Goal: Task Accomplishment & Management: Complete application form

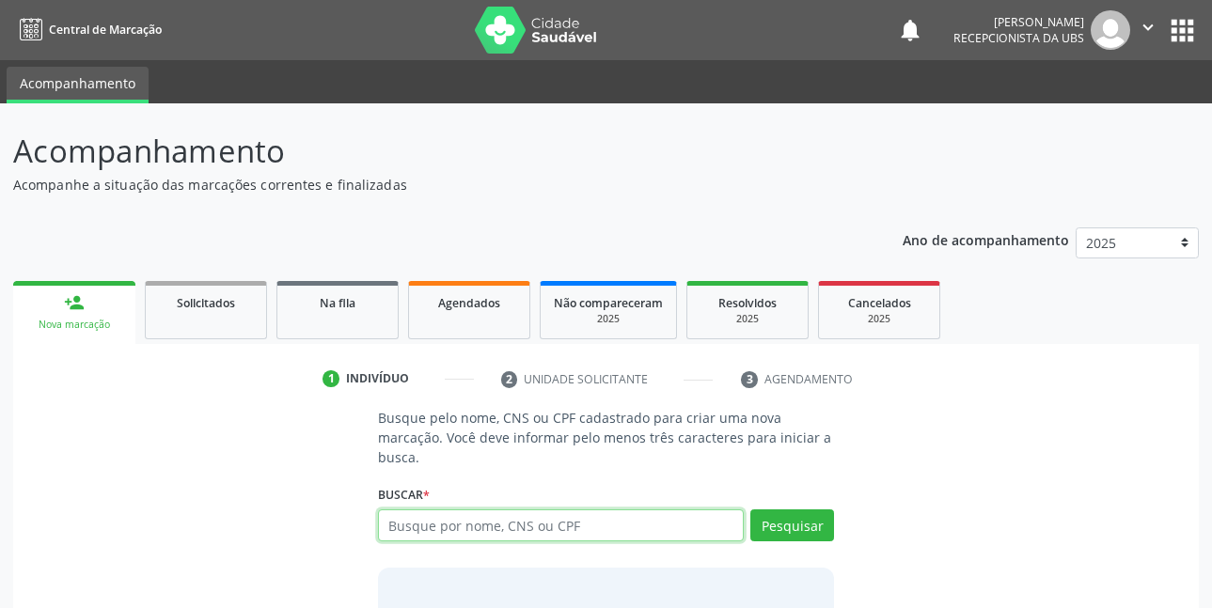
click at [573, 528] on input "text" at bounding box center [561, 526] width 367 height 32
type input "[PERSON_NAME]"
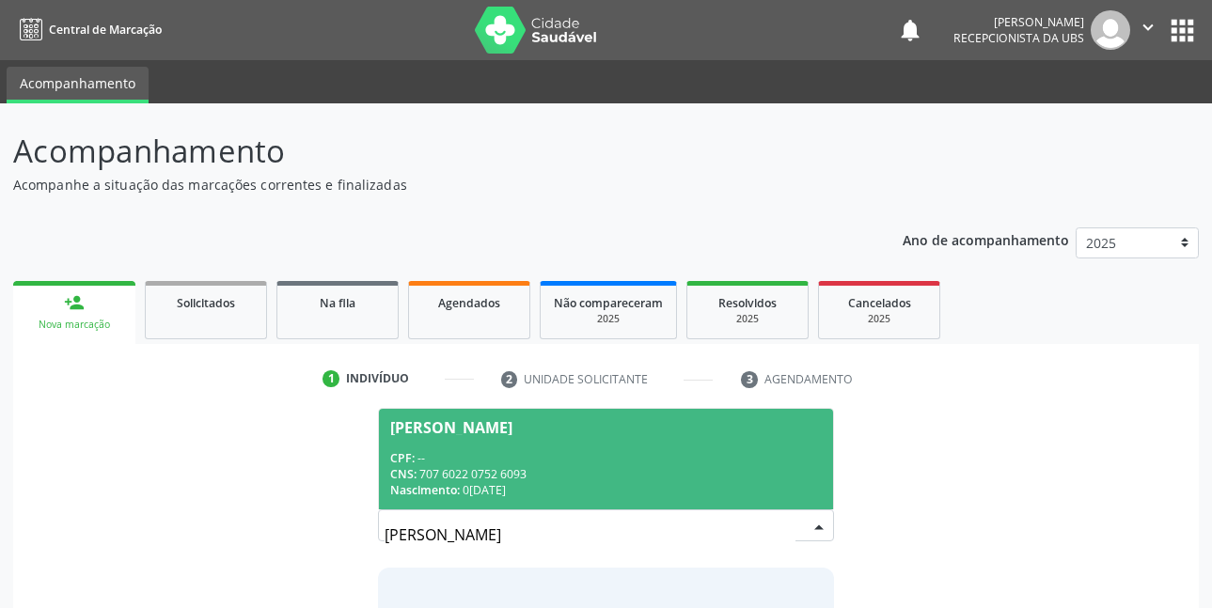
click at [599, 444] on span "[PERSON_NAME] CPF: -- CNS: 707 6022 0752 6093 Nascimento: 0[DATE]" at bounding box center [606, 459] width 455 height 101
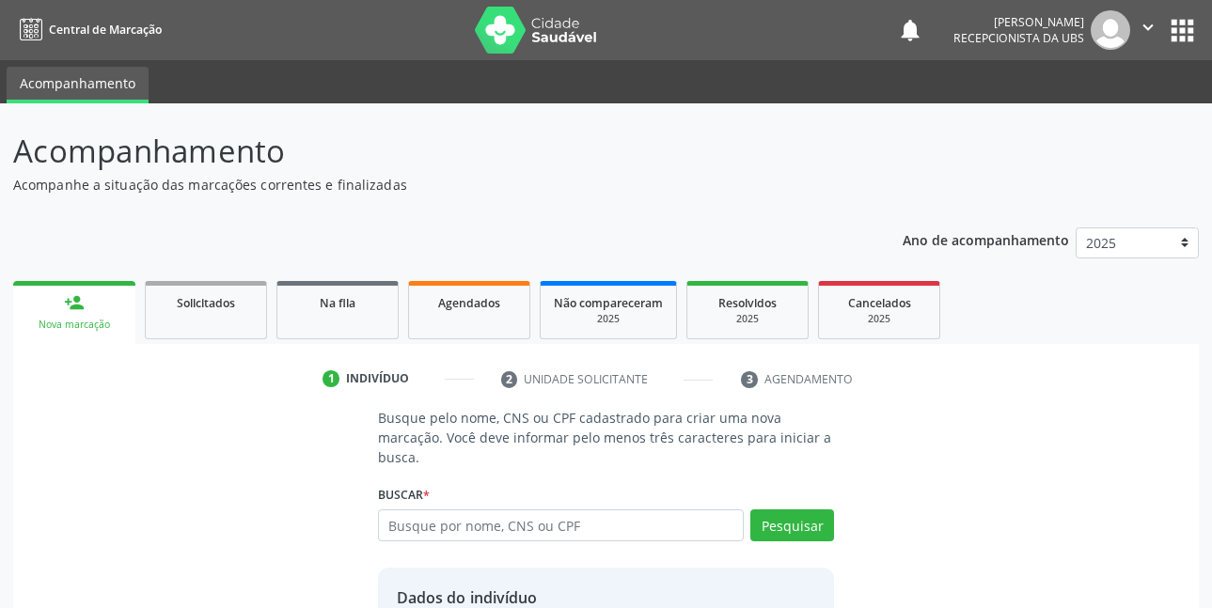
scroll to position [165, 0]
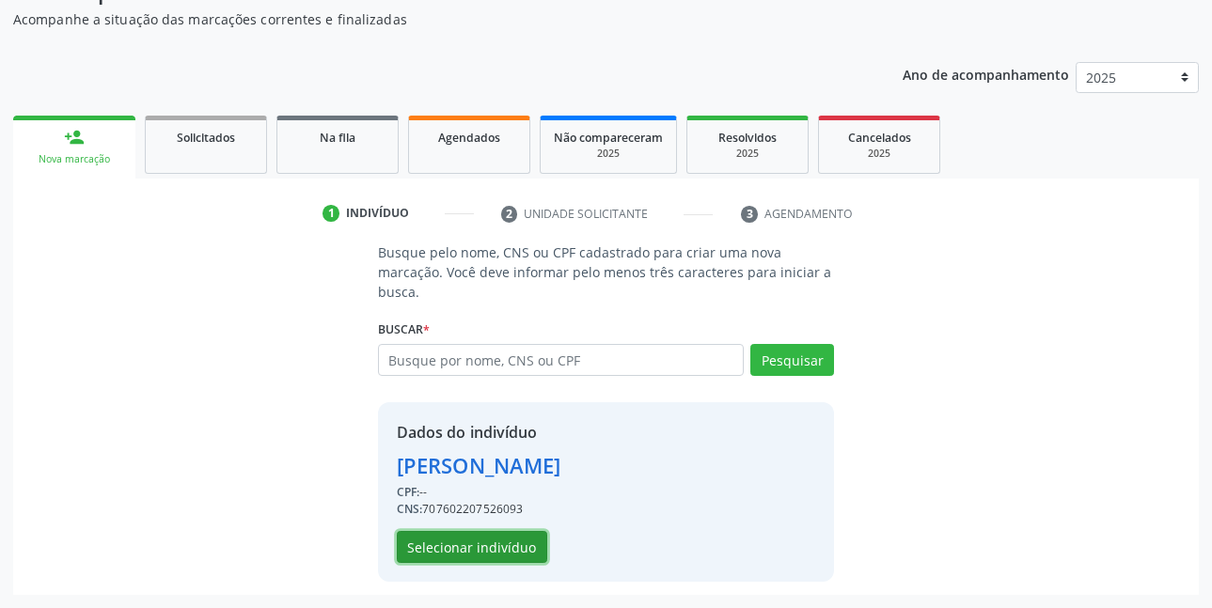
click at [512, 555] on button "Selecionar indivíduo" at bounding box center [472, 547] width 150 height 32
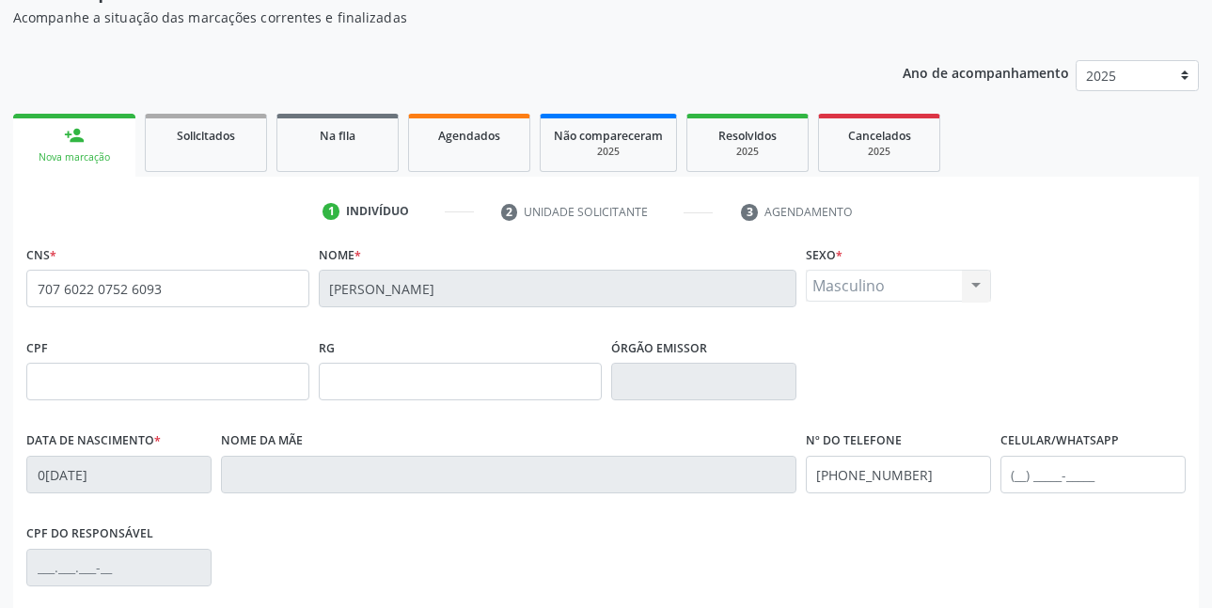
scroll to position [411, 0]
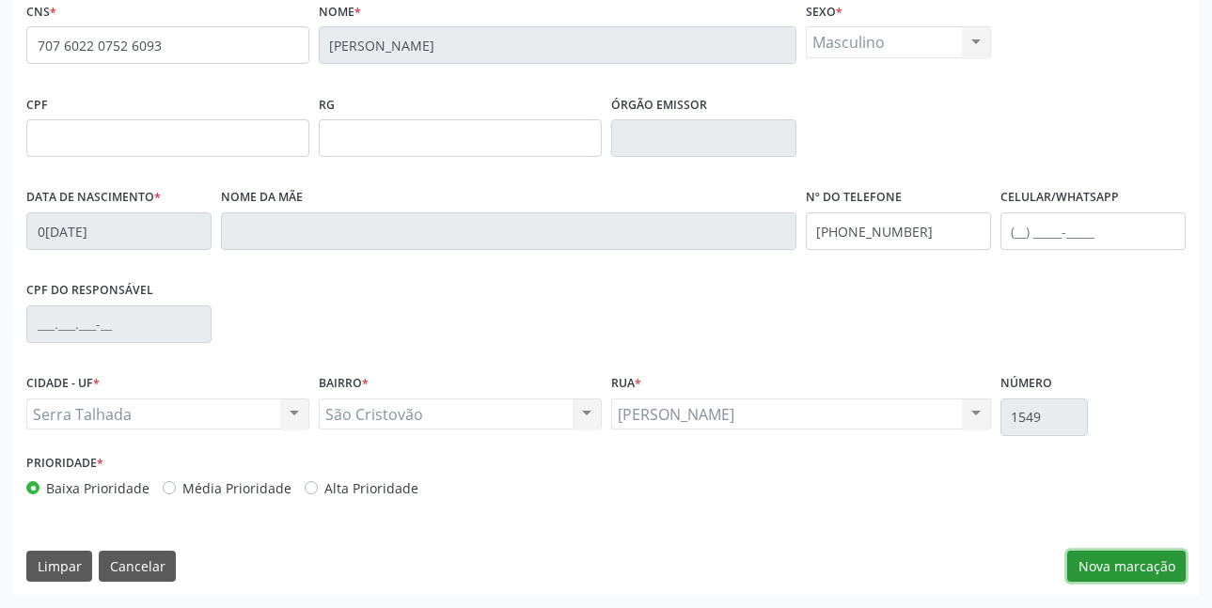
click at [1125, 566] on button "Nova marcação" at bounding box center [1126, 567] width 118 height 32
drag, startPoint x: 1125, startPoint y: 566, endPoint x: 1025, endPoint y: 541, distance: 103.8
click at [0, 0] on button "Próximo" at bounding box center [0, 0] width 0 height 0
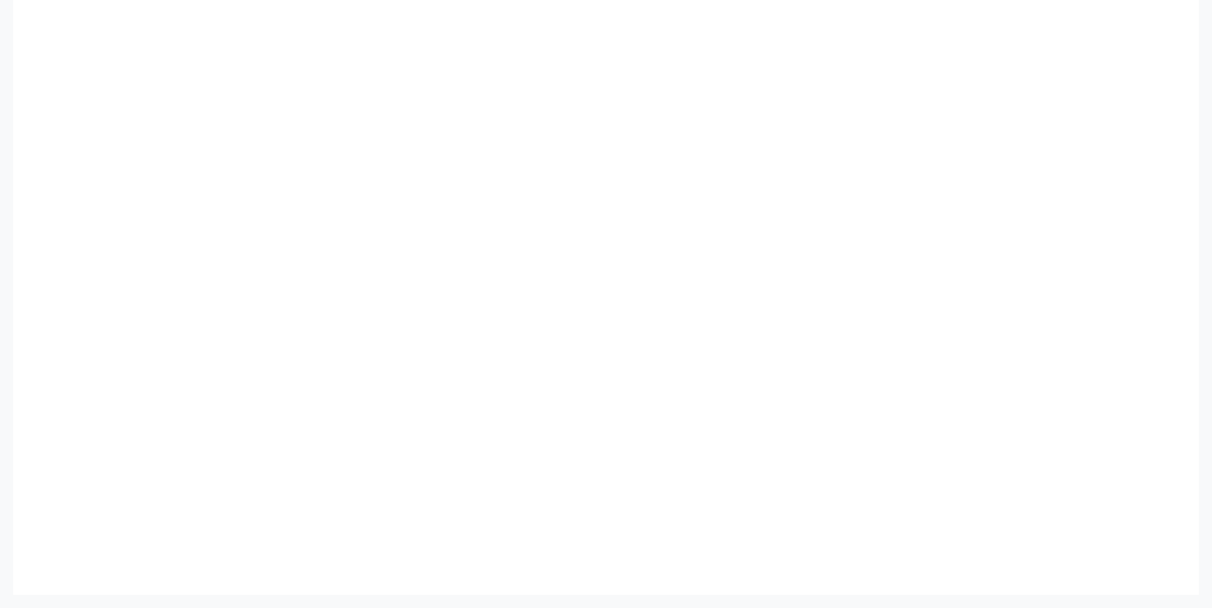
scroll to position [323, 0]
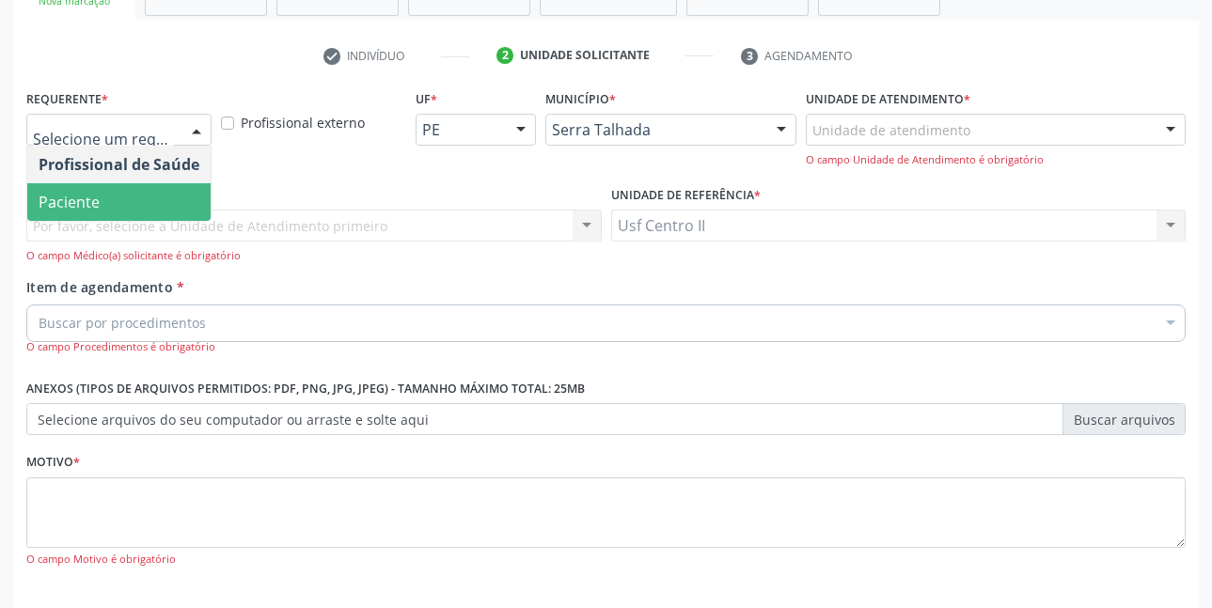
click at [113, 207] on span "Paciente" at bounding box center [118, 202] width 183 height 38
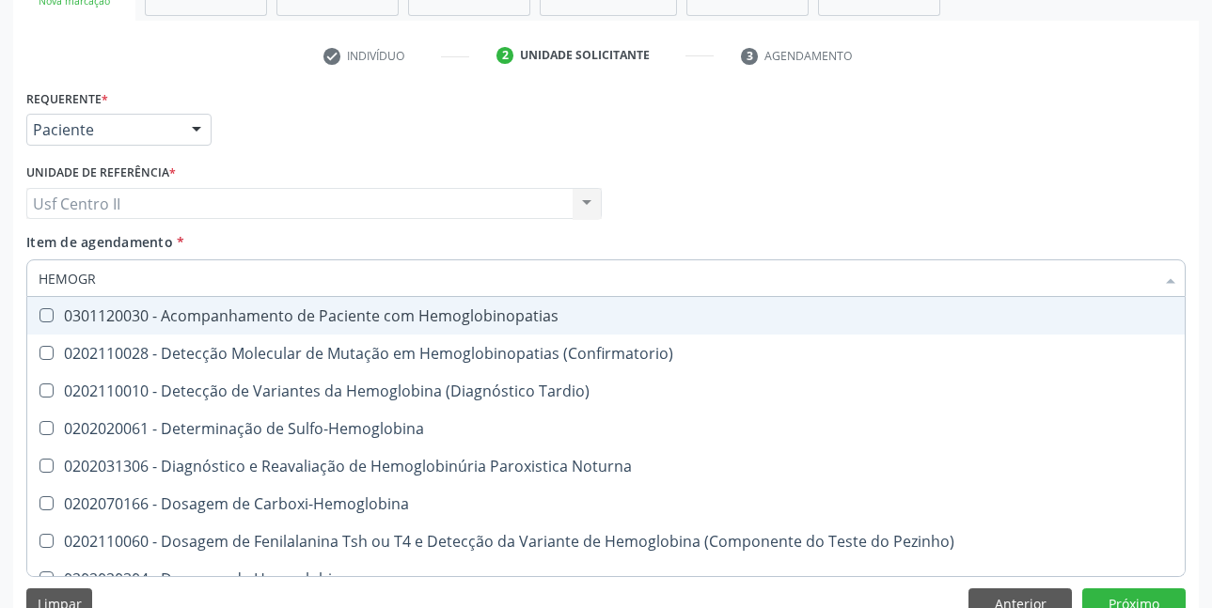
type input "HEMOGRA"
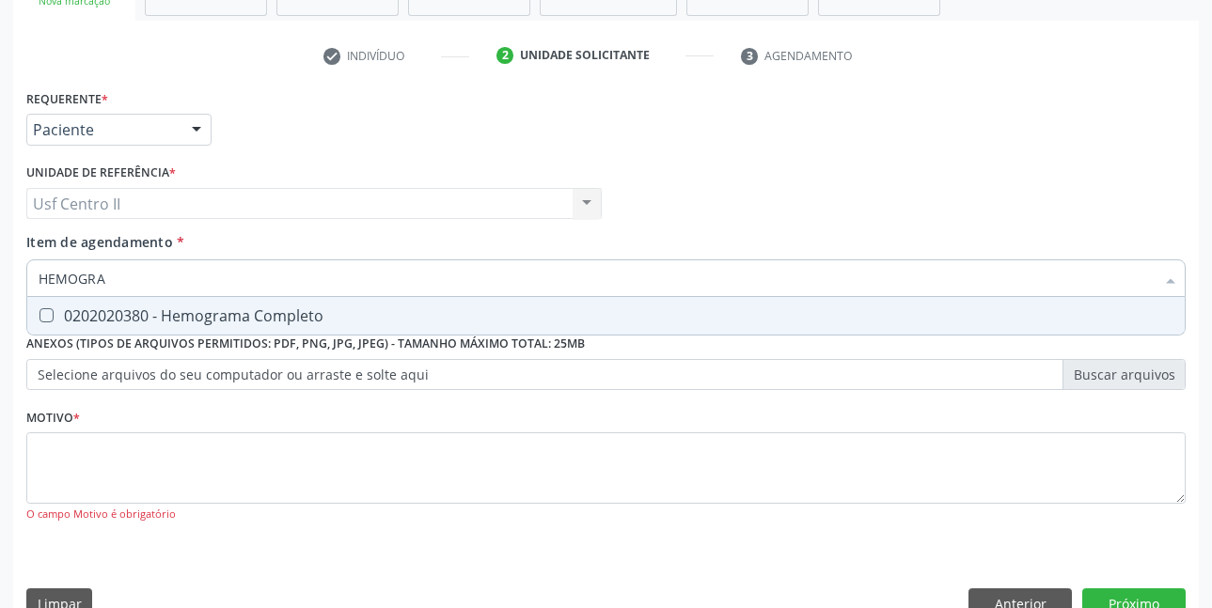
click at [119, 316] on div "0202020380 - Hemograma Completo" at bounding box center [606, 315] width 1135 height 15
checkbox Completo "true"
type input "HEMOG"
checkbox Completo "false"
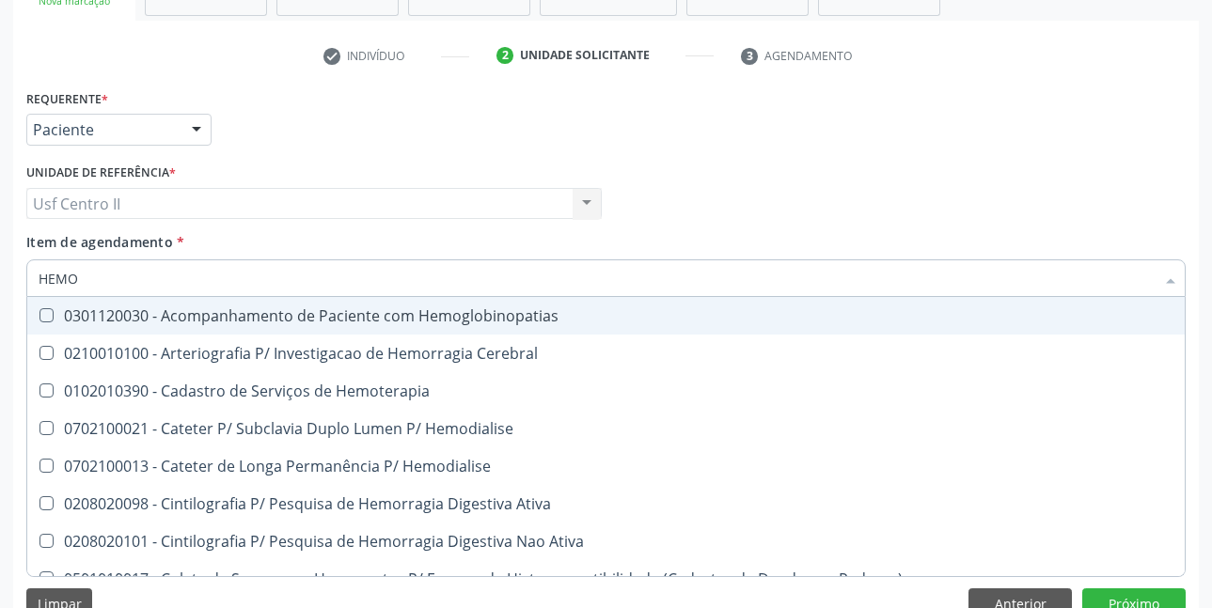
type input "HEM"
checkbox Completo "false"
checkbox Elástica "true"
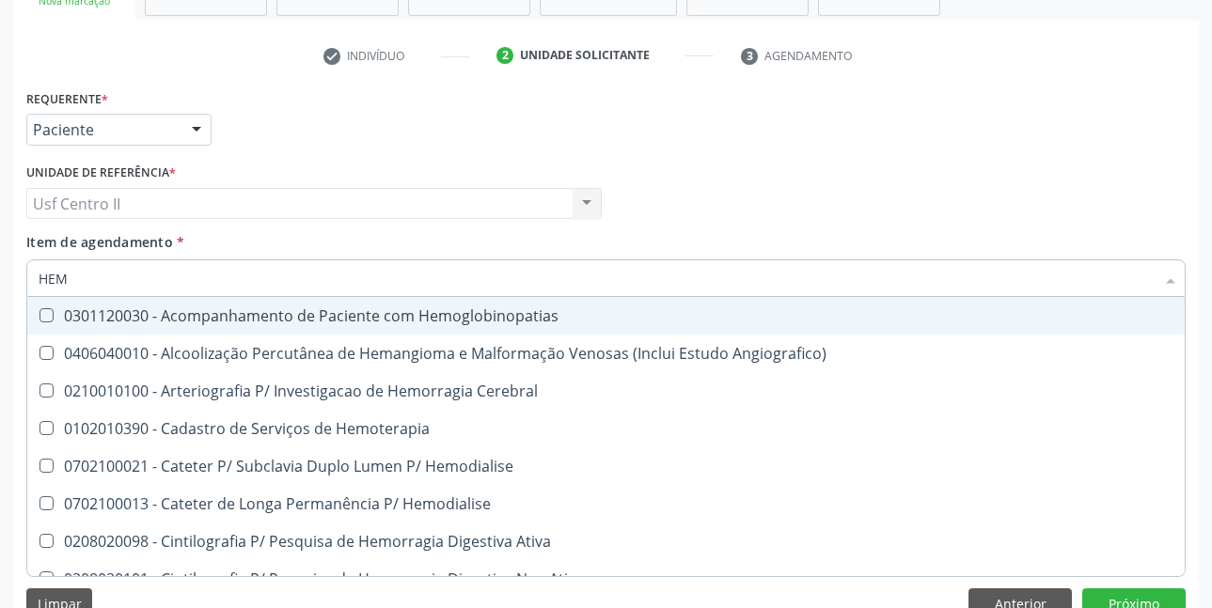
type input "HE"
checkbox Completo "false"
checkbox Orgaos "true"
type input "H"
checkbox Orgaos "false"
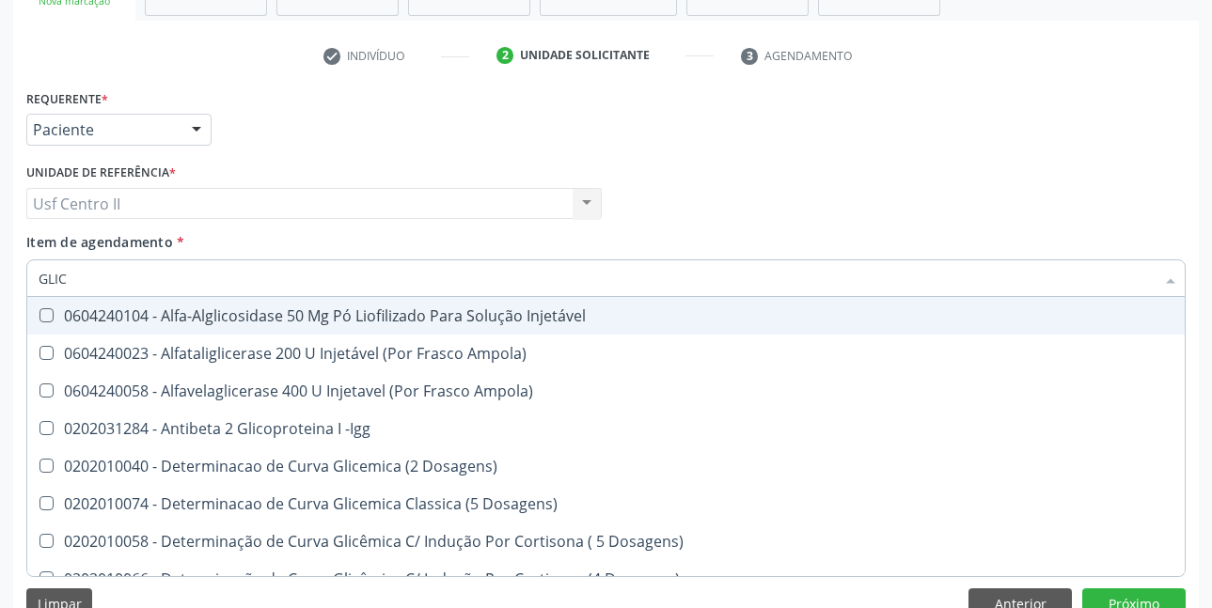
type input "GLICO"
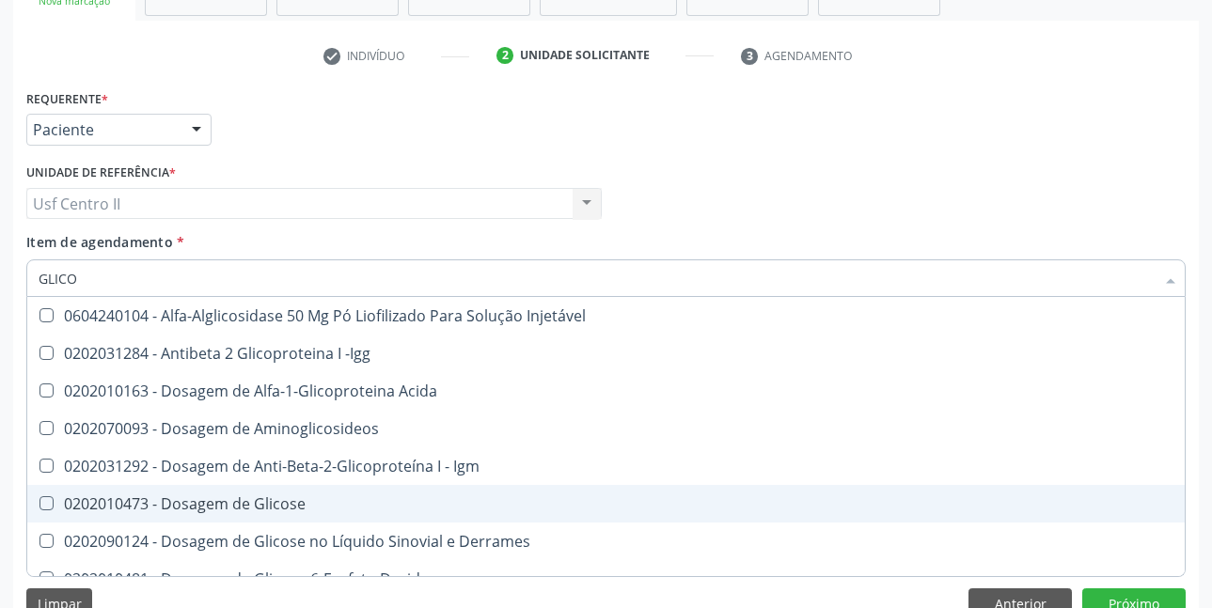
click at [221, 510] on div "0202010473 - Dosagem de Glicose" at bounding box center [606, 503] width 1135 height 15
click at [266, 507] on div "0202010473 - Dosagem de Glicose" at bounding box center [606, 503] width 1135 height 15
checkbox Glicose "true"
type input "GLICOS"
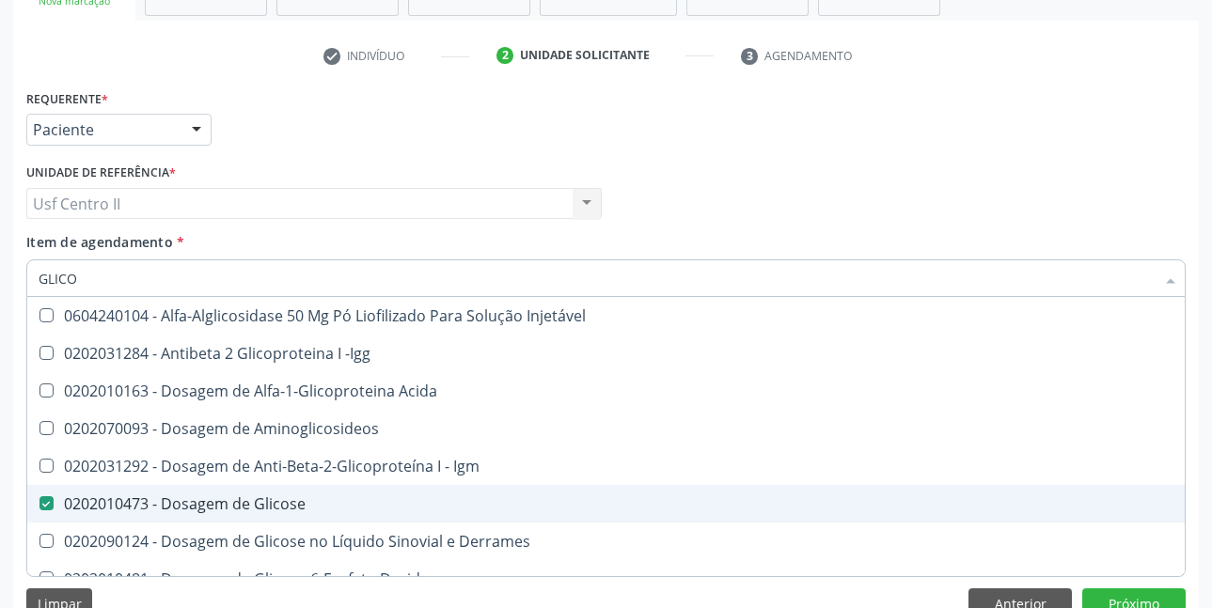
checkbox Acida "true"
checkbox Glicose "false"
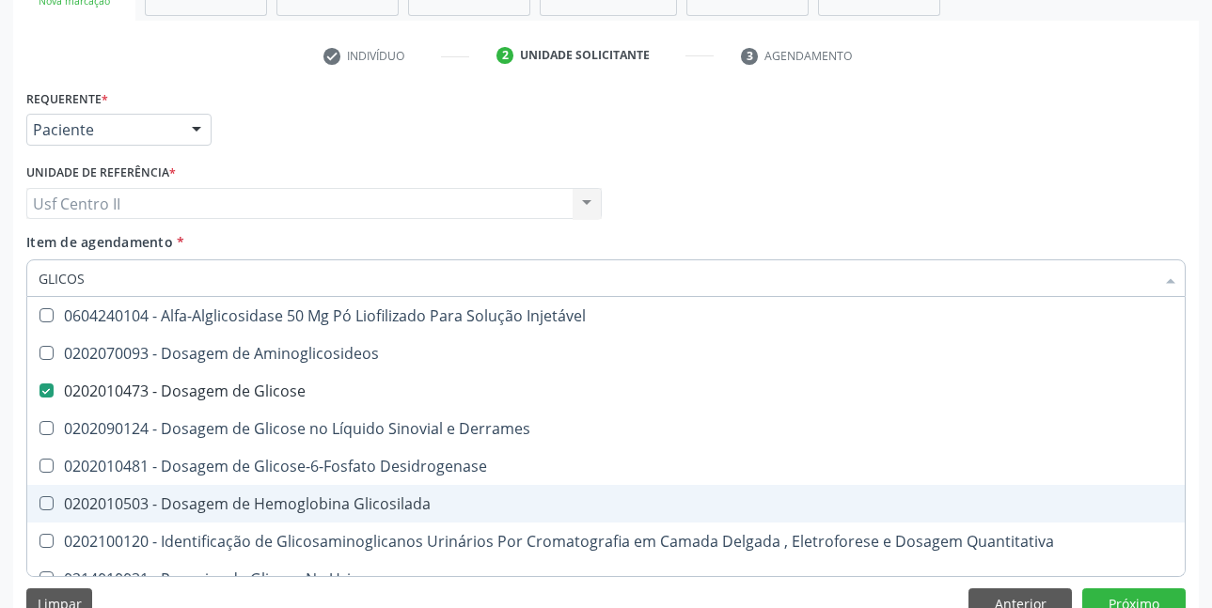
type input "GLICOSI"
checkbox Glicose "false"
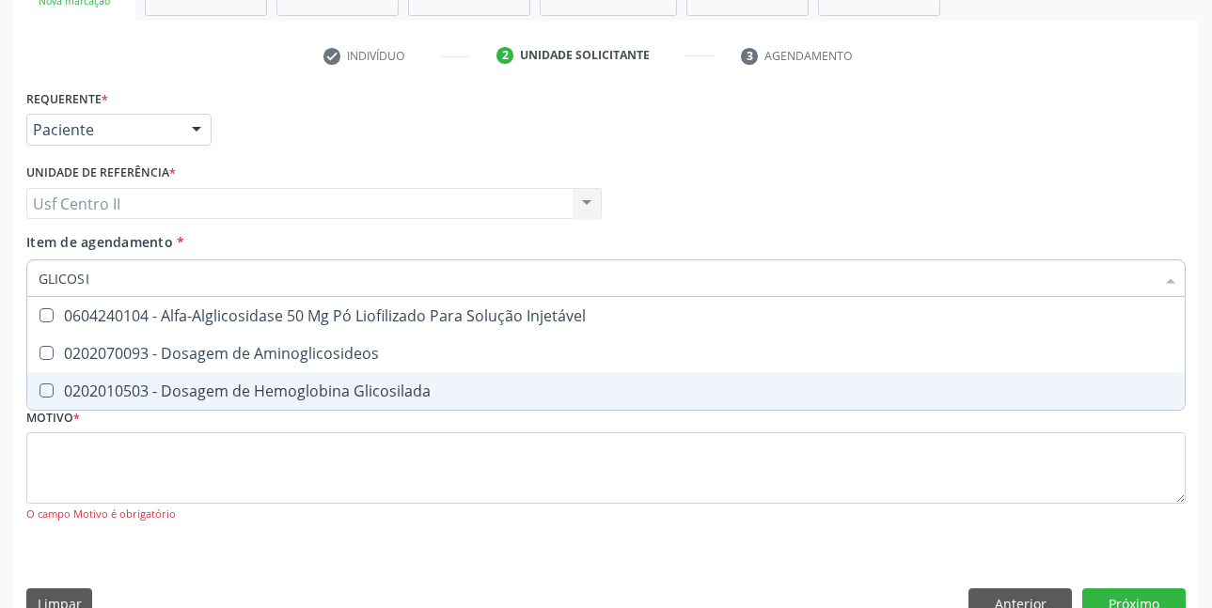
type input "GLICOSIL"
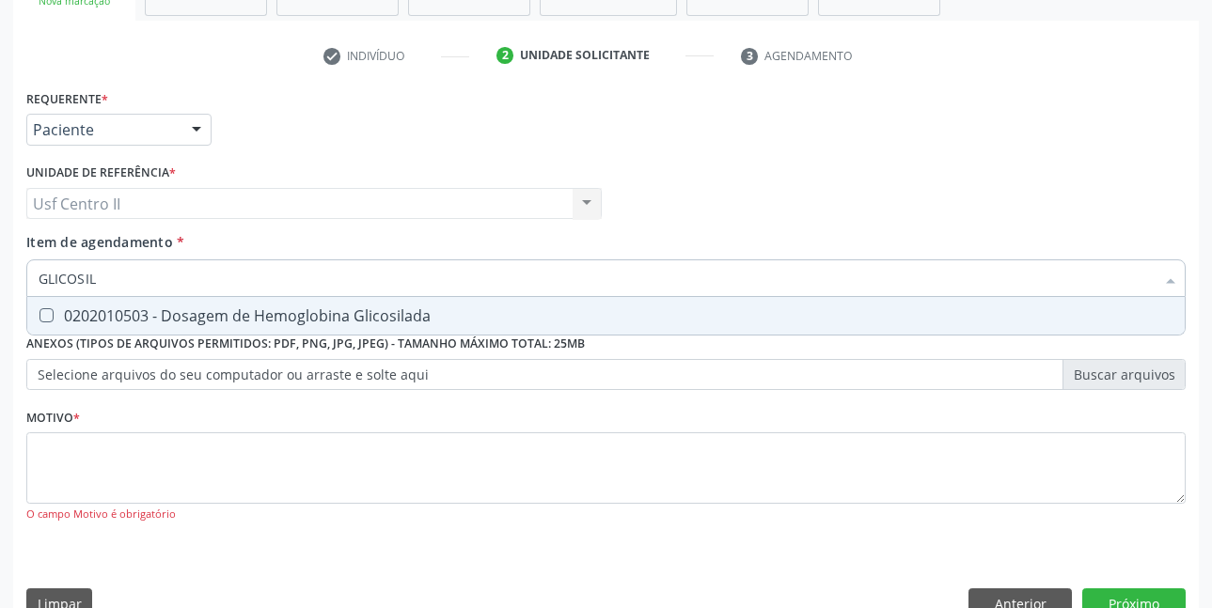
click at [309, 317] on div "0202010503 - Dosagem de Hemoglobina Glicosilada" at bounding box center [606, 315] width 1135 height 15
checkbox Glicosilada "true"
type input "GLICOSI"
checkbox Glicosilada "false"
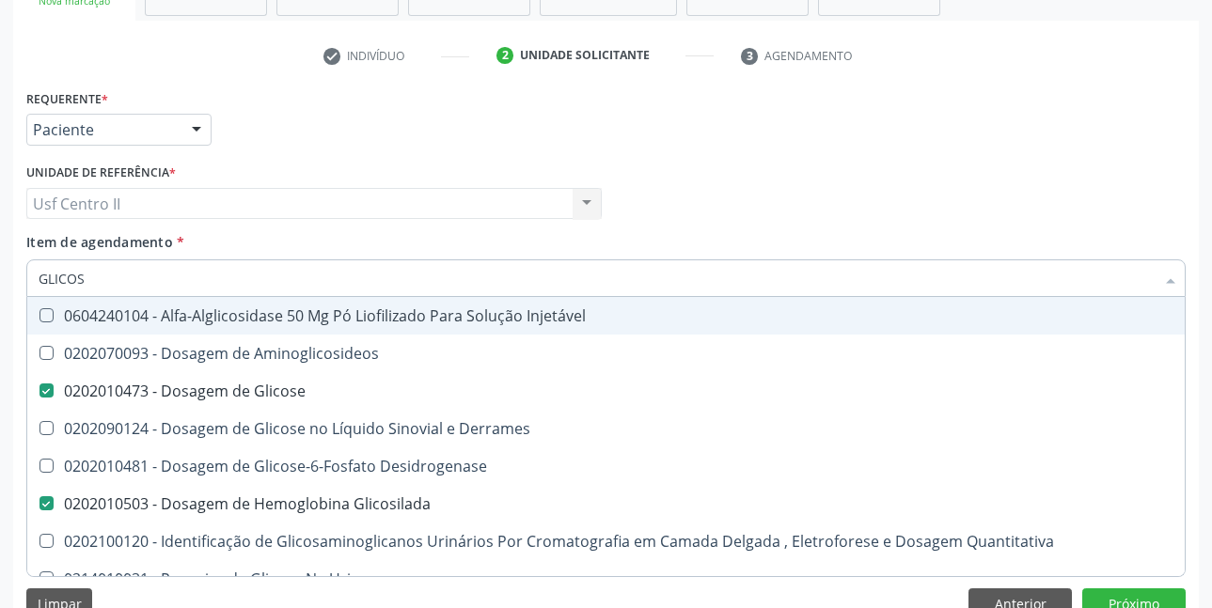
type input "GLICO"
checkbox Glicose "false"
checkbox Glicose "true"
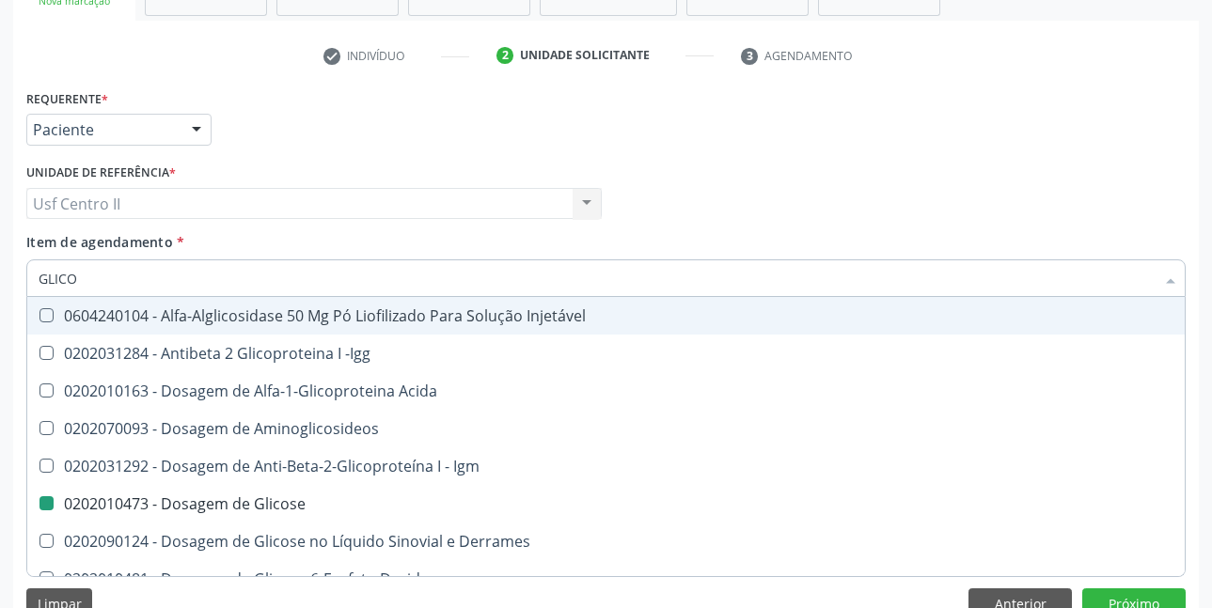
type input "GLIC"
checkbox Glicose "false"
checkbox Glicosilada "false"
checkbox Glicose "true"
type input "GLI"
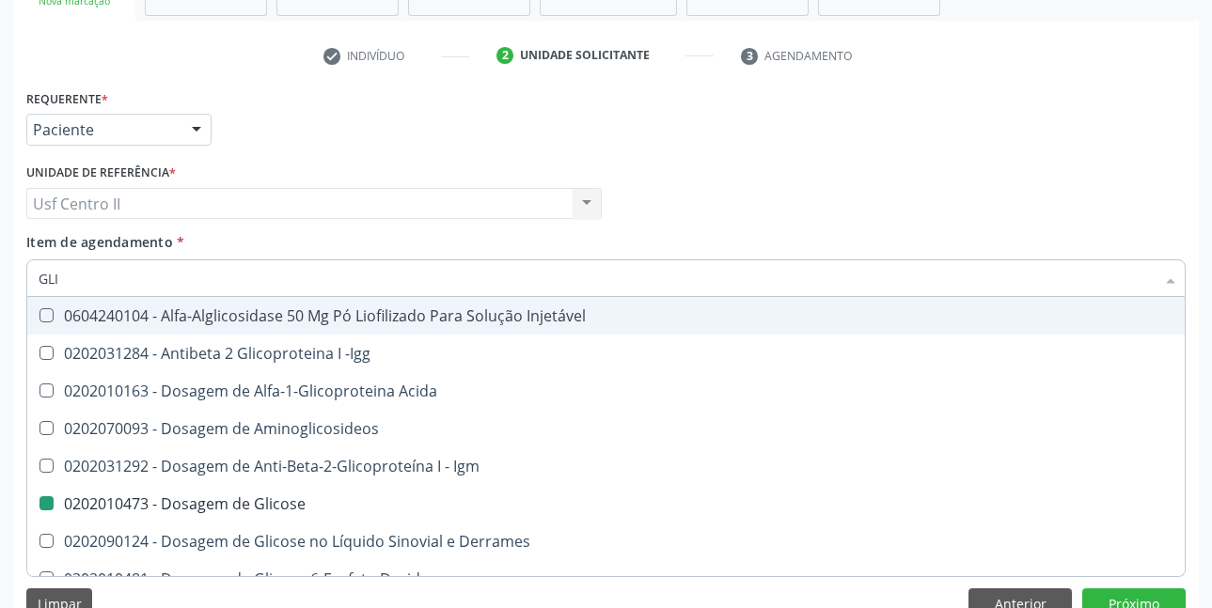
checkbox Glicose "false"
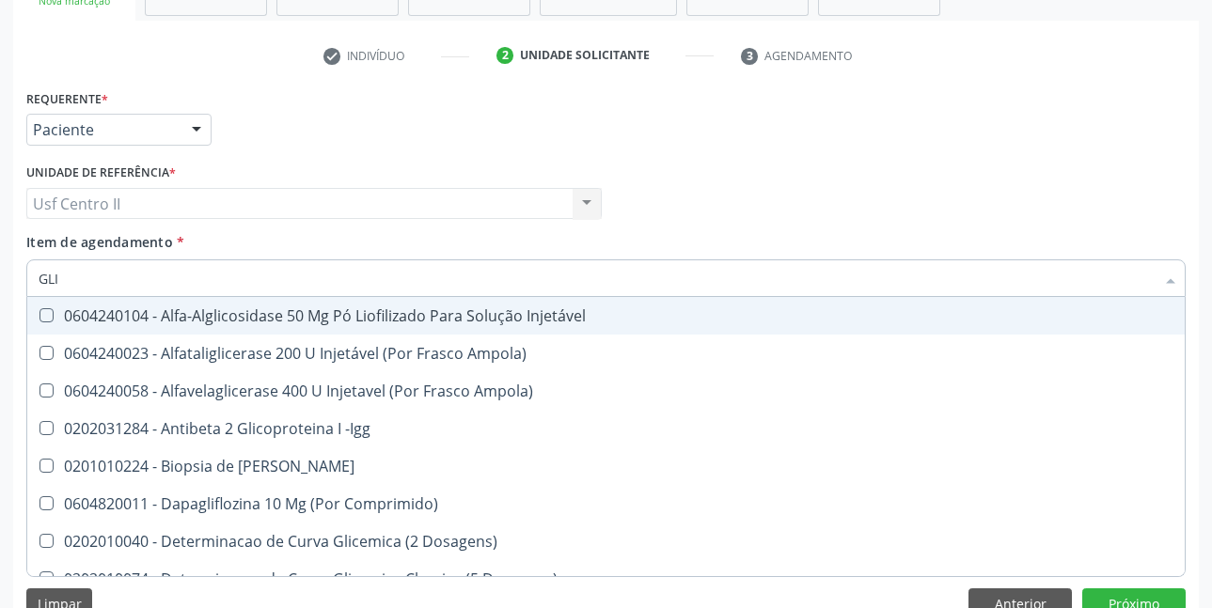
type input "GL"
checkbox Glicose "false"
checkbox Glicosilada "false"
type input "G"
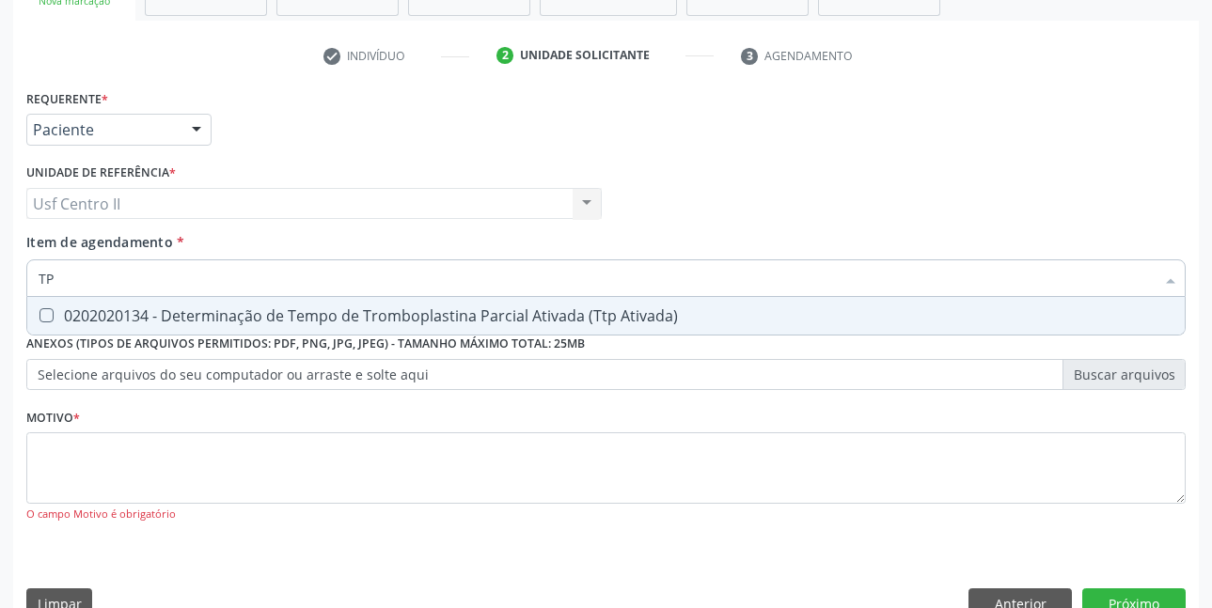
type input "T"
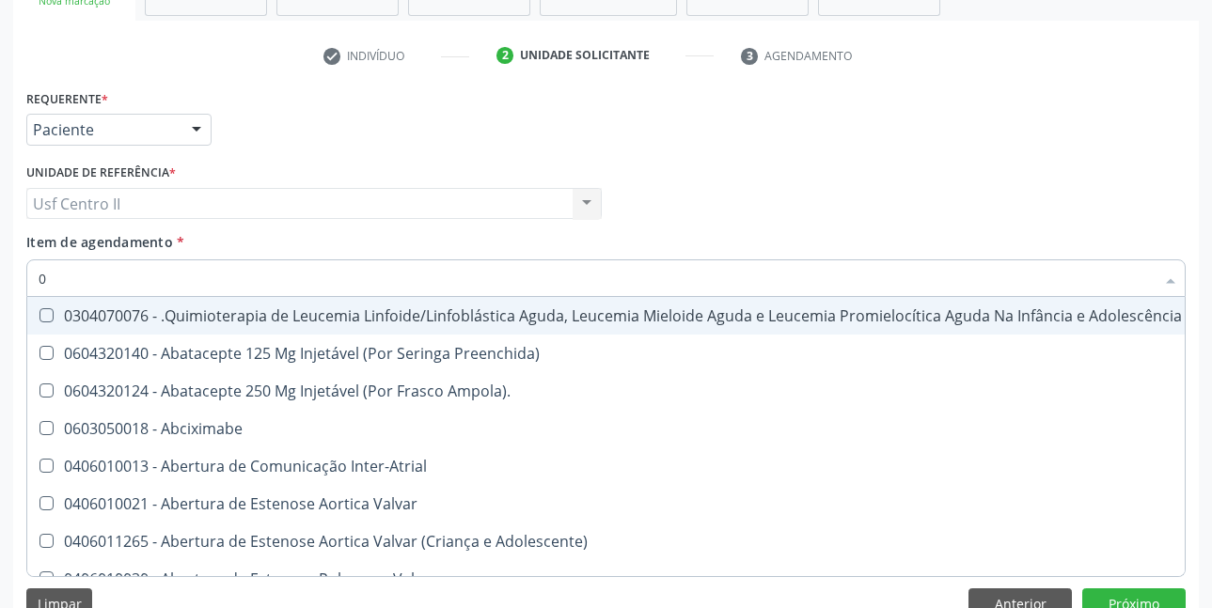
type input "02"
checkbox Coclear "true"
checkbox Orofacial "true"
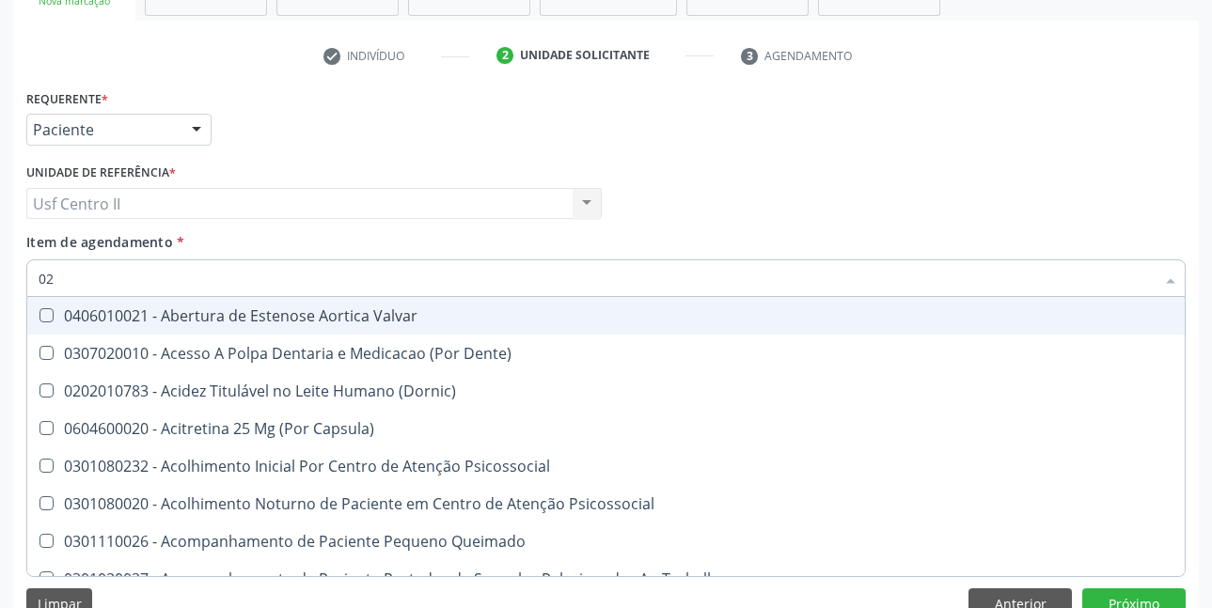
type input "020"
checkbox \(Qualitativo\) "true"
checkbox Glomerular "true"
checkbox Glicose "false"
checkbox Glicosilada "false"
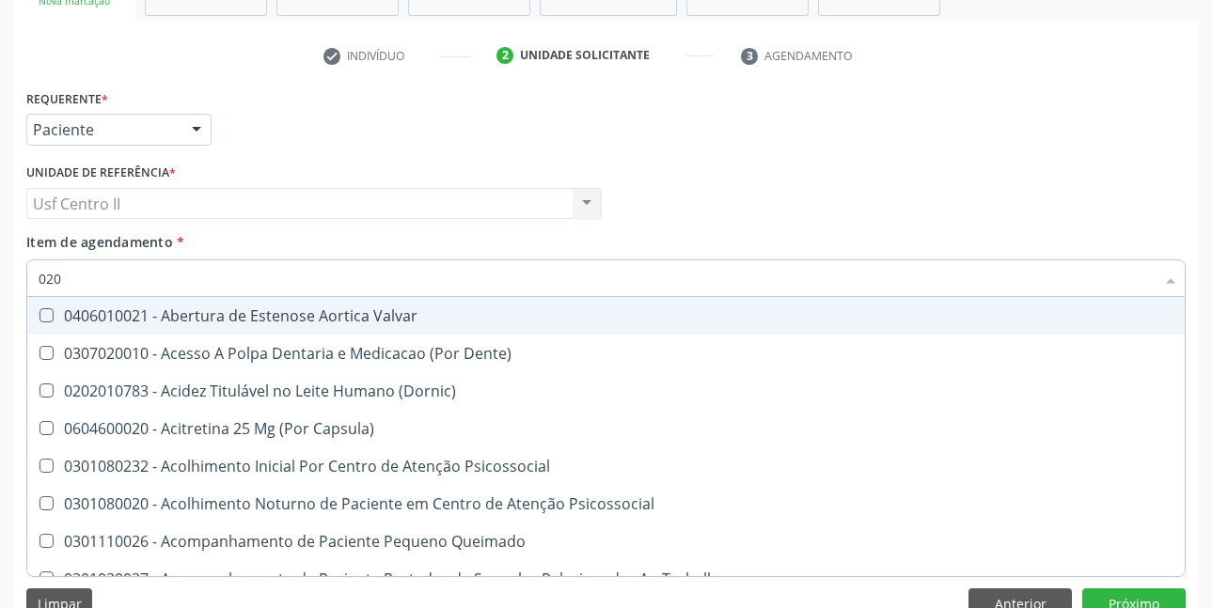
checkbox \(T3\) "true"
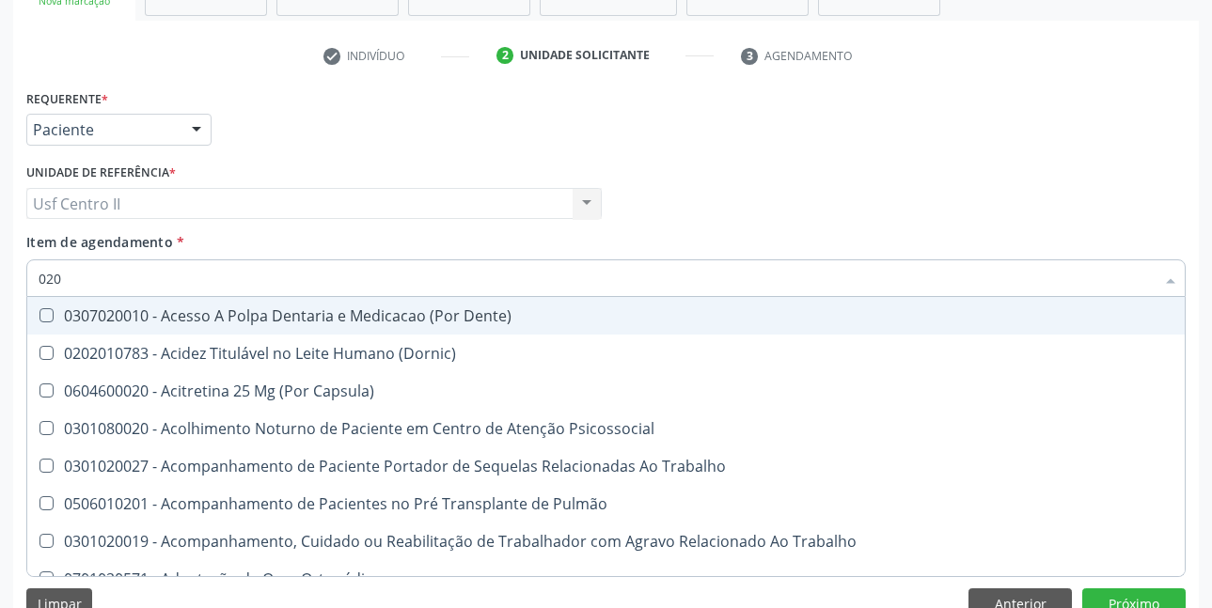
type input "0202"
checkbox Laser "true"
checkbox Septostomia "true"
checkbox Biologica "true"
checkbox Glicose "false"
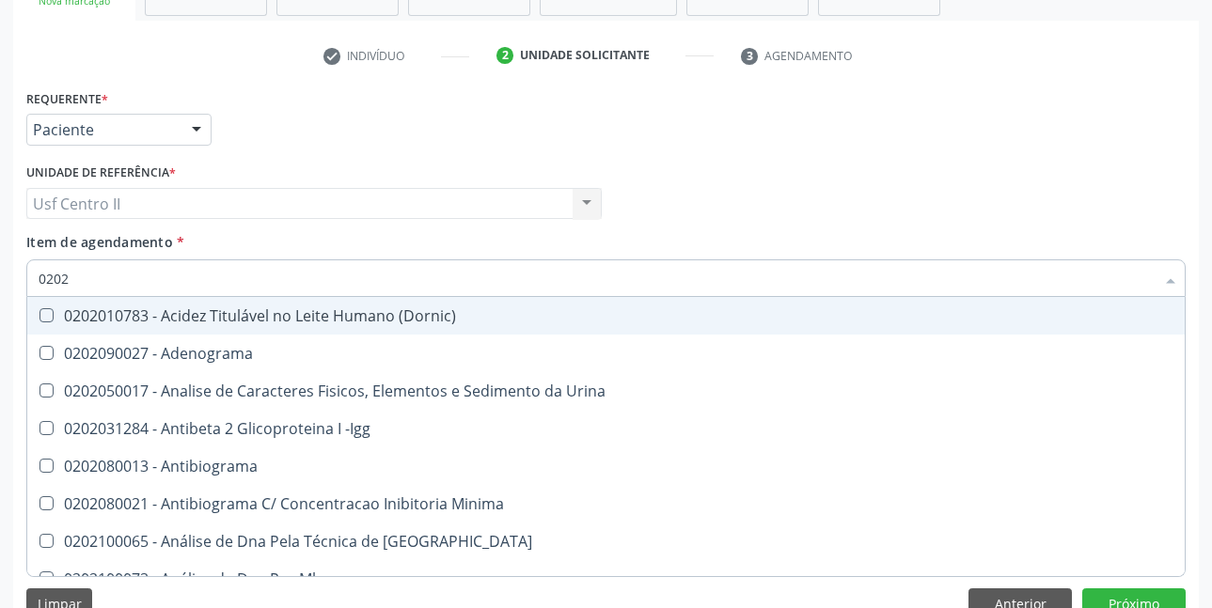
type input "02020"
checkbox Xi "true"
checkbox Fibrinogenio "true"
checkbox Glicose "false"
checkbox Glicosilada "false"
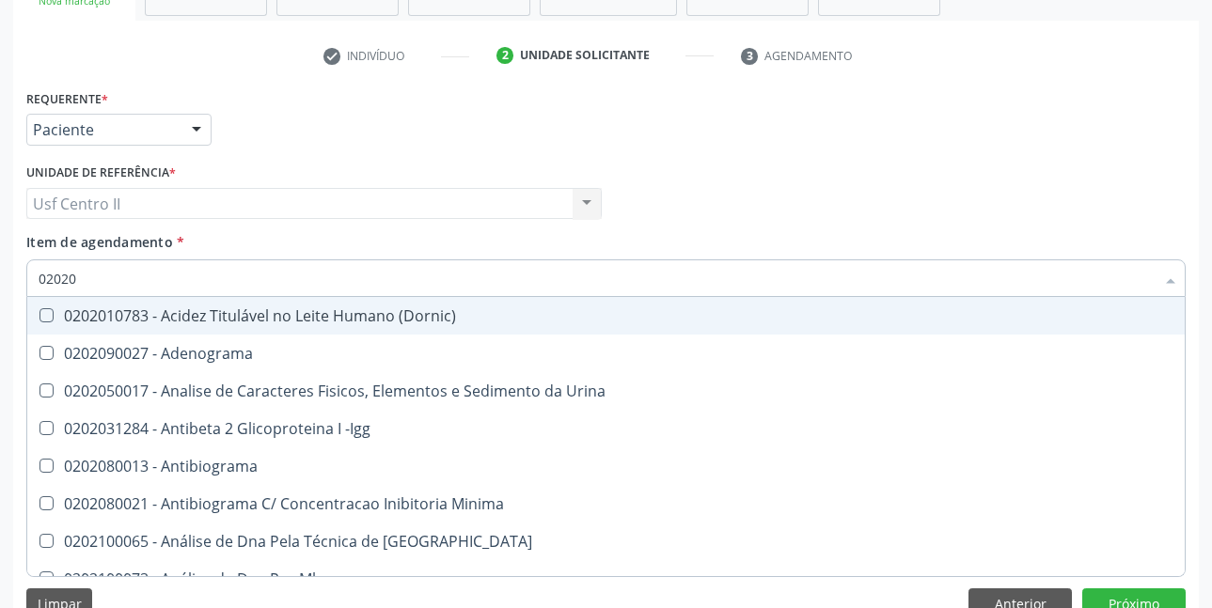
checkbox Zinco "true"
checkbox Completo "false"
type input "020202"
checkbox Micobactérias "true"
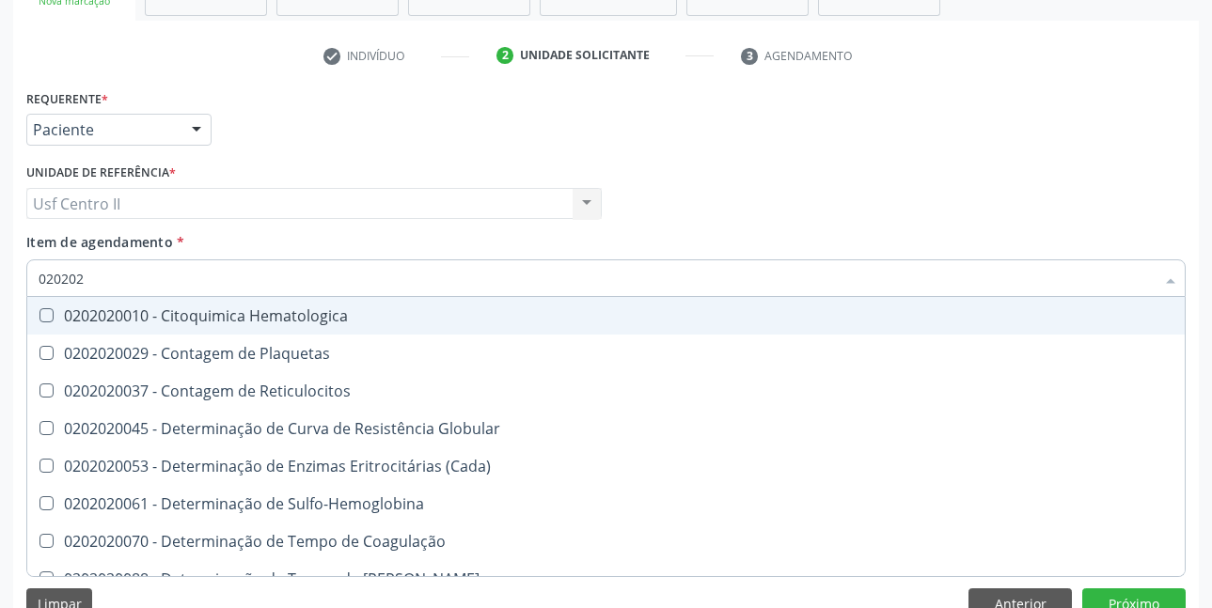
type input "0202020"
checkbox Hematocrito "true"
checkbox Completo "false"
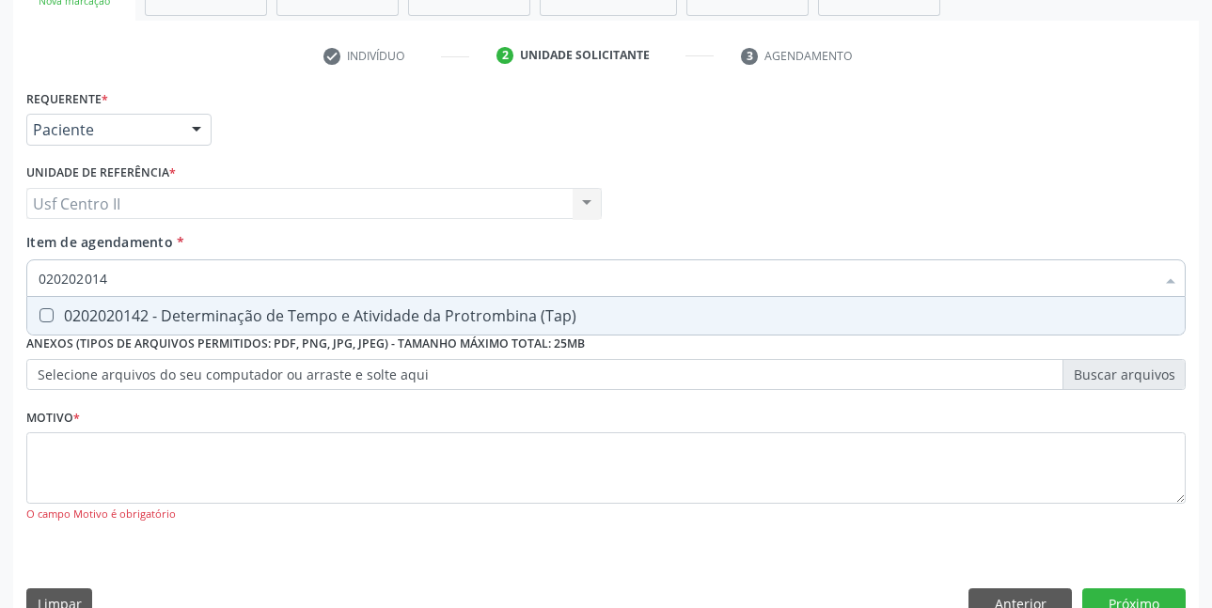
type input "0202020142"
click at [309, 317] on div "0202020142 - Determinação de Tempo e Atividade da Protrombina (Tap)" at bounding box center [606, 315] width 1135 height 15
checkbox \(Tap\) "true"
type input "02020201"
checkbox \(Tap\) "false"
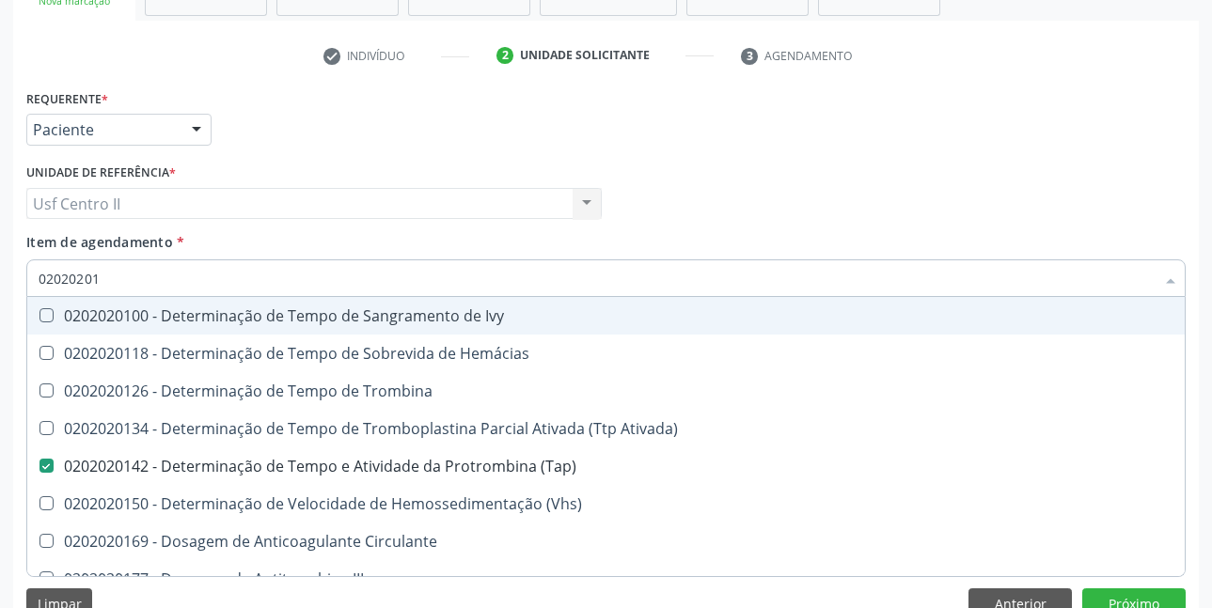
type input "0202020"
checkbox \(Tap\) "false"
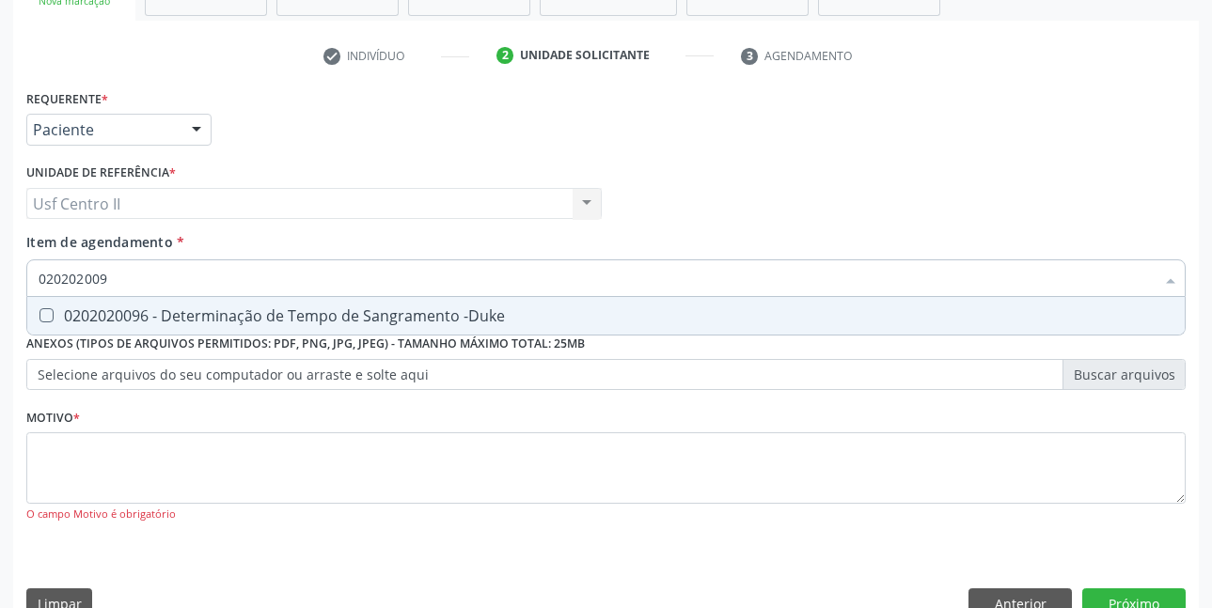
type input "0202020096"
click at [309, 317] on div "0202020096 - Determinação de Tempo de Sangramento -Duke" at bounding box center [606, 315] width 1135 height 15
checkbox -Duke "true"
type input "02020200"
checkbox -Duke "false"
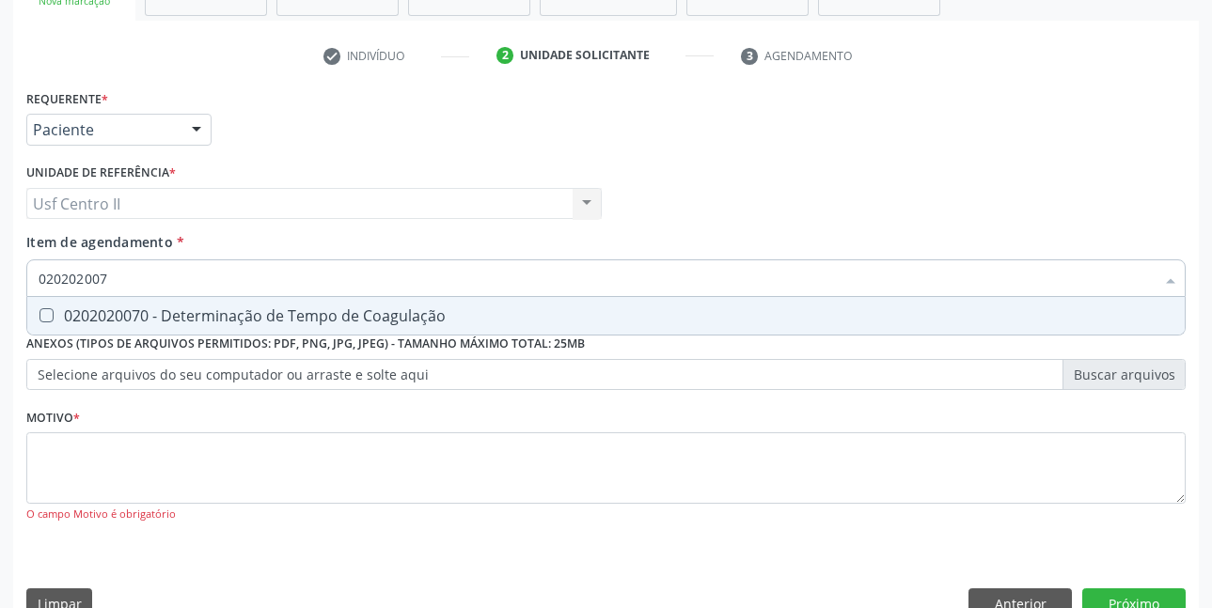
type input "0202020070"
click at [309, 317] on div "0202020070 - Determinação de Tempo de Coagulação" at bounding box center [606, 315] width 1135 height 15
checkbox Coagulação "true"
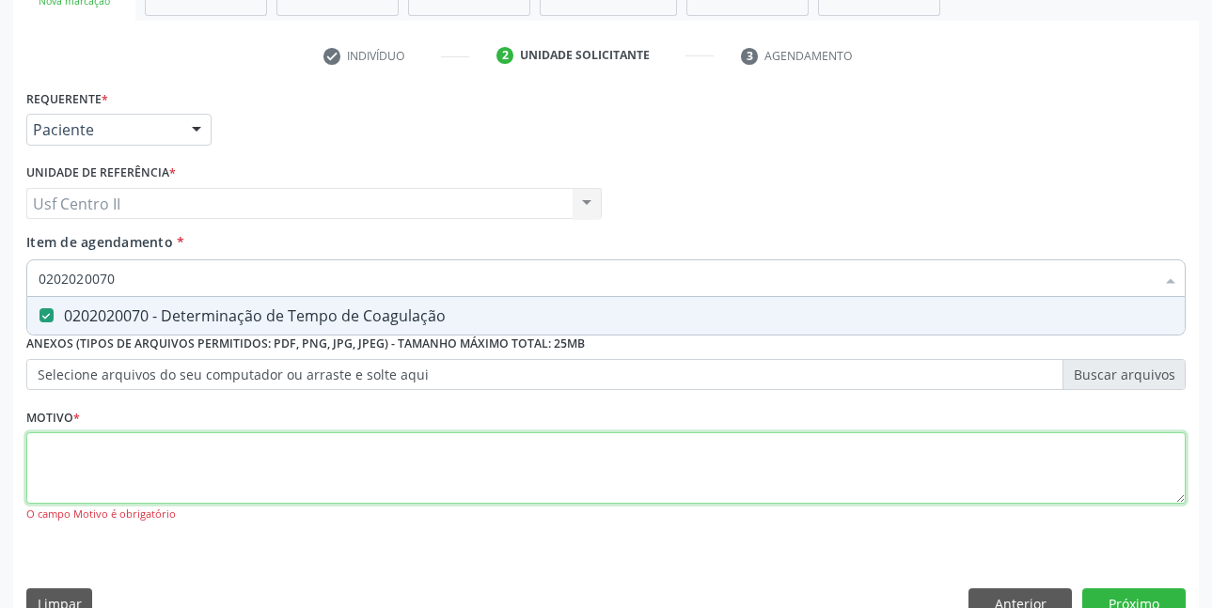
click at [320, 456] on div "Requerente * Paciente Profissional de Saúde Paciente Nenhum resultado encontrad…" at bounding box center [605, 317] width 1159 height 464
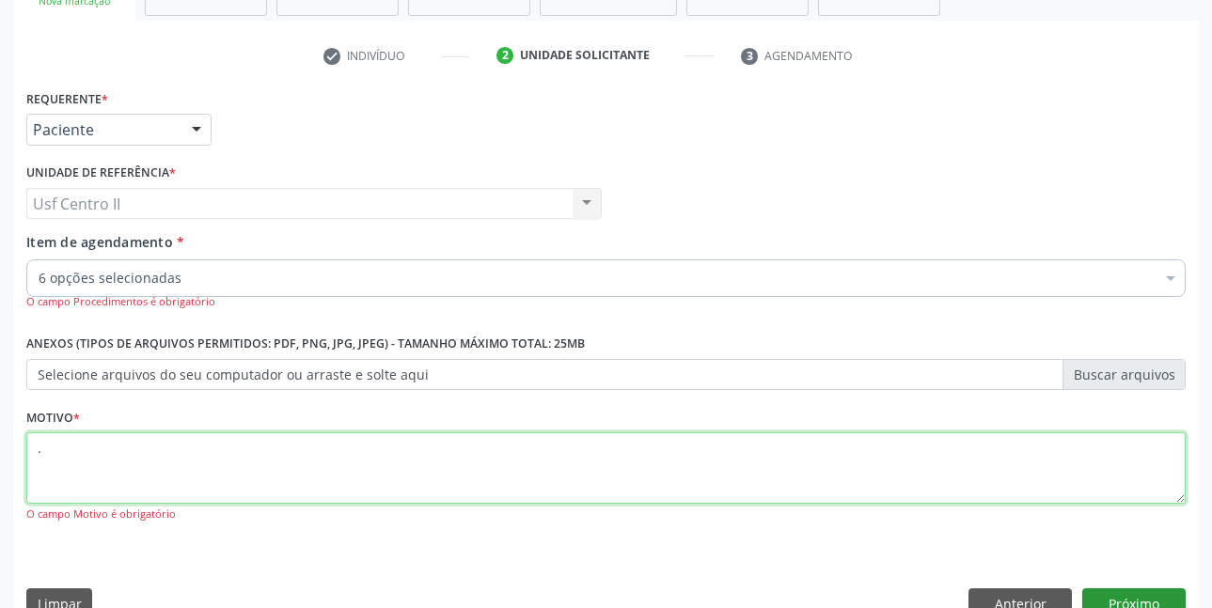
type textarea "."
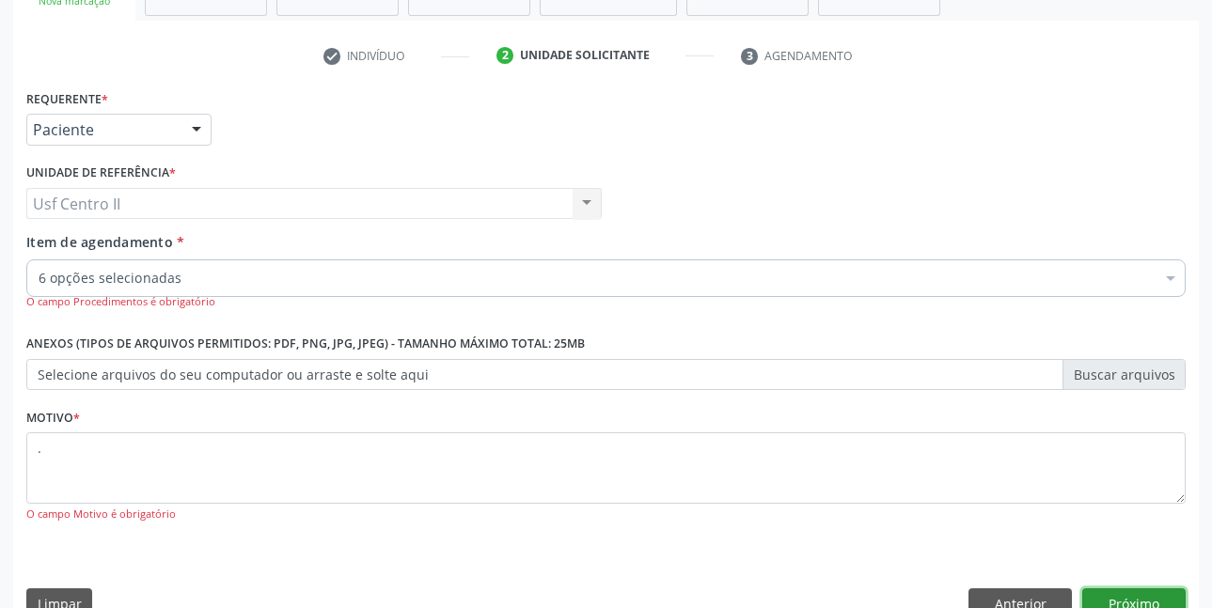
click at [1109, 595] on button "Próximo" at bounding box center [1133, 605] width 103 height 32
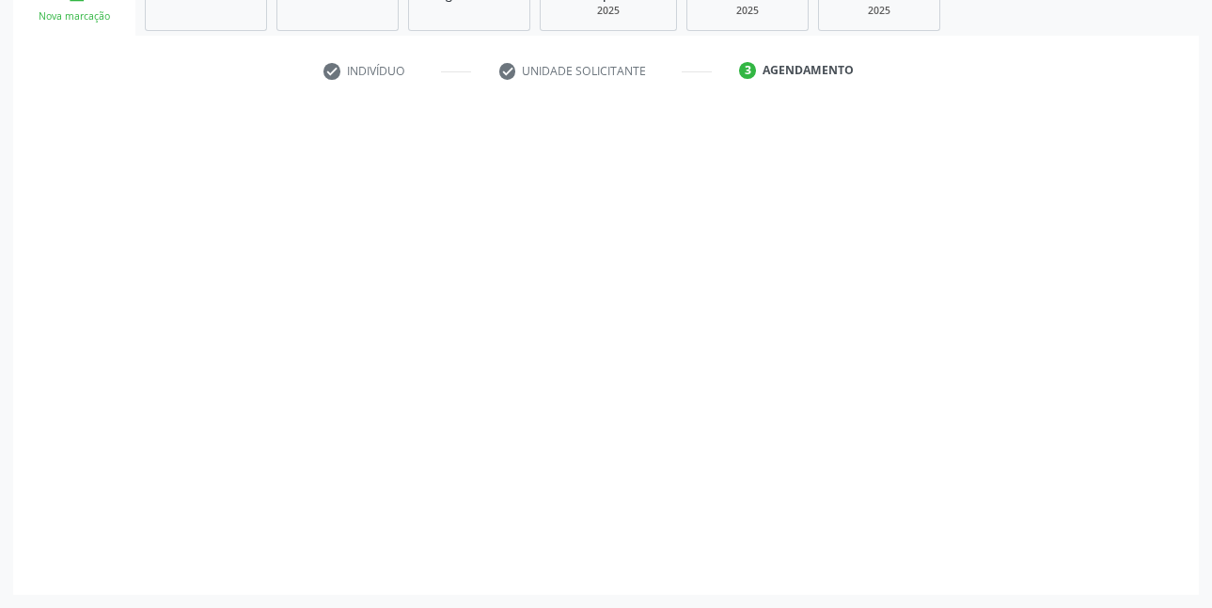
scroll to position [308, 0]
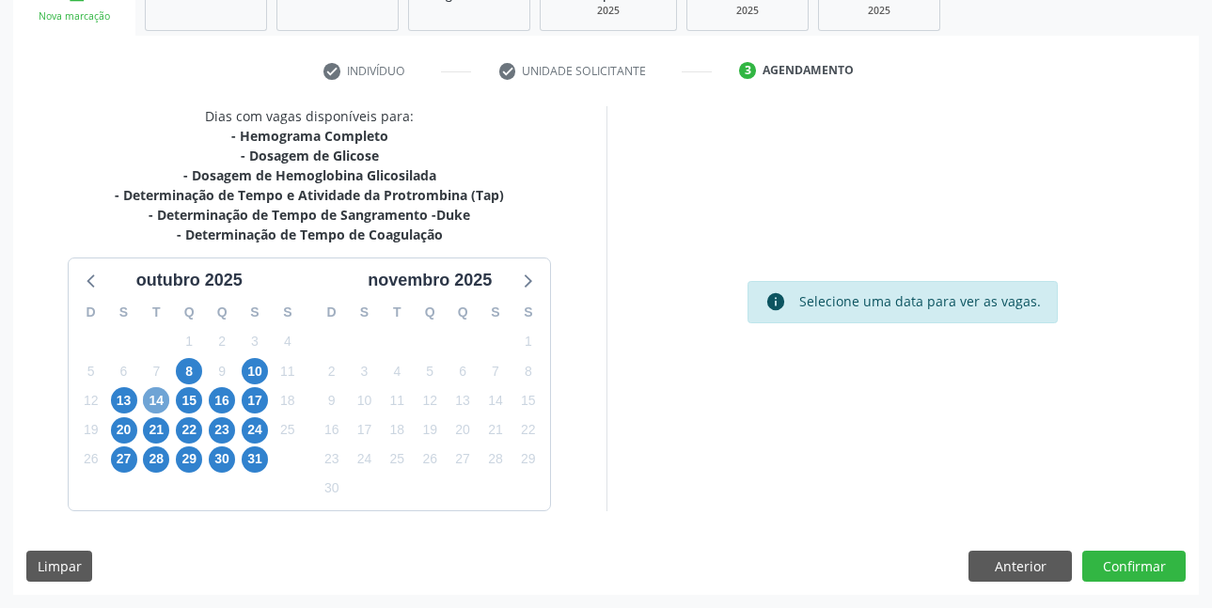
click at [156, 405] on span "14" at bounding box center [156, 400] width 26 height 26
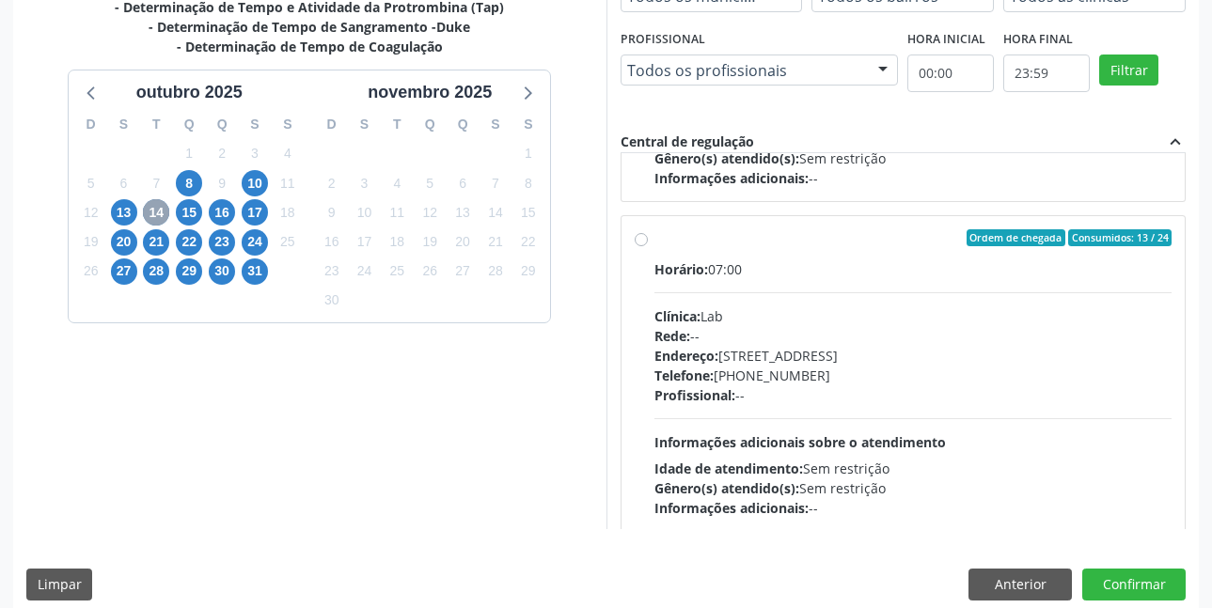
scroll to position [658, 0]
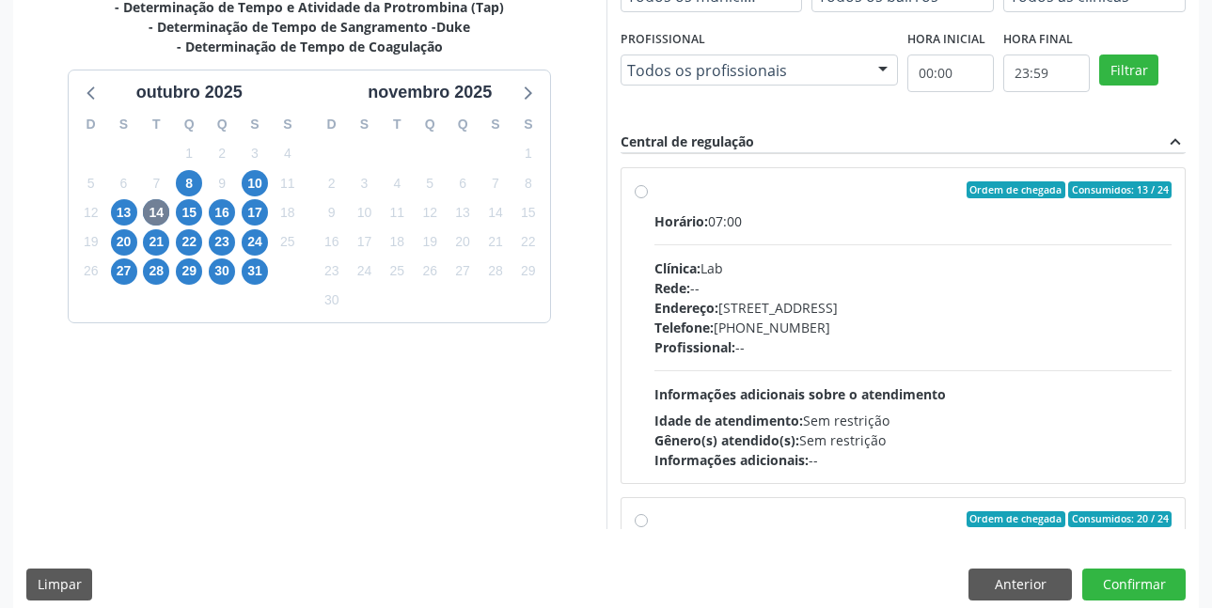
click at [654, 197] on label "Ordem de chegada Consumidos: 13 / 24 Horário: 07:00 Clínica: Lab Rede: -- Ender…" at bounding box center [913, 325] width 518 height 289
click at [643, 197] on input "Ordem de chegada Consumidos: 13 / 24 Horário: 07:00 Clínica: Lab Rede: -- Ender…" at bounding box center [641, 189] width 13 height 17
radio input "true"
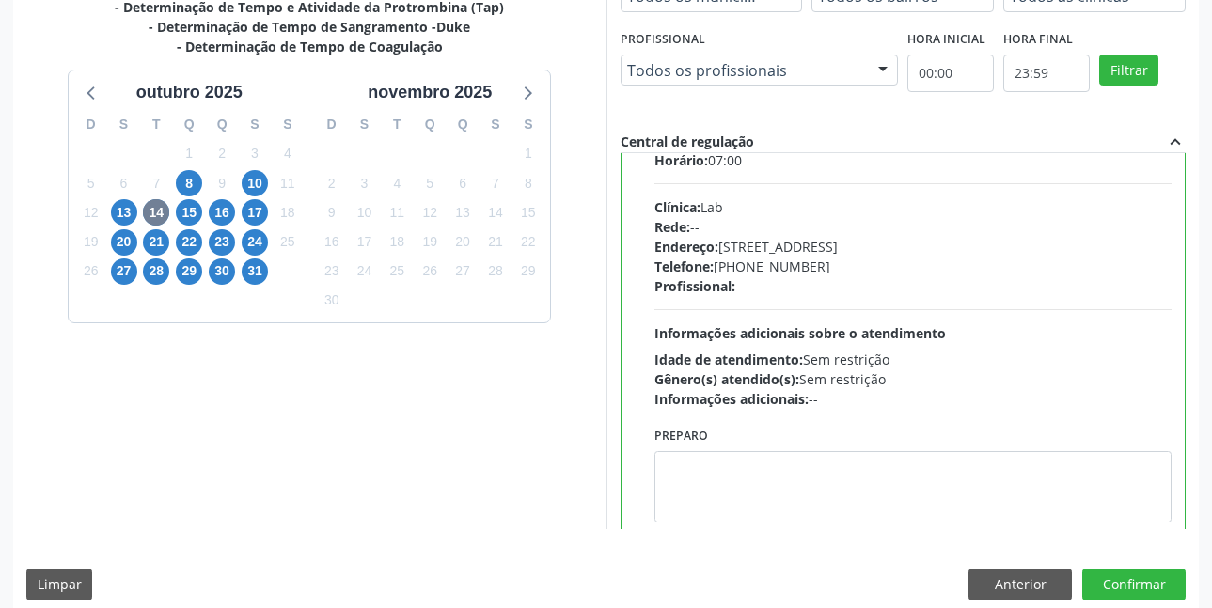
scroll to position [752, 0]
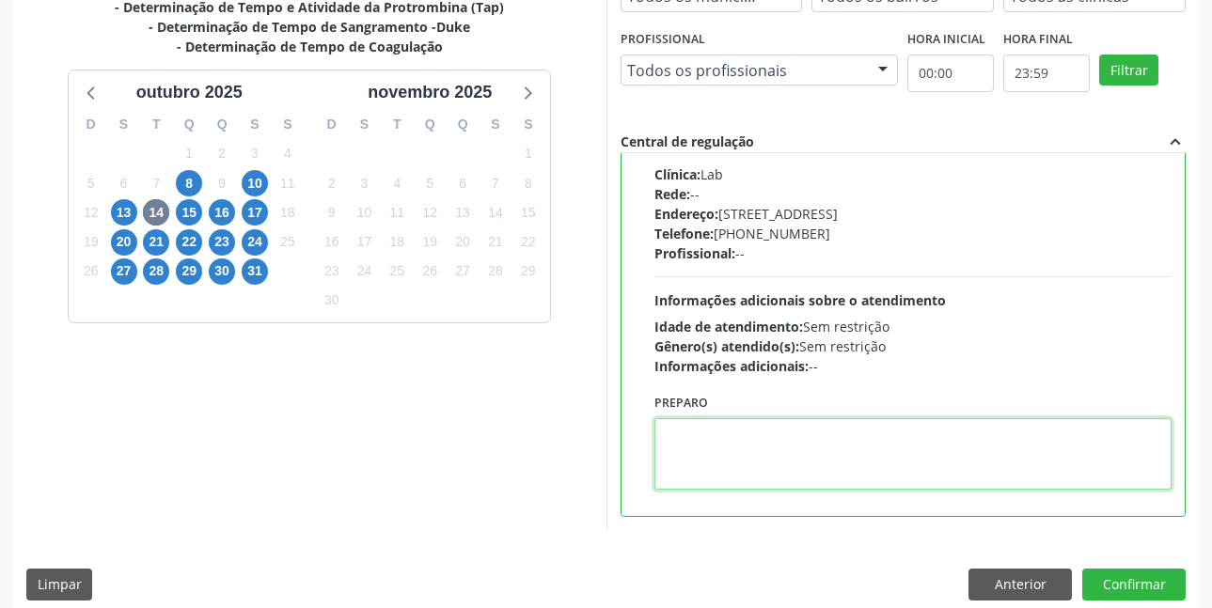
click at [890, 449] on textarea at bounding box center [913, 453] width 518 height 71
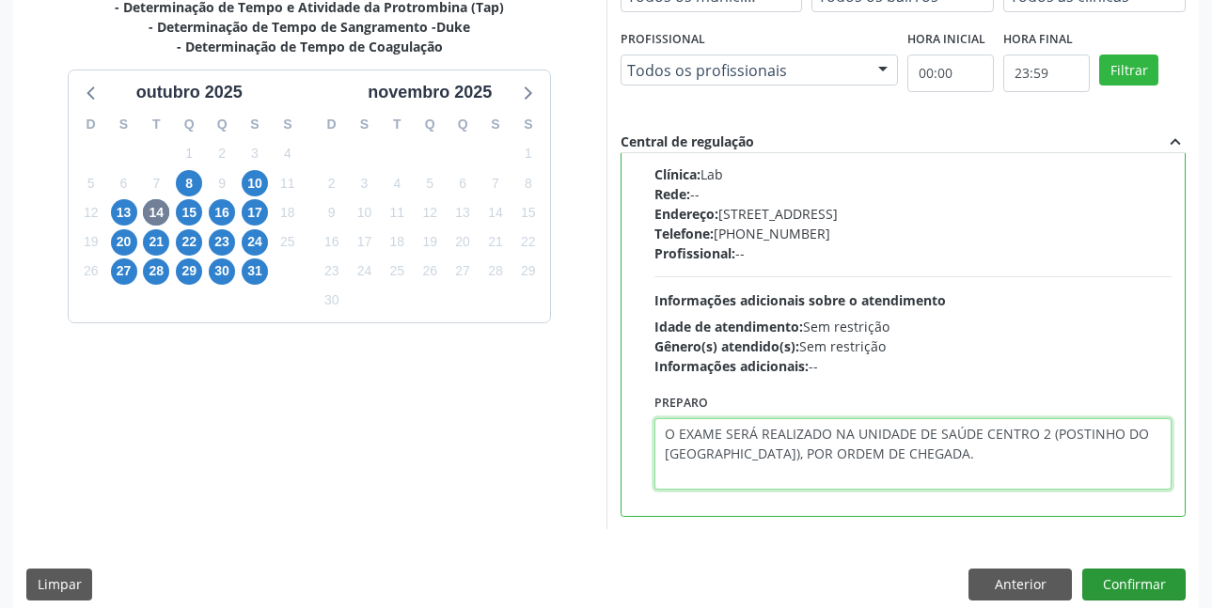
type textarea "O EXAME SERÁ REALIZADO NA UNIDADE DE SAÚDE CENTRO 2 (POSTINHO DO [GEOGRAPHIC_DA…"
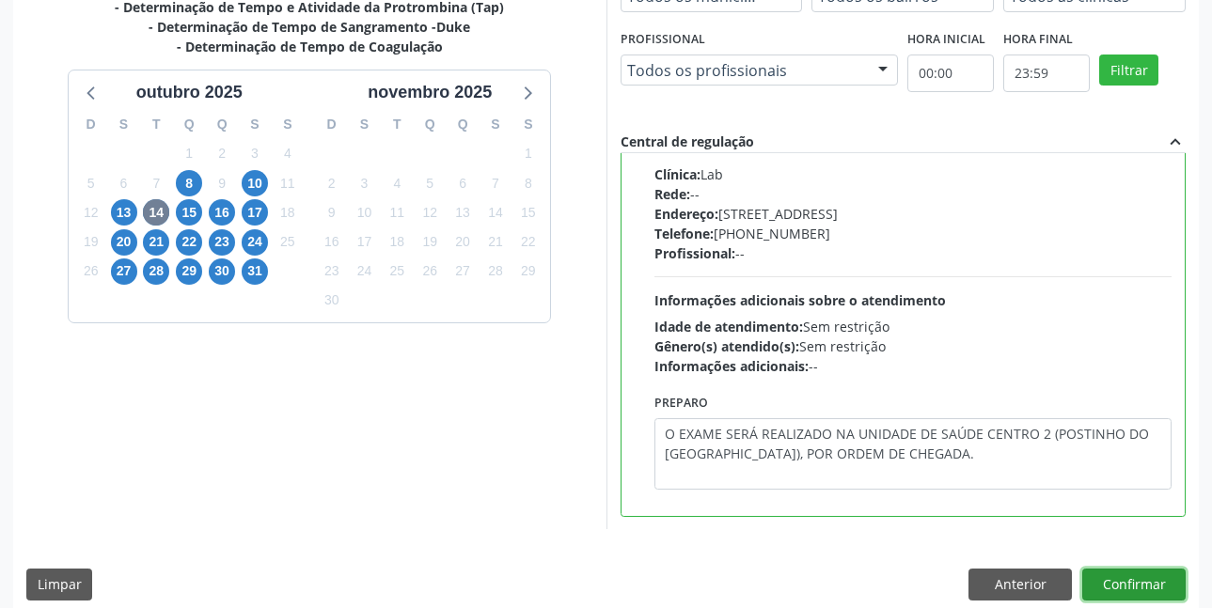
click at [1149, 575] on button "Confirmar" at bounding box center [1133, 585] width 103 height 32
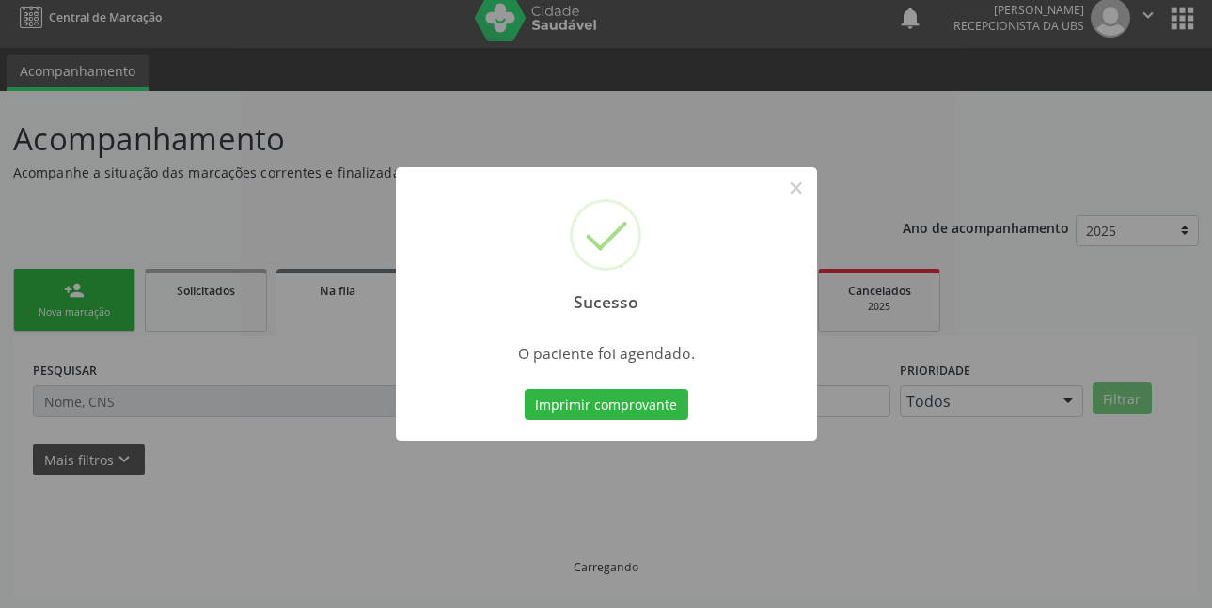
scroll to position [0, 0]
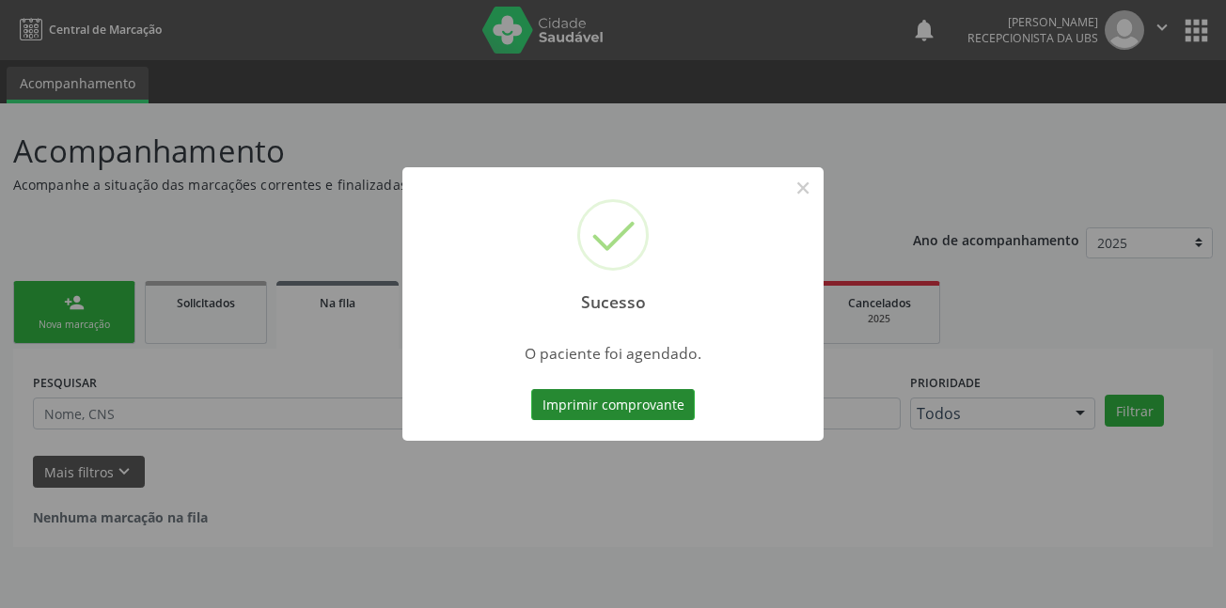
click at [650, 413] on button "Imprimir comprovante" at bounding box center [613, 405] width 164 height 32
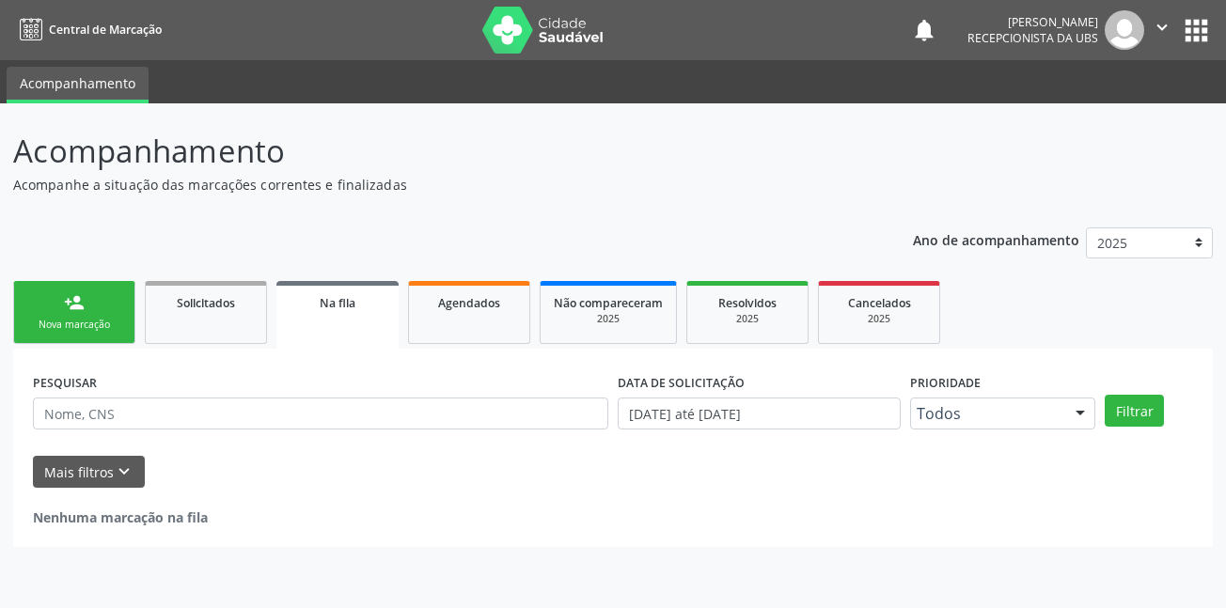
click at [86, 319] on div "Nova marcação" at bounding box center [74, 325] width 94 height 14
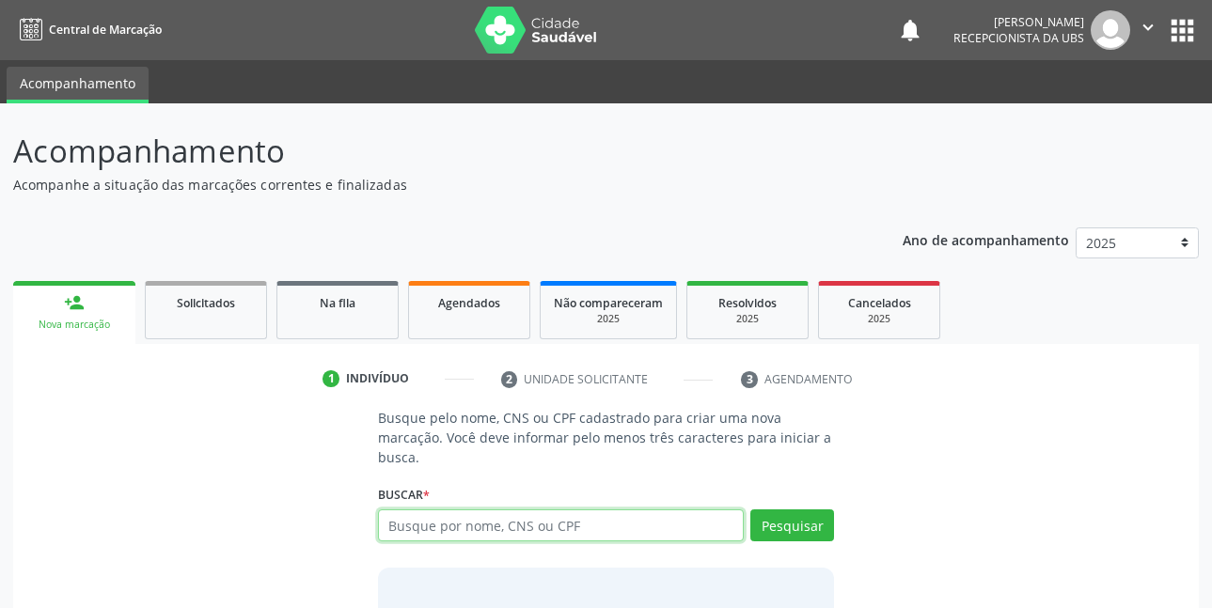
click at [465, 535] on input "text" at bounding box center [561, 526] width 367 height 32
type input "A"
type input "702005846225889"
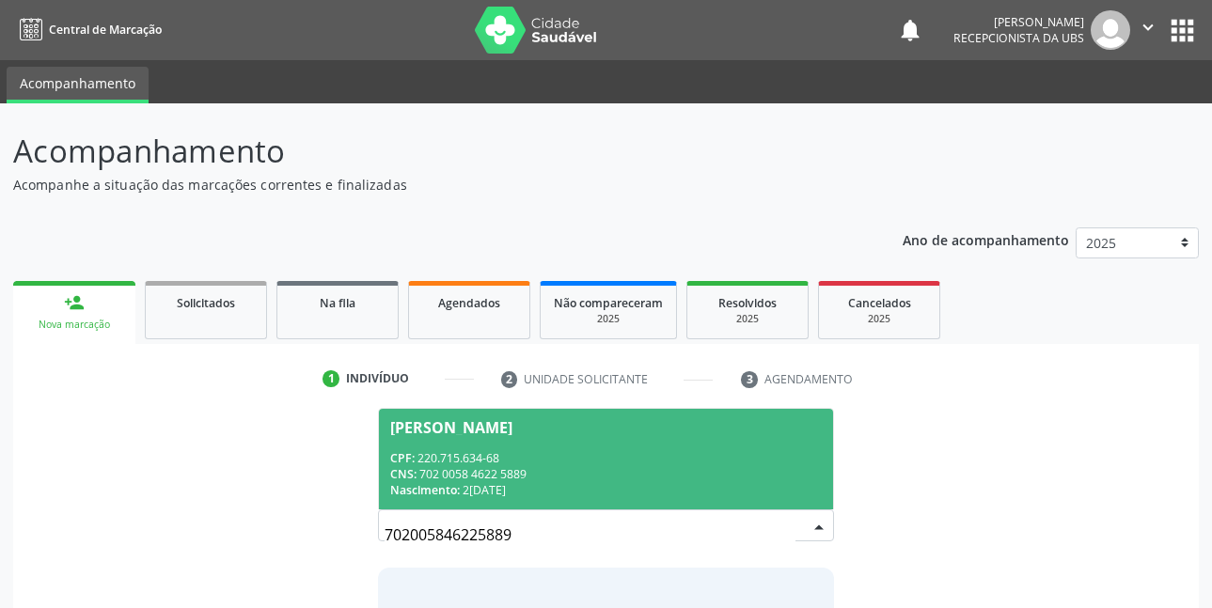
click at [525, 462] on div "CPF: 220.715.634-68" at bounding box center [606, 458] width 433 height 16
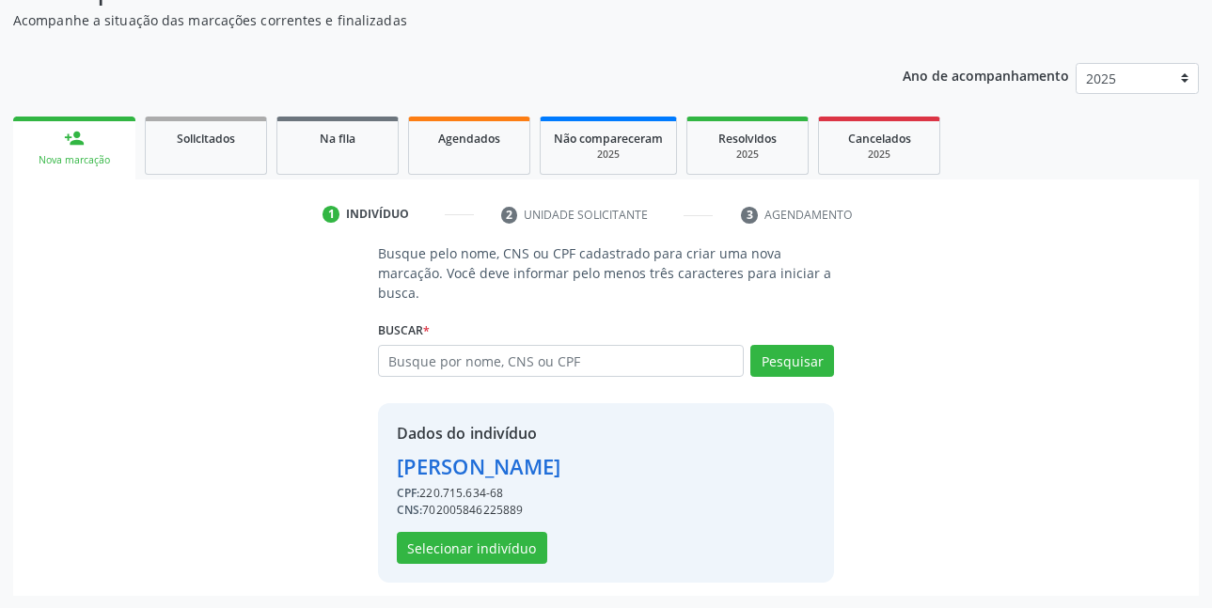
scroll to position [165, 0]
click at [445, 555] on button "Selecionar indivíduo" at bounding box center [472, 547] width 150 height 32
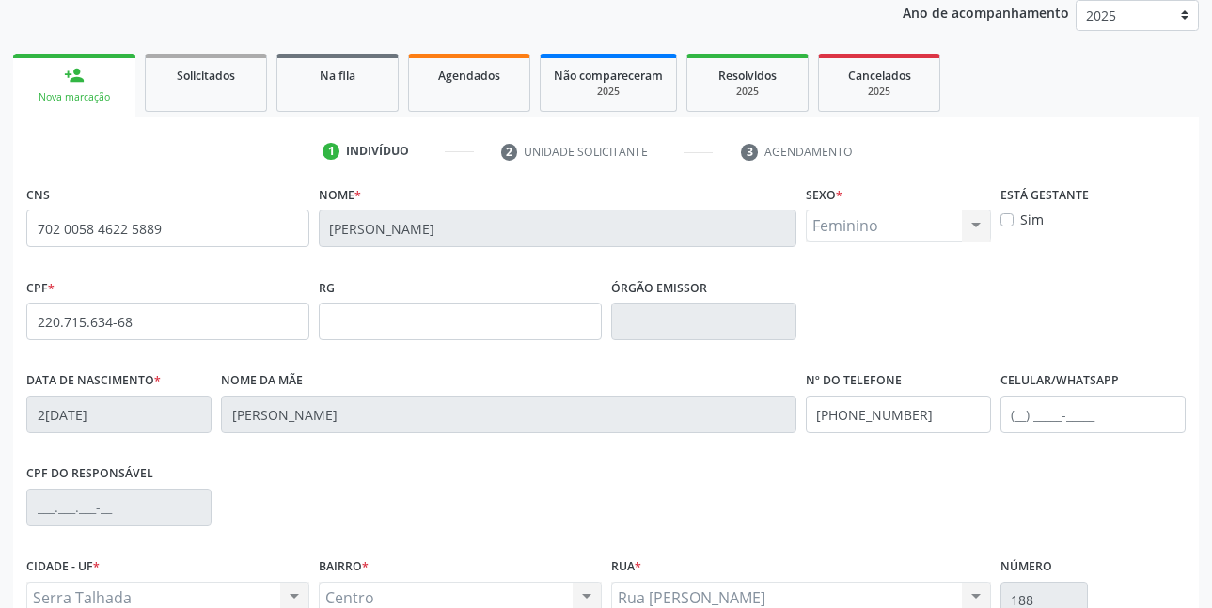
scroll to position [260, 0]
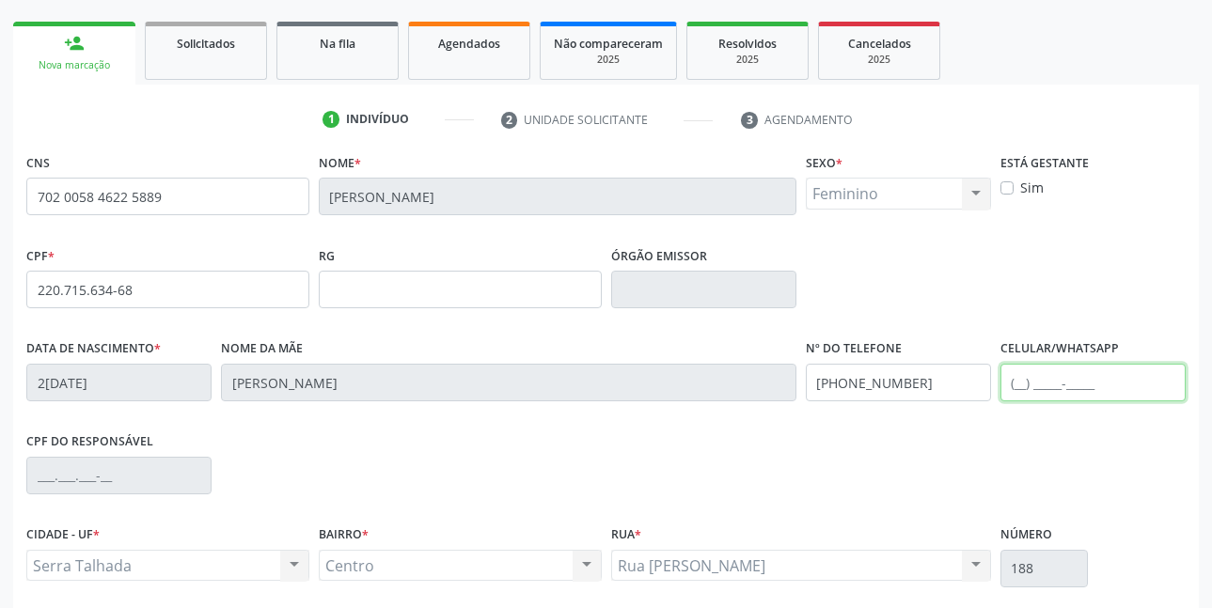
click at [1055, 391] on input "text" at bounding box center [1092, 383] width 185 height 38
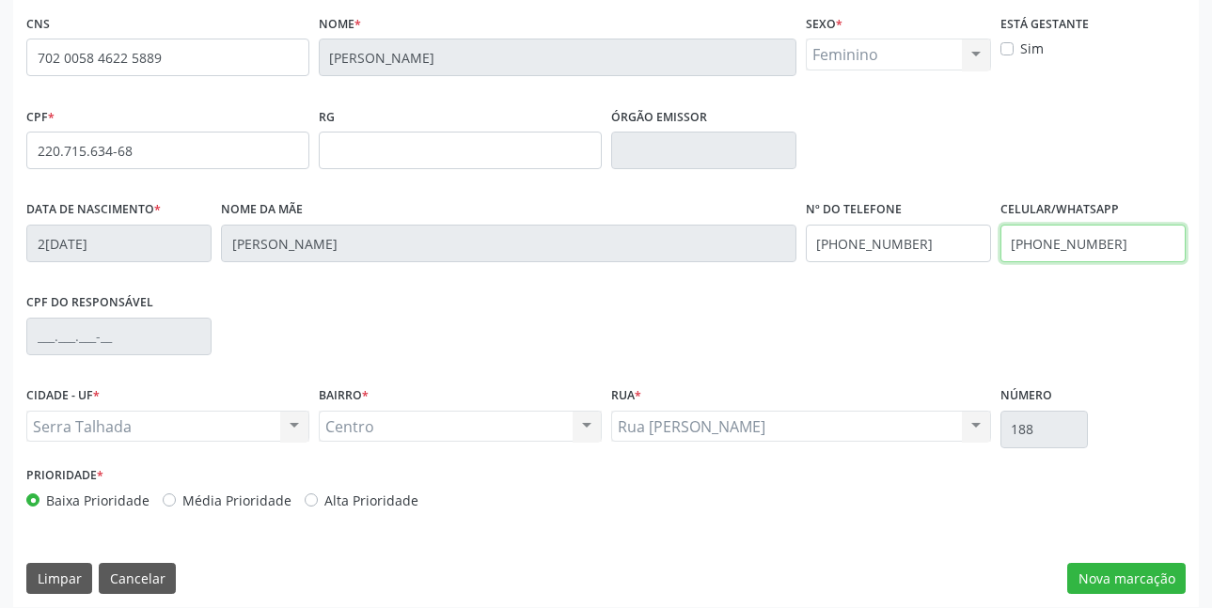
scroll to position [411, 0]
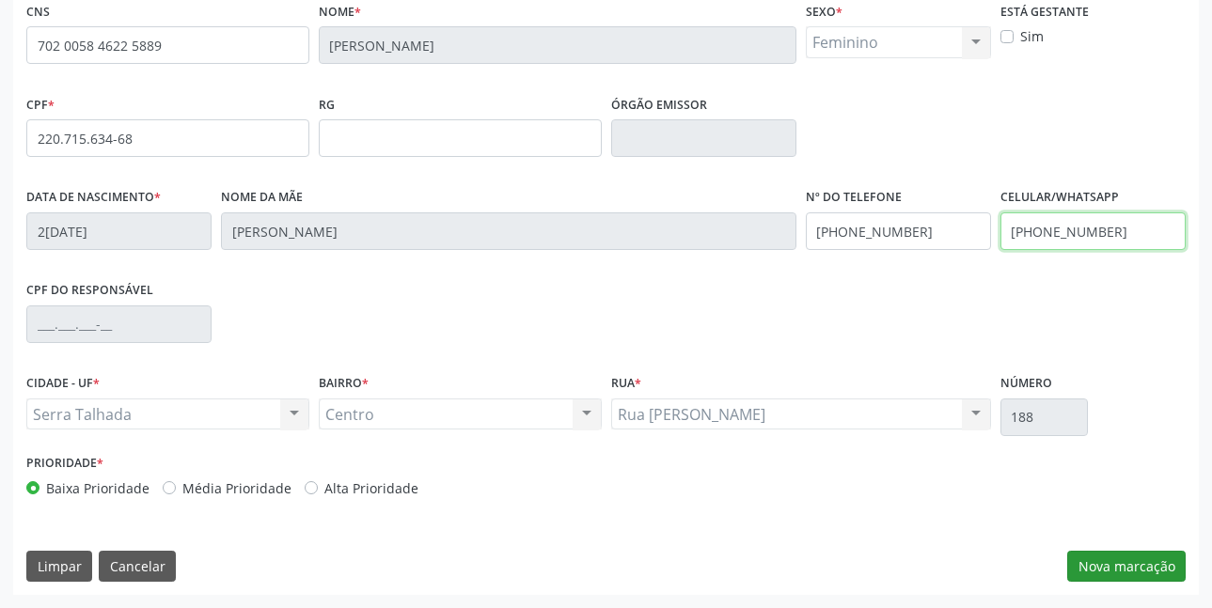
type input "(87) 99938-0600"
click at [1123, 576] on button "Nova marcação" at bounding box center [1126, 567] width 118 height 32
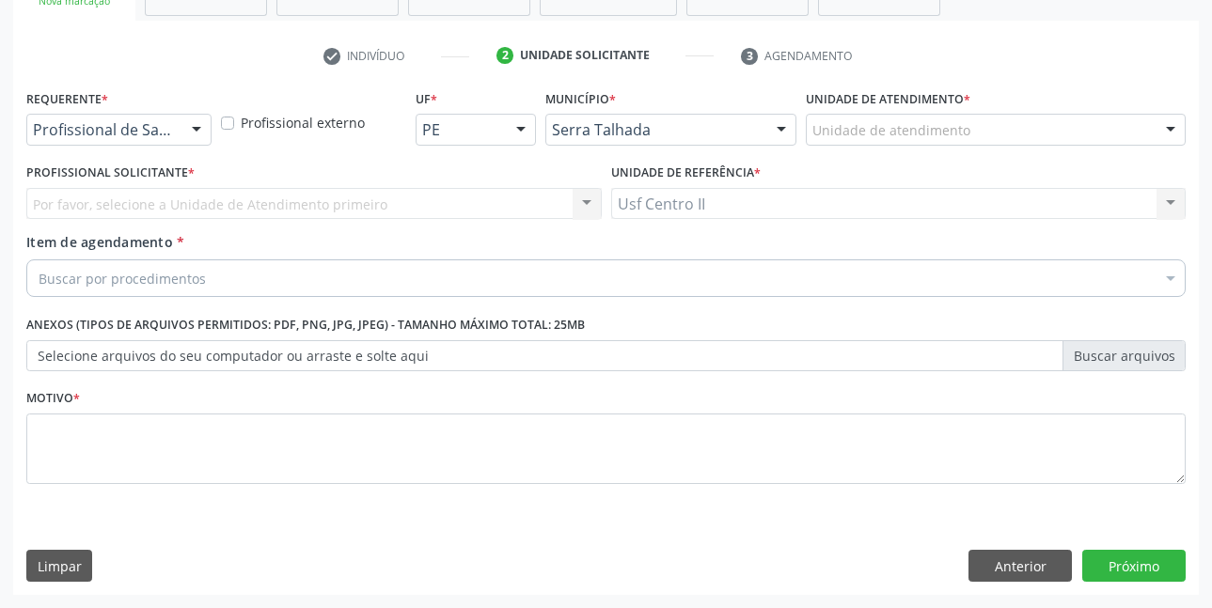
scroll to position [323, 0]
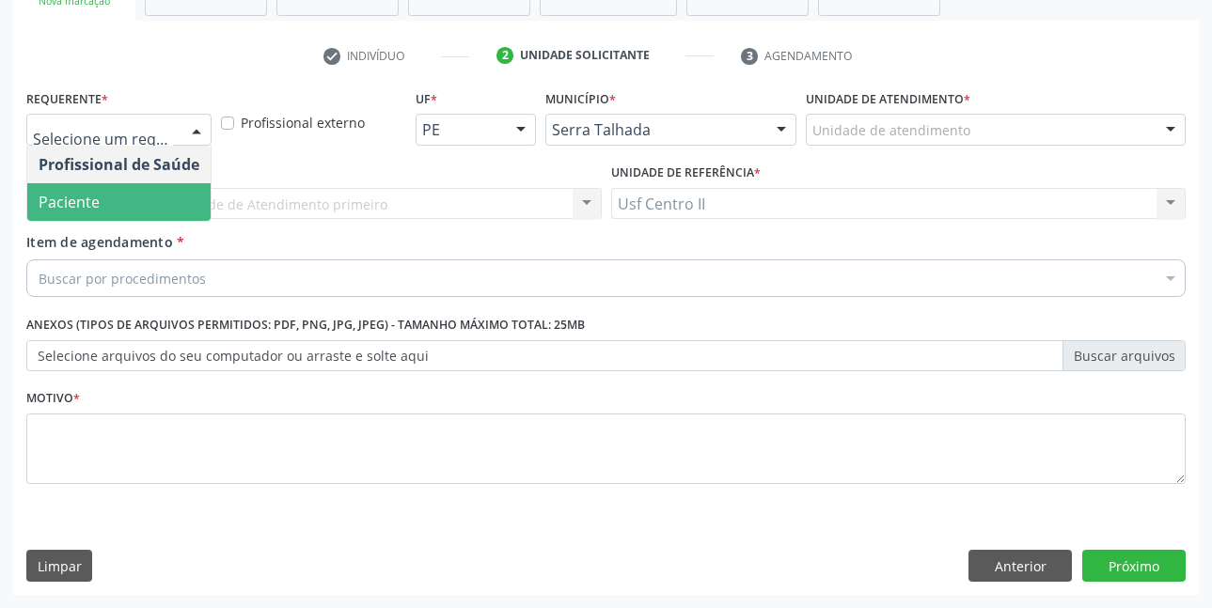
click at [83, 202] on span "Paciente" at bounding box center [69, 202] width 61 height 21
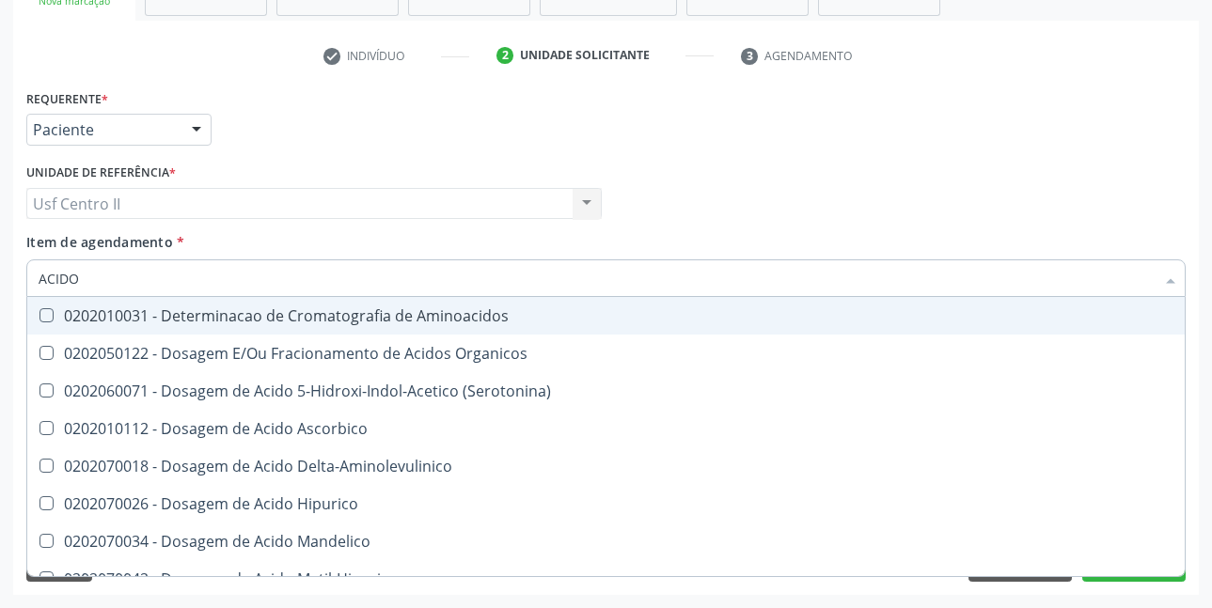
type input "ACIDO U"
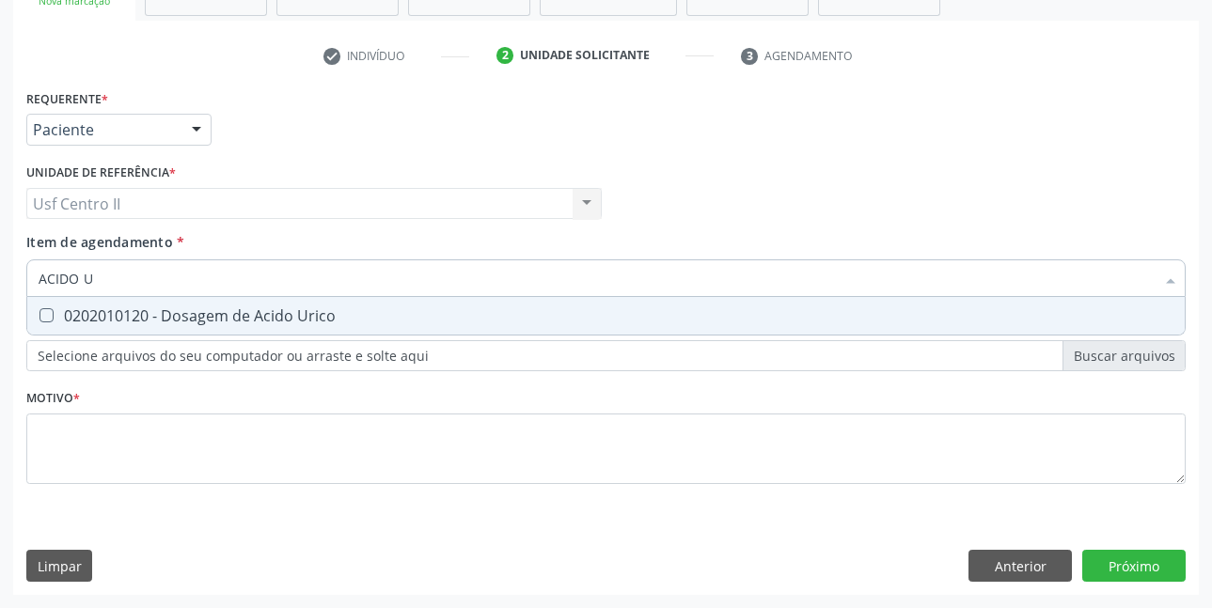
click at [118, 304] on span "0202010120 - Dosagem de Acido Urico" at bounding box center [605, 316] width 1157 height 38
checkbox Urico "true"
type input "ACIDO"
checkbox Urico "false"
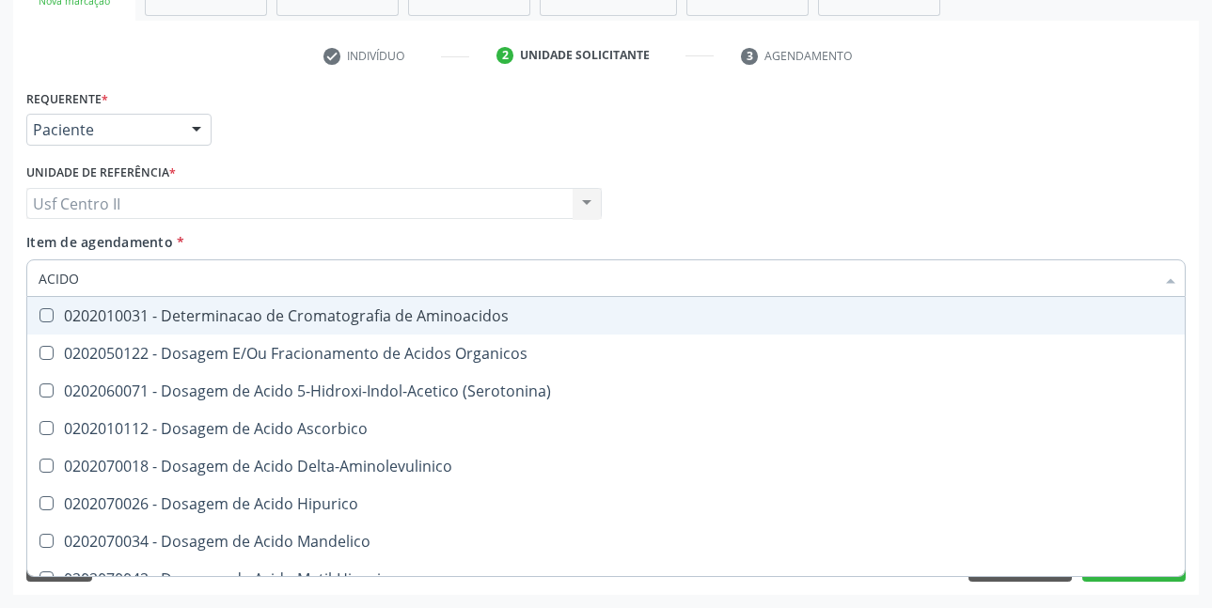
type input "ACID"
checkbox Urico "false"
checkbox Cromatografia\) "true"
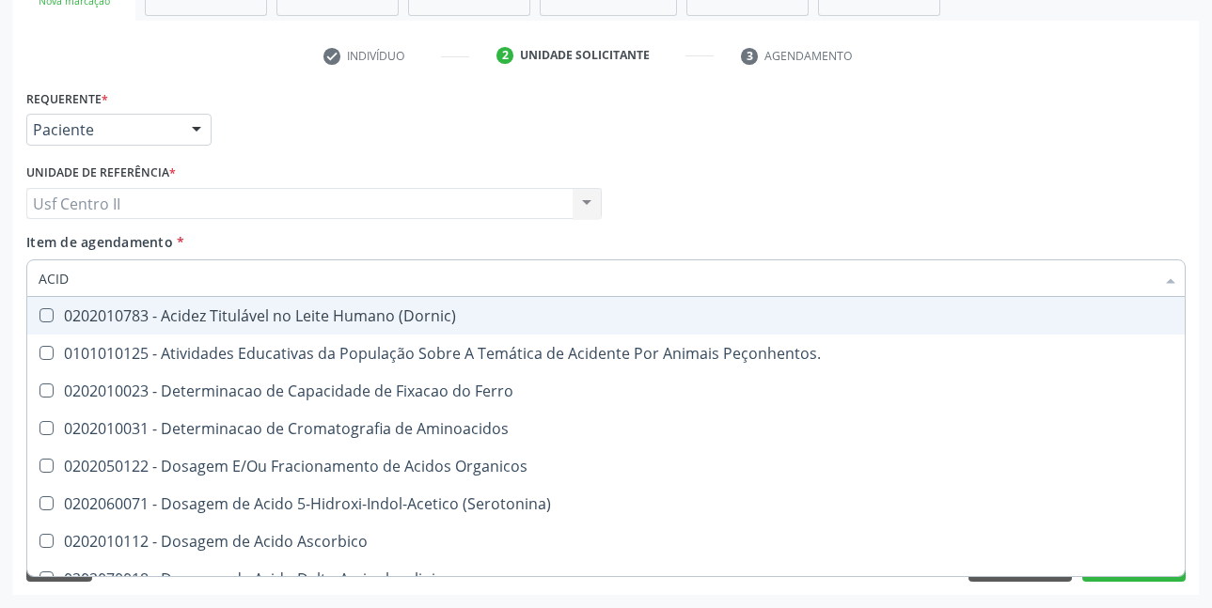
type input "ACI"
checkbox Urico "false"
type input "A"
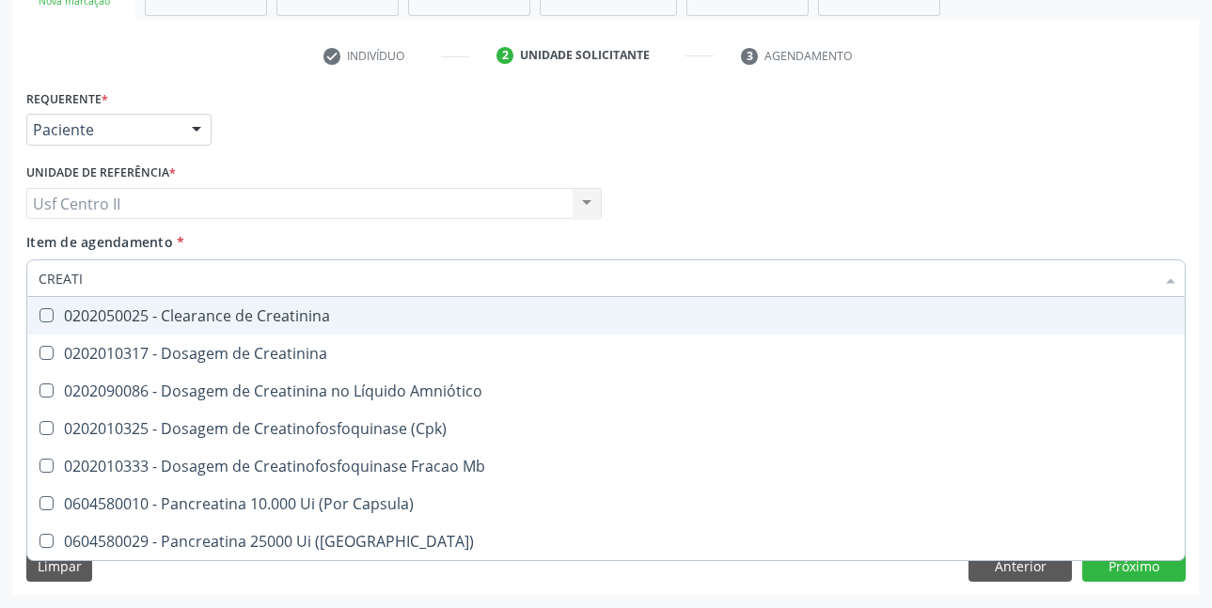
type input "CREATIN"
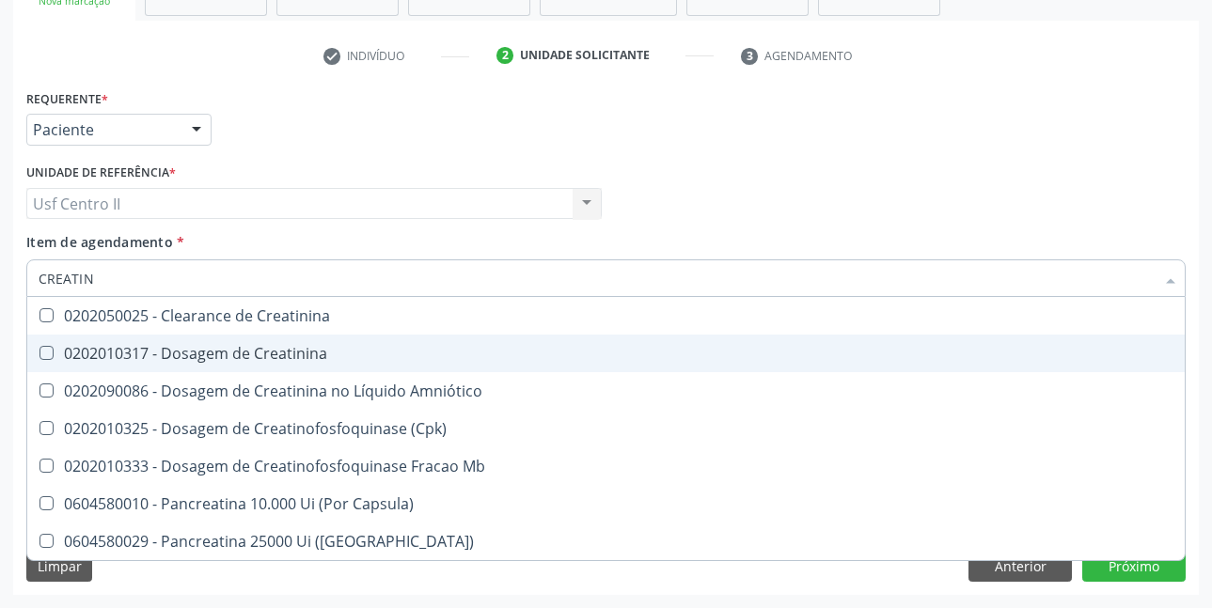
click at [136, 348] on div "0202010317 - Dosagem de Creatinina" at bounding box center [606, 353] width 1135 height 15
checkbox Creatinina "true"
type input "CREAT"
checkbox Creatinina "false"
checkbox \(Cpk\) "true"
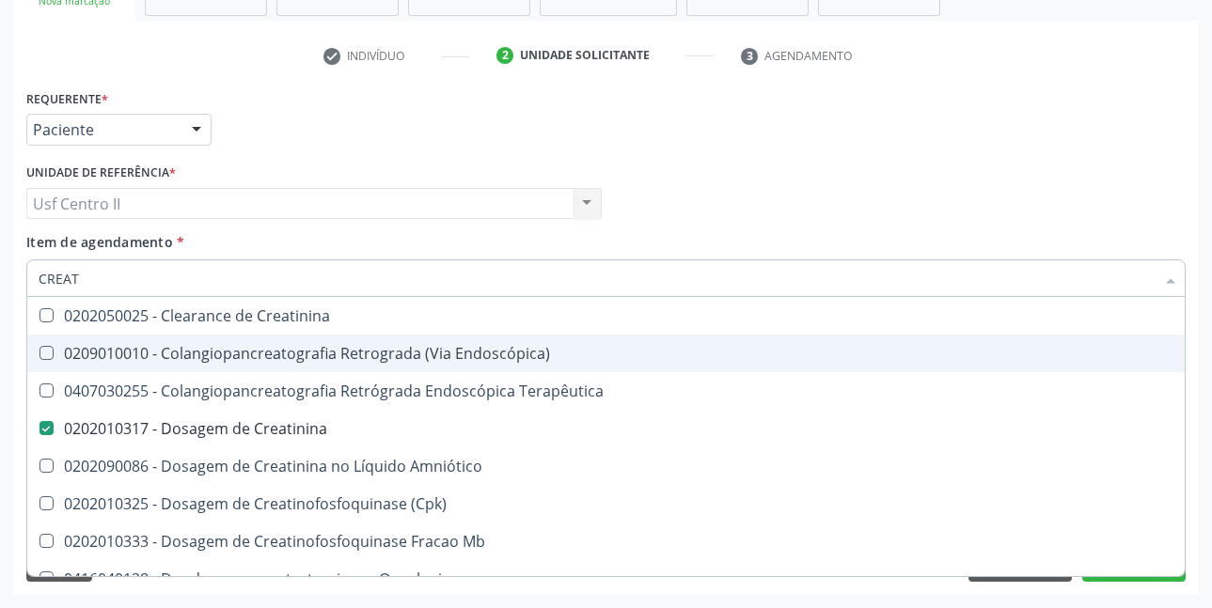
type input "CREA"
checkbox Creatinina "false"
checkbox Mb "true"
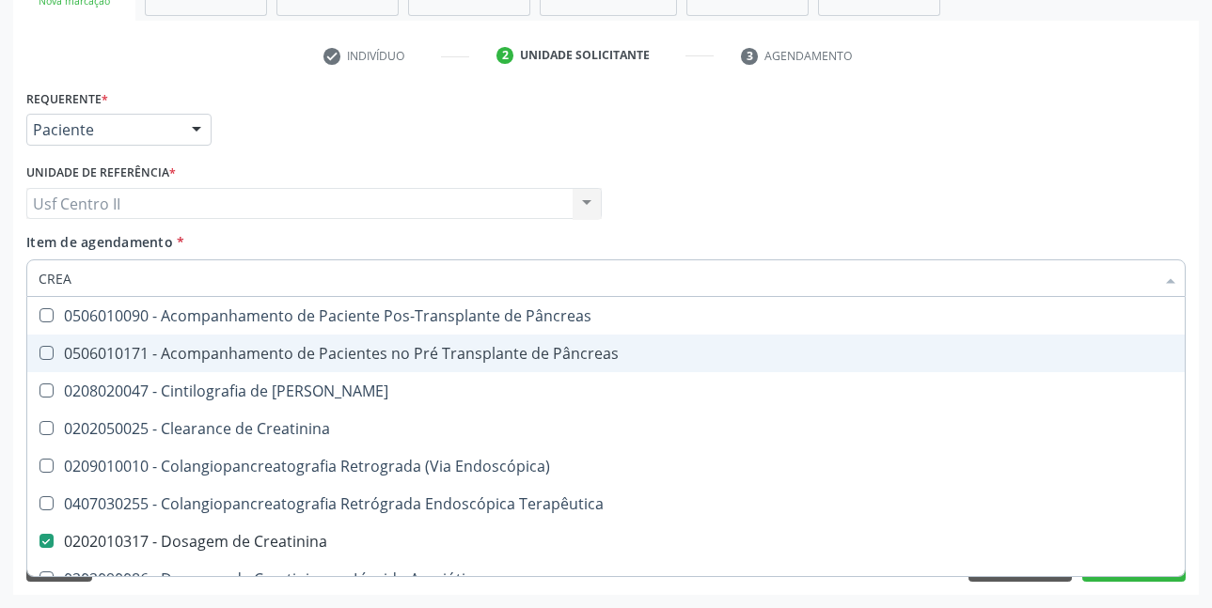
type input "CRE"
checkbox Creatinina "false"
checkbox Oncologia "true"
type input "C"
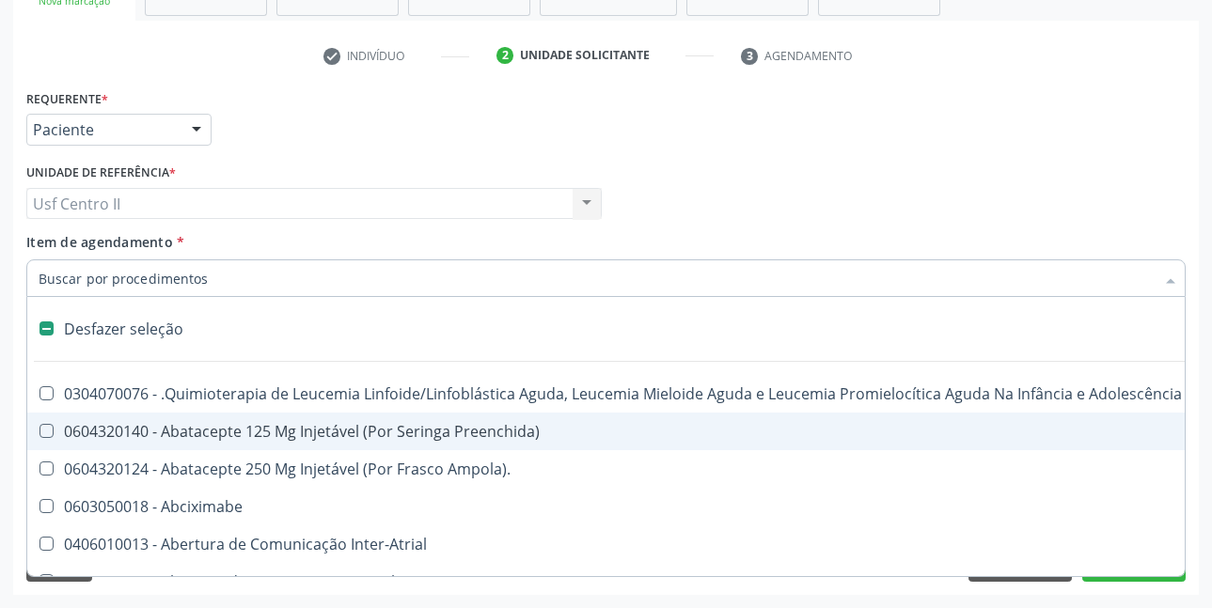
checkbox Dente\) "false"
type input "U"
checkbox Cistometro "true"
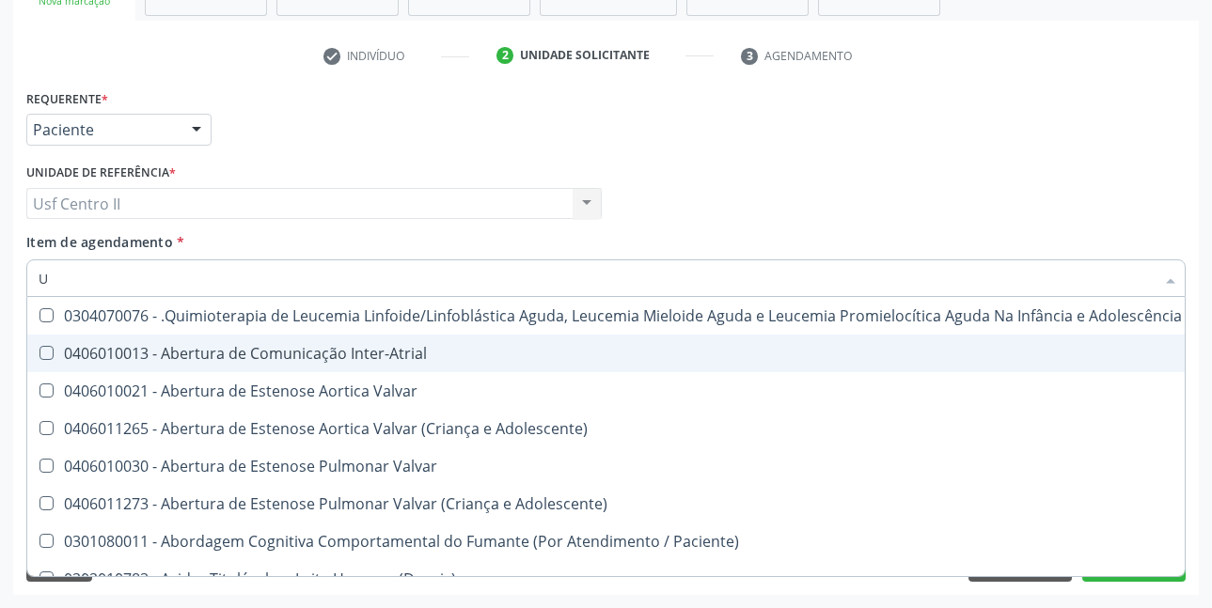
type input "UR"
checkbox Níveis "true"
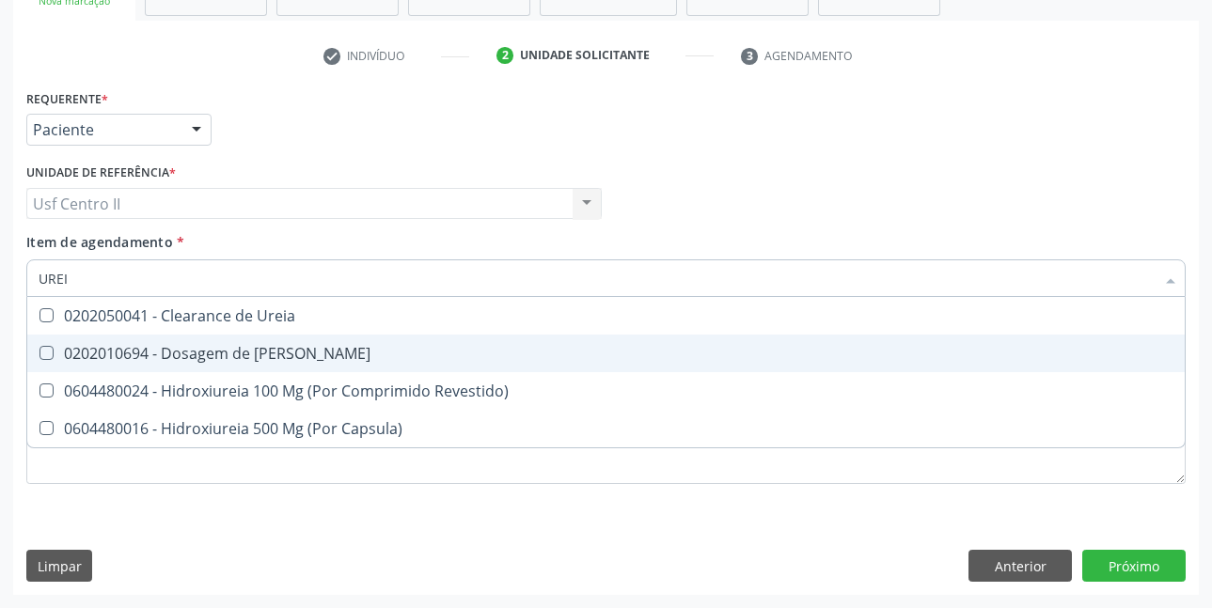
type input "UREIA"
click at [136, 348] on div "0202010694 - Dosagem de [PERSON_NAME]" at bounding box center [606, 353] width 1135 height 15
checkbox Ureia "true"
type input "URE"
checkbox Ureia "false"
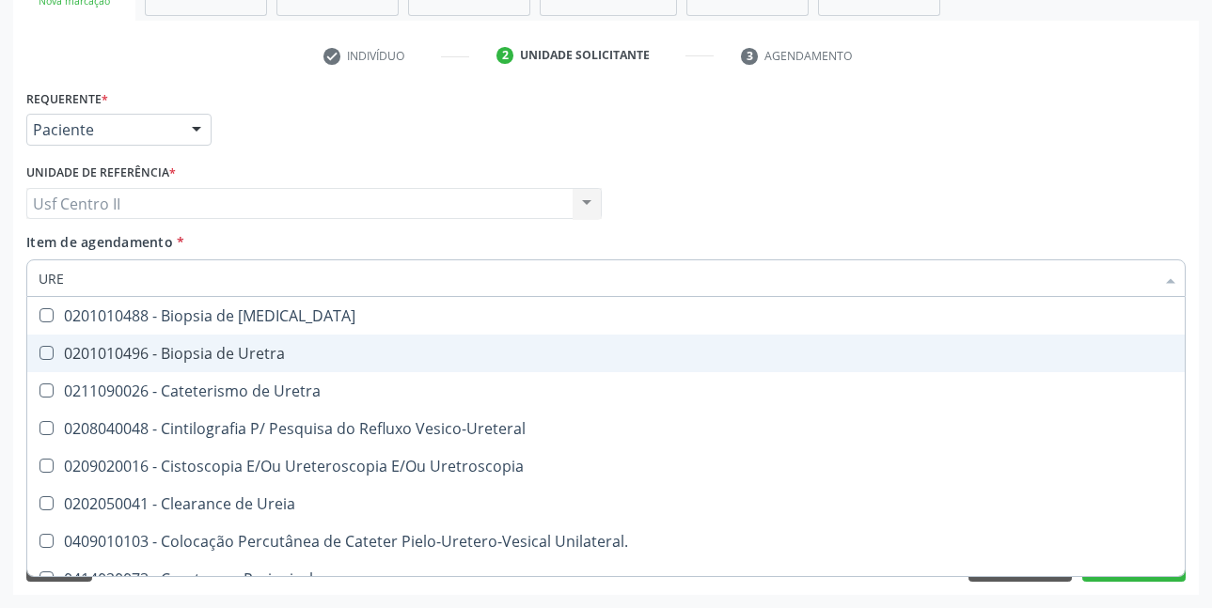
type input "UR"
checkbox Ureia "false"
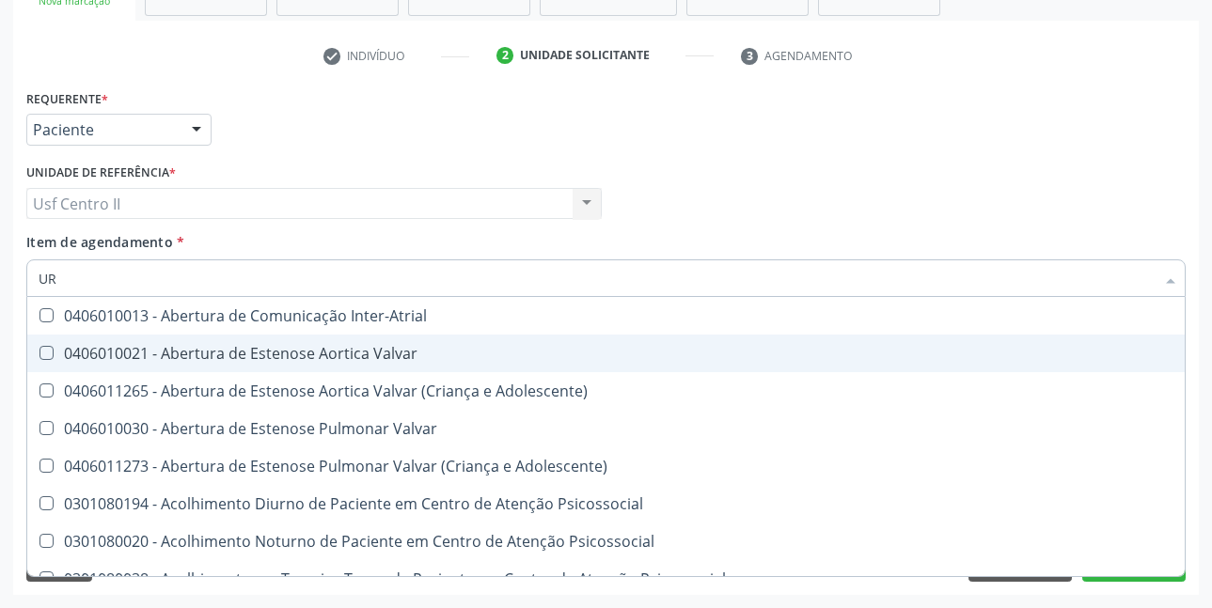
type input "URI"
checkbox B "true"
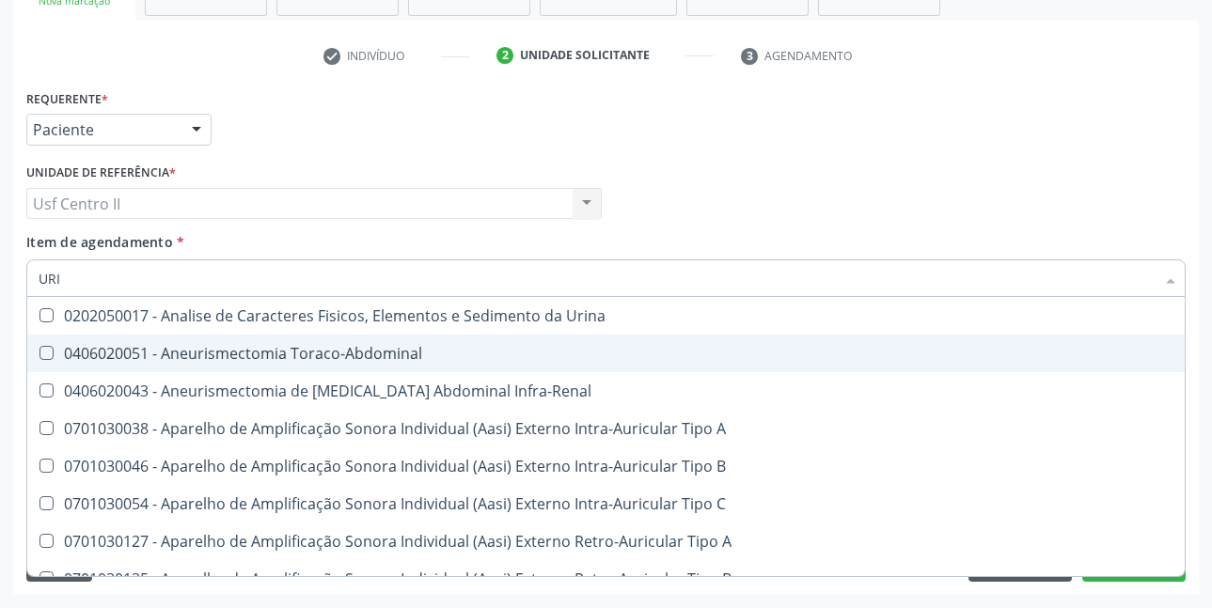
type input "URIN"
checkbox Urico "false"
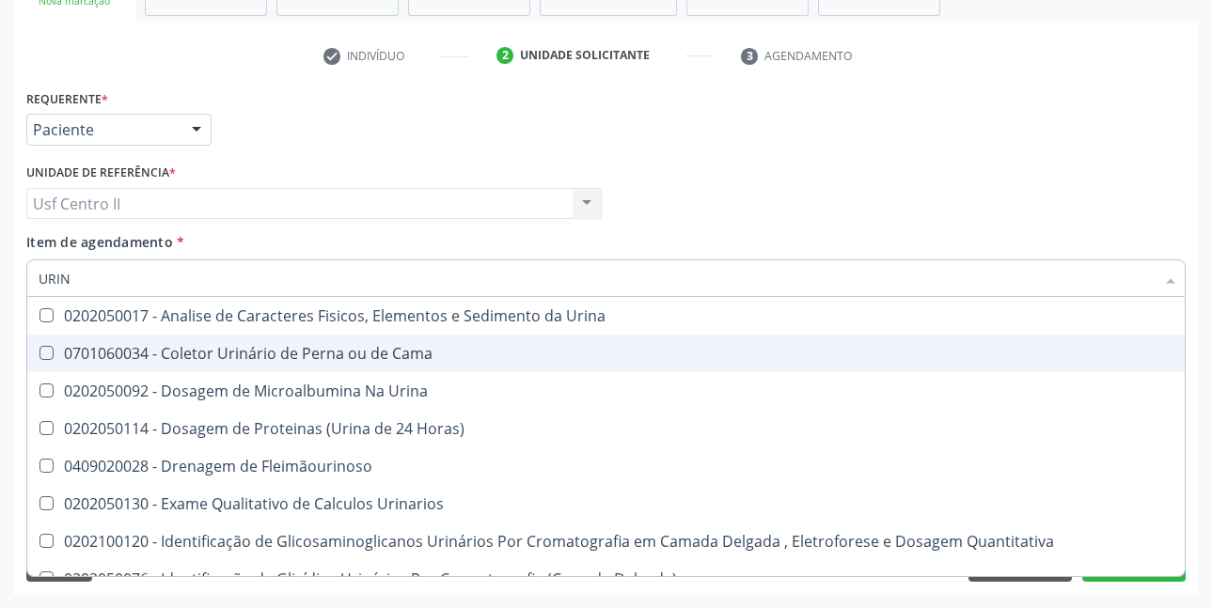
type input "URINA"
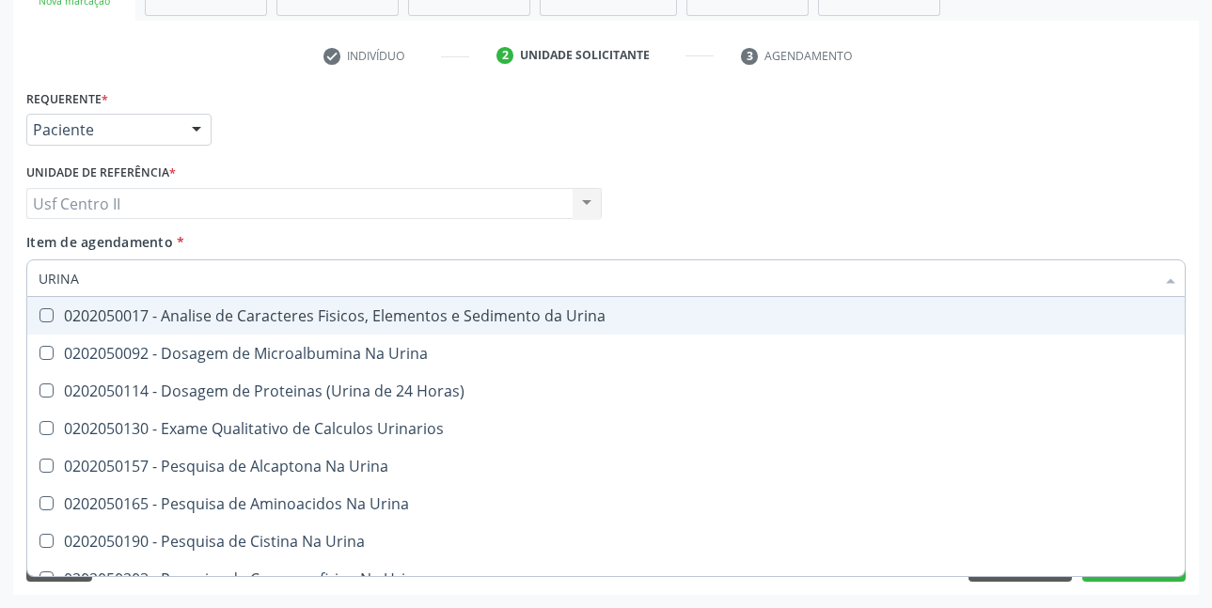
click at [147, 323] on div "0202050017 - Analise de Caracteres Fisicos, Elementos e Sedimento da Urina" at bounding box center [606, 315] width 1135 height 15
checkbox Urina "true"
type input "URI"
checkbox Abdominal "true"
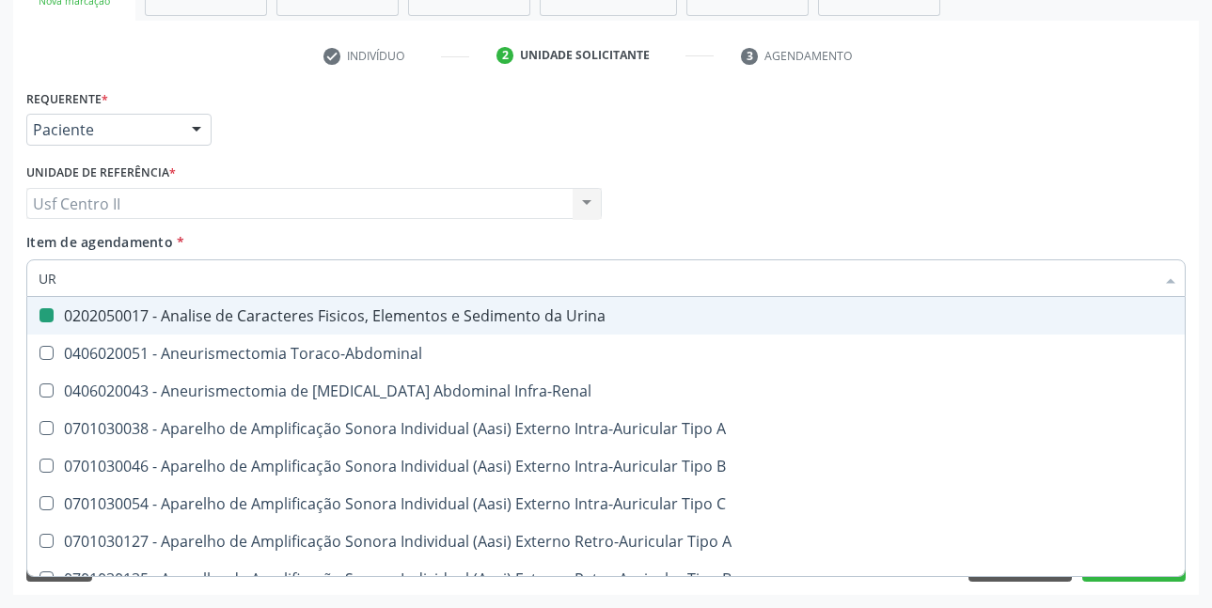
type input "U"
checkbox Urina "false"
checkbox Cônica "false"
checkbox Urico "false"
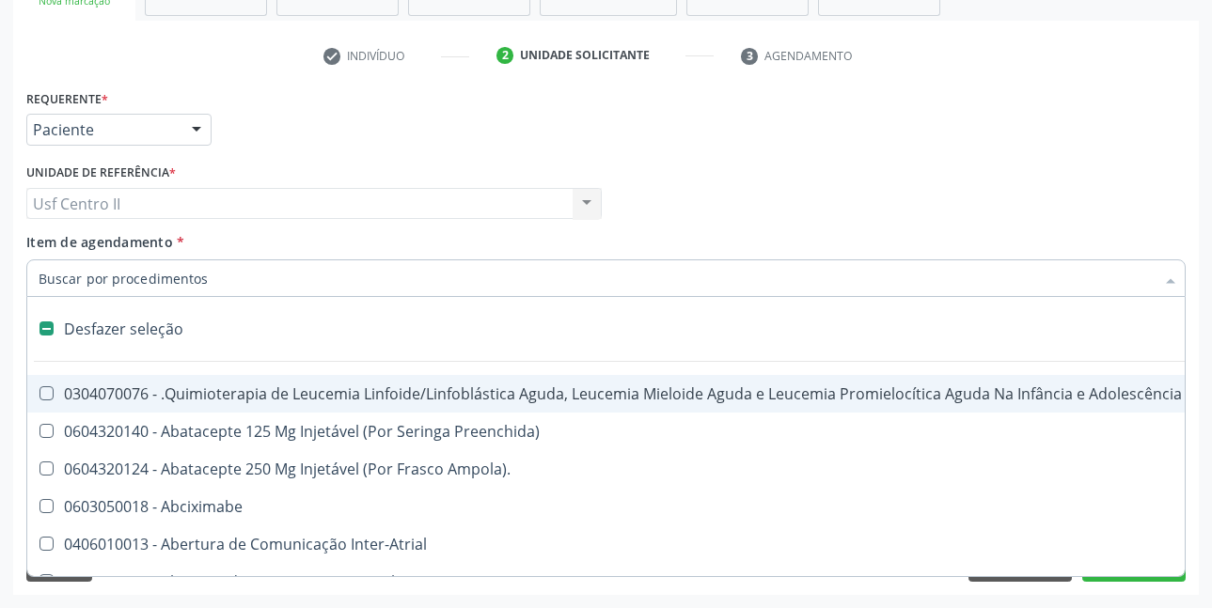
type input "C"
checkbox Punho "true"
checkbox Urina "false"
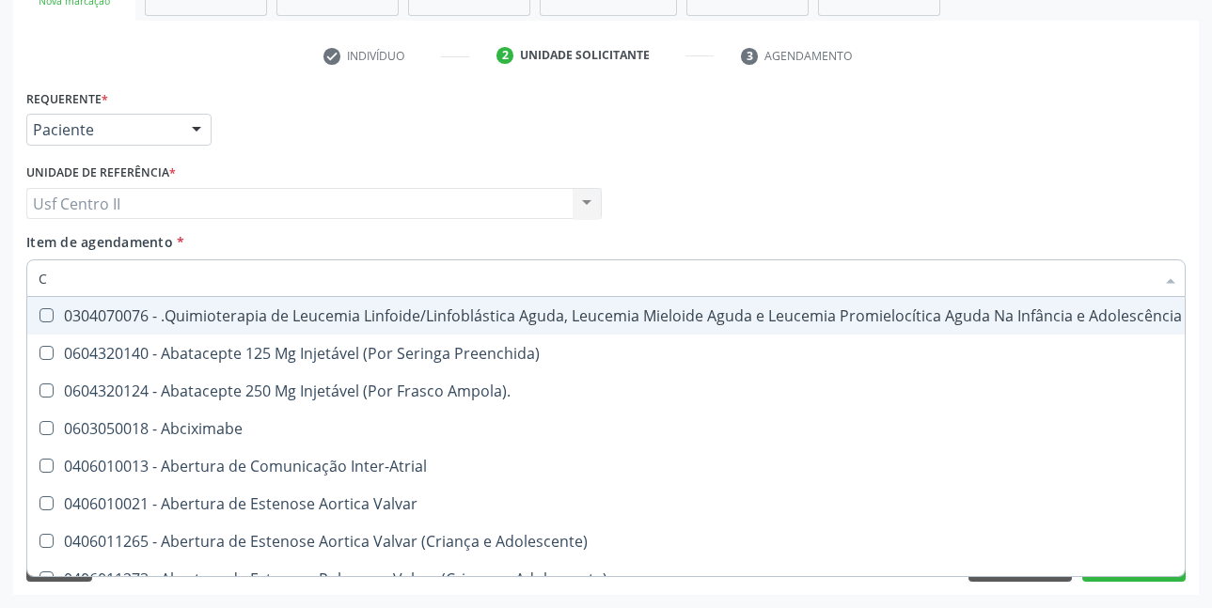
type input "CO"
checkbox Injetável "true"
checkbox Urina "false"
checkbox Coclear "true"
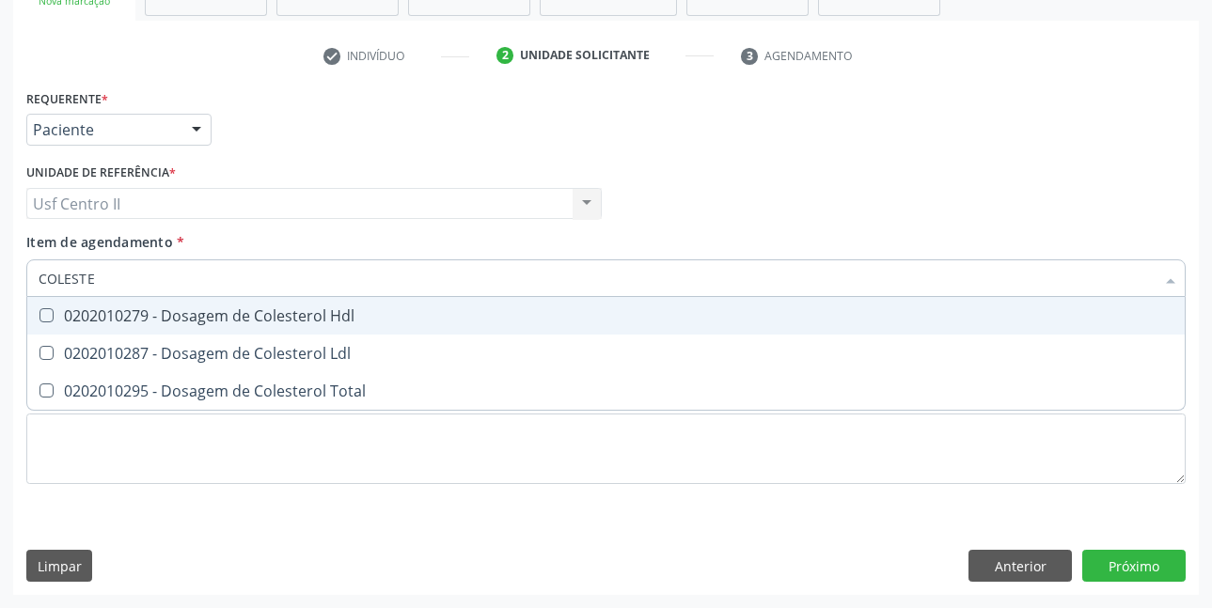
type input "COLESTER"
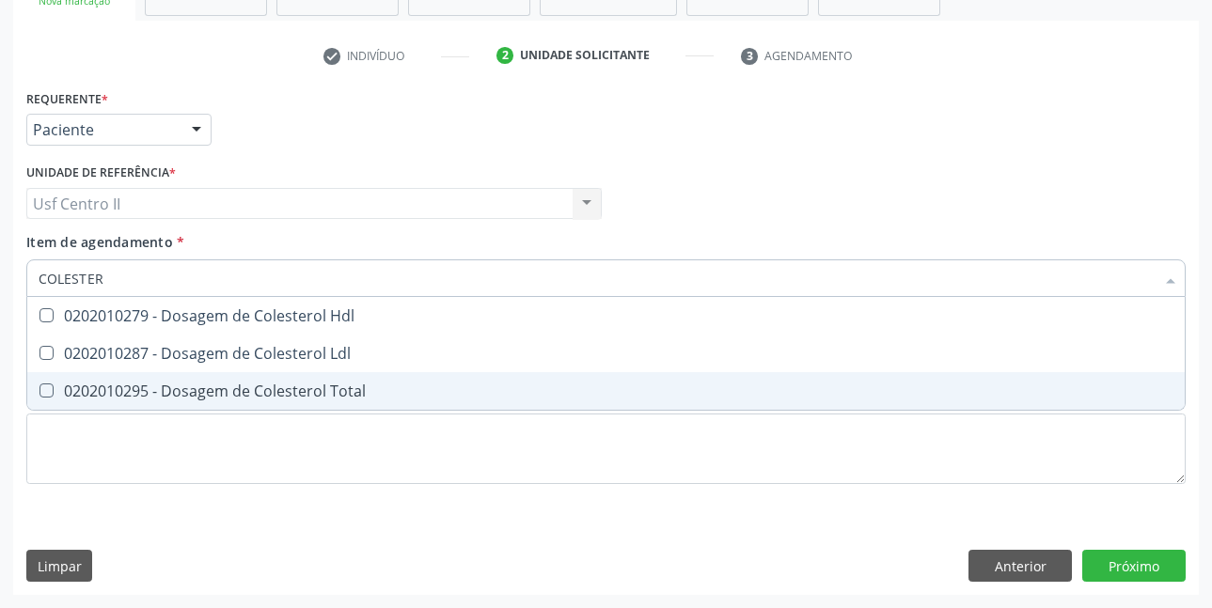
click at [169, 394] on div "0202010295 - Dosagem de Colesterol Total" at bounding box center [606, 391] width 1135 height 15
checkbox Total "true"
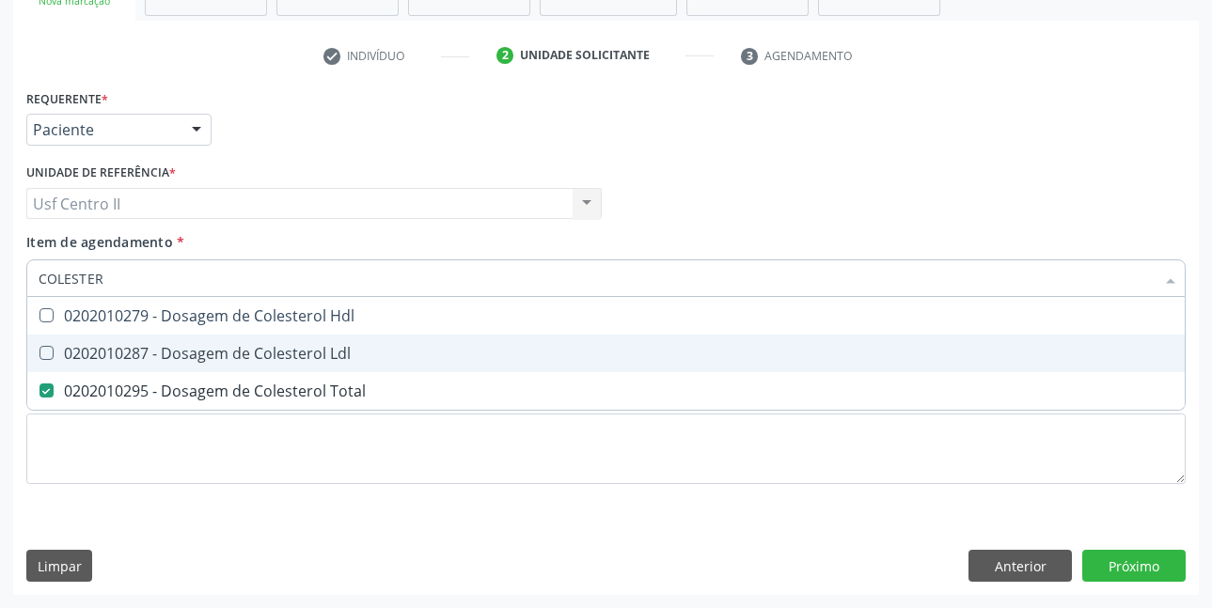
click at [192, 359] on div "0202010287 - Dosagem de Colesterol Ldl" at bounding box center [606, 353] width 1135 height 15
checkbox Ldl "true"
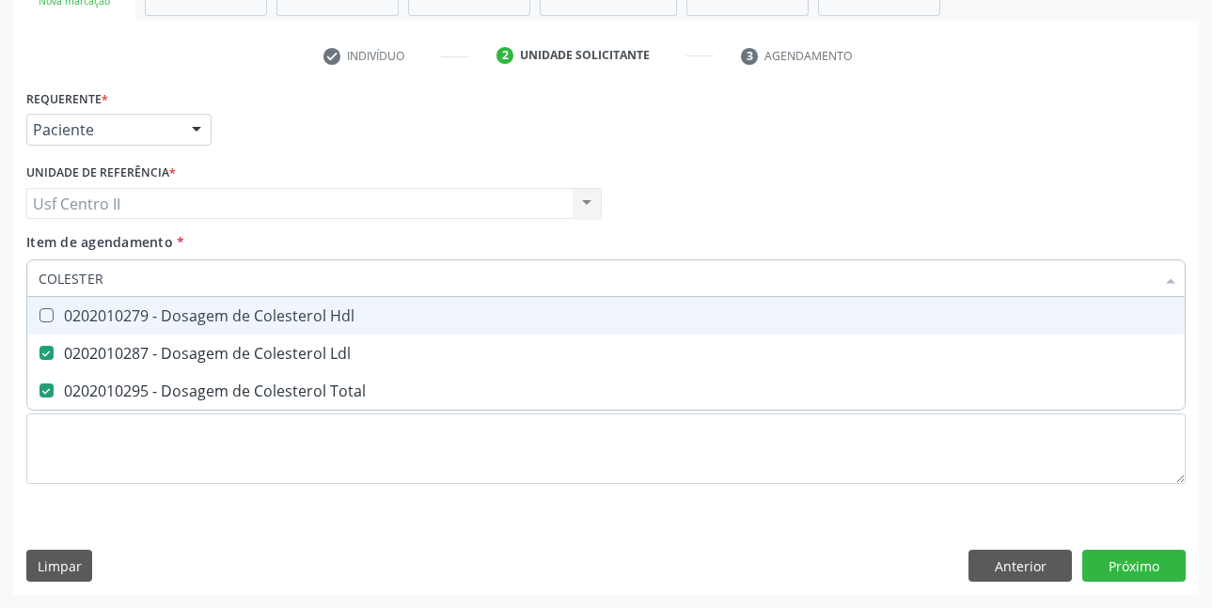
click at [206, 321] on div "0202010279 - Dosagem de Colesterol Hdl" at bounding box center [606, 315] width 1135 height 15
checkbox Hdl "true"
type input "COLE"
checkbox Hdl "false"
checkbox Ldl "false"
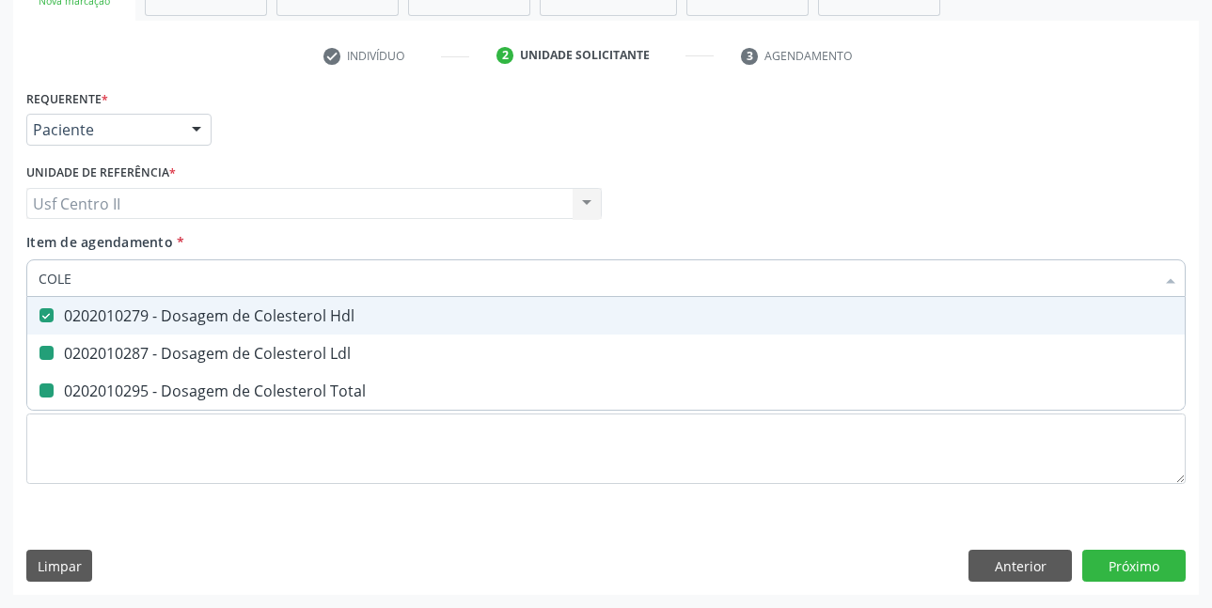
checkbox Total "false"
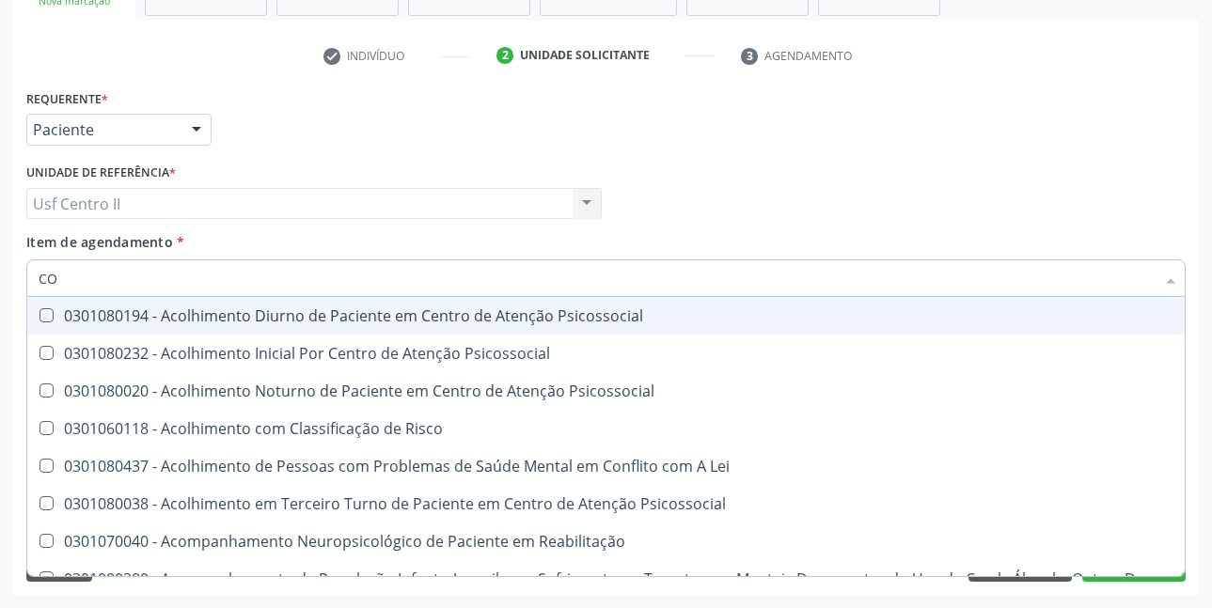
type input "C"
checkbox Hdl "false"
checkbox Ldl "false"
checkbox Total "false"
checkbox Colinesterase "false"
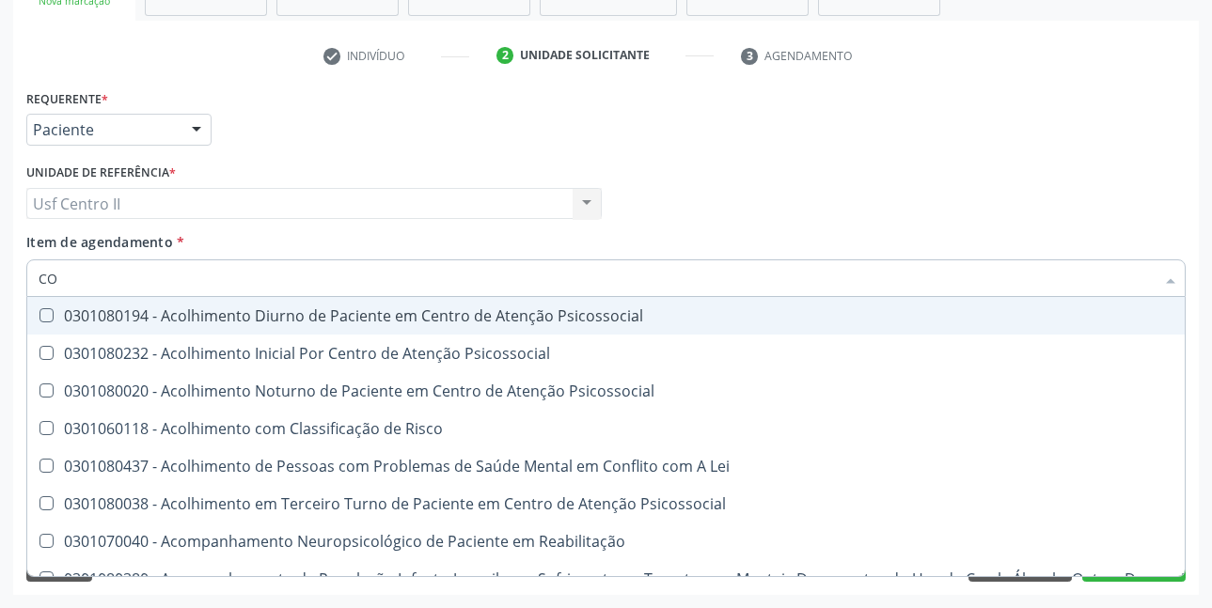
checkbox Oncologia "true"
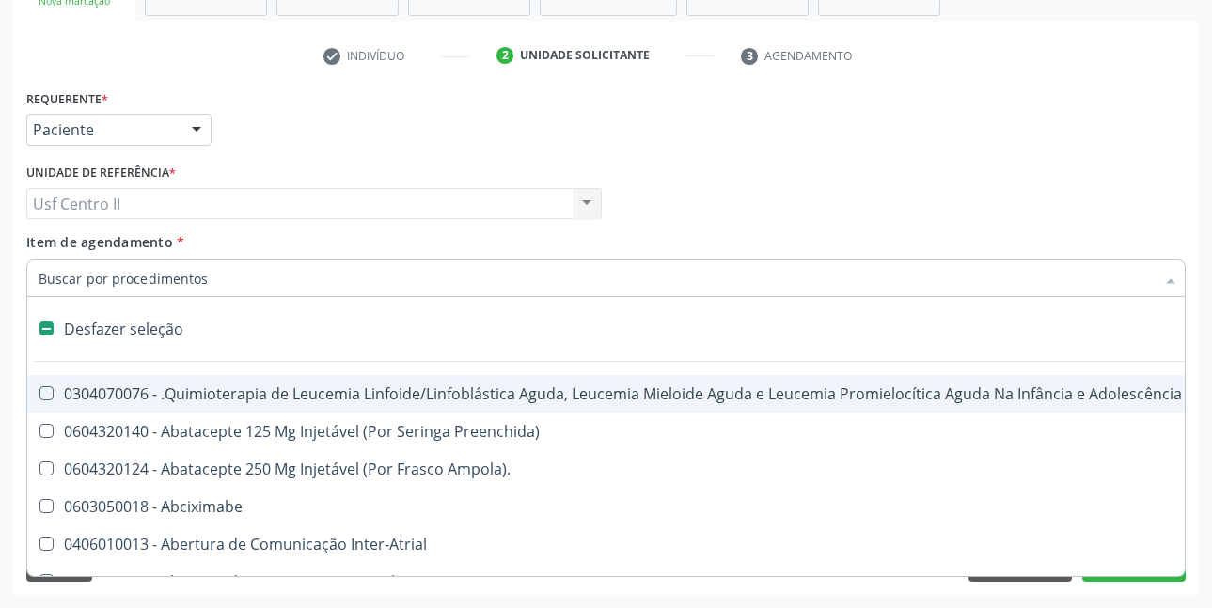
checkbox Punho "false"
checkbox Urina "true"
type input "T"
checkbox Reto "true"
checkbox Urina "false"
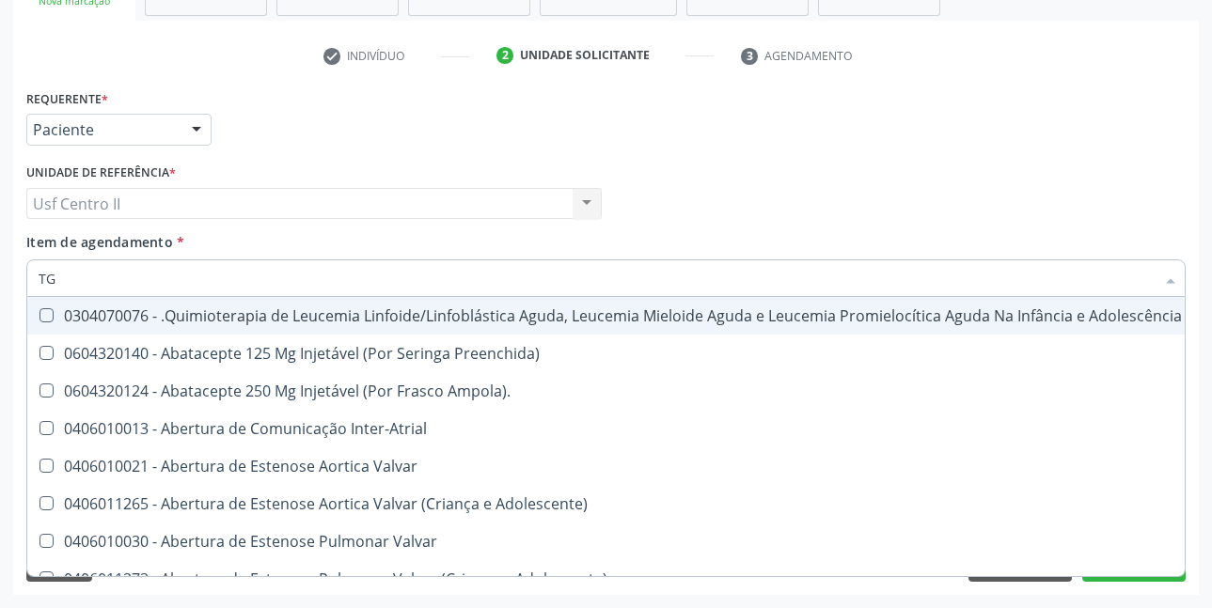
type input "TGO"
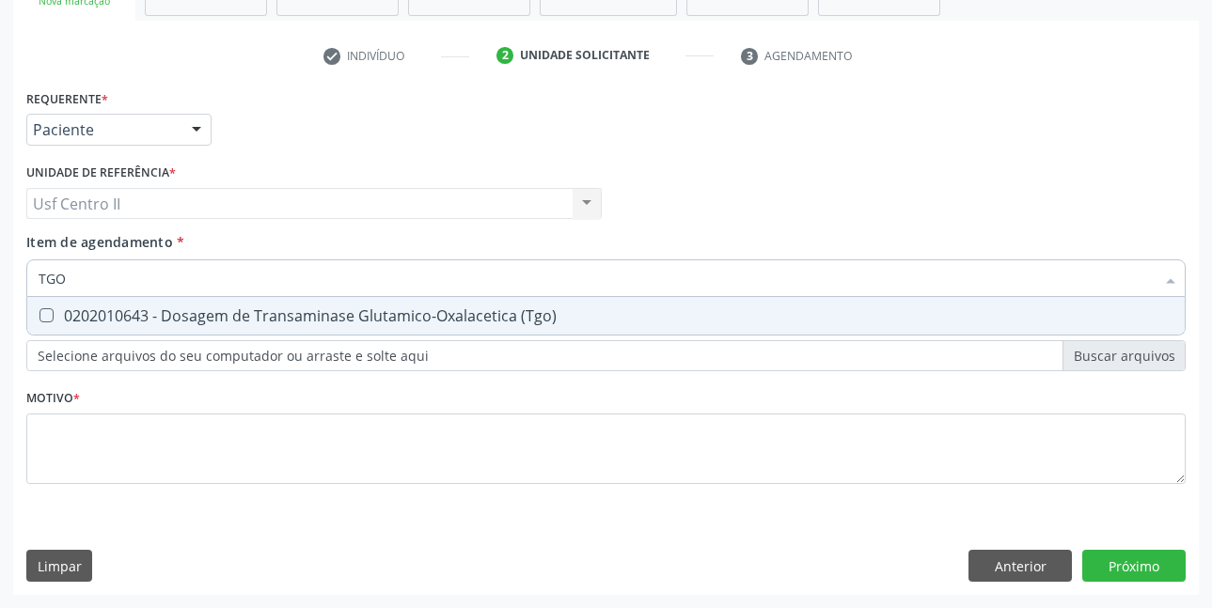
click at [206, 321] on div "0202010643 - Dosagem de Transaminase Glutamico-Oxalacetica (Tgo)" at bounding box center [606, 315] width 1135 height 15
checkbox \(Tgo\) "true"
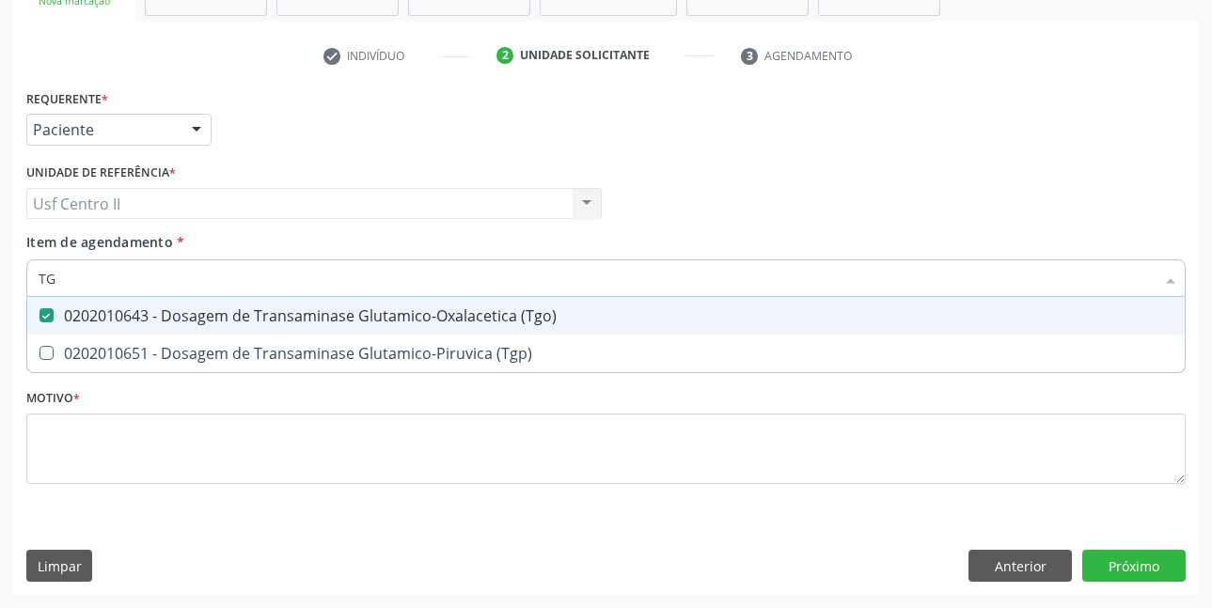
type input "TGP"
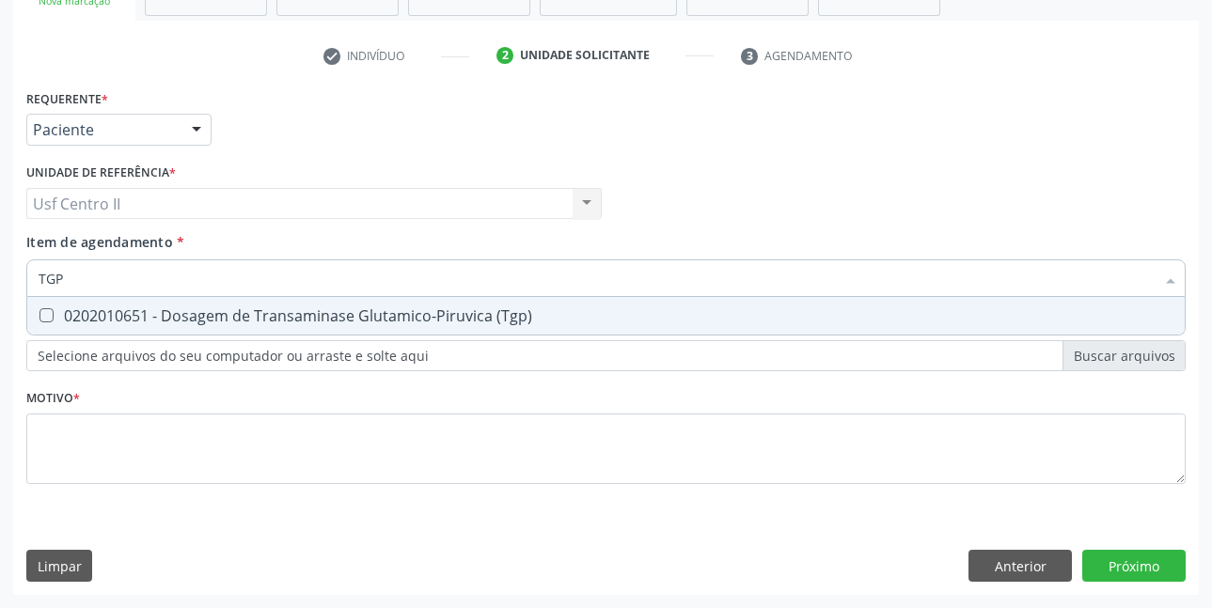
click at [206, 321] on div "0202010651 - Dosagem de Transaminase Glutamico-Piruvica (Tgp)" at bounding box center [606, 315] width 1135 height 15
checkbox \(Tgp\) "true"
type input "T"
checkbox \(Tgp\) "false"
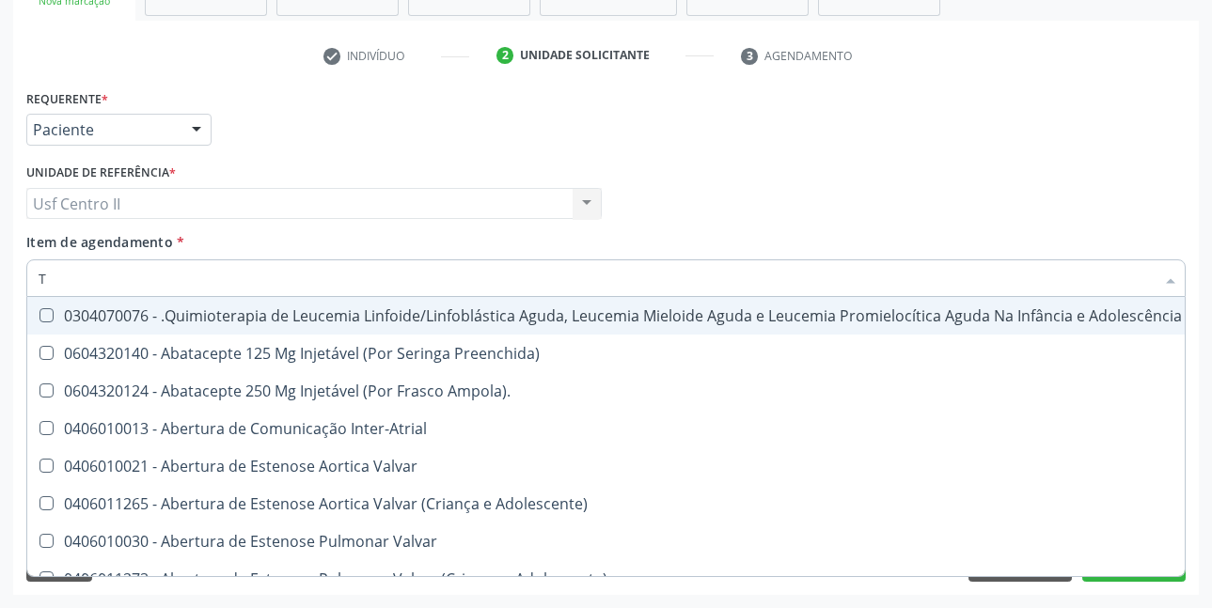
type input "TR"
checkbox Urina "false"
checkbox Visual "true"
checkbox Primária "true"
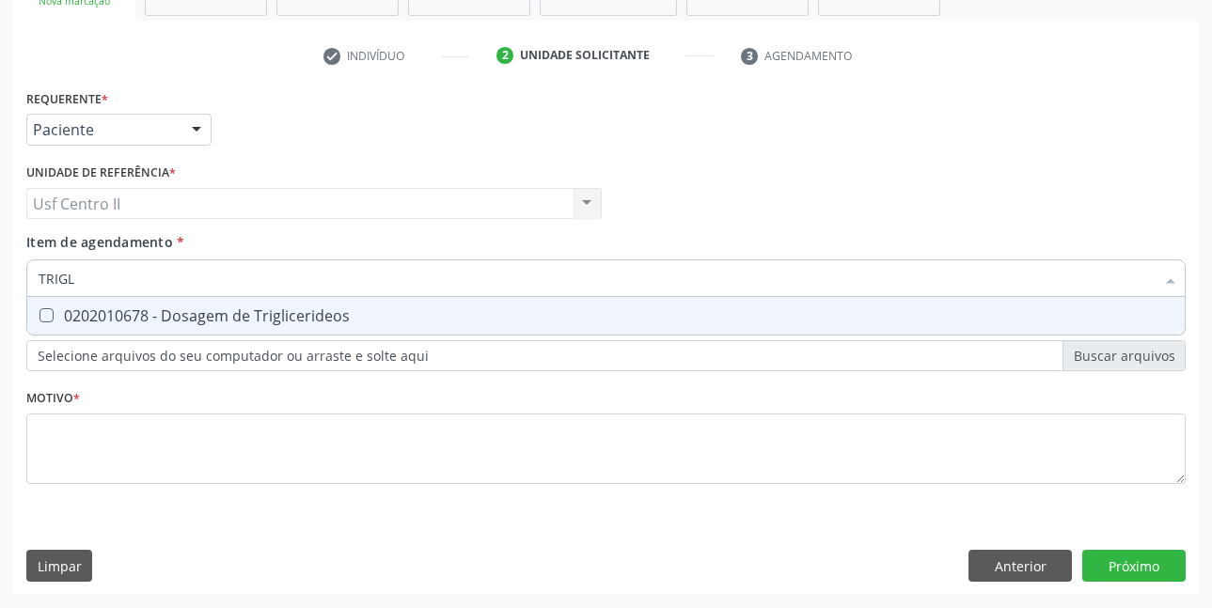
type input "TRIGLI"
click at [206, 321] on div "0202010678 - Dosagem de Triglicerideos" at bounding box center [606, 315] width 1135 height 15
checkbox Triglicerideos "true"
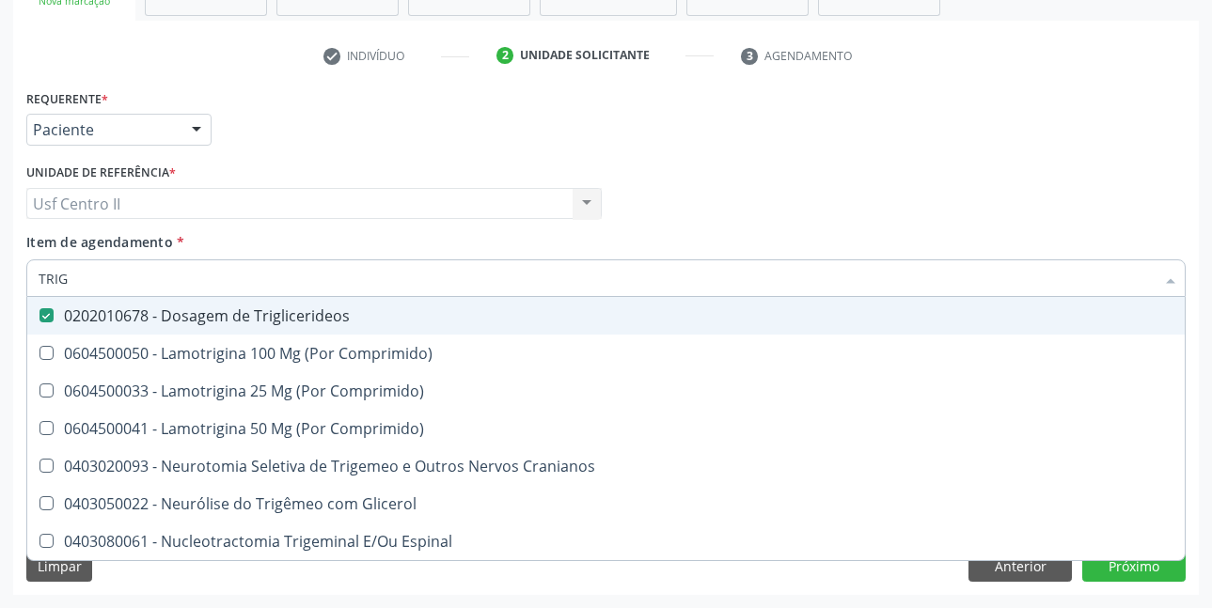
type input "TRI"
checkbox Triglicerideos "false"
type input "T"
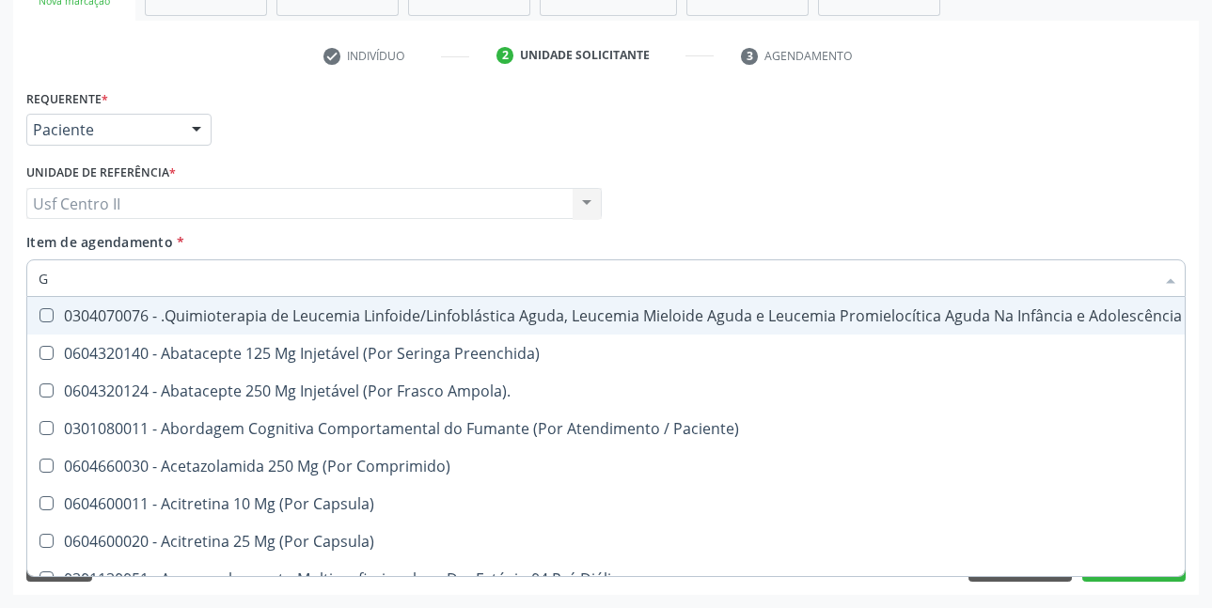
type input "GL"
checkbox 5Ml\) "true"
checkbox Miotendinoso "true"
checkbox Pé "true"
type input "GLI"
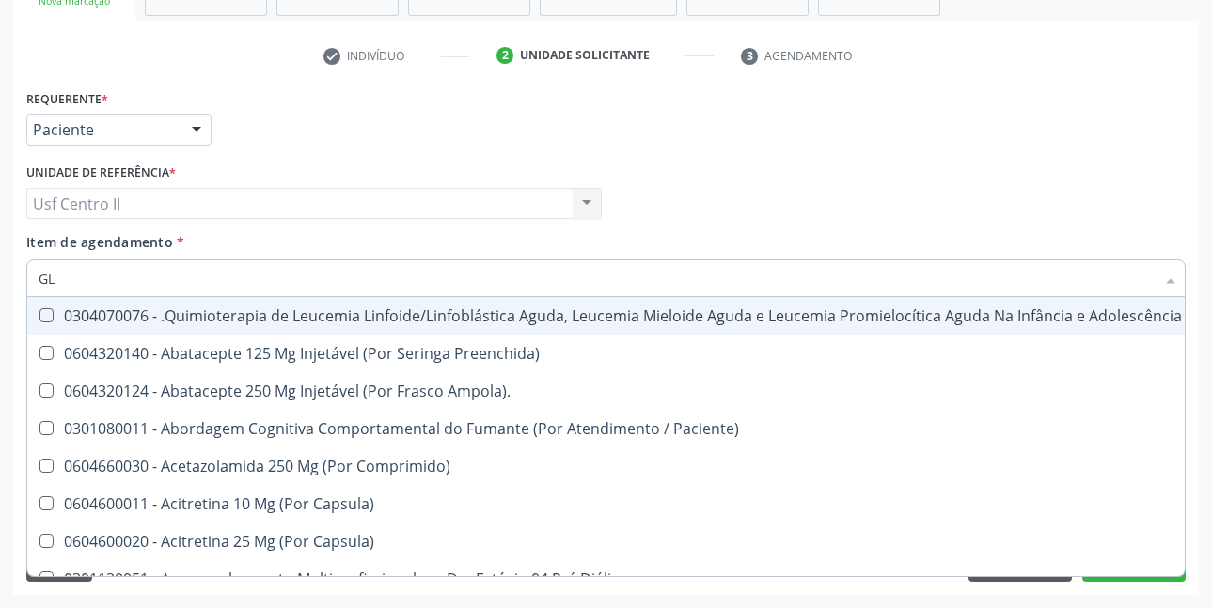
checkbox Multiprofissional "true"
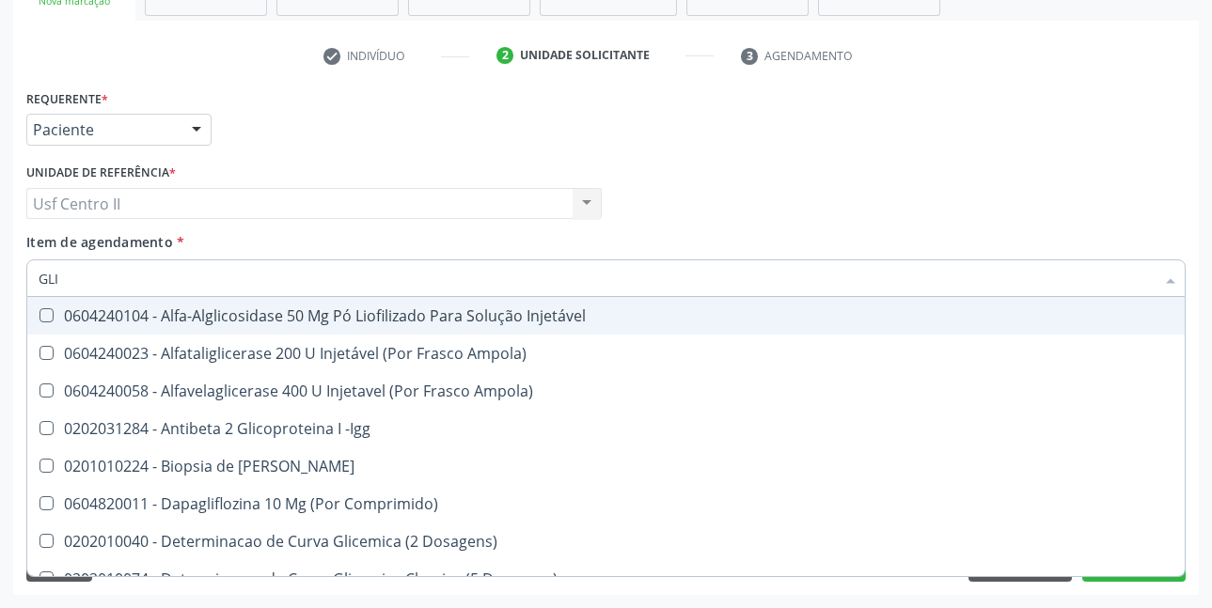
type input "GLIC"
checkbox Derrames "true"
checkbox Triglicerideos "false"
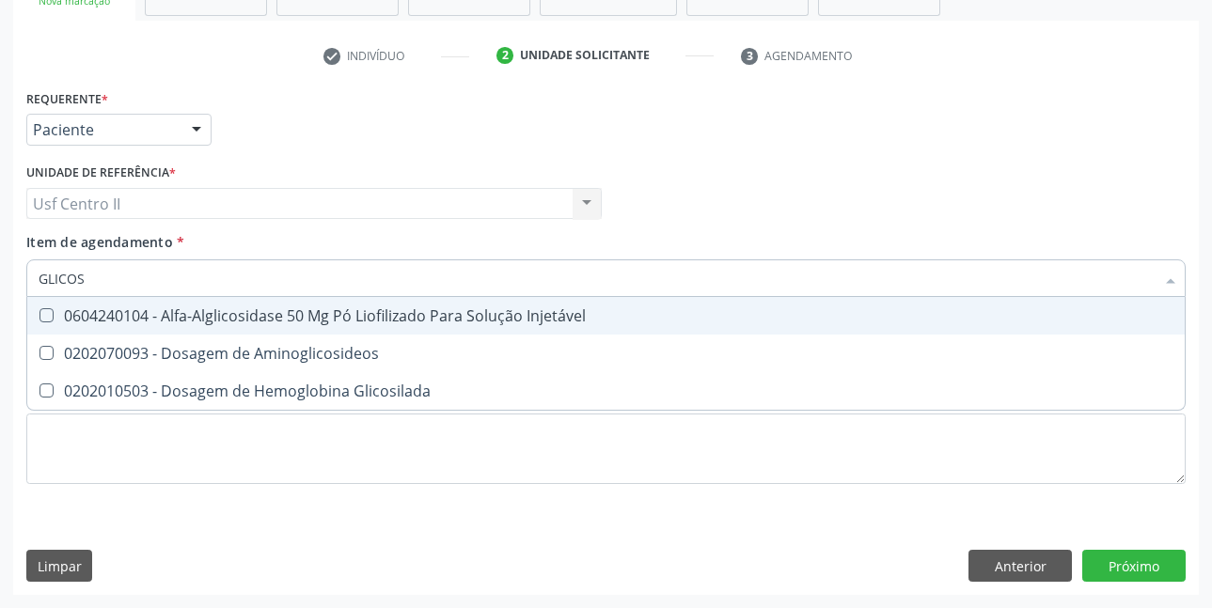
type input "GLICOSI"
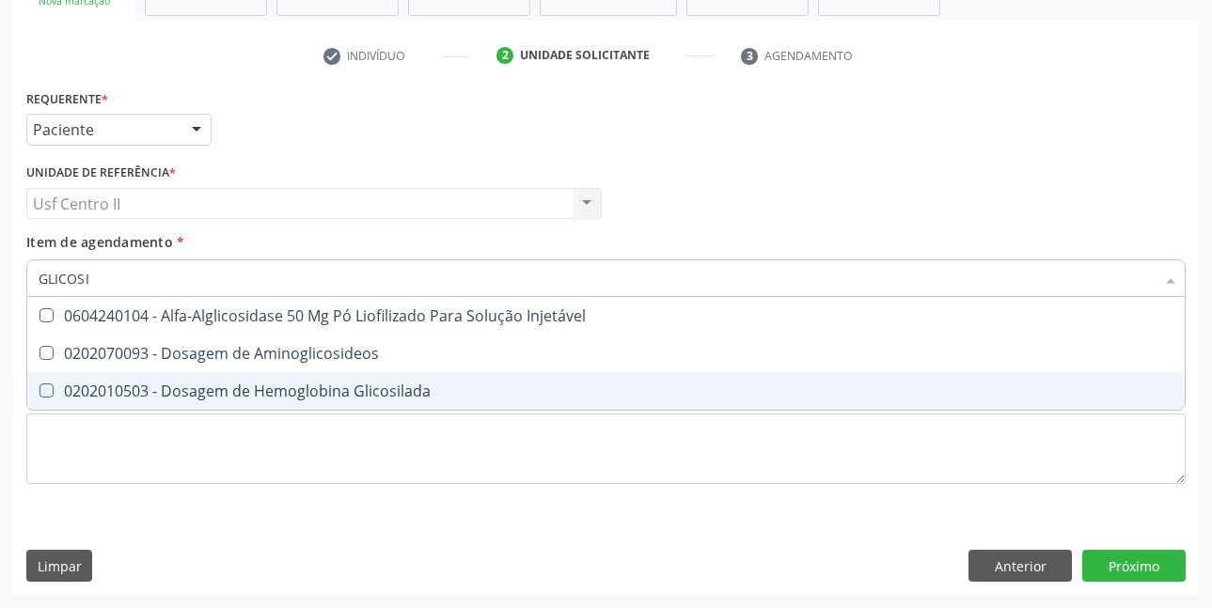
click at [231, 395] on div "0202010503 - Dosagem de Hemoglobina Glicosilada" at bounding box center [606, 391] width 1135 height 15
checkbox Glicosilada "true"
type input "GLICOS"
checkbox Glicosilada "false"
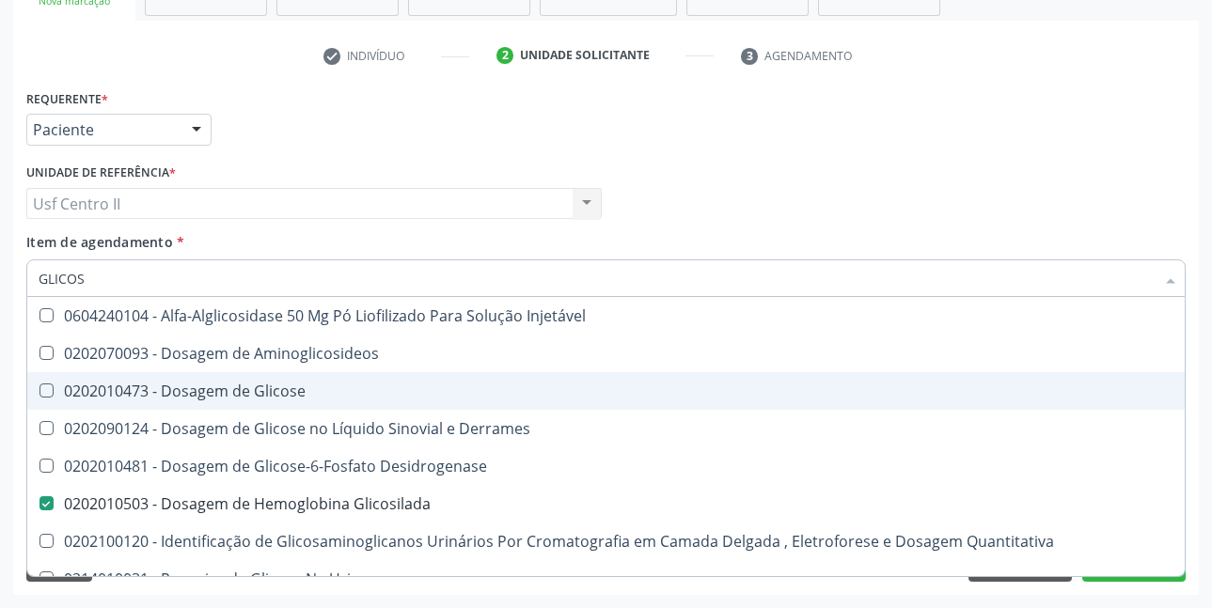
type input "GLICO"
checkbox Glicosilada "false"
checkbox Glicose "true"
type input "GLIC"
checkbox Glicose "false"
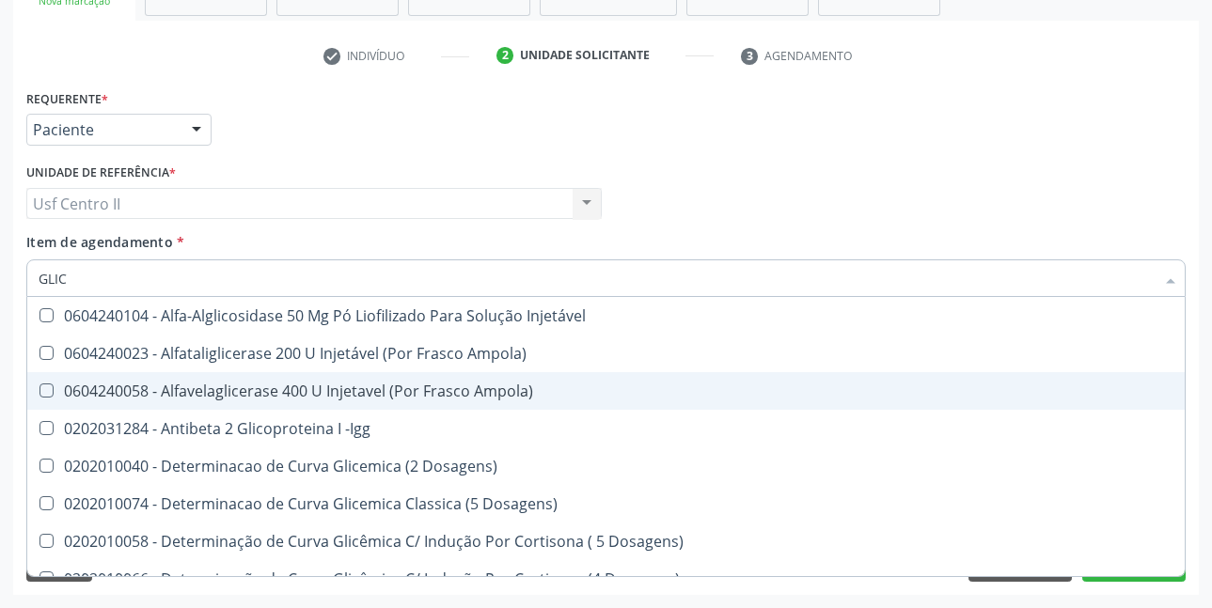
type input "GLI"
checkbox Glicosilada "false"
checkbox Triglicerideos "false"
checkbox Quantitativa "true"
checkbox Delgada\) "true"
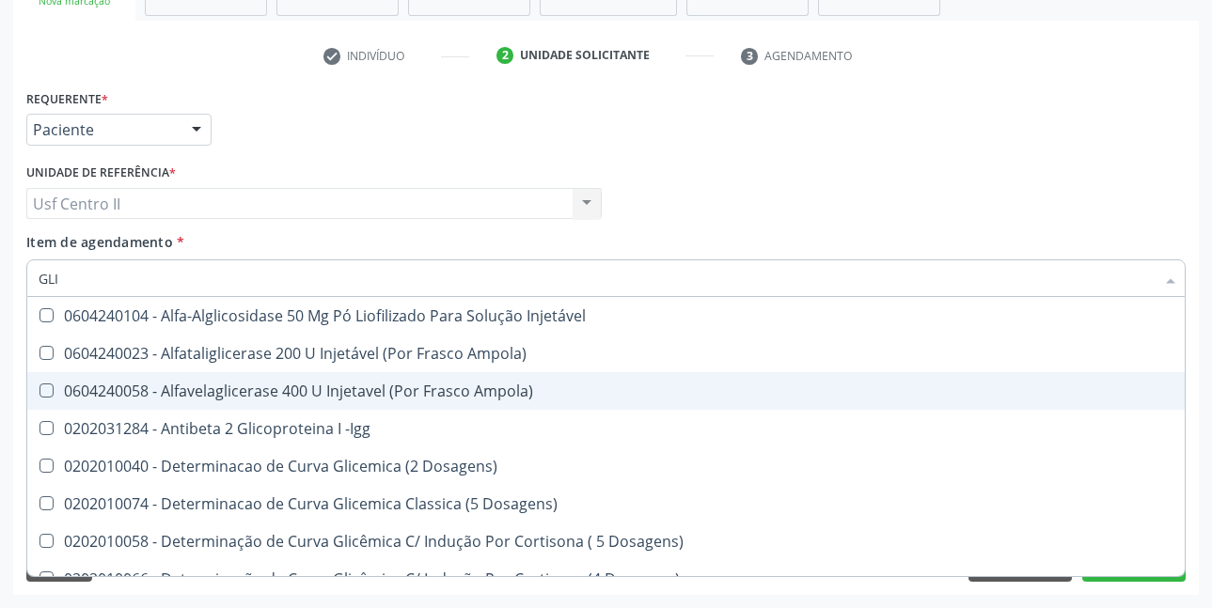
type input "GL"
checkbox Quantitativa "false"
checkbox Delgada\) "false"
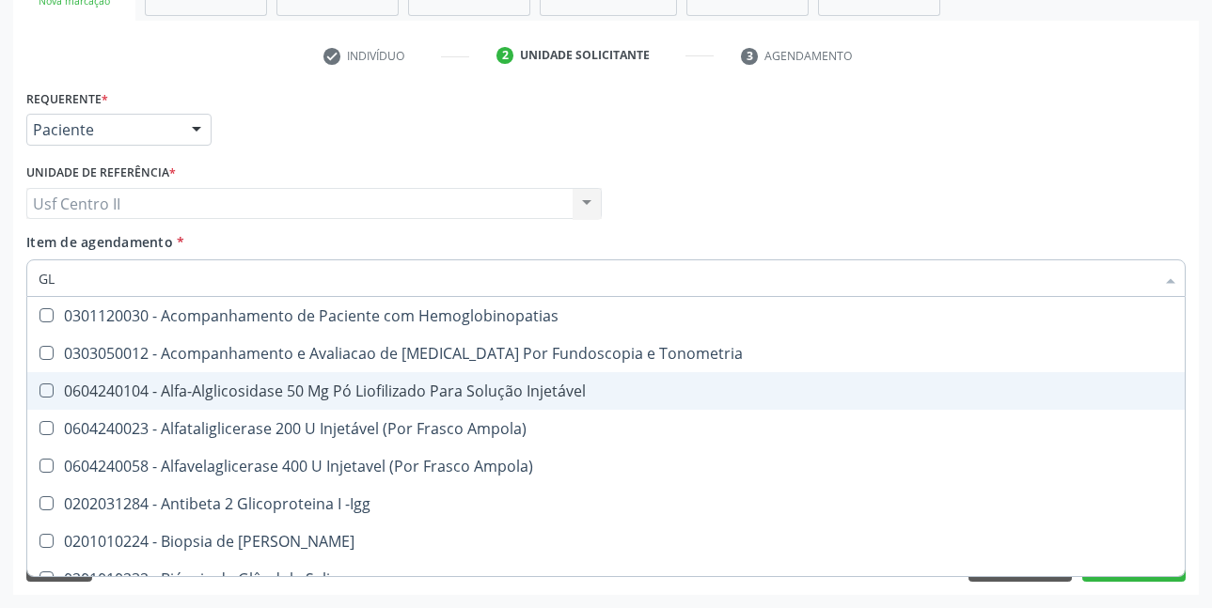
type input "G"
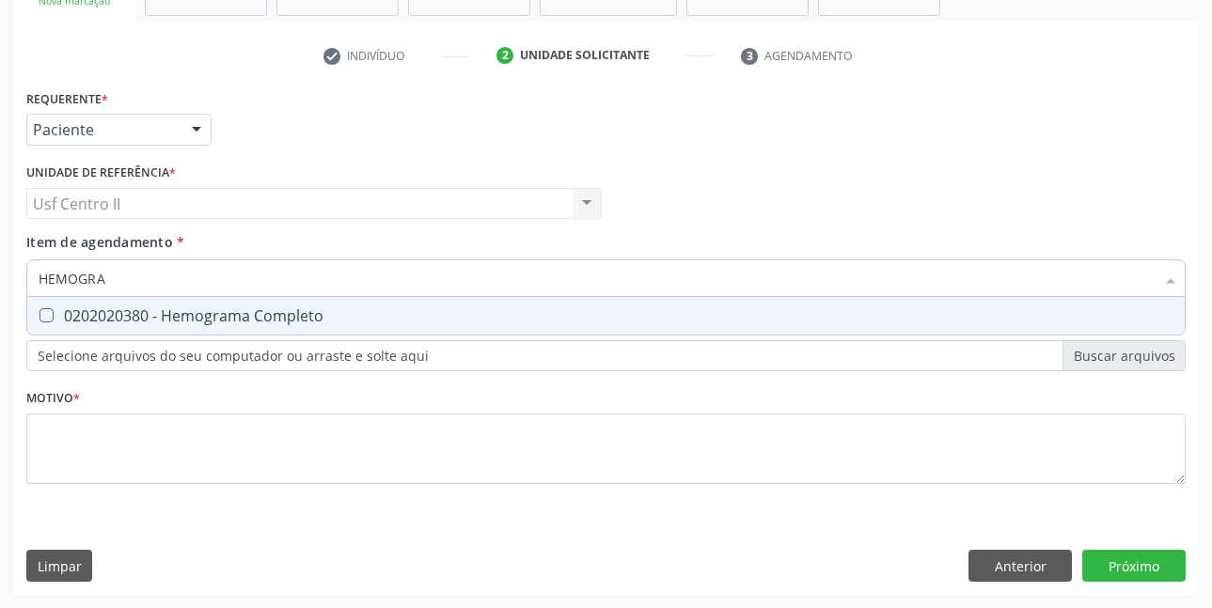
click at [251, 303] on span "0202020380 - Hemograma Completo" at bounding box center [605, 316] width 1157 height 38
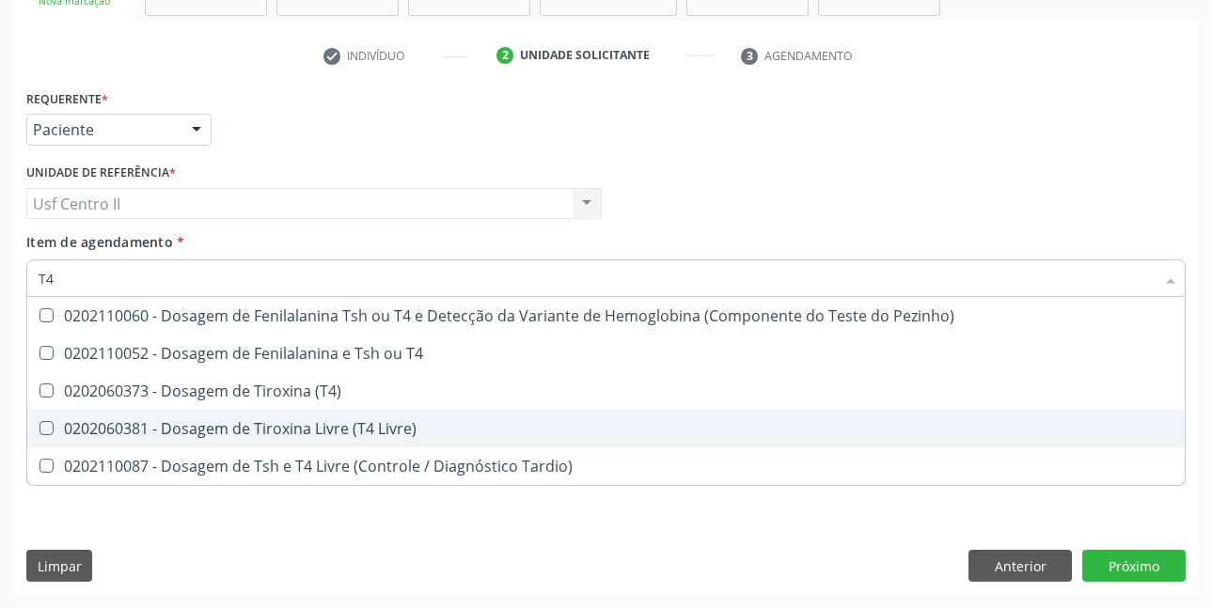
click at [316, 433] on div "0202060381 - Dosagem de Tiroxina Livre (T4 Livre)" at bounding box center [606, 428] width 1135 height 15
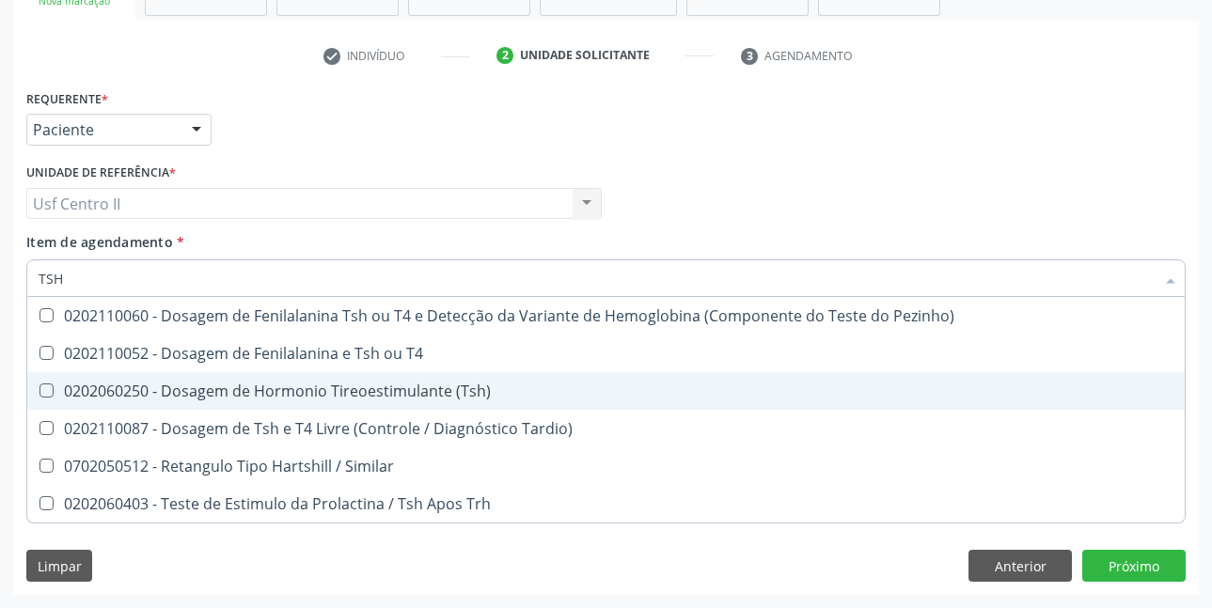
click at [344, 395] on div "0202060250 - Dosagem de Hormonio Tireoestimulante (Tsh)" at bounding box center [606, 391] width 1135 height 15
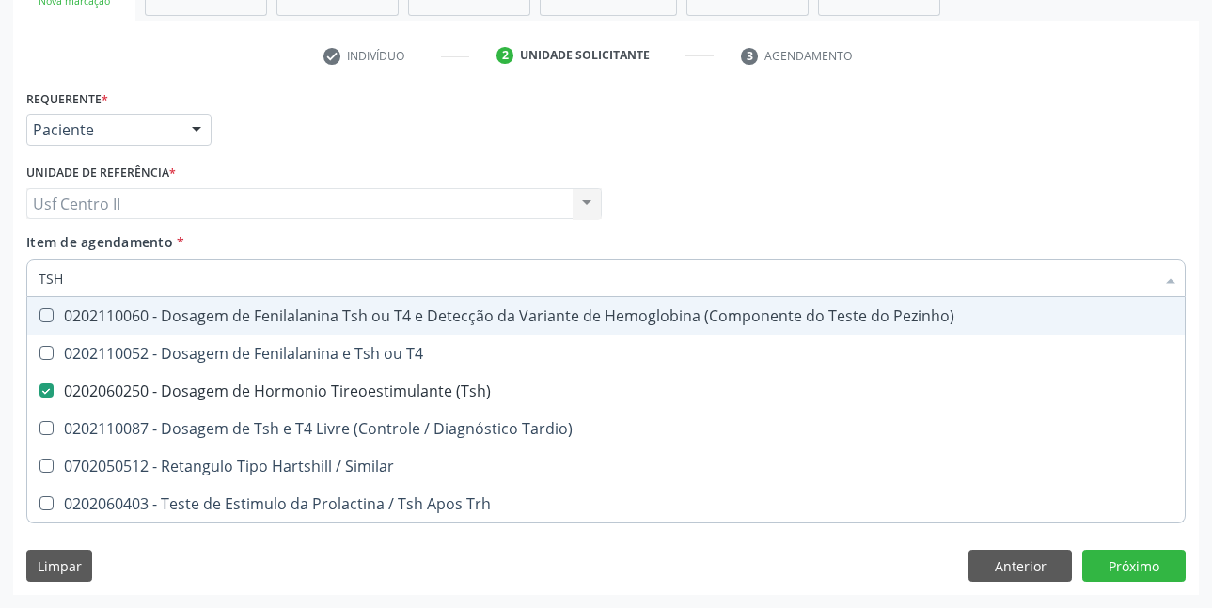
click at [858, 197] on div "Profissional Solicitante Por favor, selecione a Unidade de Atendimento primeiro…" at bounding box center [606, 195] width 1169 height 73
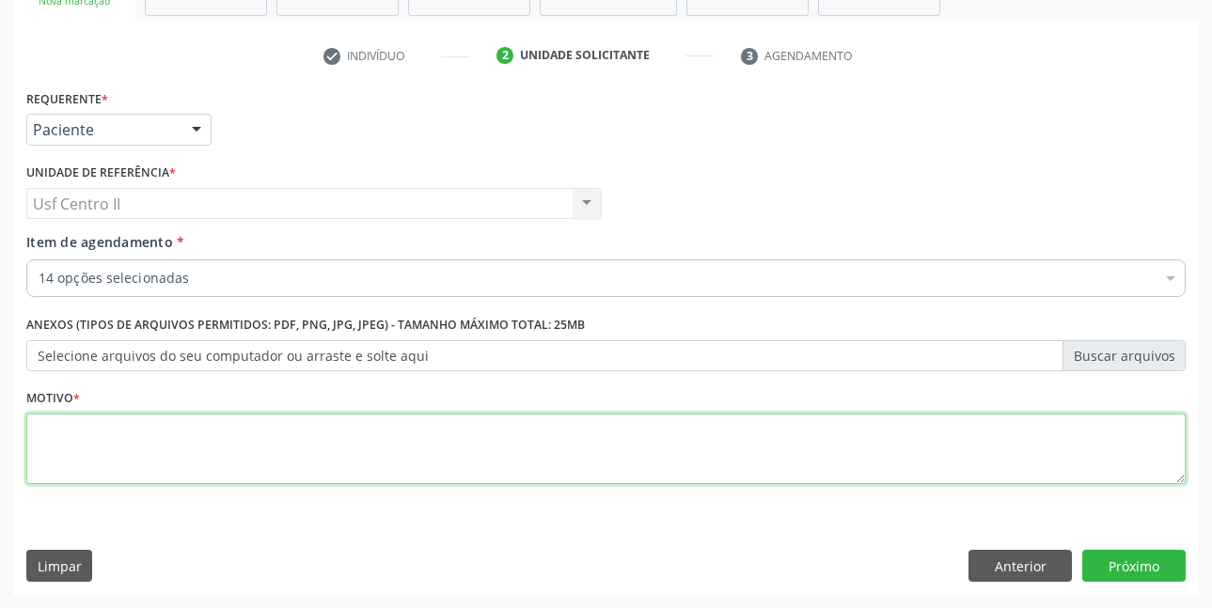
click at [173, 431] on textarea at bounding box center [605, 449] width 1159 height 71
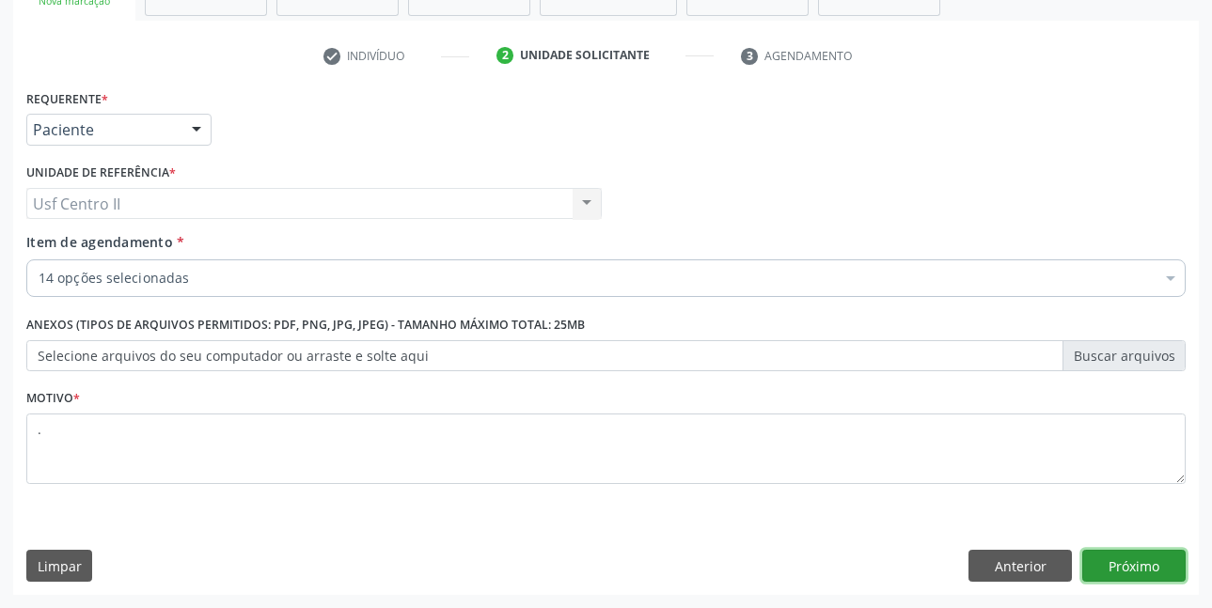
click at [1110, 559] on button "Próximo" at bounding box center [1133, 566] width 103 height 32
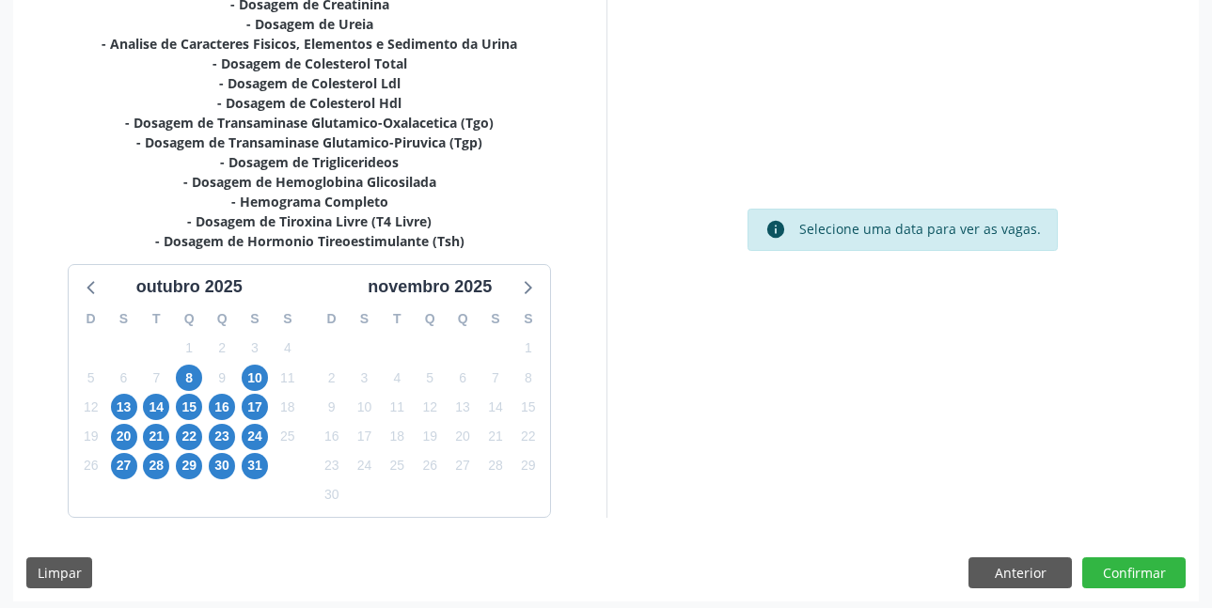
scroll to position [466, 0]
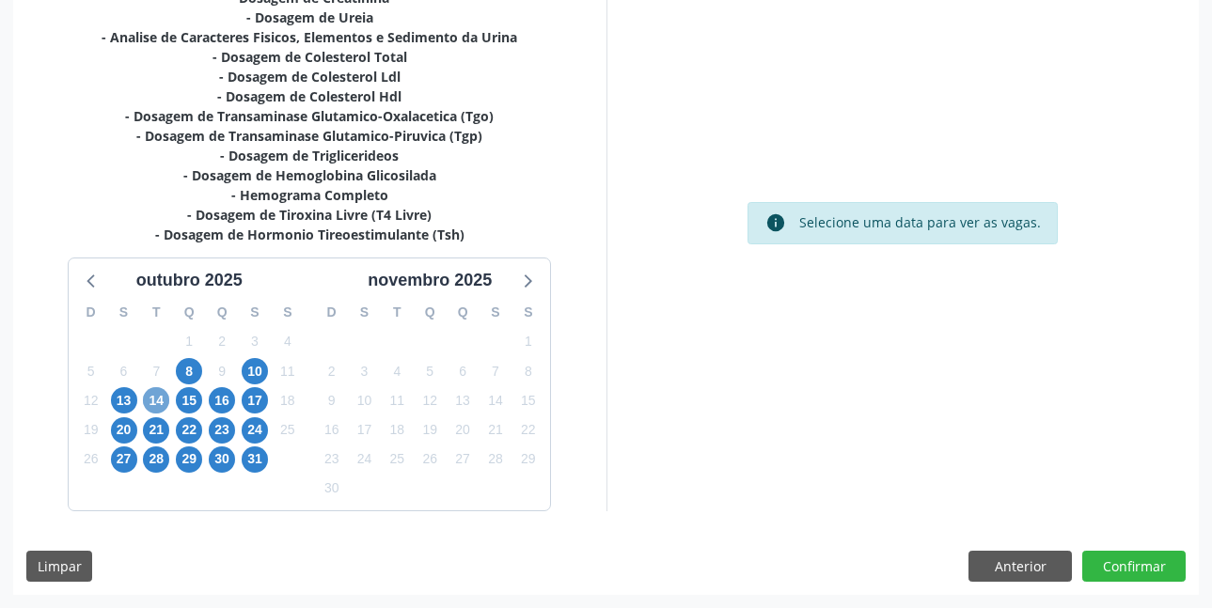
click at [157, 405] on span "14" at bounding box center [156, 400] width 26 height 26
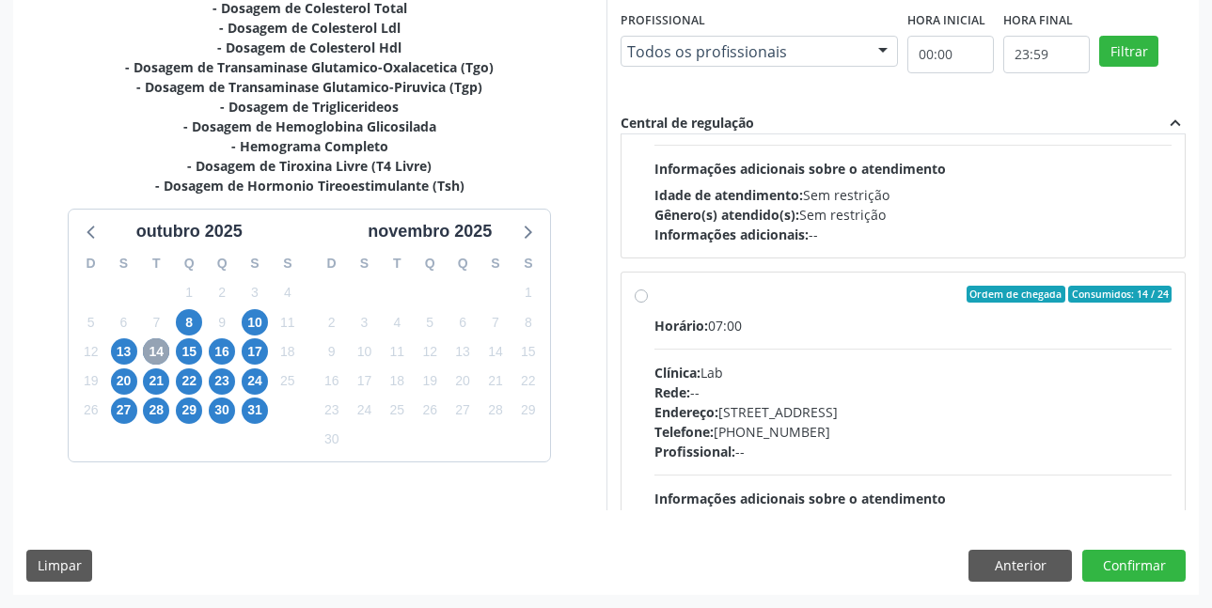
scroll to position [564, 0]
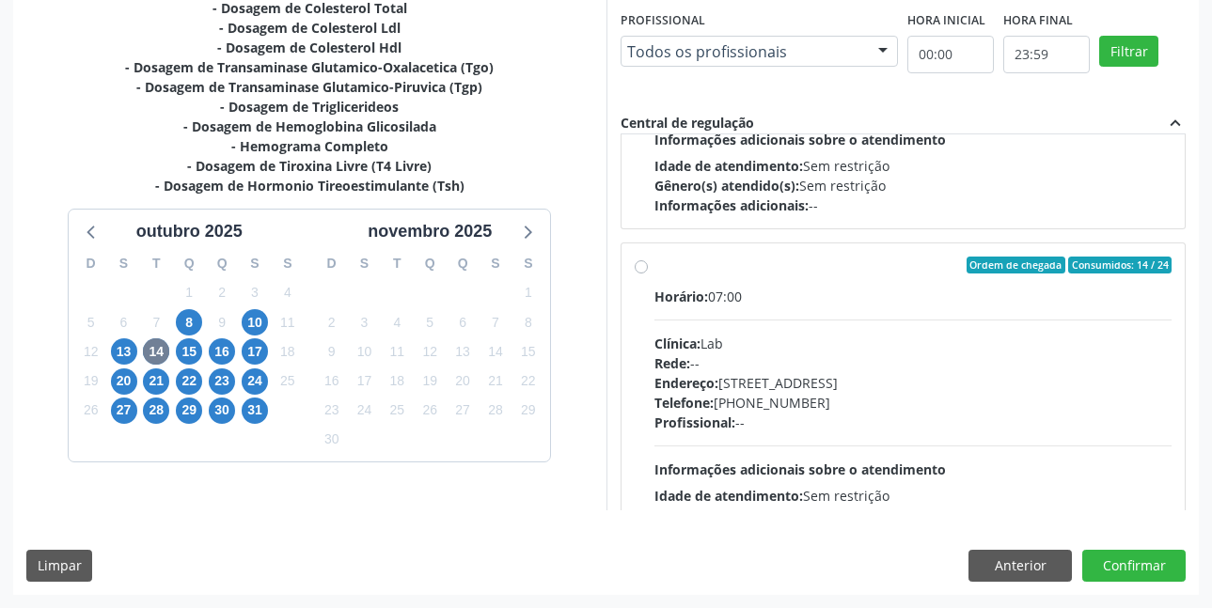
click at [654, 271] on label "Ordem de chegada Consumidos: 14 / 24 Horário: 07:00 Clínica: Lab Rede: -- Ender…" at bounding box center [913, 401] width 518 height 289
click at [642, 271] on input "Ordem de chegada Consumidos: 14 / 24 Horário: 07:00 Clínica: Lab Rede: -- Ender…" at bounding box center [641, 265] width 13 height 17
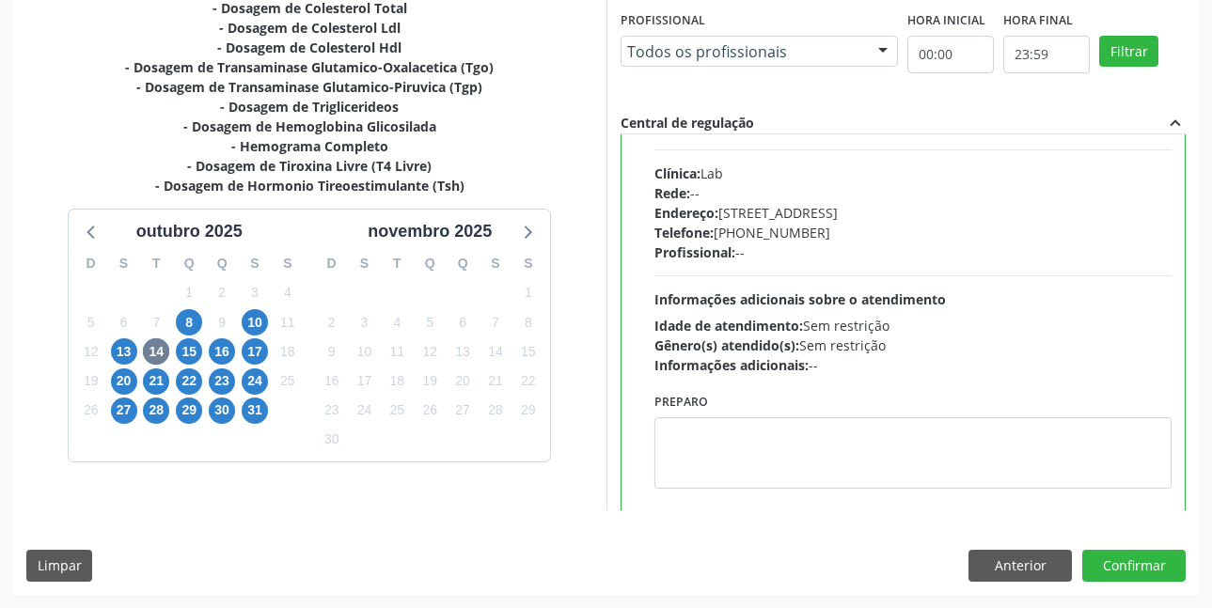
scroll to position [846, 0]
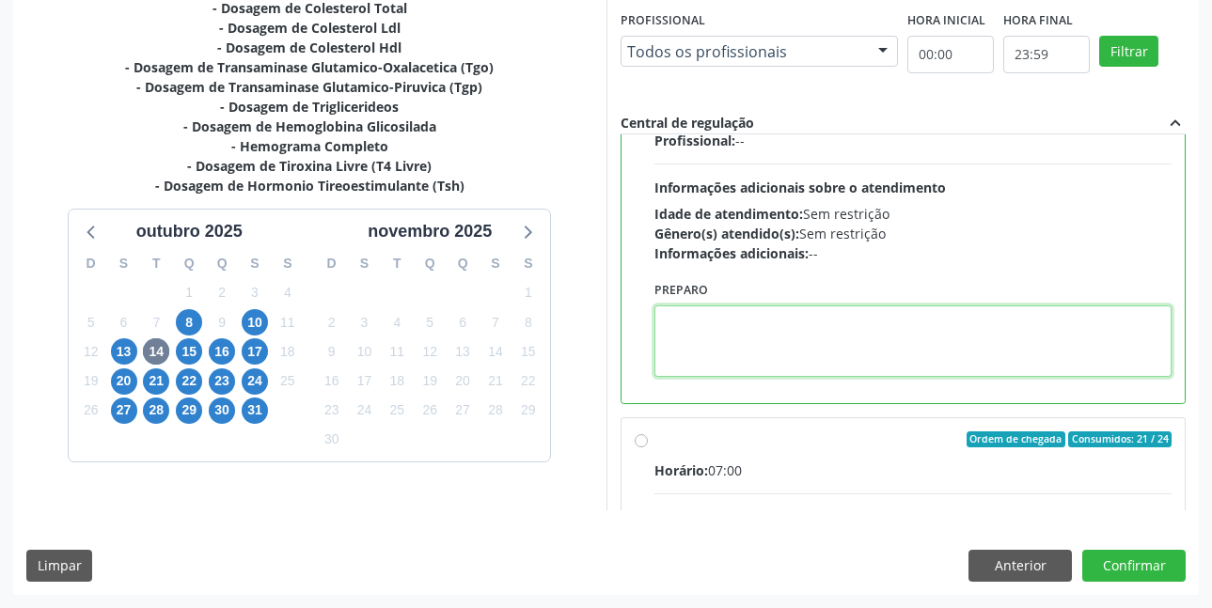
click at [767, 337] on textarea at bounding box center [913, 341] width 518 height 71
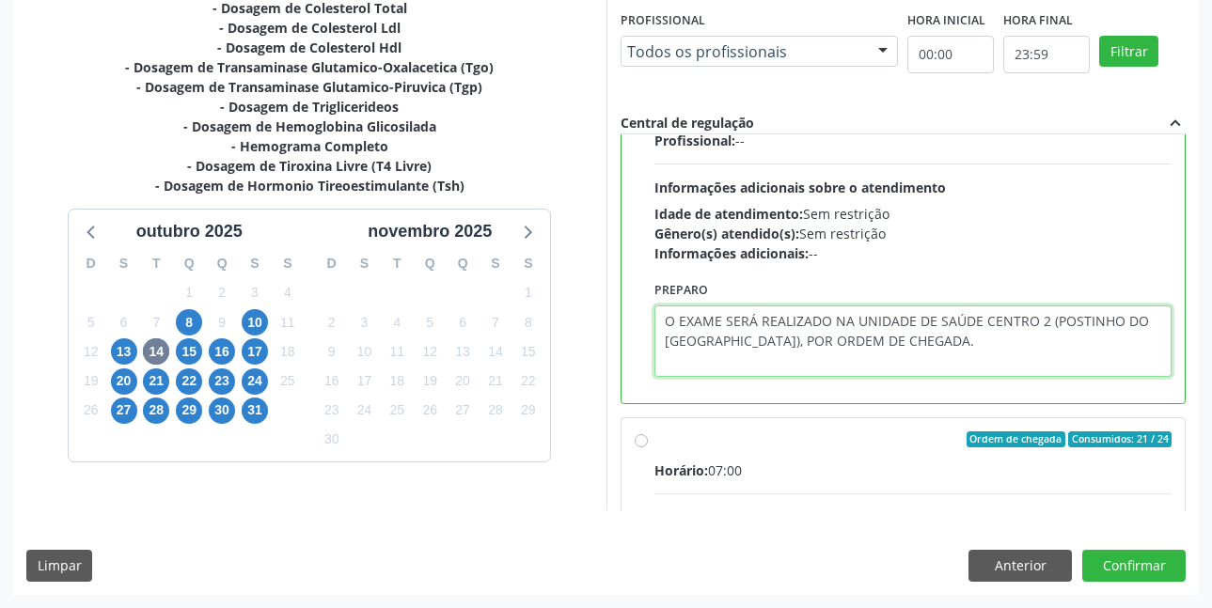
drag, startPoint x: 663, startPoint y: 327, endPoint x: 934, endPoint y: 338, distance: 271.0
click at [934, 338] on textarea "O EXAME SERÁ REALIZADO NA UNIDADE DE SAÚDE CENTRO 2 (POSTINHO DO RODEIO), POR O…" at bounding box center [913, 341] width 518 height 71
click at [1018, 354] on textarea "O EXAME SERÁ REALIZADO NA UNIDADE DE SAÚDE CENTRO 2 (POSTINHO DO RODEIO), POR O…" at bounding box center [913, 341] width 518 height 71
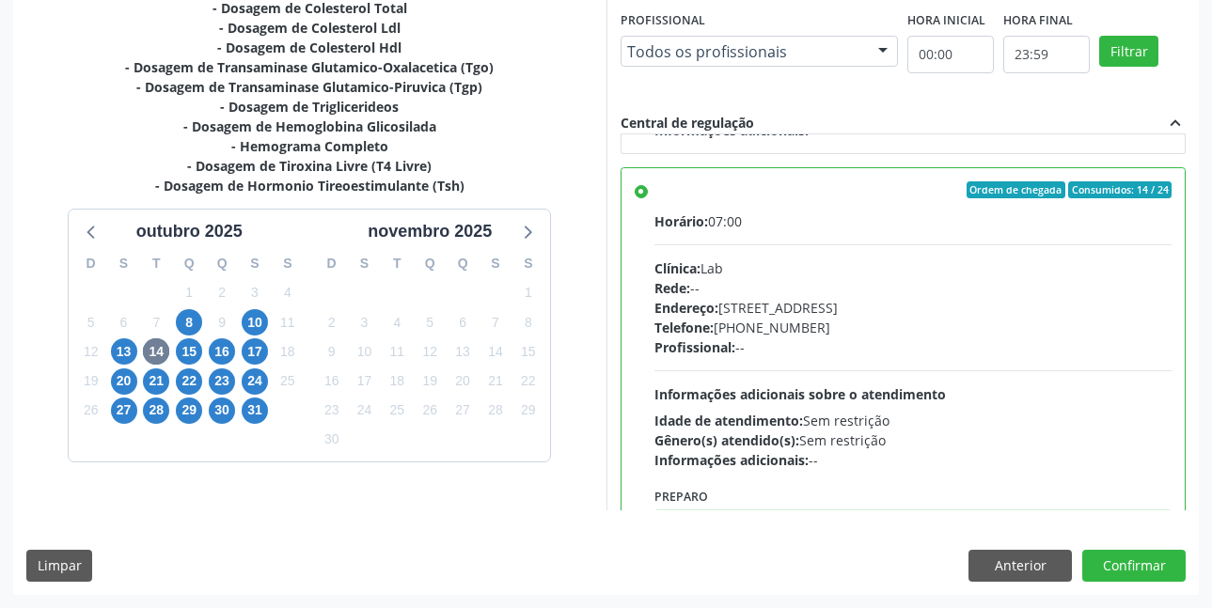
scroll to position [752, 0]
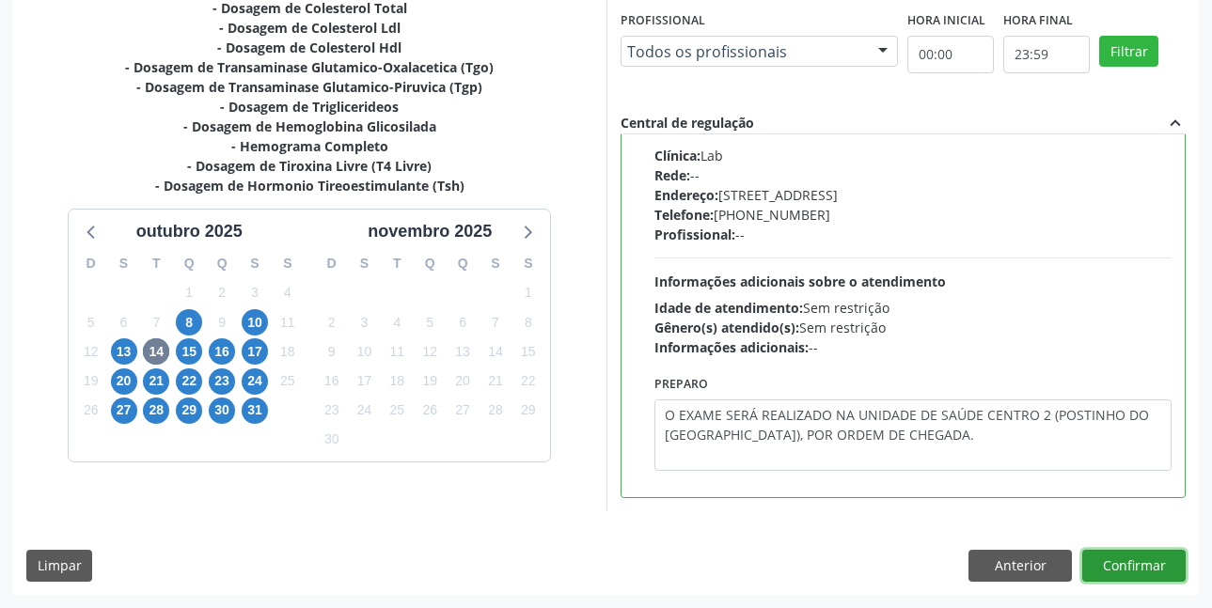
click at [1144, 559] on button "Confirmar" at bounding box center [1133, 566] width 103 height 32
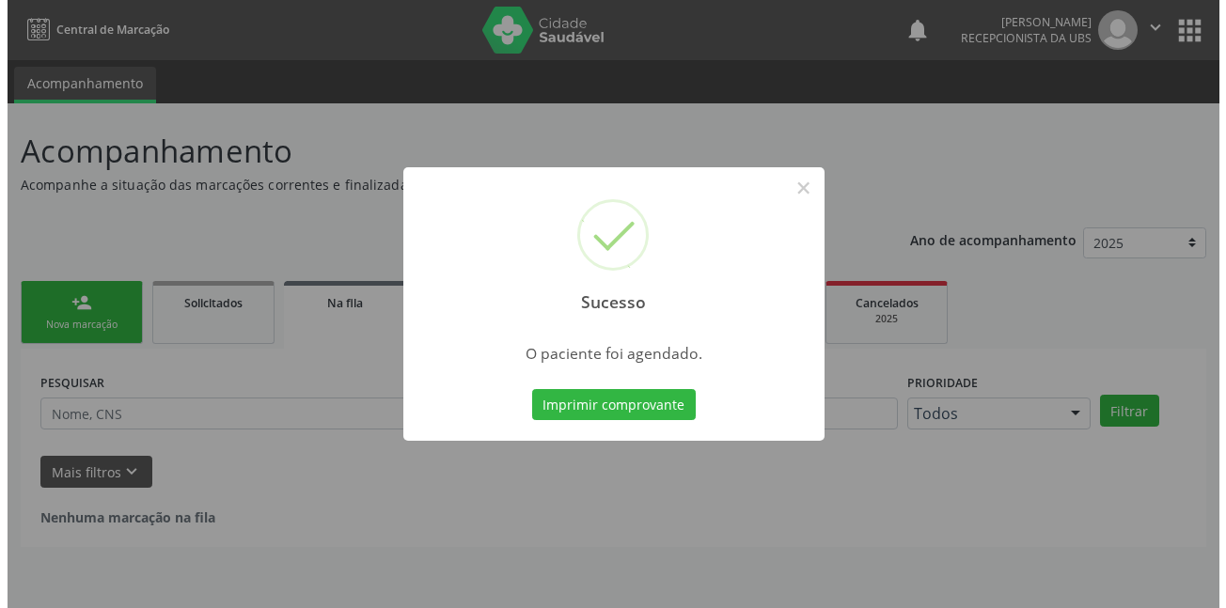
scroll to position [0, 0]
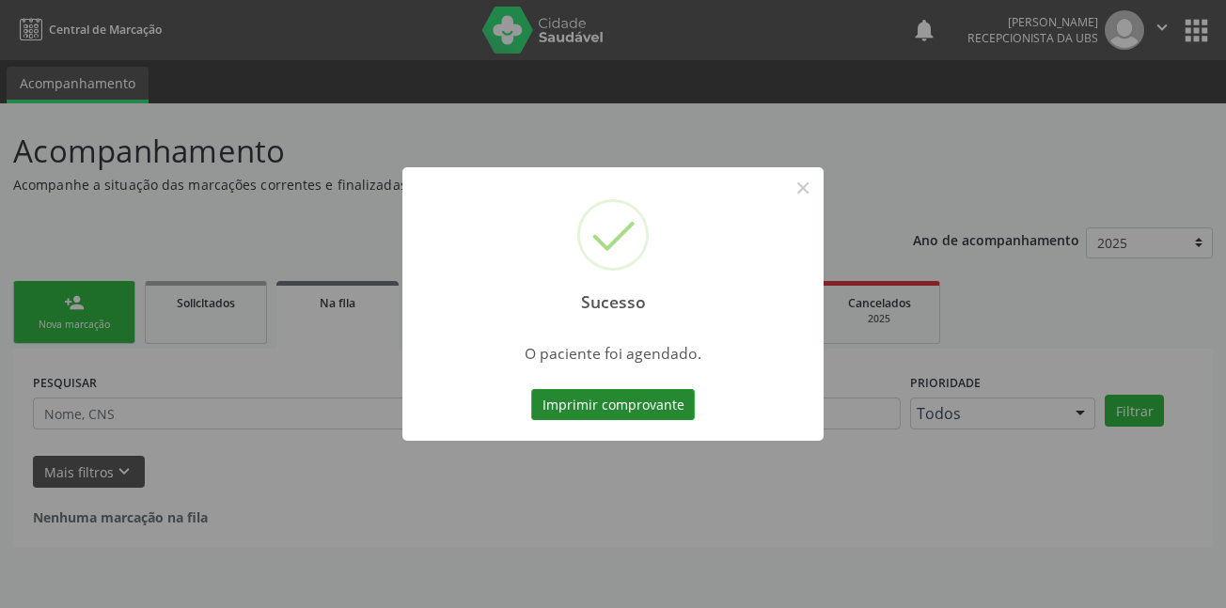
click at [669, 407] on button "Imprimir comprovante" at bounding box center [613, 405] width 164 height 32
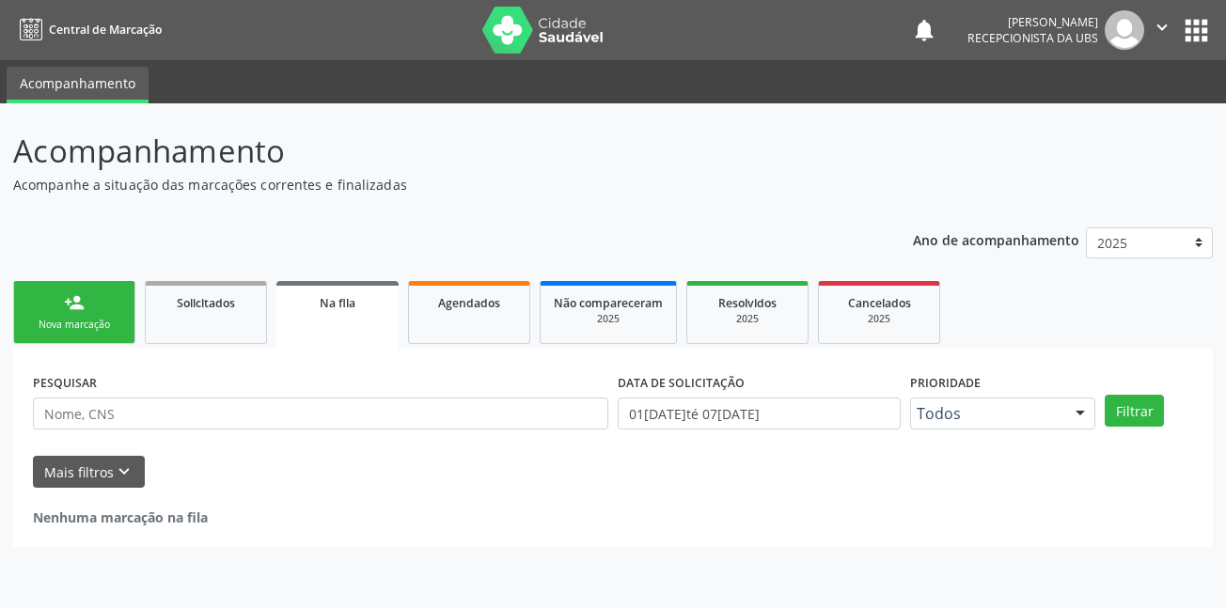
click at [86, 322] on div "Nova marcação" at bounding box center [74, 325] width 94 height 14
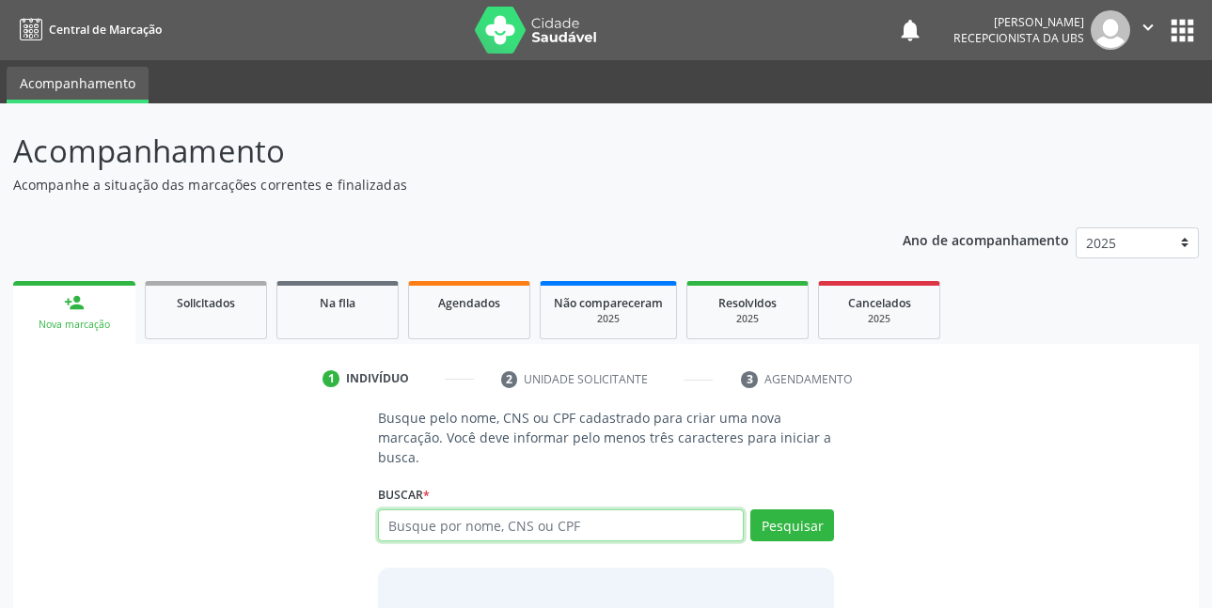
click at [479, 530] on input "text" at bounding box center [561, 526] width 367 height 32
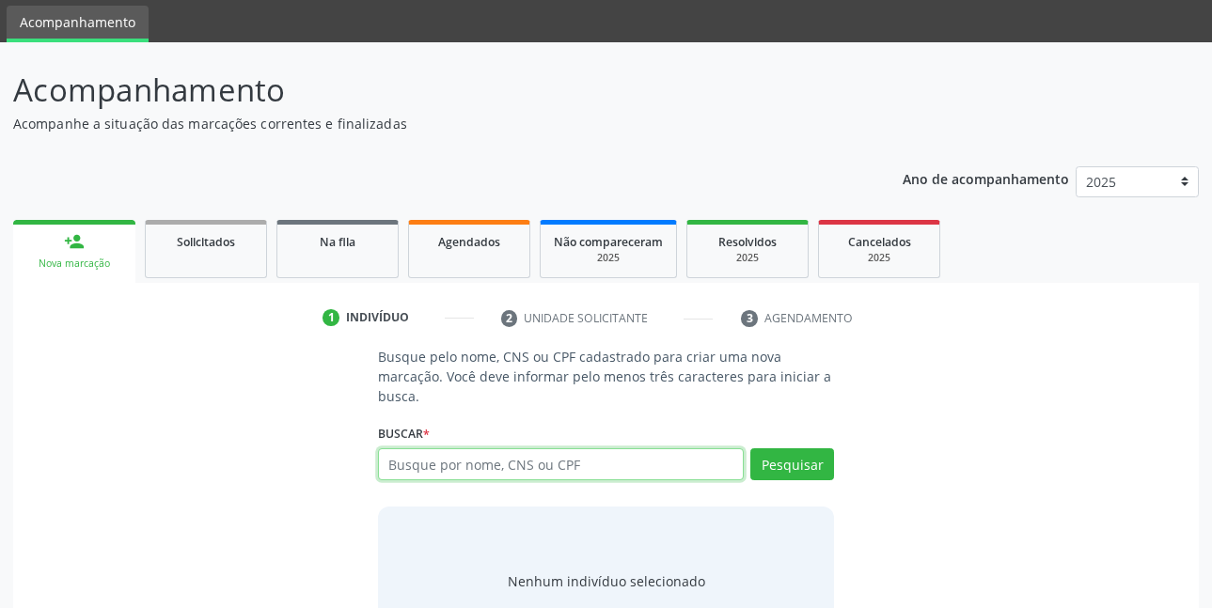
scroll to position [94, 0]
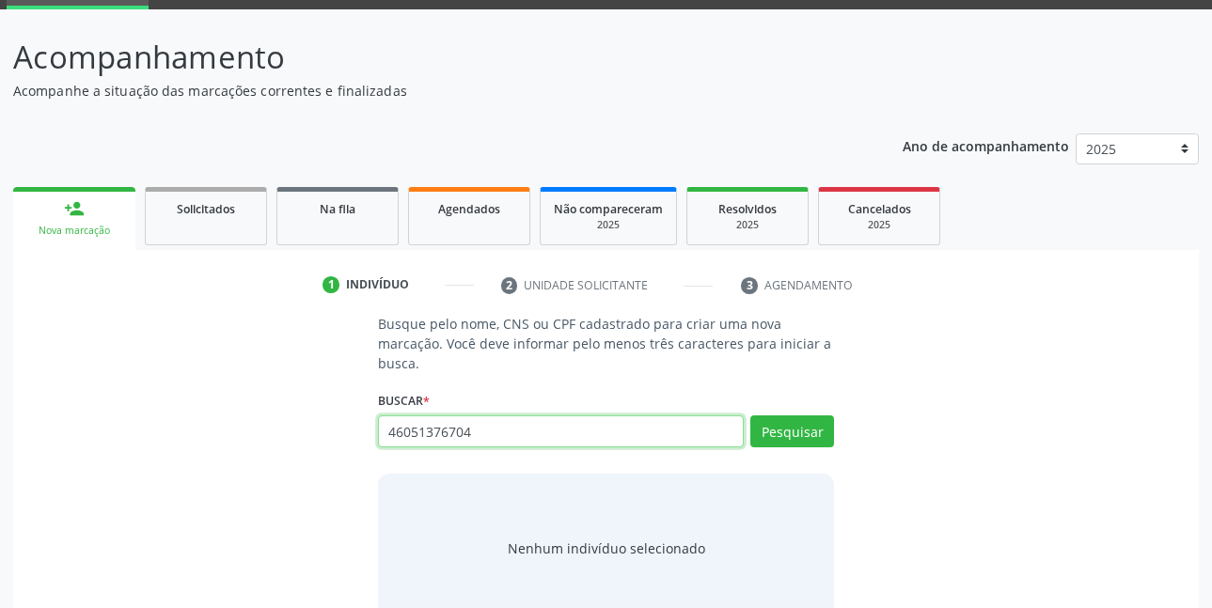
type input "46051376704"
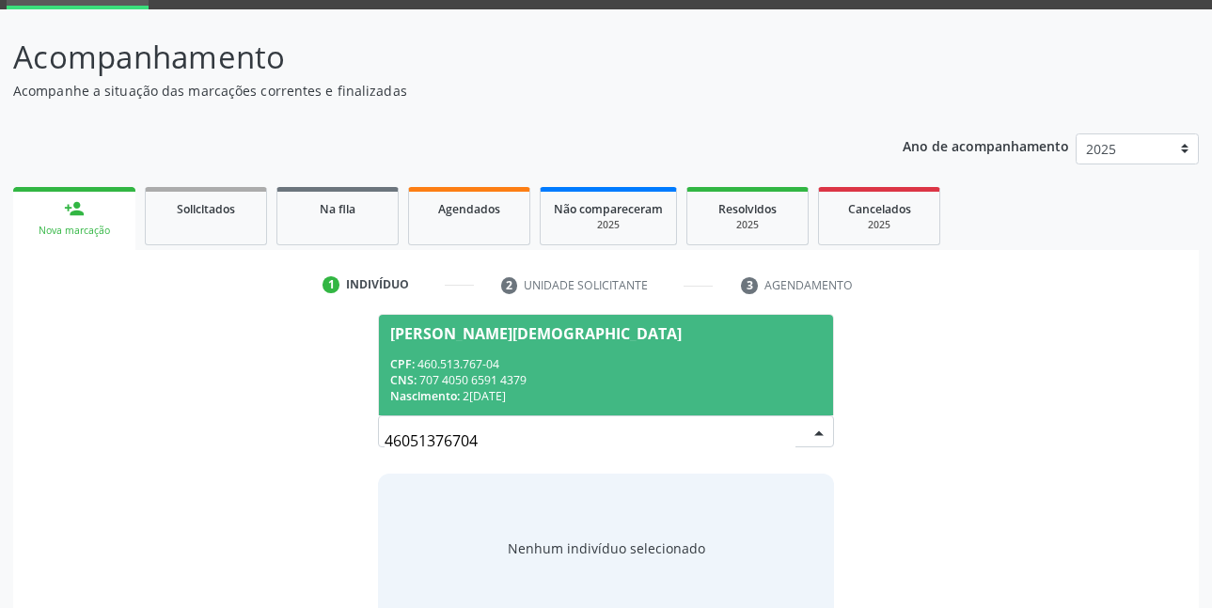
click at [543, 364] on div "CPF: 460.513.767-04" at bounding box center [606, 364] width 433 height 16
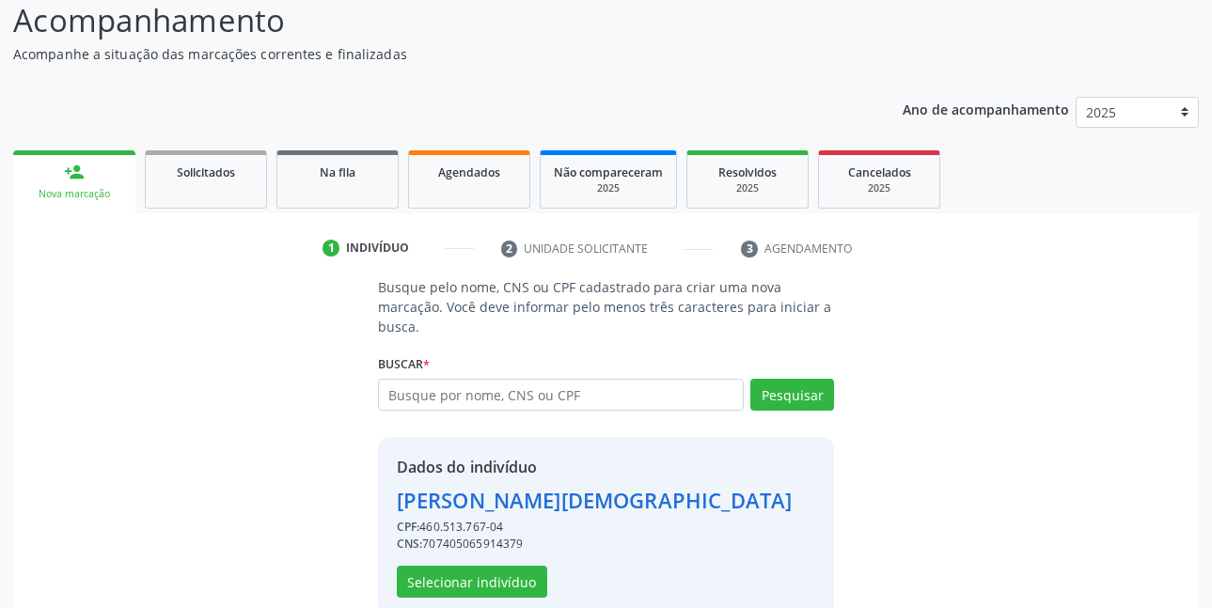
scroll to position [165, 0]
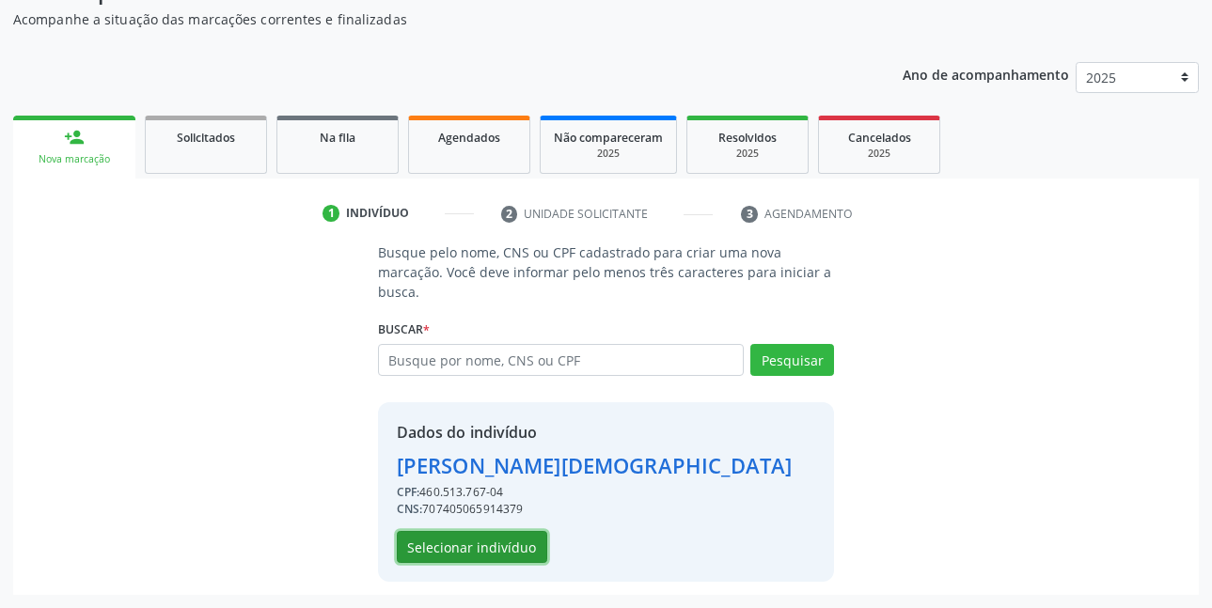
click at [487, 538] on button "Selecionar indivíduo" at bounding box center [472, 547] width 150 height 32
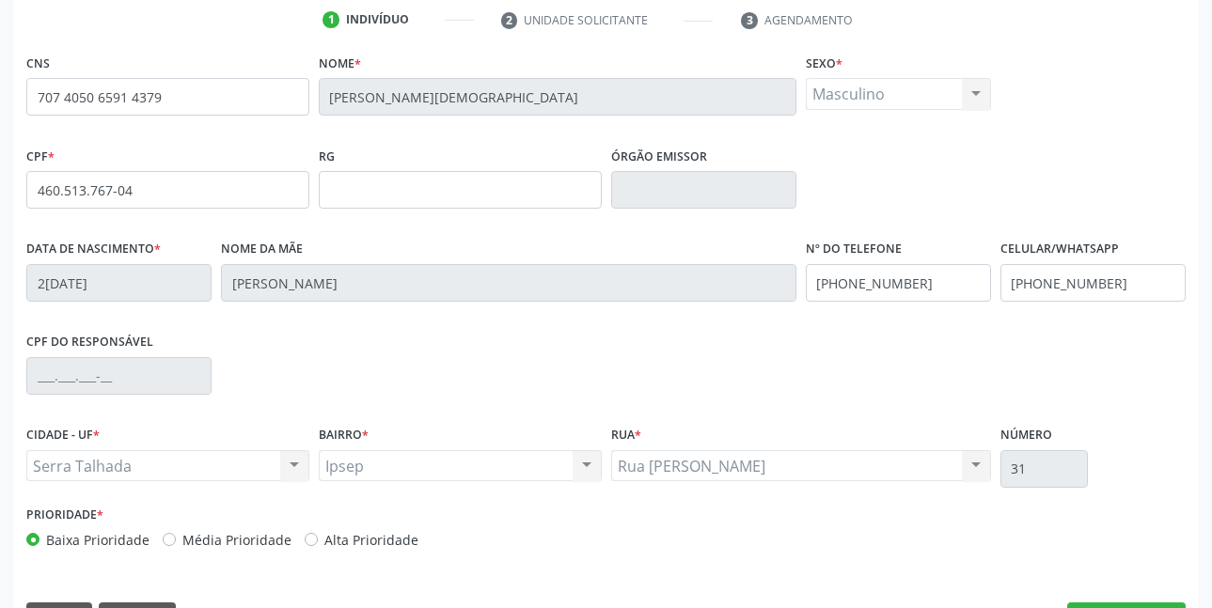
scroll to position [411, 0]
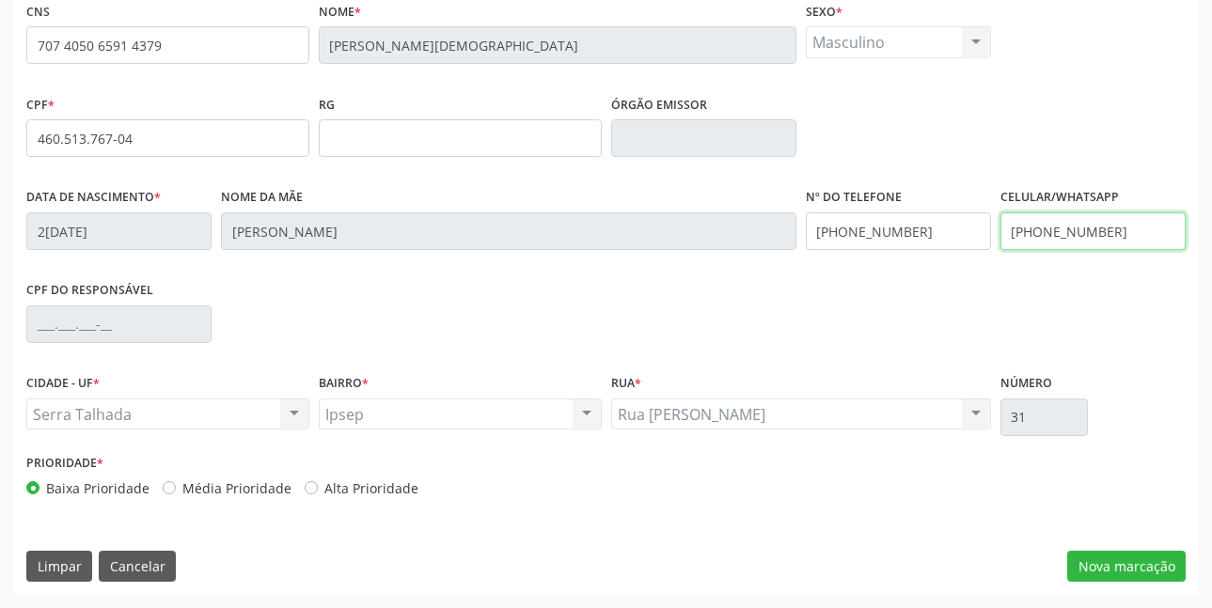
click at [1135, 244] on input "(87) 99917-5605" at bounding box center [1092, 231] width 185 height 38
type input "(87) 98159-6898"
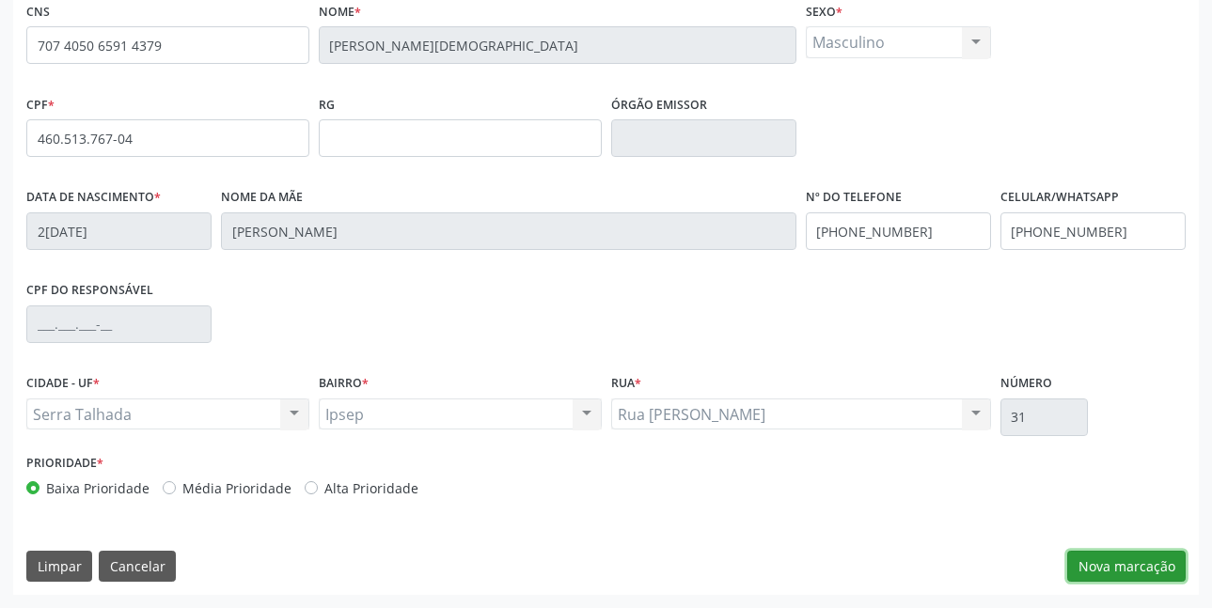
click at [1117, 569] on button "Nova marcação" at bounding box center [1126, 567] width 118 height 32
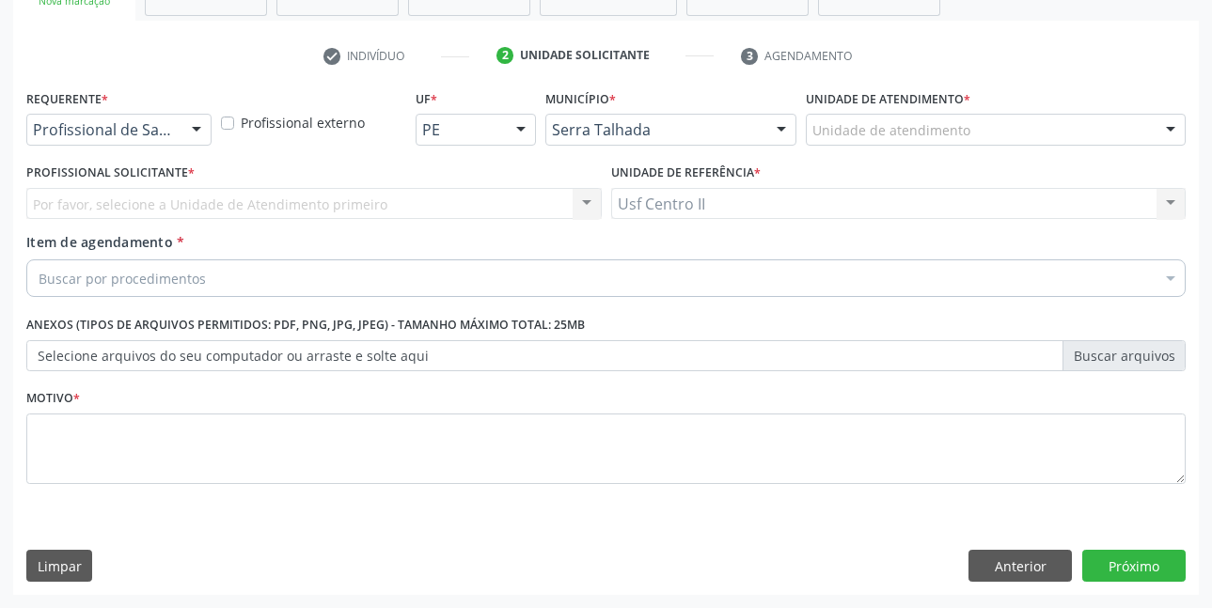
scroll to position [323, 0]
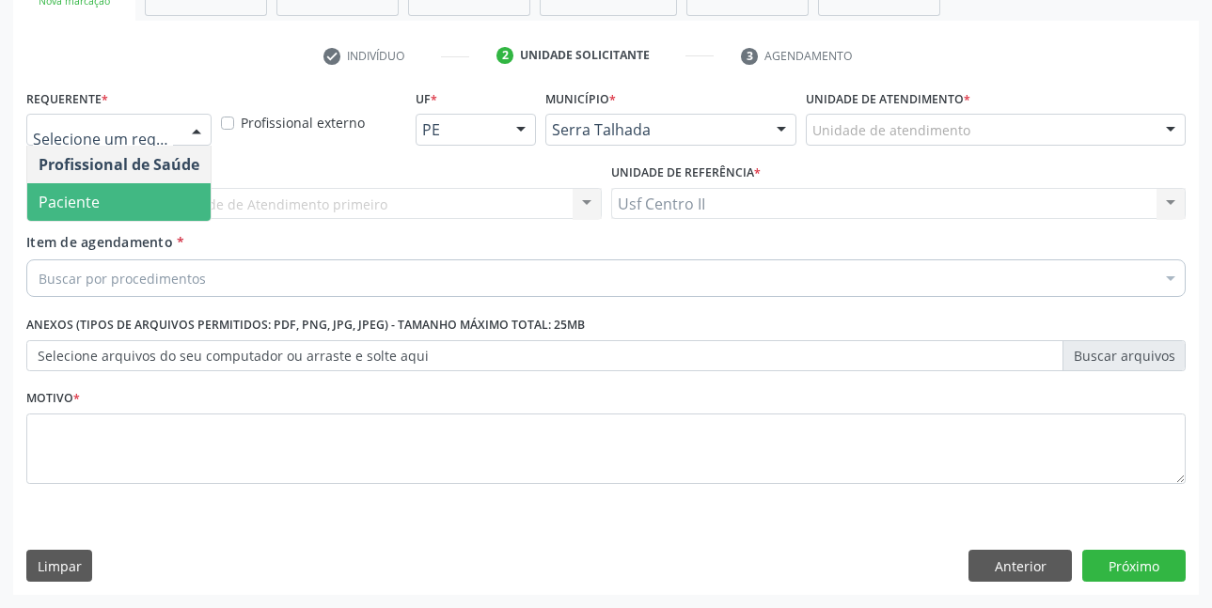
click at [112, 203] on span "Paciente" at bounding box center [118, 202] width 183 height 38
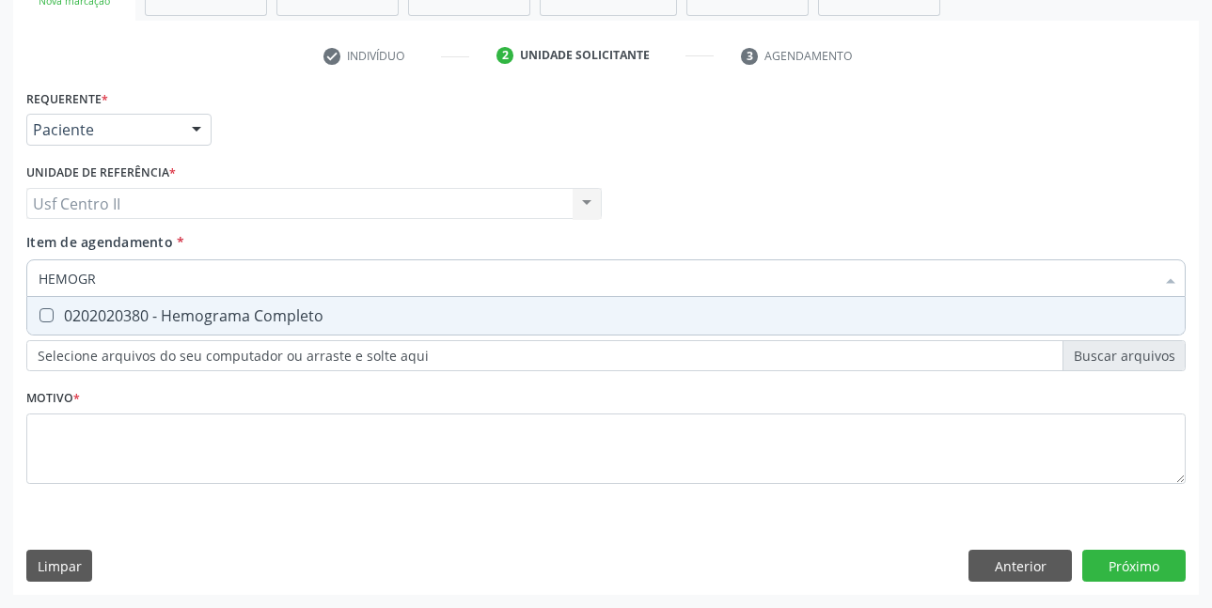
type input "HEMOGRA"
click at [94, 318] on div "0202020380 - Hemograma Completo" at bounding box center [606, 315] width 1135 height 15
checkbox Completo "true"
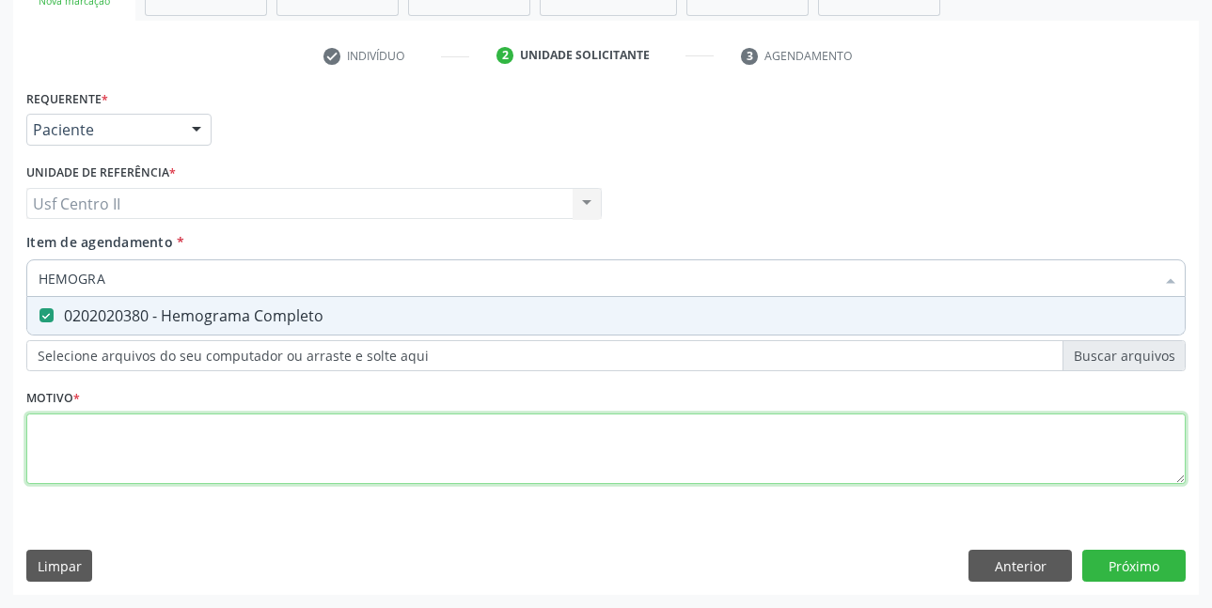
click at [138, 426] on div "Requerente * Paciente Profissional de Saúde Paciente Nenhum resultado encontrad…" at bounding box center [605, 298] width 1159 height 426
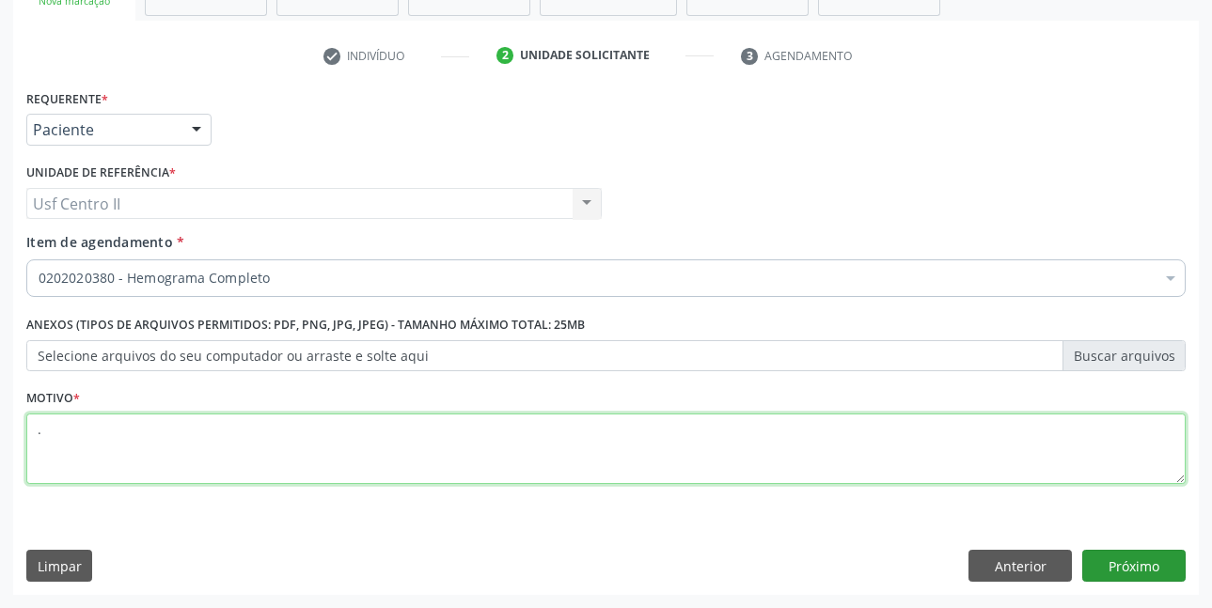
type textarea "."
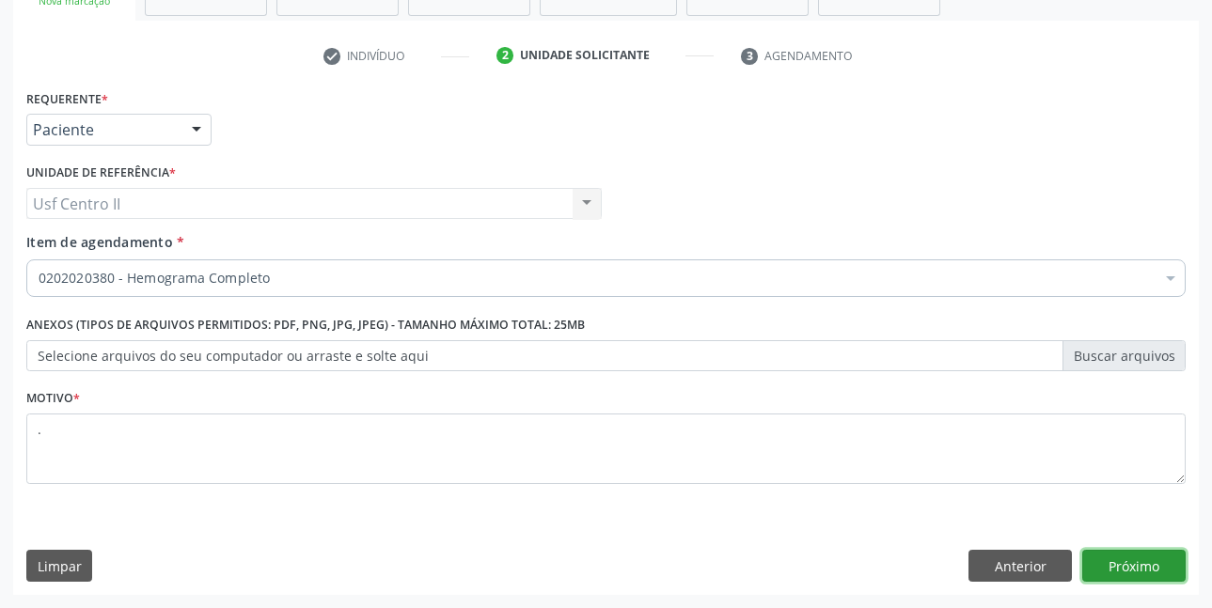
click at [1142, 563] on button "Próximo" at bounding box center [1133, 566] width 103 height 32
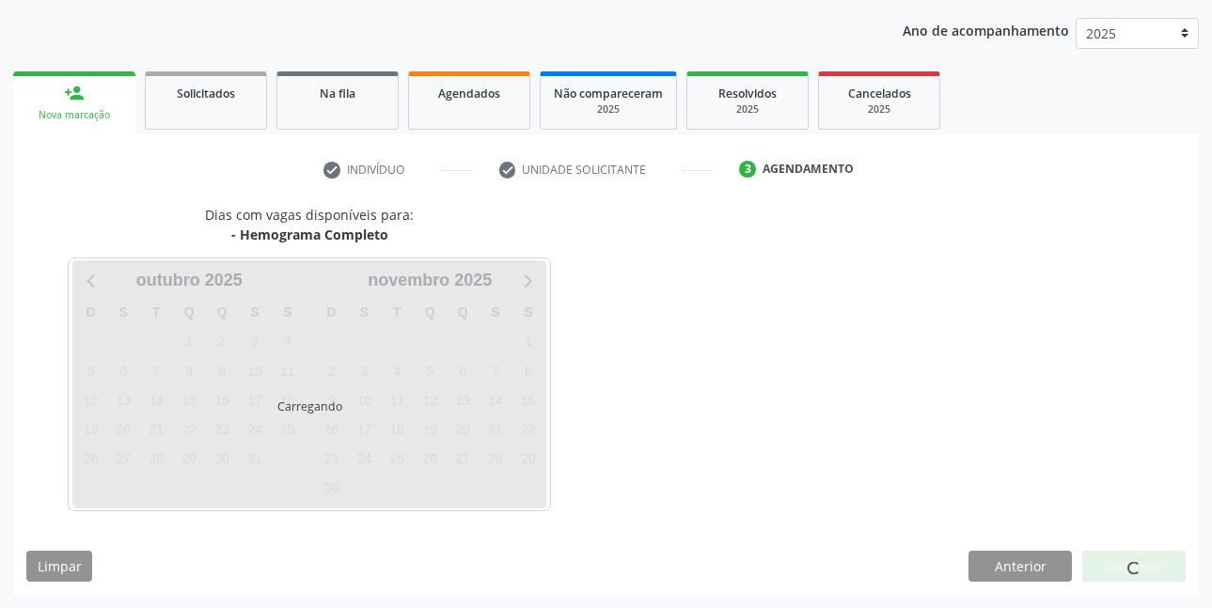
scroll to position [210, 0]
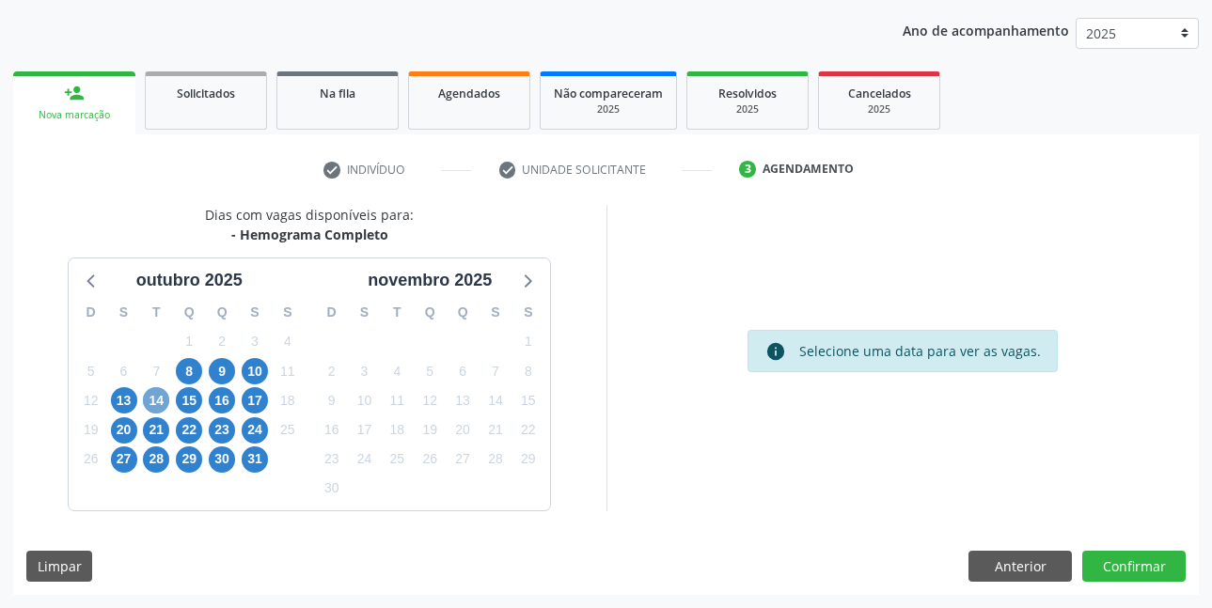
click at [158, 401] on span "14" at bounding box center [156, 400] width 26 height 26
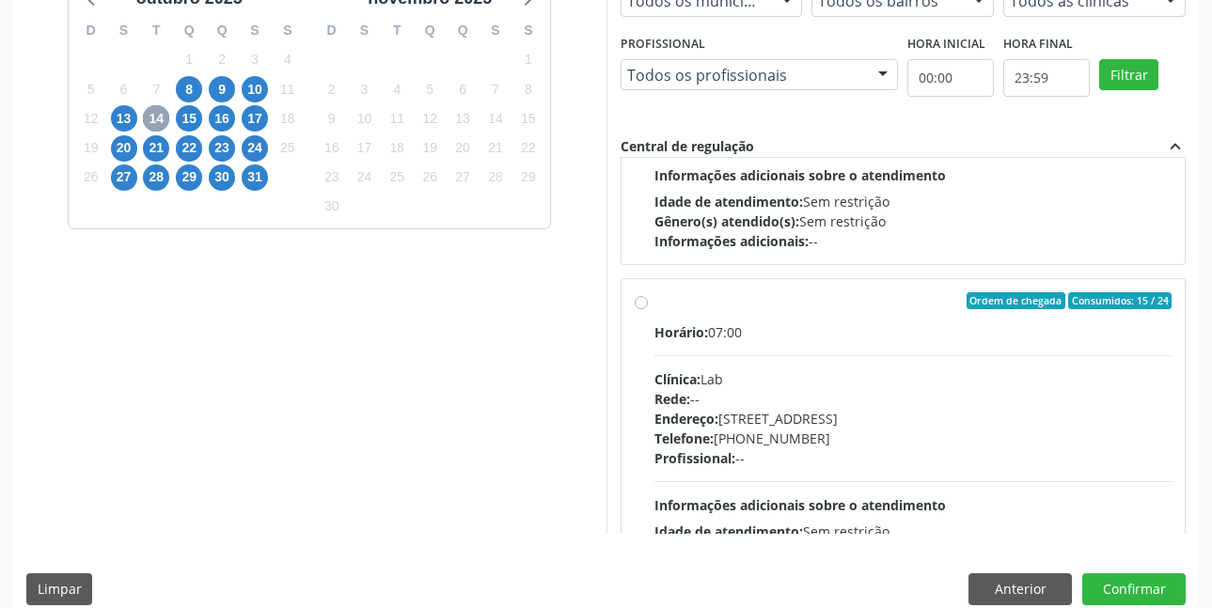
scroll to position [1222, 0]
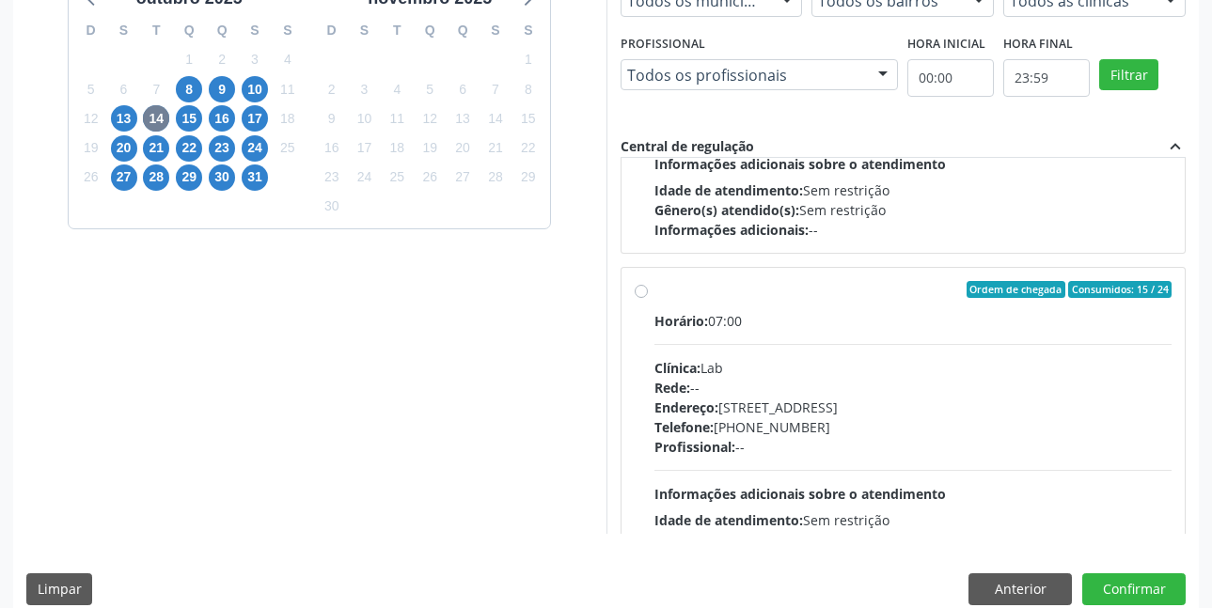
click at [654, 292] on label "Ordem de chegada Consumidos: 15 / 24 Horário: 07:00 Clínica: Lab Rede: -- Ender…" at bounding box center [913, 425] width 518 height 289
click at [644, 292] on input "Ordem de chegada Consumidos: 15 / 24 Horário: 07:00 Clínica: Lab Rede: -- Ender…" at bounding box center [641, 289] width 13 height 17
radio input "true"
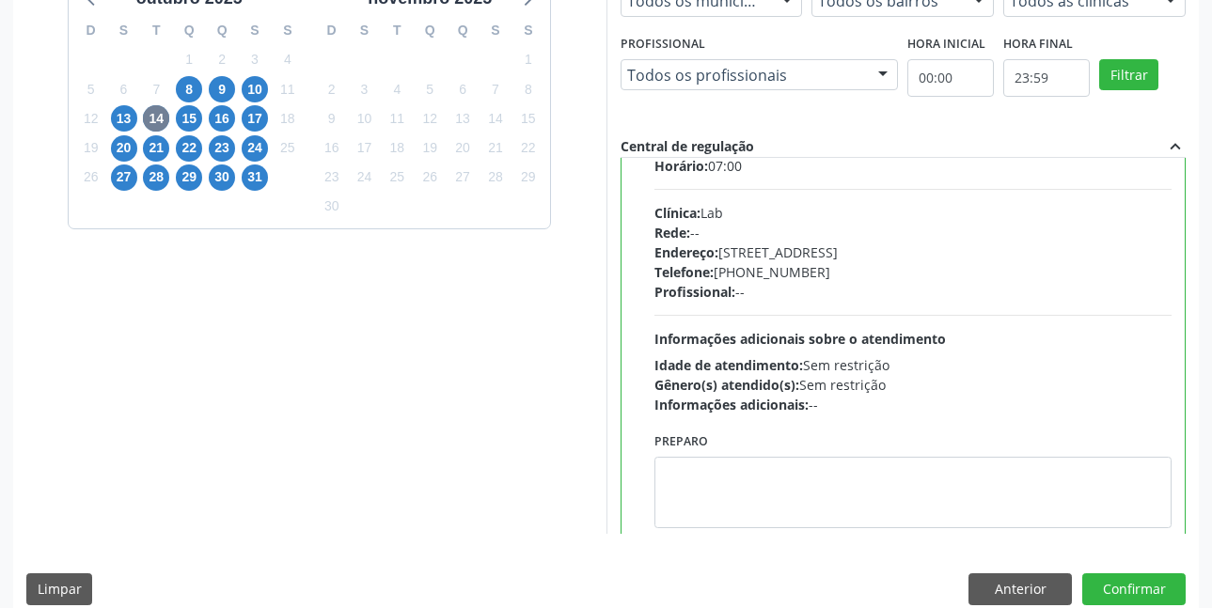
scroll to position [1410, 0]
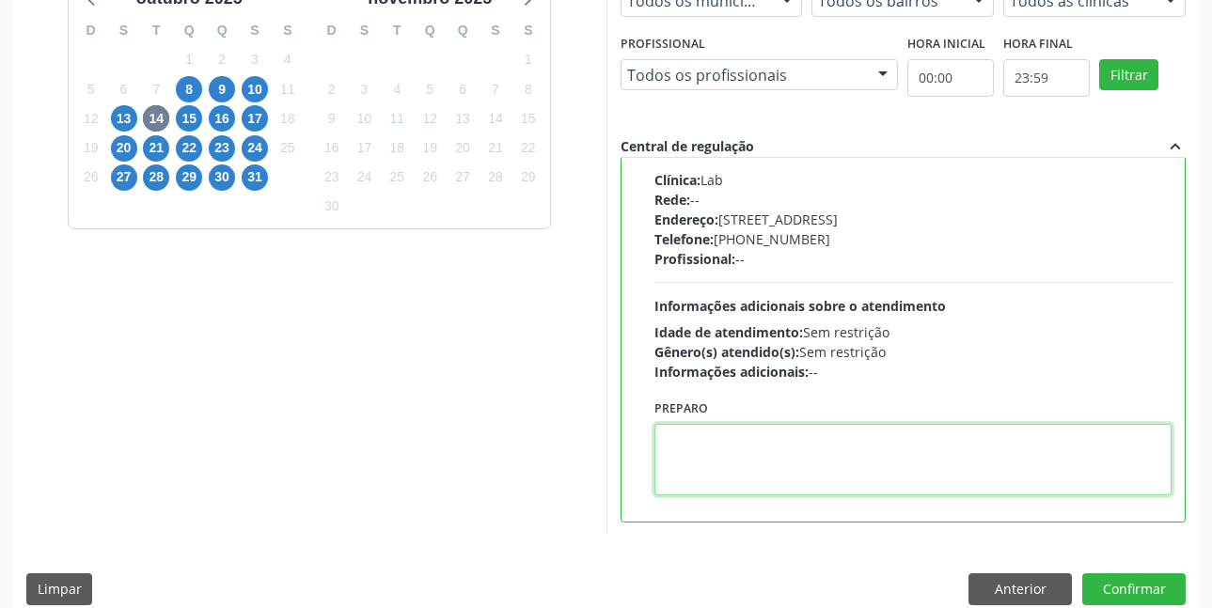
click at [857, 448] on textarea at bounding box center [913, 459] width 518 height 71
paste textarea "O EXAME SERÁ REALIZADO NA UNIDADE DE SAÚDE CENTRO 2 (POSTINHO DO [GEOGRAPHIC_DA…"
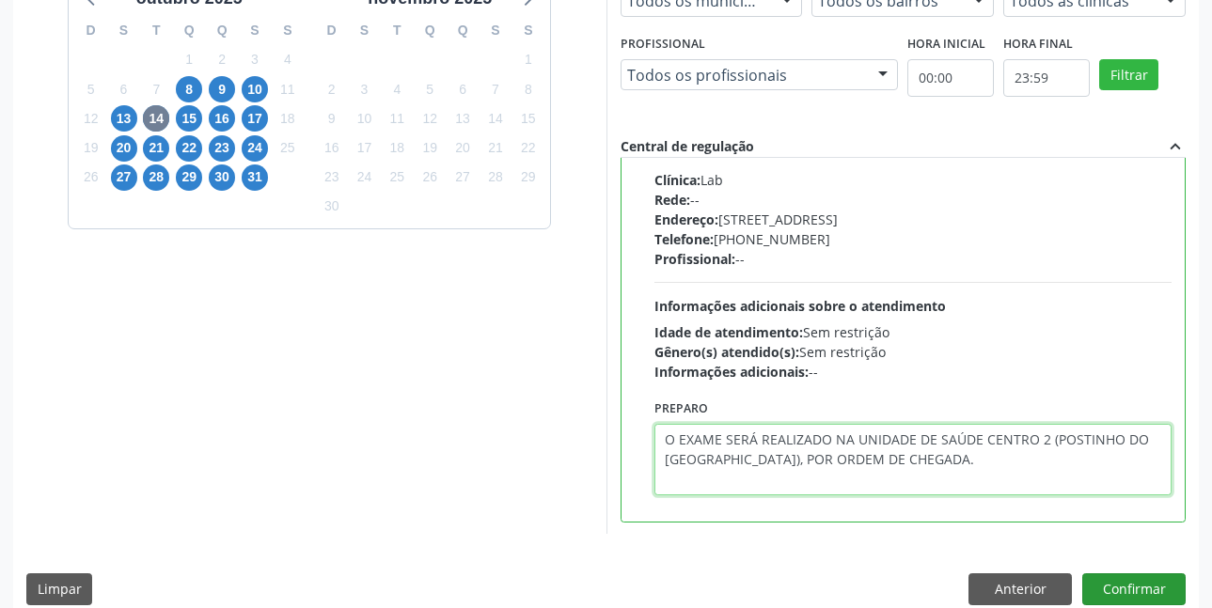
type textarea "O EXAME SERÁ REALIZADO NA UNIDADE DE SAÚDE CENTRO 2 (POSTINHO DO [GEOGRAPHIC_DA…"
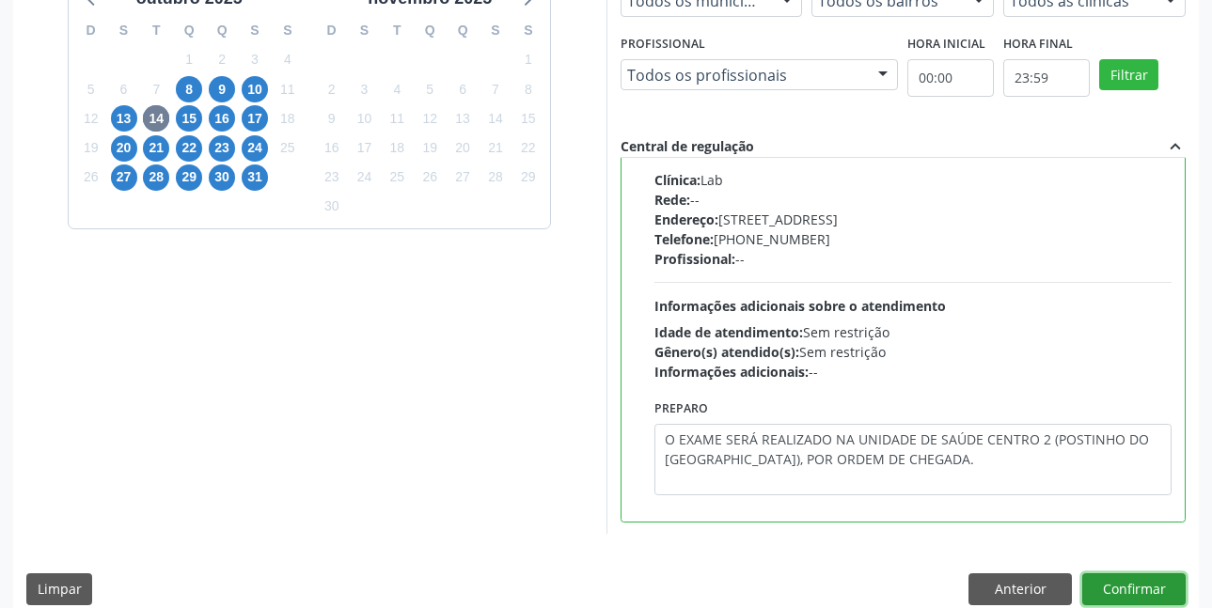
click at [1138, 589] on button "Confirmar" at bounding box center [1133, 590] width 103 height 32
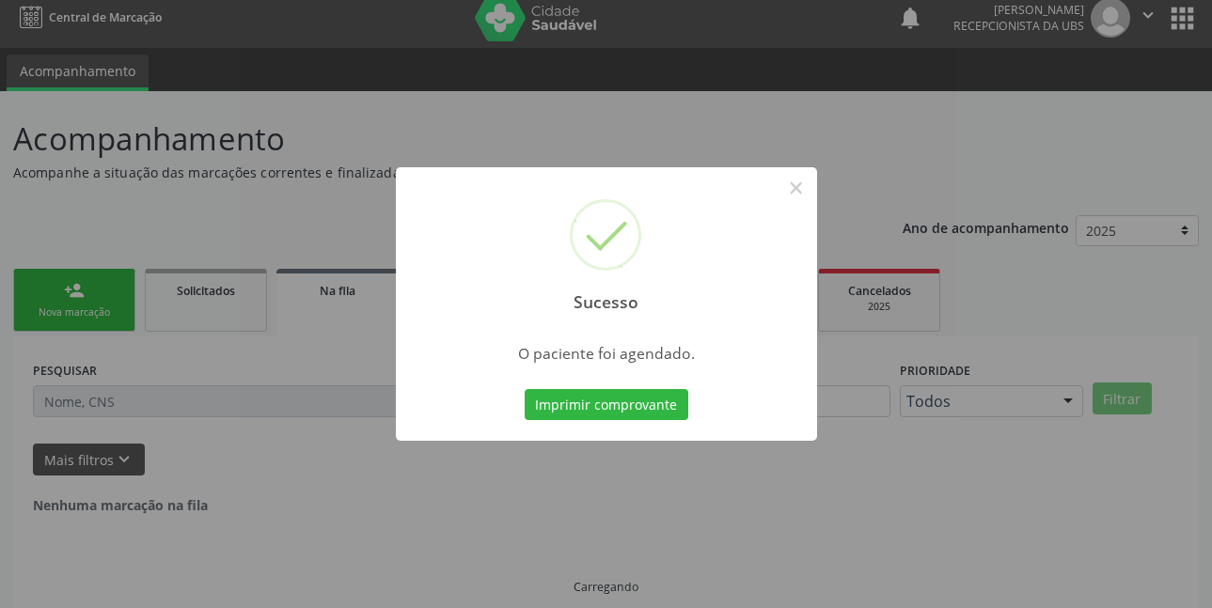
scroll to position [0, 0]
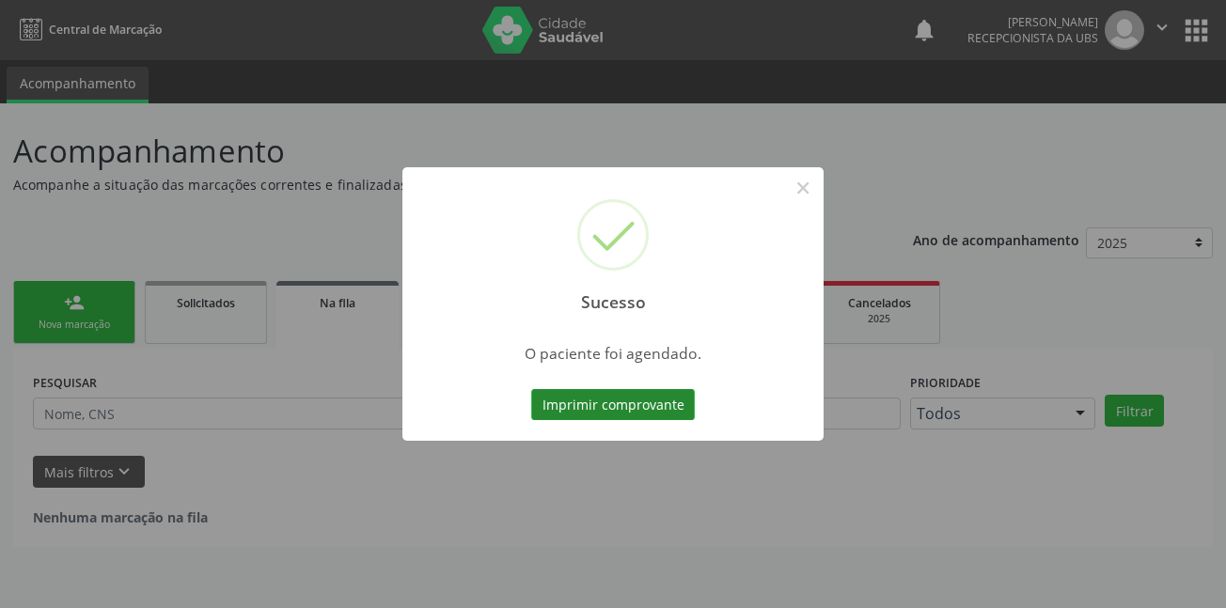
click at [622, 401] on button "Imprimir comprovante" at bounding box center [613, 405] width 164 height 32
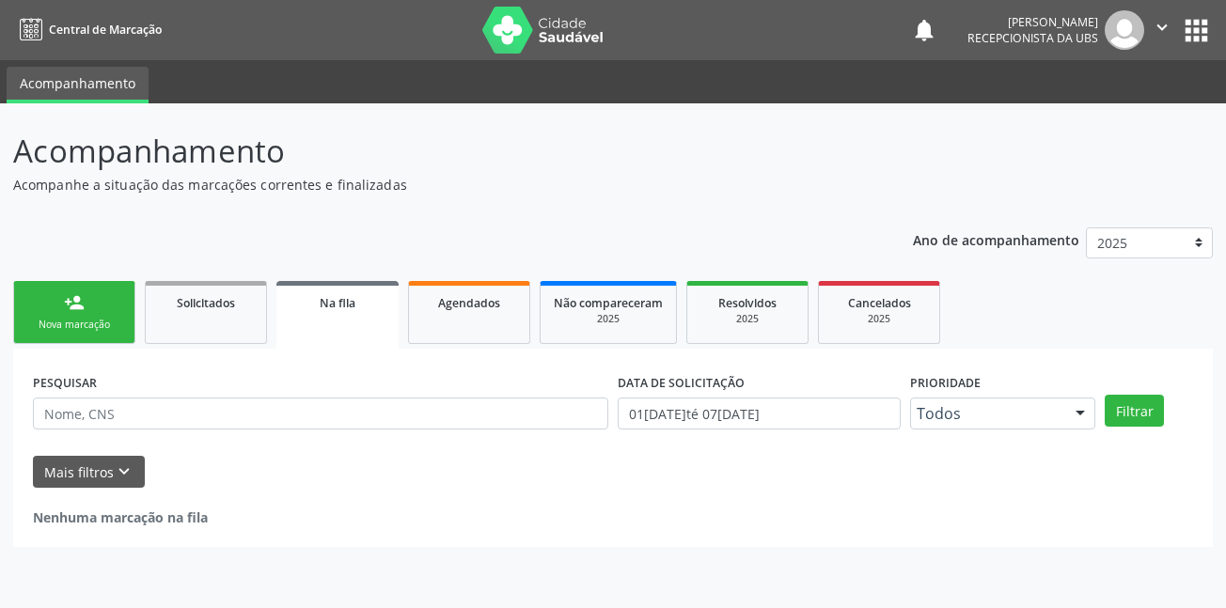
click at [72, 322] on div "Nova marcação" at bounding box center [74, 325] width 94 height 14
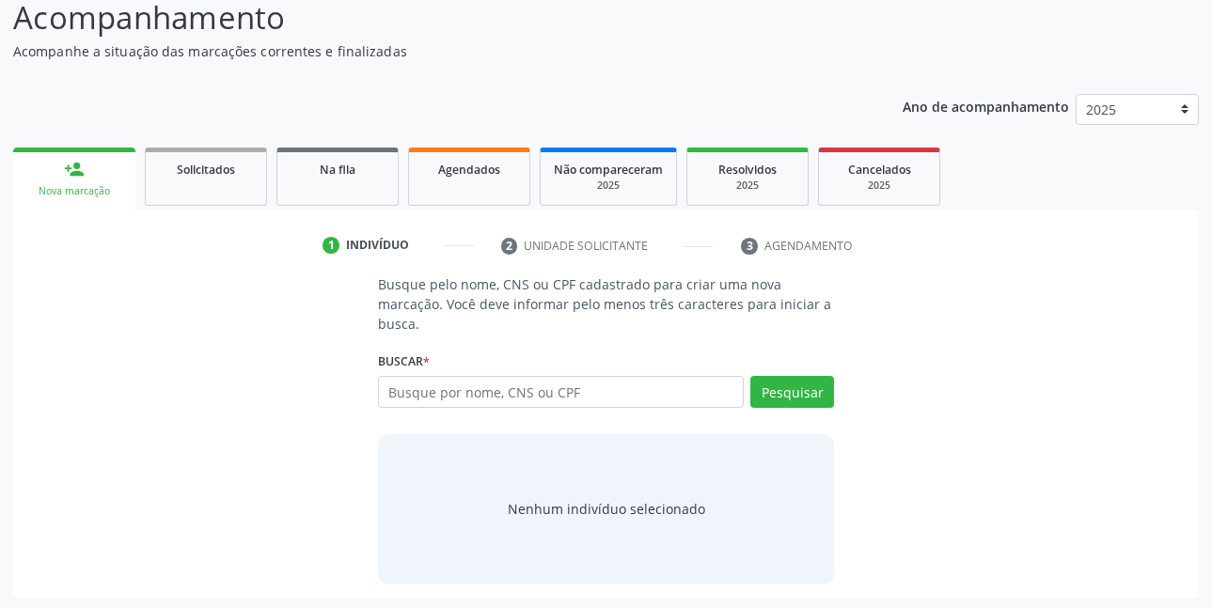
scroll to position [136, 0]
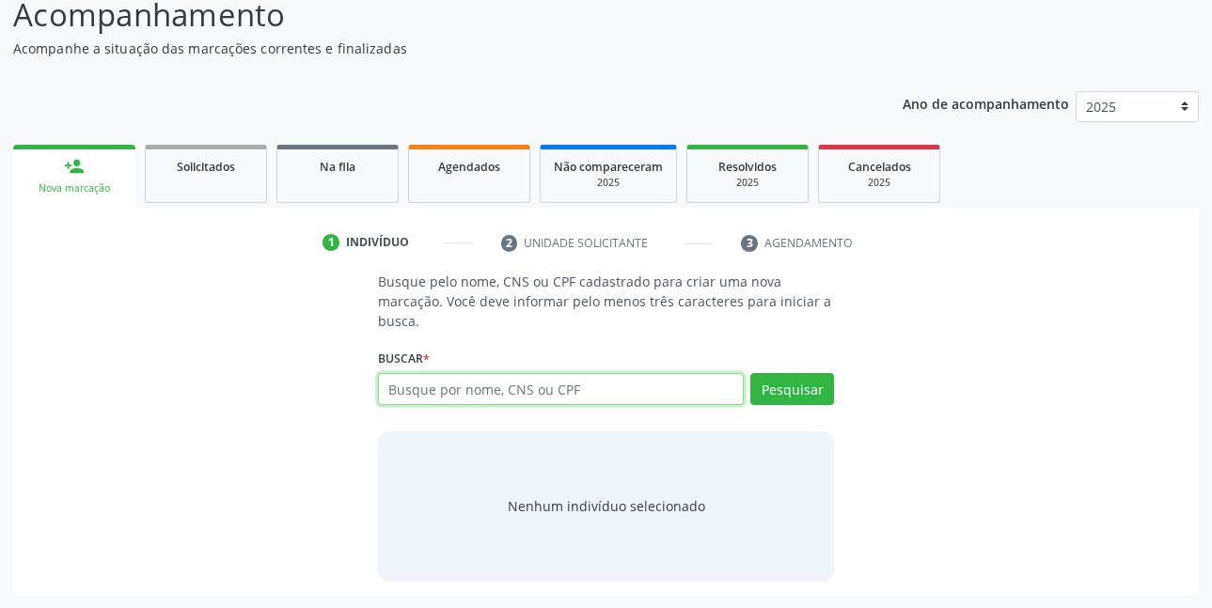
click at [620, 392] on input "text" at bounding box center [561, 389] width 367 height 32
type input "15618136481"
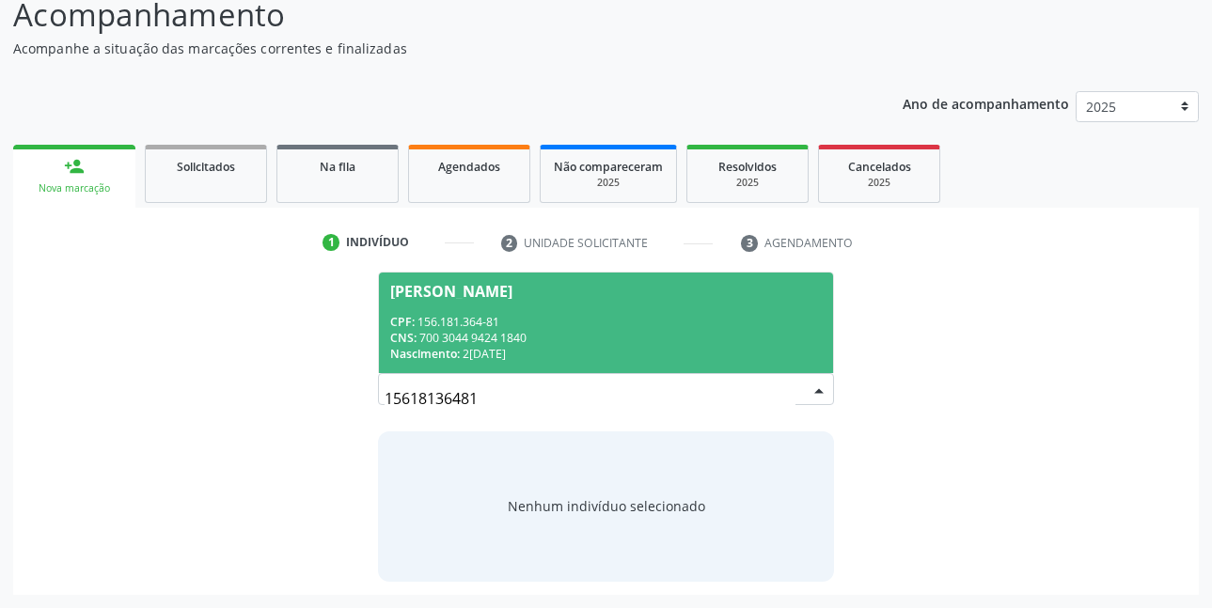
click at [500, 322] on div "CPF: 156.181.364-81" at bounding box center [606, 322] width 433 height 16
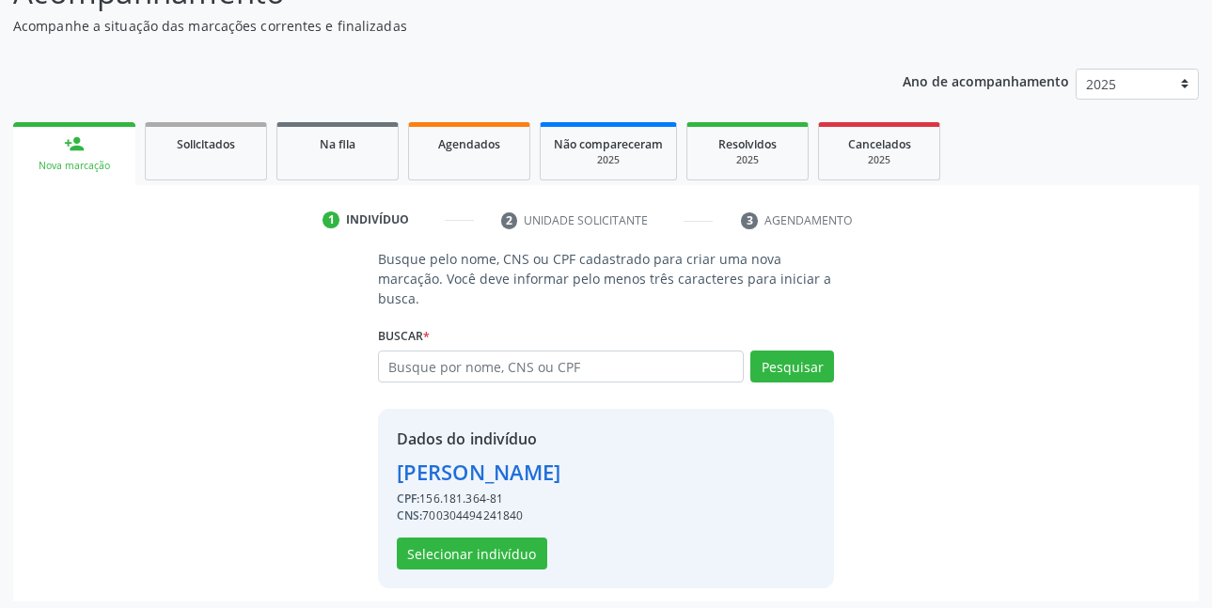
scroll to position [165, 0]
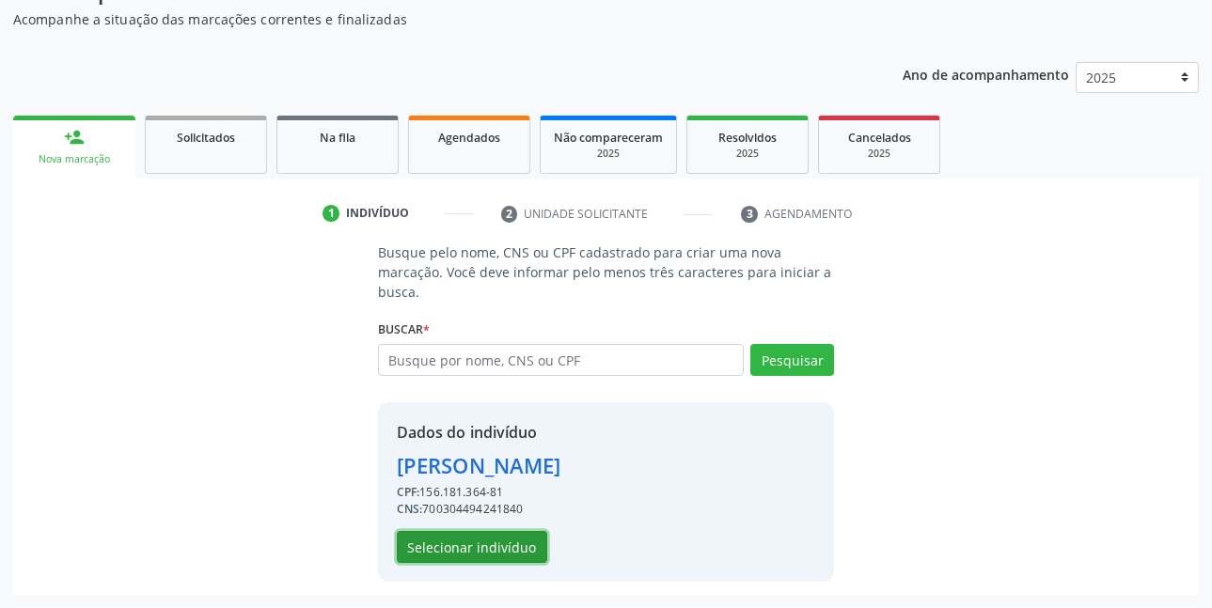
click at [474, 557] on button "Selecionar indivíduo" at bounding box center [472, 547] width 150 height 32
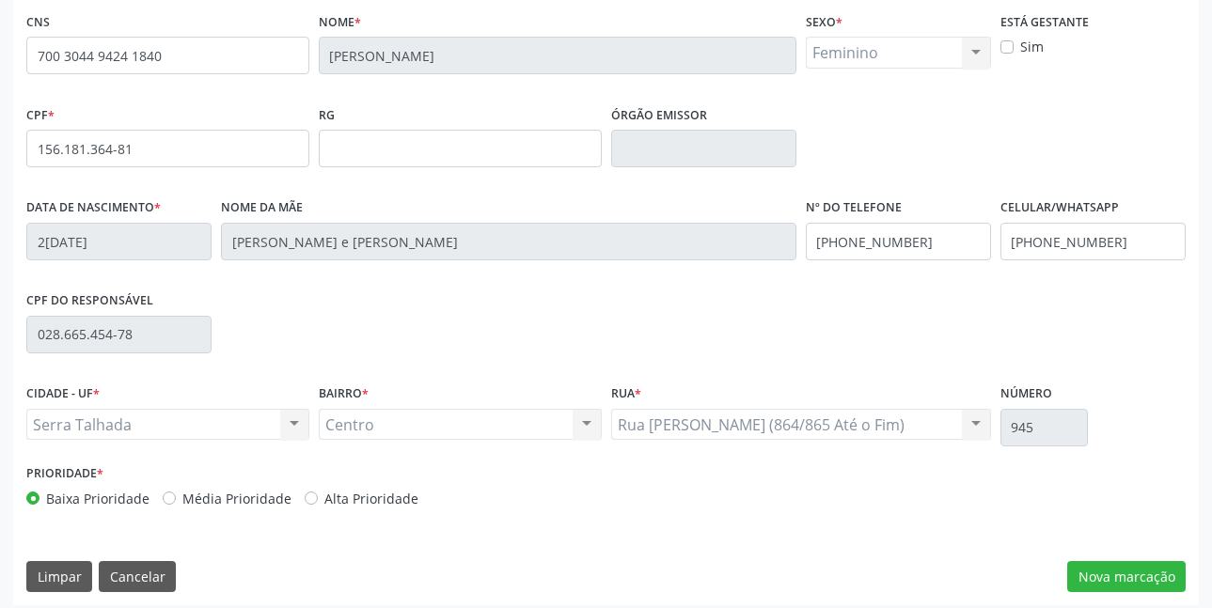
scroll to position [411, 0]
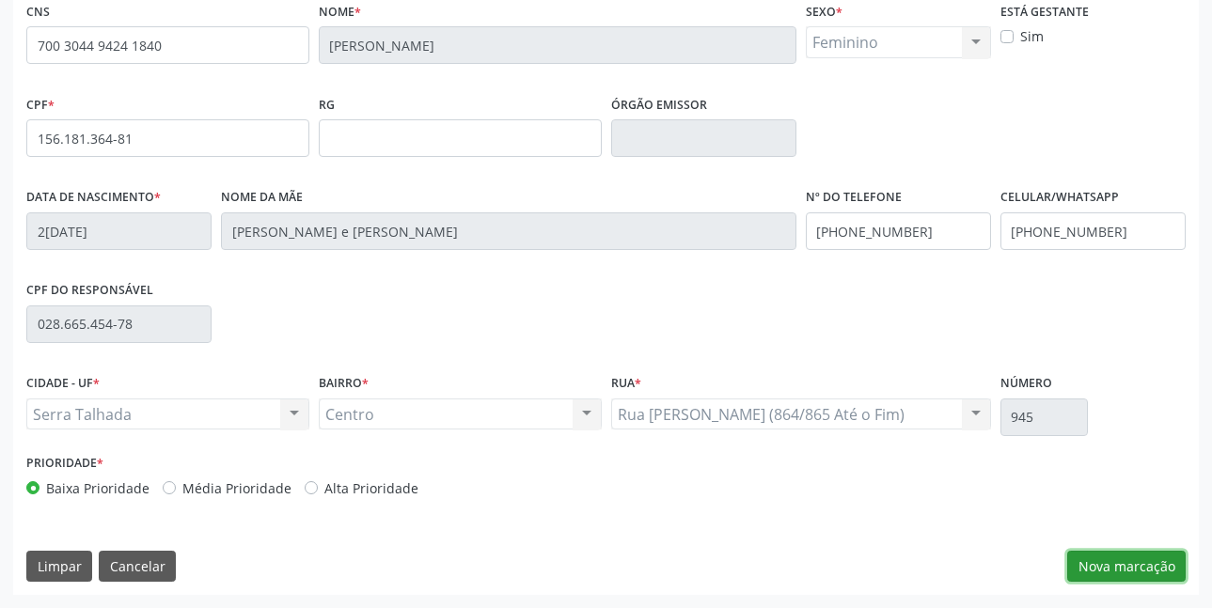
click at [1121, 562] on button "Nova marcação" at bounding box center [1126, 567] width 118 height 32
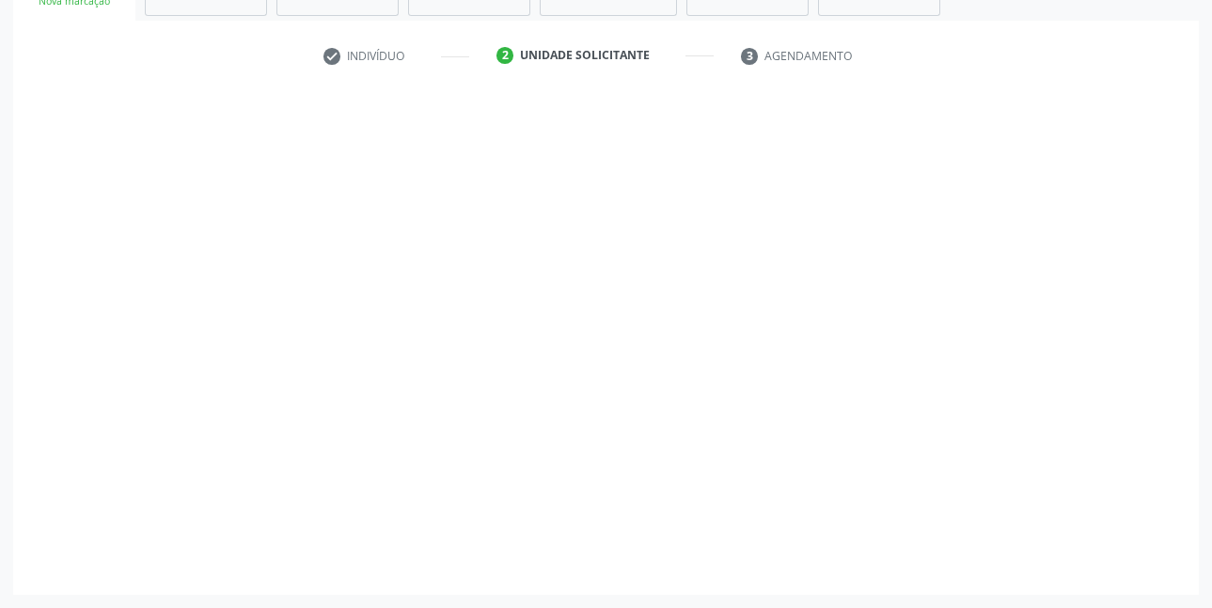
scroll to position [323, 0]
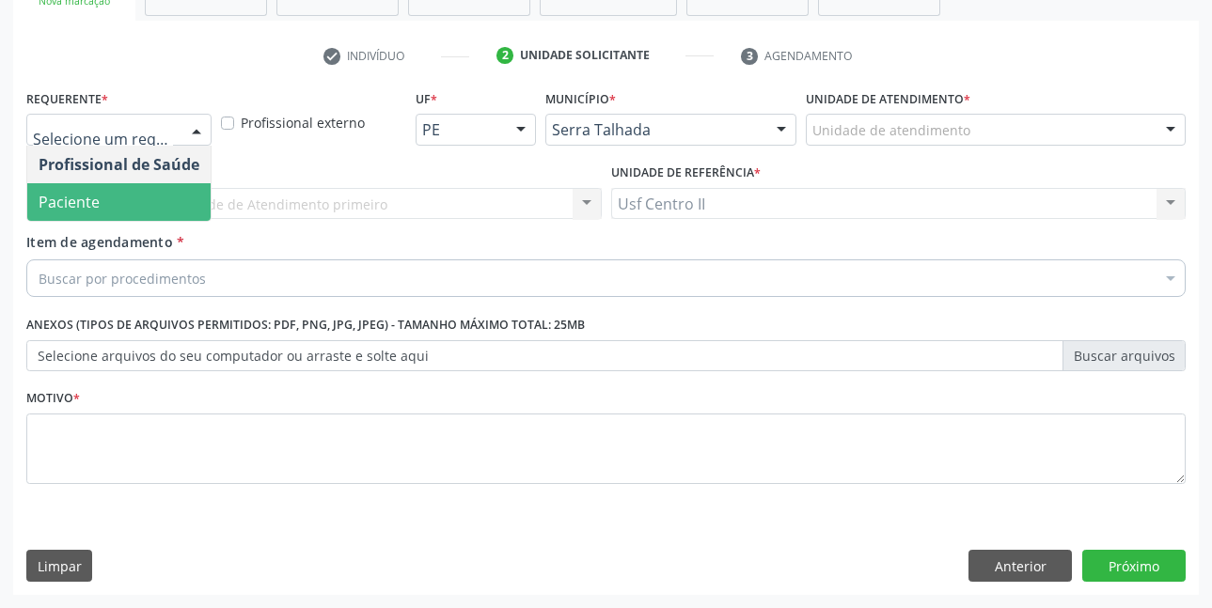
click at [120, 198] on span "Paciente" at bounding box center [118, 202] width 183 height 38
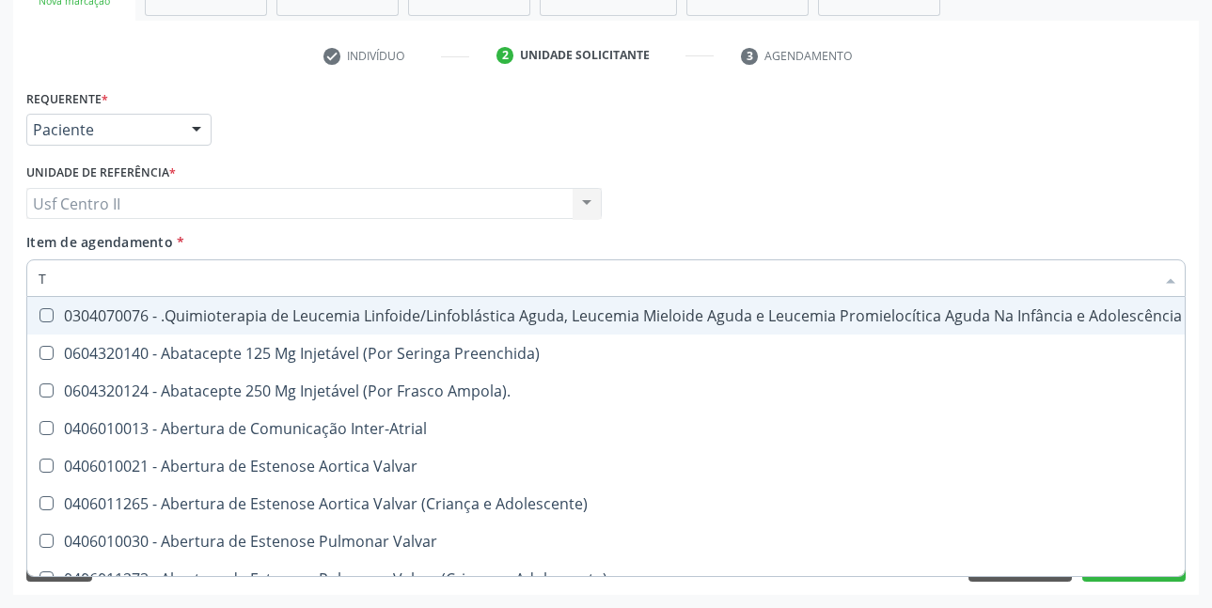
type input "T4"
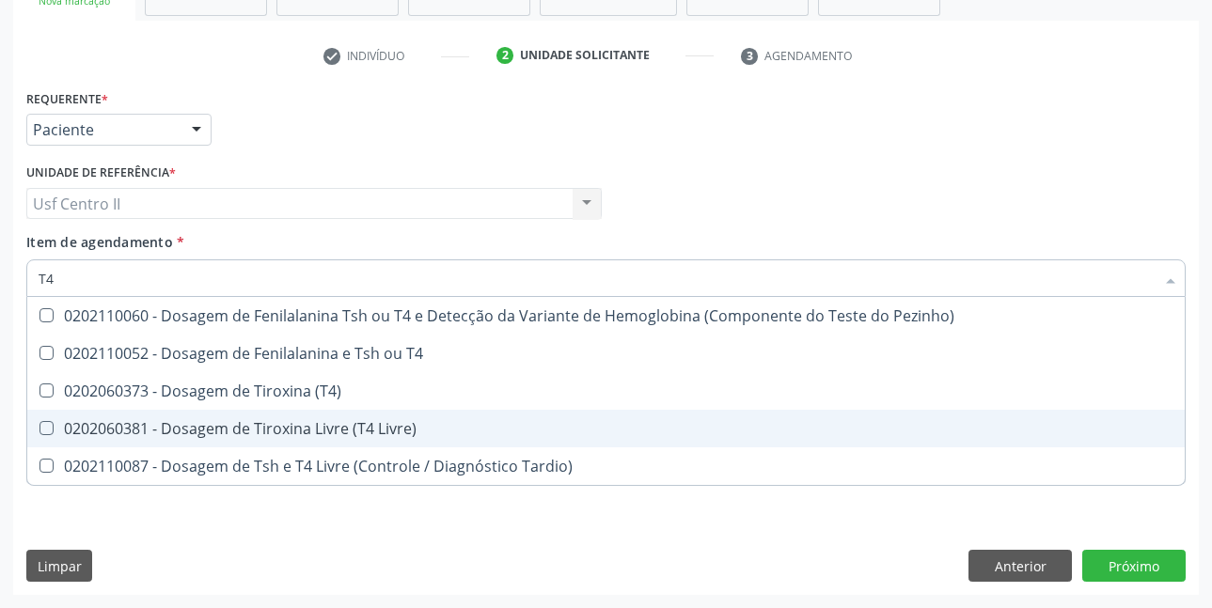
click at [271, 432] on div "0202060381 - Dosagem de Tiroxina Livre (T4 Livre)" at bounding box center [606, 428] width 1135 height 15
checkbox Livre\) "true"
type input "T"
checkbox Livre\) "false"
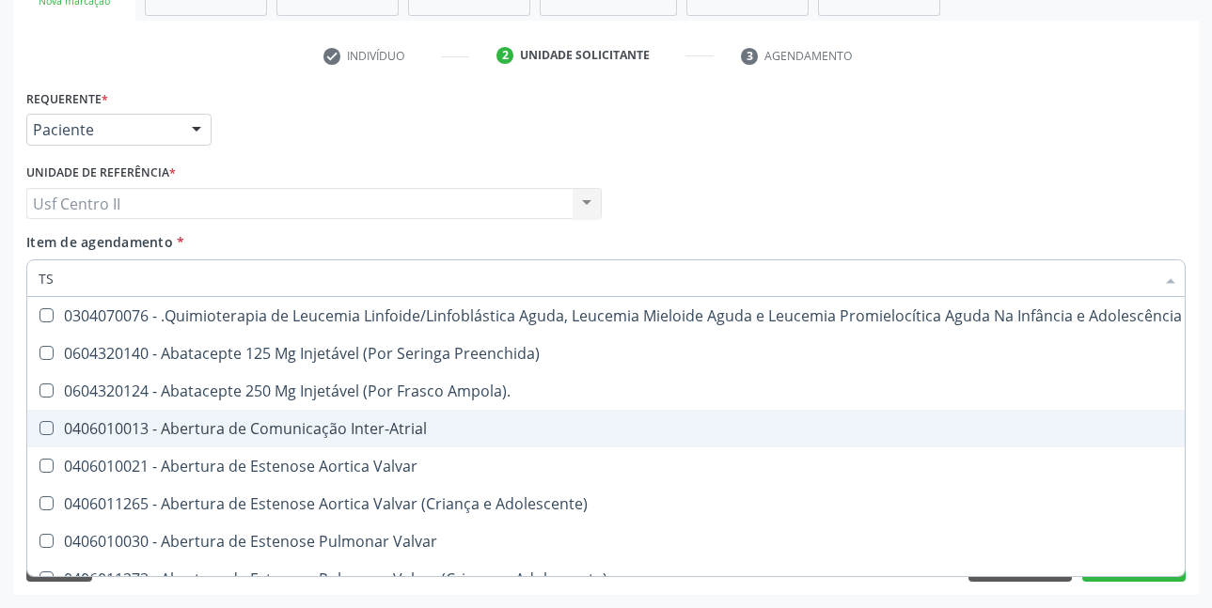
type input "TSH"
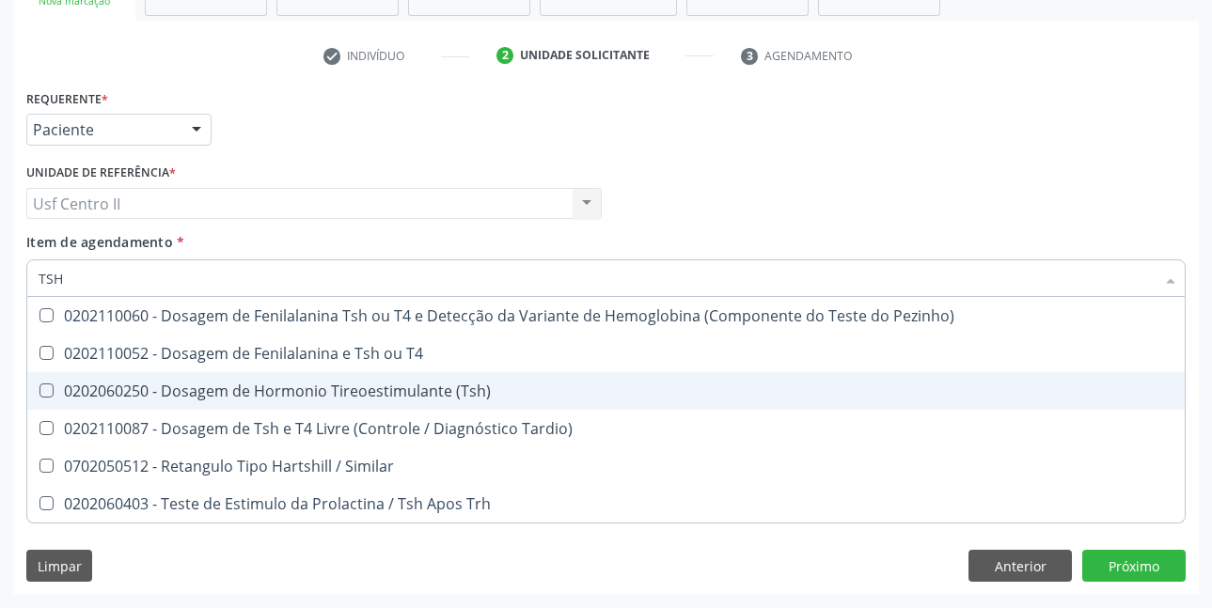
click at [294, 384] on div "0202060250 - Dosagem de Hormonio Tireoestimulante (Tsh)" at bounding box center [606, 391] width 1135 height 15
checkbox \(Tsh\) "true"
type input "TS"
checkbox \(Tsh\) "false"
checkbox Tardio\) "true"
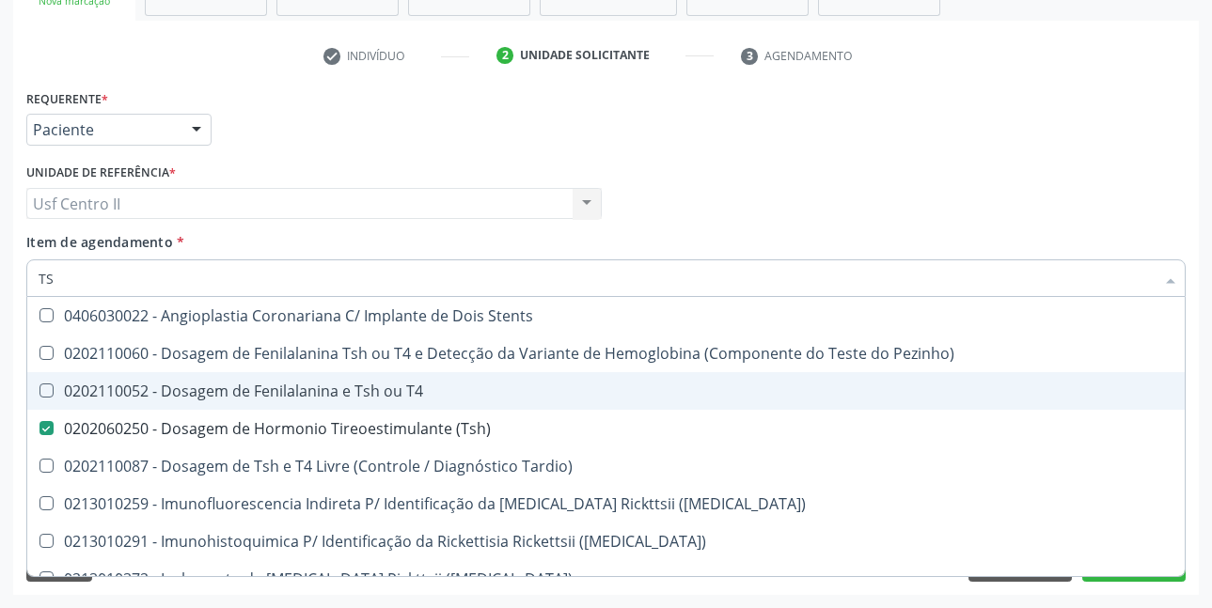
type input "T"
checkbox \(Tsh\) "false"
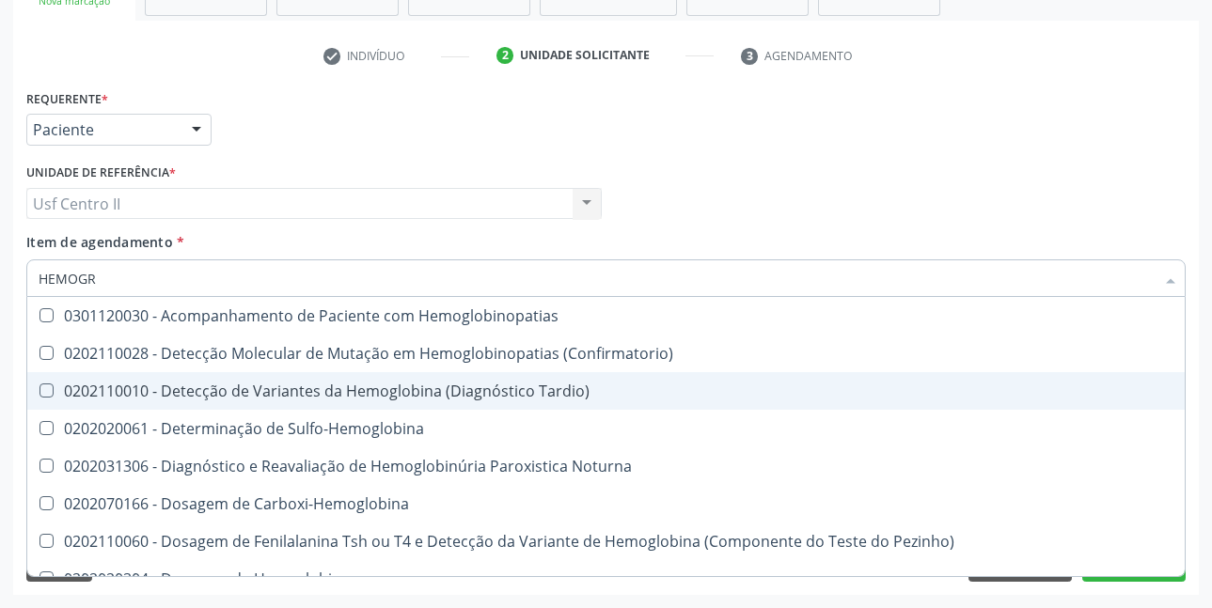
type input "HEMOGRA"
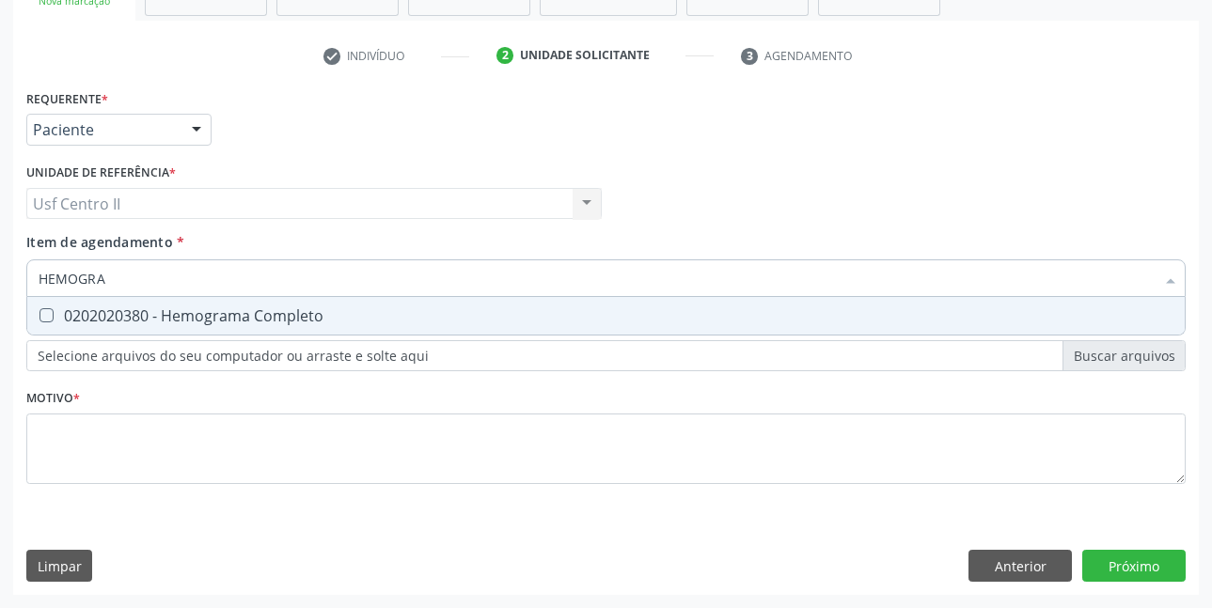
click at [264, 320] on div "0202020380 - Hemograma Completo" at bounding box center [606, 315] width 1135 height 15
checkbox Completo "true"
type input "HEMOG"
checkbox Completo "false"
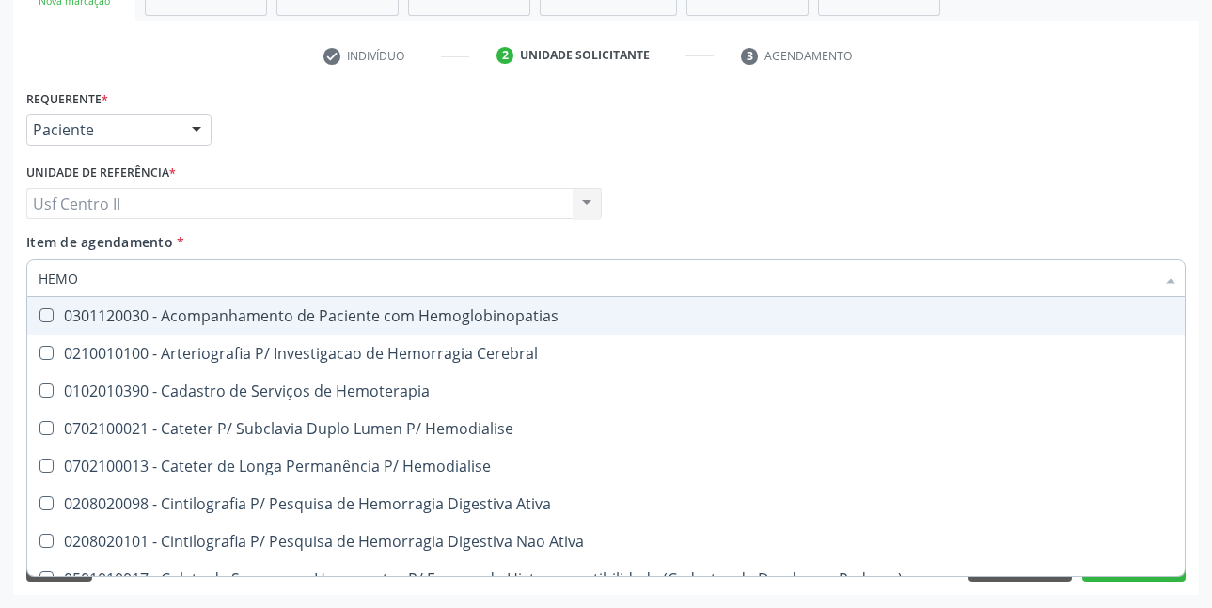
type input "HEM"
checkbox Completo "false"
checkbox Elástica "true"
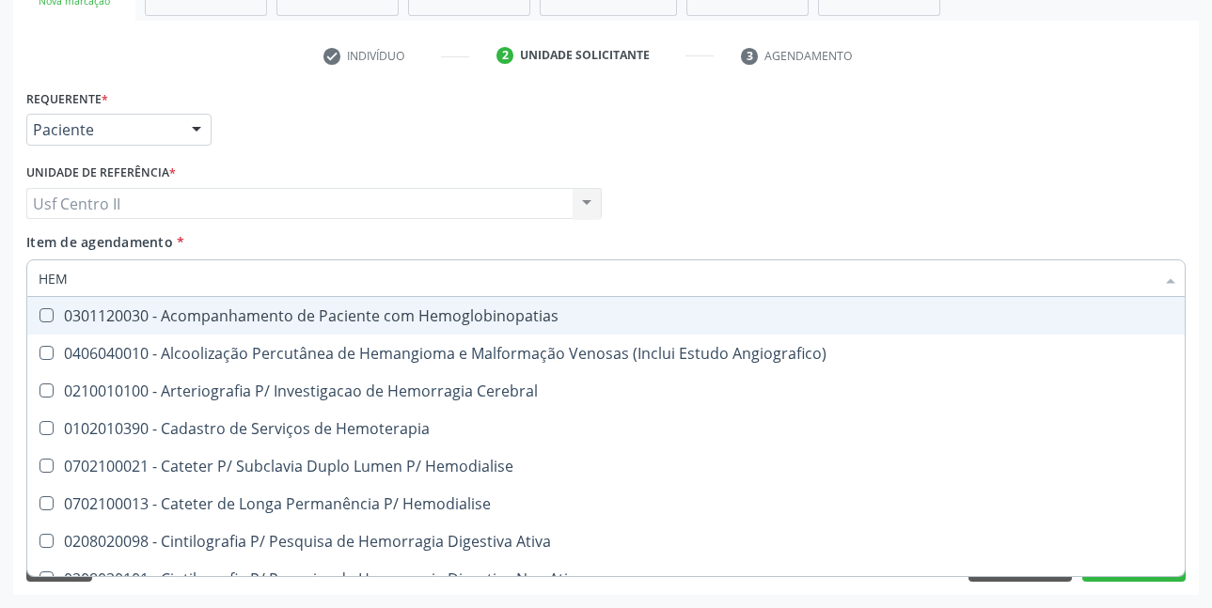
type input "HE"
checkbox Completo "false"
checkbox Orgaos "true"
type input "H"
checkbox Orgaos "false"
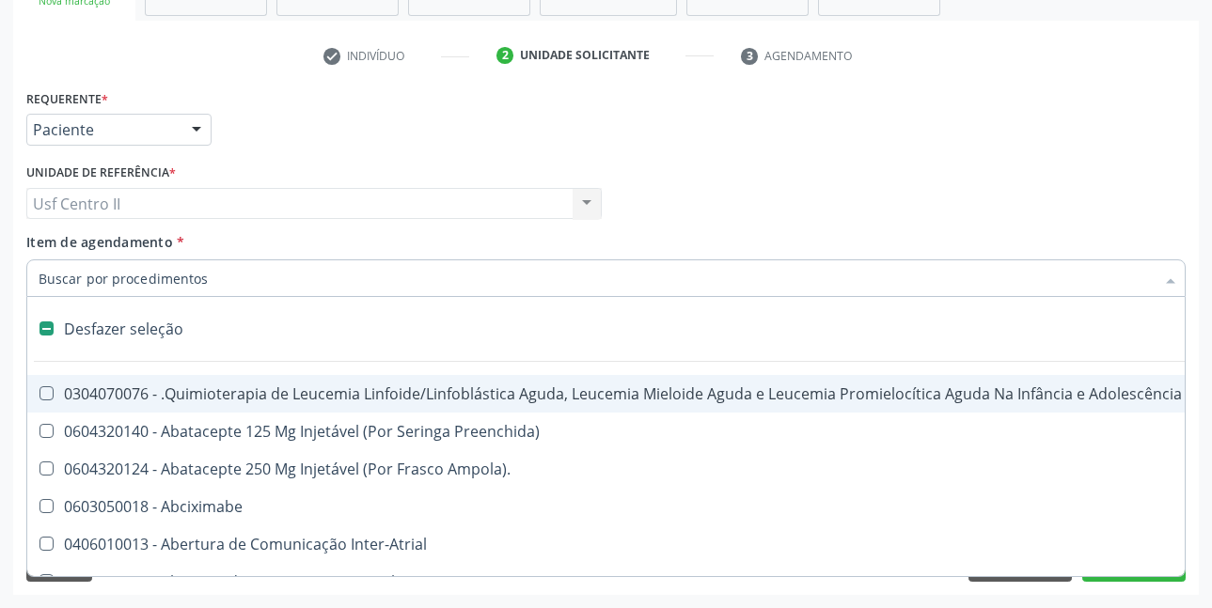
type input "U"
checkbox Ml\) "true"
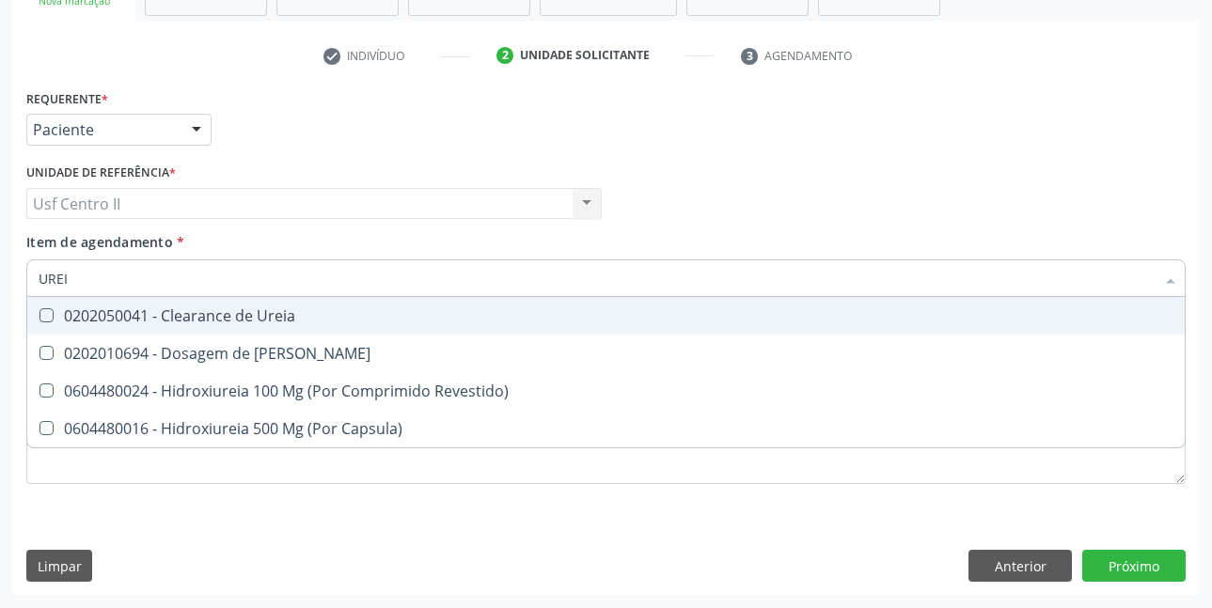
type input "UREIA"
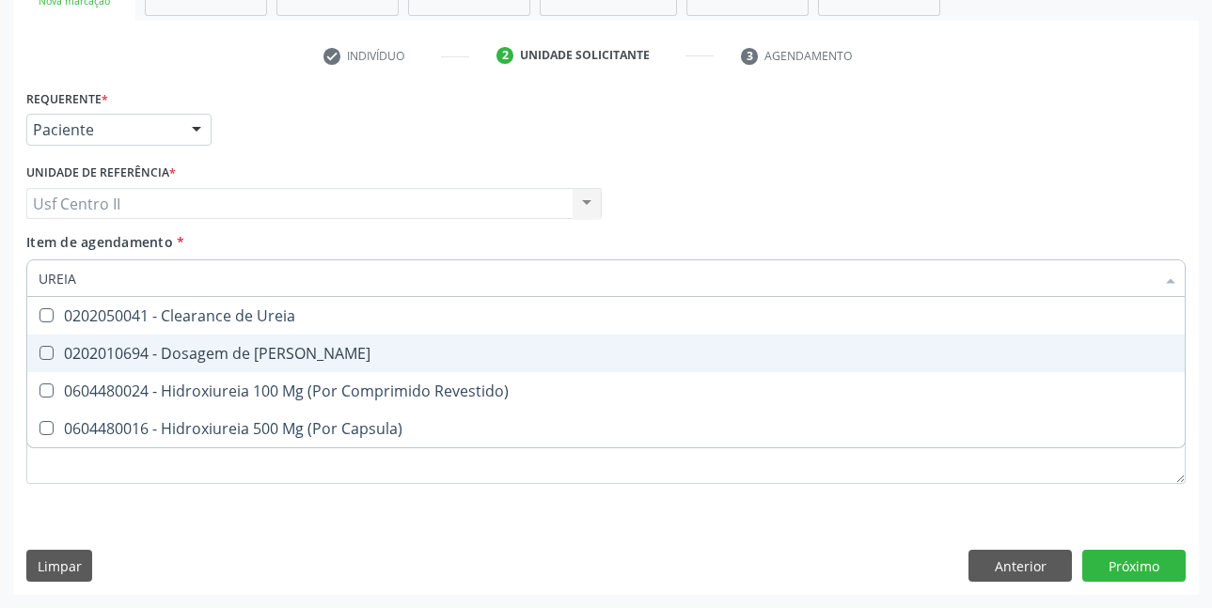
click at [265, 351] on div "0202010694 - Dosagem de [PERSON_NAME]" at bounding box center [606, 353] width 1135 height 15
checkbox Ureia "true"
type input "URE"
checkbox Ureia "false"
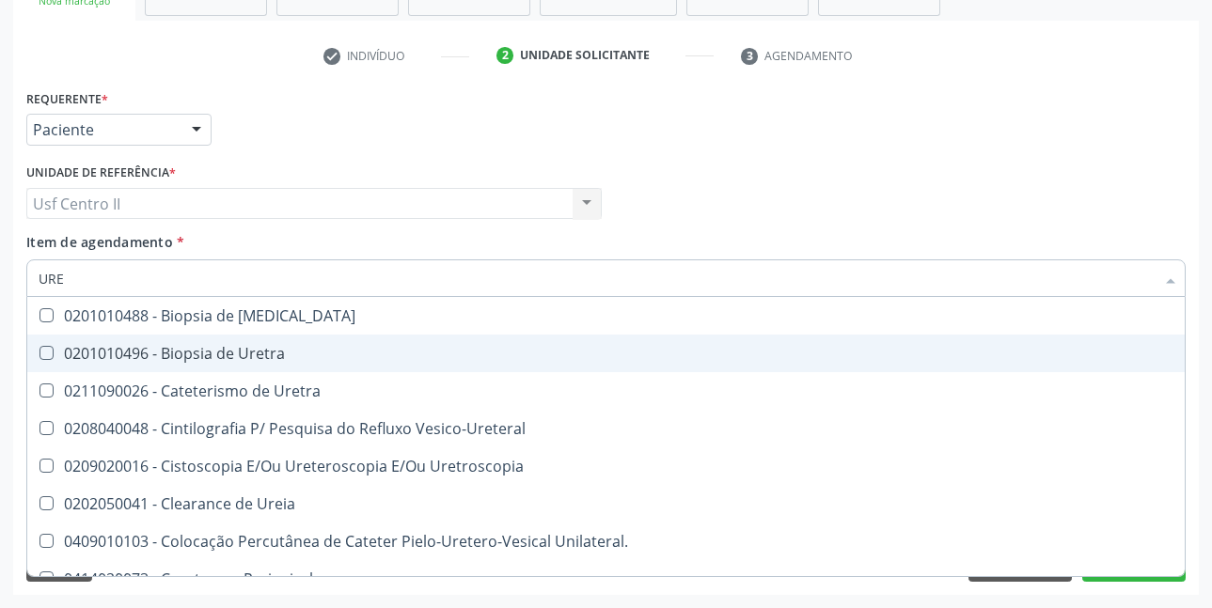
type input "UR"
checkbox Ureia "false"
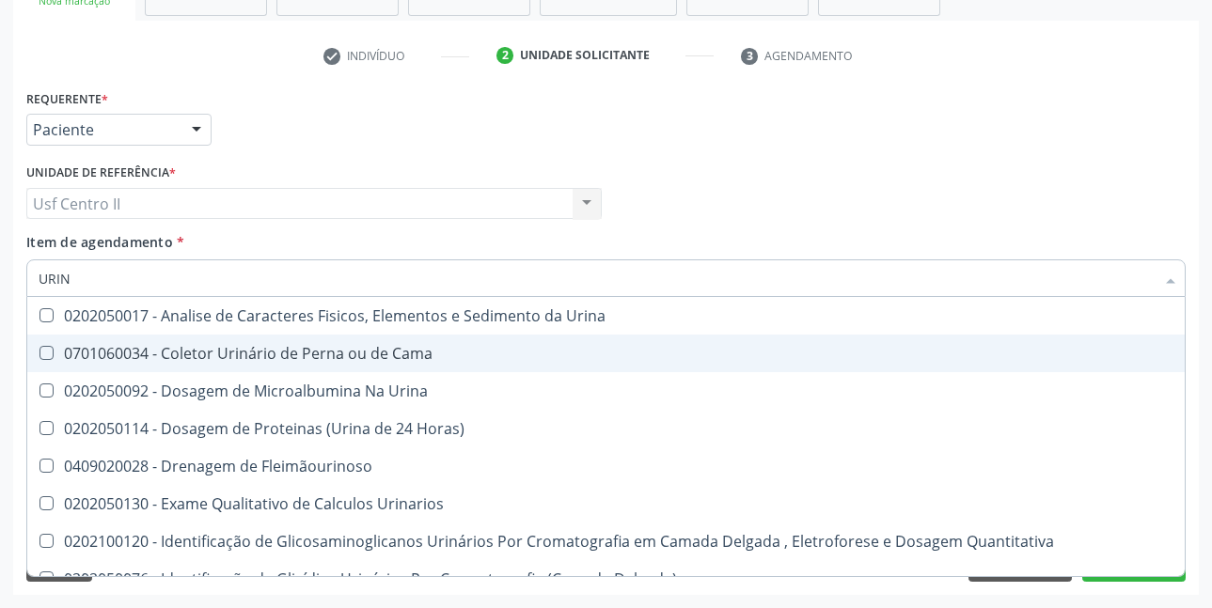
type input "URINA"
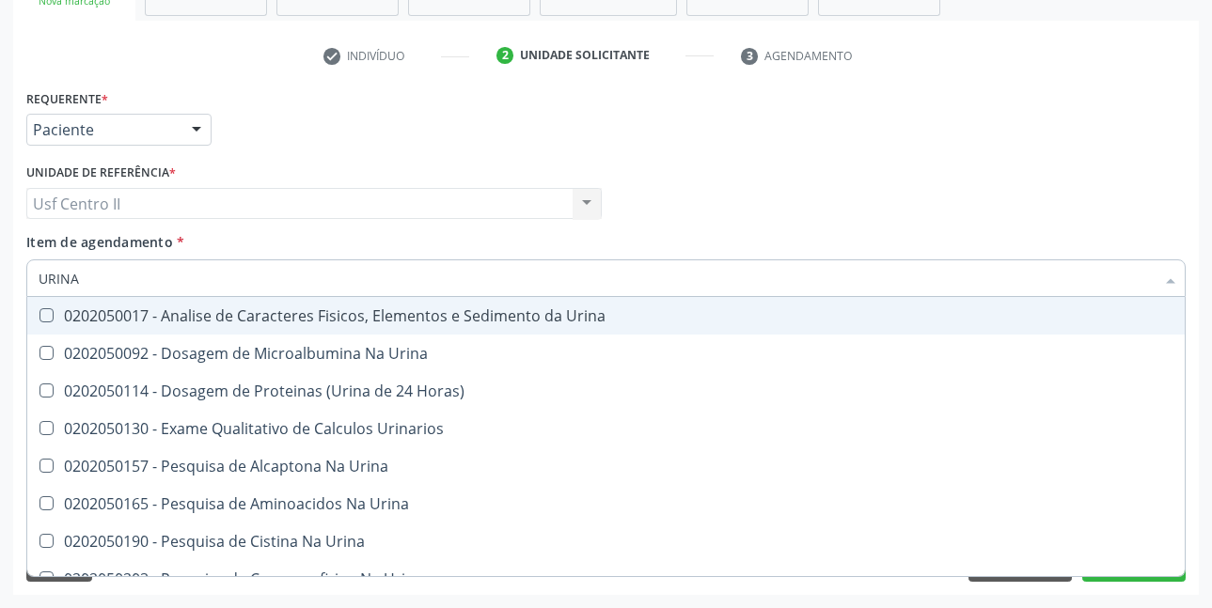
click at [259, 319] on div "0202050017 - Analise de Caracteres Fisicos, Elementos e Sedimento da Urina" at bounding box center [606, 315] width 1135 height 15
checkbox Urina "true"
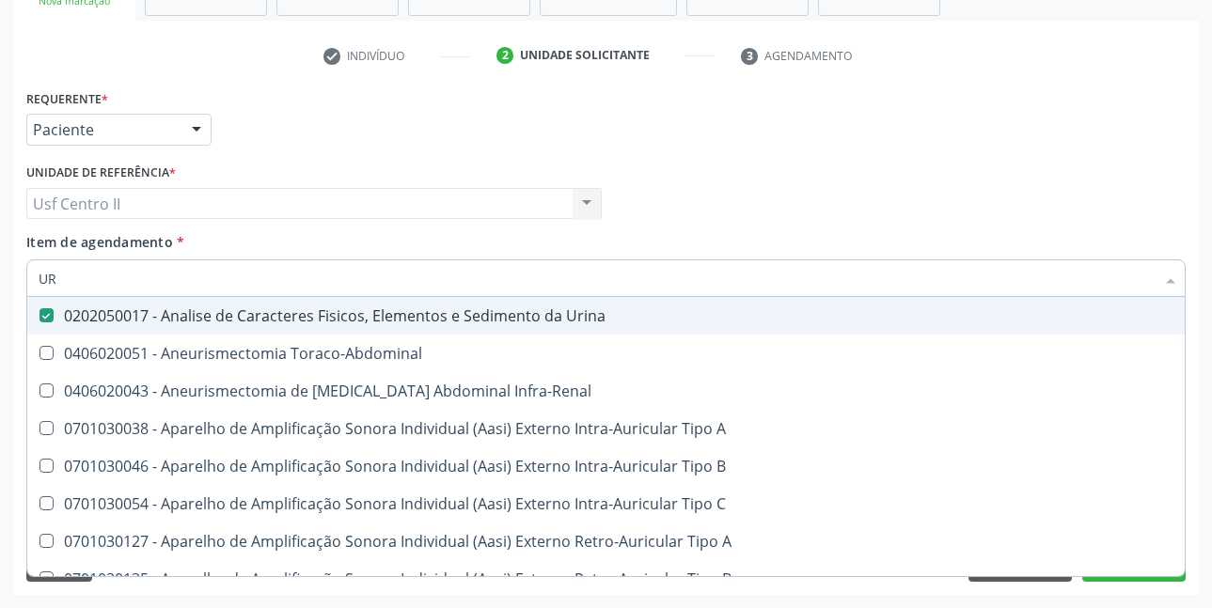
type input "U"
type input "C"
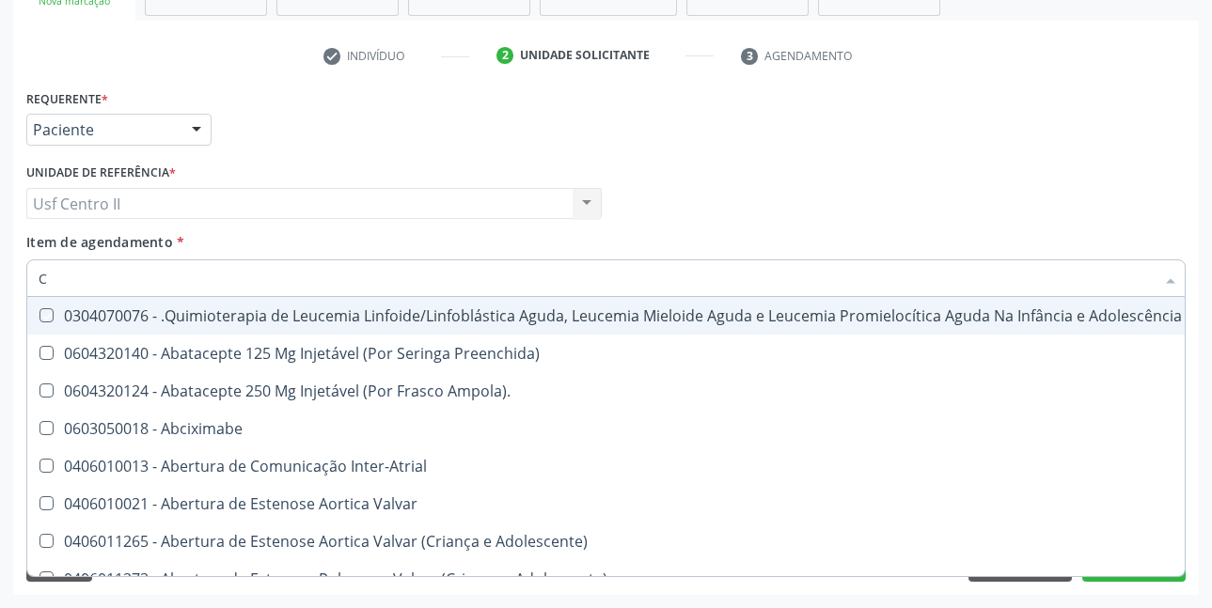
checkbox Manutenção "false"
checkbox Psicossocial "false"
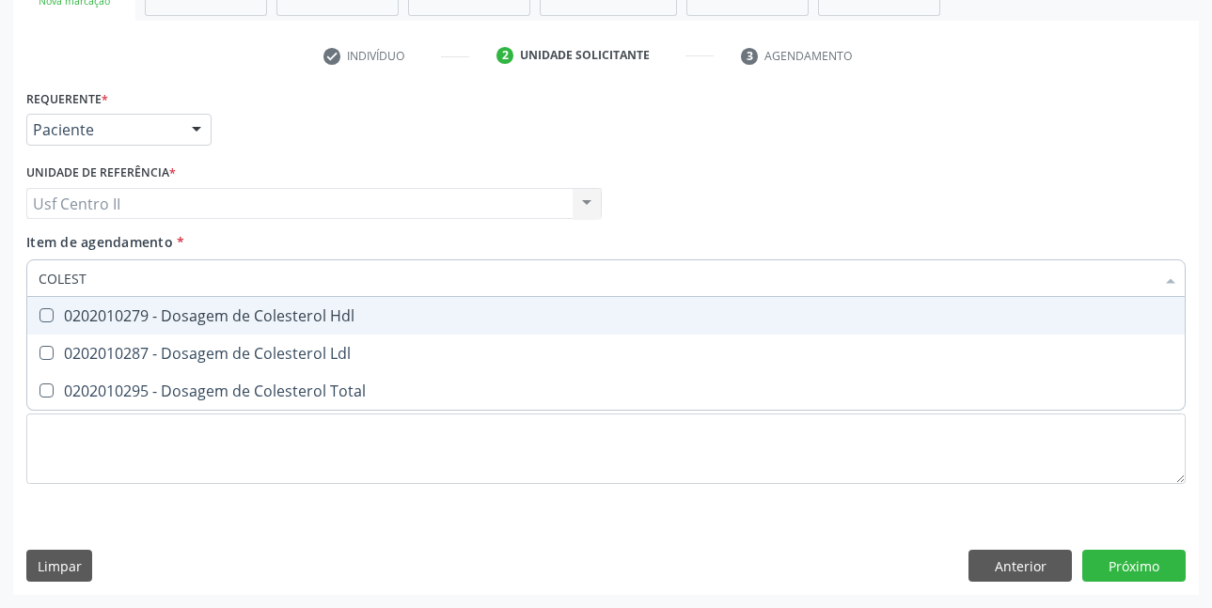
type input "COLESTE"
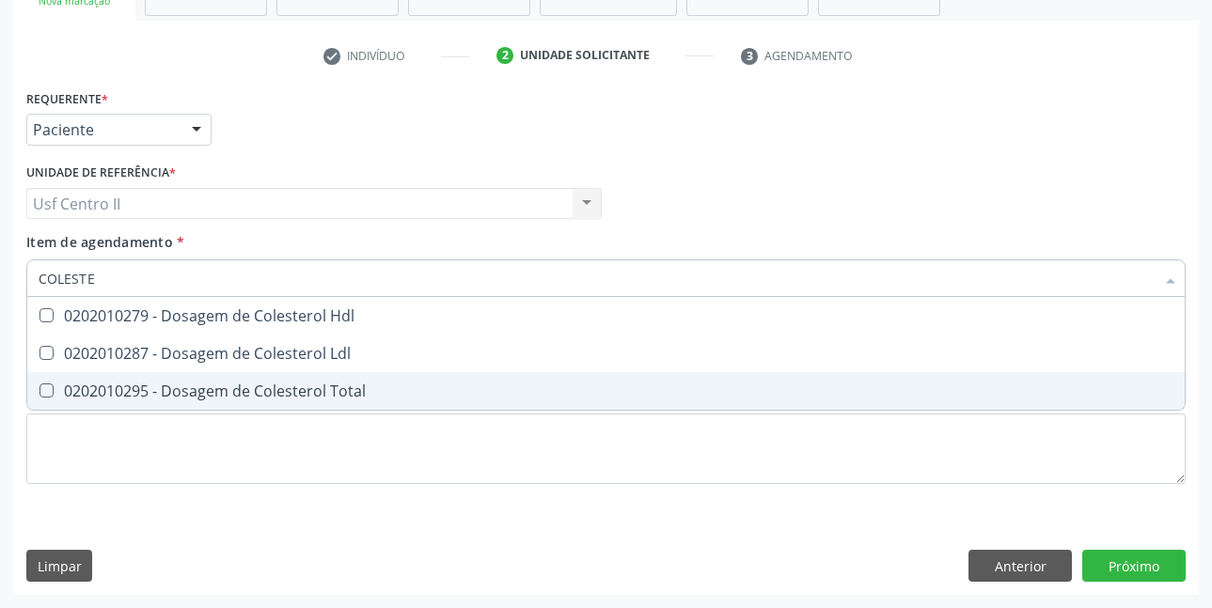
click at [275, 386] on div "0202010295 - Dosagem de Colesterol Total" at bounding box center [606, 391] width 1135 height 15
checkbox Total "true"
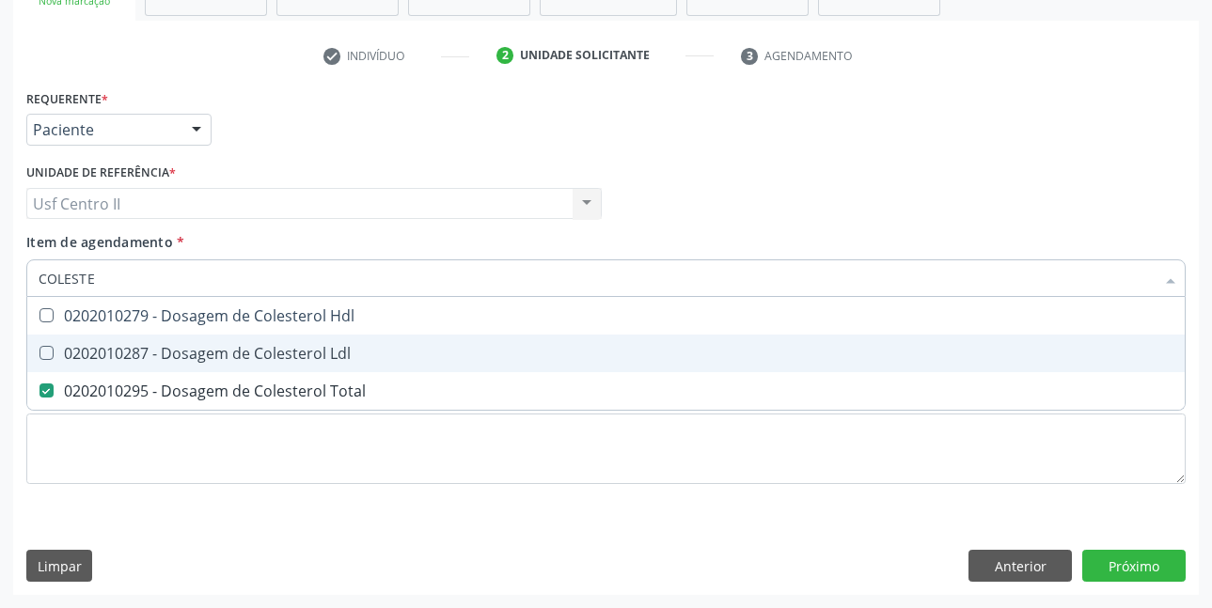
click at [289, 357] on div "0202010287 - Dosagem de Colesterol Ldl" at bounding box center [606, 353] width 1135 height 15
checkbox Ldl "true"
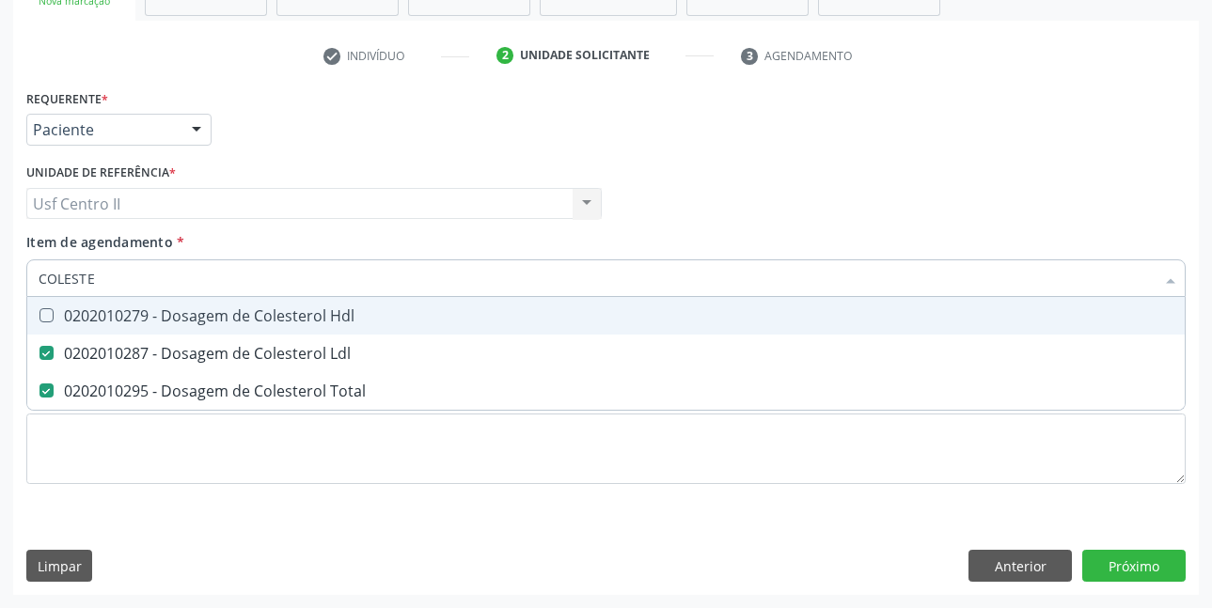
click at [312, 315] on div "0202010279 - Dosagem de Colesterol Hdl" at bounding box center [606, 315] width 1135 height 15
checkbox Hdl "true"
type input "COLE"
checkbox Hdl "false"
checkbox Ldl "false"
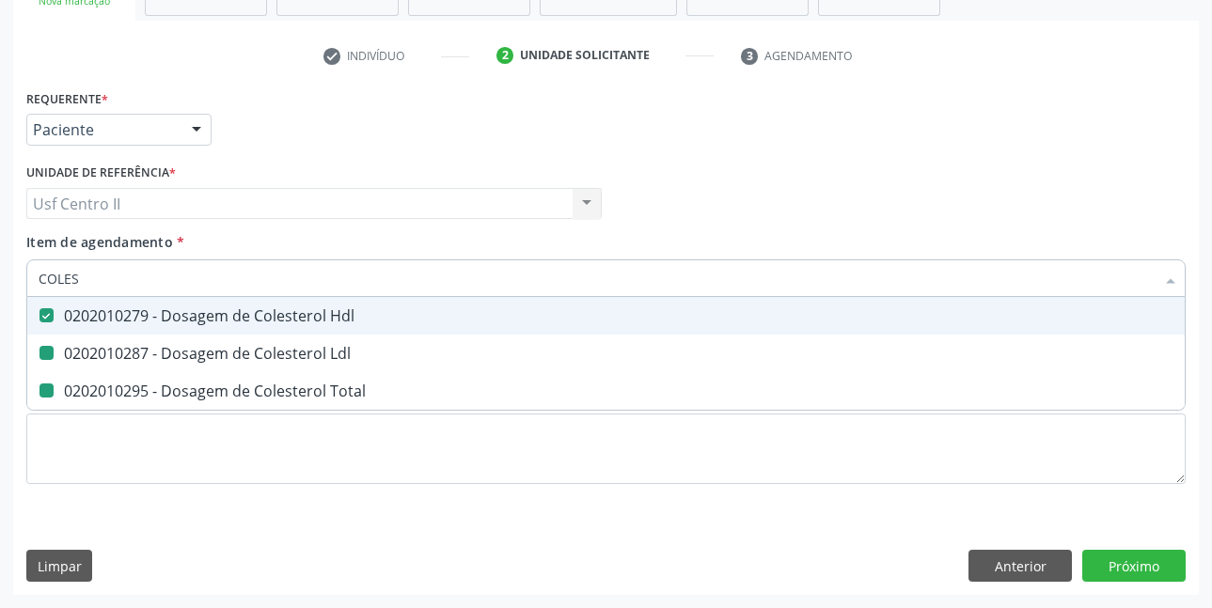
checkbox Total "false"
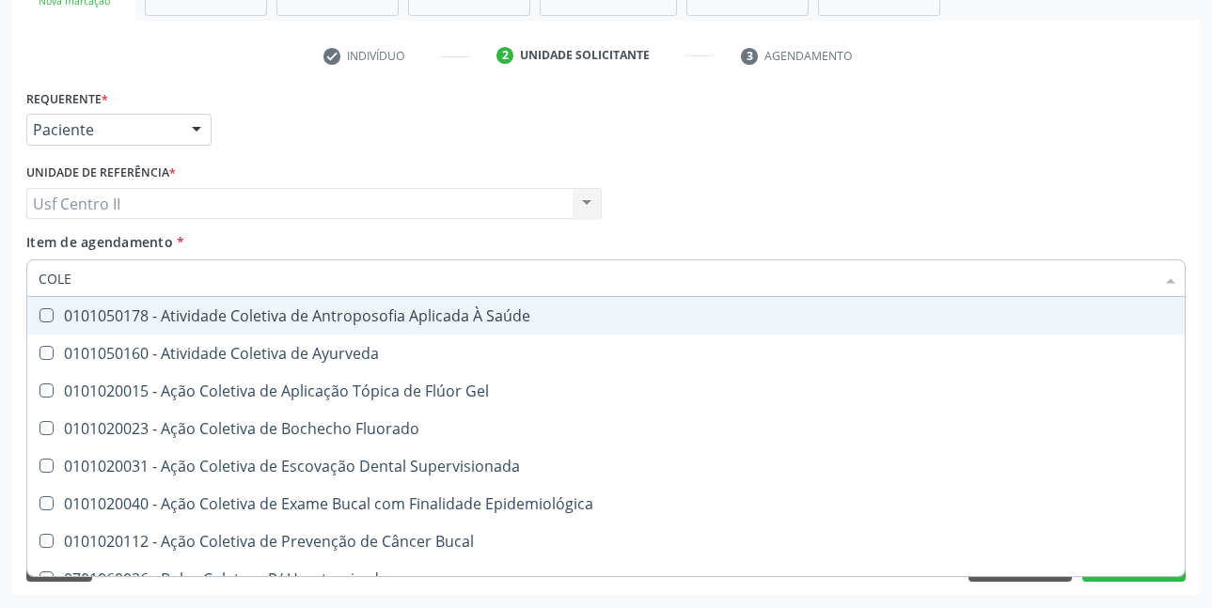
type input "COL"
checkbox Hdl "false"
checkbox Ldl "false"
checkbox Total "false"
type input "C"
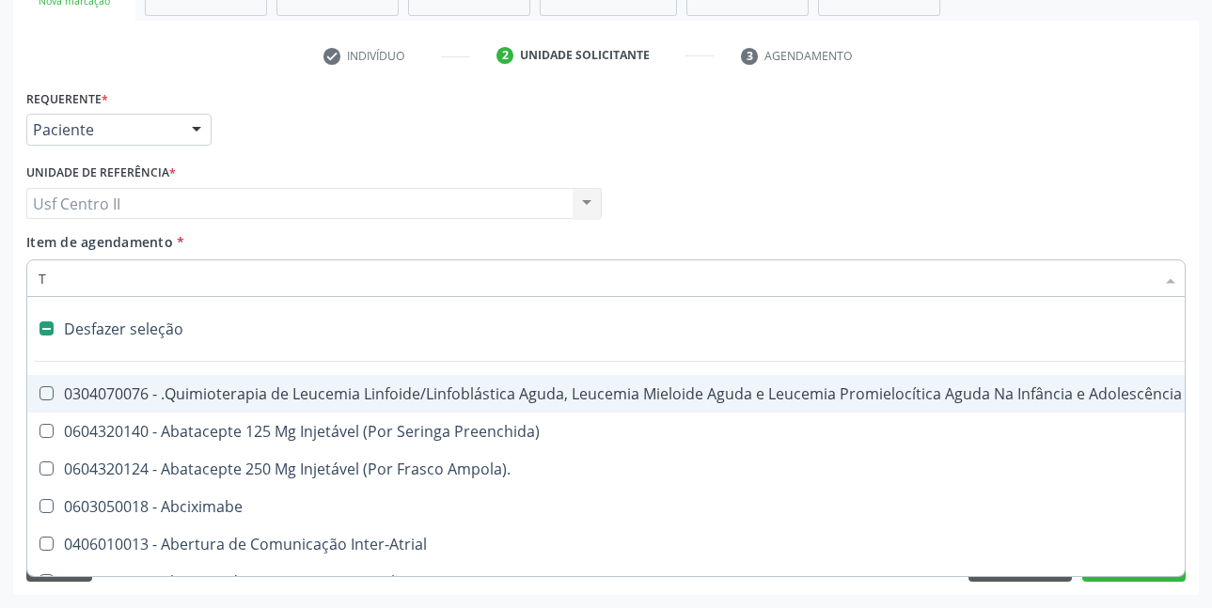
type input "TR"
checkbox Reto "false"
checkbox Urina "false"
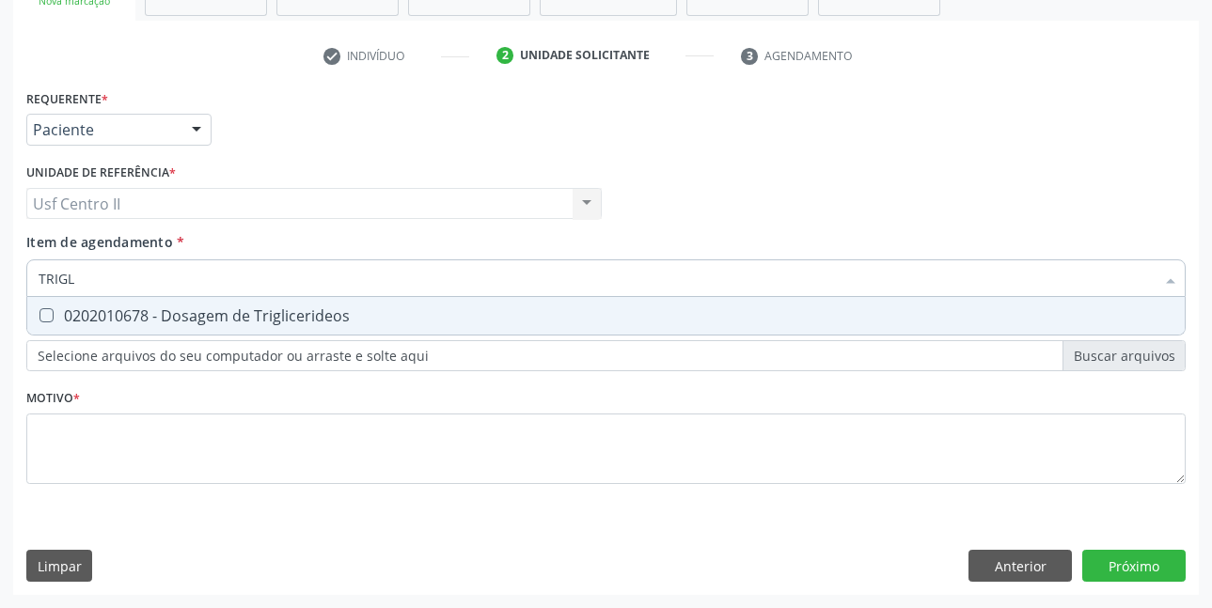
type input "TRIGLI"
click at [312, 315] on div "0202010678 - Dosagem de Triglicerideos" at bounding box center [606, 315] width 1135 height 15
checkbox Triglicerideos "true"
type input "TRI"
checkbox Triglicerideos "false"
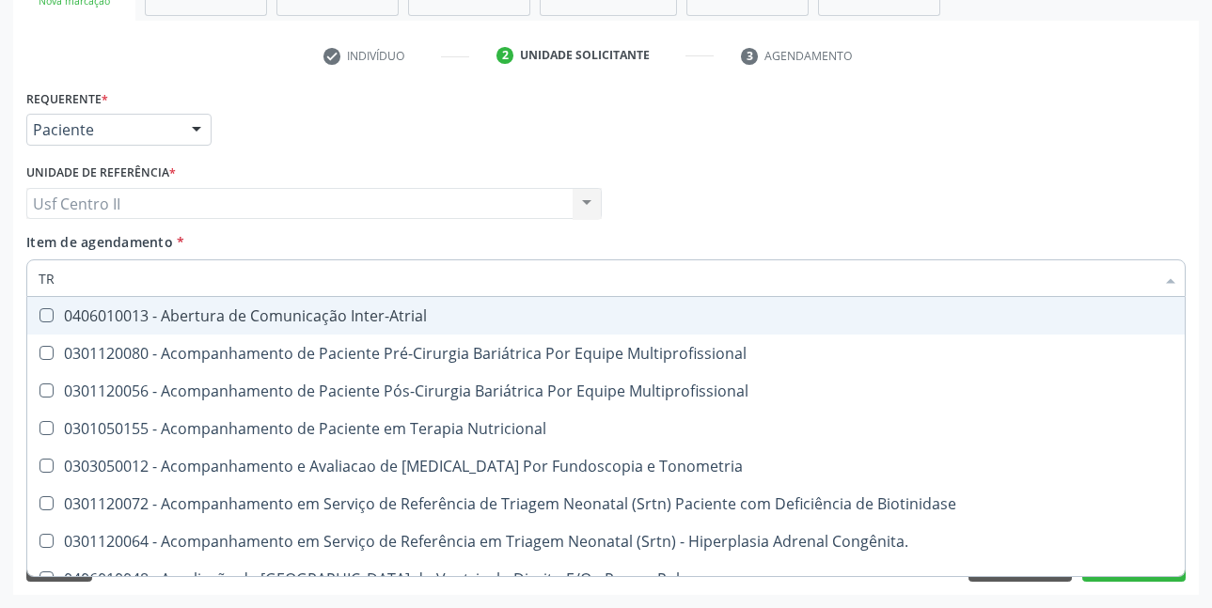
type input "T"
checkbox Triglicerideos "false"
checkbox Estriado "false"
checkbox Recem-Nascido "true"
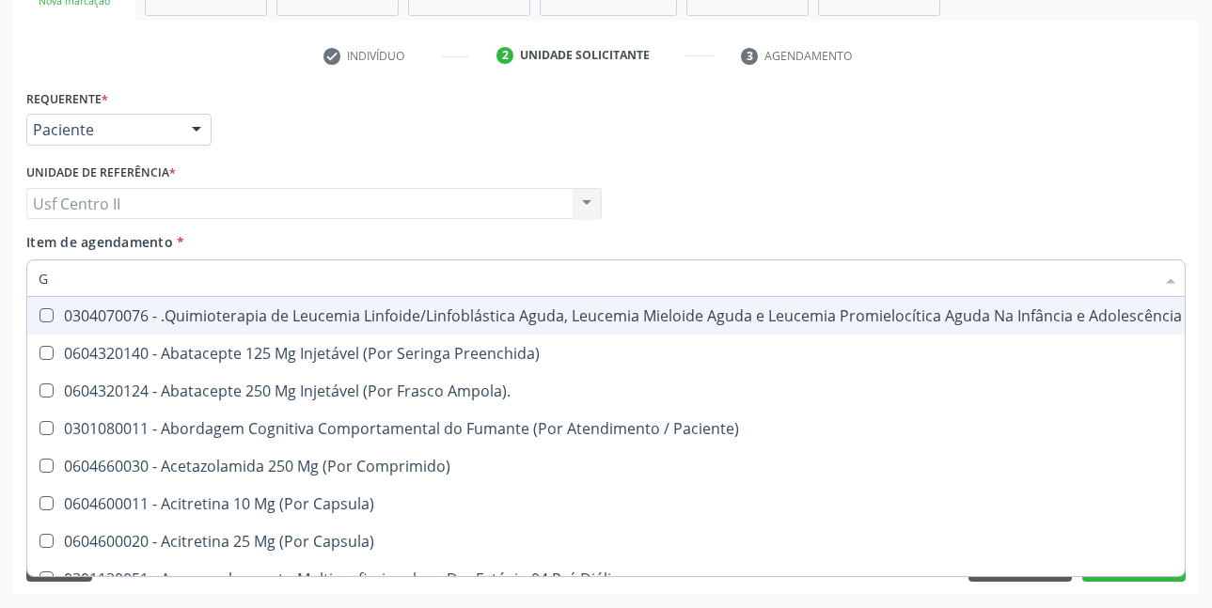
type input "GL"
checkbox Pé "true"
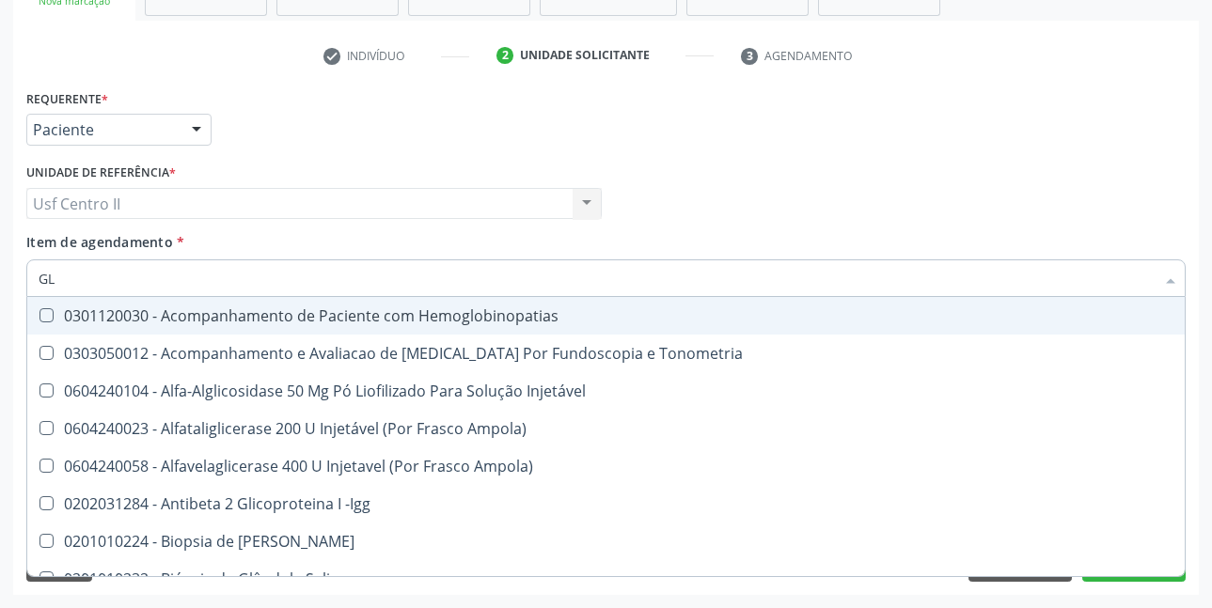
type input "GLI"
checkbox Glomerular "true"
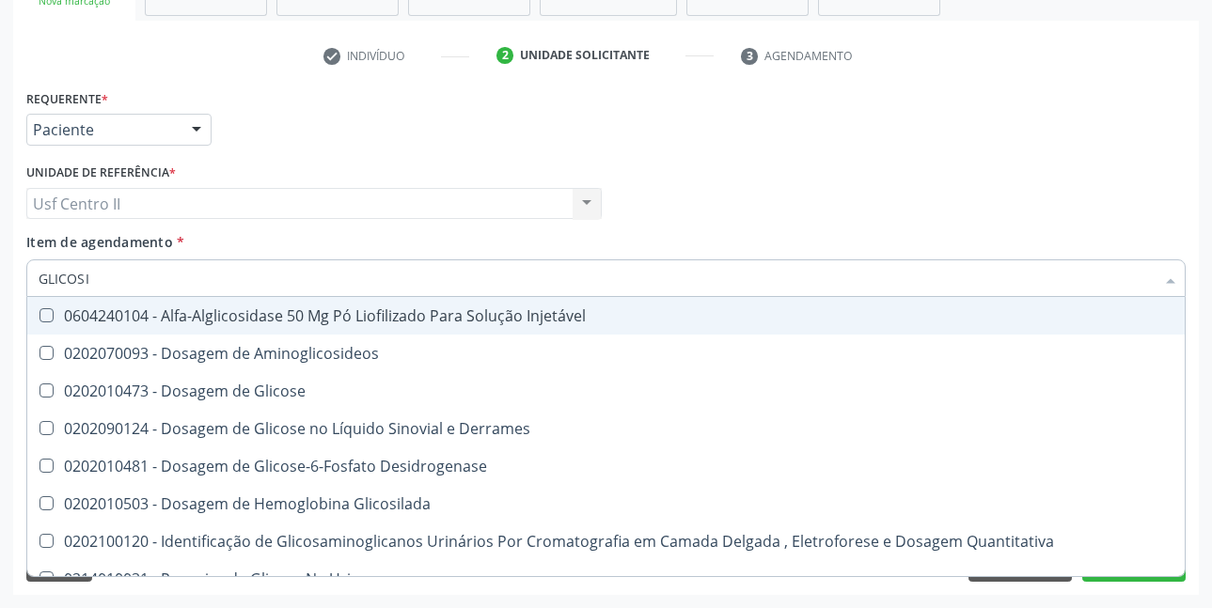
type input "GLICOSIL"
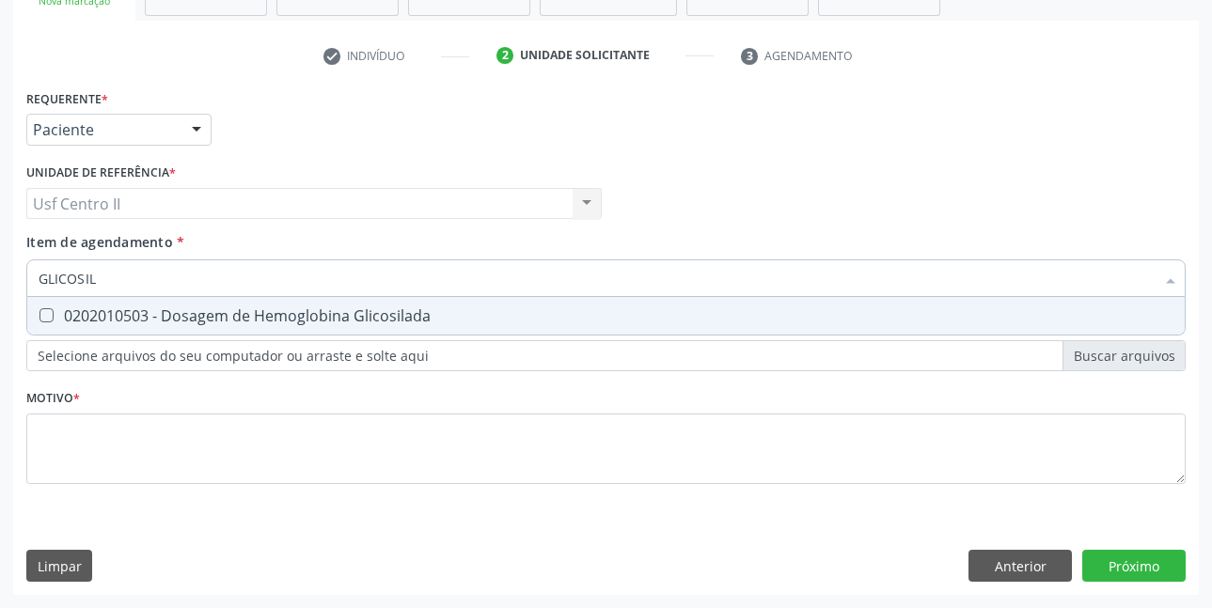
click at [312, 315] on div "0202010503 - Dosagem de Hemoglobina Glicosilada" at bounding box center [606, 315] width 1135 height 15
checkbox Glicosilada "true"
type input "GLICOSI"
checkbox Glicosilada "false"
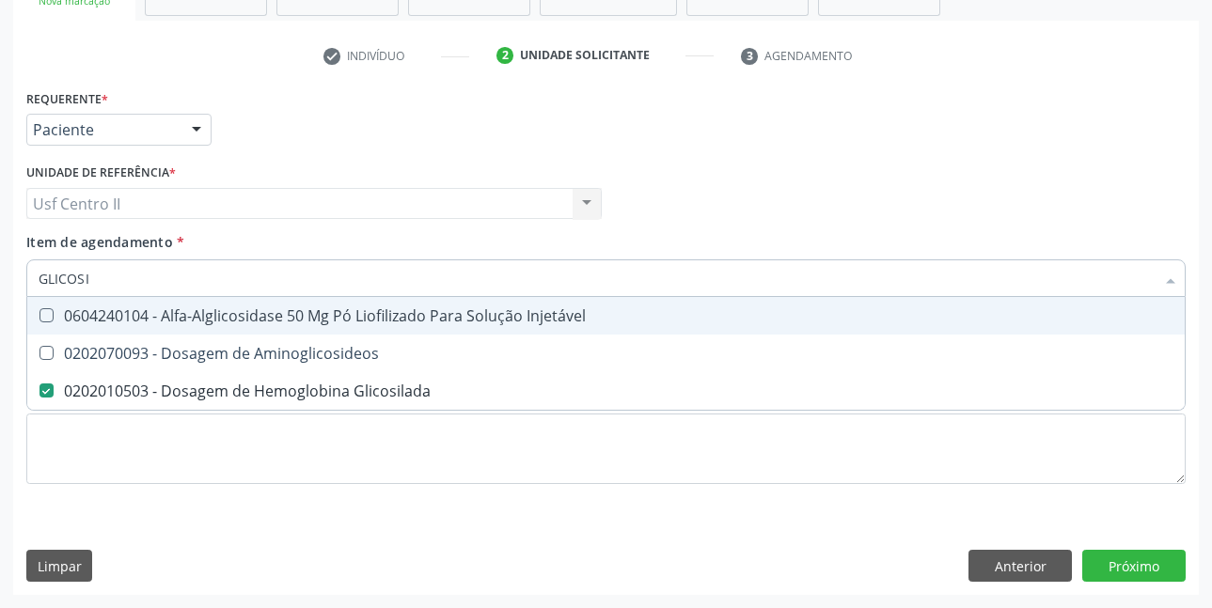
type input "GLICOS"
checkbox Glicosilada "false"
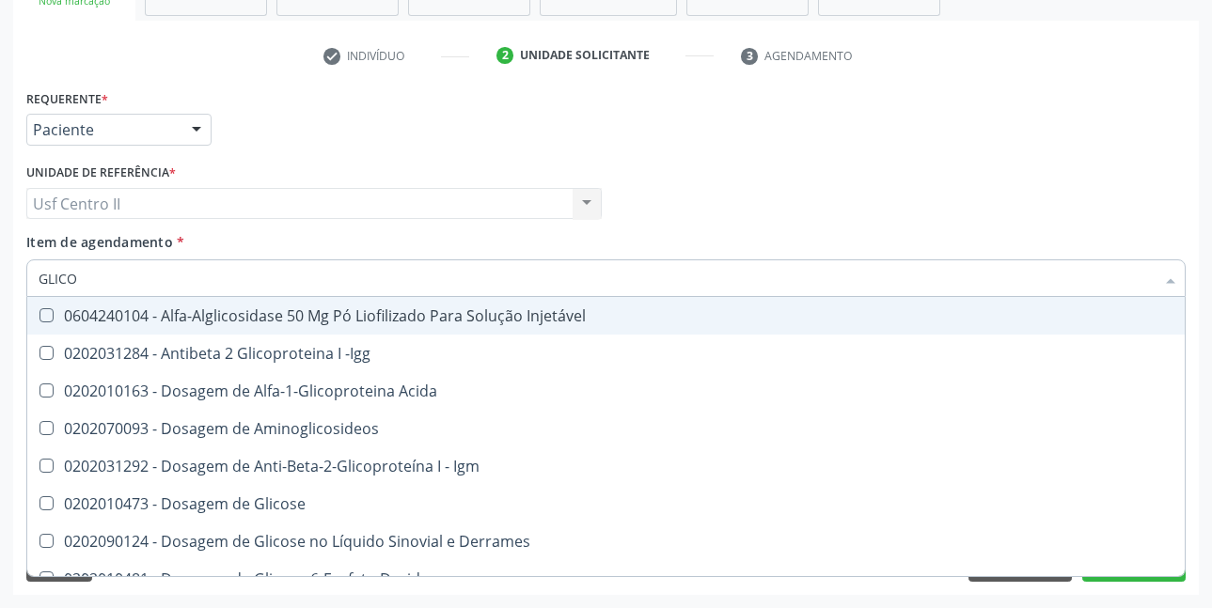
type input "GLIC"
checkbox Glicosilada "false"
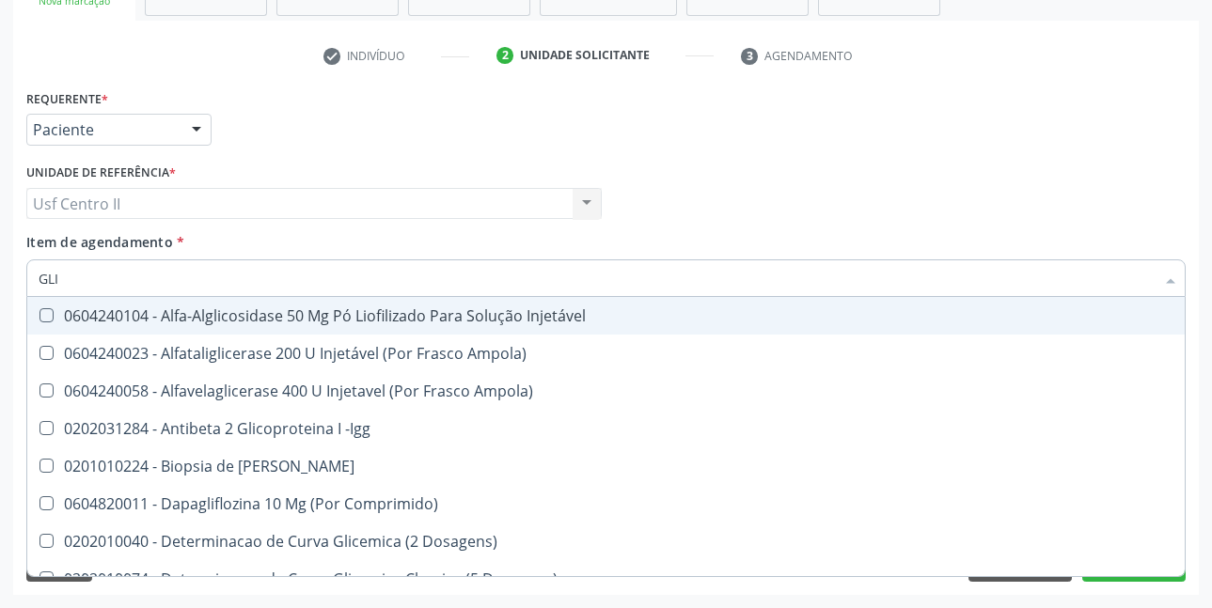
type input "GL"
checkbox Glicosilada "false"
checkbox Triglicerideos "false"
type input "G"
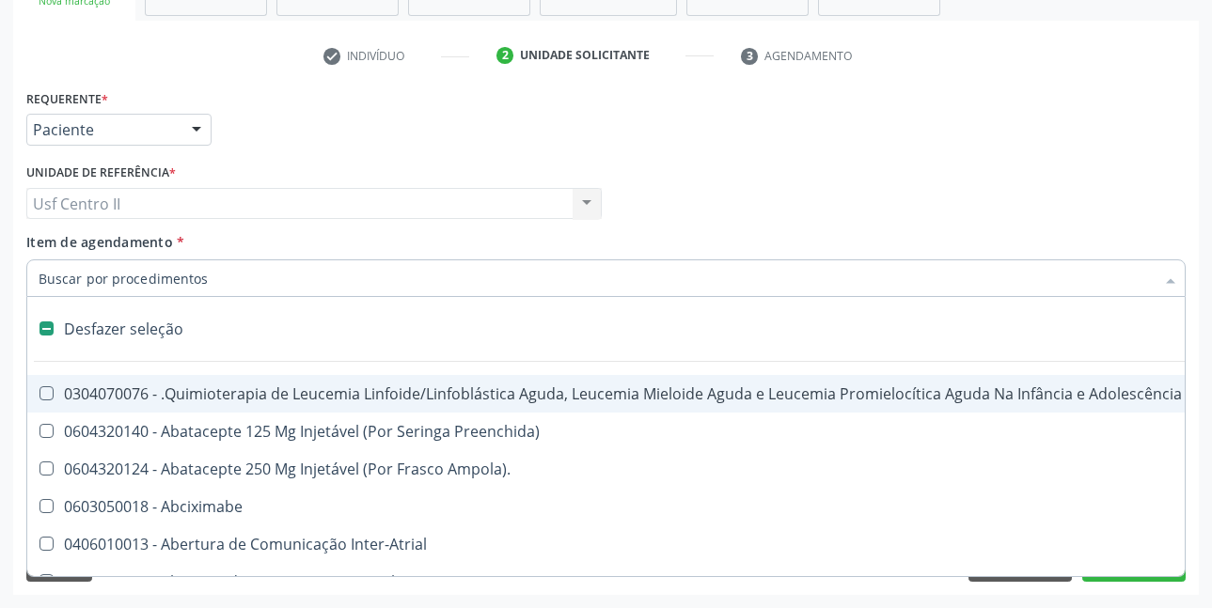
type input "C"
checkbox Punho "true"
checkbox Urina "false"
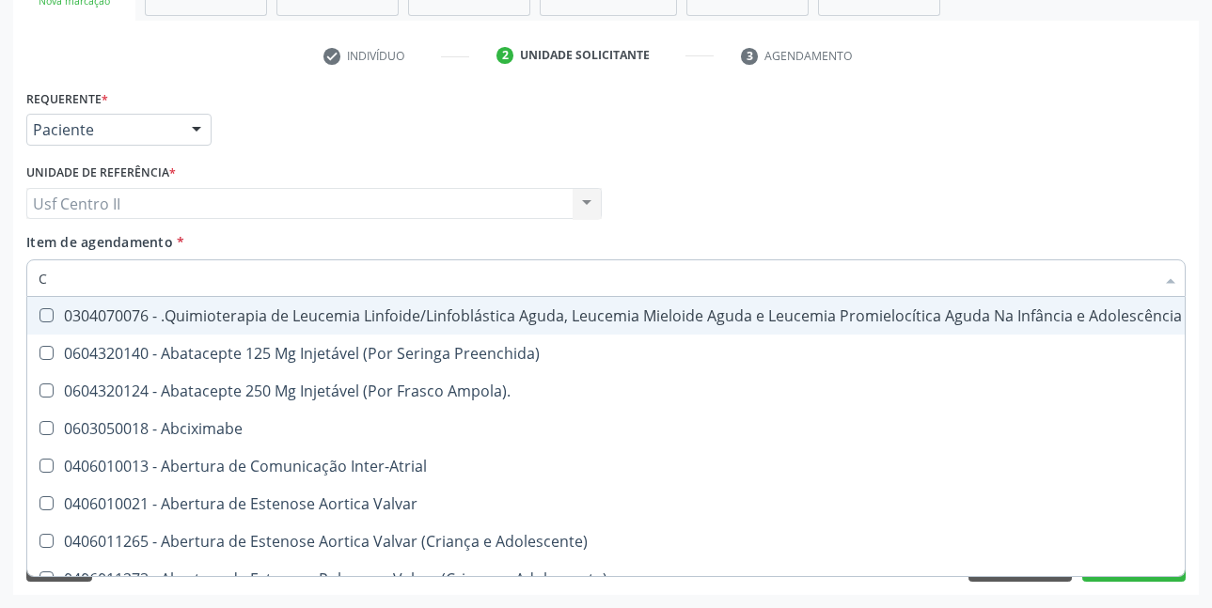
type input "CR"
checkbox Urina "false"
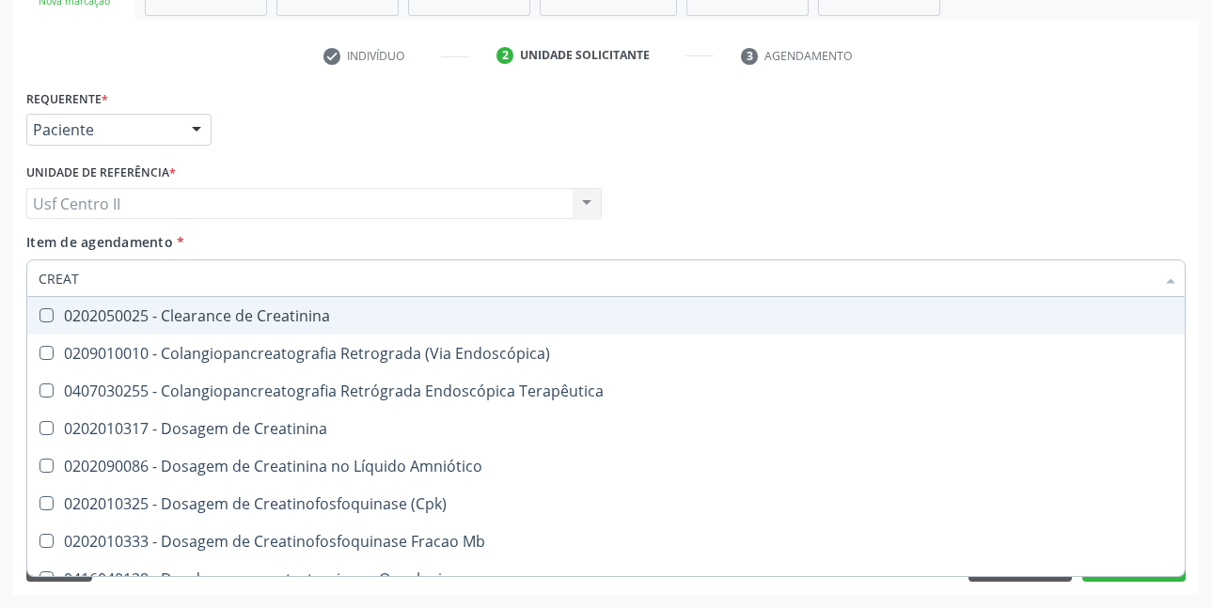
type input "CREATI"
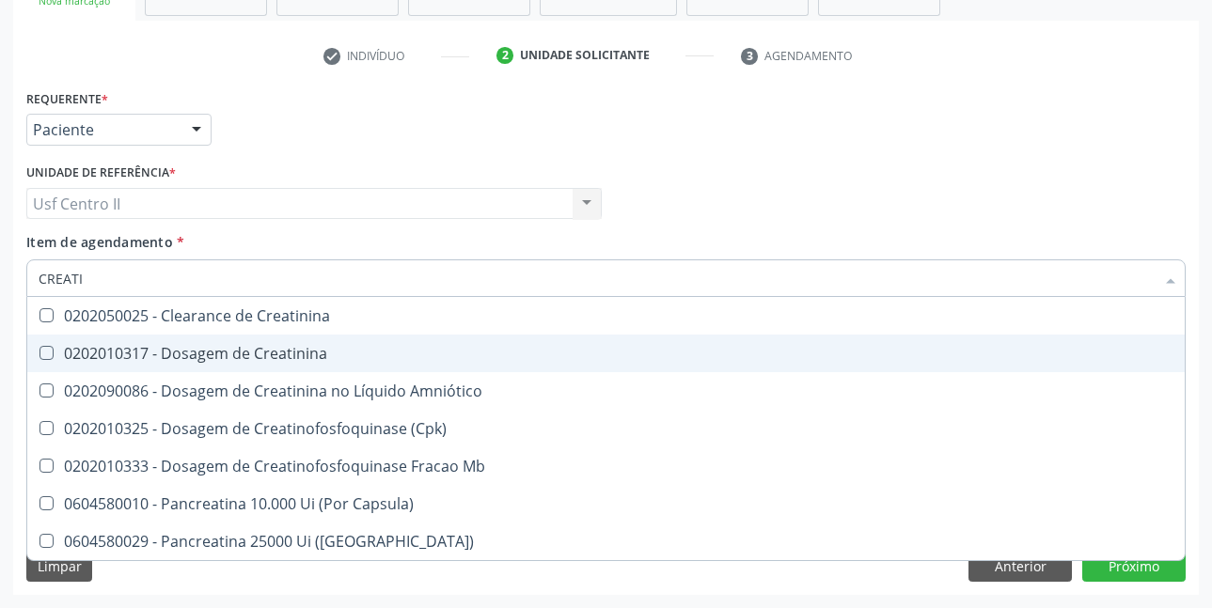
click at [282, 353] on div "0202010317 - Dosagem de Creatinina" at bounding box center [606, 353] width 1135 height 15
checkbox Creatinina "true"
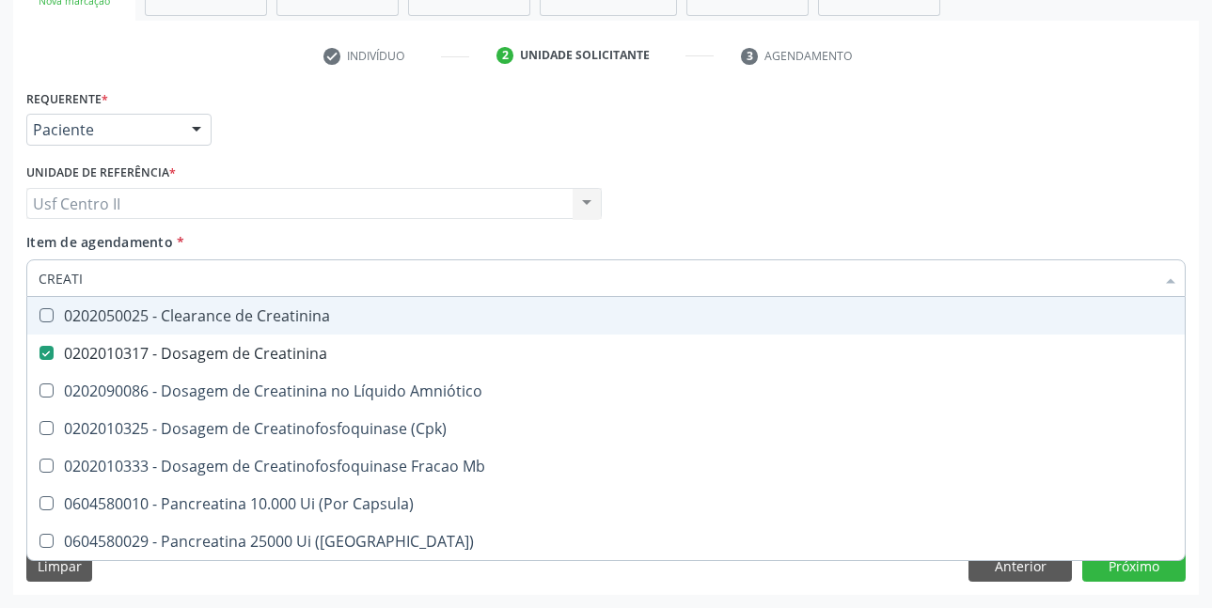
click at [705, 197] on div "Profissional Solicitante Por favor, selecione a Unidade de Atendimento primeiro…" at bounding box center [606, 195] width 1169 height 73
checkbox Amniótico "true"
checkbox \(Cpk\) "true"
checkbox Mb "true"
checkbox Capsula\) "true"
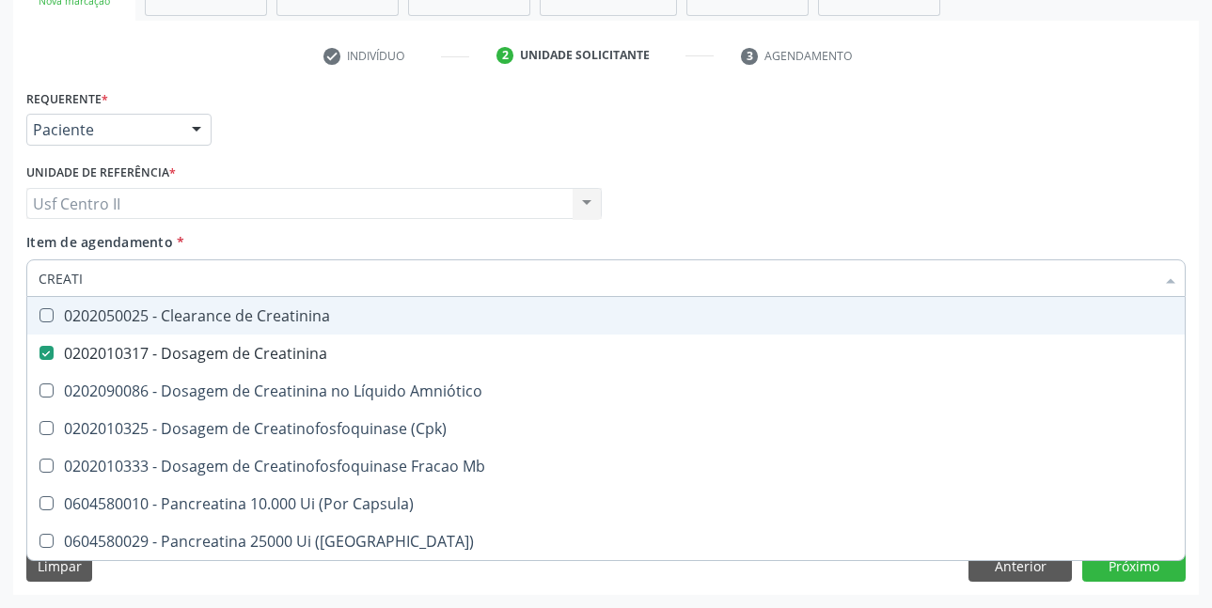
checkbox Capsula\) "true"
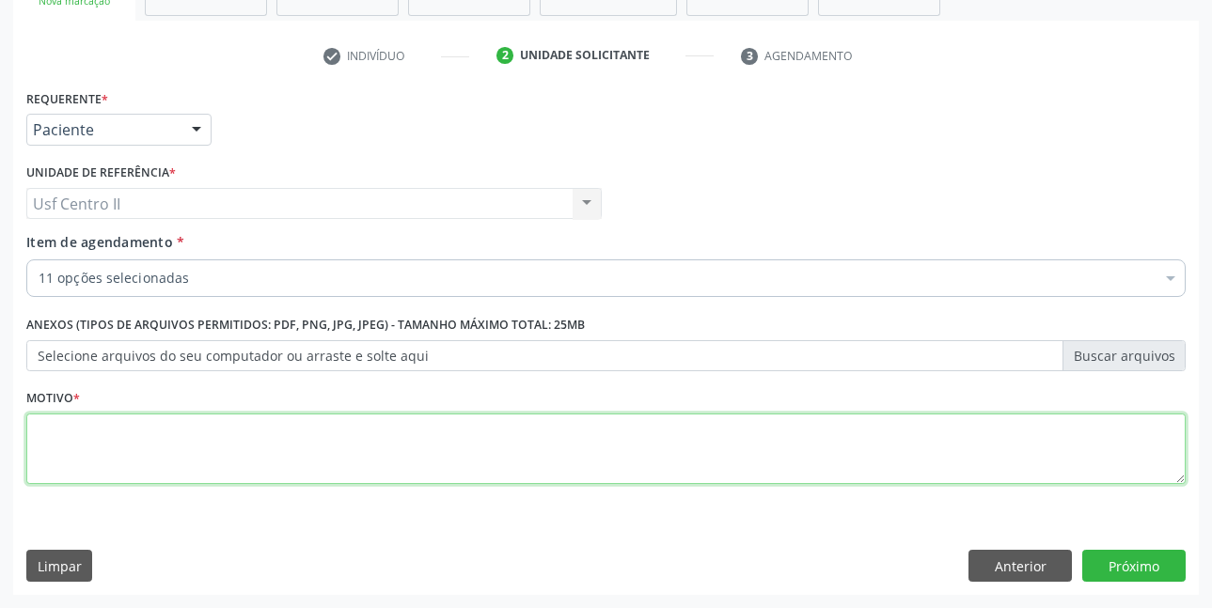
click at [270, 431] on textarea at bounding box center [605, 449] width 1159 height 71
type textarea "."
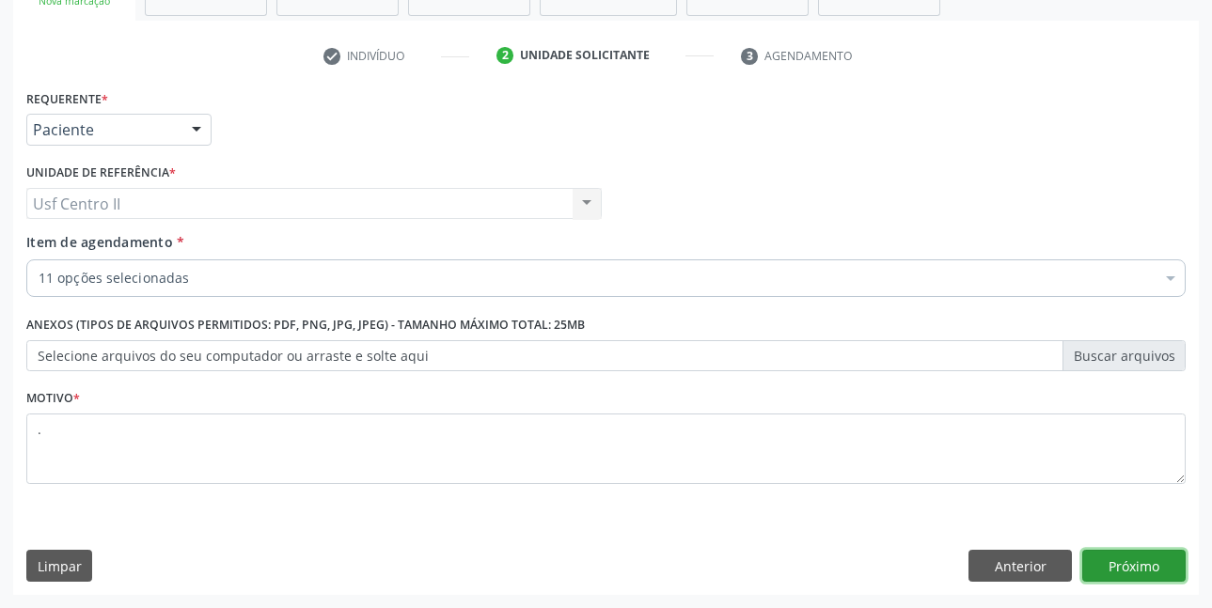
click at [1120, 558] on button "Próximo" at bounding box center [1133, 566] width 103 height 32
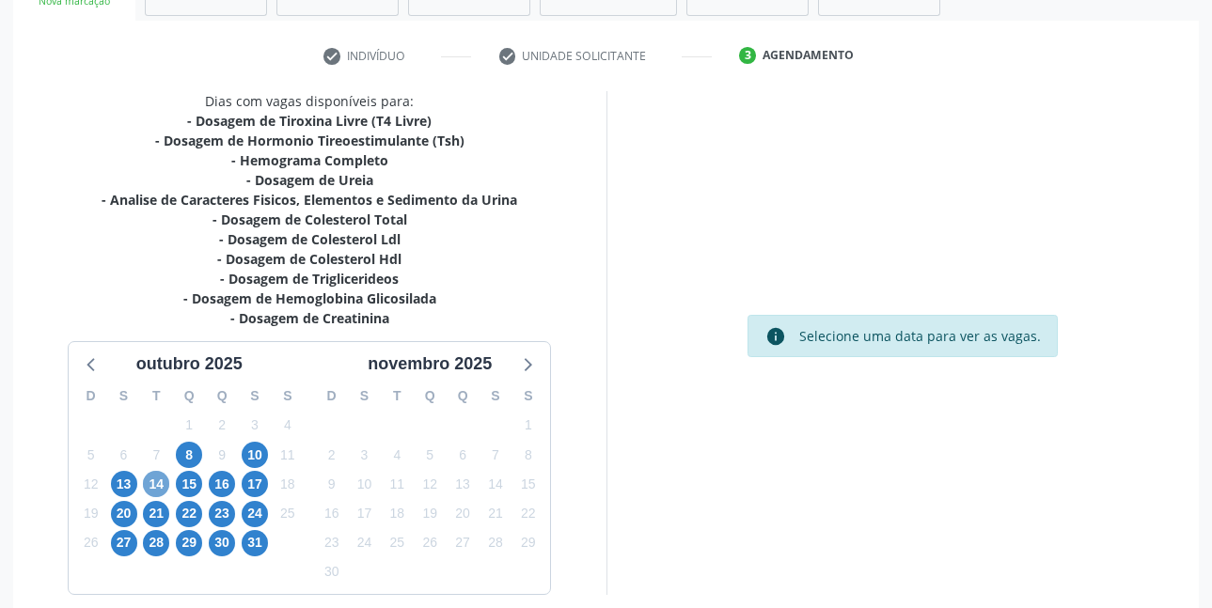
click at [153, 486] on span "14" at bounding box center [156, 484] width 26 height 26
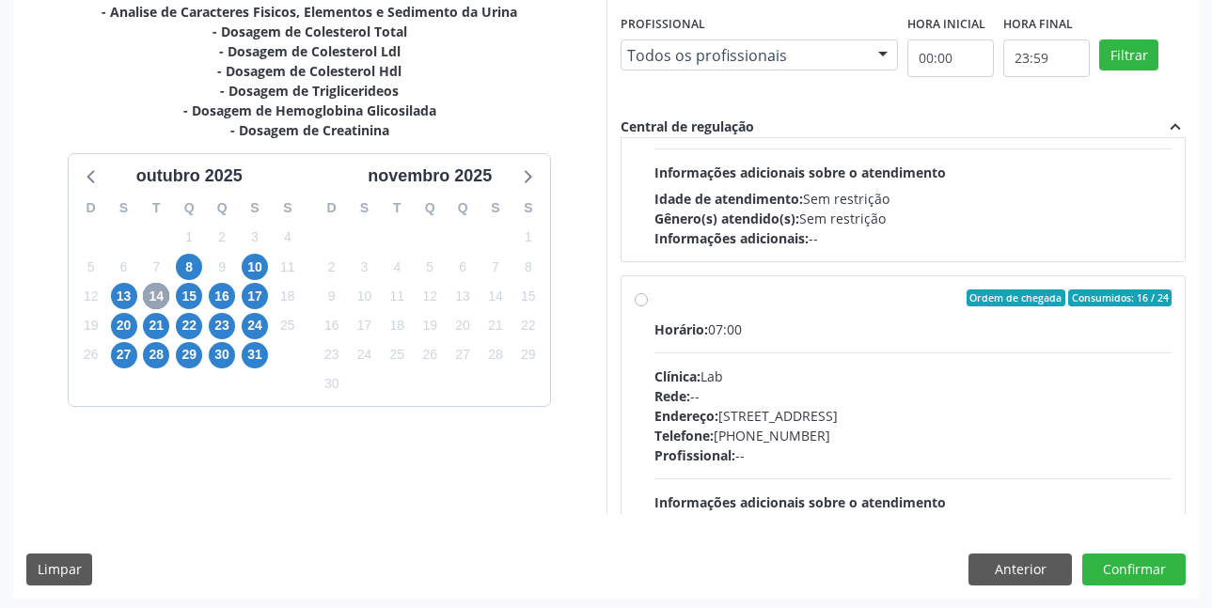
scroll to position [564, 0]
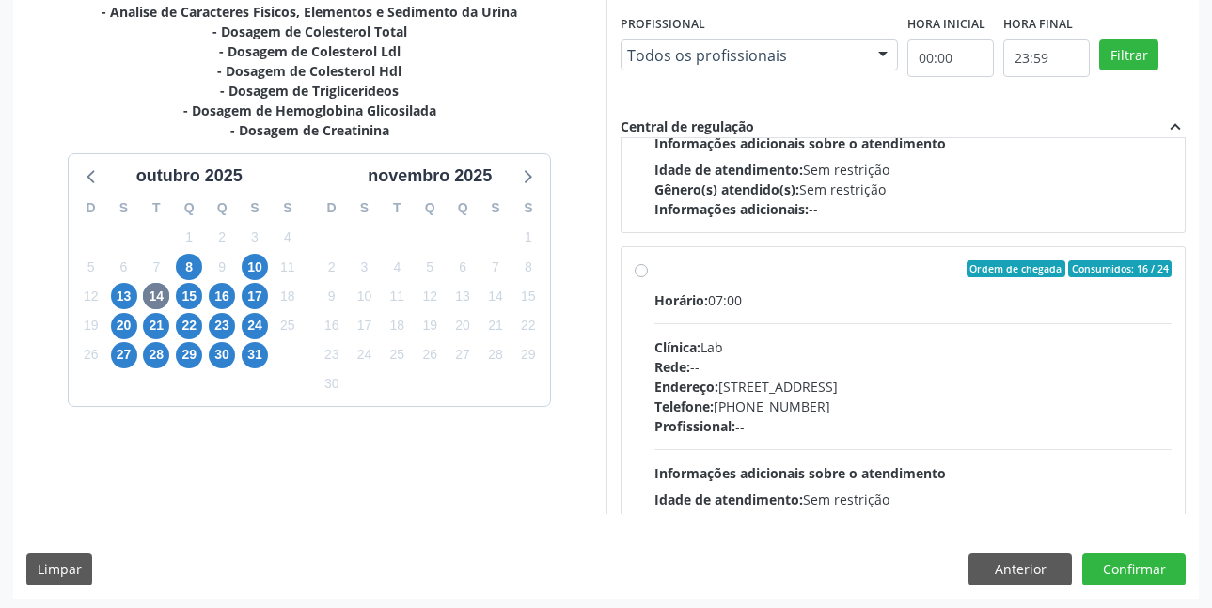
click at [654, 271] on label "Ordem de chegada Consumidos: 16 / 24 Horário: 07:00 Clínica: Lab Rede: -- Ender…" at bounding box center [913, 404] width 518 height 289
click at [647, 271] on input "Ordem de chegada Consumidos: 16 / 24 Horário: 07:00 Clínica: Lab Rede: -- Ender…" at bounding box center [641, 268] width 13 height 17
radio input "true"
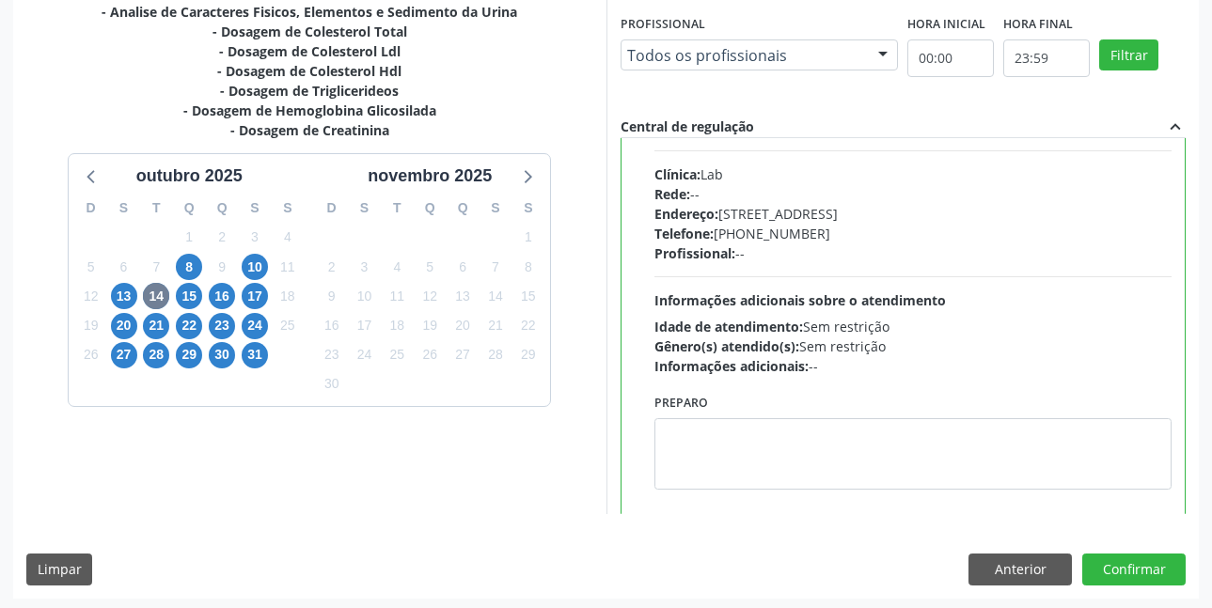
scroll to position [752, 0]
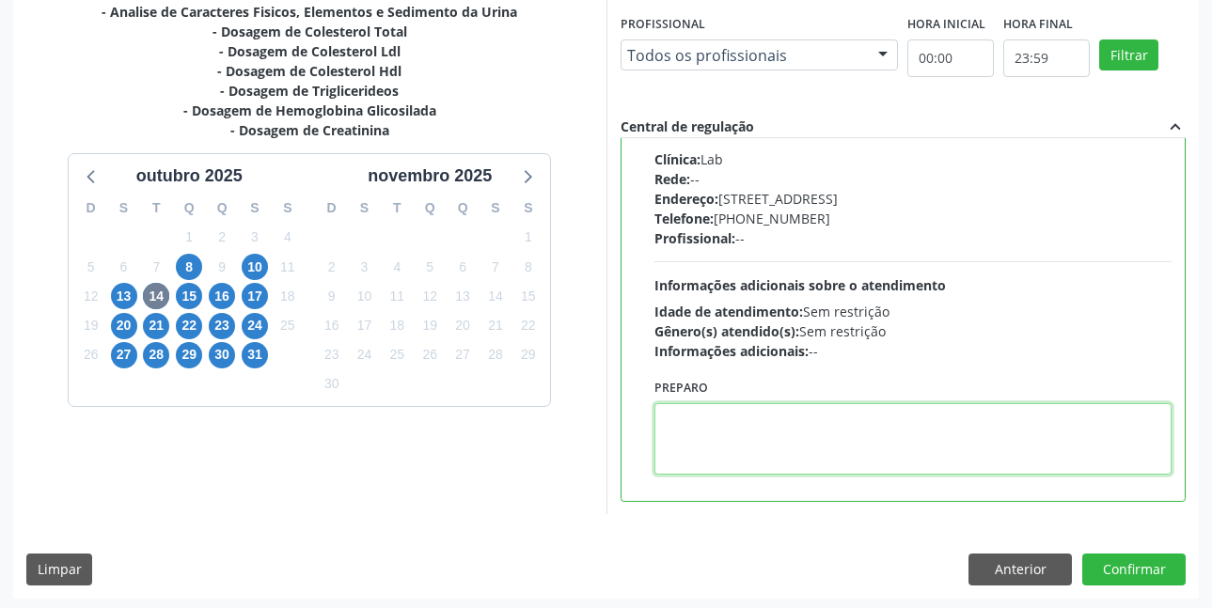
click at [871, 417] on textarea at bounding box center [913, 438] width 518 height 71
paste textarea "O EXAME SERÁ REALIZADO NA UNIDADE DE SAÚDE CENTRO 2 (POSTINHO DO [GEOGRAPHIC_DA…"
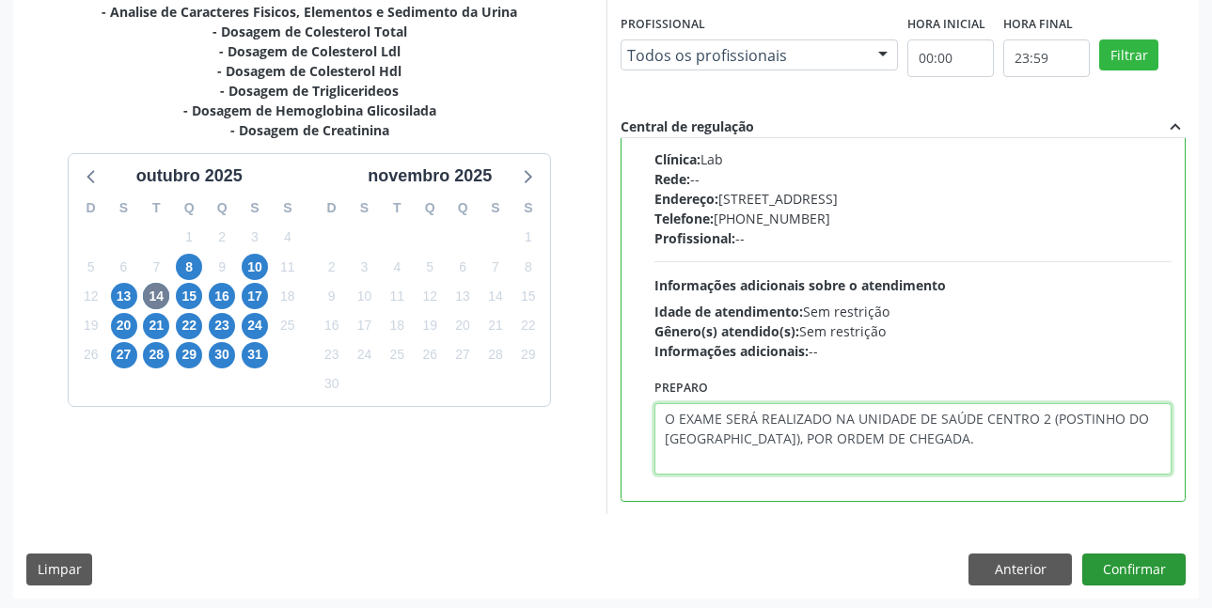
type textarea "O EXAME SERÁ REALIZADO NA UNIDADE DE SAÚDE CENTRO 2 (POSTINHO DO [GEOGRAPHIC_DA…"
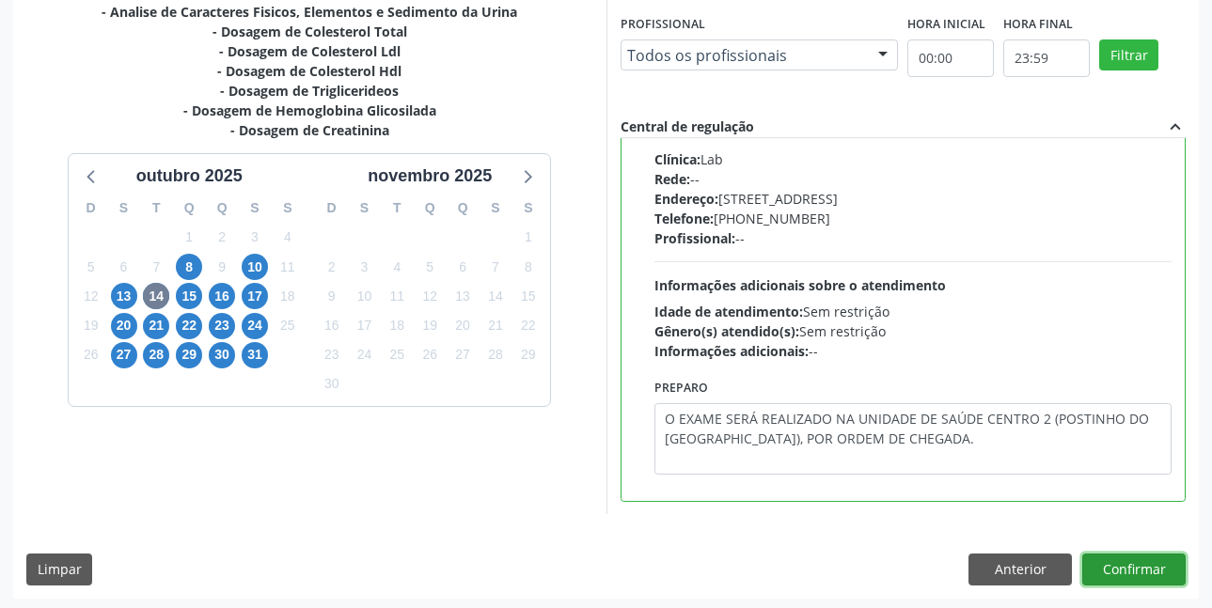
click at [1138, 562] on button "Confirmar" at bounding box center [1133, 570] width 103 height 32
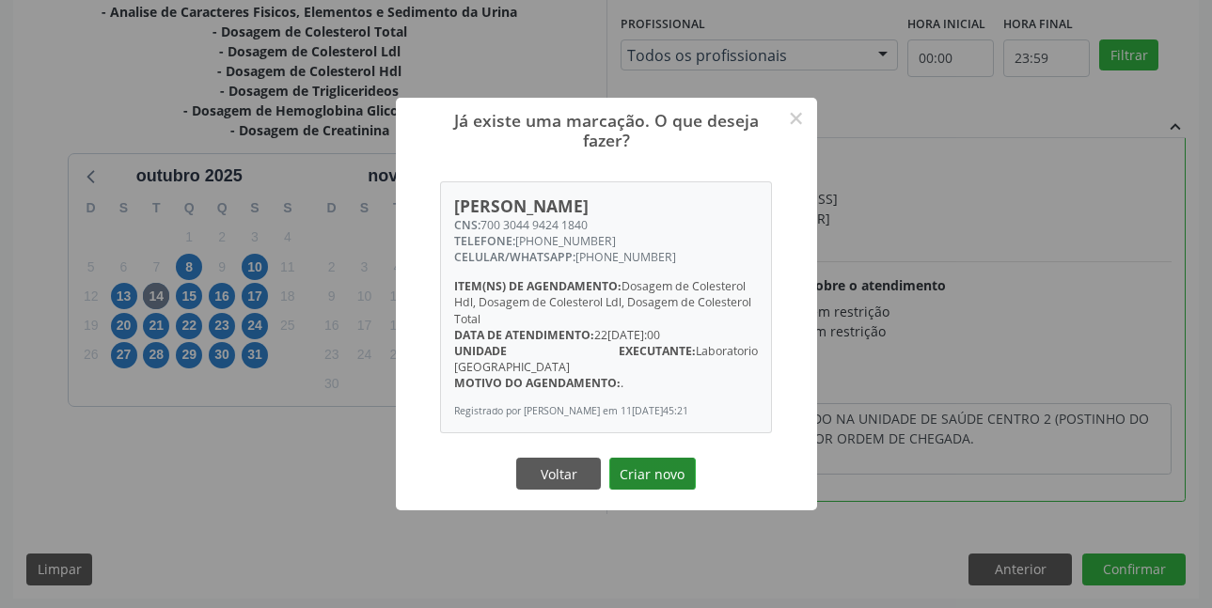
click at [680, 458] on button "Criar novo" at bounding box center [652, 474] width 87 height 32
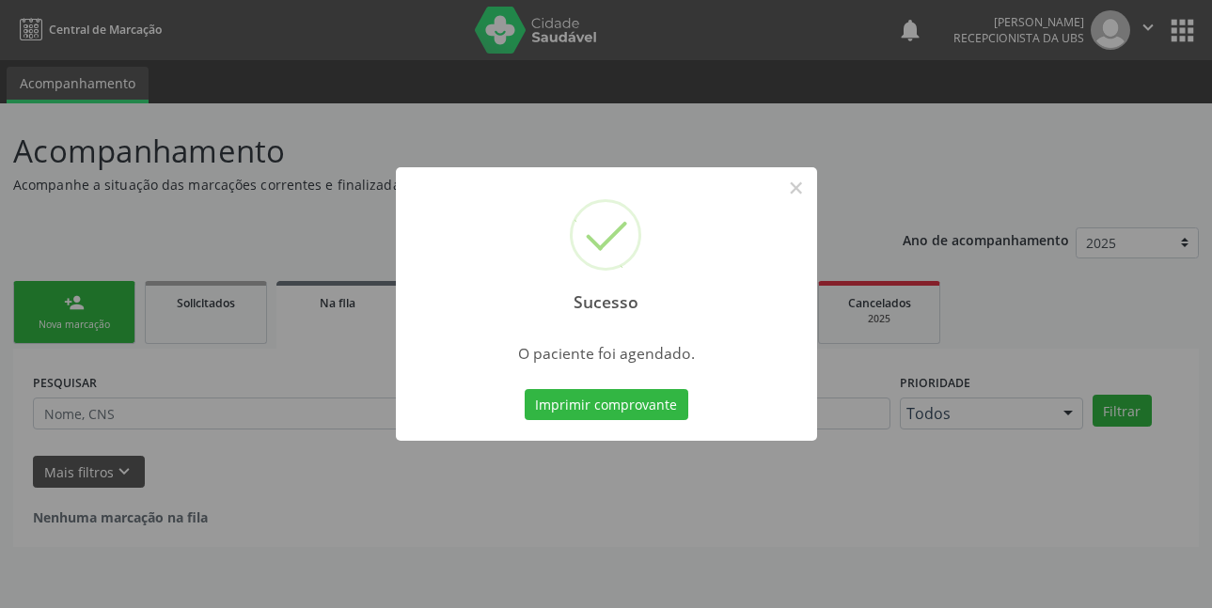
scroll to position [0, 0]
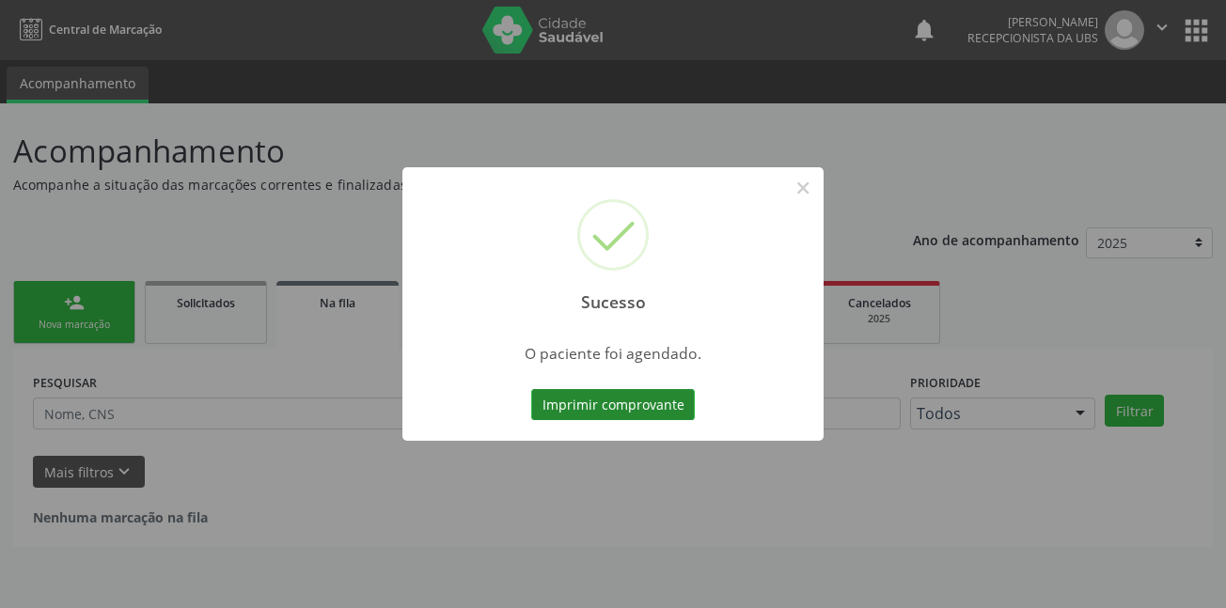
click at [586, 406] on button "Imprimir comprovante" at bounding box center [613, 405] width 164 height 32
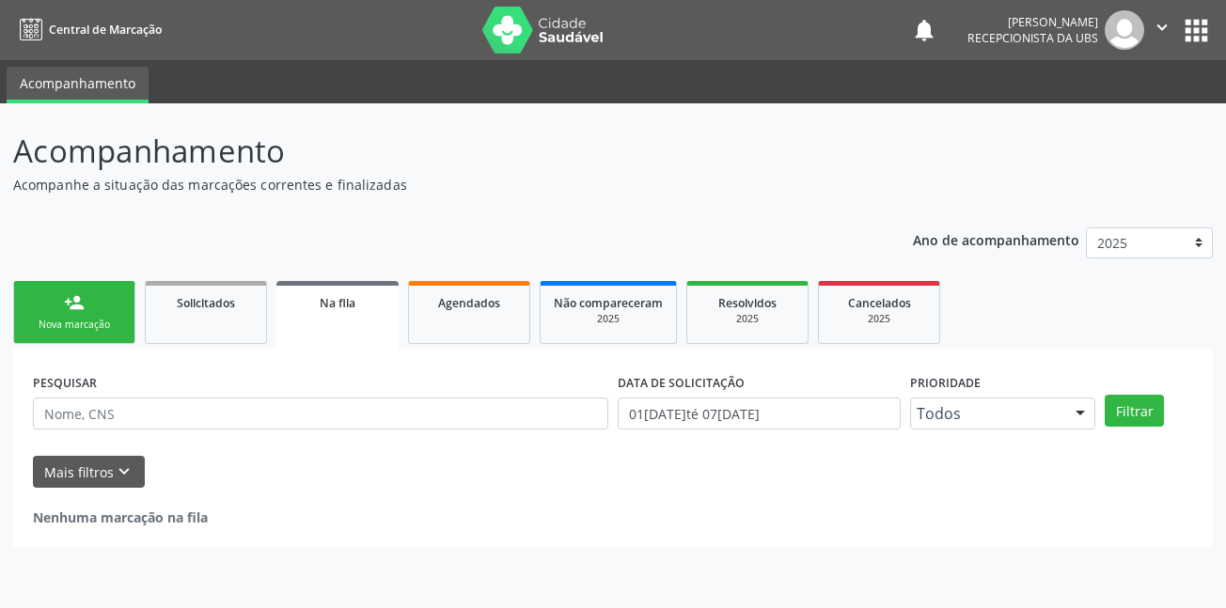
click at [77, 315] on link "person_add Nova marcação" at bounding box center [74, 312] width 122 height 63
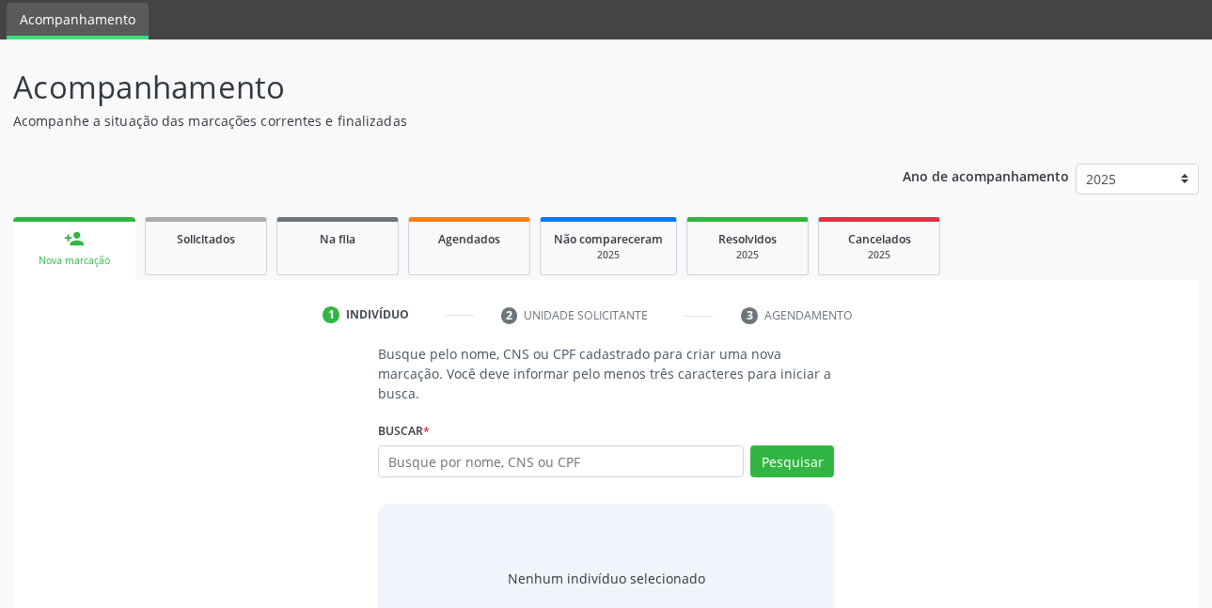
scroll to position [94, 0]
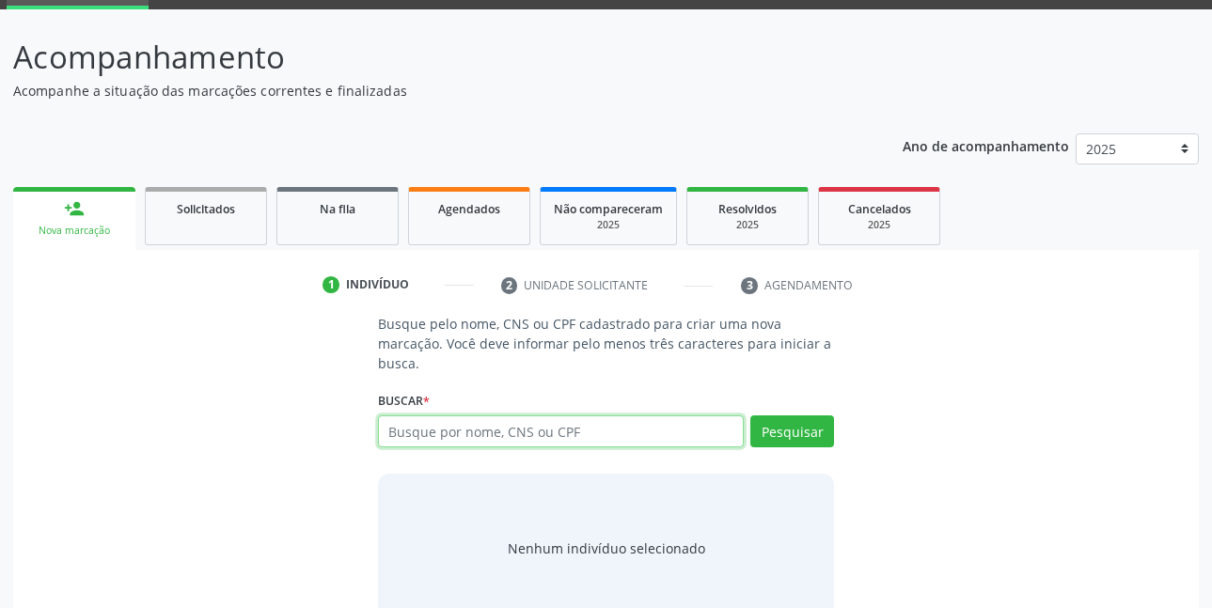
click at [577, 422] on input "text" at bounding box center [561, 432] width 367 height 32
type input "19262205449"
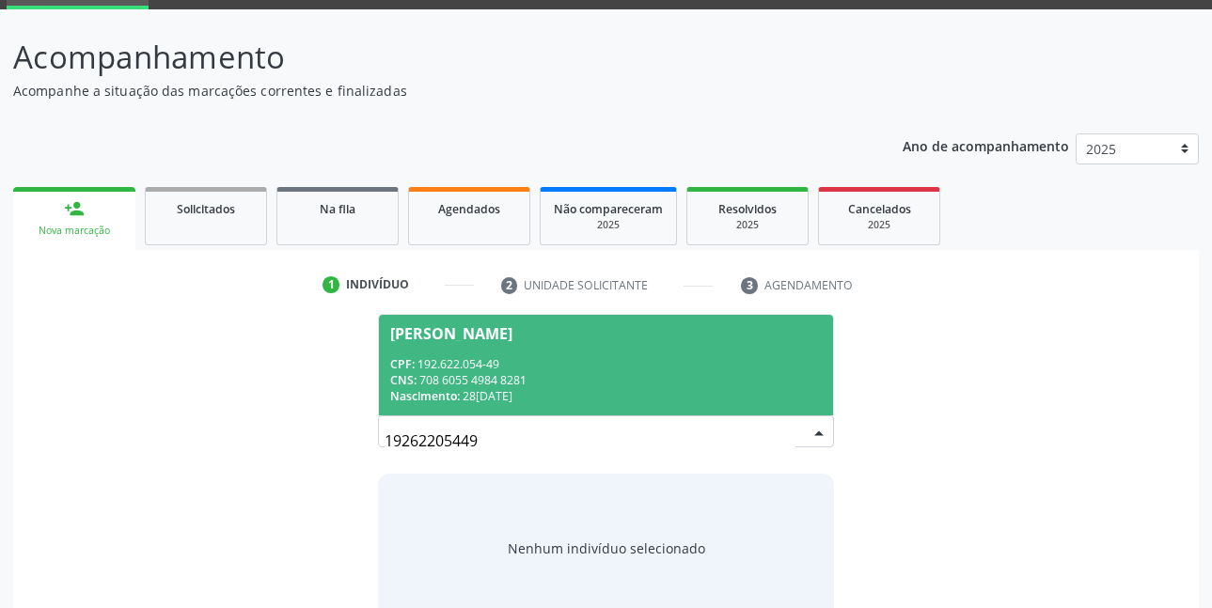
click at [580, 358] on div "CPF: 192.622.054-49" at bounding box center [606, 364] width 433 height 16
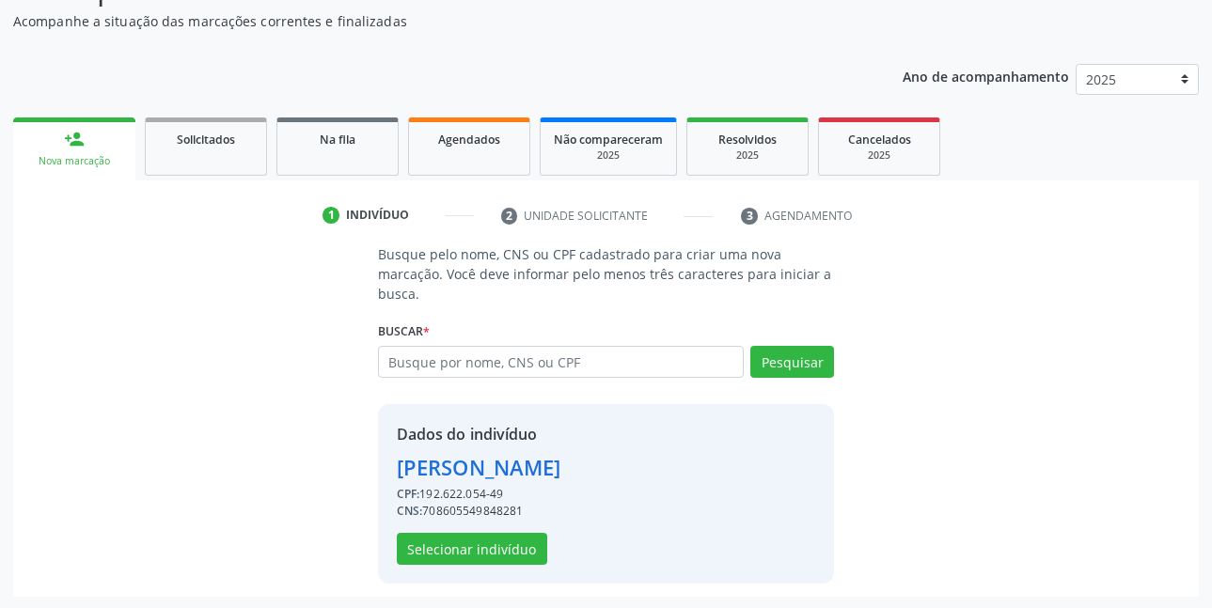
scroll to position [165, 0]
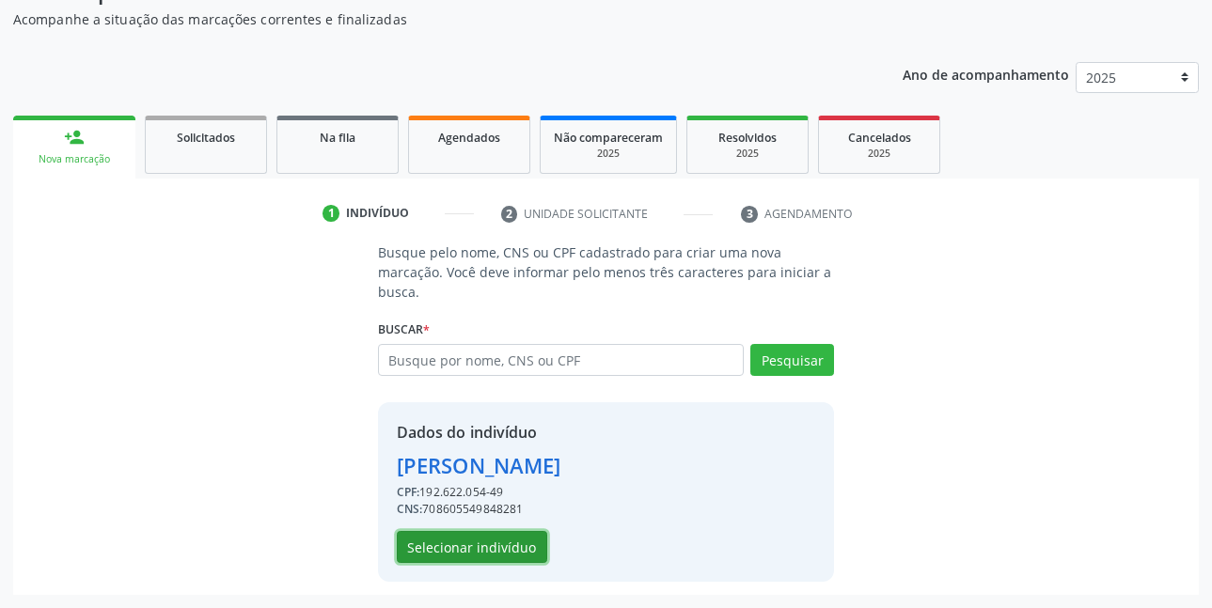
click at [513, 547] on button "Selecionar indivíduo" at bounding box center [472, 547] width 150 height 32
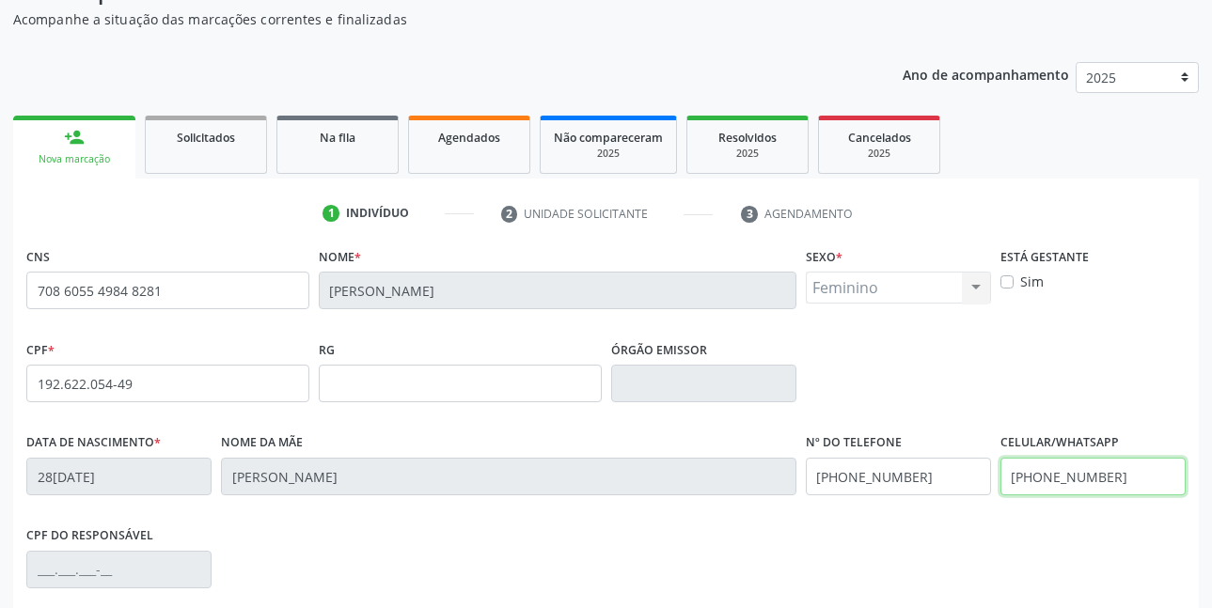
click at [1147, 485] on input "(87) 99975-0224" at bounding box center [1092, 477] width 185 height 38
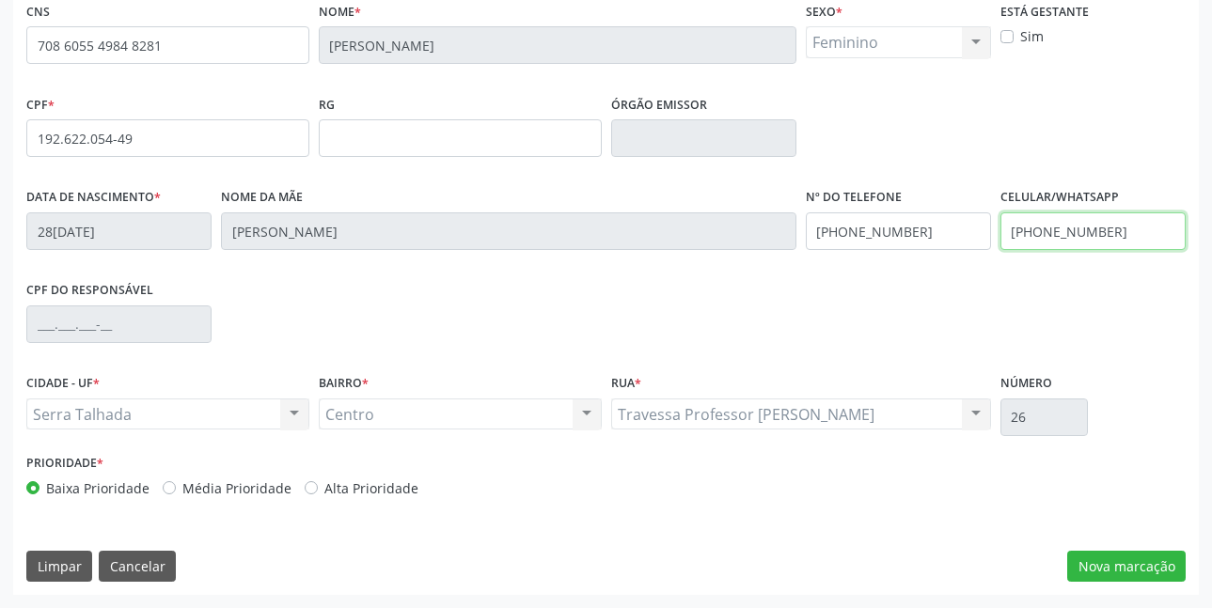
type input "(87) 99975-0221"
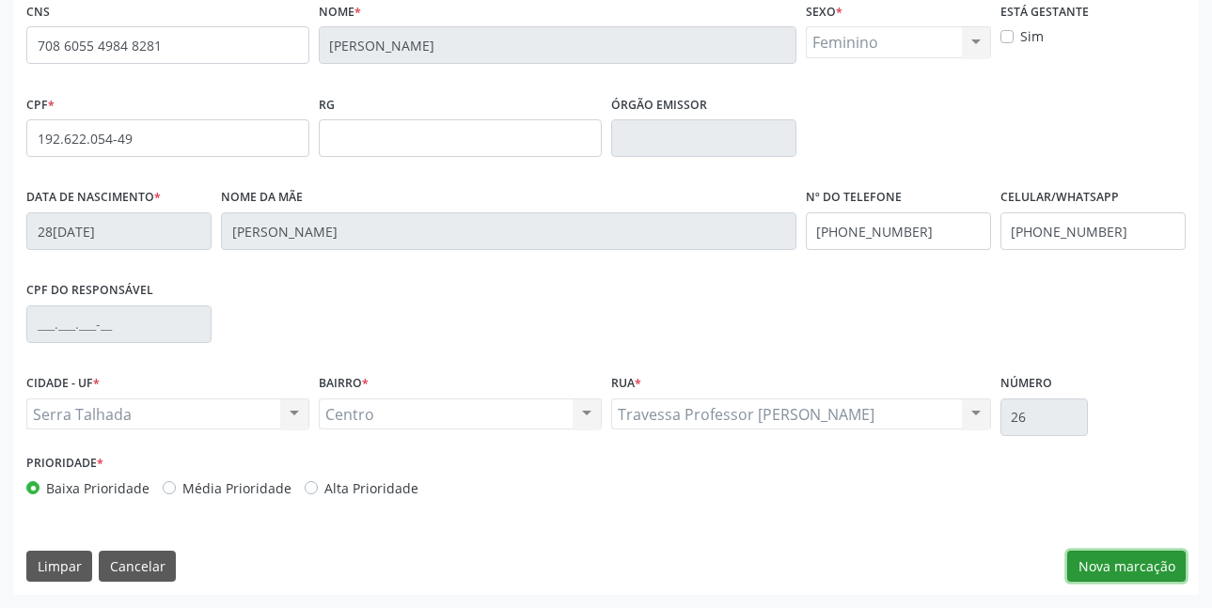
click at [1145, 567] on button "Nova marcação" at bounding box center [1126, 567] width 118 height 32
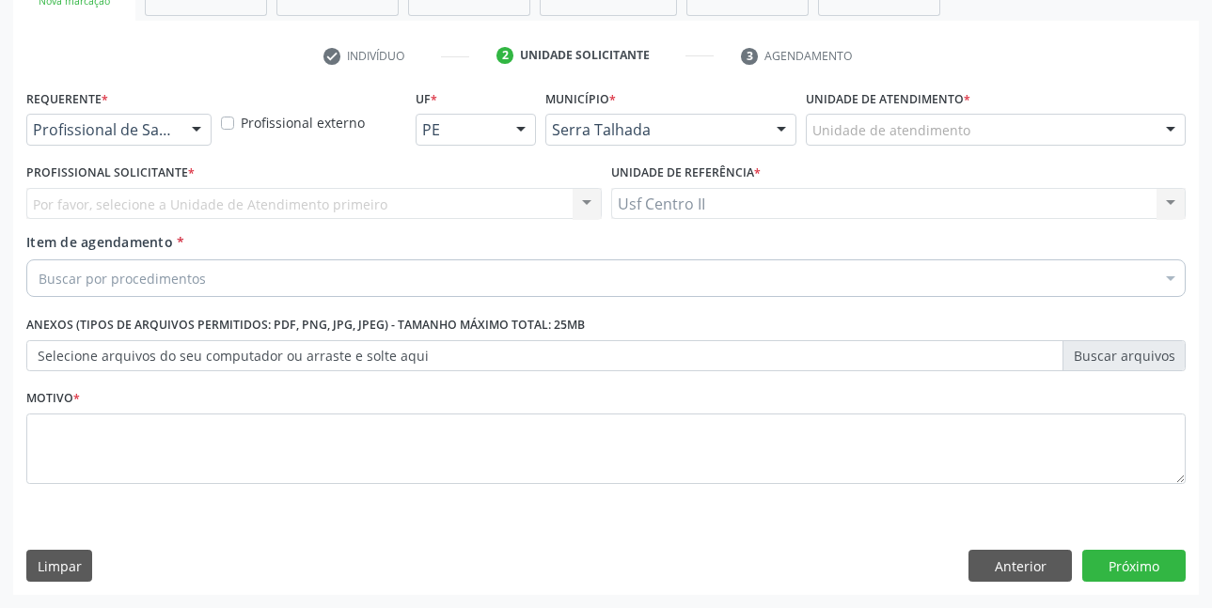
scroll to position [323, 0]
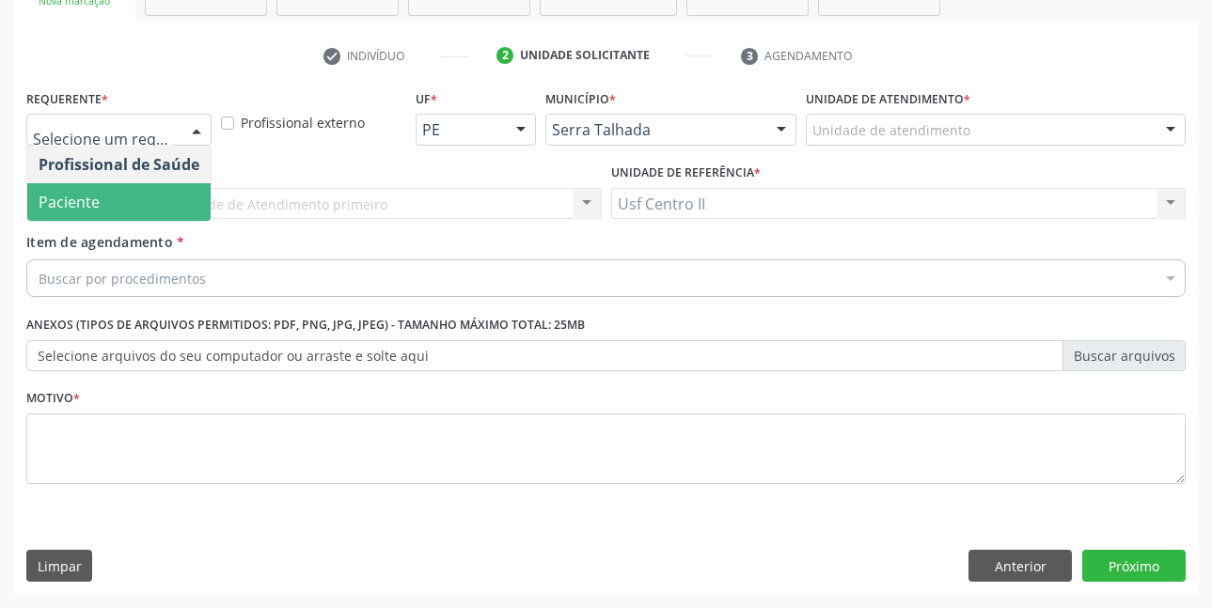
click at [78, 197] on span "Paciente" at bounding box center [69, 202] width 61 height 21
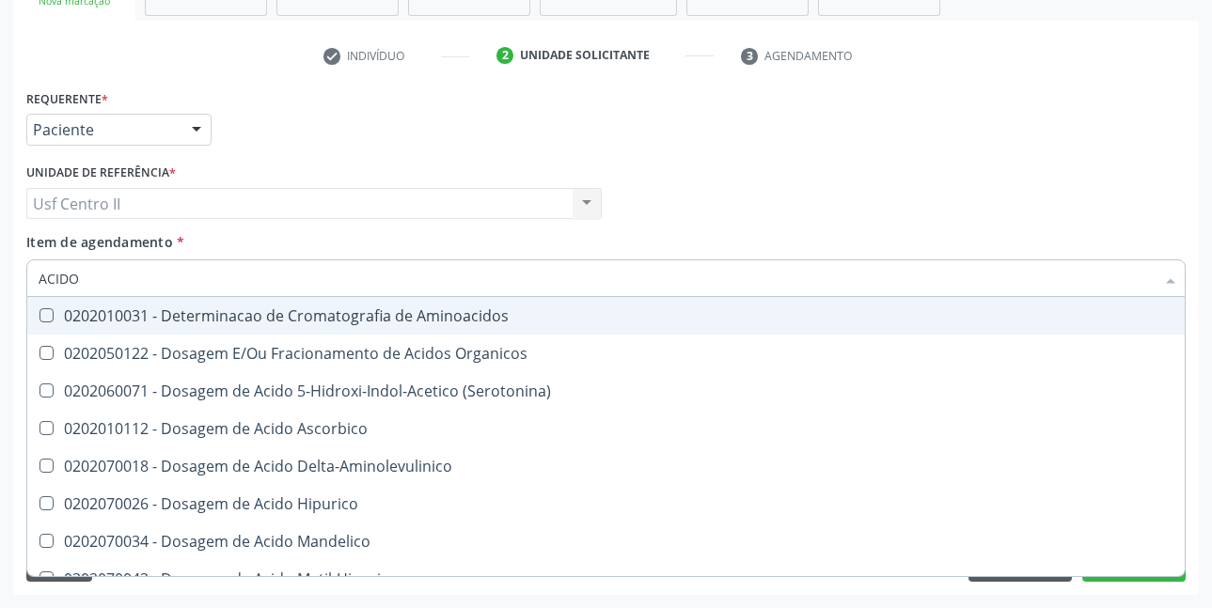
type input "ACIDO U"
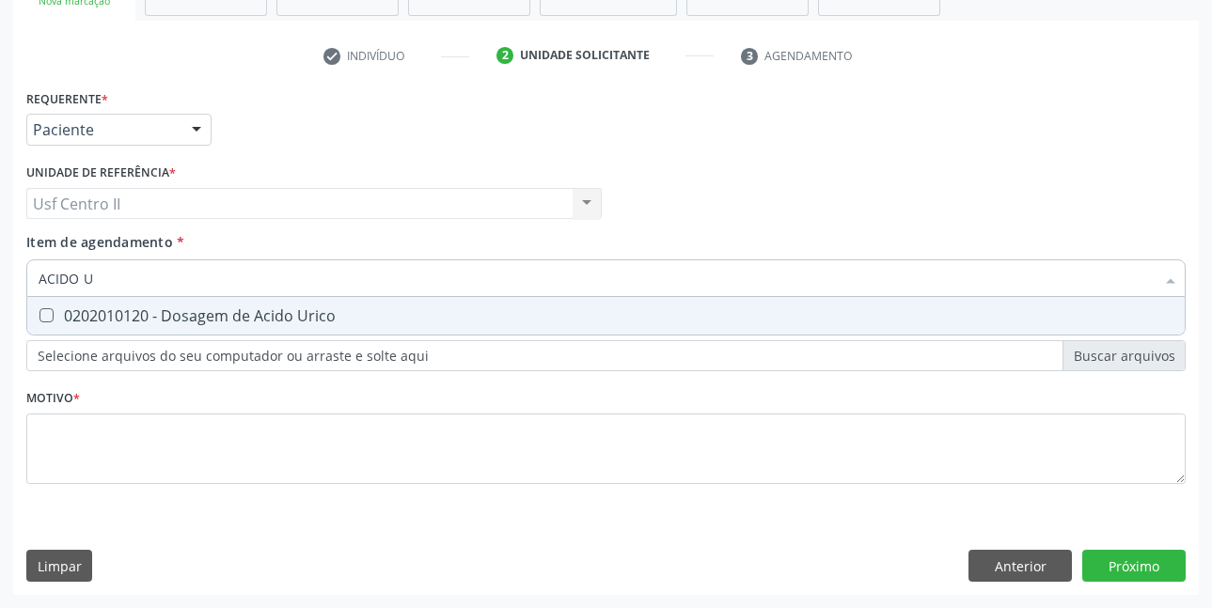
click at [152, 312] on div "0202010120 - Dosagem de Acido Urico" at bounding box center [606, 315] width 1135 height 15
checkbox Urico "true"
type input "ACIDO"
checkbox Urico "false"
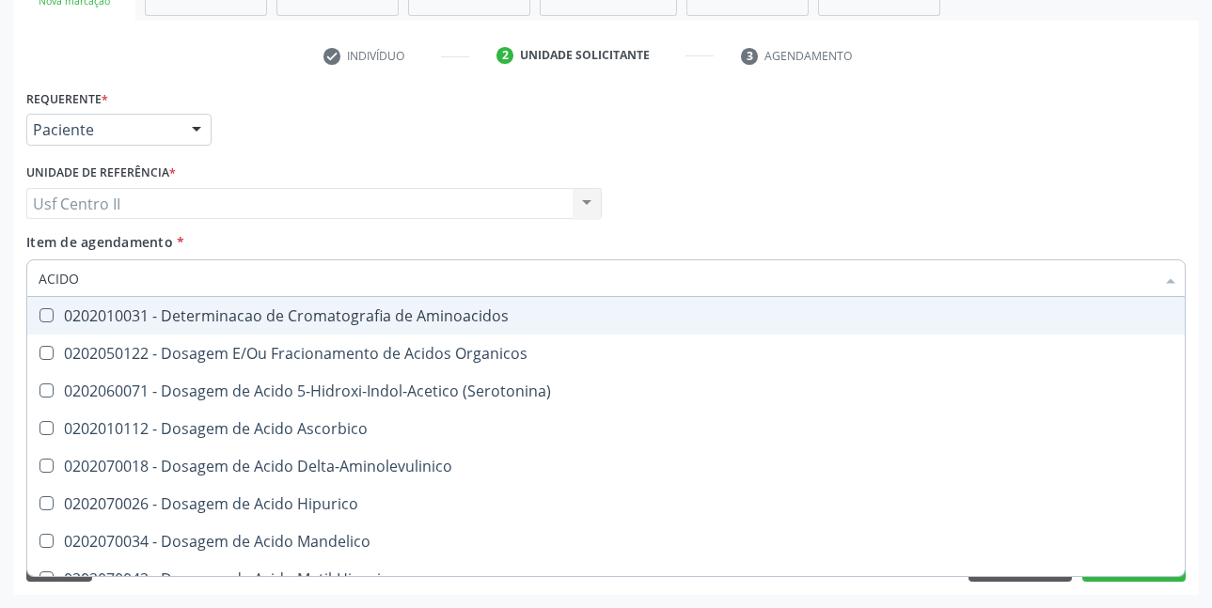
type input "ACID"
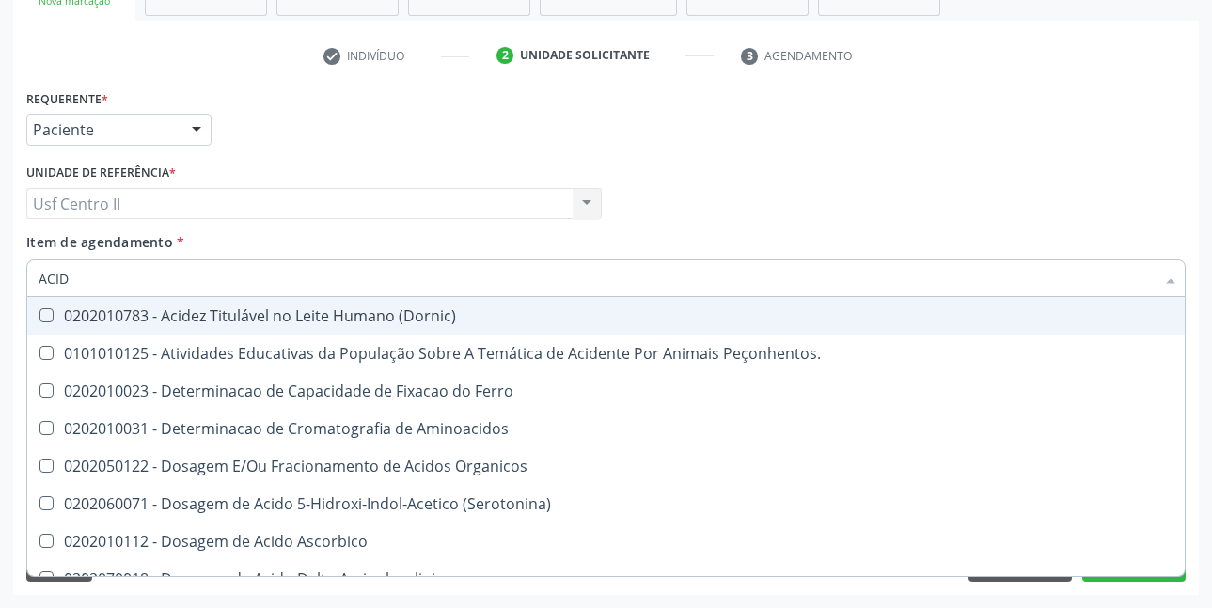
checkbox Hipurico "false"
checkbox Urico "true"
type input "ACI"
checkbox Urico "false"
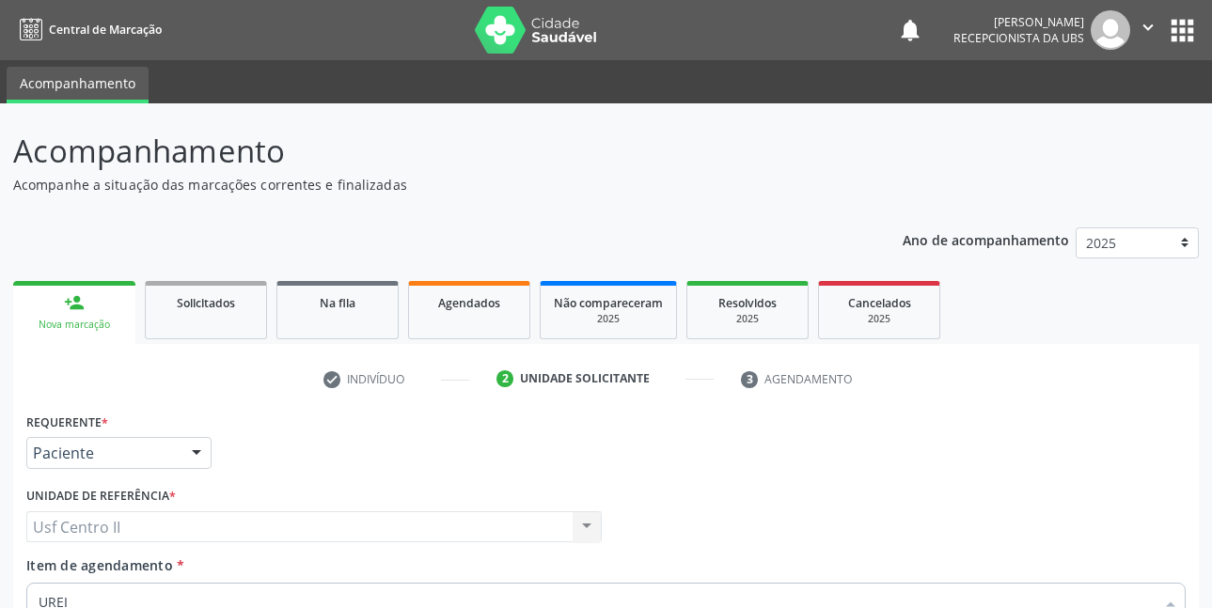
scroll to position [323, 0]
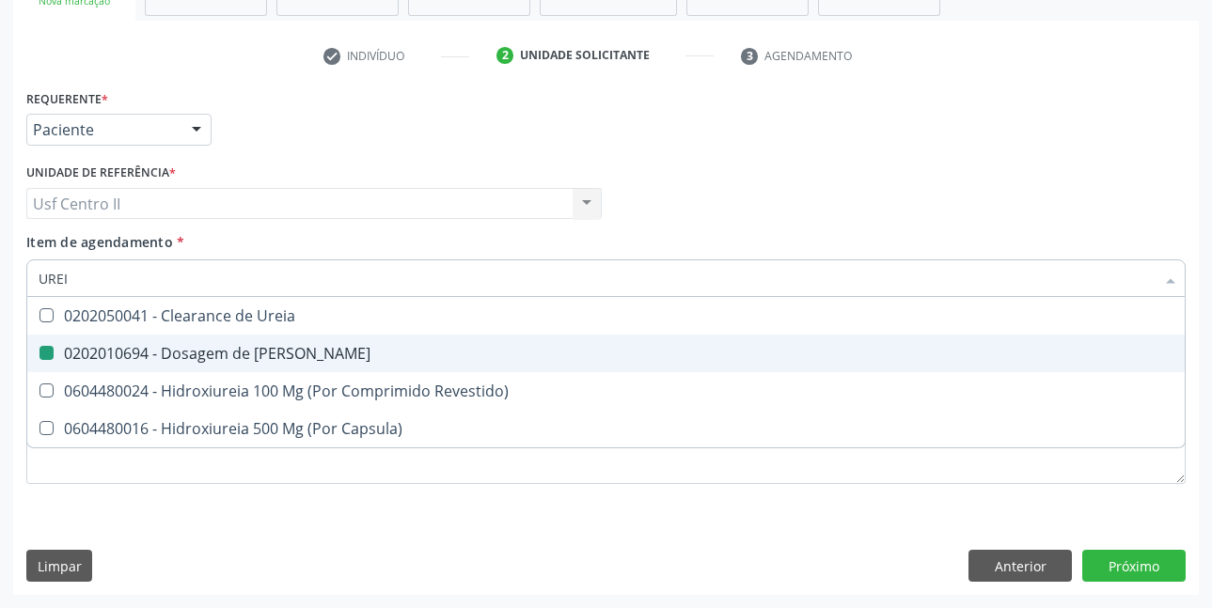
type input "URE"
checkbox Ureia "false"
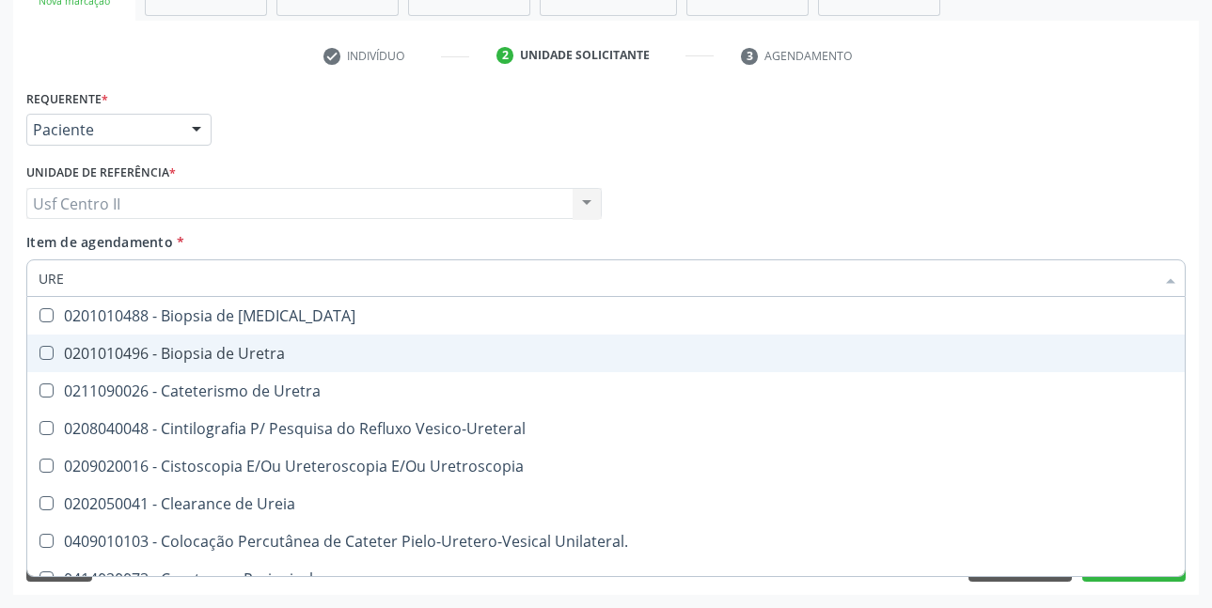
type input "UR"
checkbox Ureia "false"
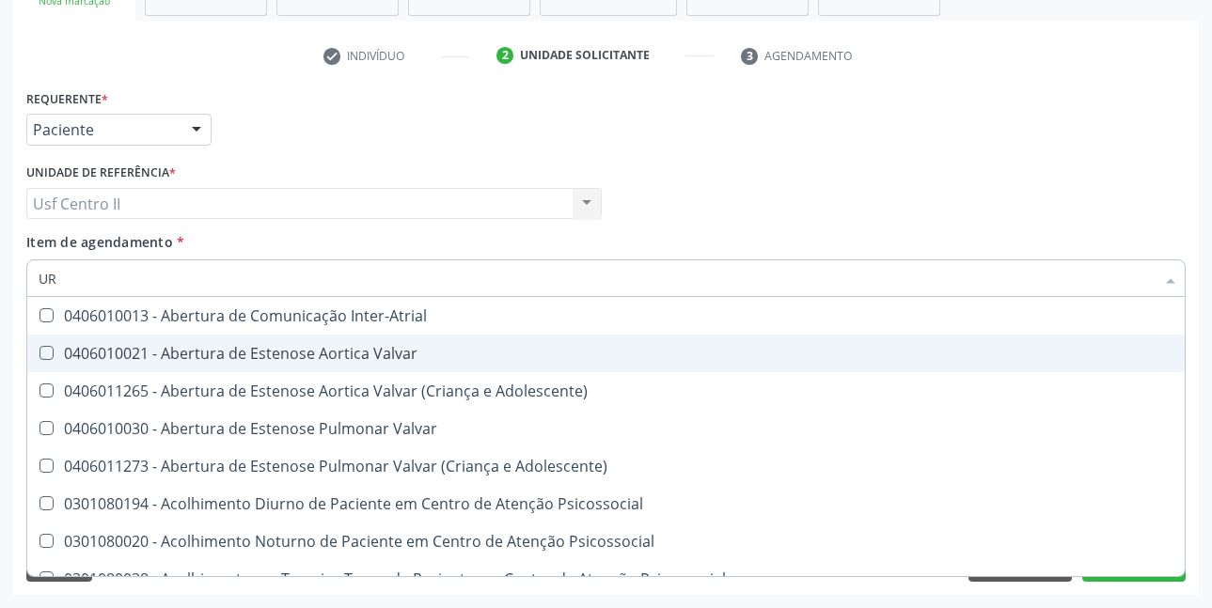
type input "URI"
checkbox B "true"
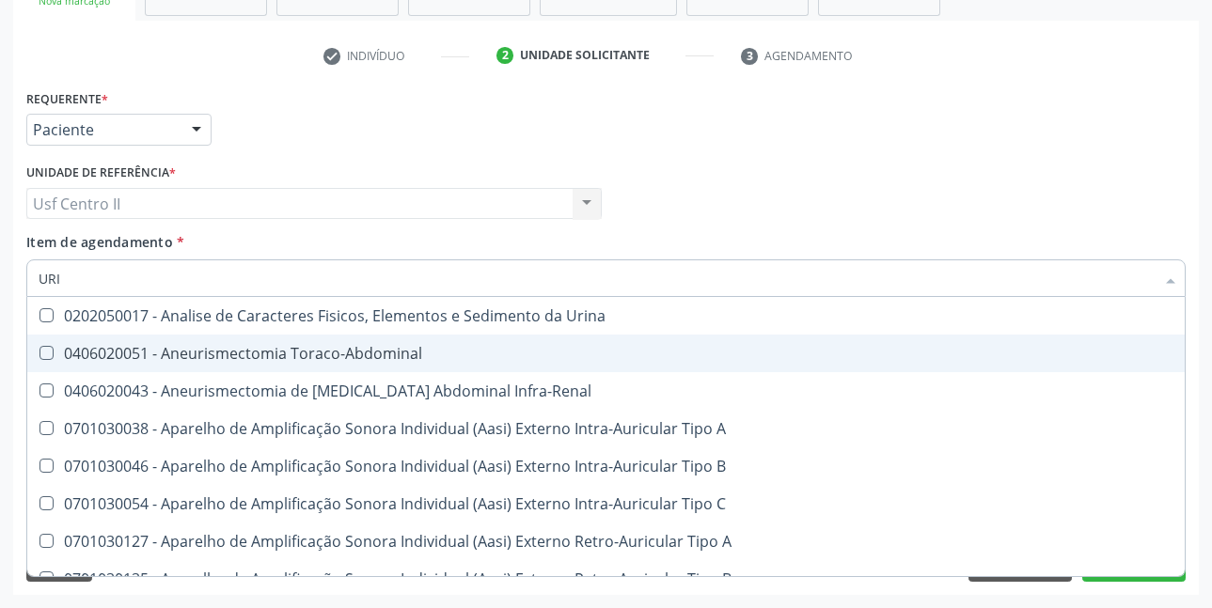
type input "URIN"
checkbox Urico "false"
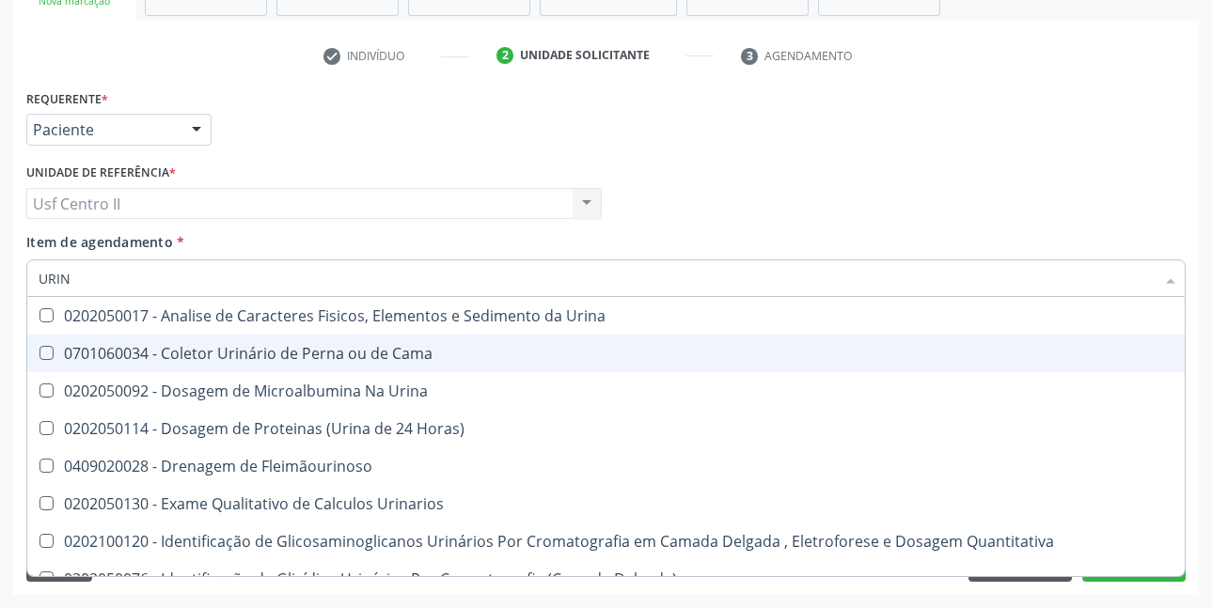
type input "URINA"
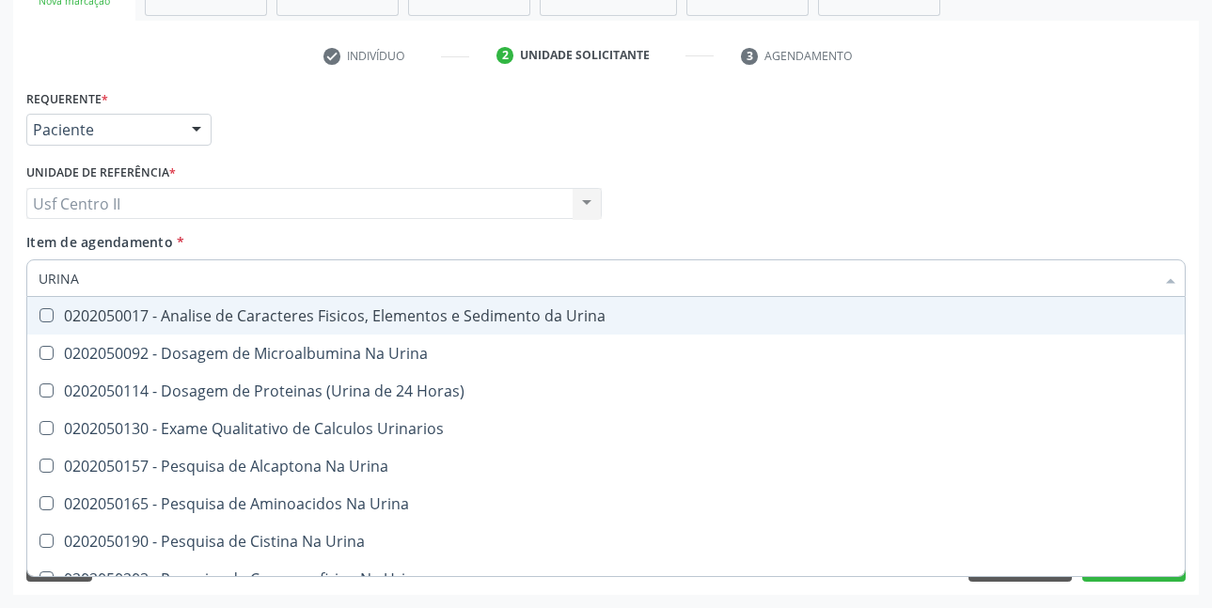
click at [483, 319] on div "0202050017 - Analise de Caracteres Fisicos, Elementos e Sedimento da Urina" at bounding box center [606, 315] width 1135 height 15
checkbox Urina "true"
type input "URI"
checkbox Abdominal "true"
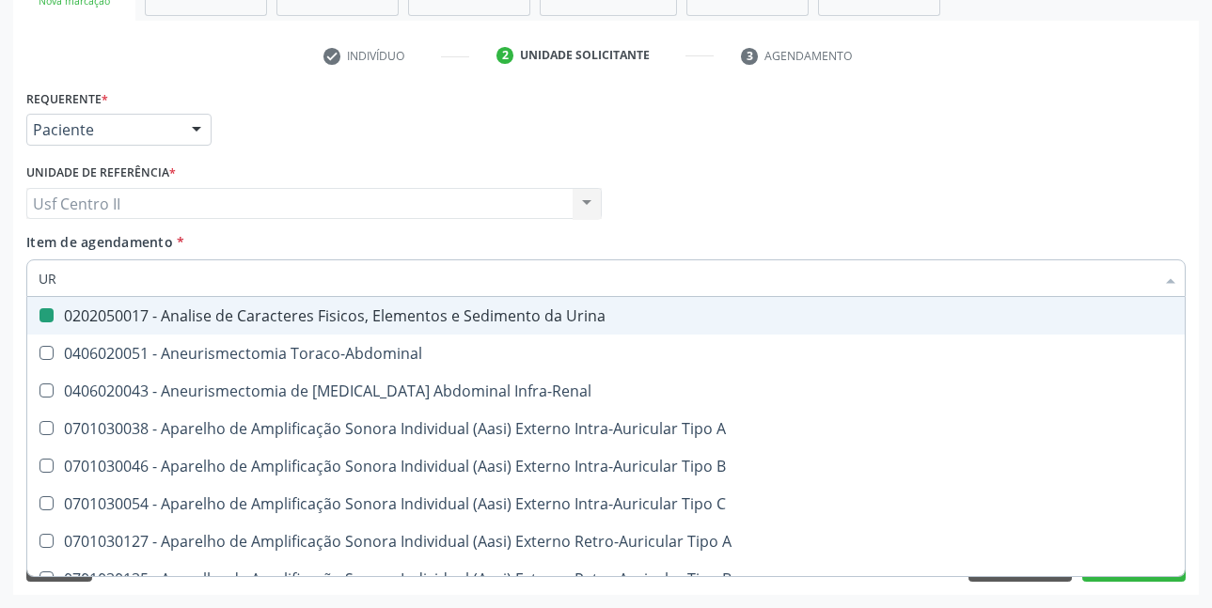
type input "U"
checkbox Urina "false"
checkbox Cônica "false"
checkbox Urico "false"
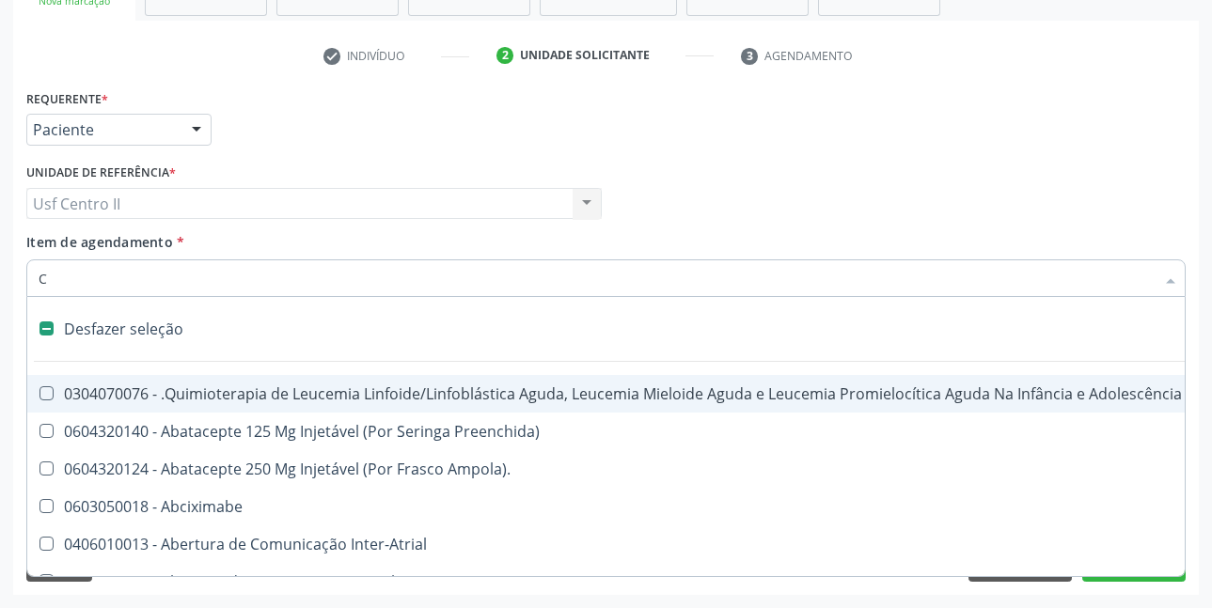
type input "CO"
checkbox Acompanhante "true"
checkbox Punho "false"
checkbox Urina "false"
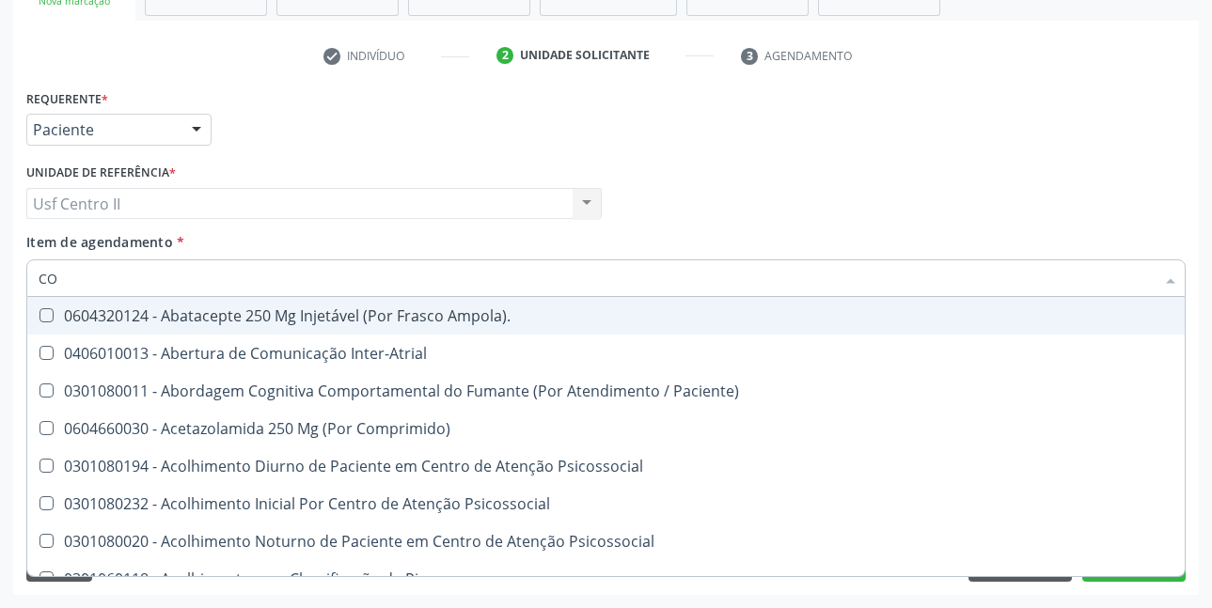
type input "COL"
checkbox Urina "false"
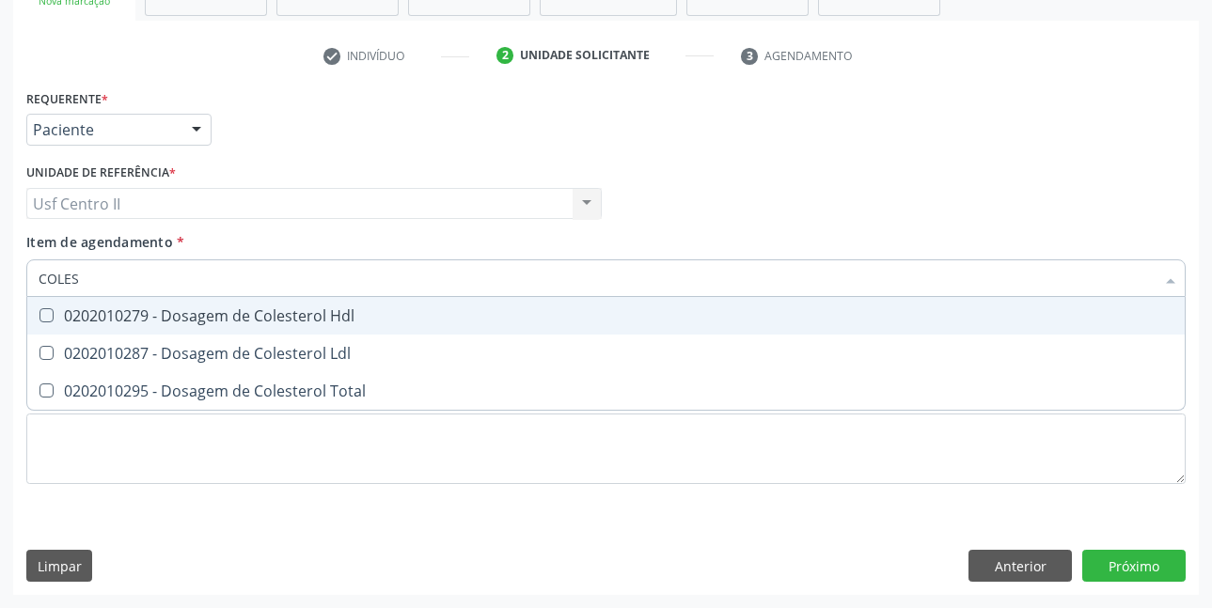
type input "COLEST"
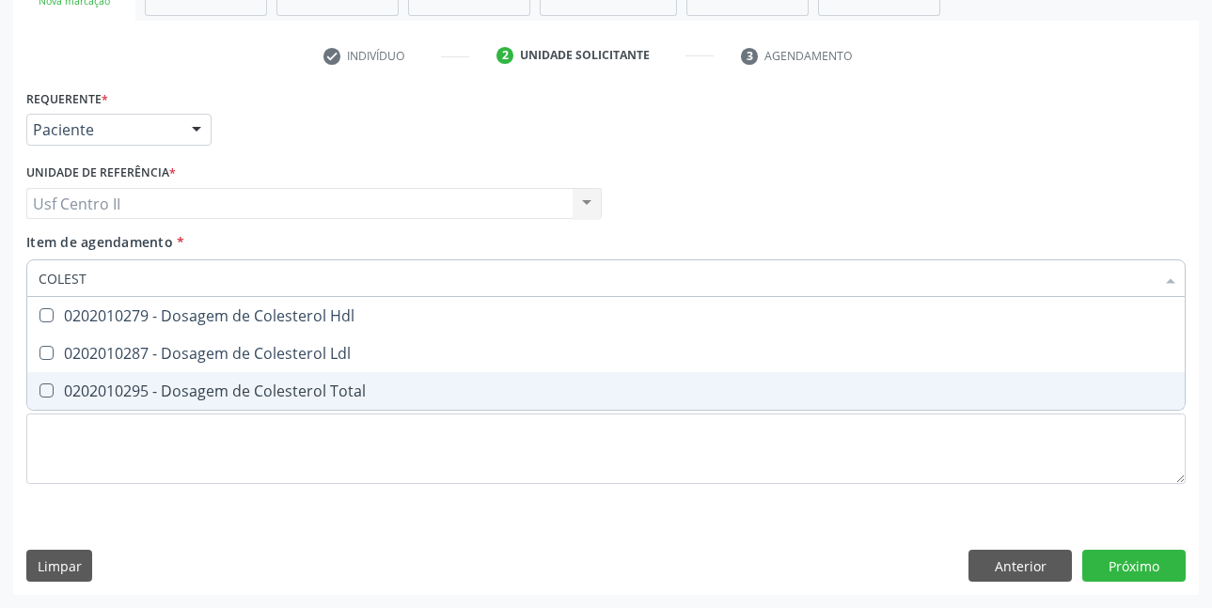
click at [338, 388] on div "0202010295 - Dosagem de Colesterol Total" at bounding box center [606, 391] width 1135 height 15
checkbox Total "true"
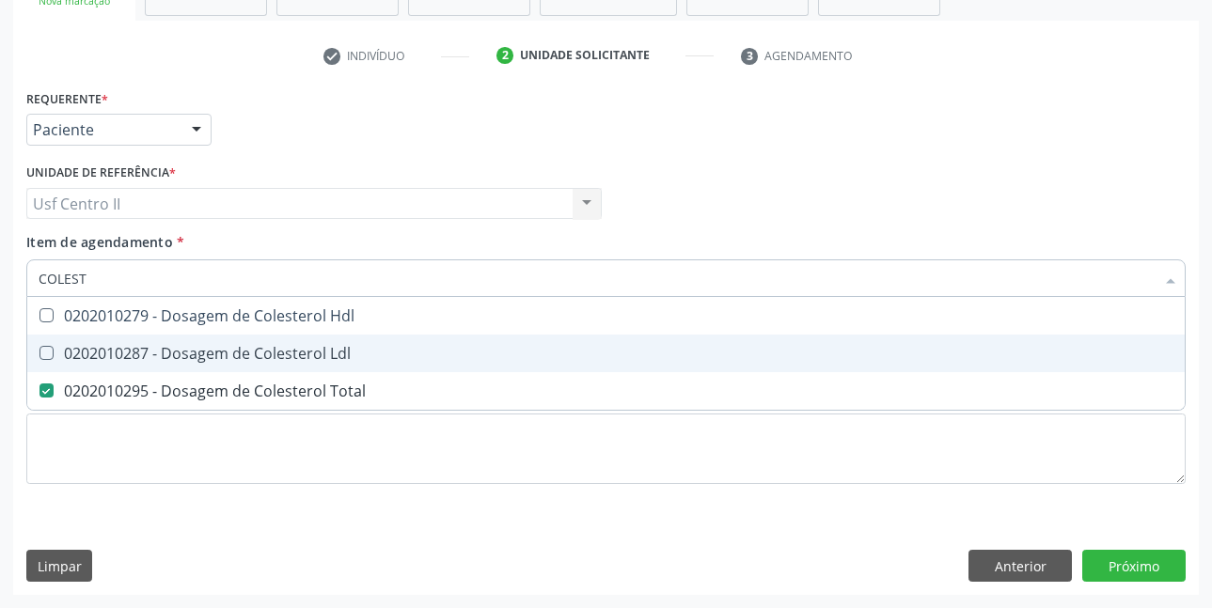
click at [337, 353] on div "0202010287 - Dosagem de Colesterol Ldl" at bounding box center [606, 353] width 1135 height 15
checkbox Ldl "true"
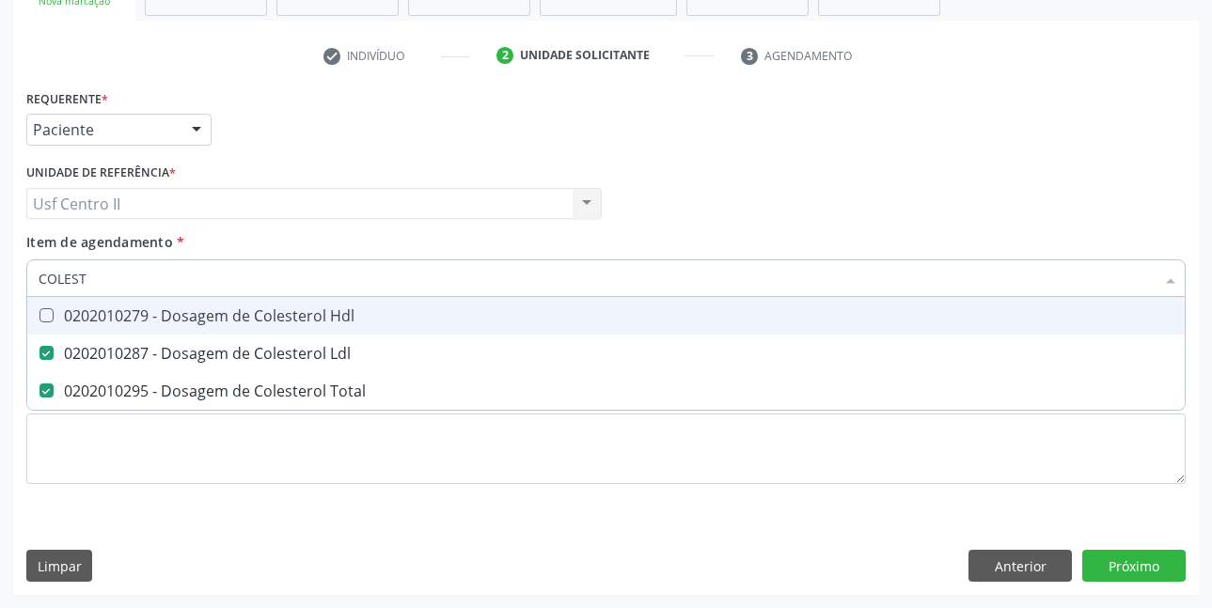
click at [351, 316] on div "0202010279 - Dosagem de Colesterol Hdl" at bounding box center [606, 315] width 1135 height 15
checkbox Hdl "true"
type input "COLE"
checkbox Hdl "false"
checkbox Ldl "false"
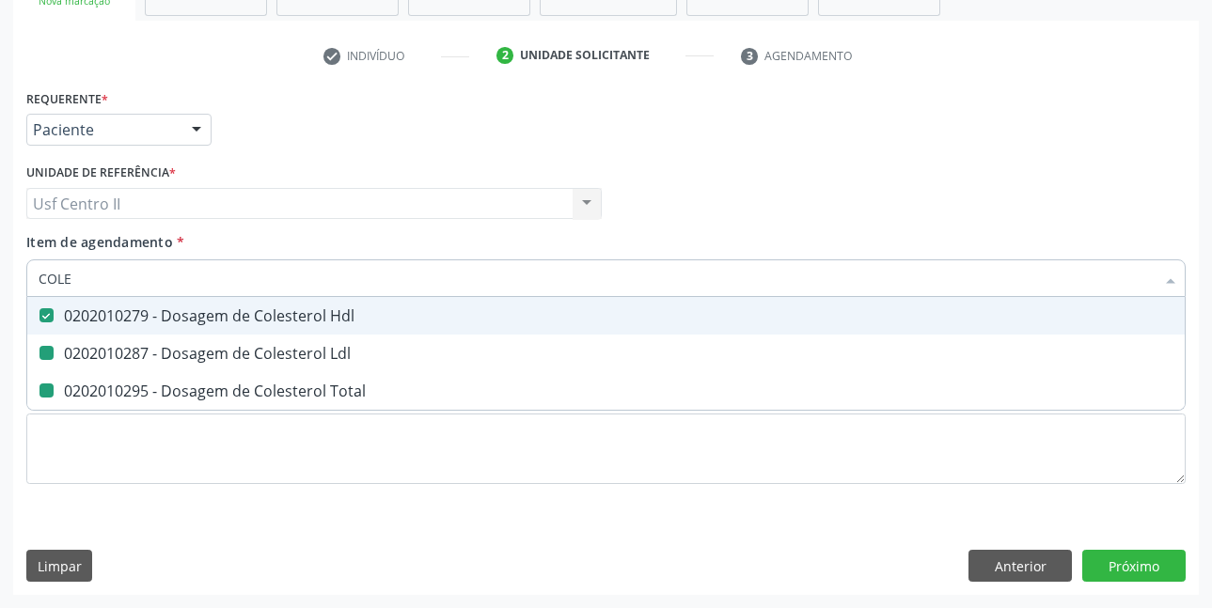
checkbox Total "false"
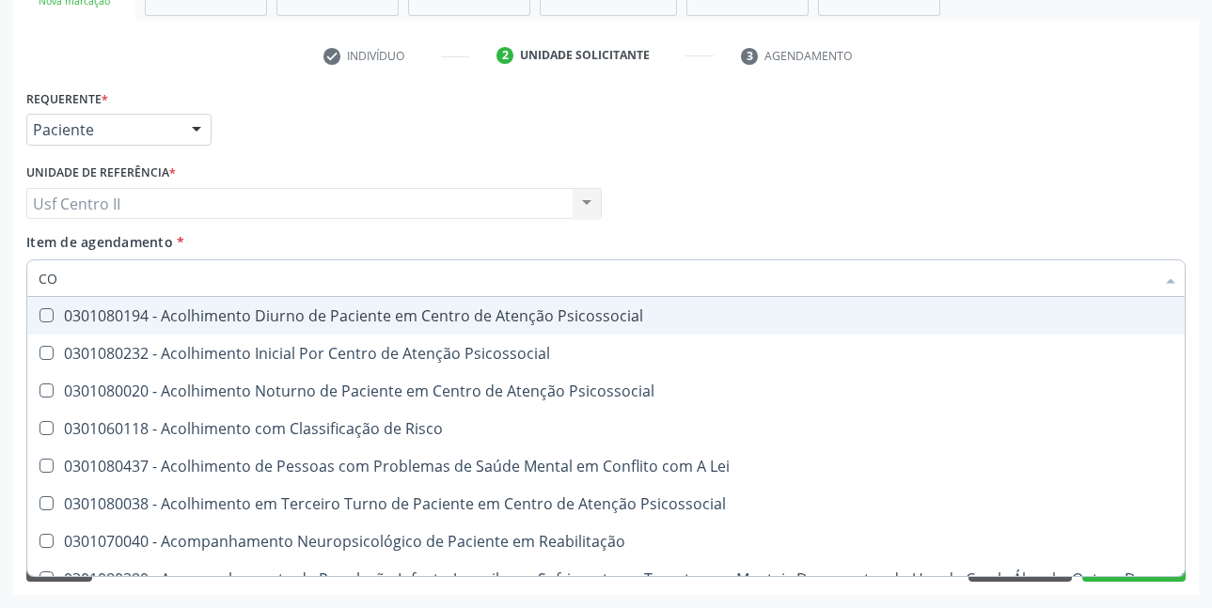
type input "C"
checkbox Hdl "false"
checkbox Ldl "false"
checkbox Total "false"
checkbox Colinesterase "false"
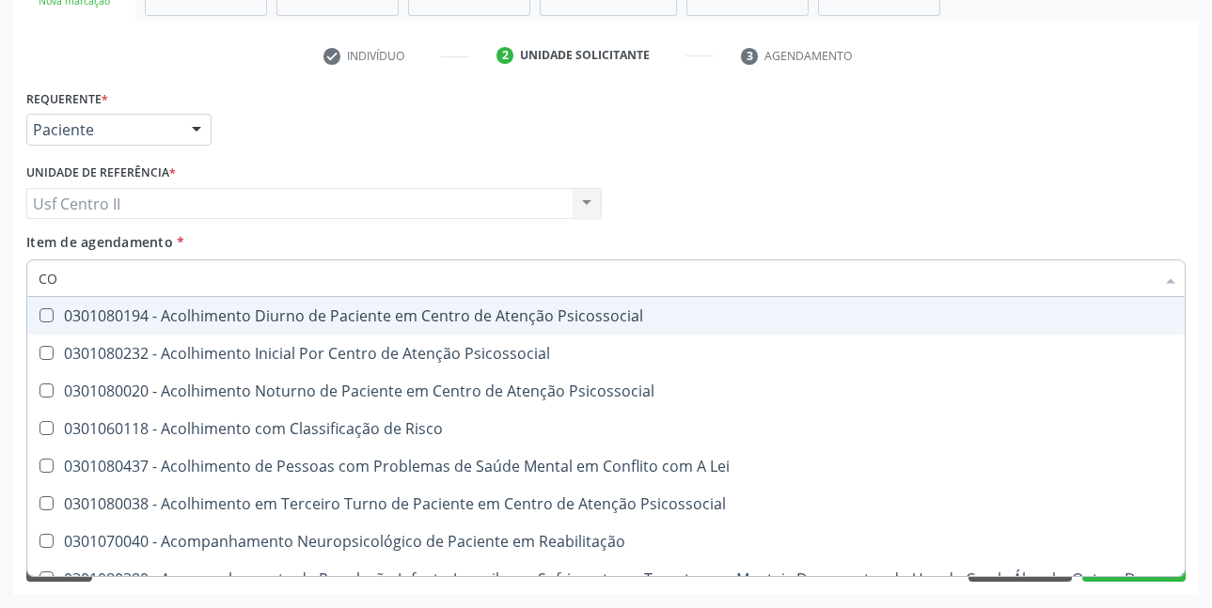
checkbox Oncologia "true"
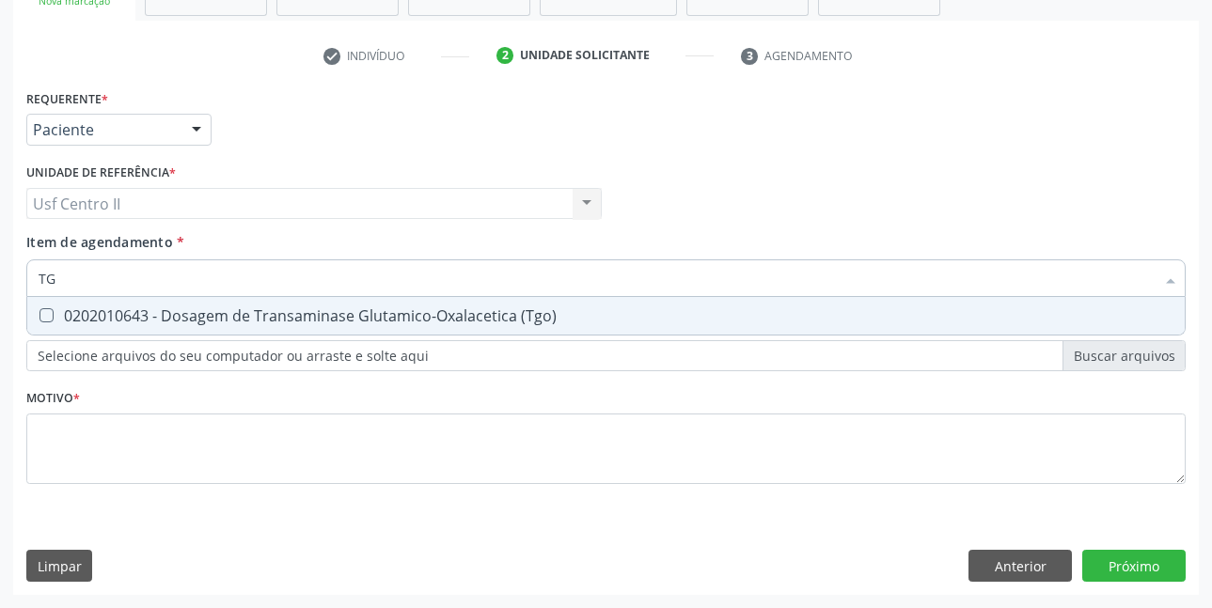
type input "TGO"
click at [351, 316] on div "0202010643 - Dosagem de Transaminase Glutamico-Oxalacetica (Tgo)" at bounding box center [606, 315] width 1135 height 15
checkbox \(Tgo\) "true"
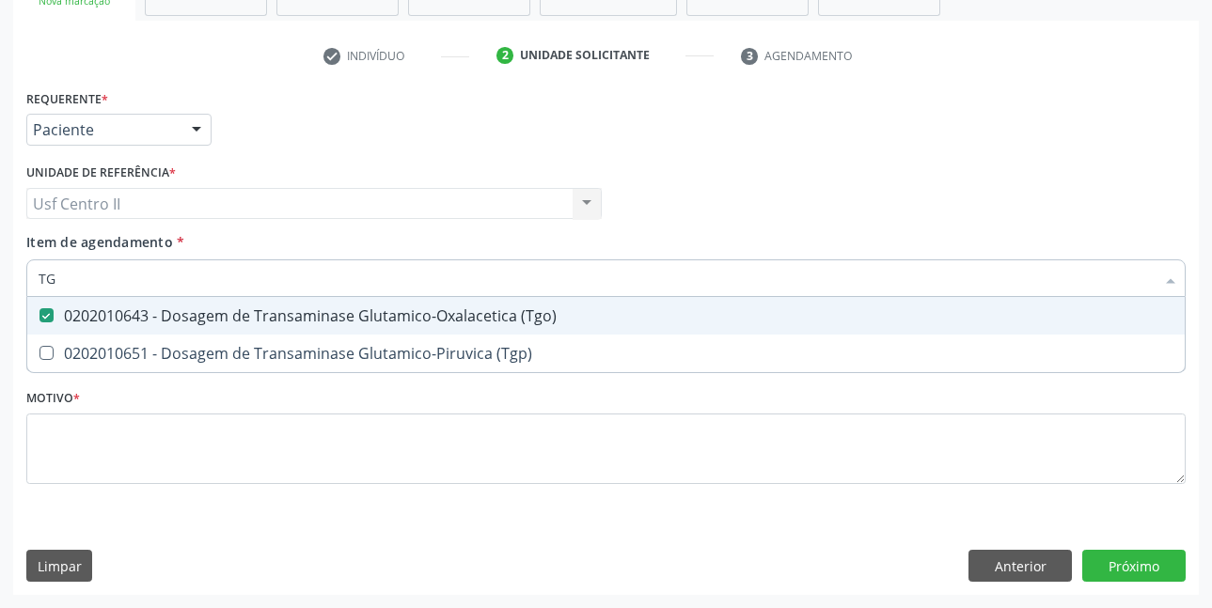
type input "TGP"
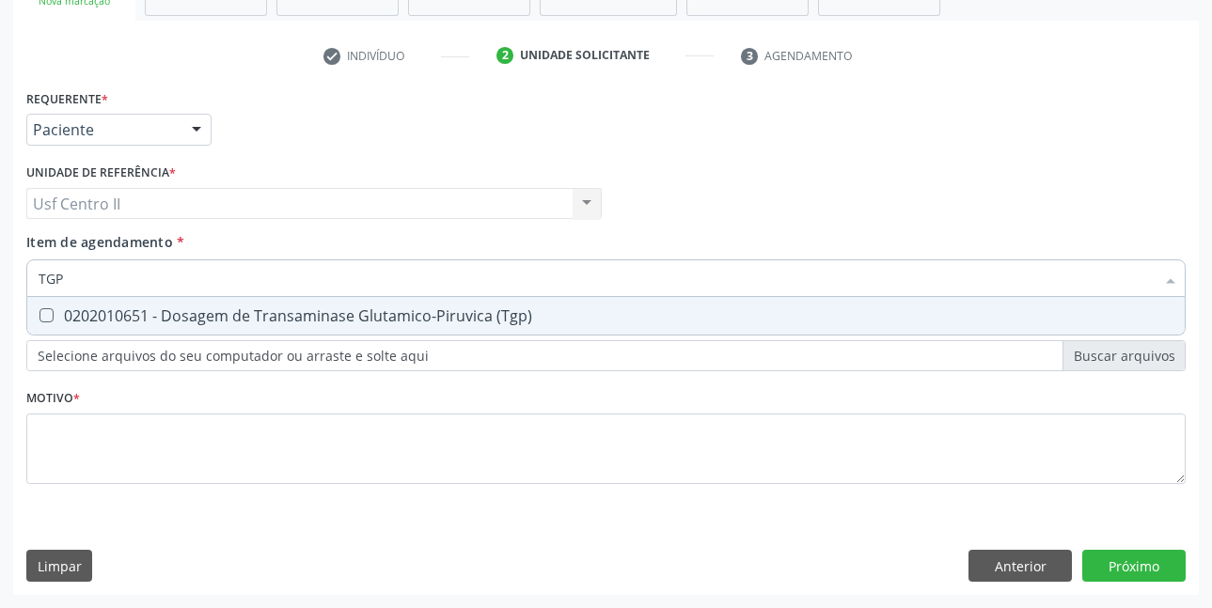
click at [351, 316] on div "0202010651 - Dosagem de Transaminase Glutamico-Piruvica (Tgp)" at bounding box center [606, 315] width 1135 height 15
checkbox \(Tgp\) "true"
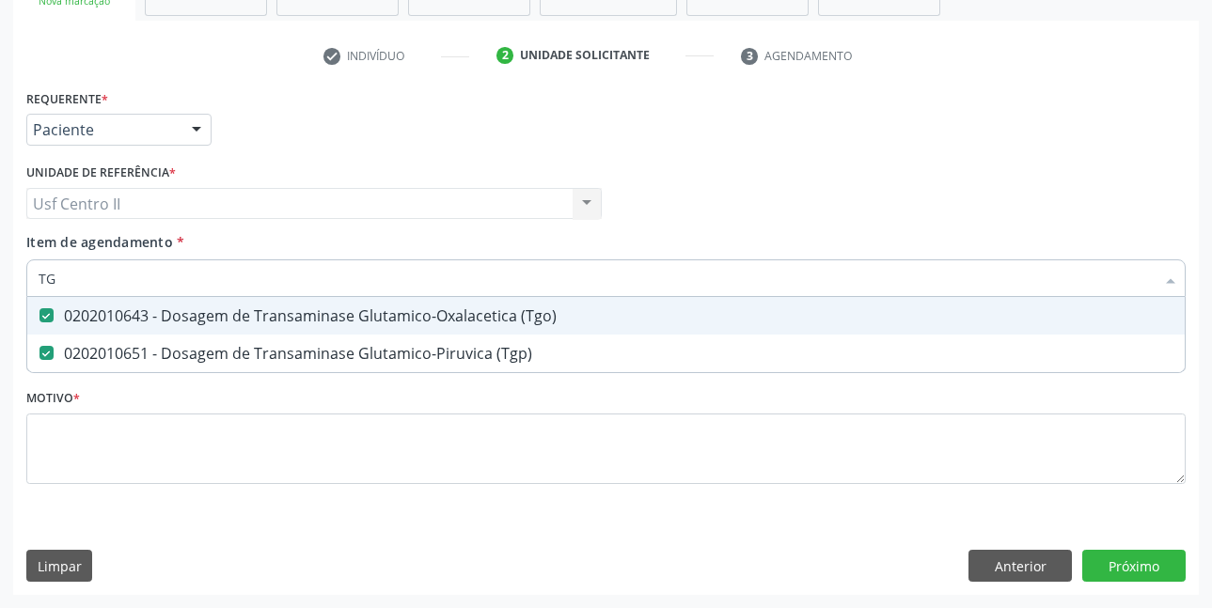
type input "T"
checkbox \(Tgo\) "false"
checkbox \(Tgp\) "false"
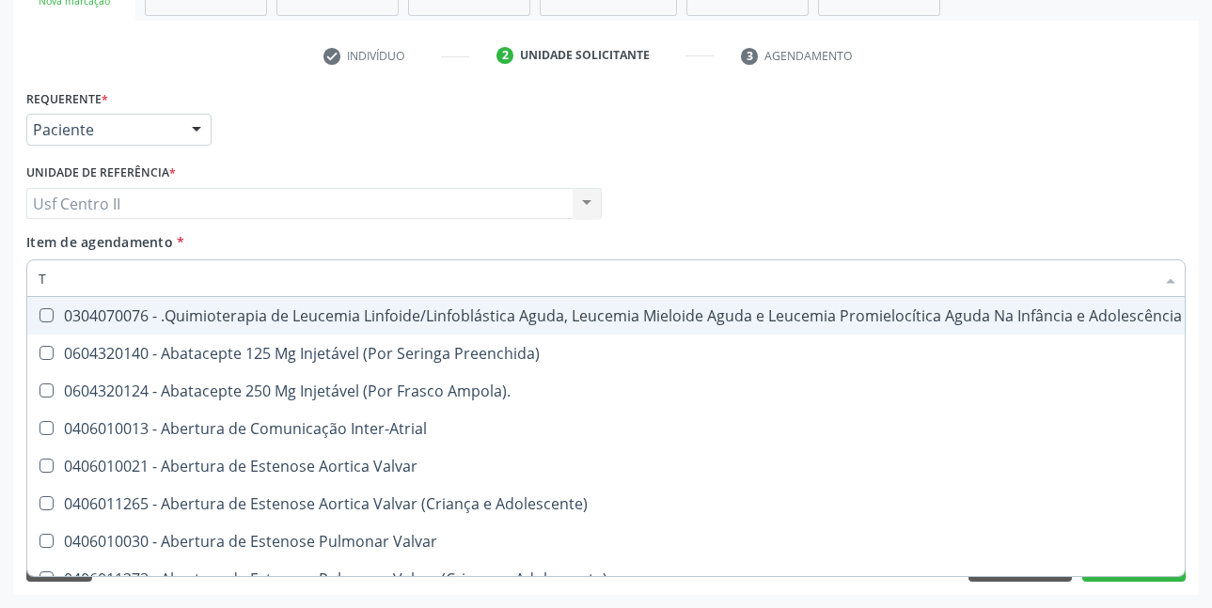
type input "TR"
checkbox Urina "false"
checkbox Visual "true"
checkbox Primária "true"
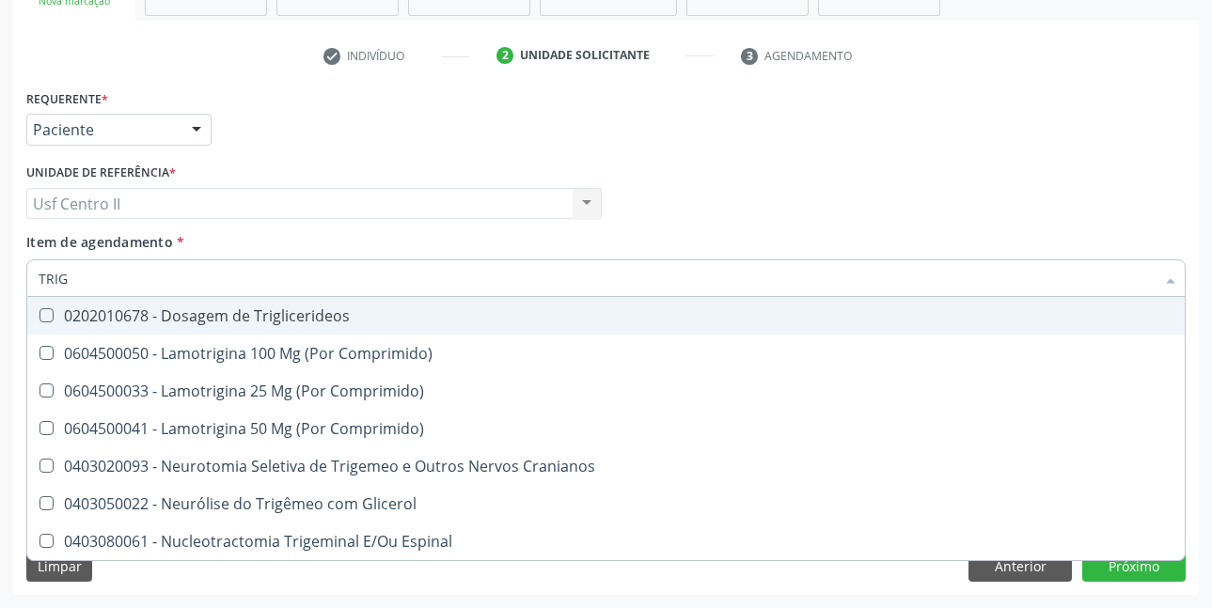
type input "TRIGL"
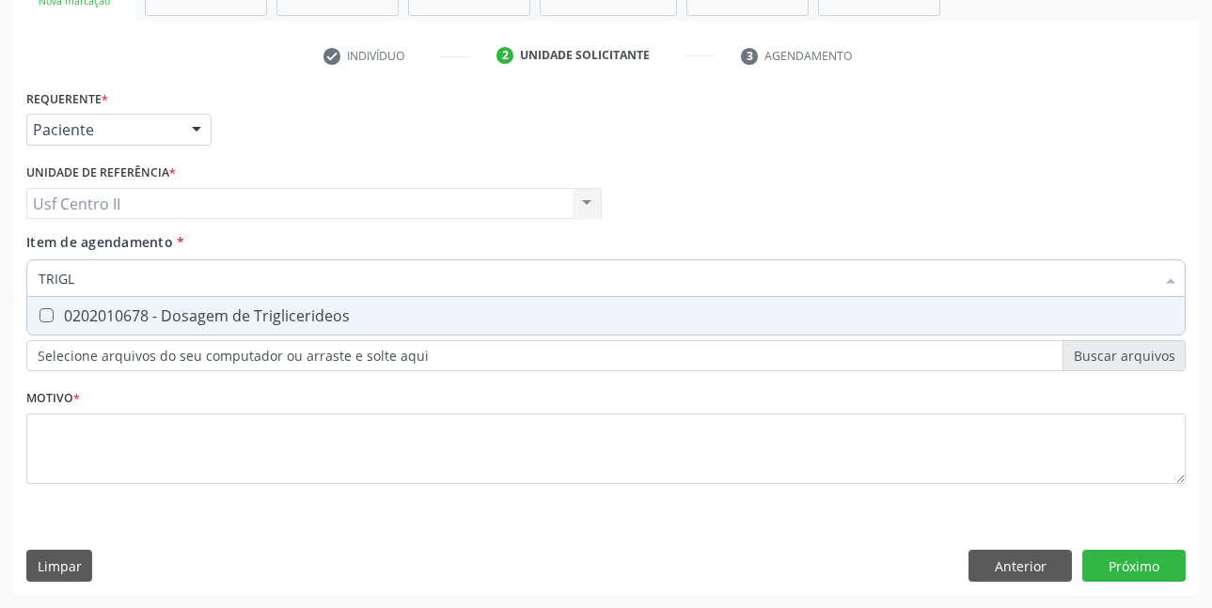
click at [351, 316] on div "0202010678 - Dosagem de Triglicerideos" at bounding box center [606, 315] width 1135 height 15
checkbox Triglicerideos "true"
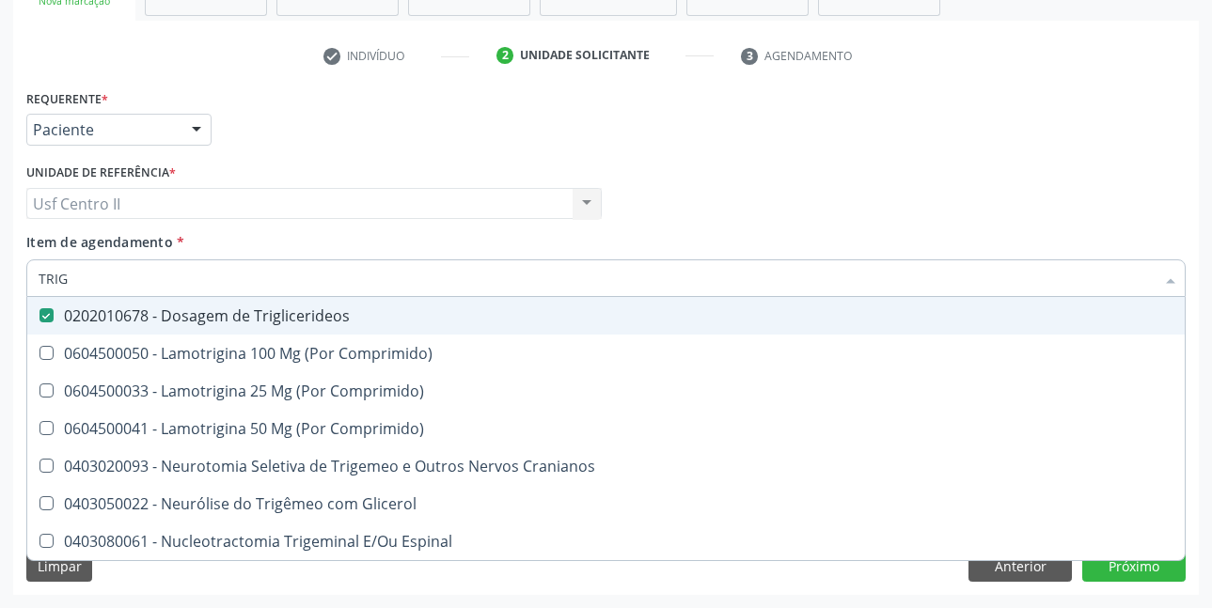
type input "TRI"
checkbox Triglicerideos "false"
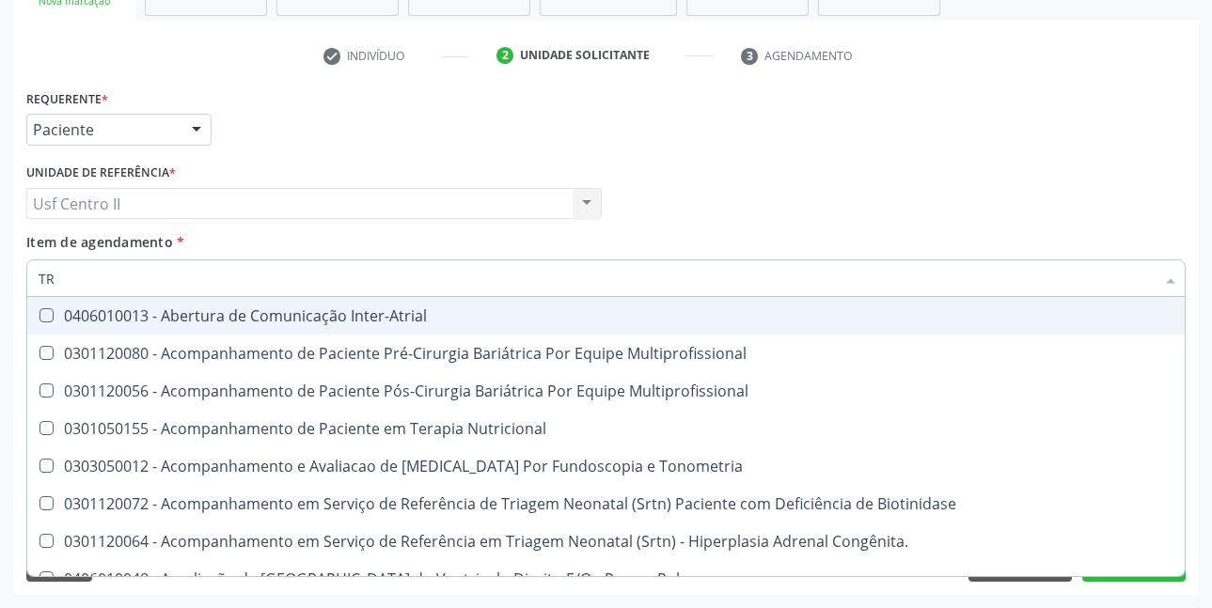
type input "T"
checkbox Triglicerideos "false"
checkbox Estriado "false"
checkbox Recem-Nascido "true"
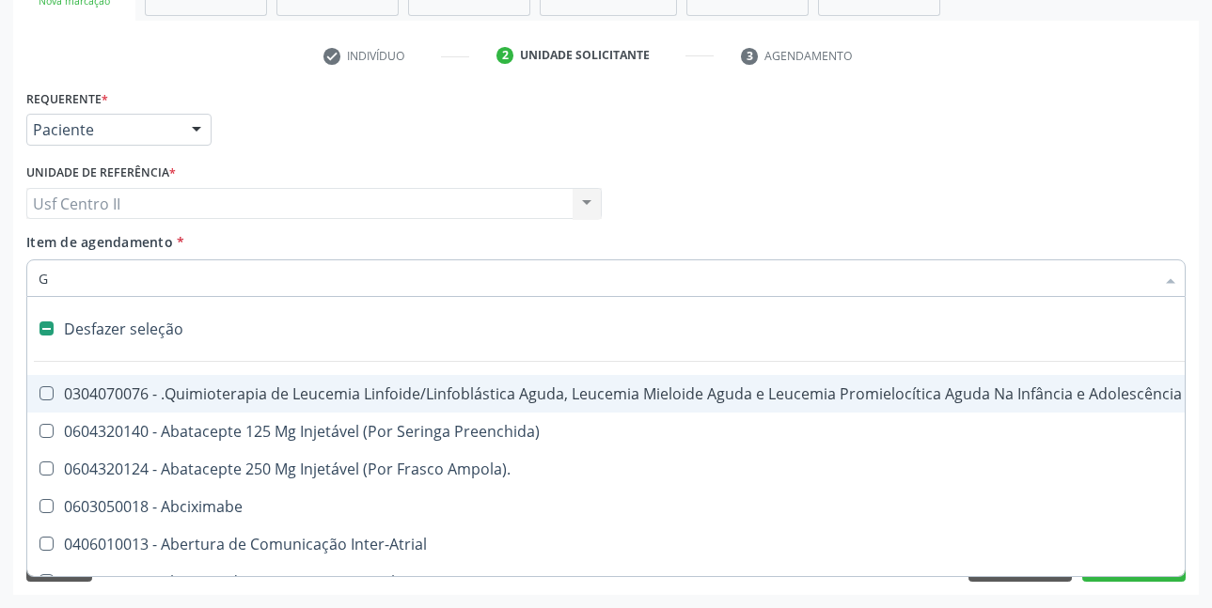
type input "GL"
checkbox Terapeutica\) "true"
checkbox Nutricional "true"
checkbox Bloco "true"
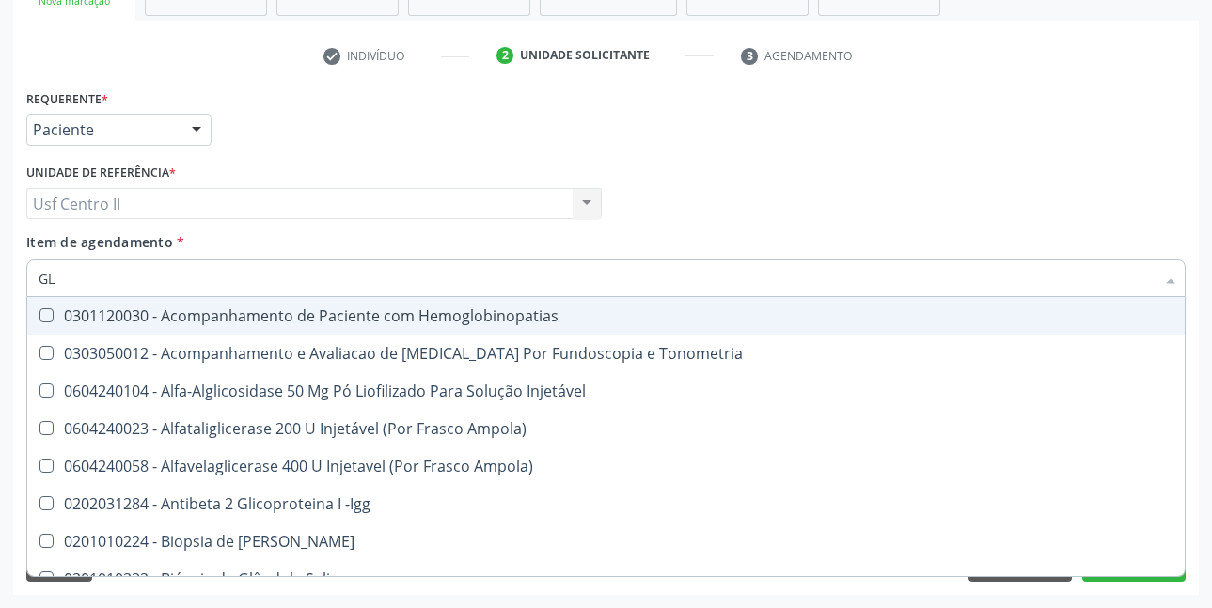
type input "GLI"
checkbox Glomerular "true"
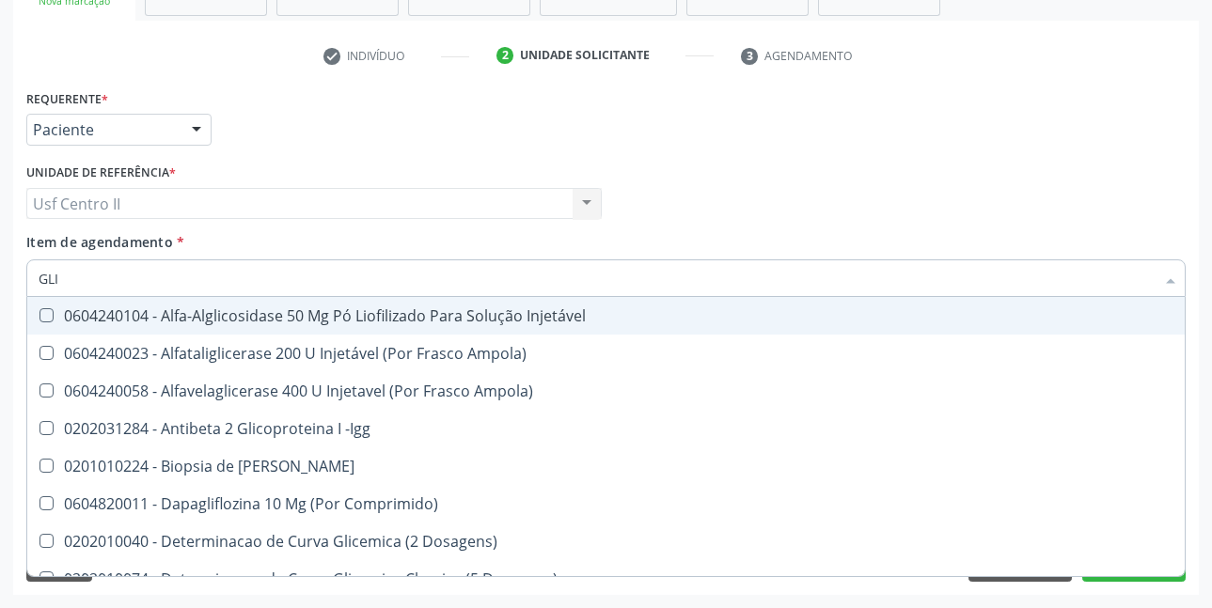
type input "GLIC"
checkbox Derrames "true"
checkbox Triglicerideos "false"
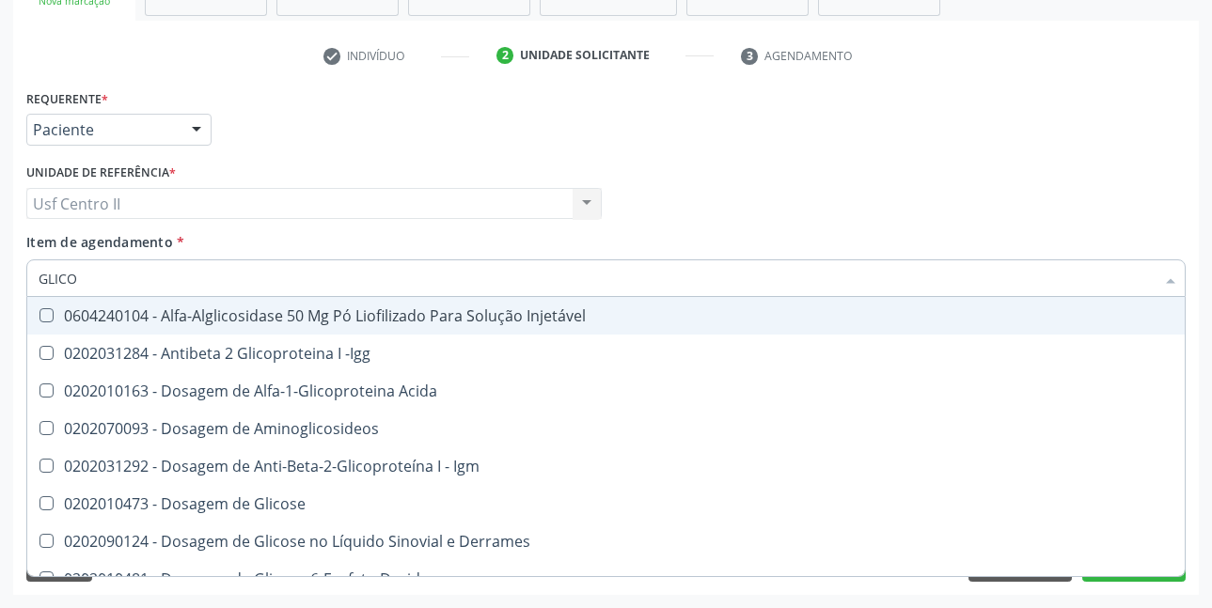
type input "GLICOS"
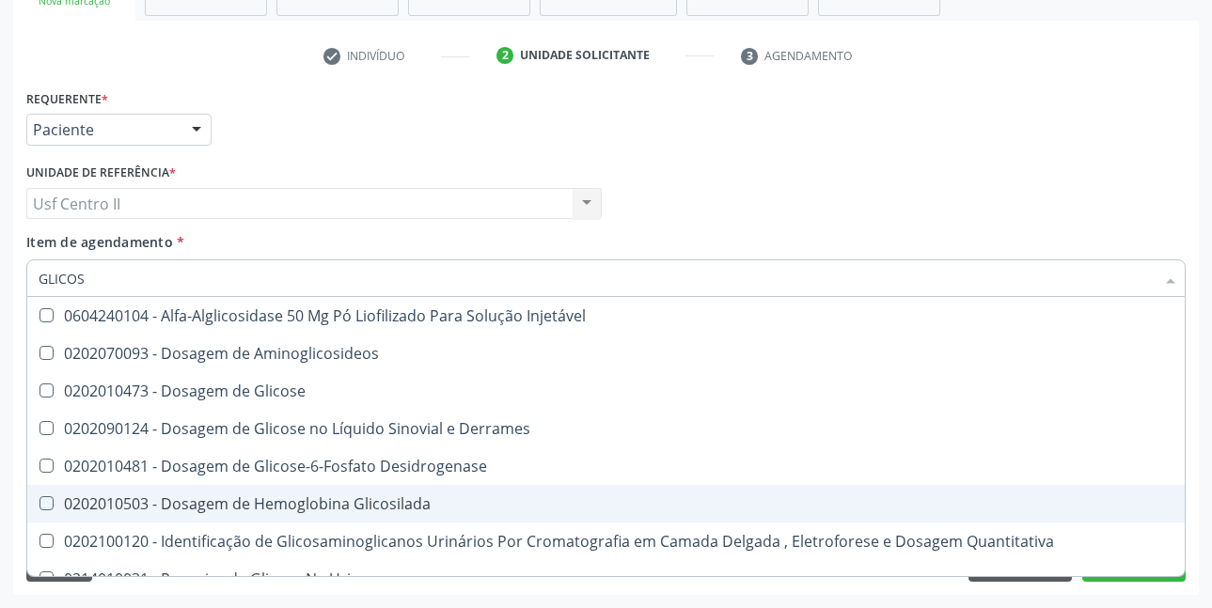
click at [384, 498] on div "0202010503 - Dosagem de Hemoglobina Glicosilada" at bounding box center [606, 503] width 1135 height 15
checkbox Glicosilada "true"
type input "GLICO"
checkbox Glicosilada "false"
checkbox Glicose "true"
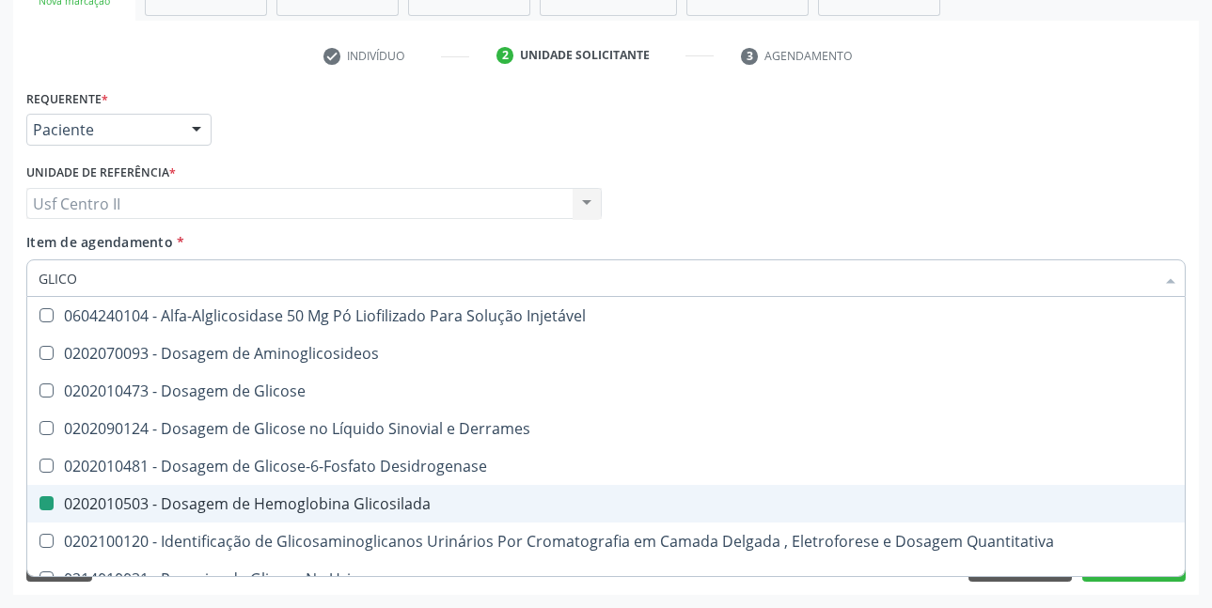
type input "GLIC"
checkbox Glicose "false"
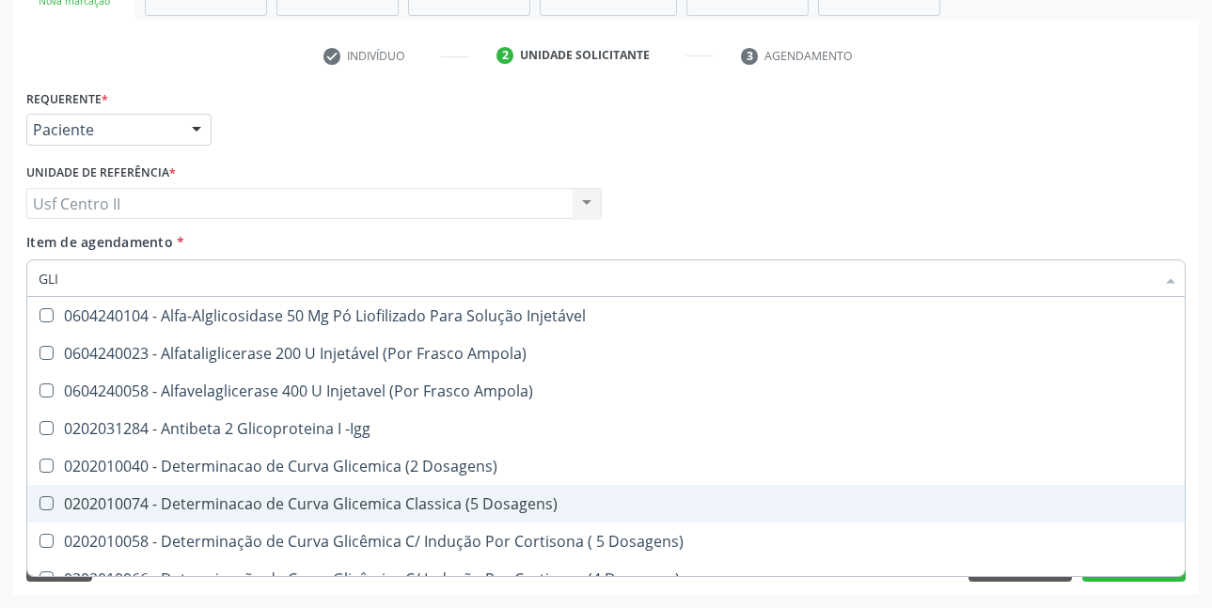
type input "GL"
checkbox Glicosilada "false"
checkbox Triglicerideos "false"
checkbox Quantitativa "false"
checkbox Delgada\) "false"
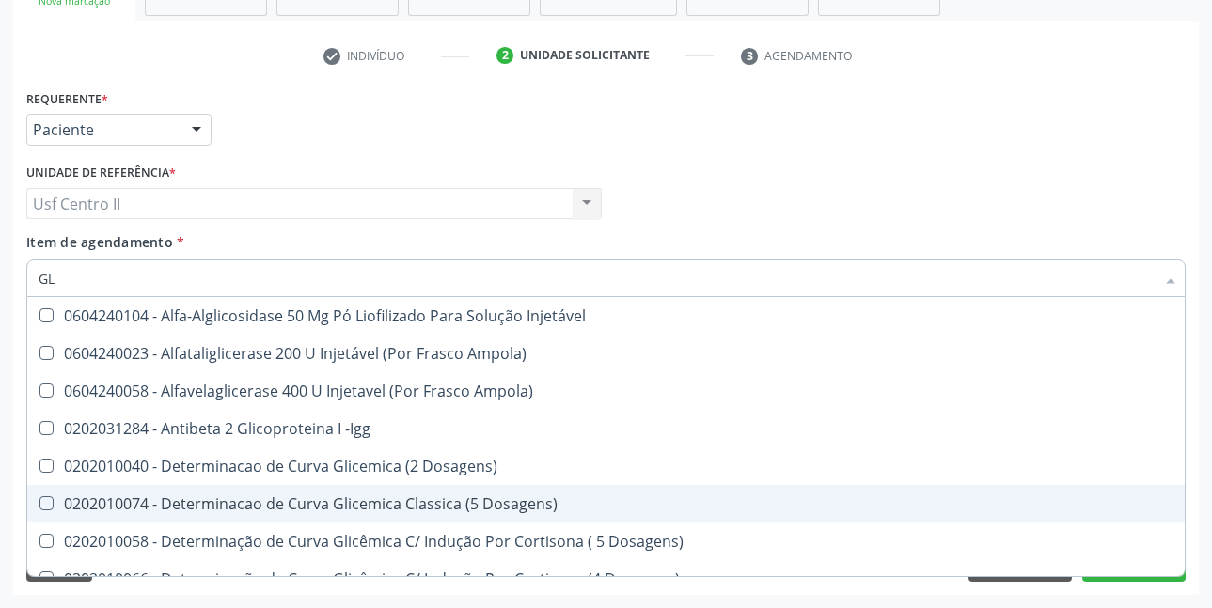
type input "G"
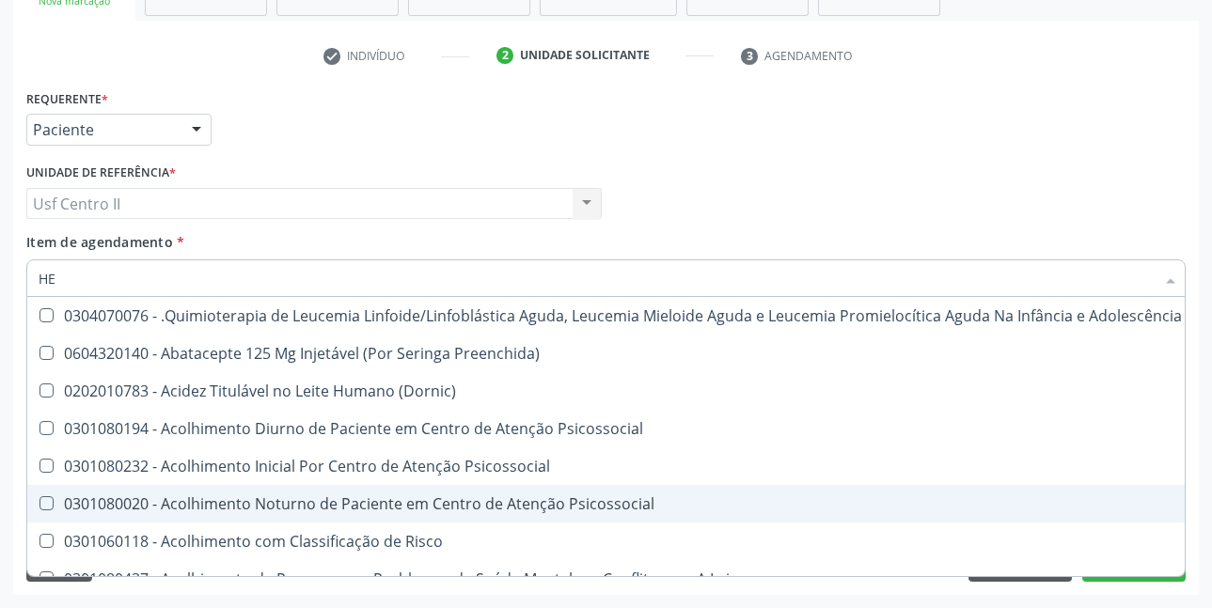
type input "HEM"
checkbox Fenilcetonúria "true"
checkbox Pulmão "false"
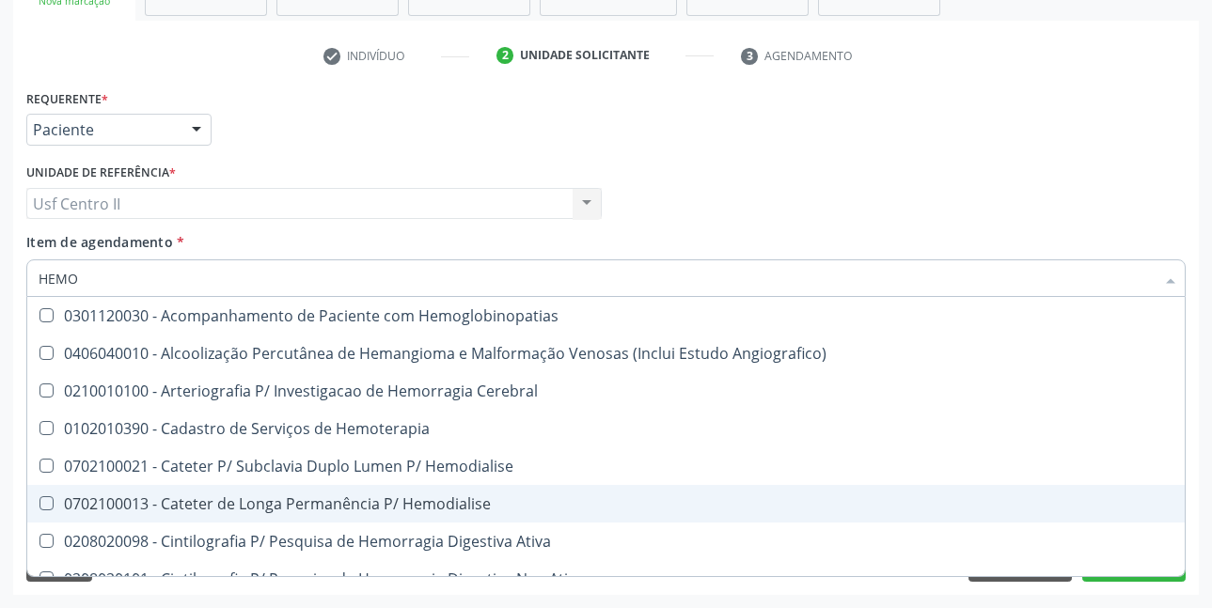
type input "HEMOG"
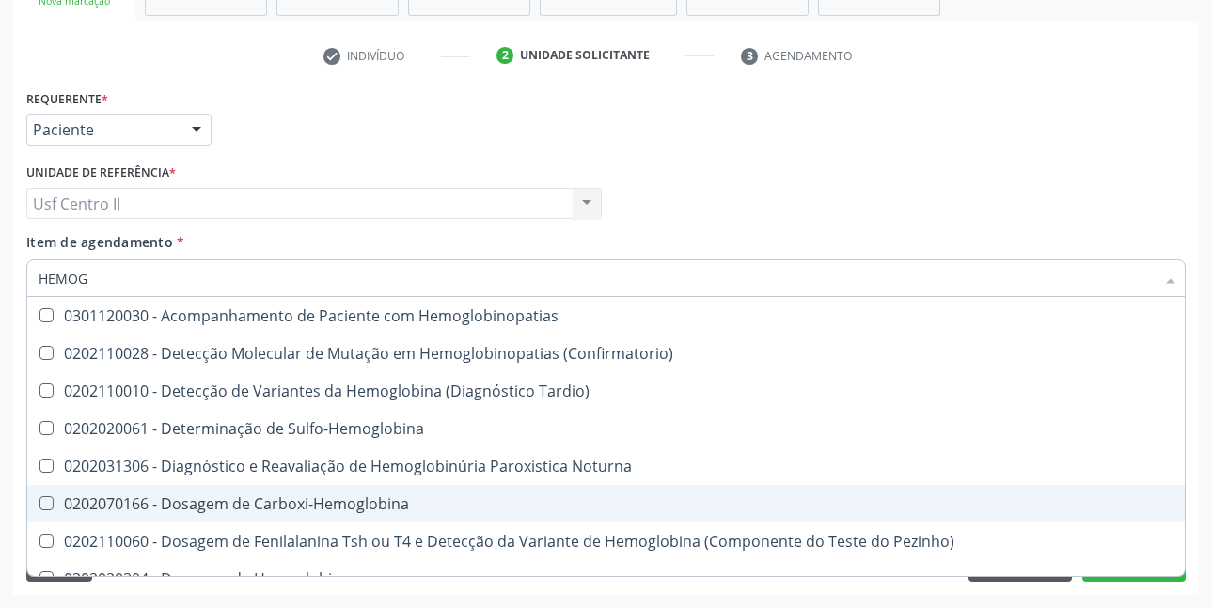
checkbox Glicosilada "true"
type input "HEMOGR"
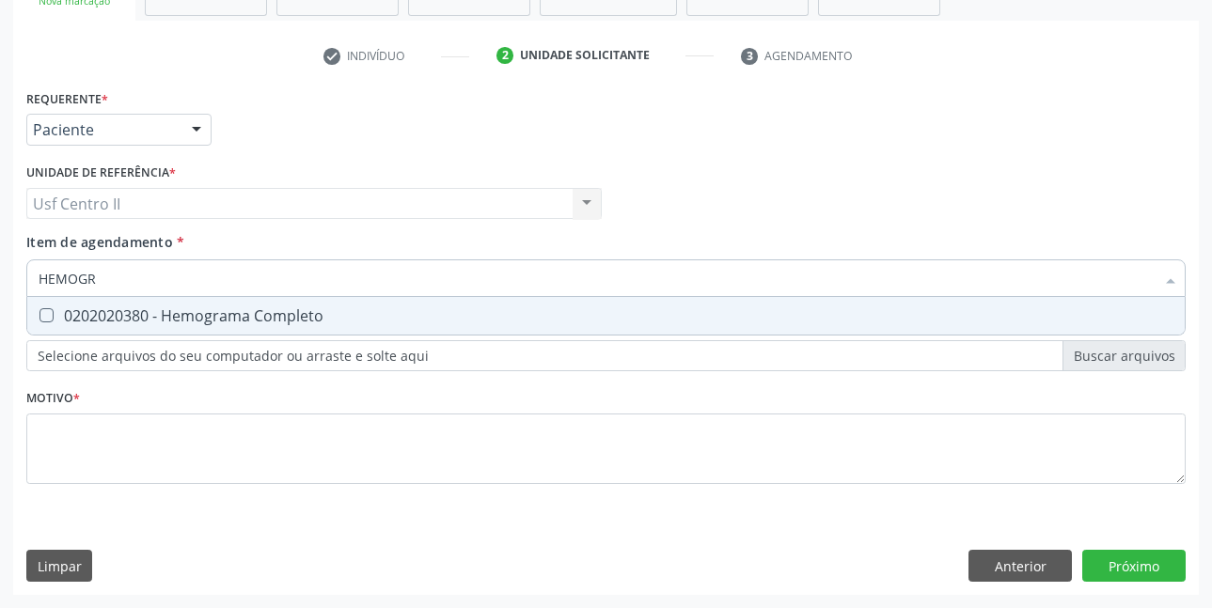
click at [258, 308] on div "0202020380 - Hemograma Completo" at bounding box center [606, 315] width 1135 height 15
checkbox Completo "true"
type input "HEMOG"
checkbox Completo "false"
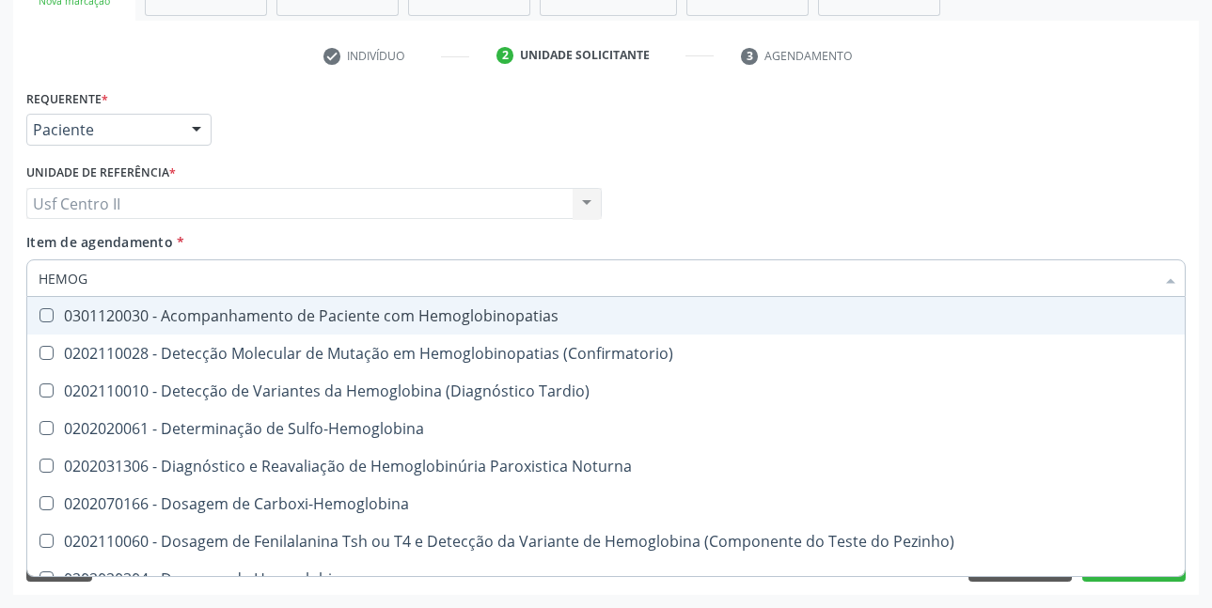
type input "HEMO"
checkbox Glicosilada "false"
checkbox Completo "false"
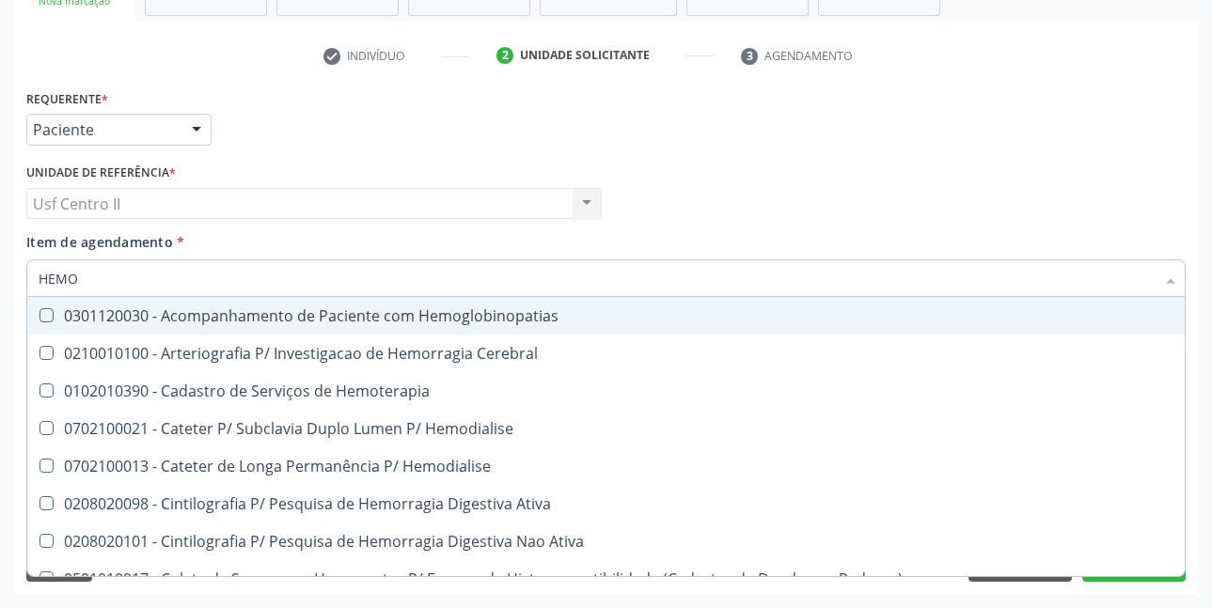
type input "HEM"
checkbox Glicosilada "false"
checkbox Semana\) "true"
checkbox Completo "false"
checkbox Elástica "true"
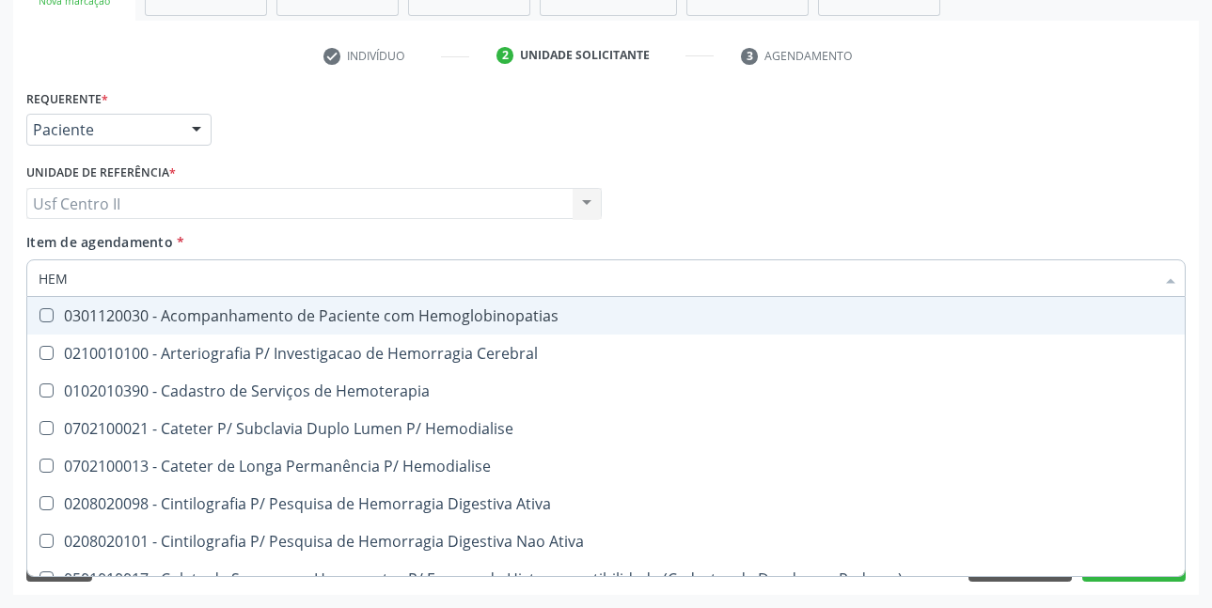
type input "HE"
checkbox Semana\) "false"
checkbox Hemoptise "true"
checkbox Elástica "false"
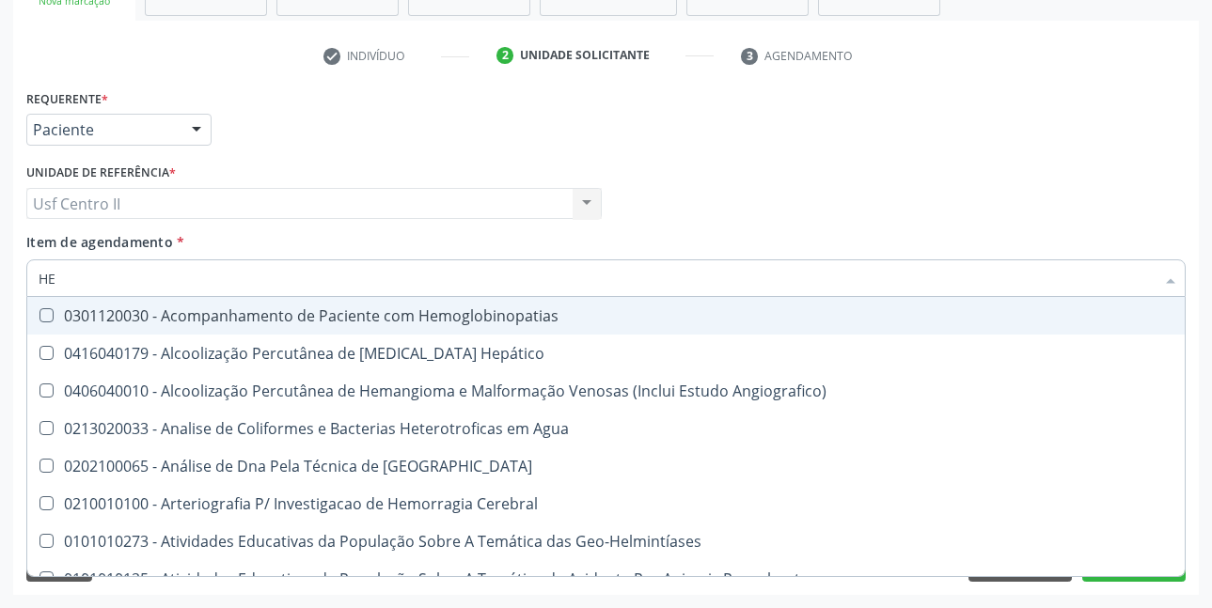
type input "H"
checkbox Glicosilada "false"
checkbox Completo "false"
checkbox Folheto "true"
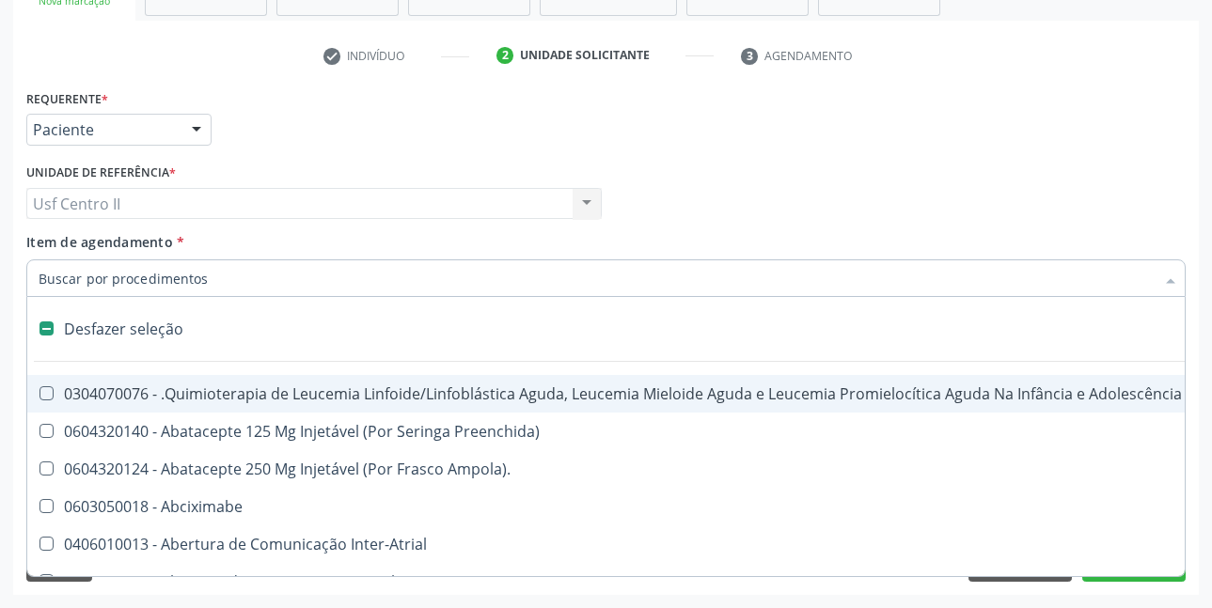
type input "T"
checkbox Reto "true"
checkbox Urina "false"
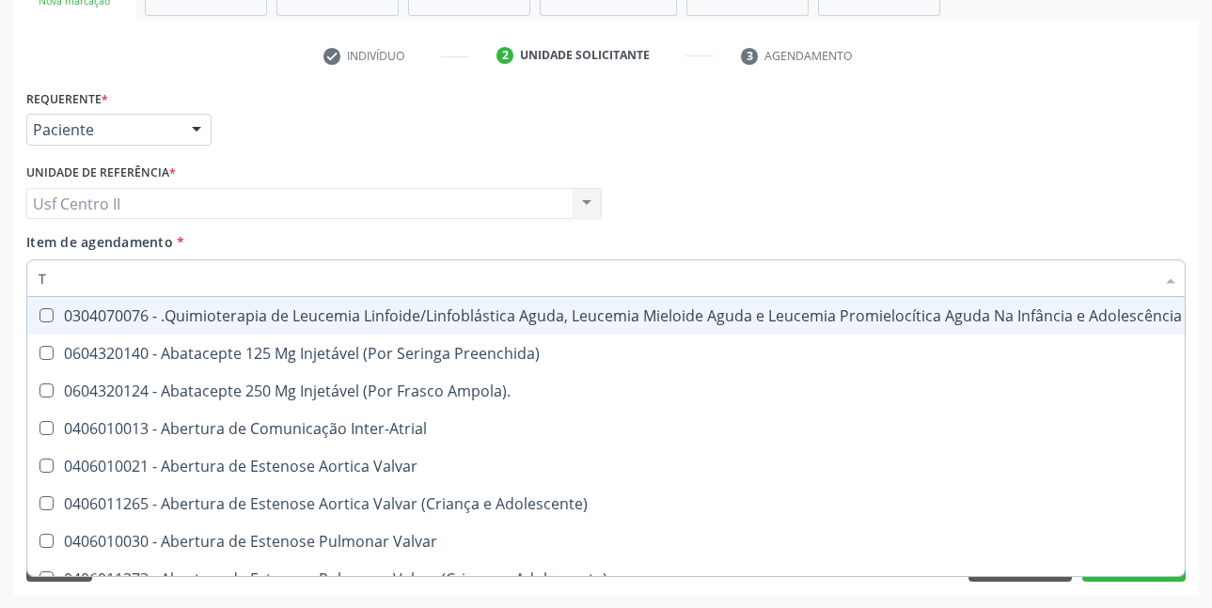
type input "T4"
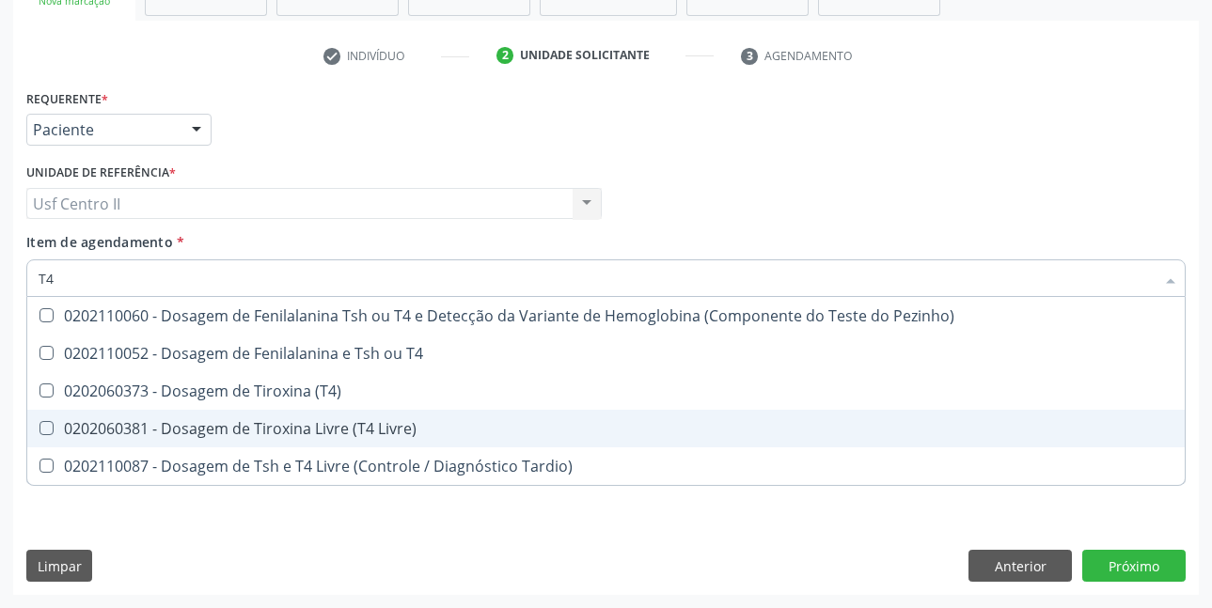
click at [331, 426] on div "0202060381 - Dosagem de Tiroxina Livre (T4 Livre)" at bounding box center [606, 428] width 1135 height 15
checkbox Livre\) "true"
type input "TS"
checkbox Livre\) "false"
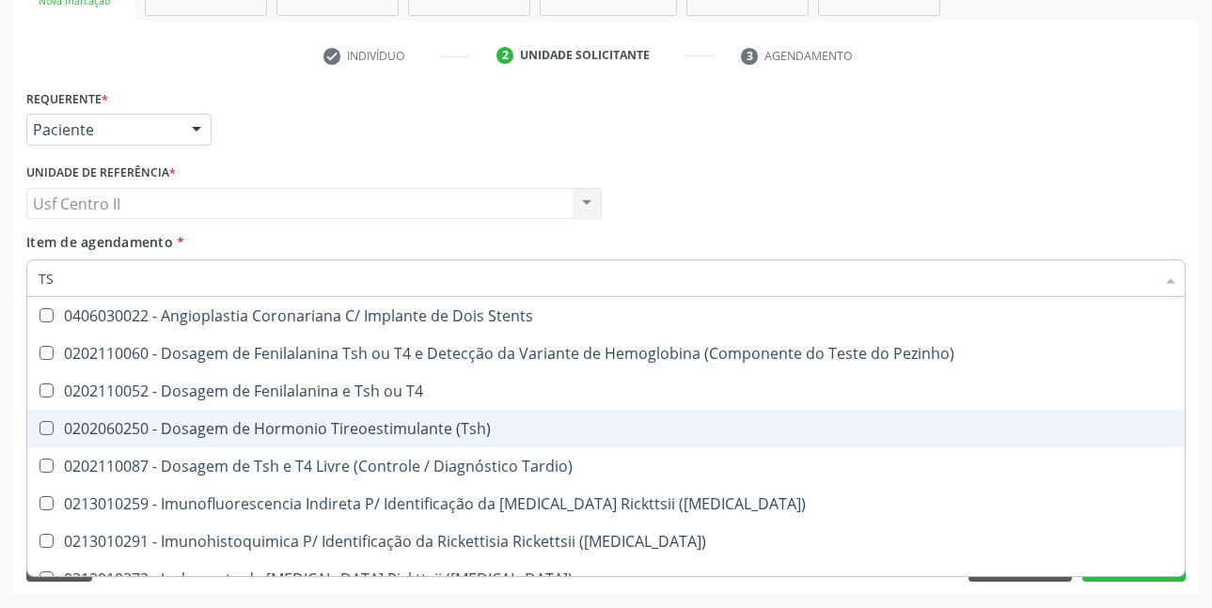
type input "TSH"
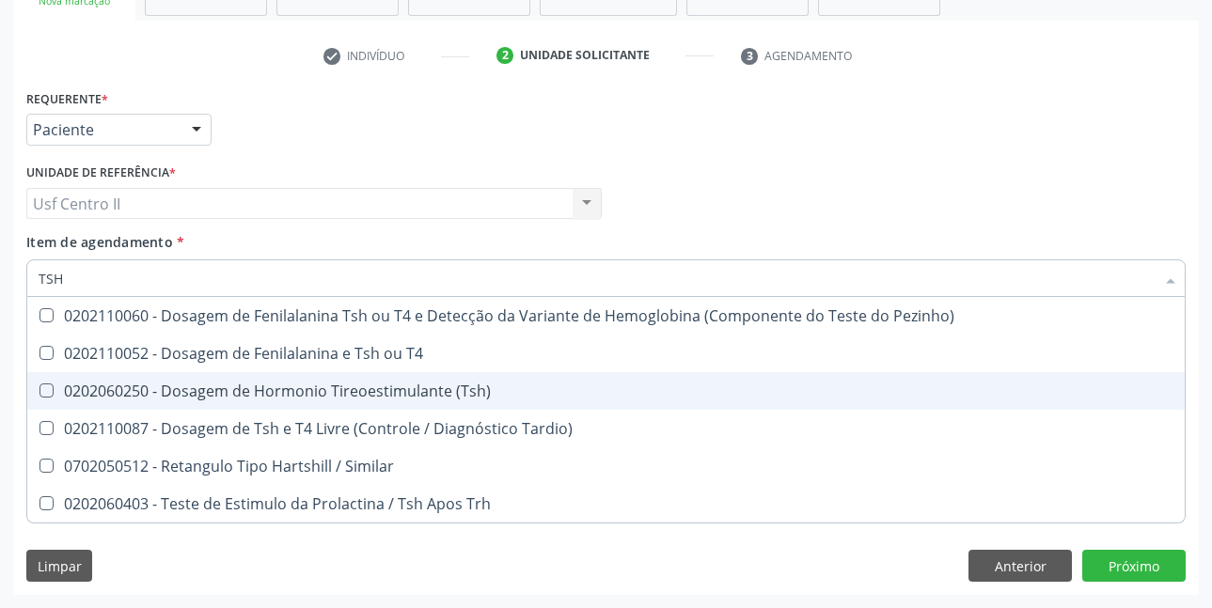
click at [366, 386] on div "0202060250 - Dosagem de Hormonio Tireoestimulante (Tsh)" at bounding box center [606, 391] width 1135 height 15
checkbox \(Tsh\) "true"
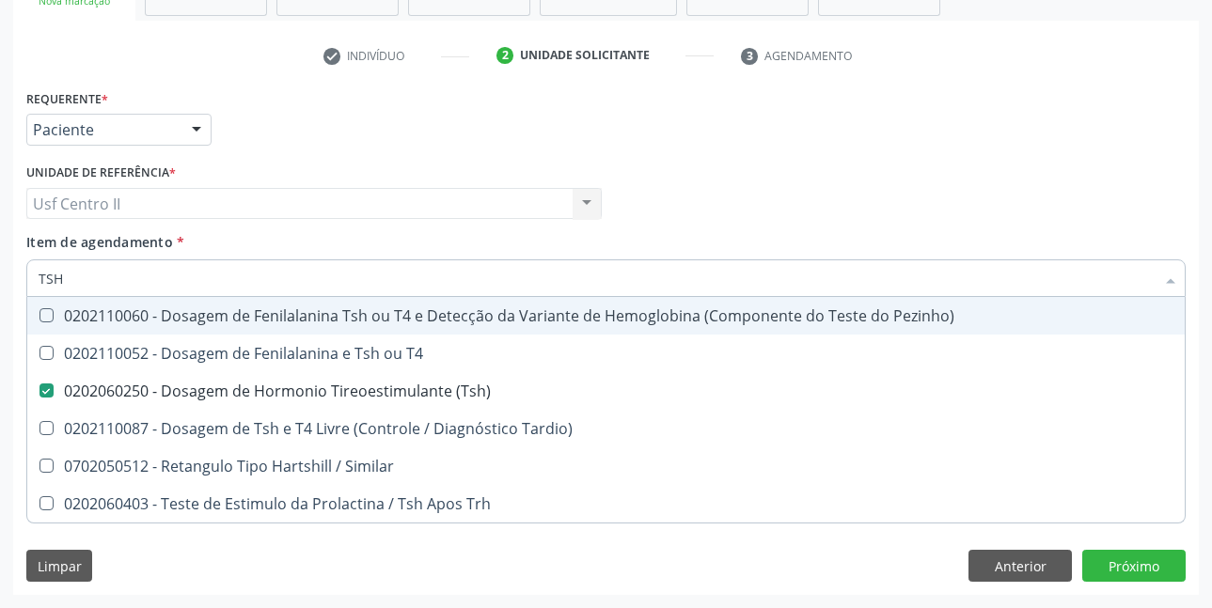
click at [794, 192] on div "Profissional Solicitante Por favor, selecione a Unidade de Atendimento primeiro…" at bounding box center [606, 195] width 1169 height 73
checkbox T4 "true"
checkbox Tardio\) "true"
checkbox Similar "true"
checkbox Trh "true"
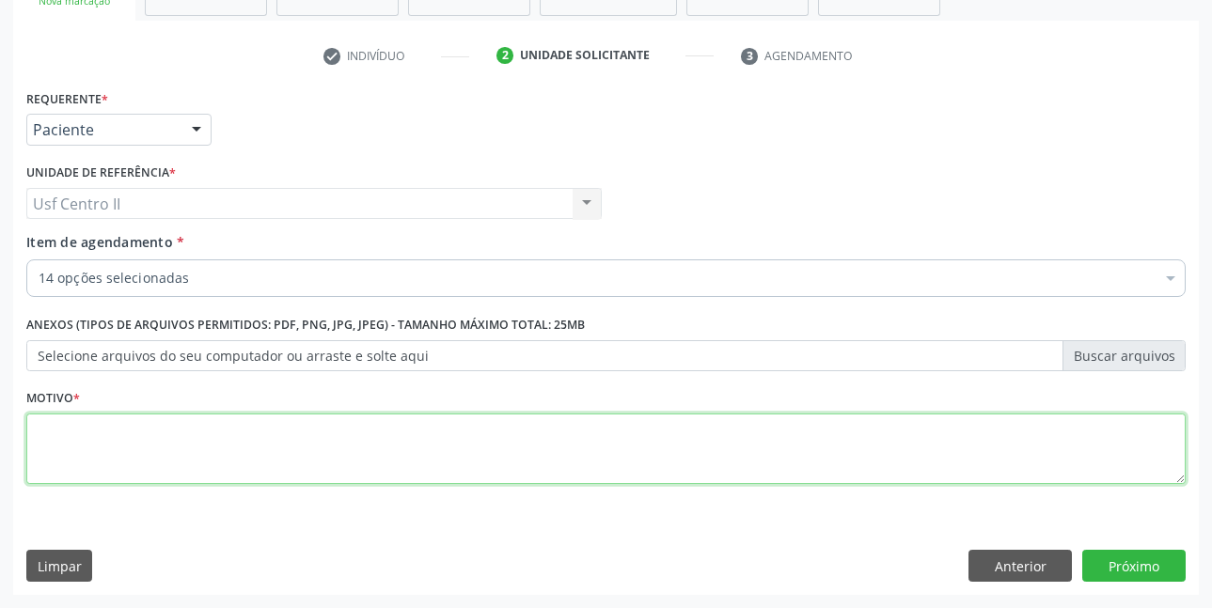
click at [87, 435] on textarea at bounding box center [605, 449] width 1159 height 71
type textarea "."
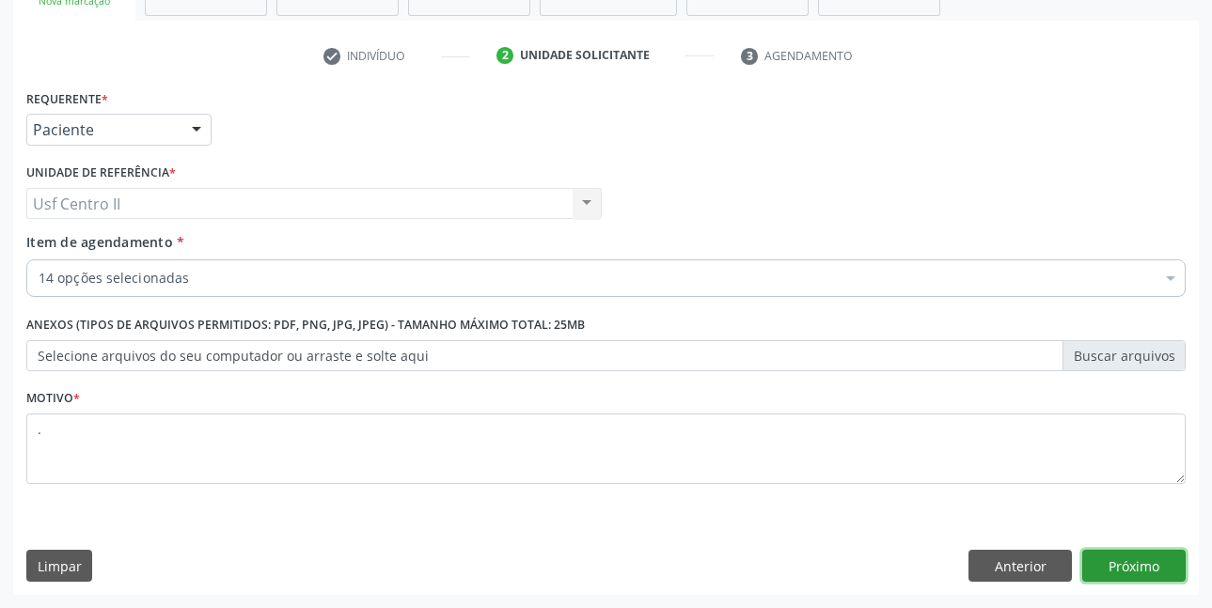
click at [1151, 566] on button "Próximo" at bounding box center [1133, 566] width 103 height 32
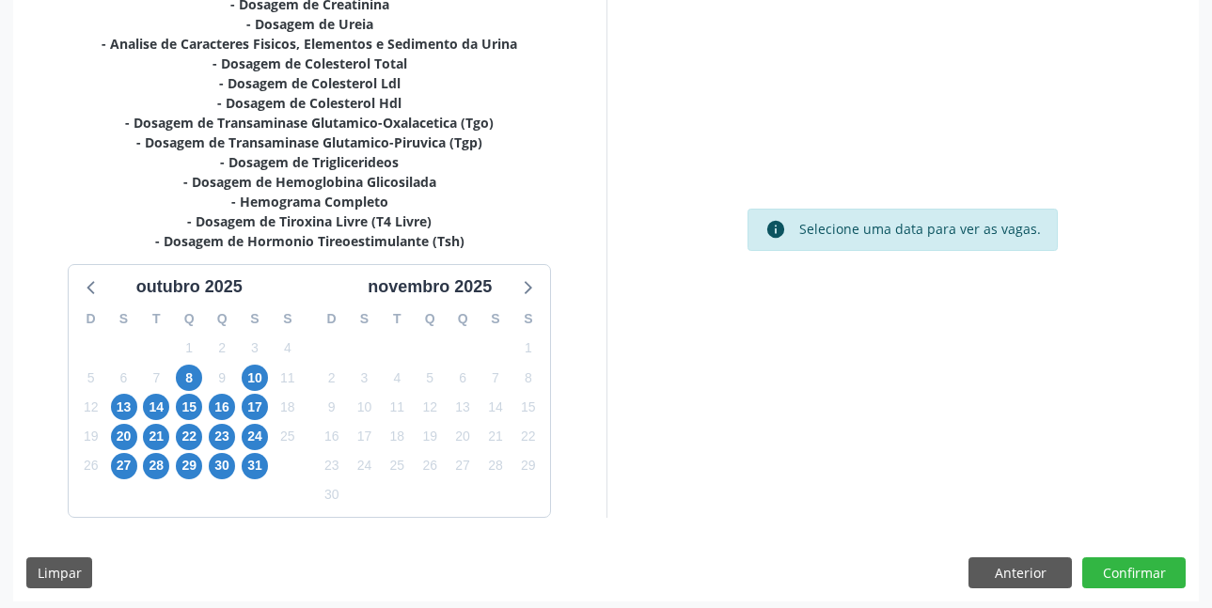
scroll to position [466, 0]
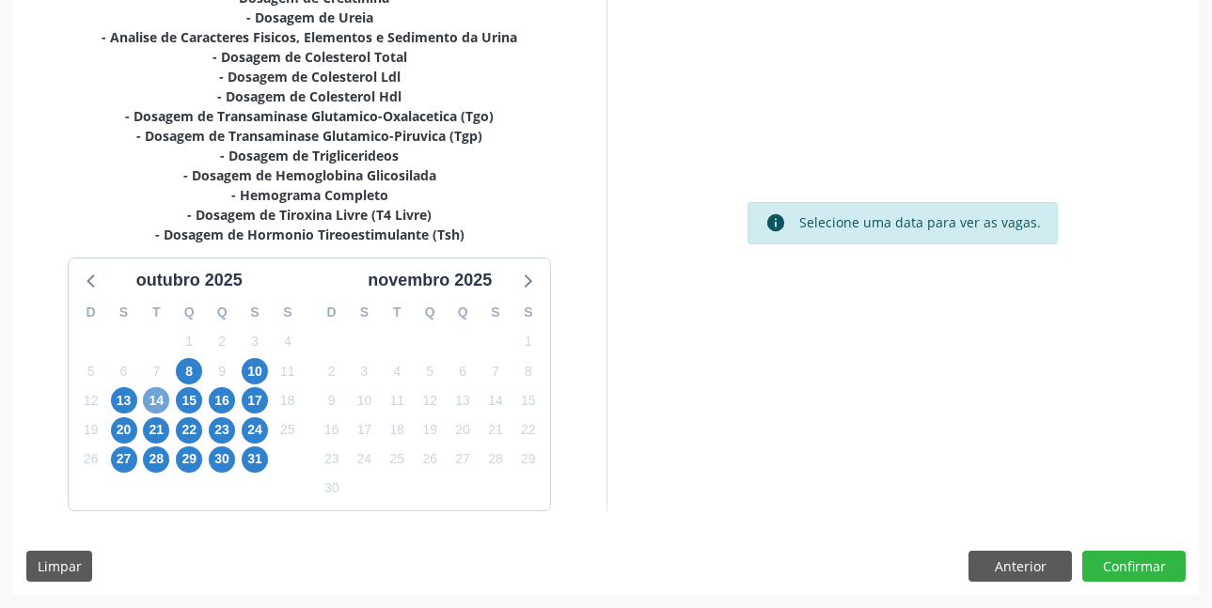
click at [153, 400] on span "14" at bounding box center [156, 400] width 26 height 26
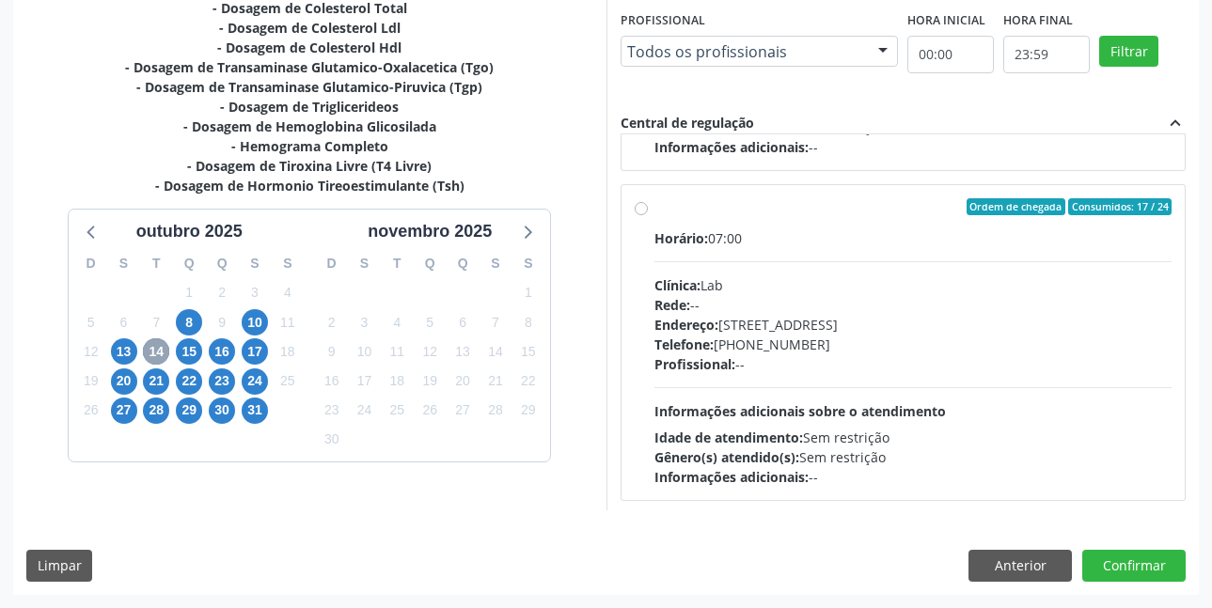
scroll to position [658, 0]
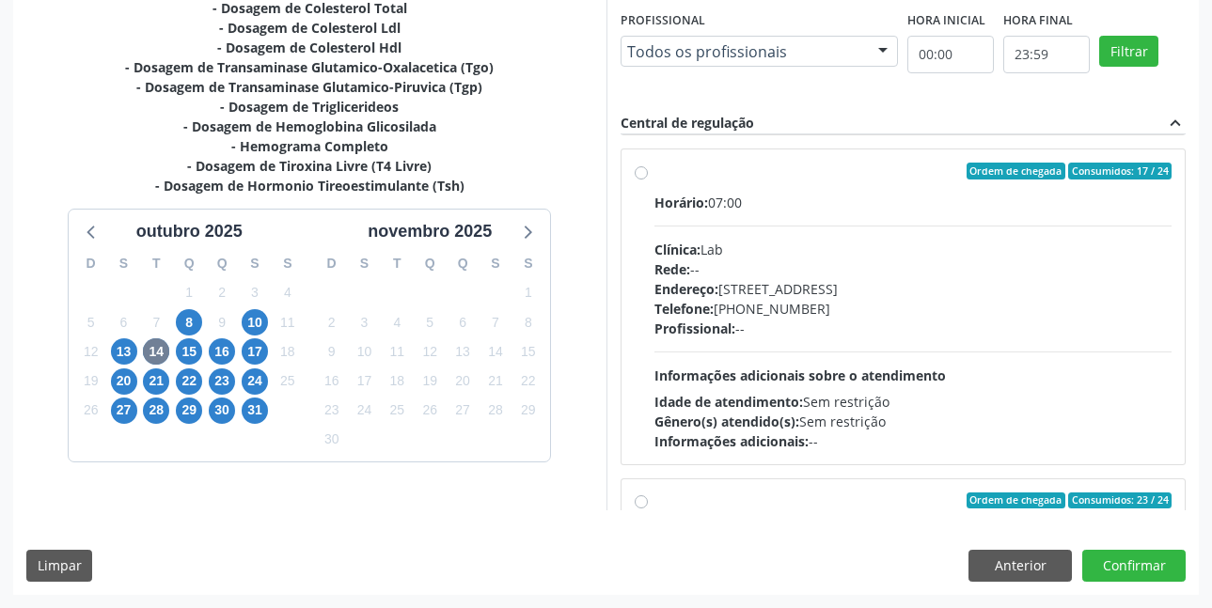
click at [654, 177] on label "Ordem de chegada Consumidos: 17 / 24 Horário: 07:00 Clínica: Lab Rede: -- Ender…" at bounding box center [913, 307] width 518 height 289
click at [645, 177] on input "Ordem de chegada Consumidos: 17 / 24 Horário: 07:00 Clínica: Lab Rede: -- Ender…" at bounding box center [641, 171] width 13 height 17
radio input "true"
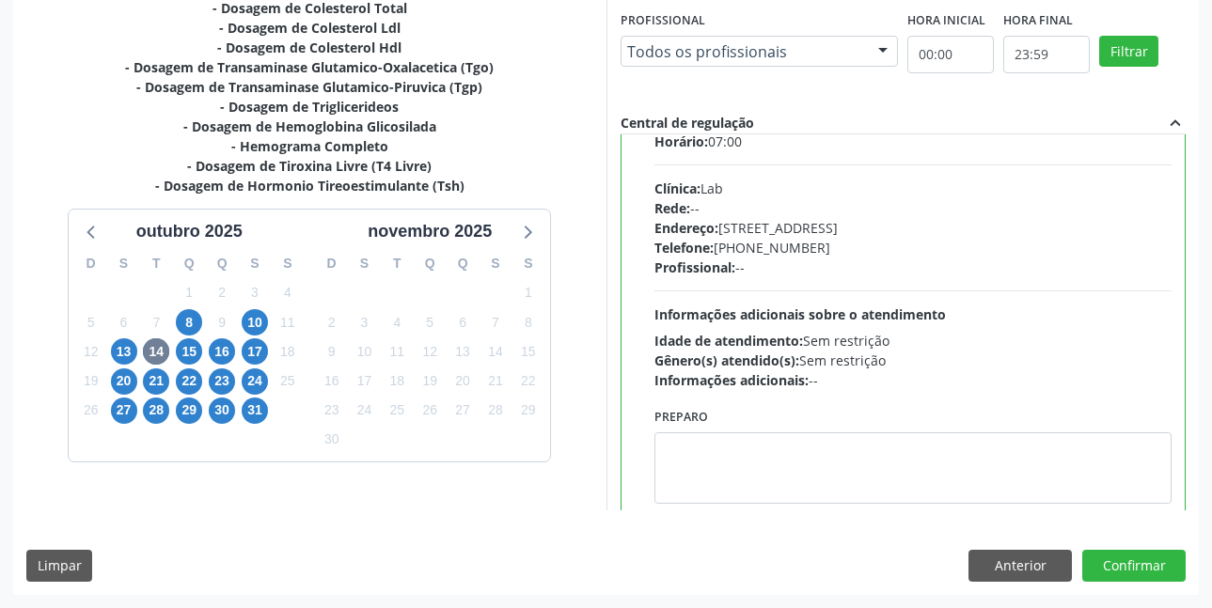
scroll to position [752, 0]
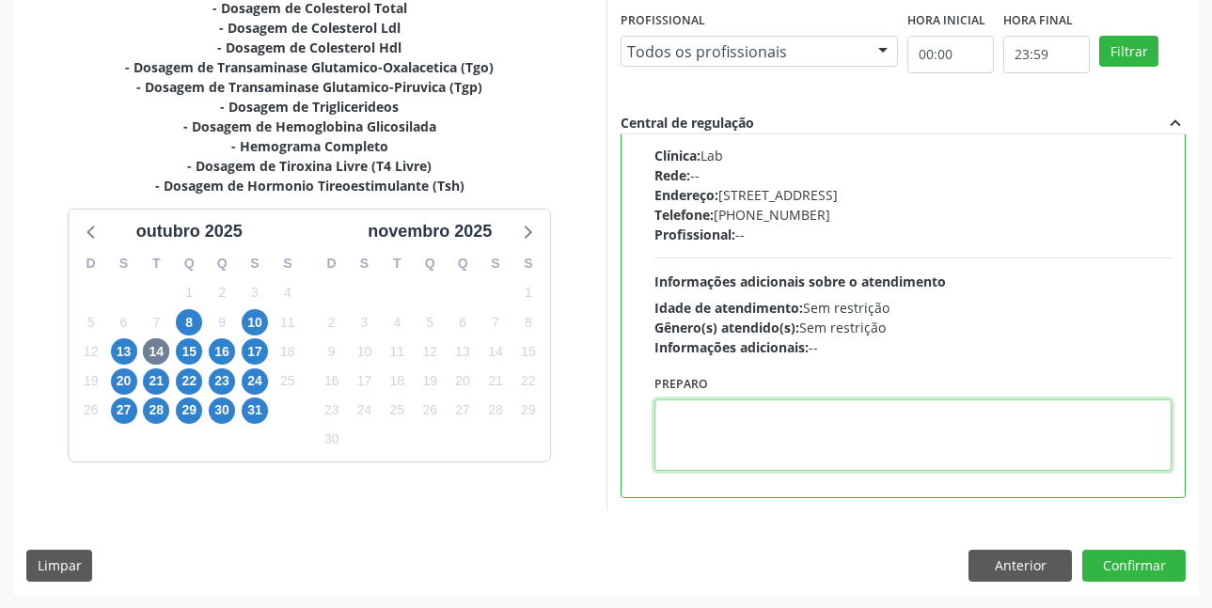
click at [938, 417] on textarea at bounding box center [913, 435] width 518 height 71
paste textarea "O EXAME SERÁ REALIZADO NA UNIDADE DE SAÚDE CENTRO 2 (POSTINHO DO [GEOGRAPHIC_DA…"
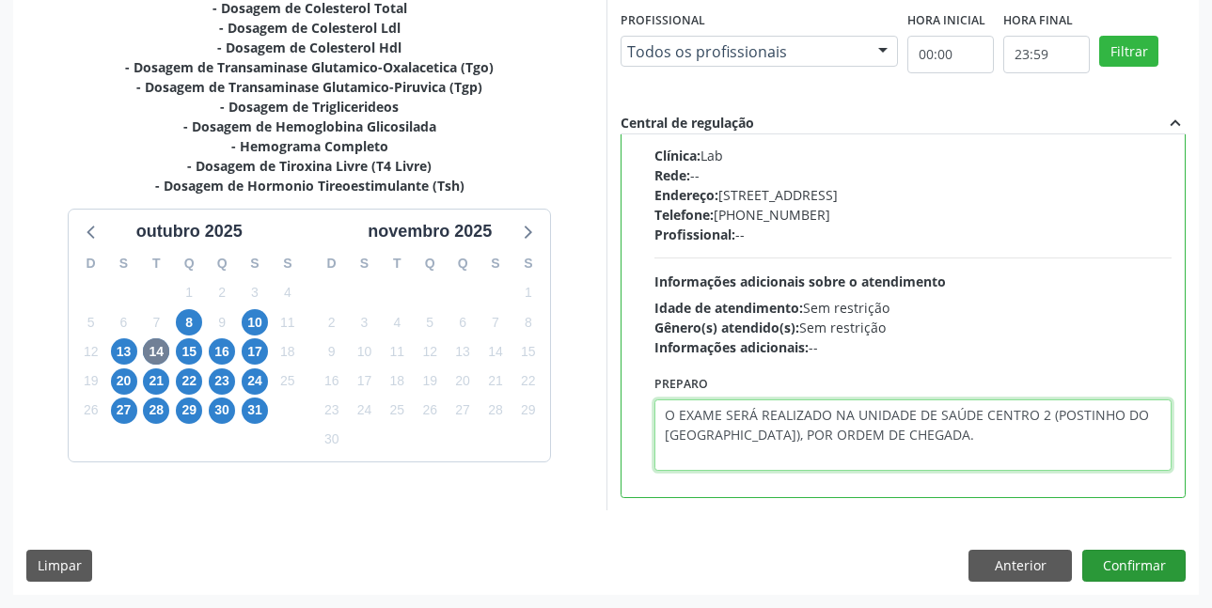
type textarea "O EXAME SERÁ REALIZADO NA UNIDADE DE SAÚDE CENTRO 2 (POSTINHO DO [GEOGRAPHIC_DA…"
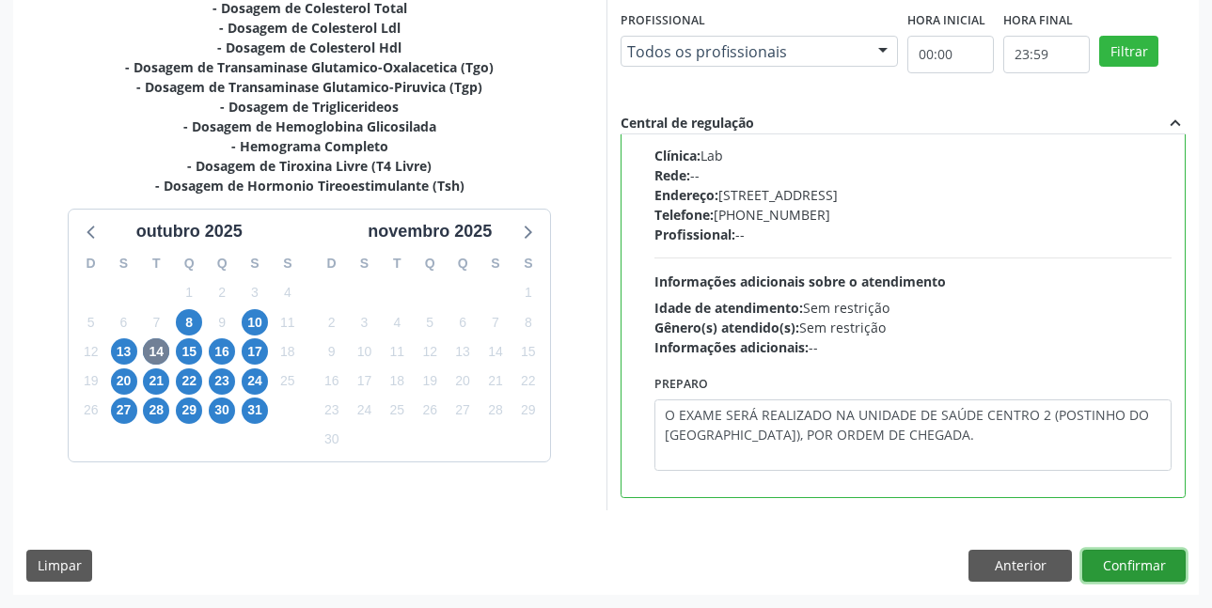
click at [1125, 565] on button "Confirmar" at bounding box center [1133, 566] width 103 height 32
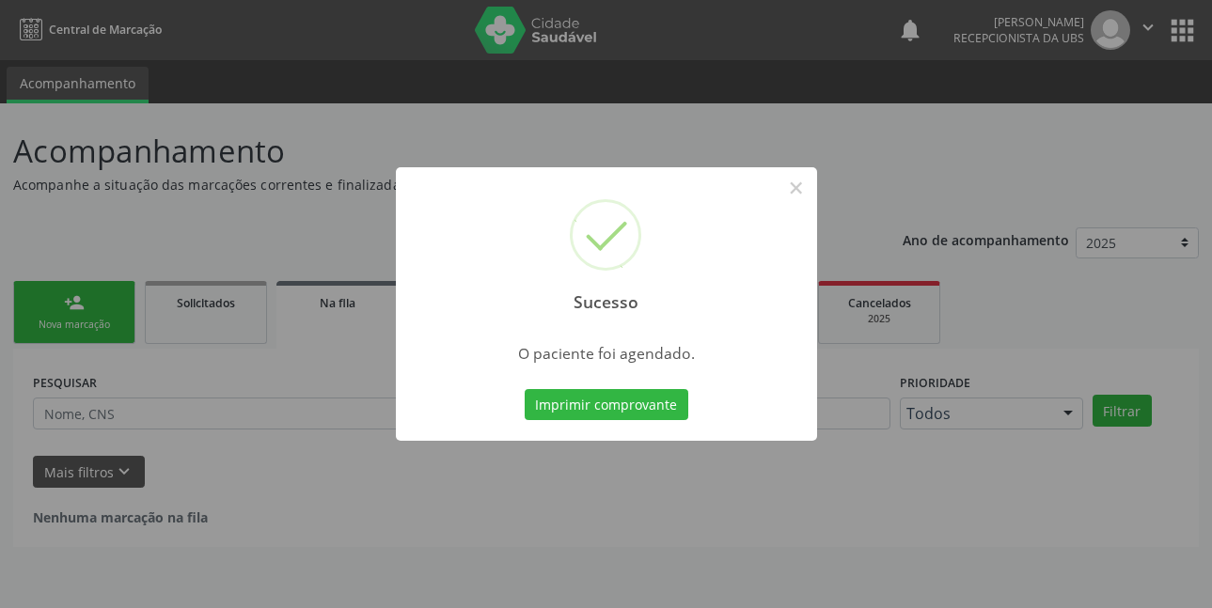
scroll to position [0, 0]
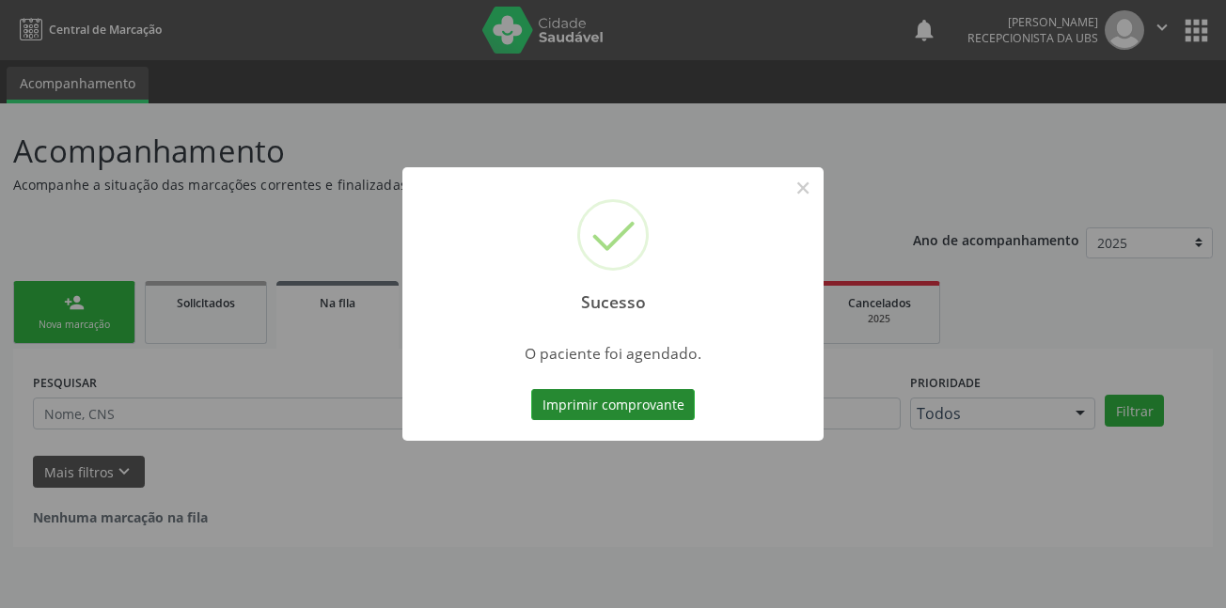
click at [662, 405] on button "Imprimir comprovante" at bounding box center [613, 405] width 164 height 32
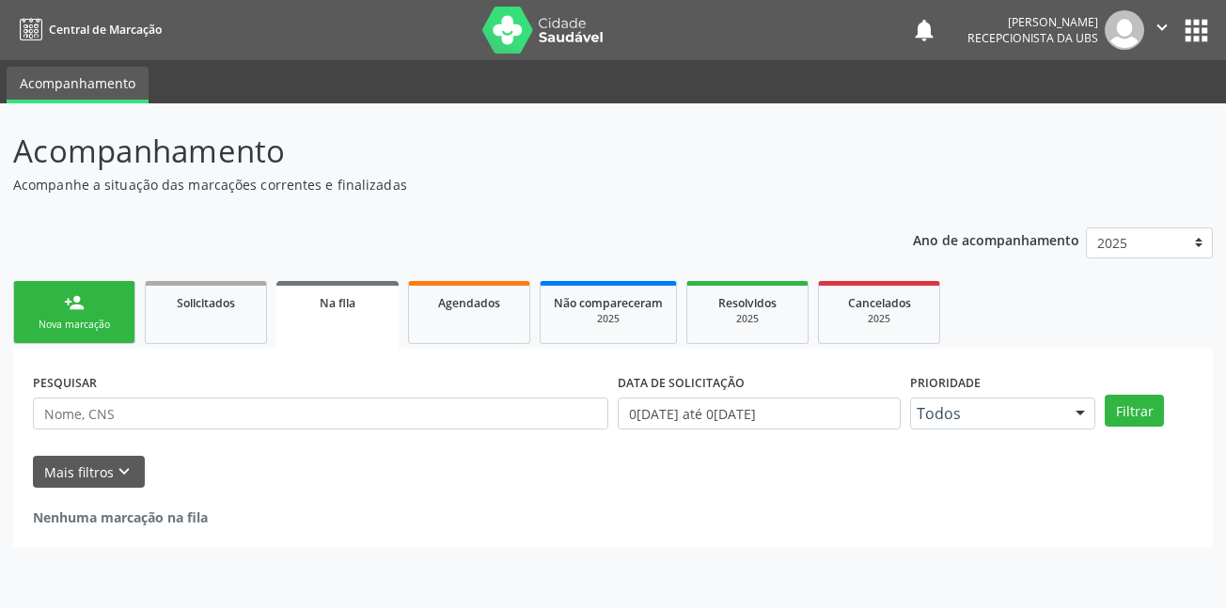
click at [83, 309] on div "person_add" at bounding box center [74, 302] width 21 height 21
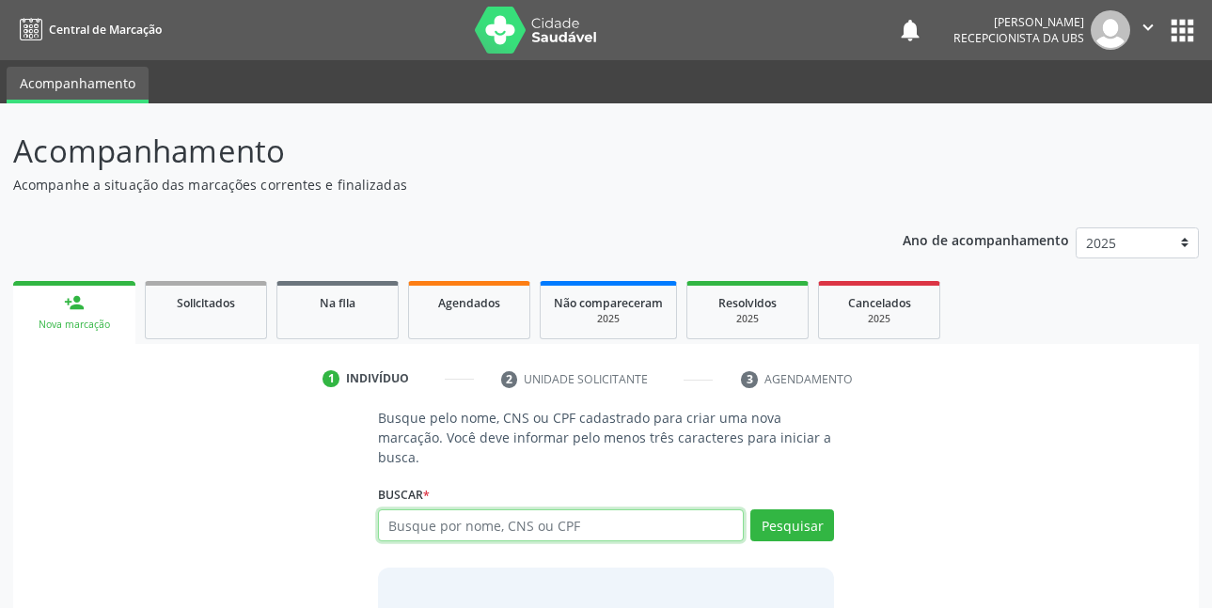
click at [606, 527] on input "text" at bounding box center [561, 526] width 367 height 32
type input "11435636465"
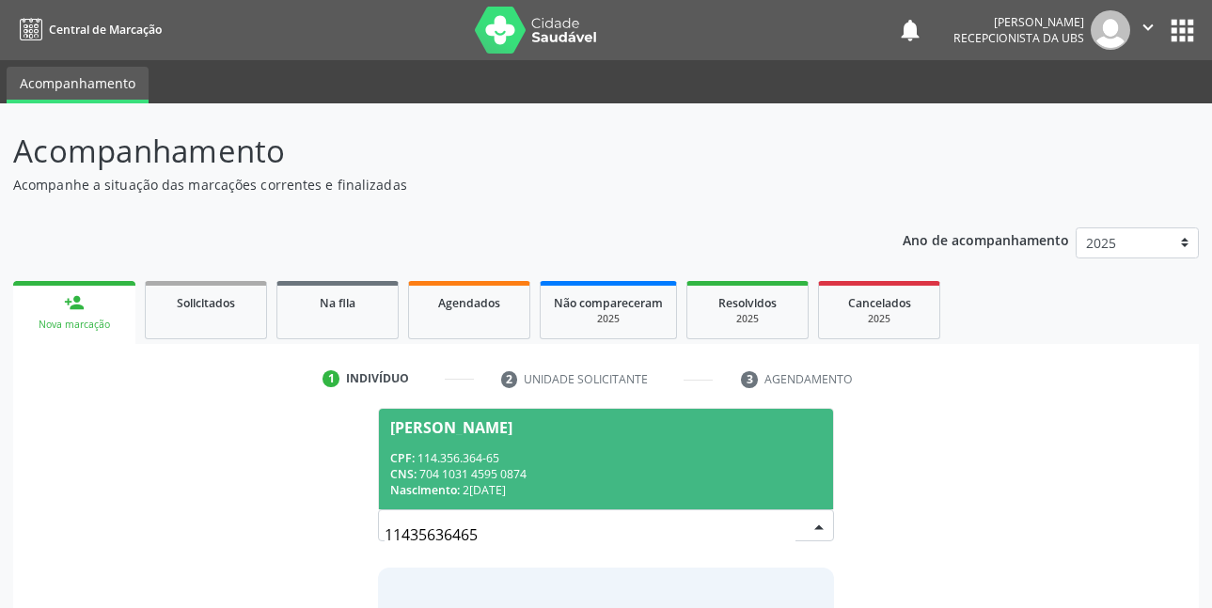
click at [528, 447] on span "Vitor Gabriel Leite Pereira CPF: 114.356.364-65 CNS: 704 1031 4595 0874 Nascime…" at bounding box center [606, 459] width 455 height 101
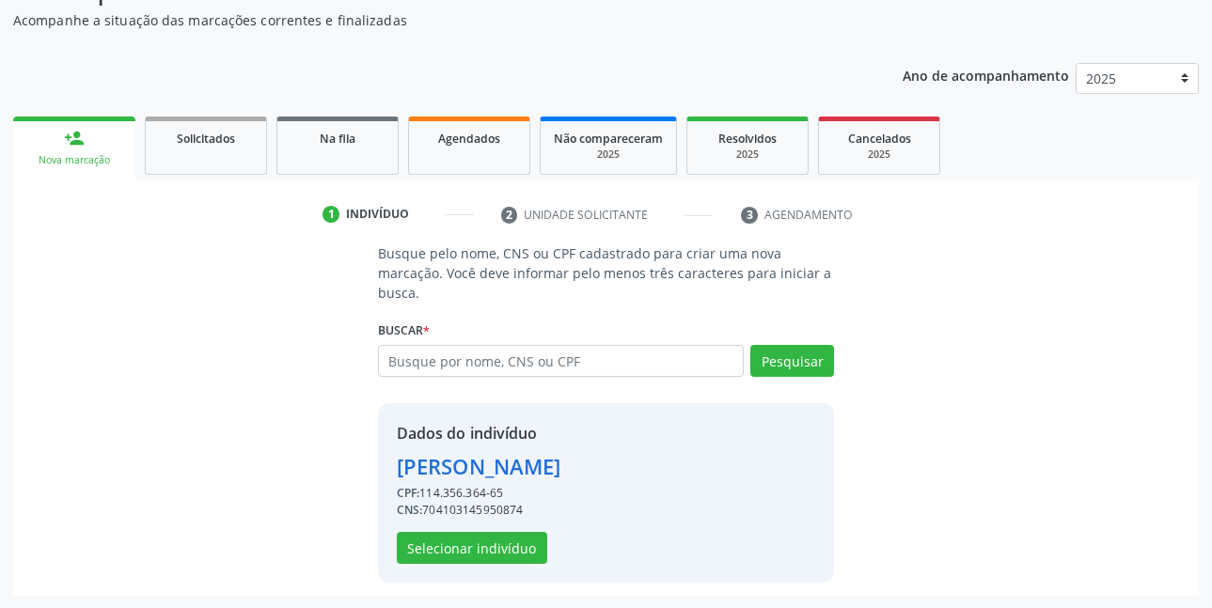
scroll to position [165, 0]
click at [471, 543] on button "Selecionar indivíduo" at bounding box center [472, 547] width 150 height 32
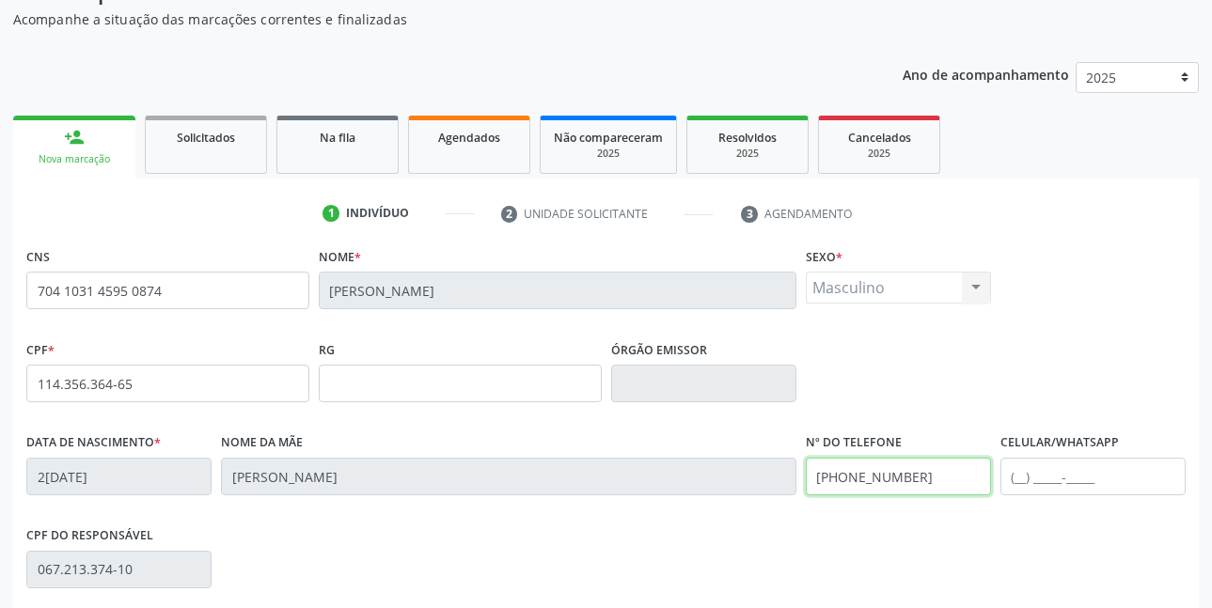
click at [954, 467] on input "(87) 99999-9999" at bounding box center [898, 477] width 185 height 38
type input "(87) 99609-8531"
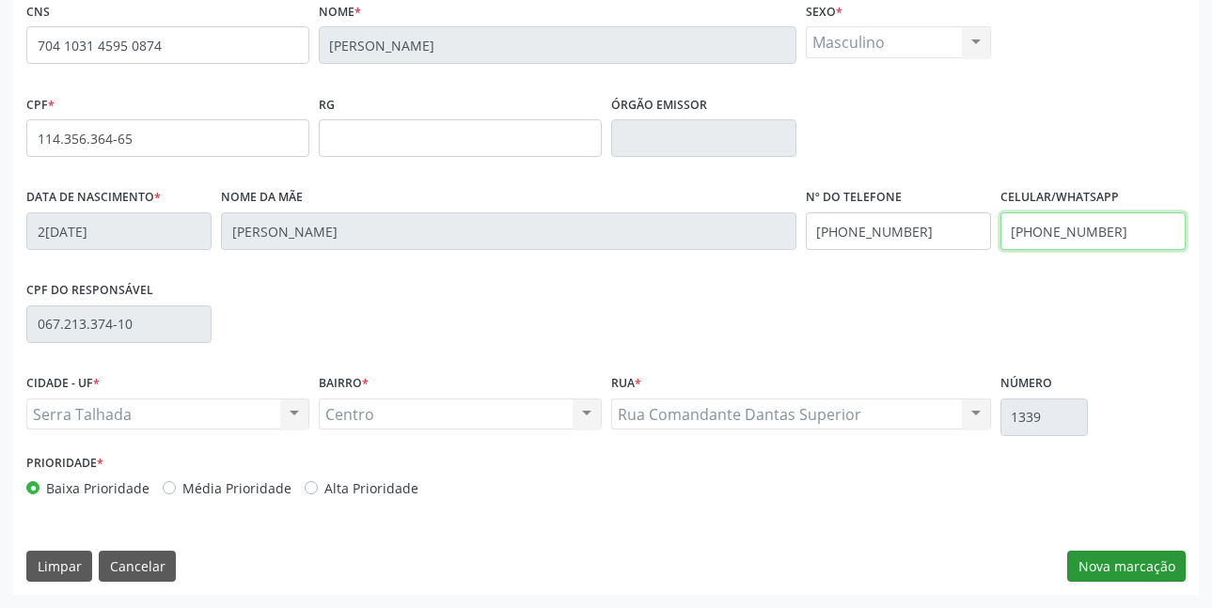
type input "(87) 99609-8531"
drag, startPoint x: 1098, startPoint y: 556, endPoint x: 906, endPoint y: 536, distance: 192.8
click at [1095, 559] on button "Nova marcação" at bounding box center [1126, 567] width 118 height 32
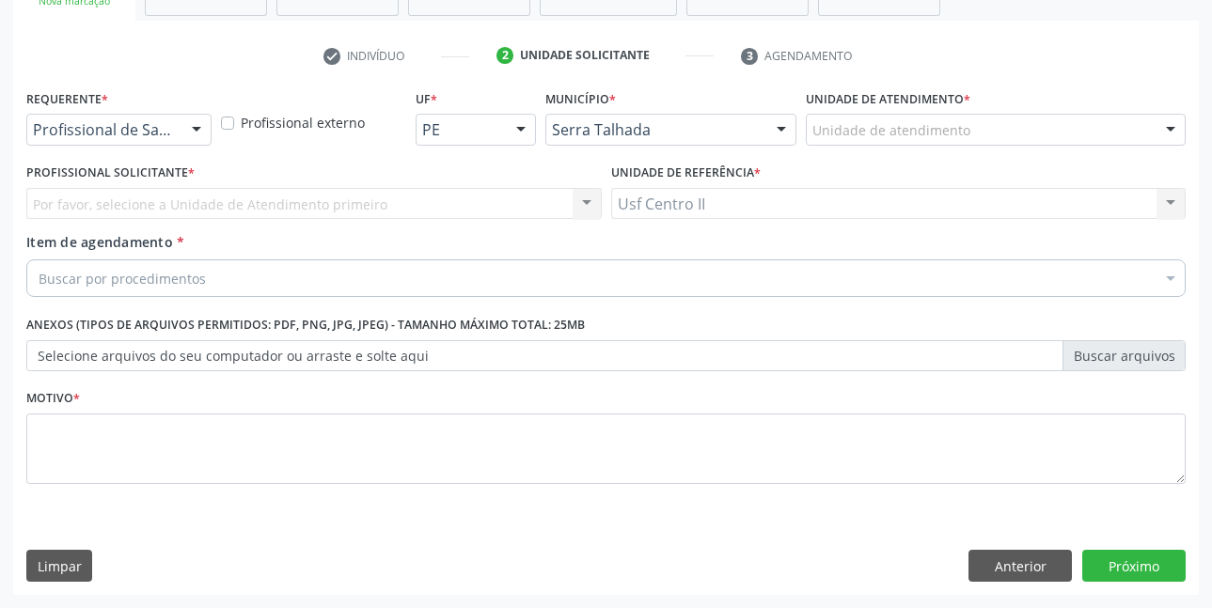
scroll to position [323, 0]
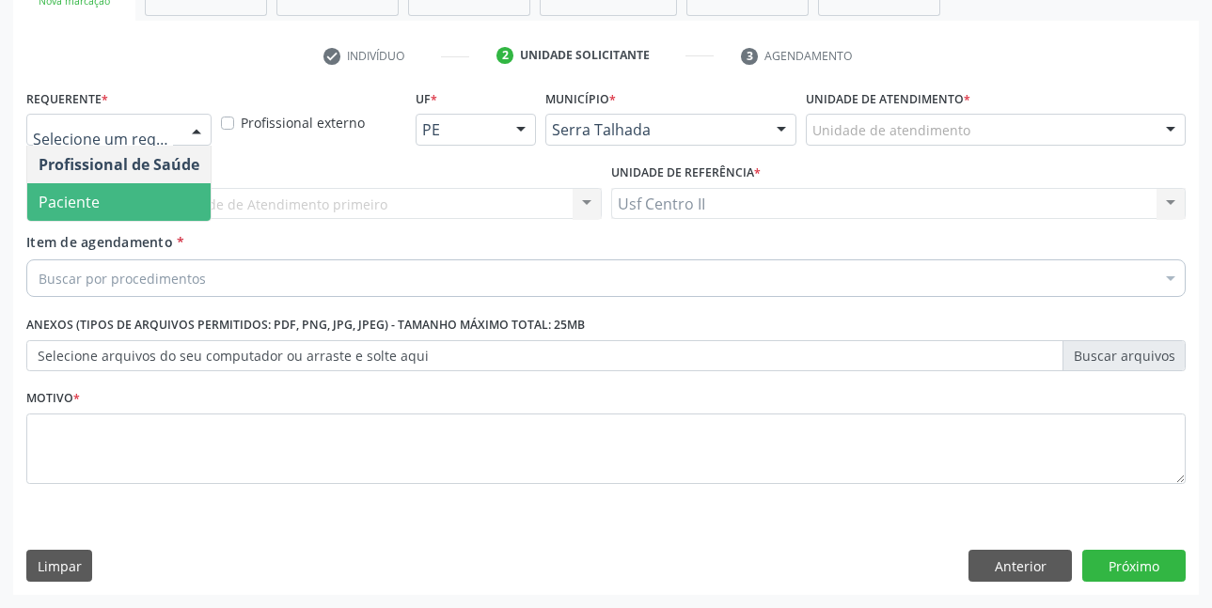
click at [127, 188] on span "Paciente" at bounding box center [118, 202] width 183 height 38
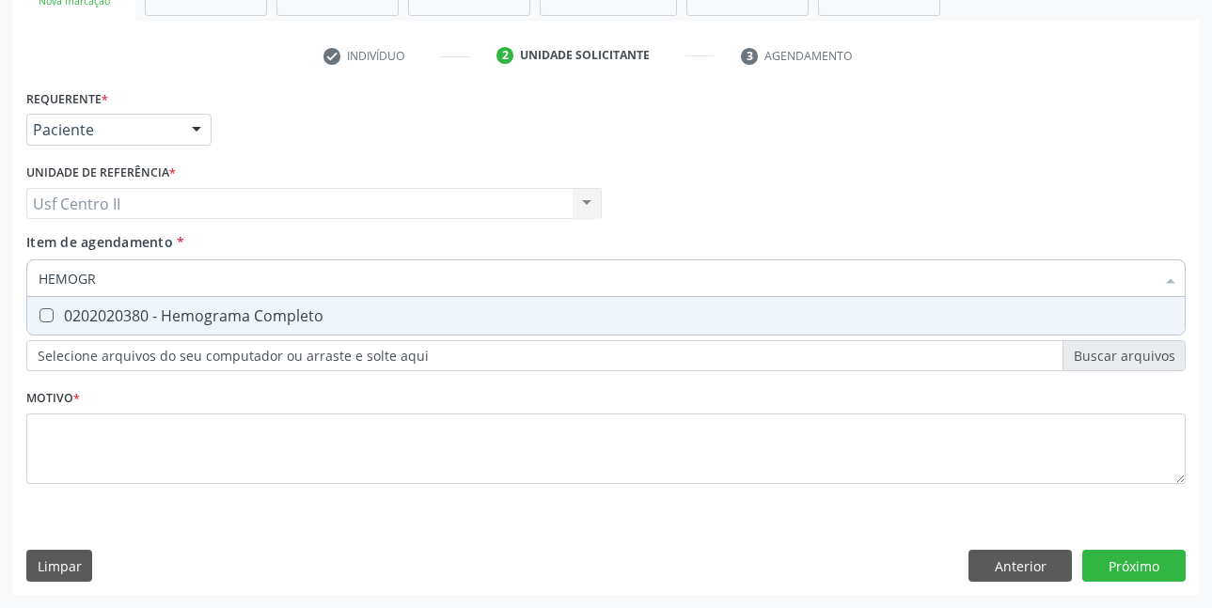
type input "HEMOGRA"
click at [171, 308] on div "0202020380 - Hemograma Completo" at bounding box center [606, 315] width 1135 height 15
checkbox Completo "true"
type input "HEMOG"
checkbox Completo "false"
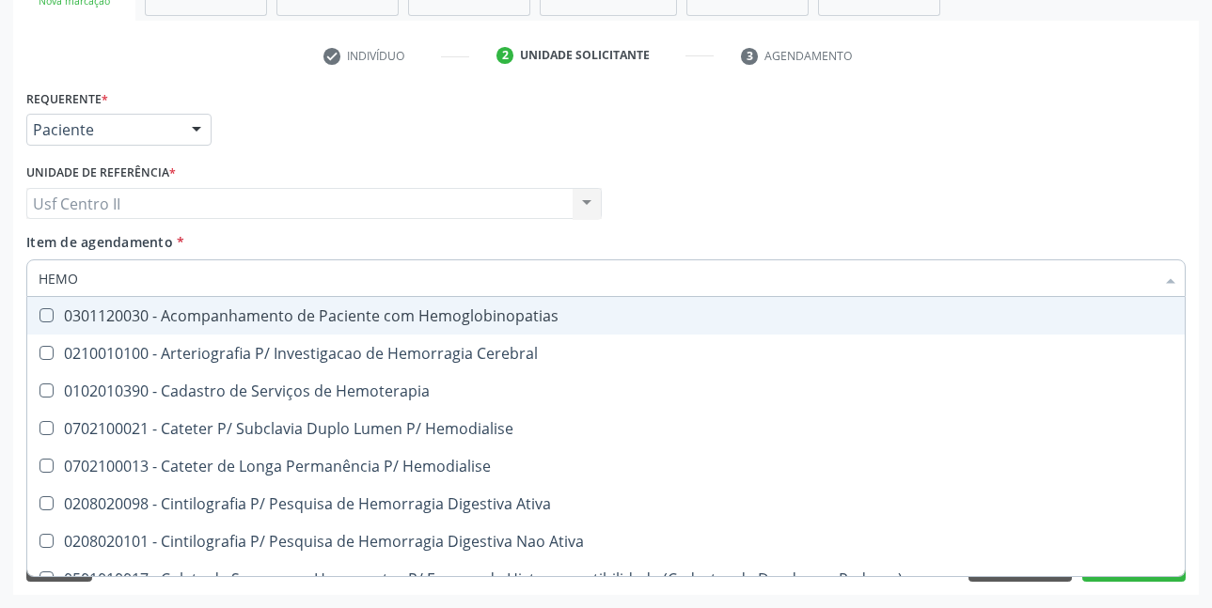
type input "HEM"
checkbox Completo "false"
checkbox Elástica "true"
type input "HE"
checkbox Elástica "false"
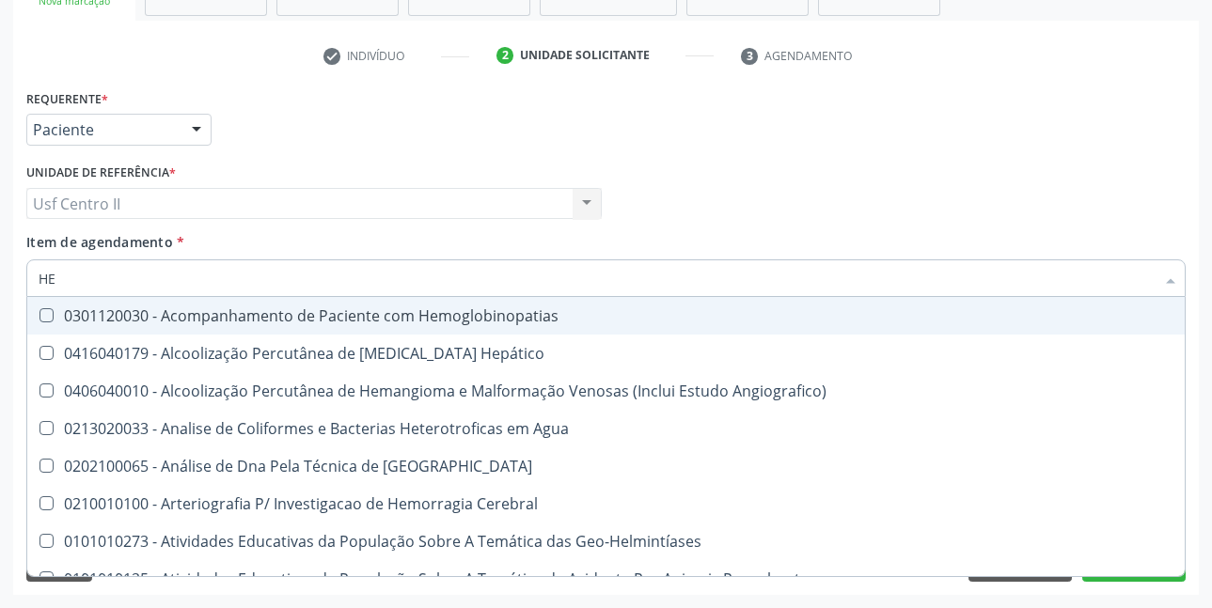
type input "H"
checkbox Completo "false"
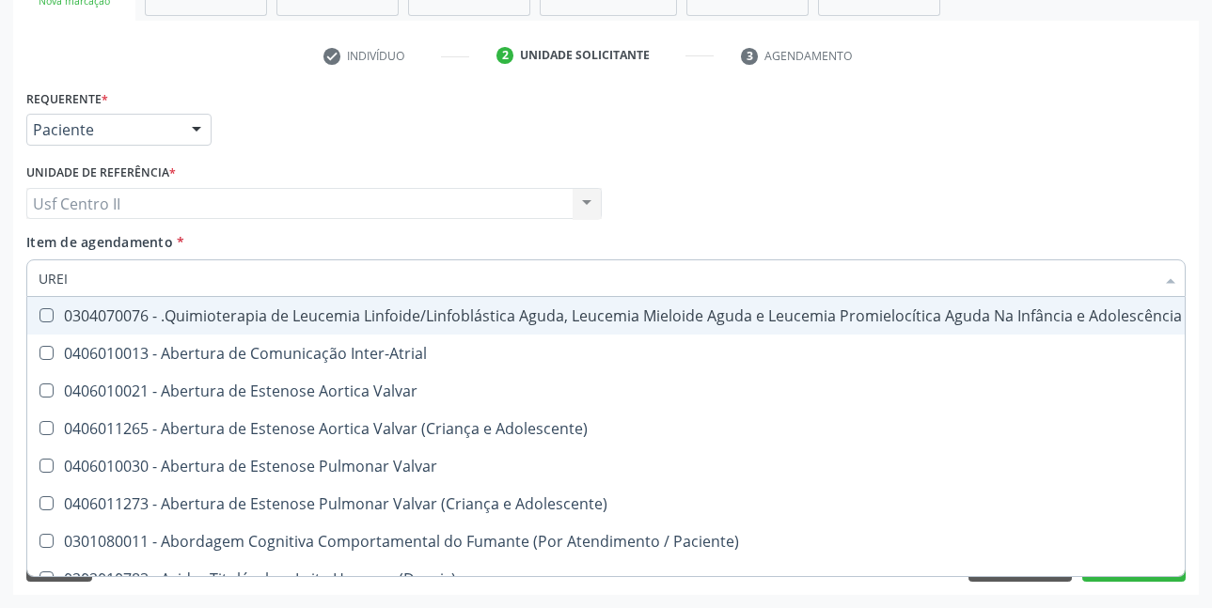
type input "UREIA"
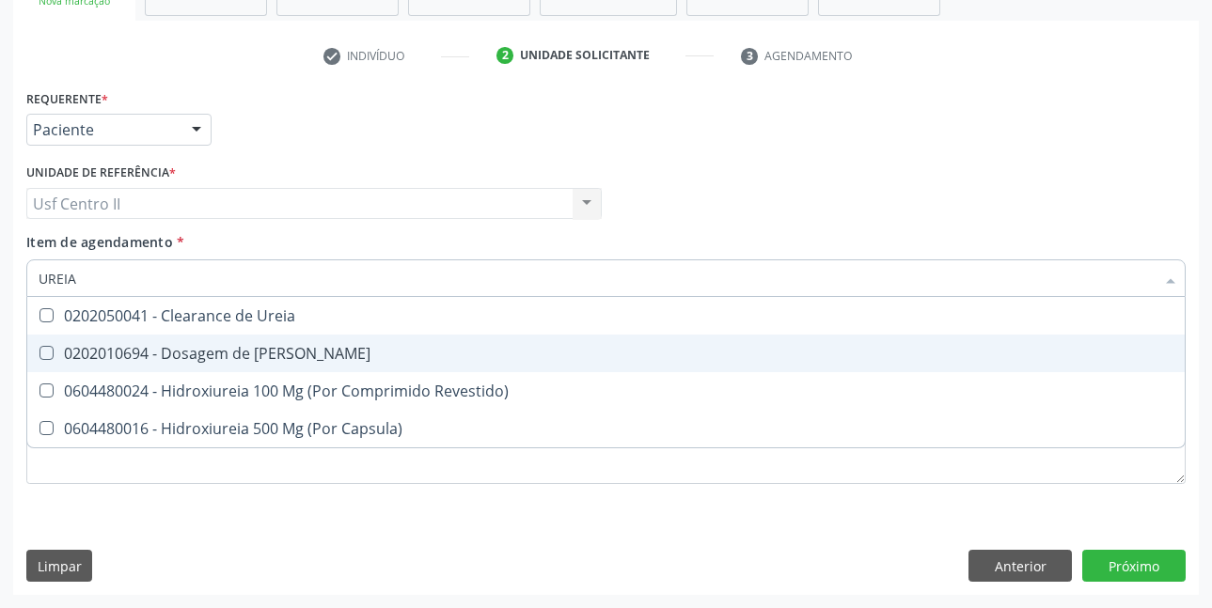
click at [204, 361] on div "0202010694 - Dosagem de [PERSON_NAME]" at bounding box center [606, 353] width 1135 height 15
checkbox Ureia "true"
type input "URE"
checkbox Ureia "false"
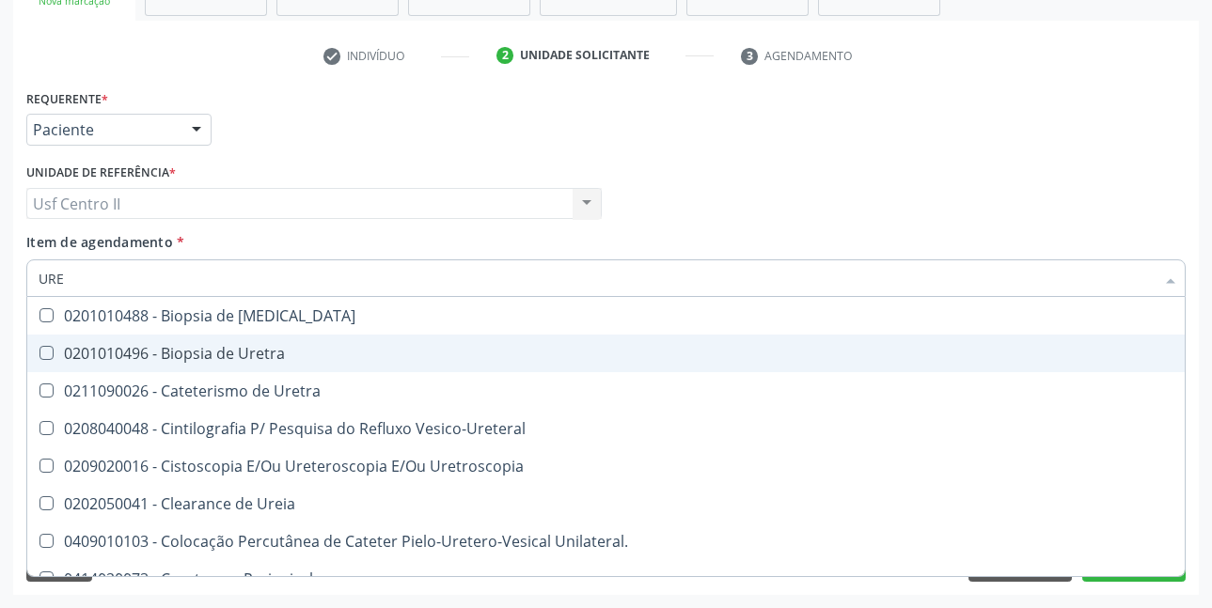
type input "UR"
checkbox Ureia "false"
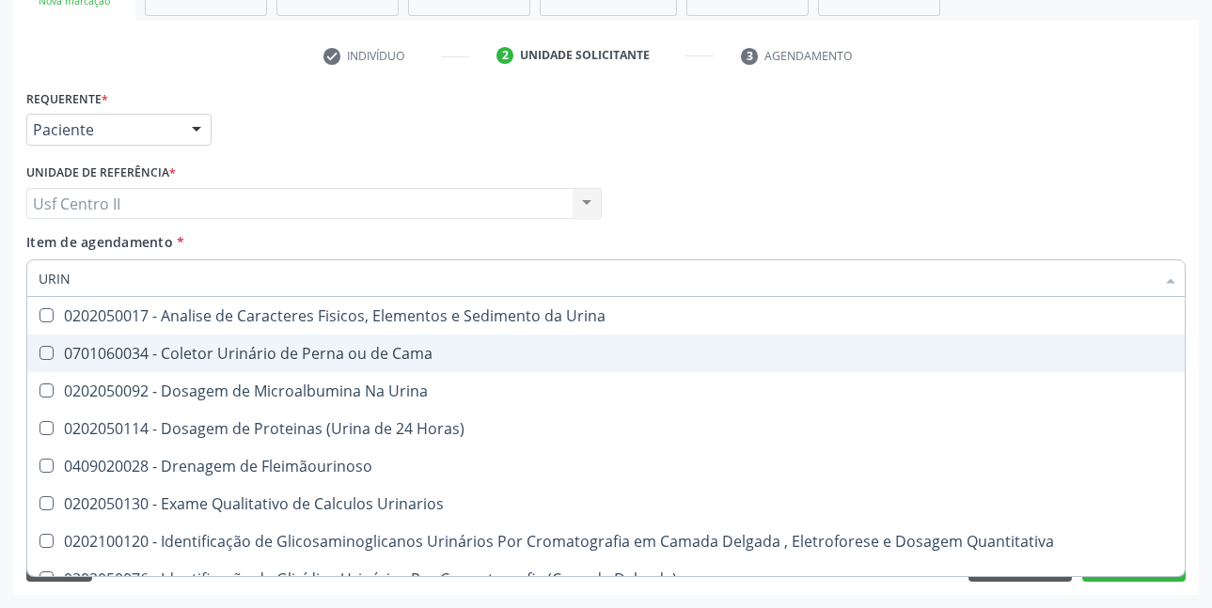
type input "URINA"
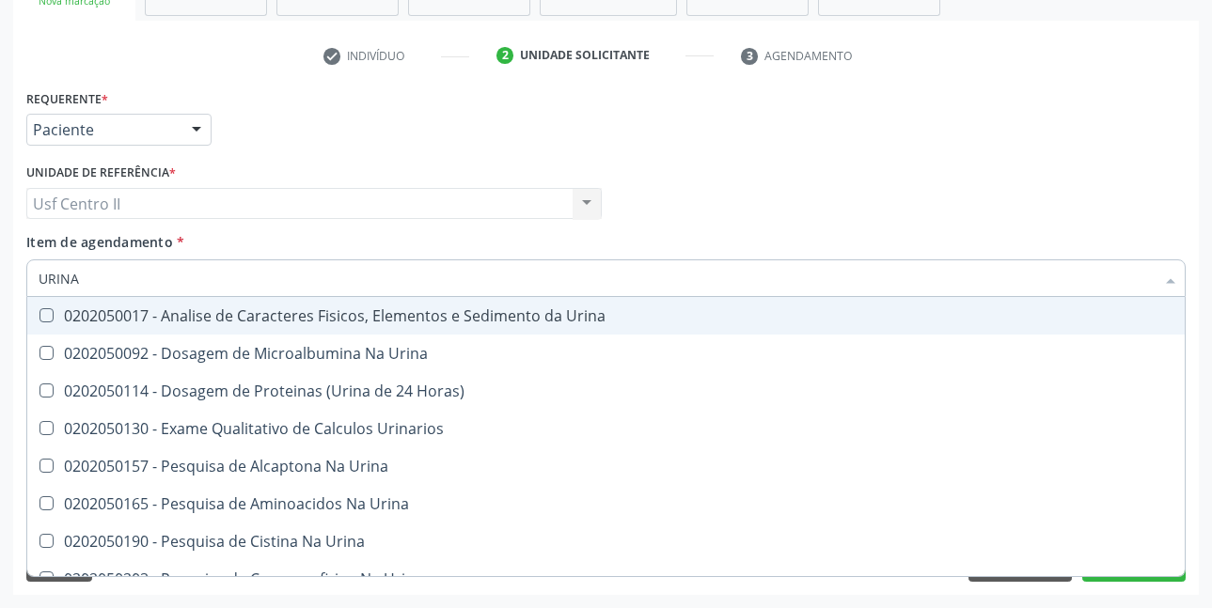
click at [283, 317] on div "0202050017 - Analise de Caracteres Fisicos, Elementos e Sedimento da Urina" at bounding box center [606, 315] width 1135 height 15
checkbox Urina "true"
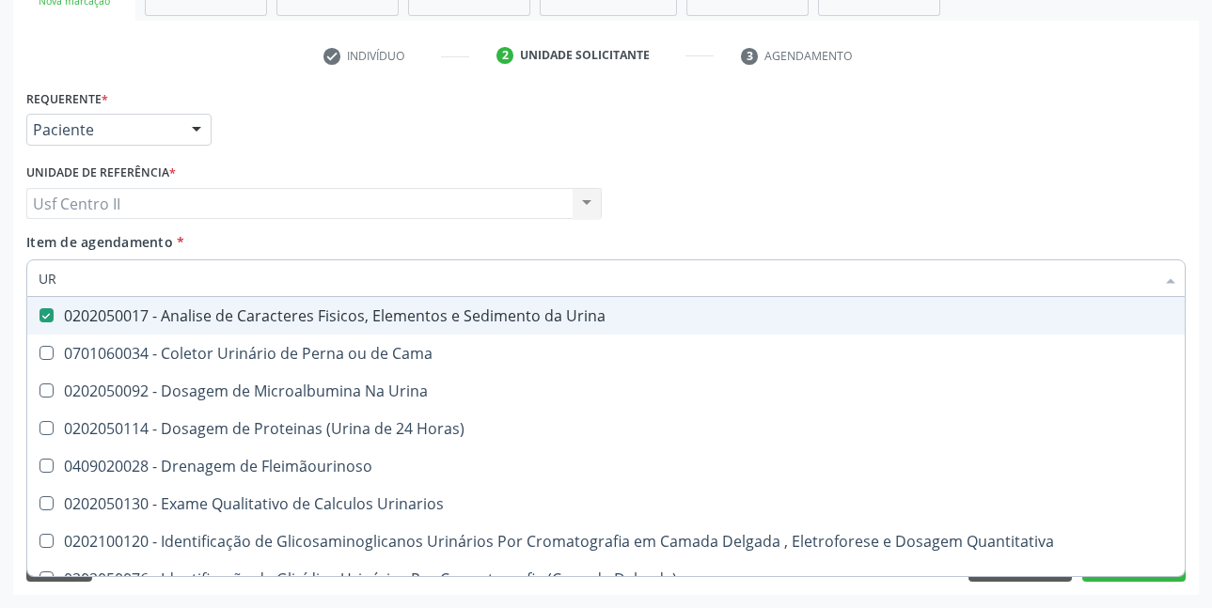
type input "U"
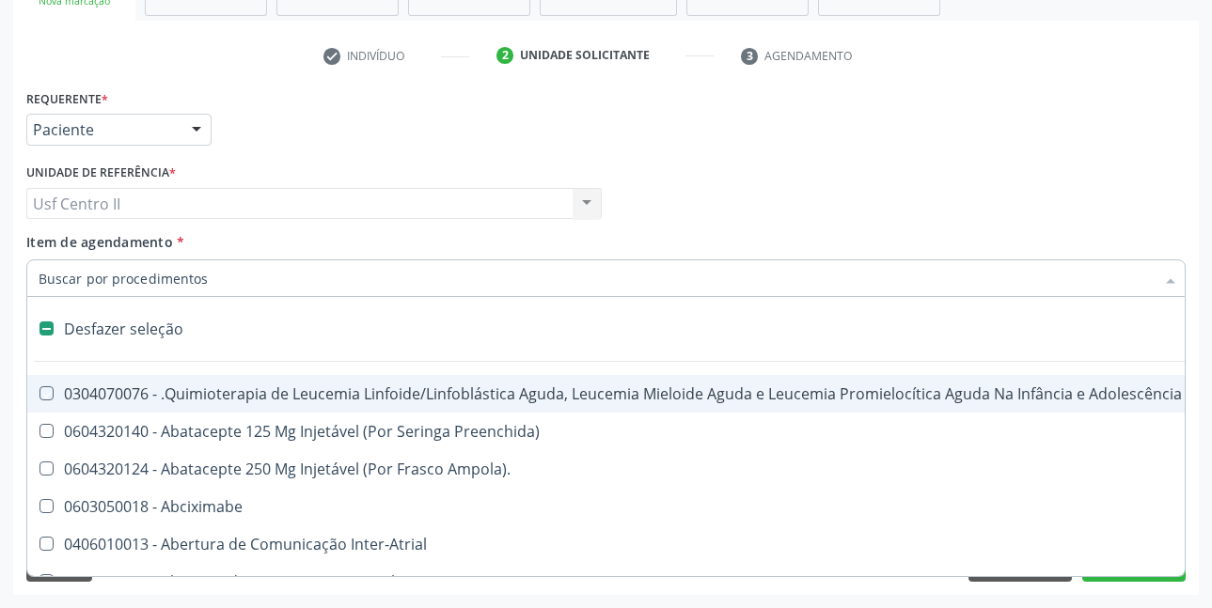
checkbox Manutenção "false"
checkbox Capsula\) "false"
type input "T"
checkbox Reto "true"
checkbox Urina "false"
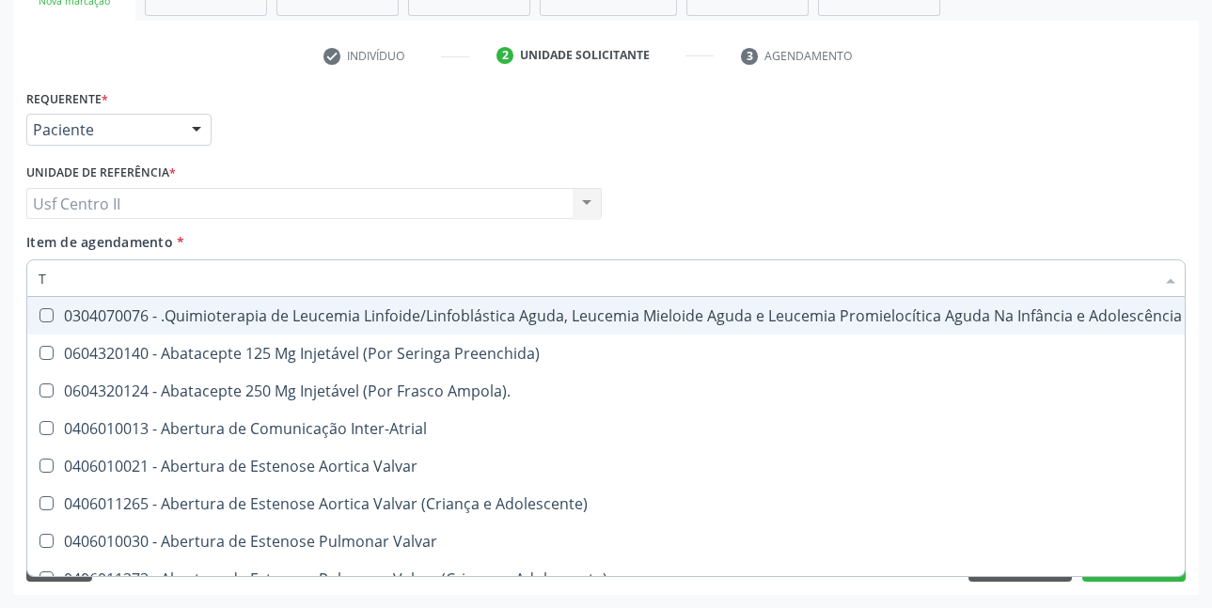
type input "TR"
checkbox Urina "false"
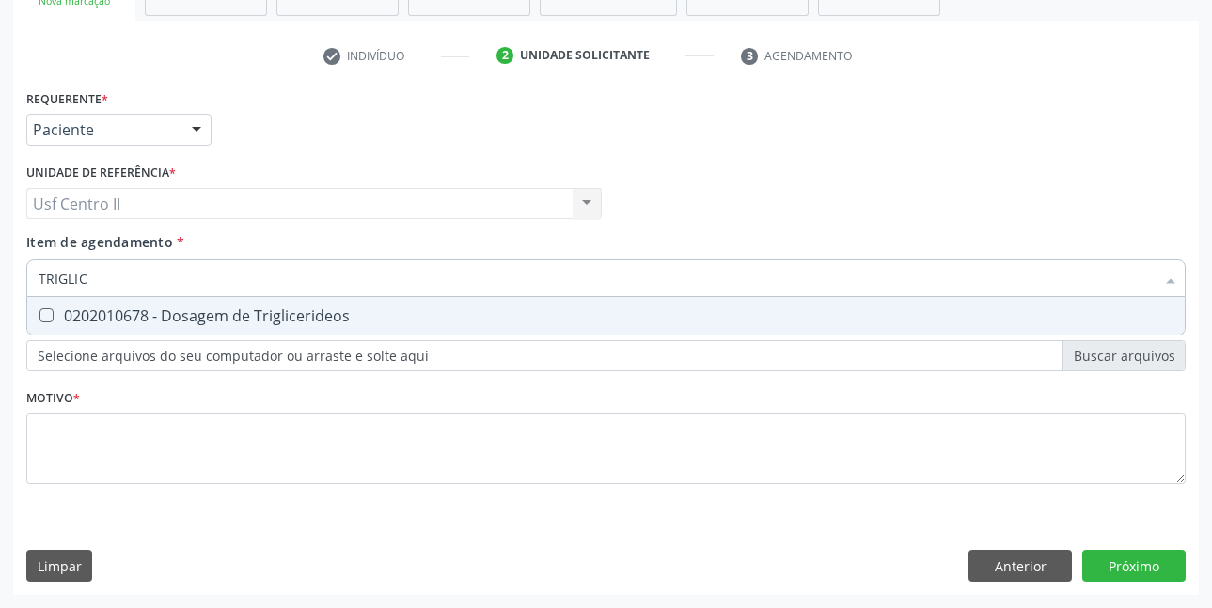
type input "TRIGLICE"
click at [283, 317] on div "0202010678 - Dosagem de Triglicerideos" at bounding box center [606, 315] width 1135 height 15
checkbox Triglicerideos "true"
type input "TRI"
checkbox Triglicerideos "false"
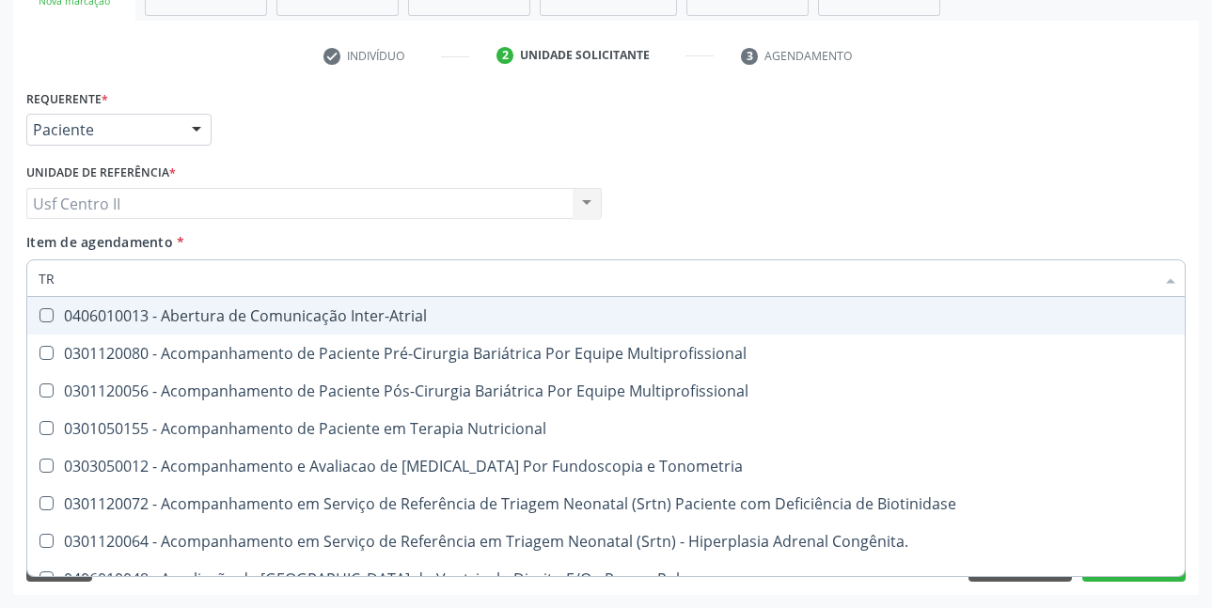
type input "T"
checkbox Triglicerideos "false"
checkbox Estriado "false"
checkbox Recem-Nascido "true"
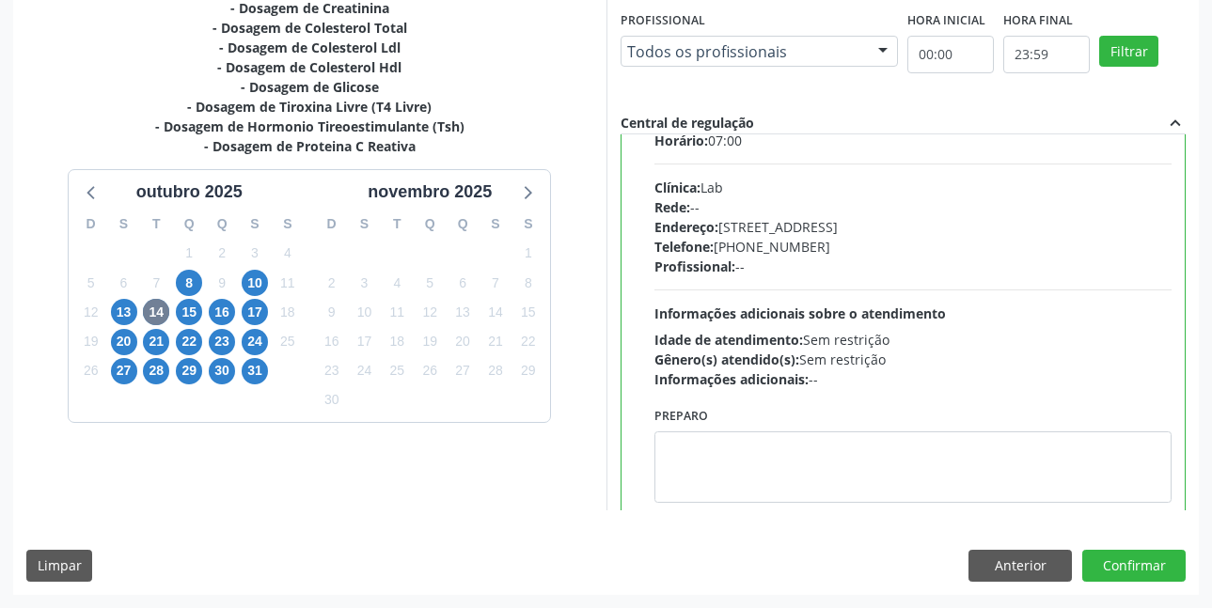
scroll to position [752, 0]
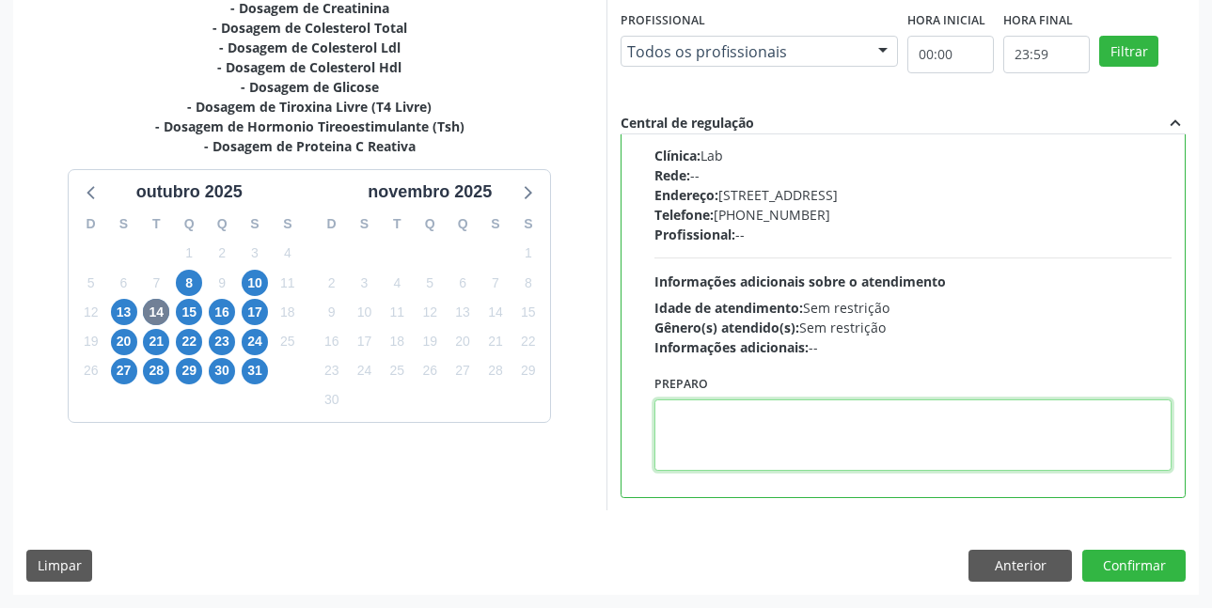
click at [770, 417] on textarea at bounding box center [913, 435] width 518 height 71
paste textarea "O EXAME SERÁ REALIZADO NA UNIDADE DE SAÚDE CENTRO 2 (POSTINHO DO [GEOGRAPHIC_DA…"
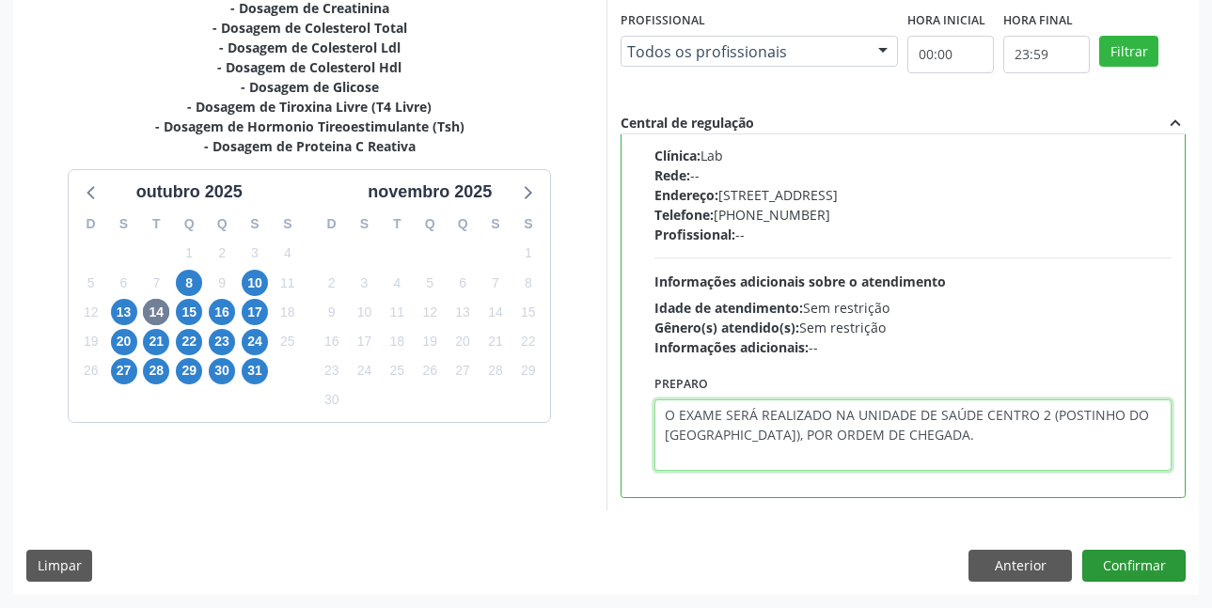
type textarea "O EXAME SERÁ REALIZADO NA UNIDADE DE SAÚDE CENTRO 2 (POSTINHO DO [GEOGRAPHIC_DA…"
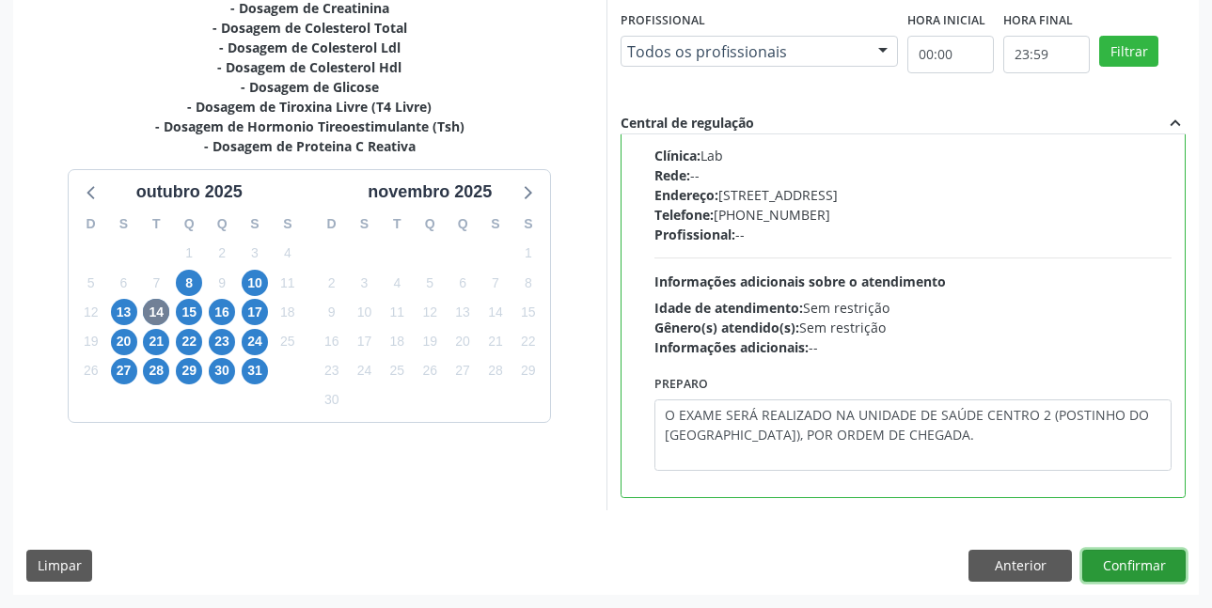
click at [1135, 559] on button "Confirmar" at bounding box center [1133, 566] width 103 height 32
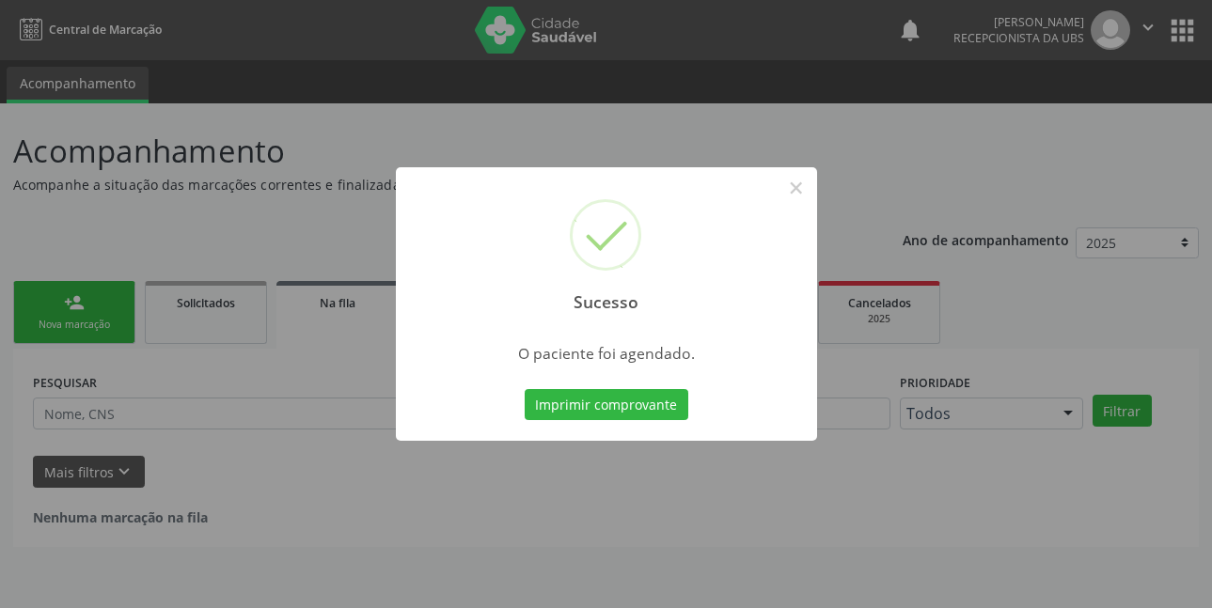
scroll to position [0, 0]
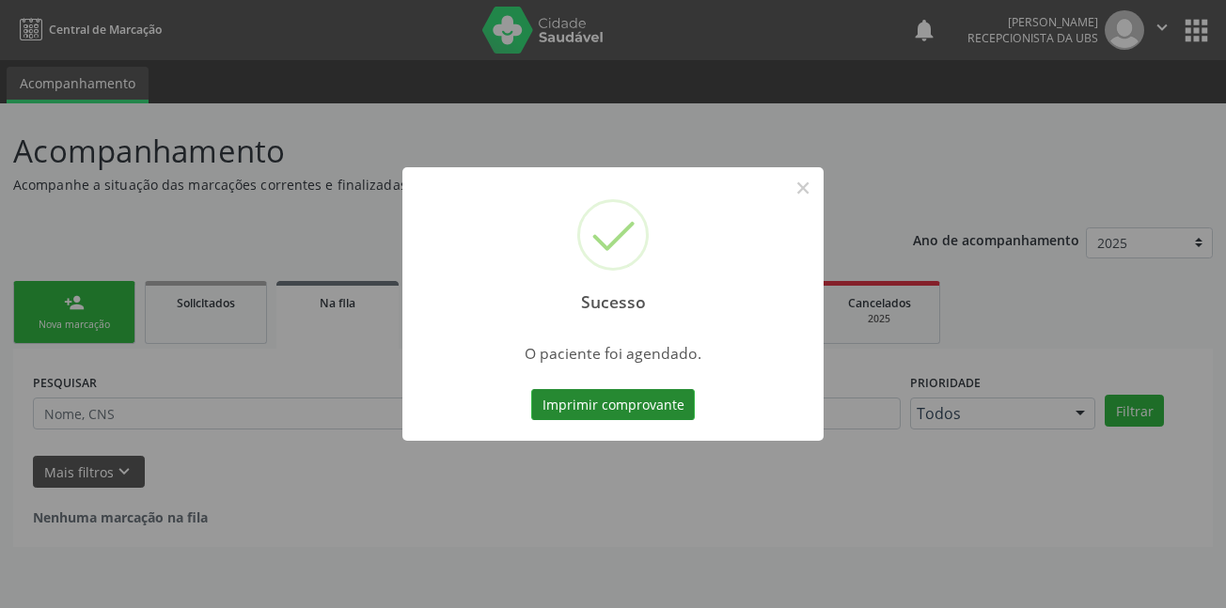
click at [643, 409] on button "Imprimir comprovante" at bounding box center [613, 405] width 164 height 32
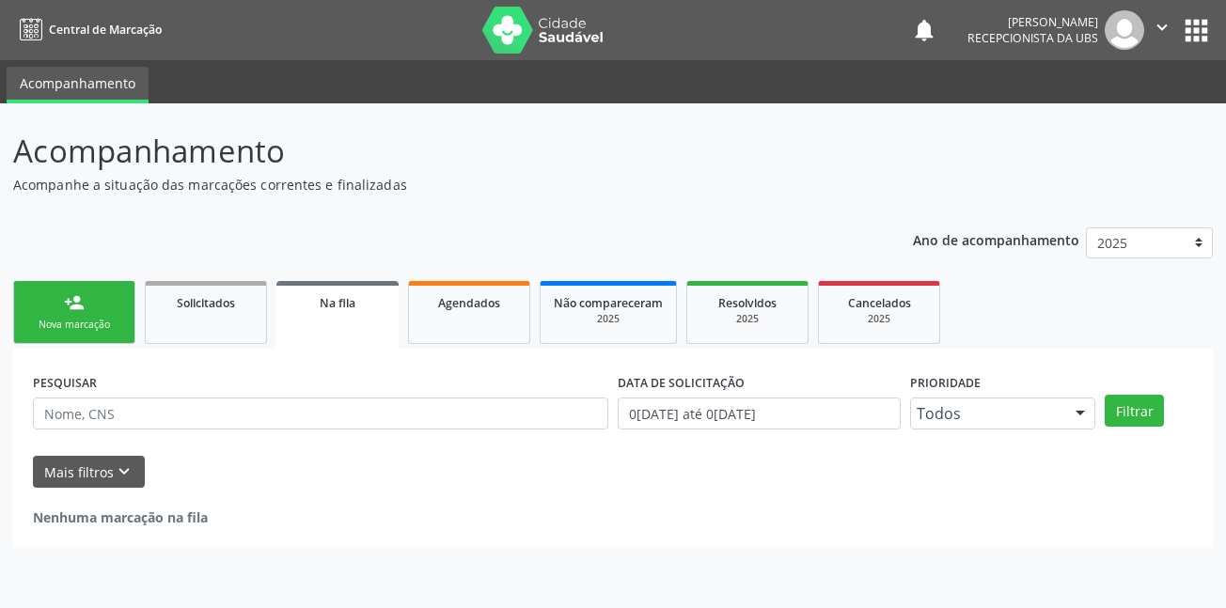
click at [65, 329] on div "Nova marcação" at bounding box center [74, 325] width 94 height 14
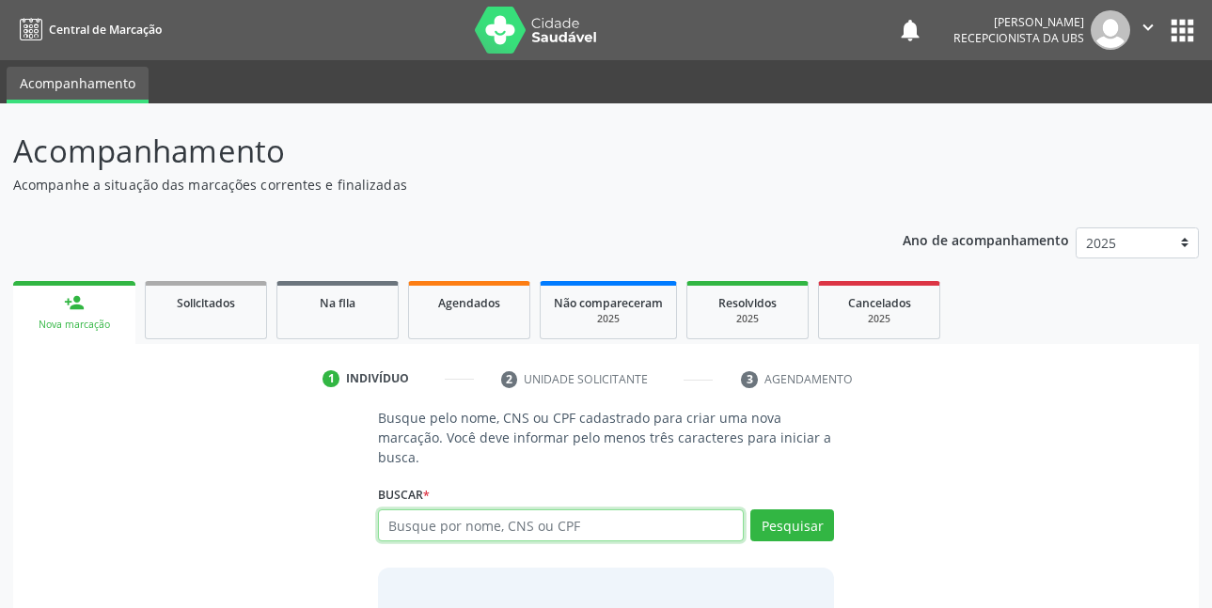
click at [525, 524] on input "text" at bounding box center [561, 526] width 367 height 32
type input "15536379410"
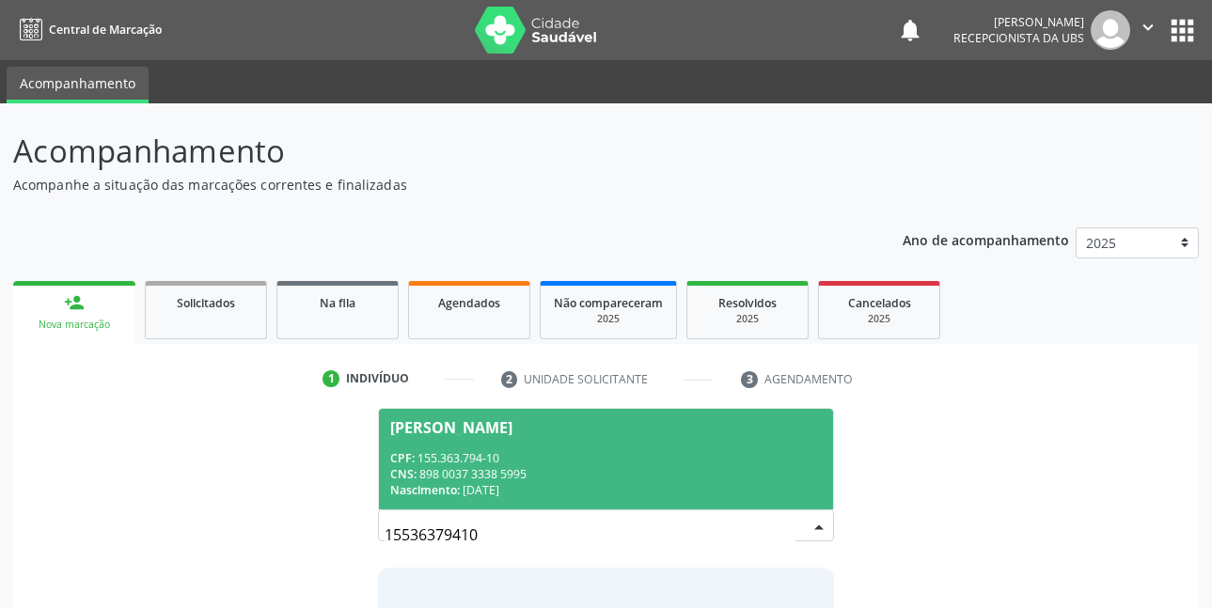
click at [534, 463] on div "CPF: 155.363.794-10" at bounding box center [606, 458] width 433 height 16
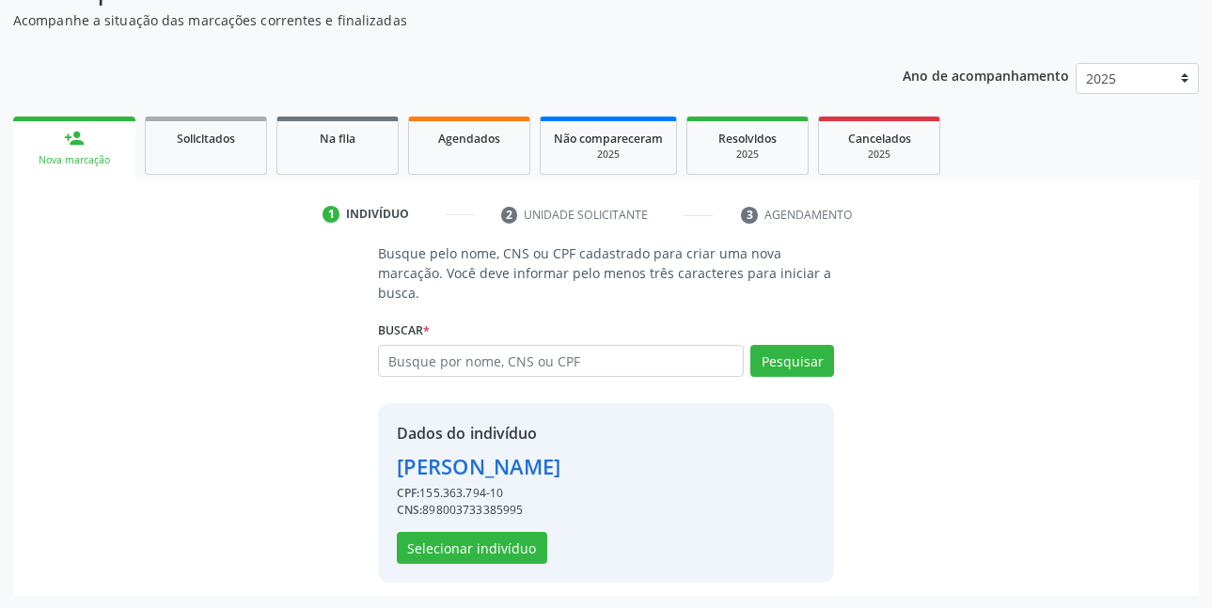
scroll to position [165, 0]
click at [523, 548] on button "Selecionar indivíduo" at bounding box center [472, 547] width 150 height 32
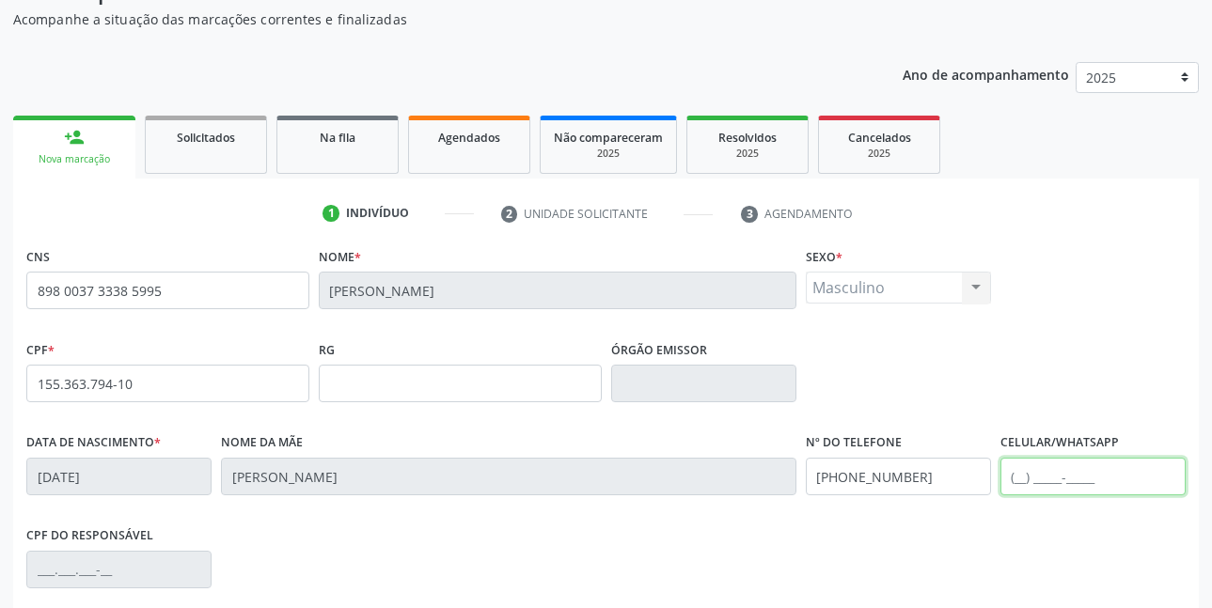
click at [1052, 481] on input "text" at bounding box center [1092, 477] width 185 height 38
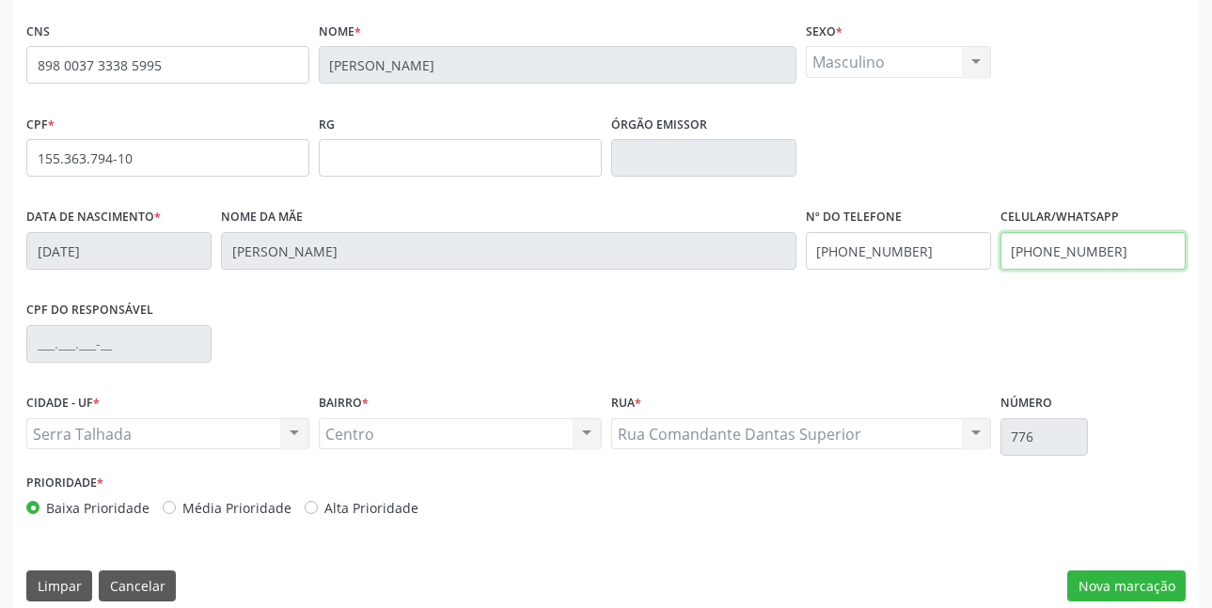
scroll to position [411, 0]
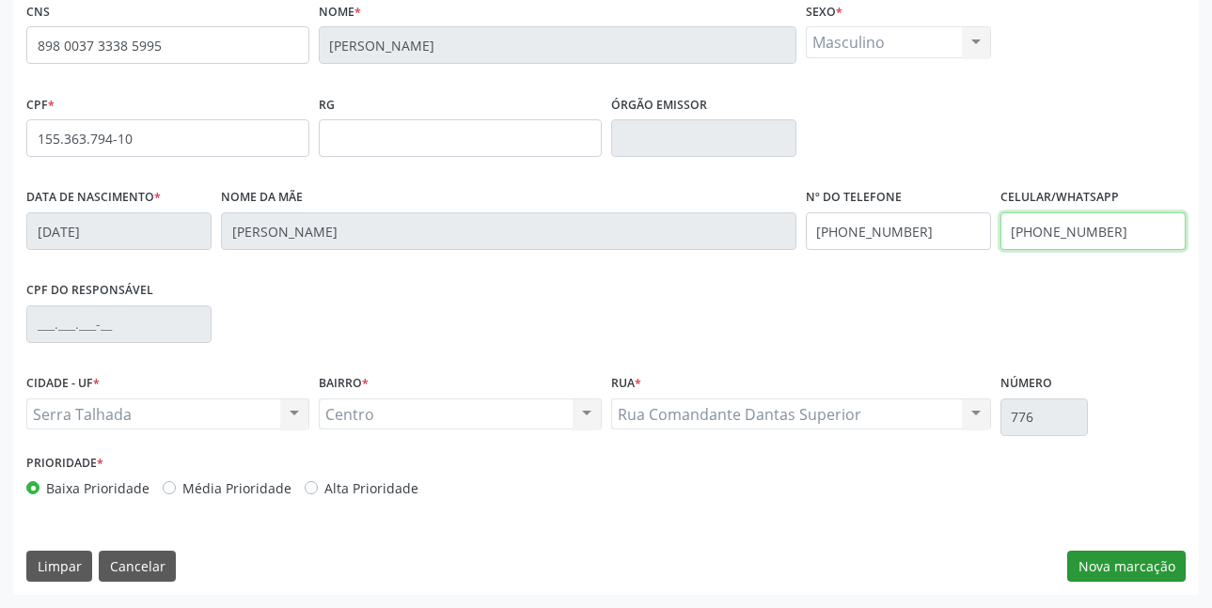
type input "(87) 99665-4764"
drag, startPoint x: 1128, startPoint y: 564, endPoint x: 1117, endPoint y: 566, distance: 11.4
click at [1128, 565] on button "Nova marcação" at bounding box center [1126, 567] width 118 height 32
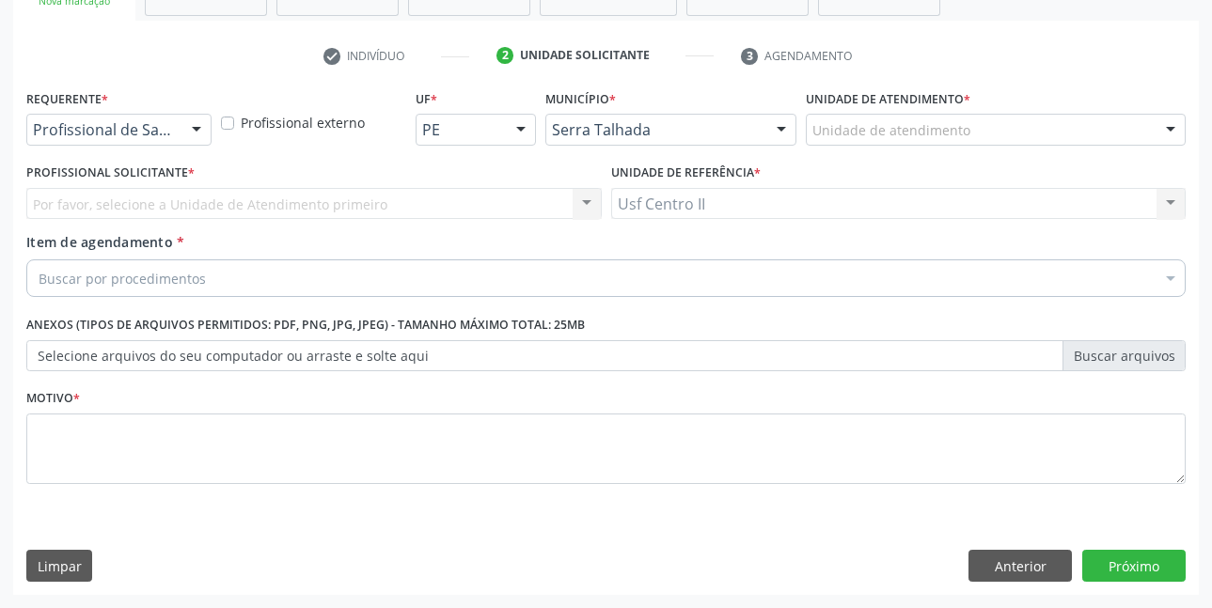
scroll to position [323, 0]
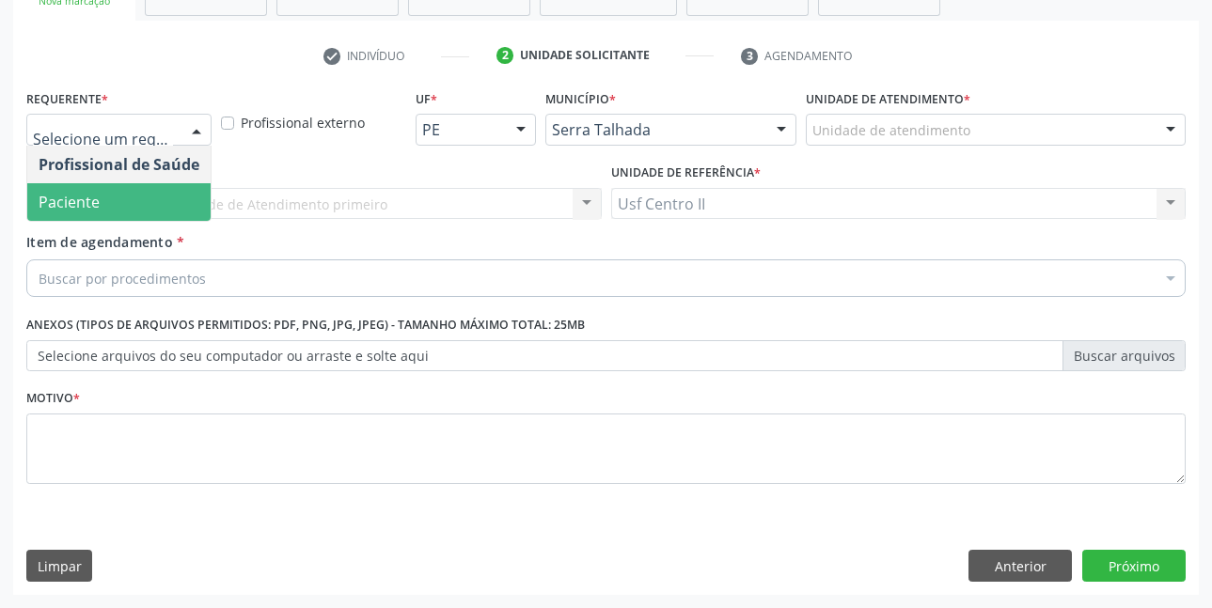
click at [101, 194] on span "Paciente" at bounding box center [118, 202] width 183 height 38
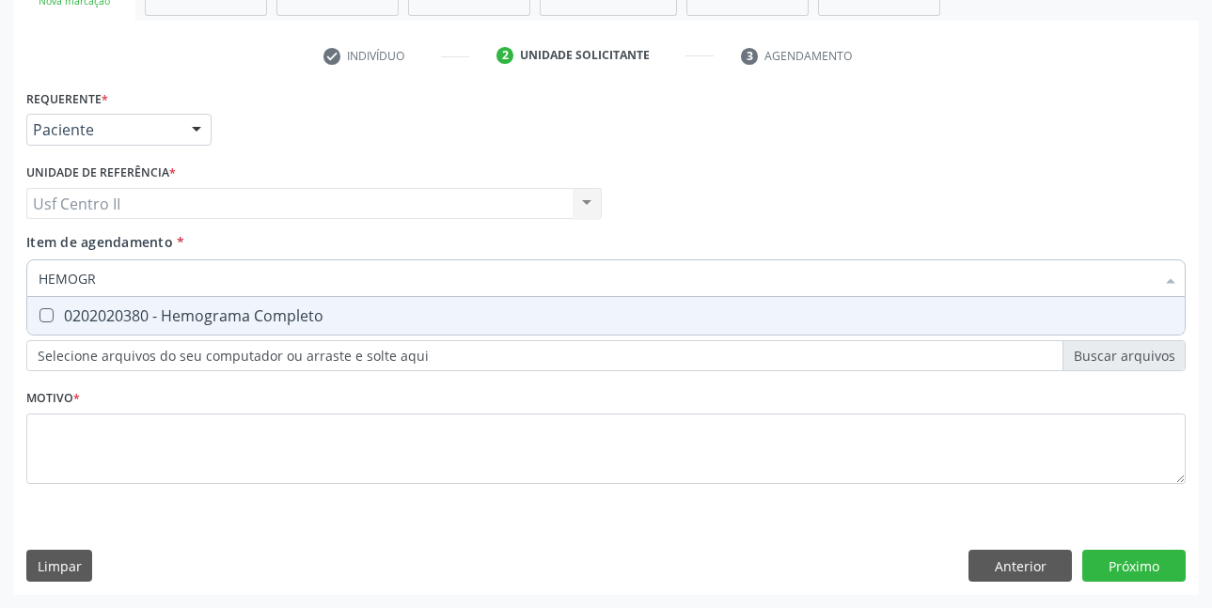
type input "HEMOGRA"
click at [181, 318] on div "0202020380 - Hemograma Completo" at bounding box center [606, 315] width 1135 height 15
checkbox Completo "true"
type input "HEMOG"
checkbox Completo "false"
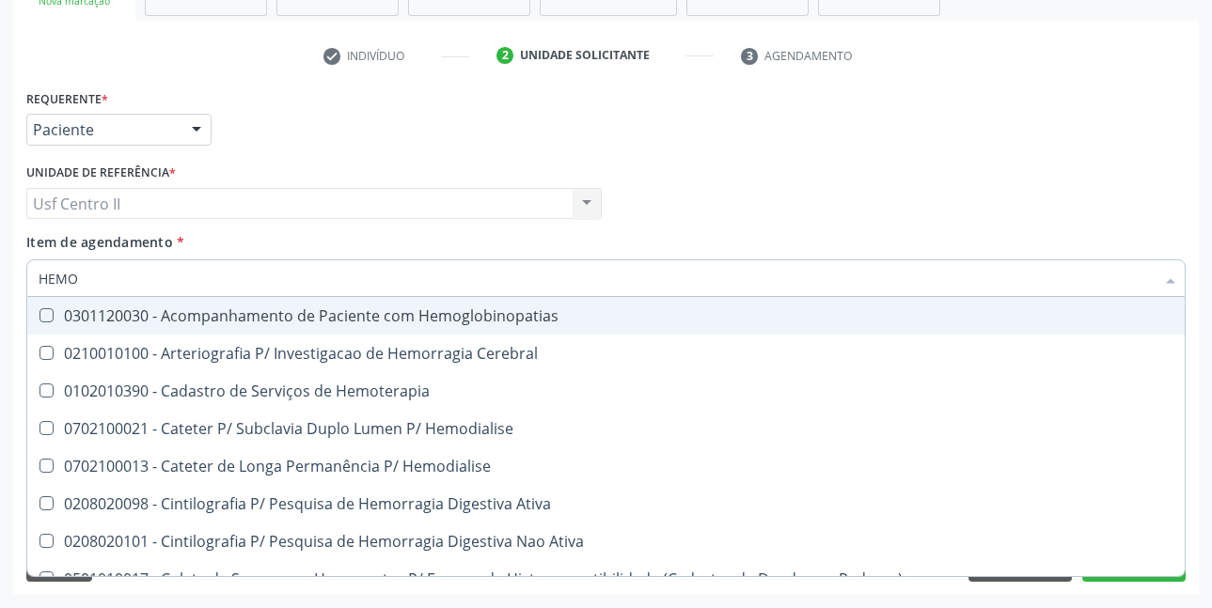
type input "HEM"
checkbox Completo "false"
checkbox Elástica "true"
type input "HE"
checkbox Elástica "false"
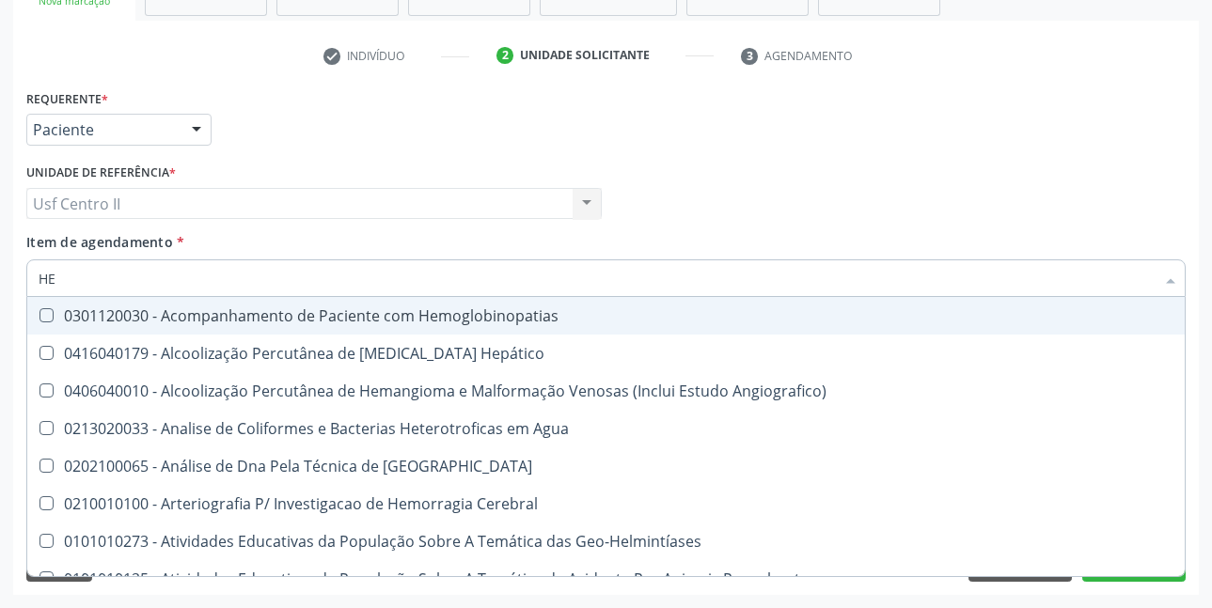
type input "H"
checkbox Completo "false"
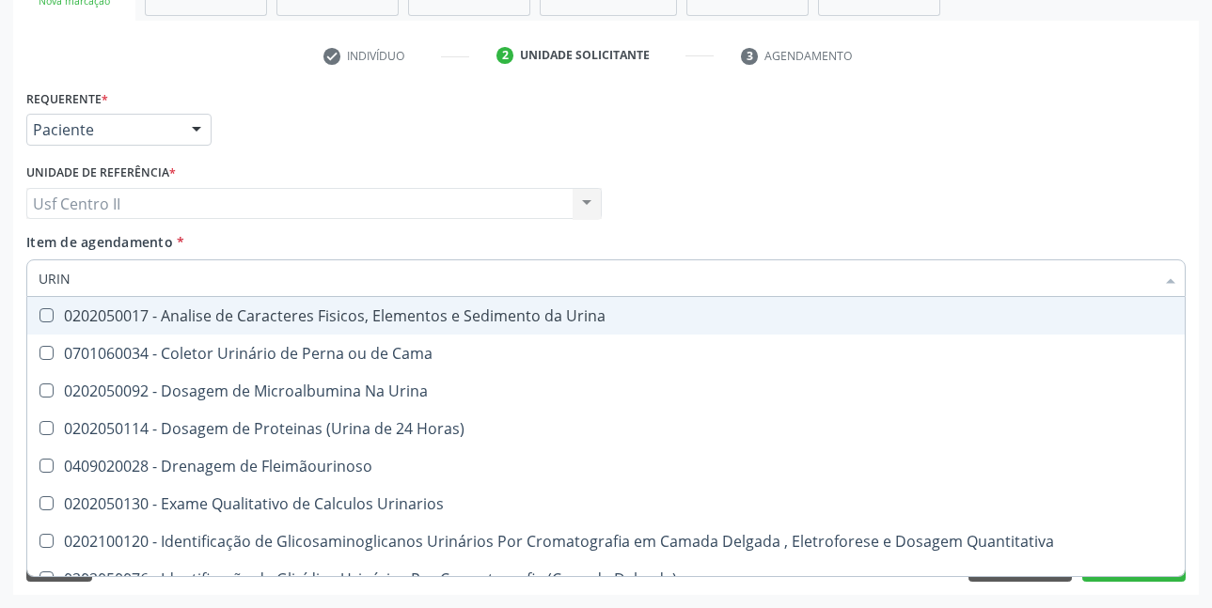
type input "URINA"
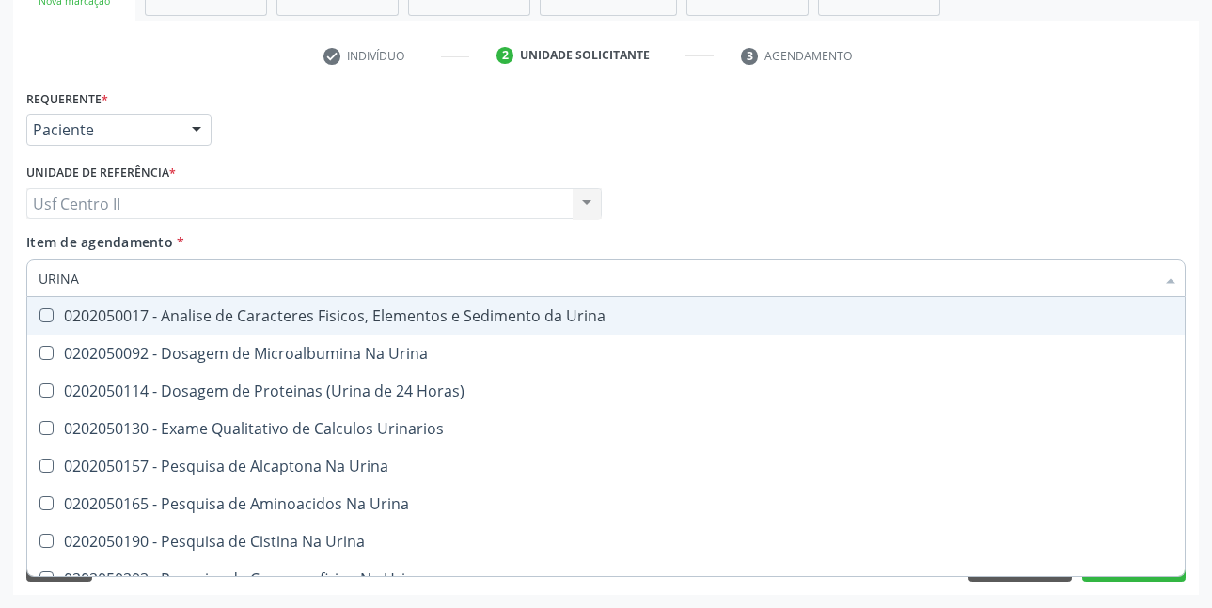
click at [181, 318] on div "0202050017 - Analise de Caracteres Fisicos, Elementos e Sedimento da Urina" at bounding box center [606, 315] width 1135 height 15
checkbox Urina "true"
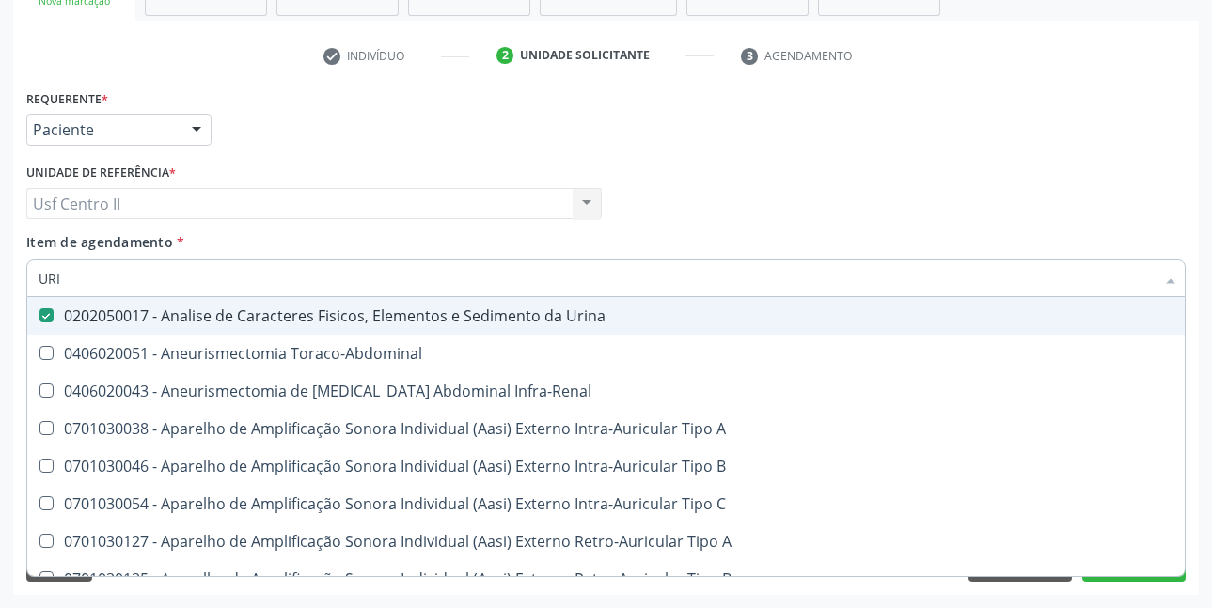
type input "UR"
checkbox Urina "false"
checkbox Cônica "true"
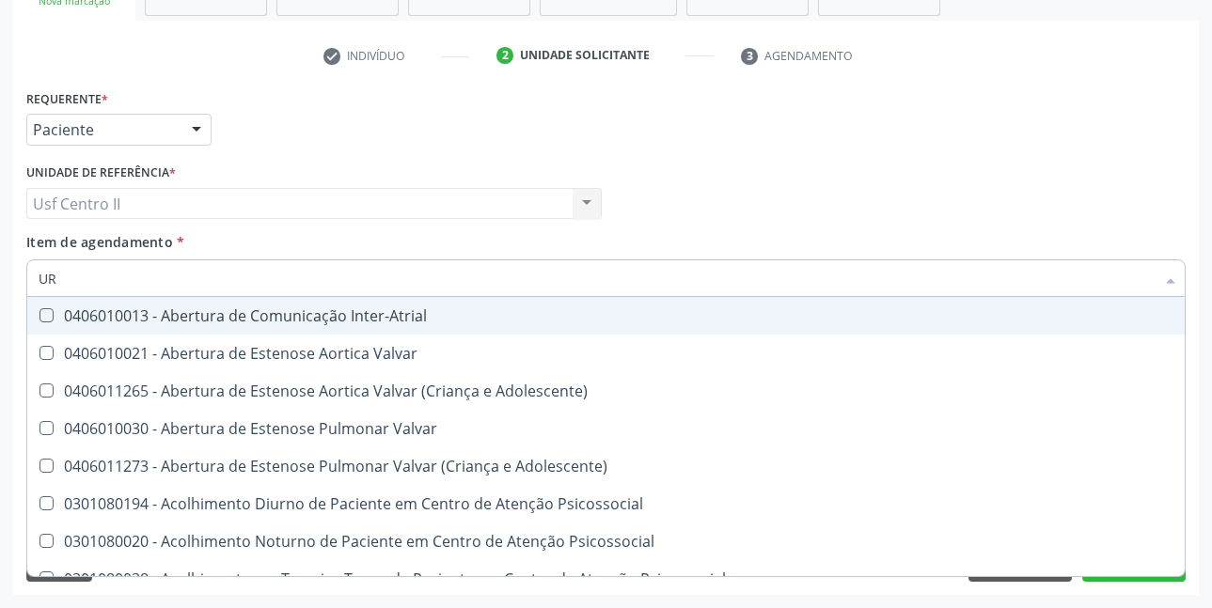
type input "URE"
checkbox Urina "false"
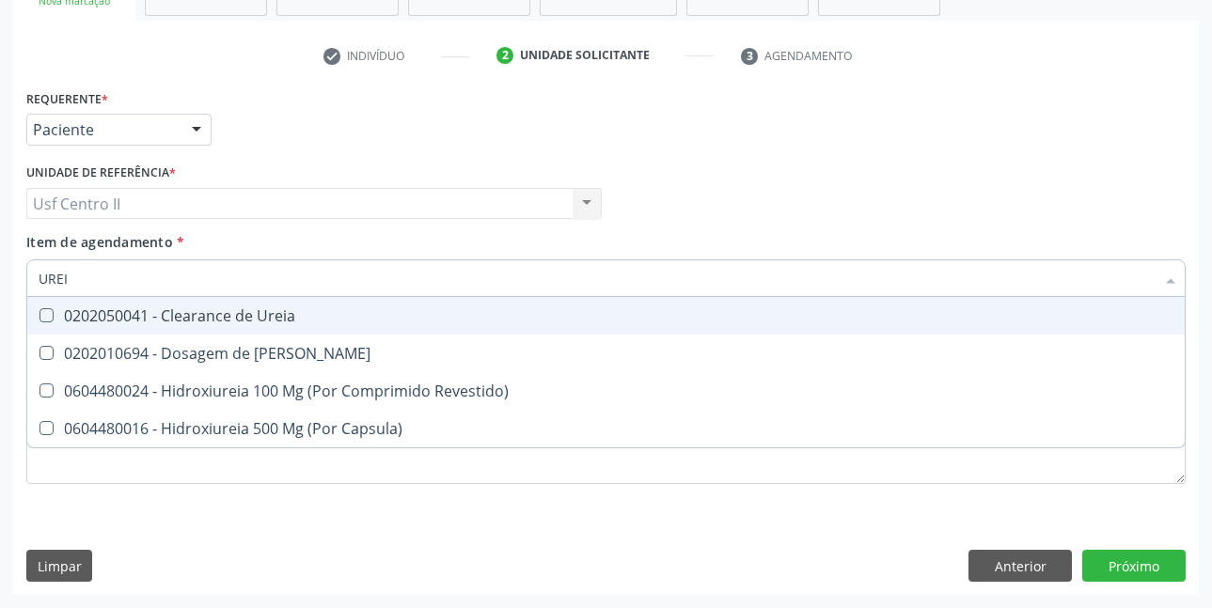
type input "UREIA"
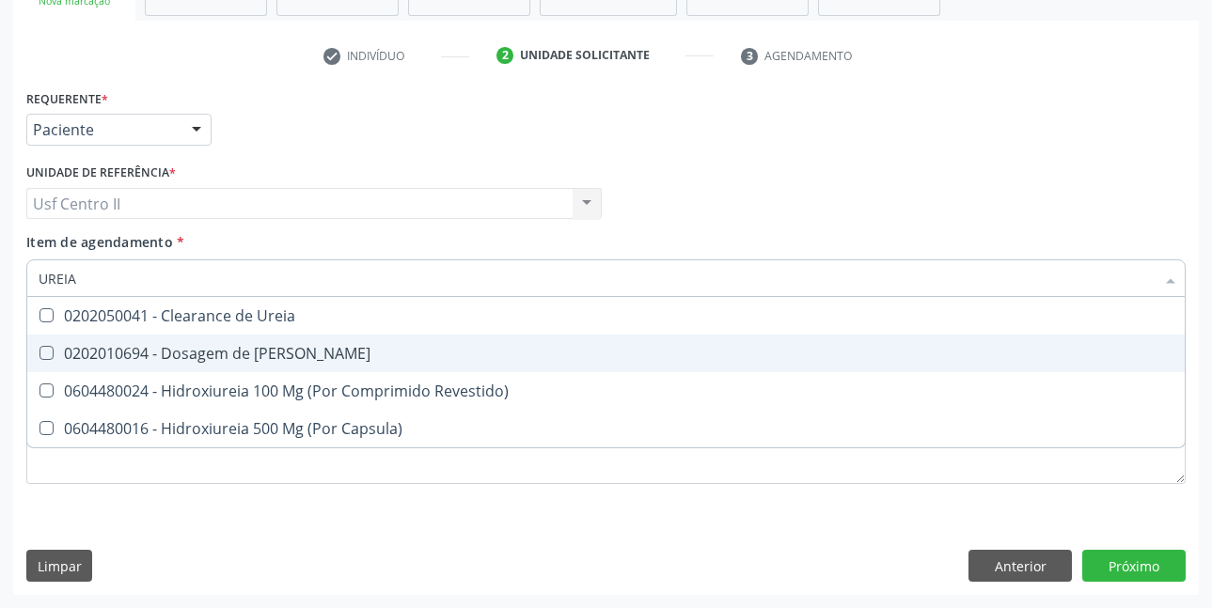
click at [198, 354] on div "0202010694 - Dosagem de [PERSON_NAME]" at bounding box center [606, 353] width 1135 height 15
checkbox Ureia "true"
type input "URE"
checkbox Ureia "false"
type input "U"
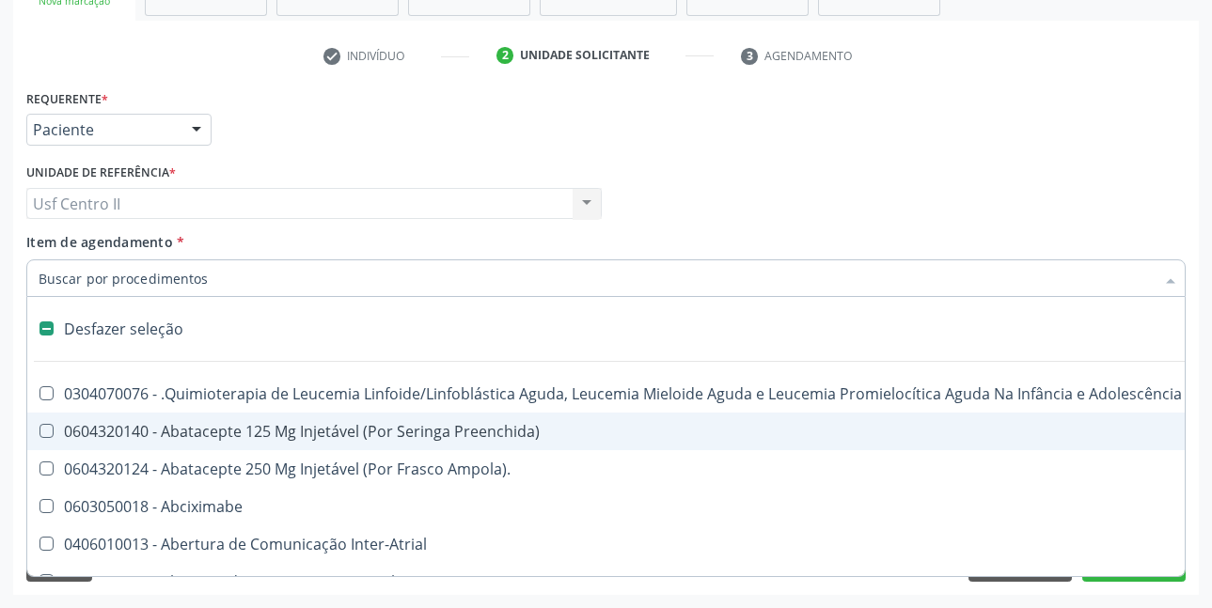
type input "C"
checkbox Punho "true"
checkbox Urina "false"
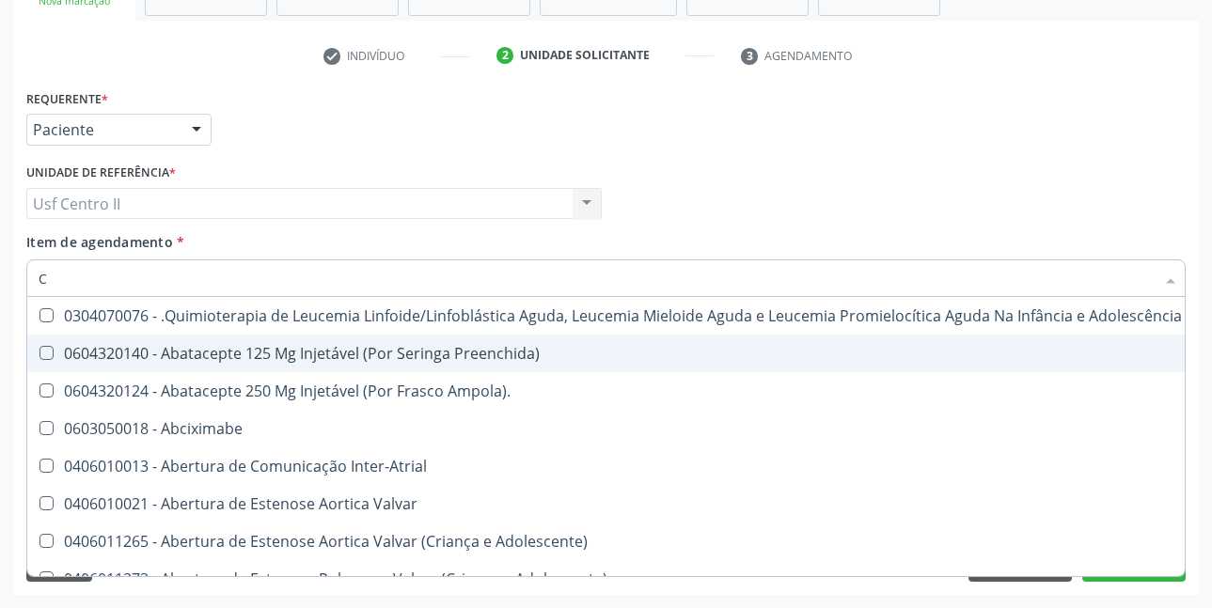
type input "CR"
checkbox Urina "false"
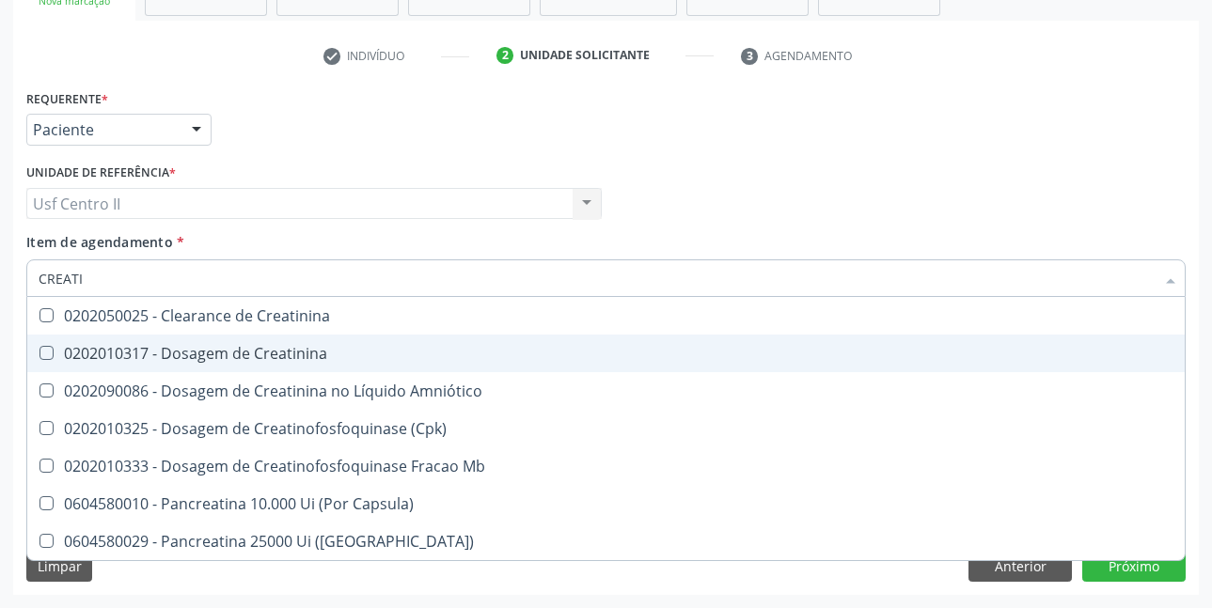
type input "CREATIN"
click at [198, 354] on div "0202010317 - Dosagem de Creatinina" at bounding box center [606, 353] width 1135 height 15
checkbox Creatinina "true"
type input "CREAT"
checkbox Creatinina "false"
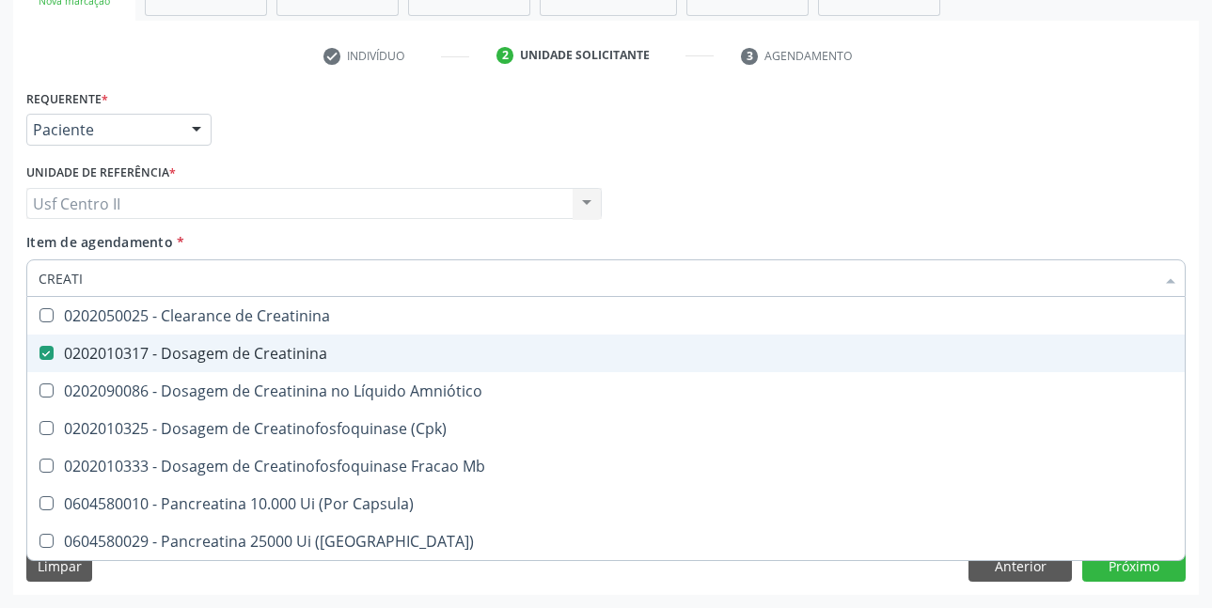
checkbox \(Cpk\) "true"
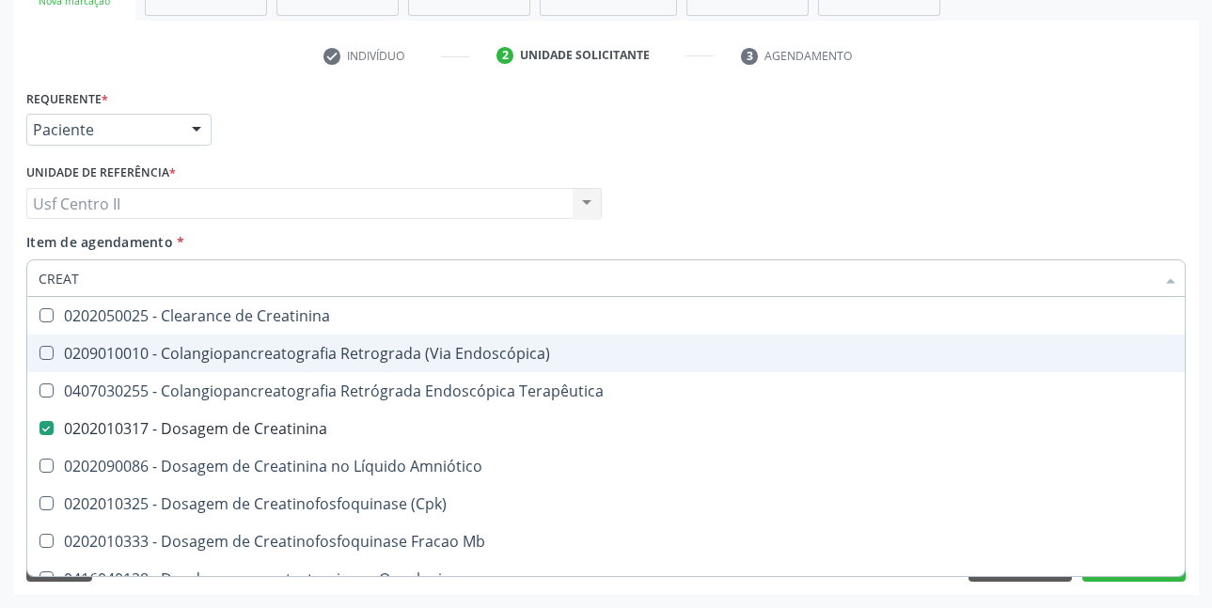
type input "CREA"
checkbox Creatinina "false"
checkbox Mb "true"
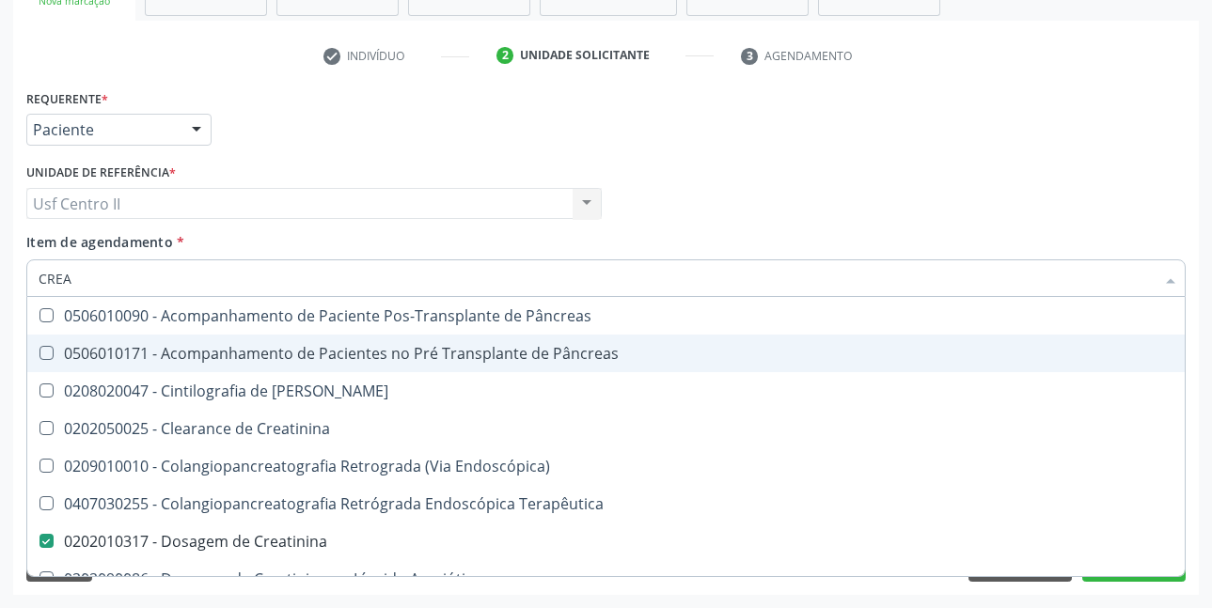
type input "CRE"
checkbox Creatinina "false"
checkbox Oncologia "true"
type input "C"
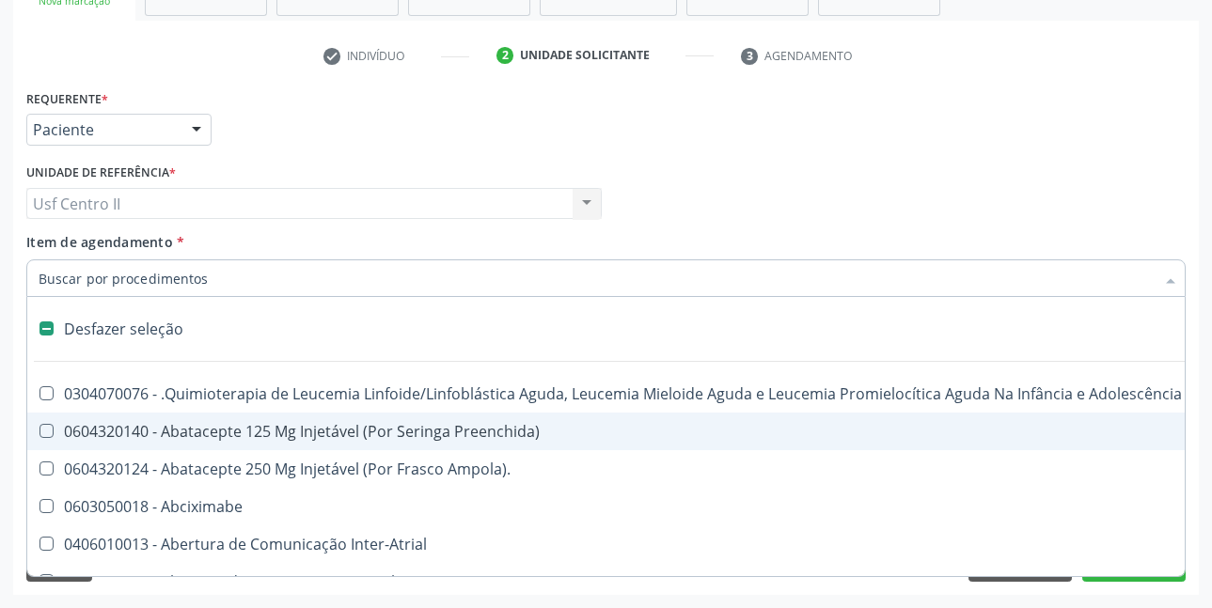
checkbox Dente\) "false"
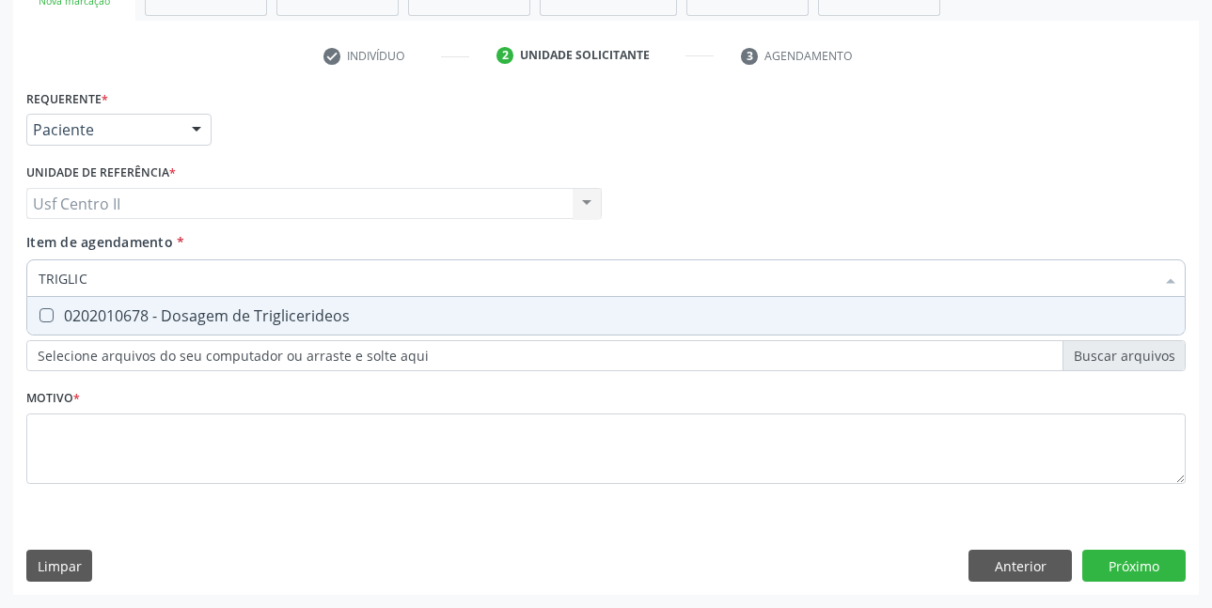
type input "TRIGLICE"
click at [212, 318] on div "0202010678 - Dosagem de Triglicerideos" at bounding box center [606, 315] width 1135 height 15
checkbox Triglicerideos "true"
type input "TRI"
checkbox Triglicerideos "false"
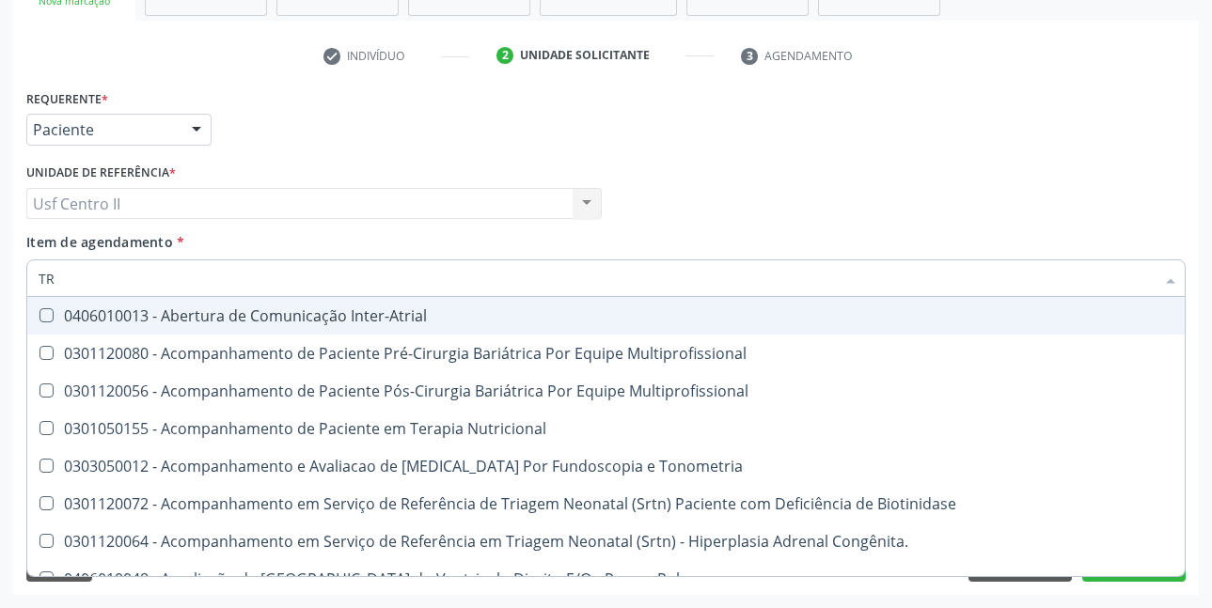
type input "T"
checkbox Triglicerideos "false"
checkbox Estriado "false"
checkbox Recem-Nascido "true"
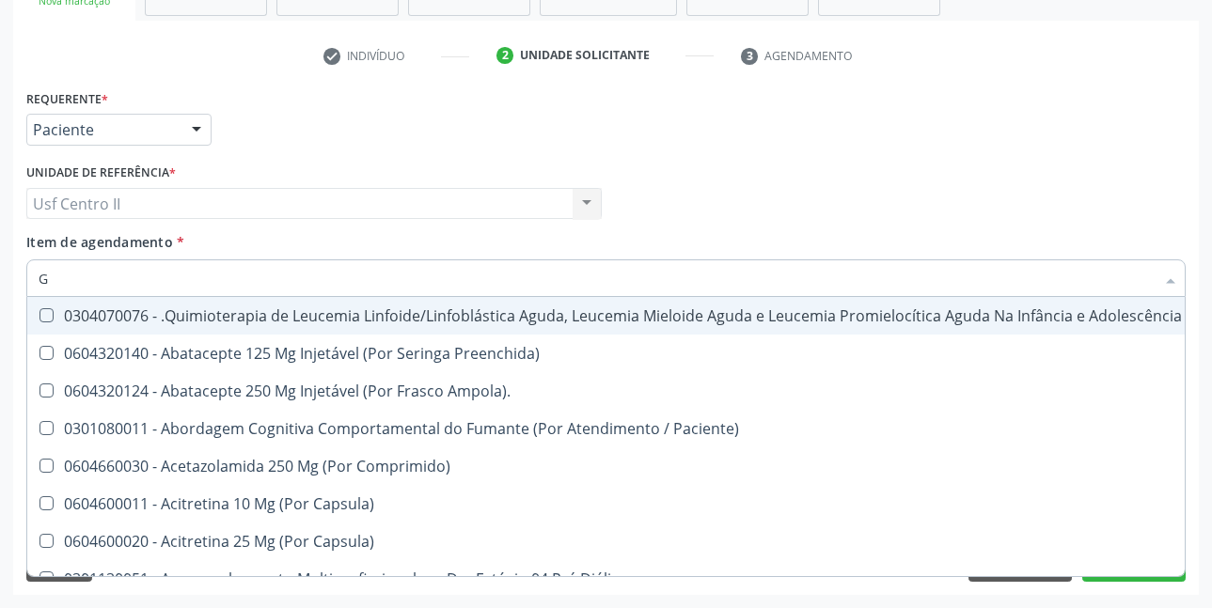
type input "GL"
checkbox Pé "true"
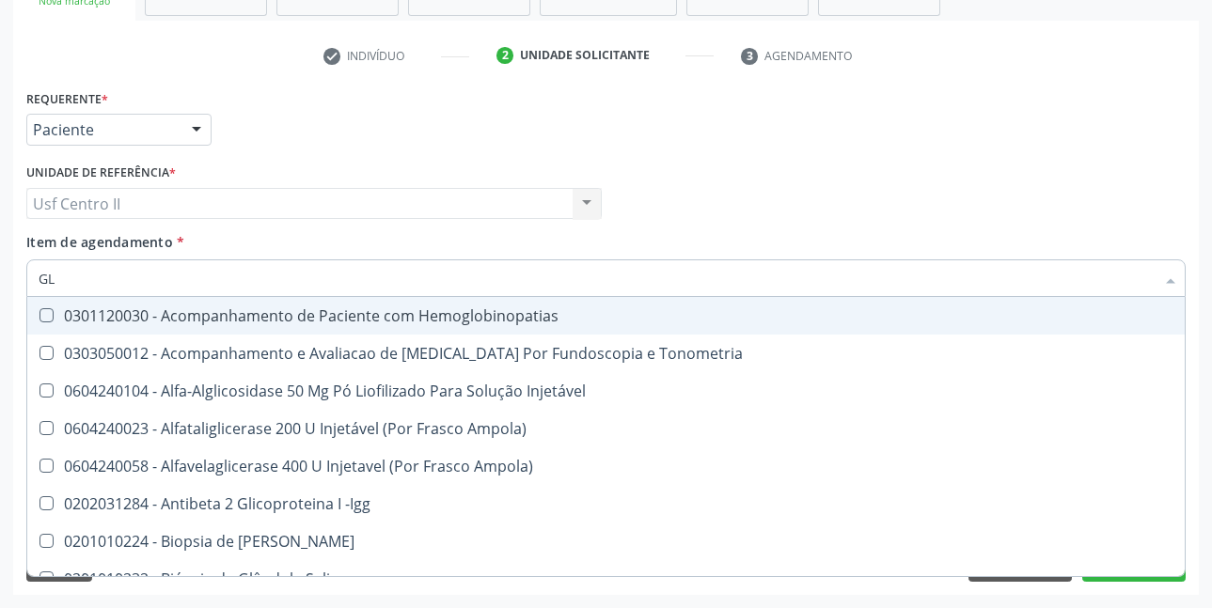
type input "GLI"
checkbox Glomerular "true"
type input "GLIC"
checkbox Tardio\) "true"
checkbox Glomerular "false"
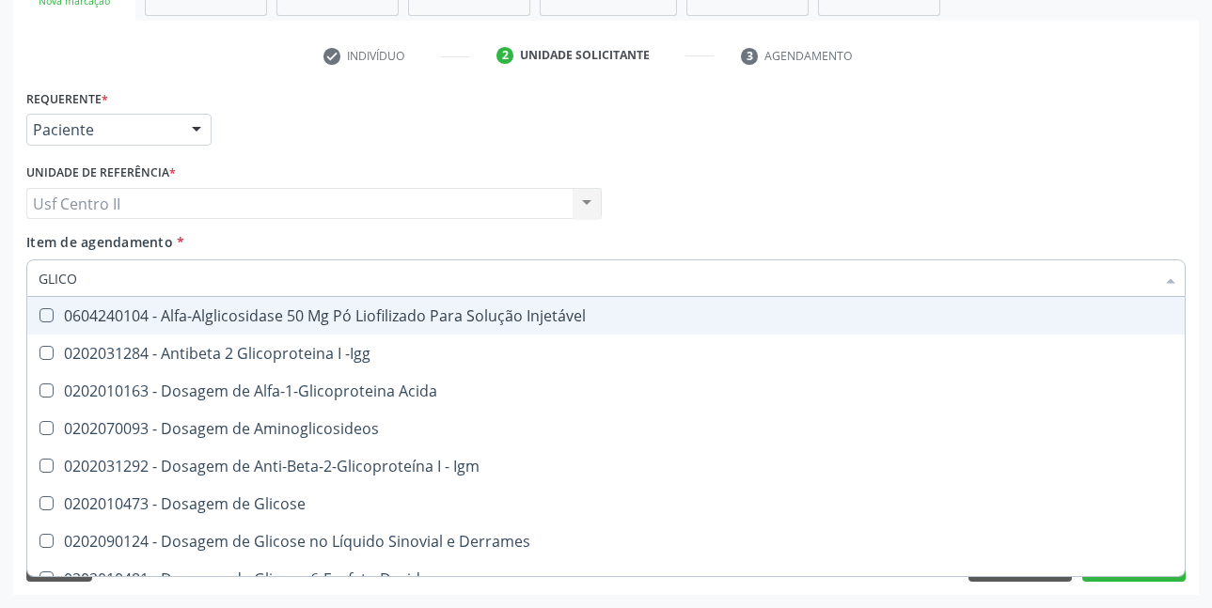
type input "GLICOS"
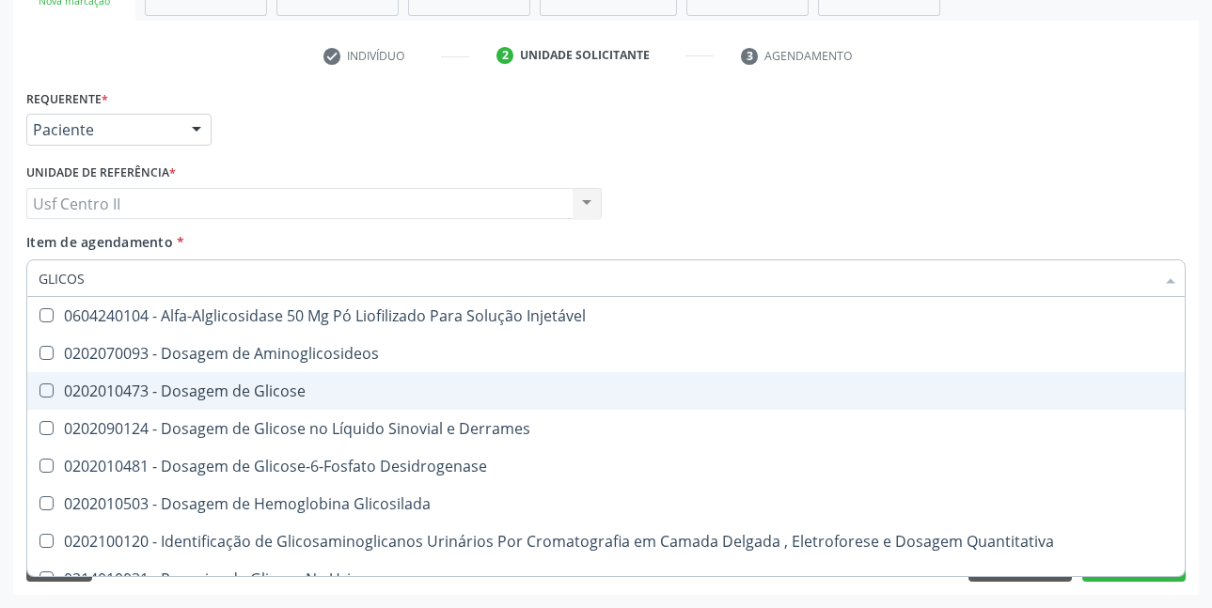
click at [250, 396] on div "0202010473 - Dosagem de Glicose" at bounding box center [606, 391] width 1135 height 15
checkbox Glicose "true"
type input "GLICO"
checkbox Glicose "false"
checkbox Glicosilada "true"
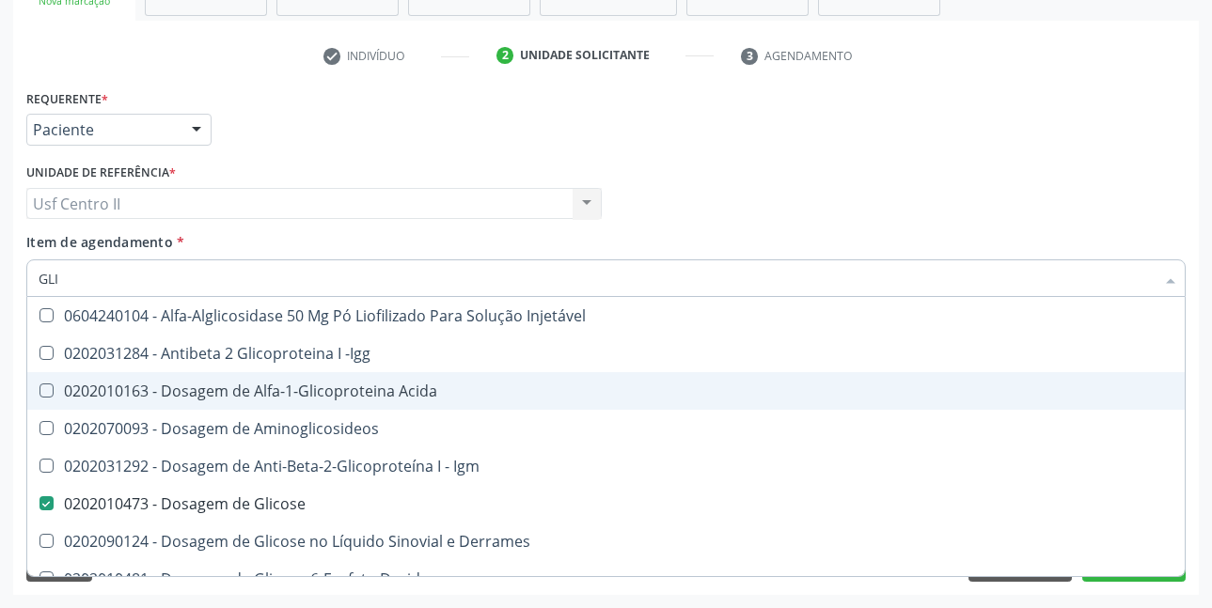
type input "GL"
checkbox Glicose "false"
type input "G"
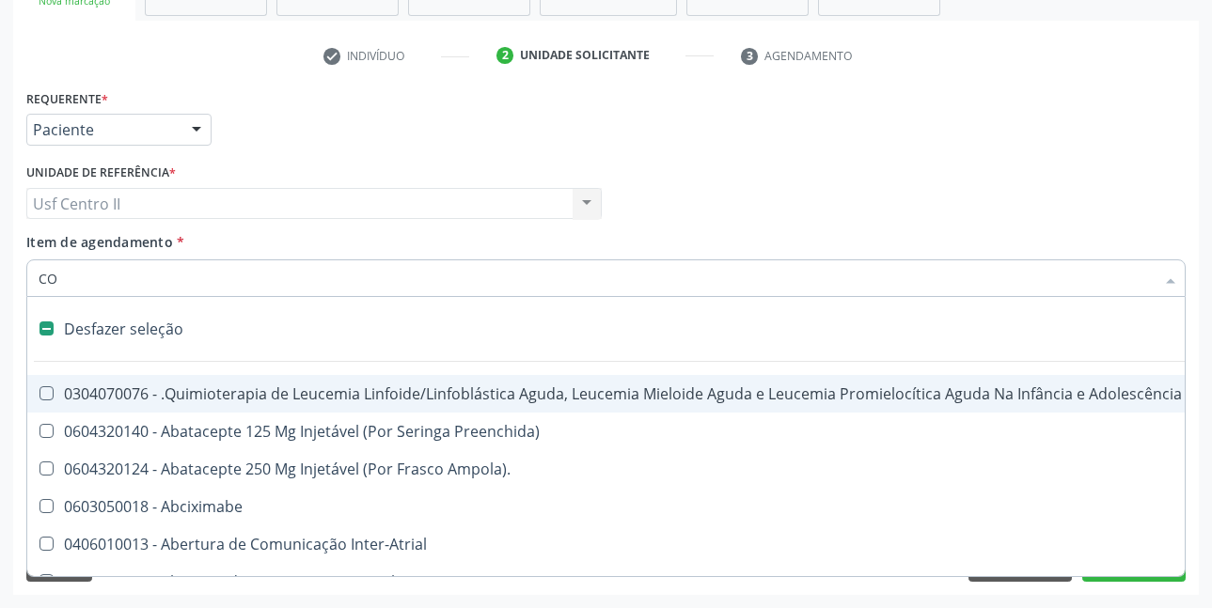
type input "COL"
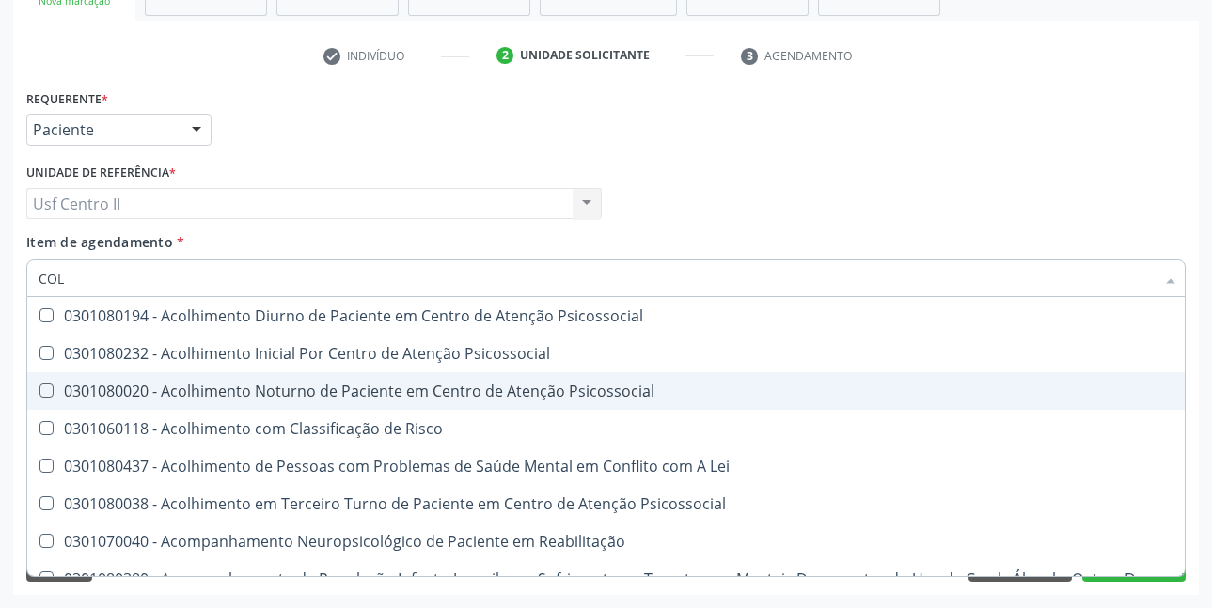
checkbox Colinesterase "false"
checkbox Oncologia "false"
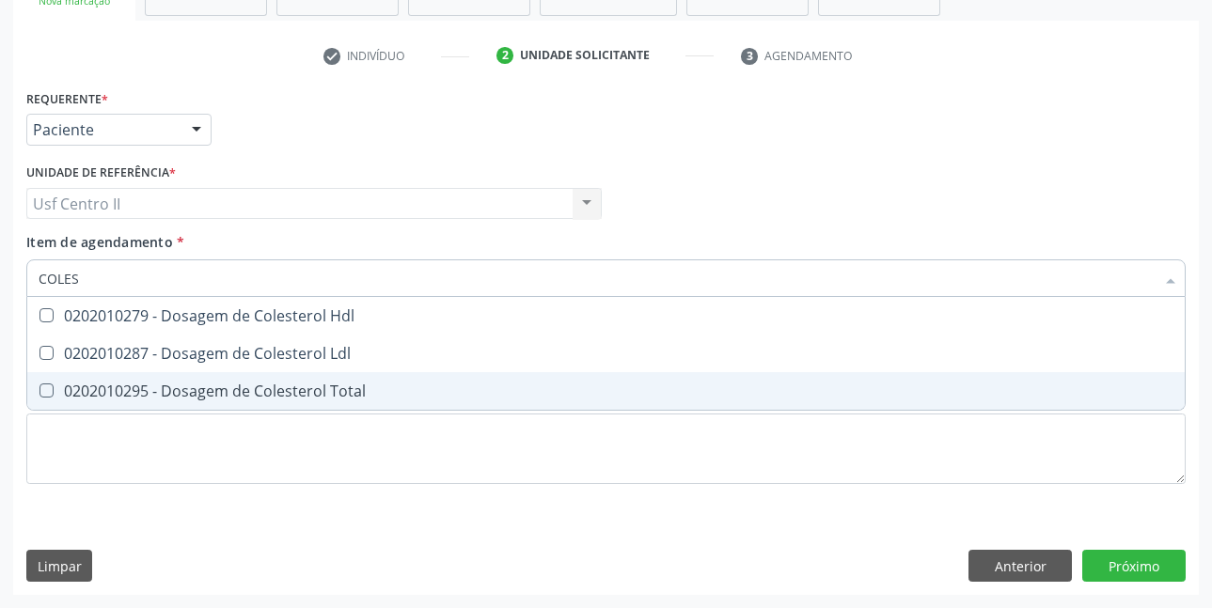
type input "COLEST"
click at [250, 396] on div "0202010295 - Dosagem de Colesterol Total" at bounding box center [606, 391] width 1135 height 15
checkbox Total "true"
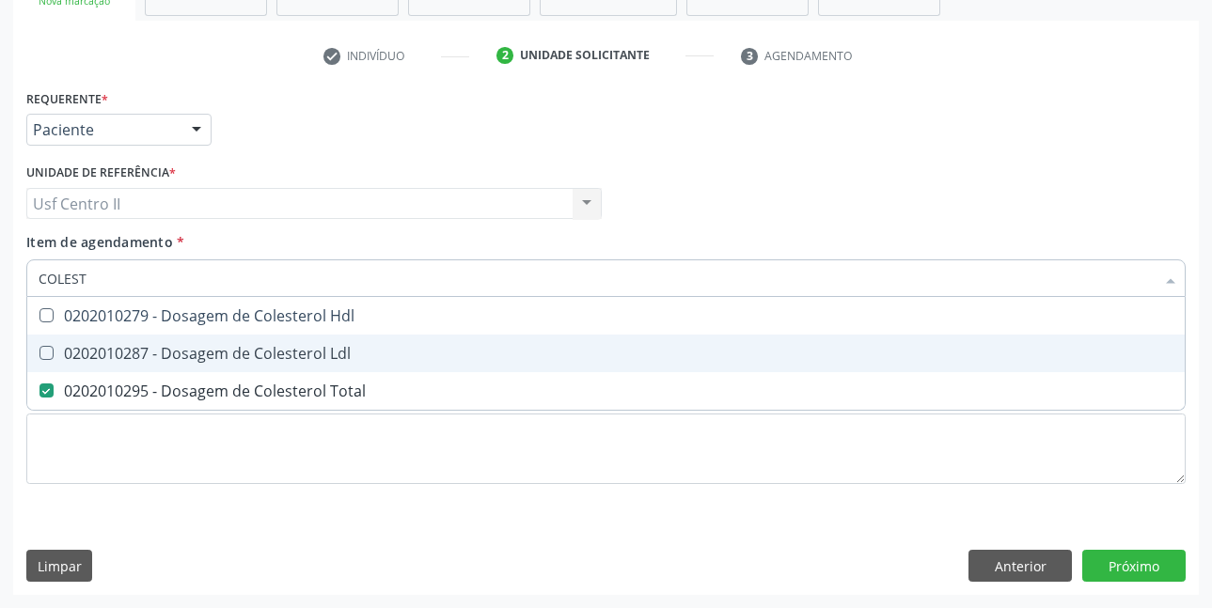
click at [278, 358] on div "0202010287 - Dosagem de Colesterol Ldl" at bounding box center [606, 353] width 1135 height 15
checkbox Ldl "true"
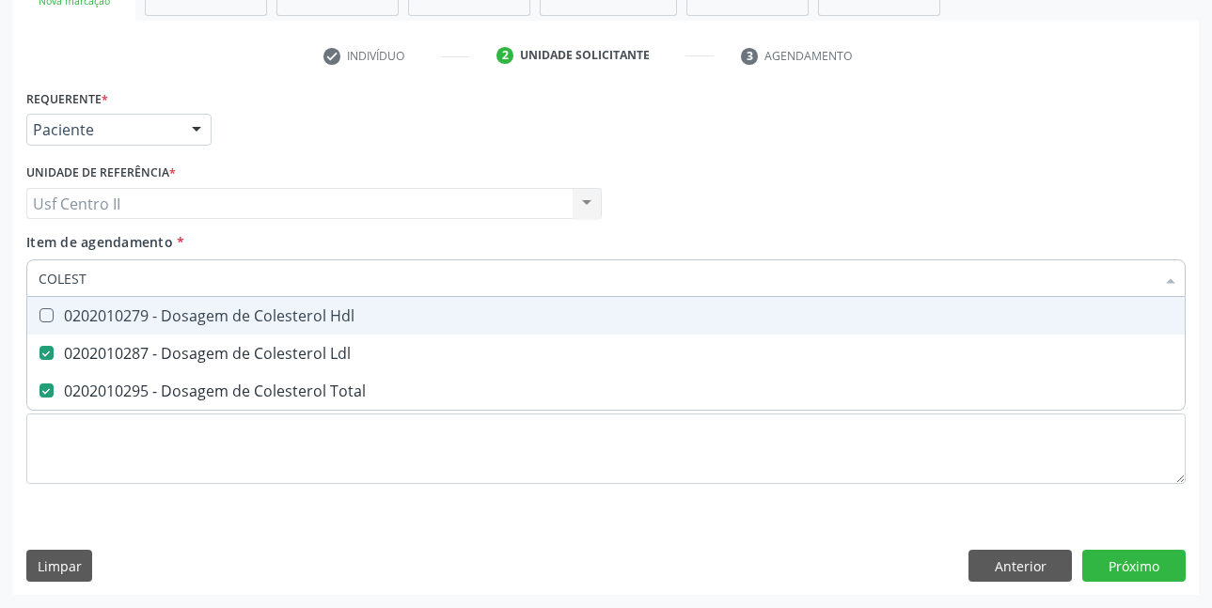
click at [326, 311] on div "0202010279 - Dosagem de Colesterol Hdl" at bounding box center [606, 315] width 1135 height 15
checkbox Hdl "true"
type input "COLE"
checkbox Hdl "false"
checkbox Ldl "false"
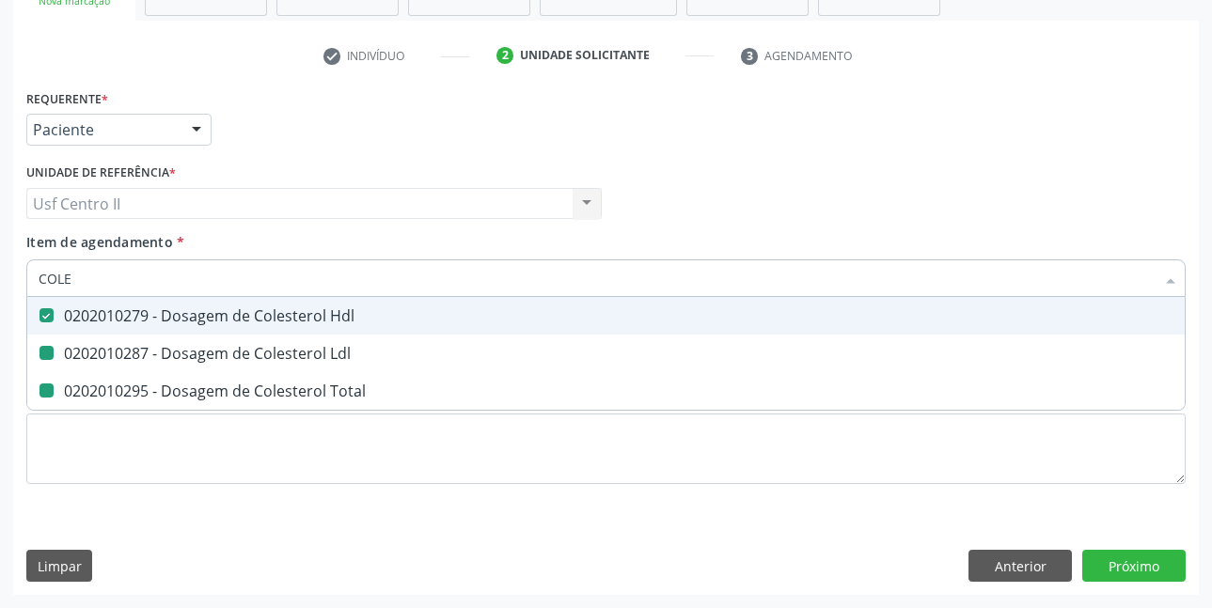
checkbox Total "false"
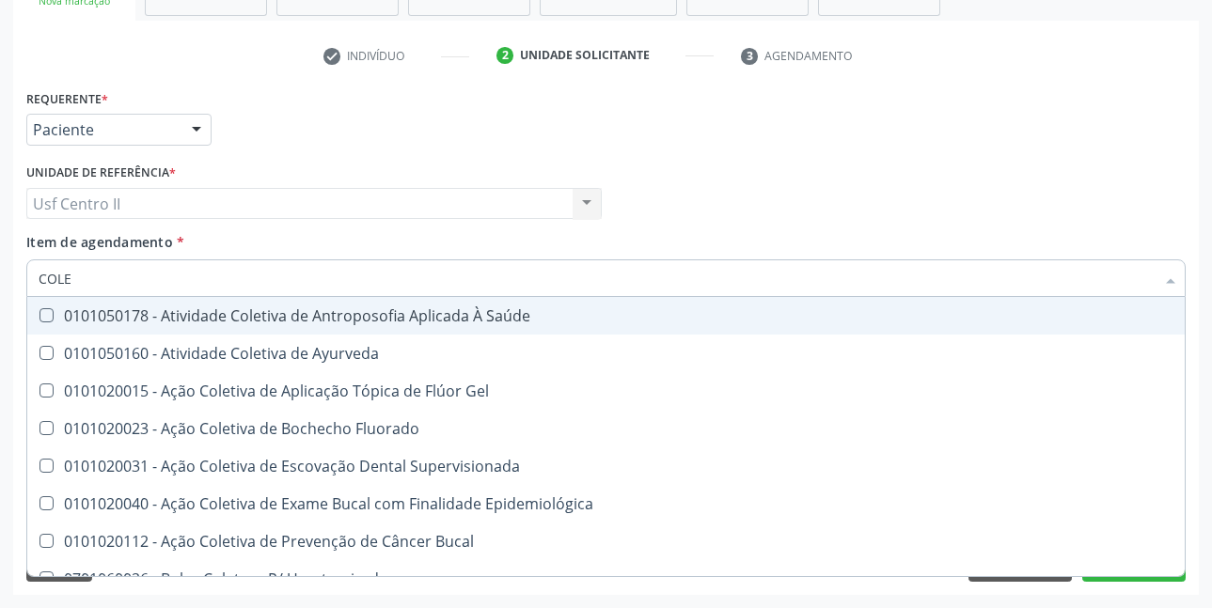
type input "COL"
checkbox Hdl "false"
checkbox Ldl "false"
checkbox Total "false"
type input "C"
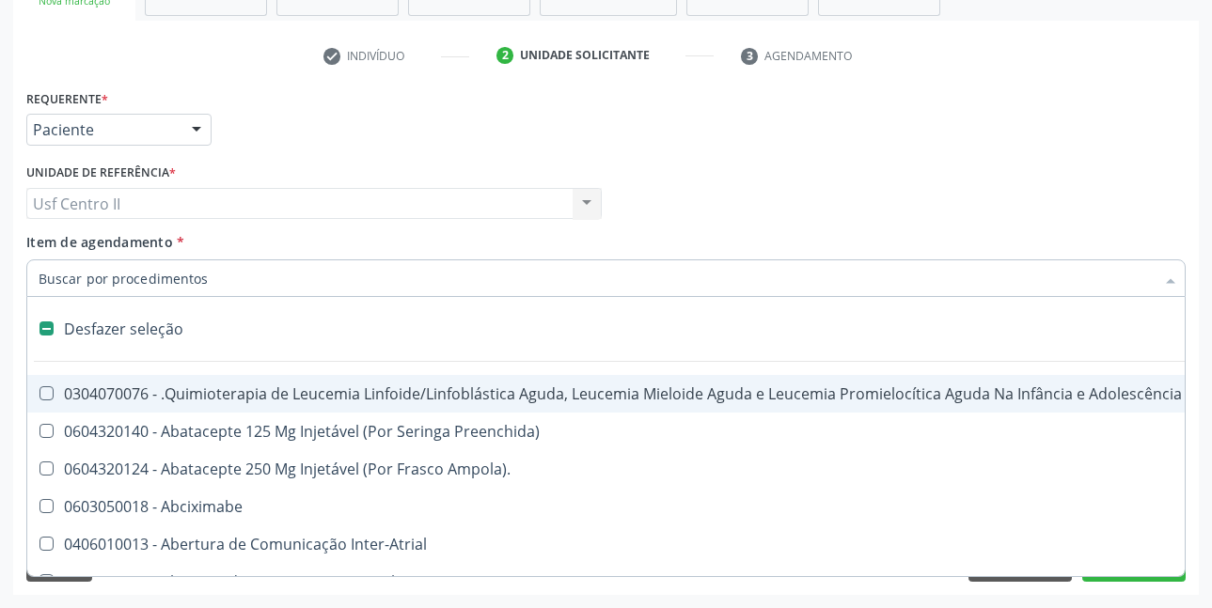
type input "T"
checkbox Reto "true"
checkbox Urina "false"
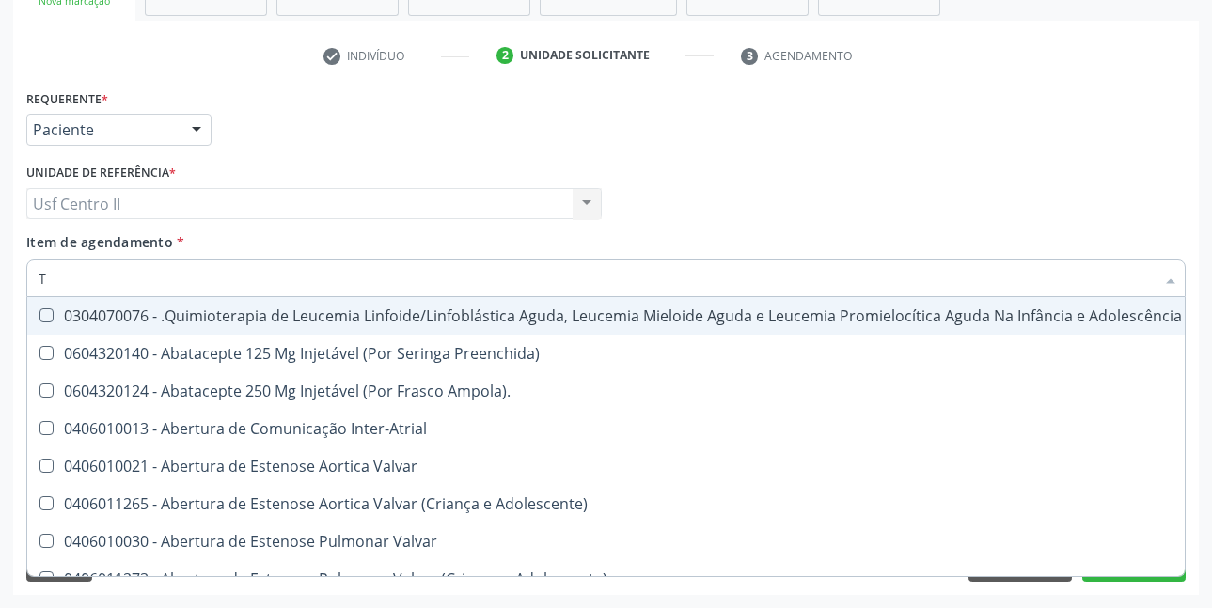
type input "T4"
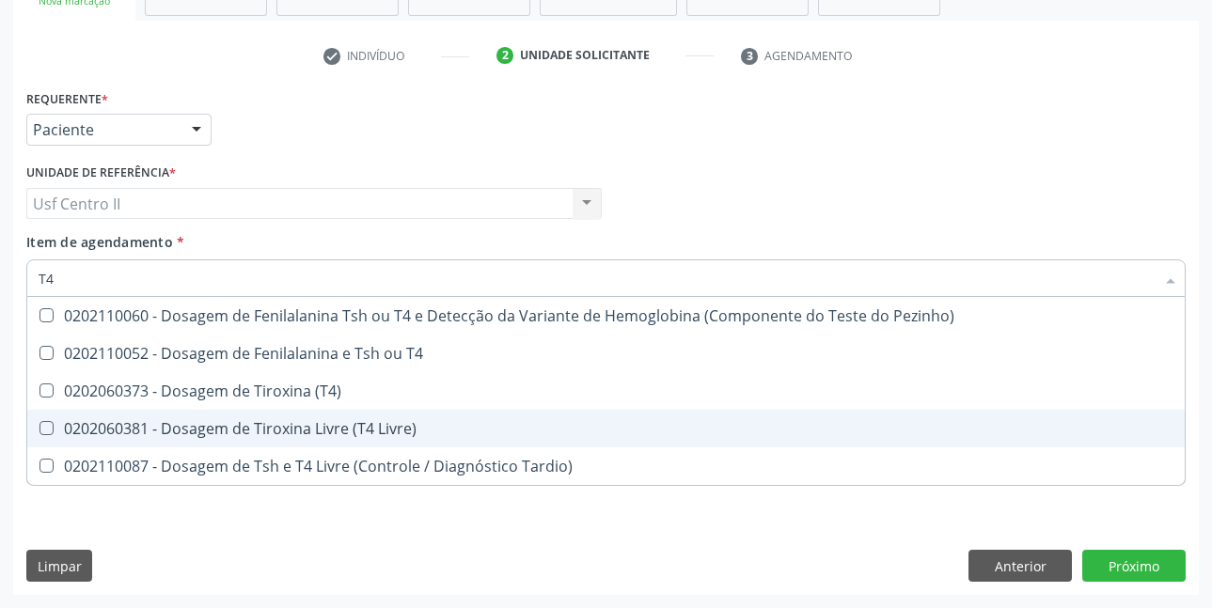
click at [341, 428] on div "0202060381 - Dosagem de Tiroxina Livre (T4 Livre)" at bounding box center [606, 428] width 1135 height 15
checkbox Livre\) "true"
type input "T"
checkbox Livre\) "false"
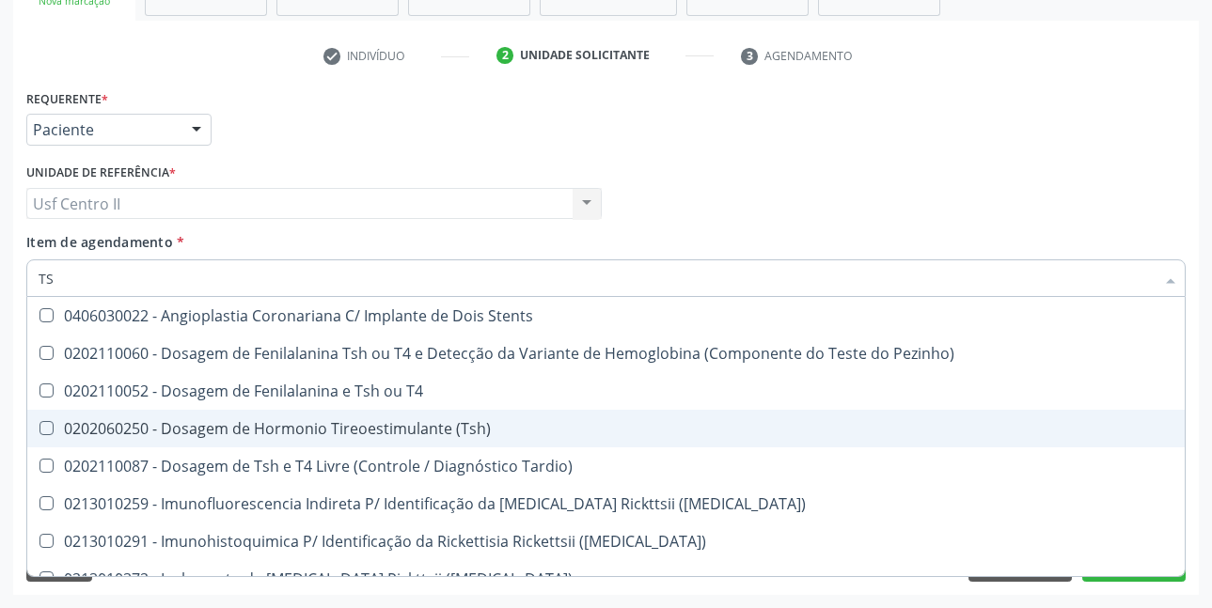
type input "TSH"
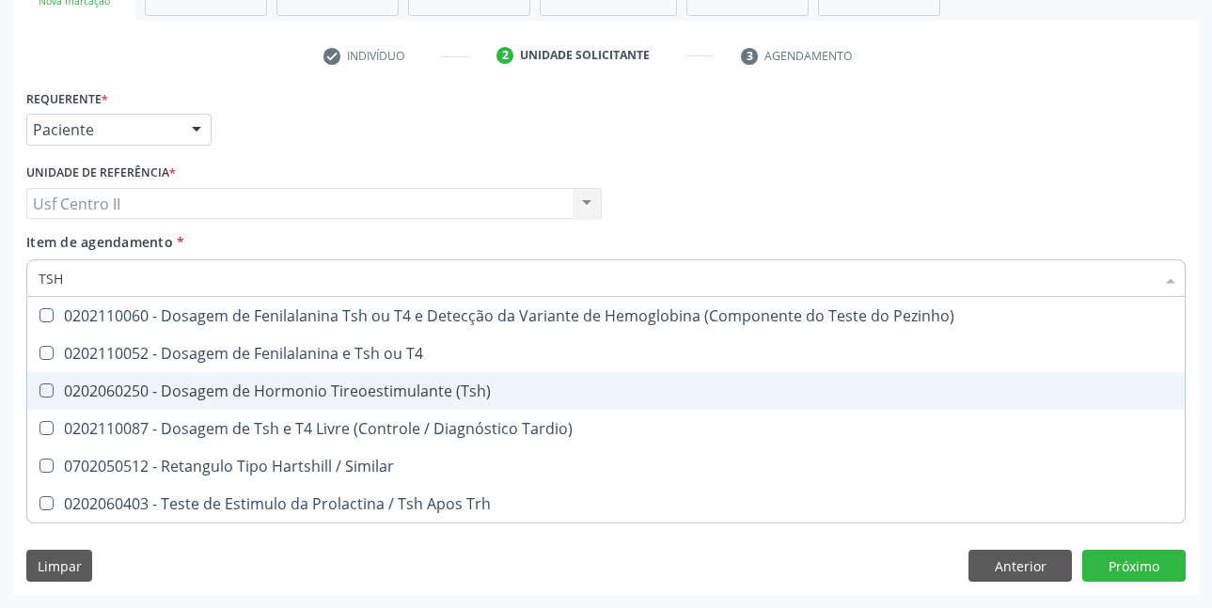
click at [368, 391] on div "0202060250 - Dosagem de Hormonio Tireoestimulante (Tsh)" at bounding box center [606, 391] width 1135 height 15
checkbox \(Tsh\) "true"
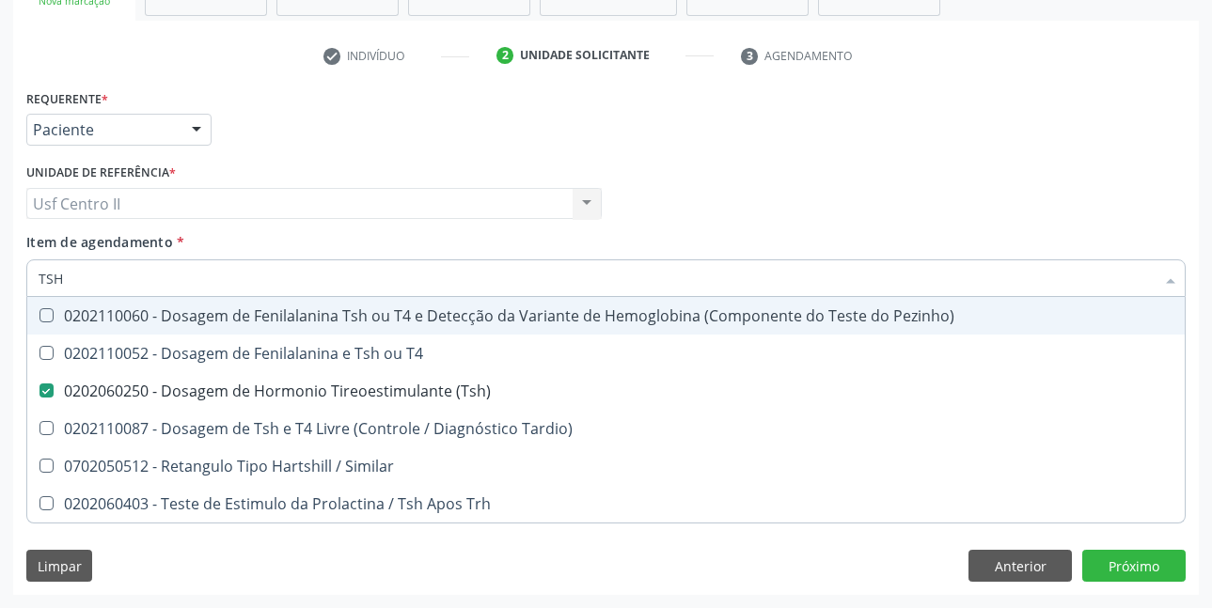
click at [1130, 182] on div "Profissional Solicitante Por favor, selecione a Unidade de Atendimento primeiro…" at bounding box center [606, 195] width 1169 height 73
checkbox T4 "true"
checkbox Tardio\) "true"
checkbox Similar "true"
checkbox Trh "true"
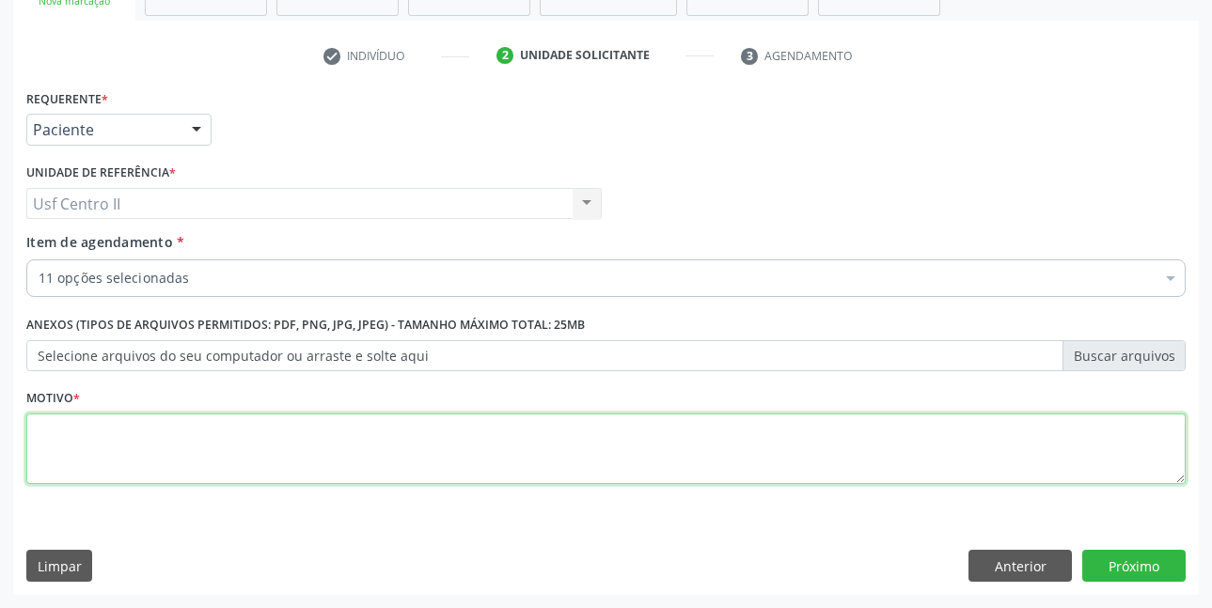
click at [288, 433] on textarea at bounding box center [605, 449] width 1159 height 71
type textarea "."
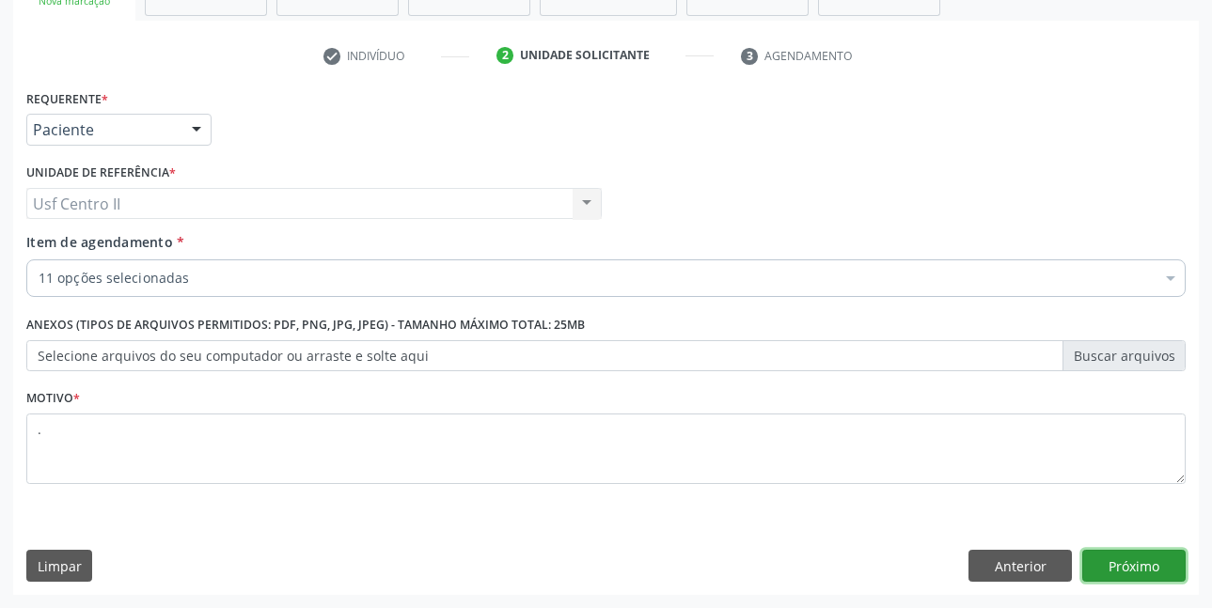
click at [1118, 565] on button "Próximo" at bounding box center [1133, 566] width 103 height 32
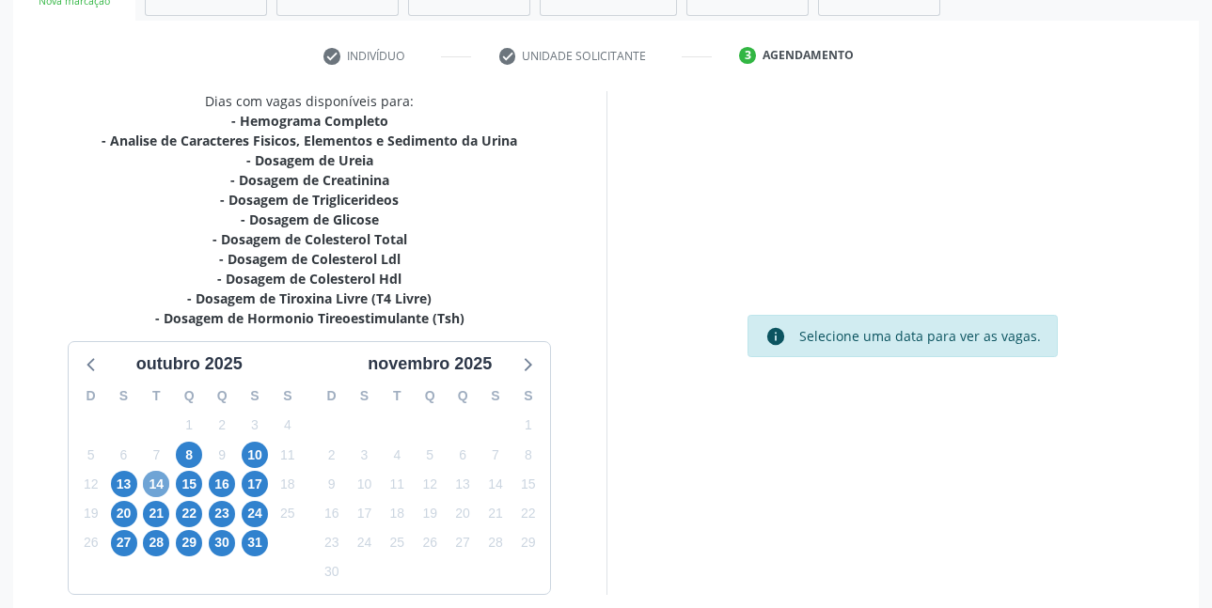
click at [157, 487] on span "14" at bounding box center [156, 484] width 26 height 26
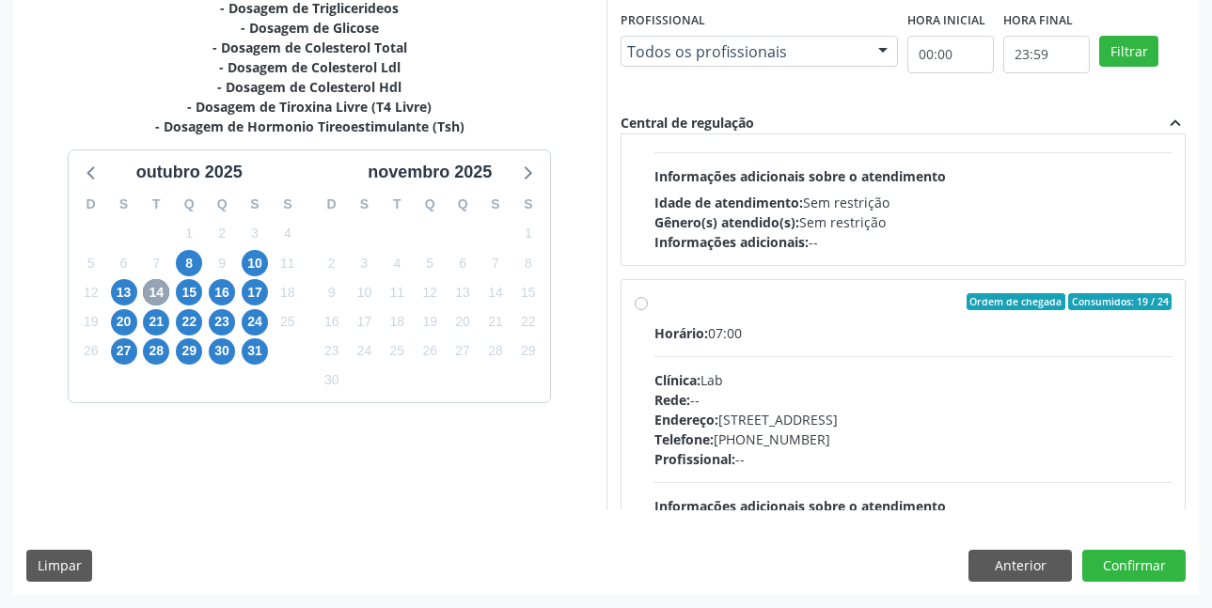
scroll to position [564, 0]
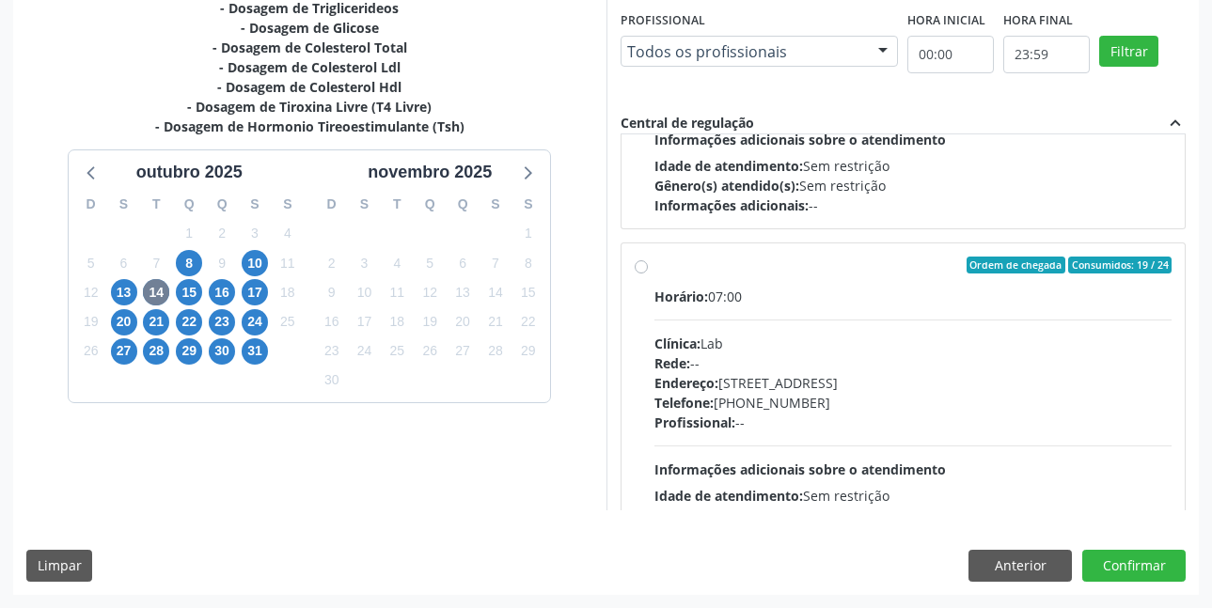
click at [654, 265] on label "Ordem de chegada Consumidos: 19 / 24 Horário: 07:00 Clínica: Lab Rede: -- Ender…" at bounding box center [913, 401] width 518 height 289
click at [642, 265] on input "Ordem de chegada Consumidos: 19 / 24 Horário: 07:00 Clínica: Lab Rede: -- Ender…" at bounding box center [641, 265] width 13 height 17
radio input "true"
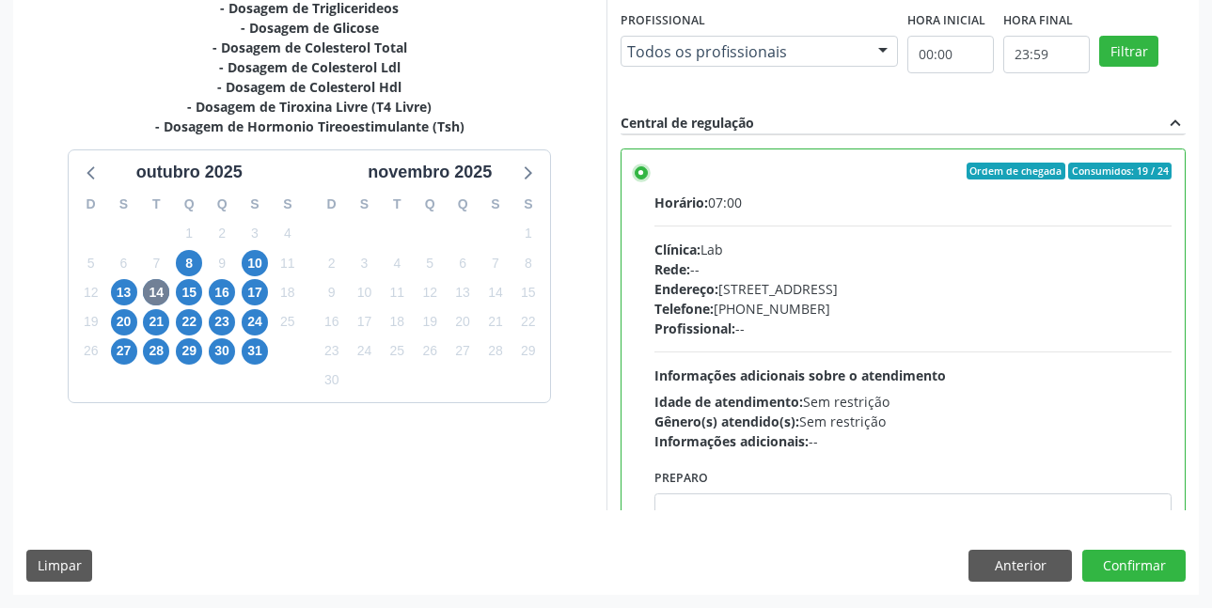
scroll to position [752, 0]
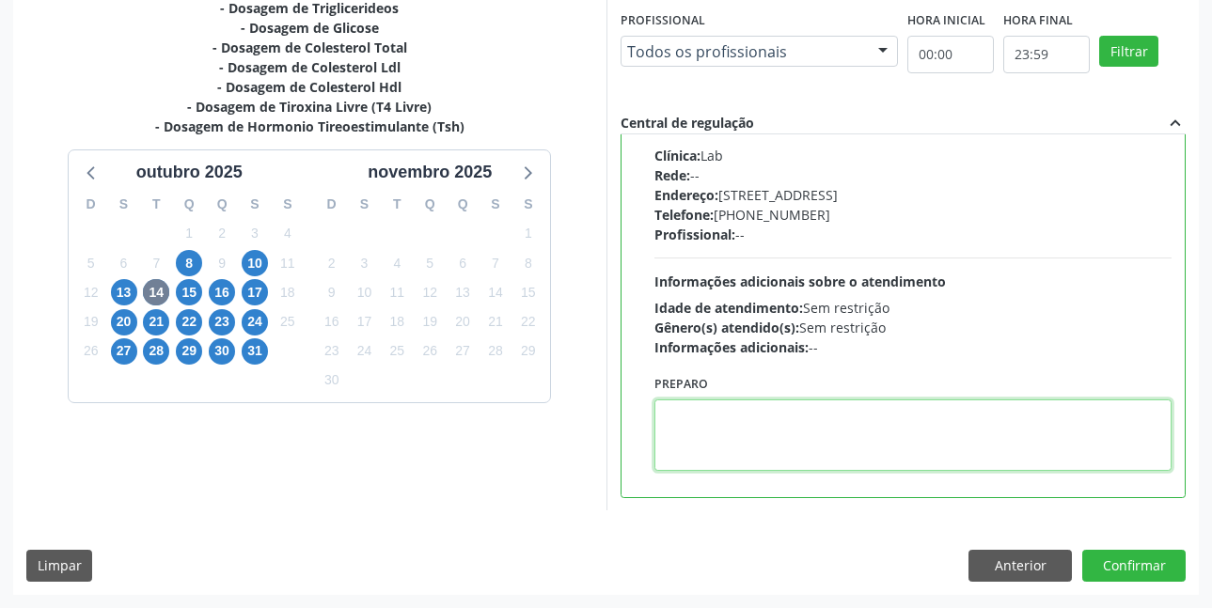
click at [713, 434] on textarea at bounding box center [913, 435] width 518 height 71
paste textarea "O EXAME SERÁ REALIZADO NA UNIDADE DE SAÚDE CENTRO 2 (POSTINHO DO [GEOGRAPHIC_DA…"
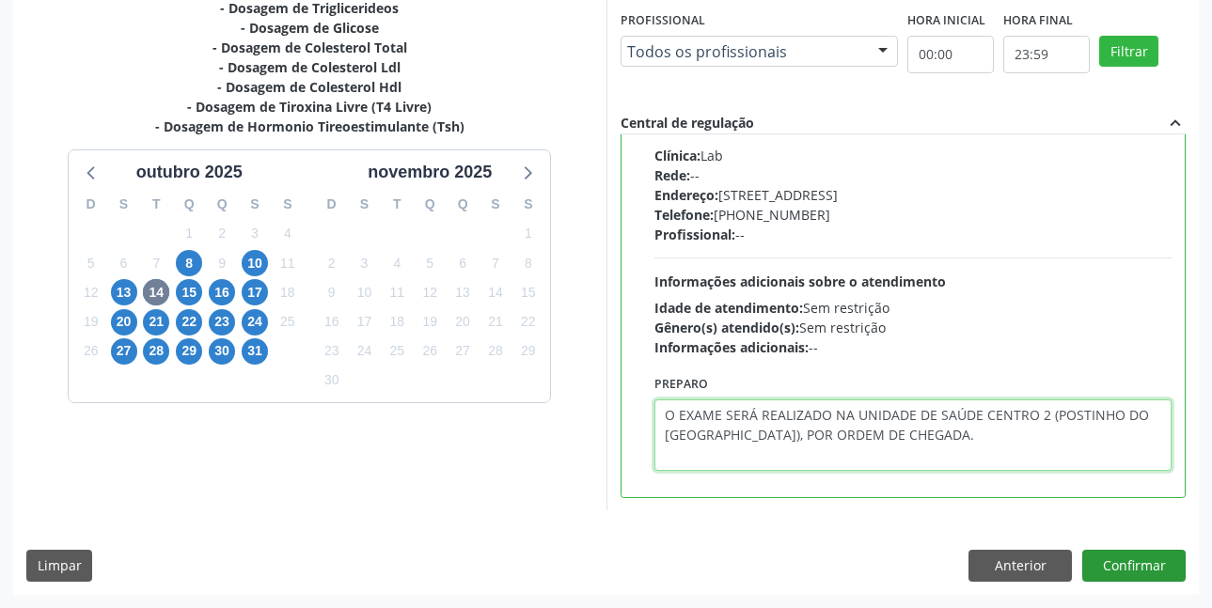
type textarea "O EXAME SERÁ REALIZADO NA UNIDADE DE SAÚDE CENTRO 2 (POSTINHO DO [GEOGRAPHIC_DA…"
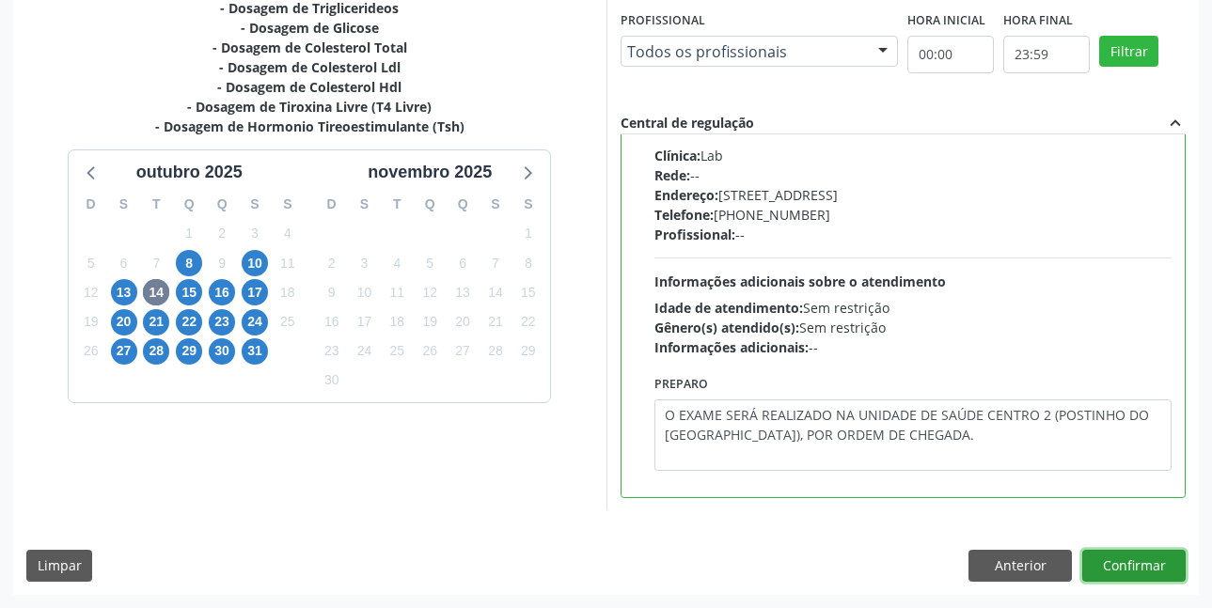
click at [1126, 560] on button "Confirmar" at bounding box center [1133, 566] width 103 height 32
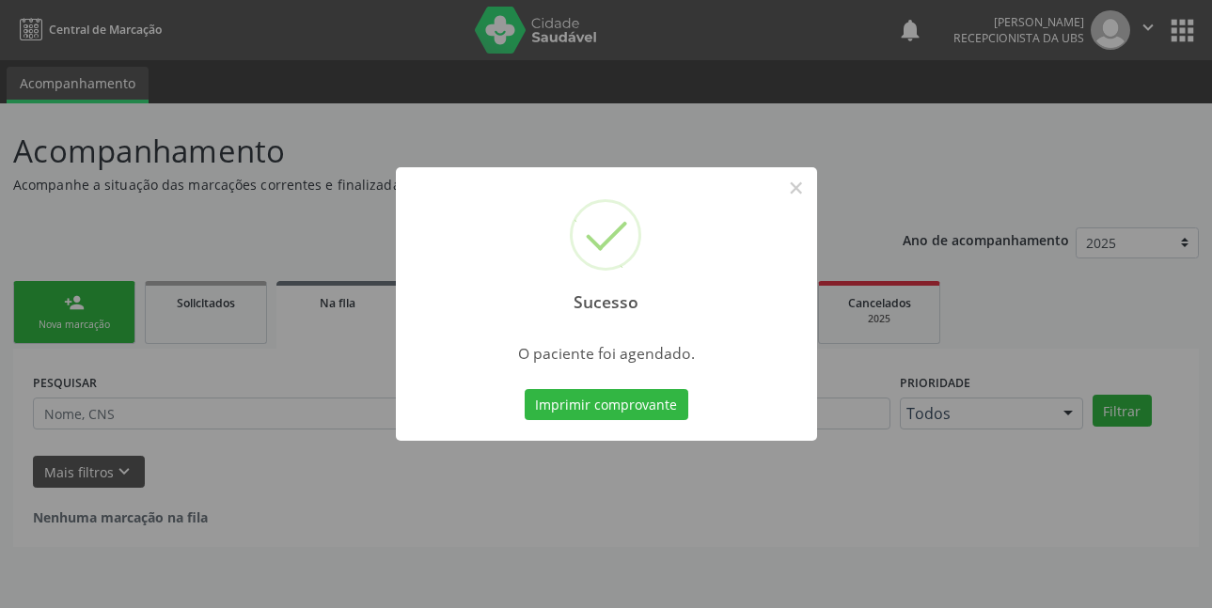
scroll to position [0, 0]
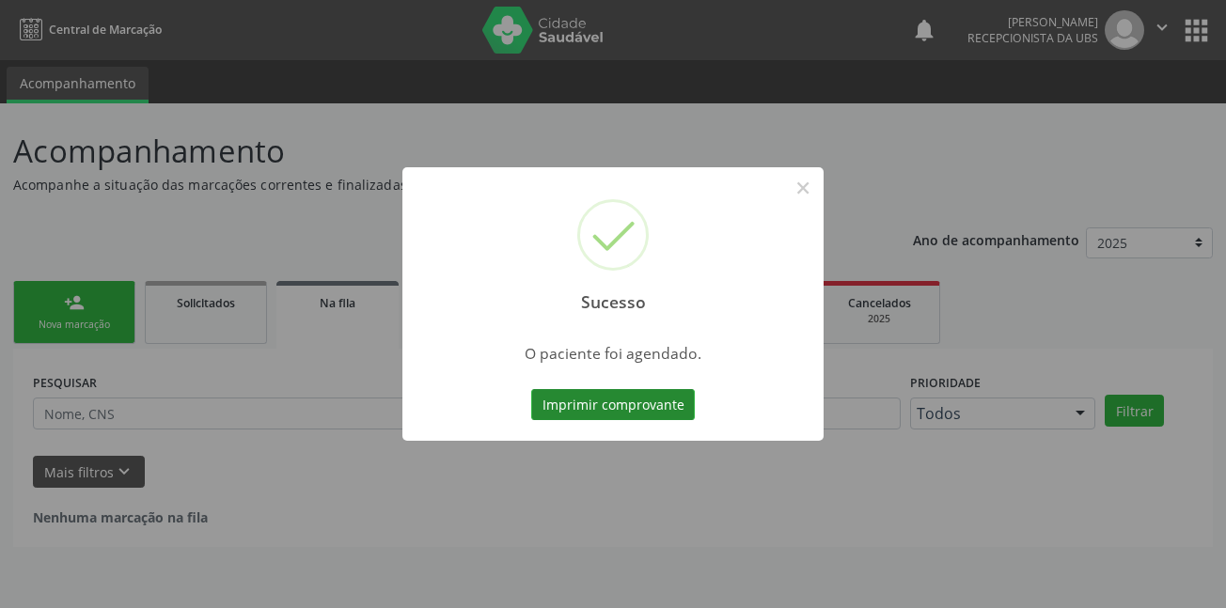
click at [642, 400] on button "Imprimir comprovante" at bounding box center [613, 405] width 164 height 32
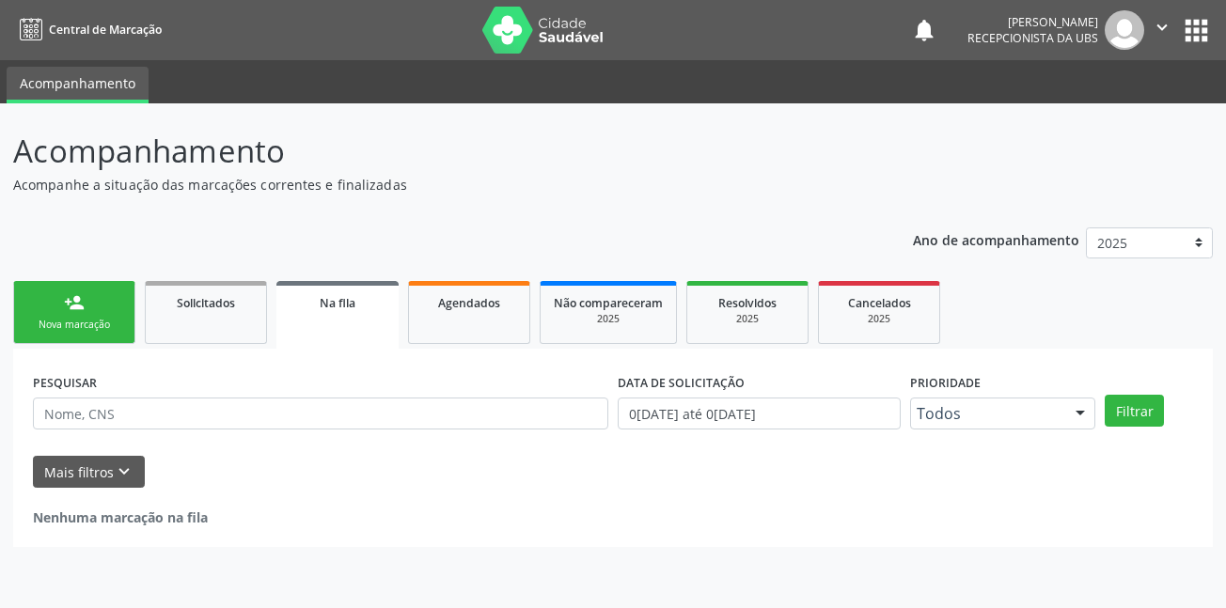
click at [80, 320] on div "Nova marcação" at bounding box center [74, 325] width 94 height 14
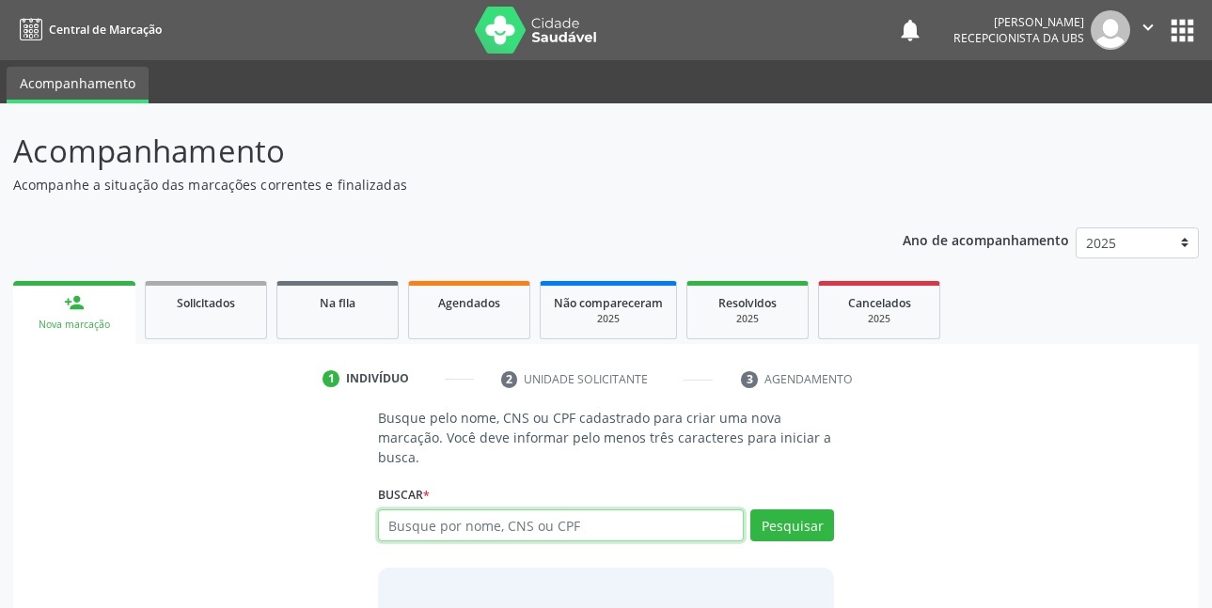
click at [580, 522] on input "text" at bounding box center [561, 526] width 367 height 32
type input "13281578497"
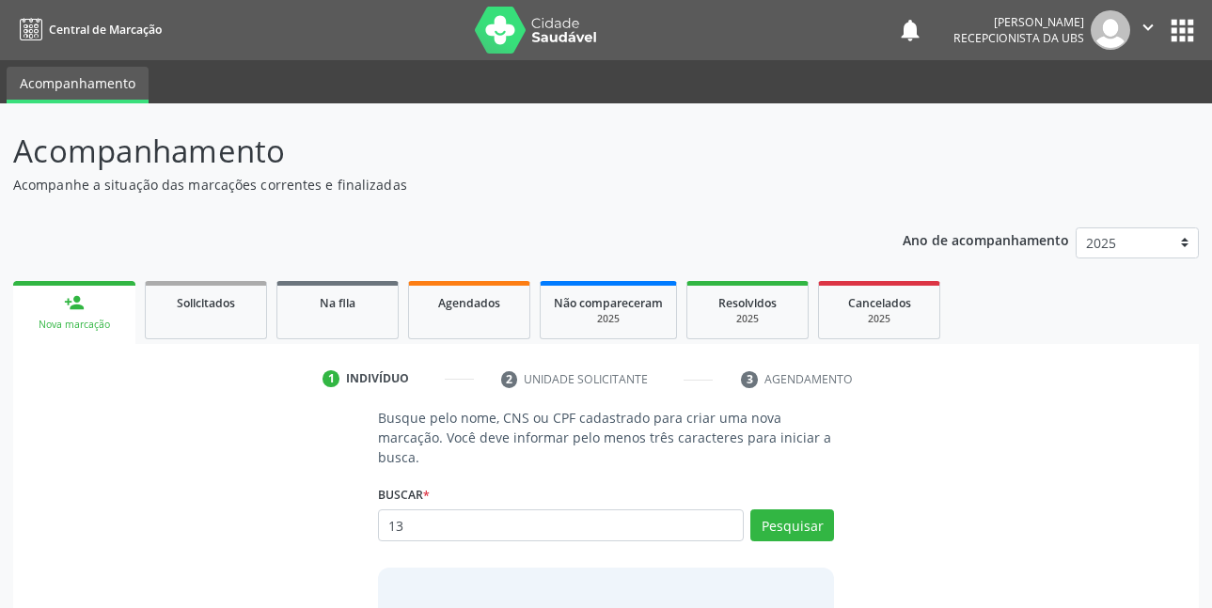
type input "1"
type input "702502351947939"
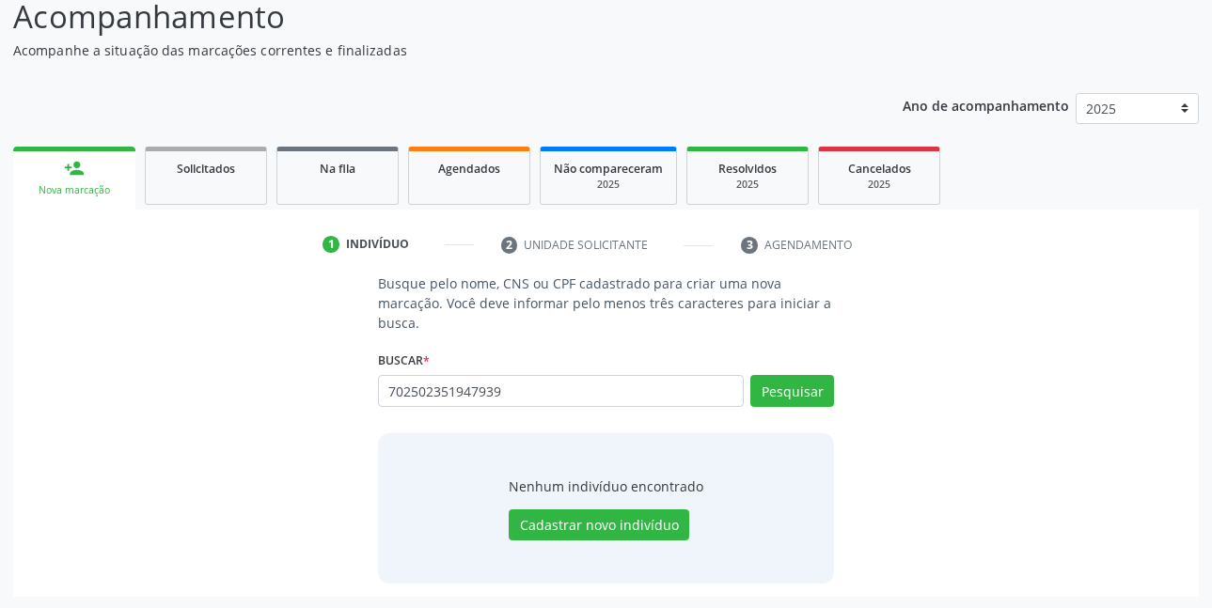
scroll to position [136, 0]
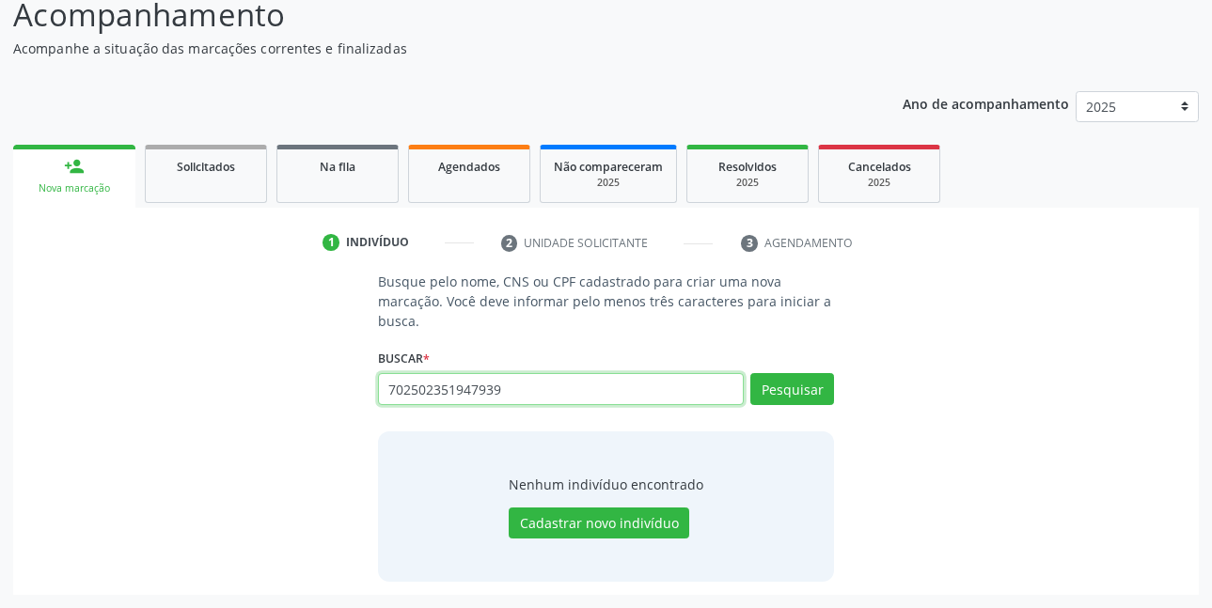
click at [539, 395] on input "702502351947939" at bounding box center [561, 389] width 367 height 32
type input "7"
type input "VITORIA PORFIRIO DE SOUZA"
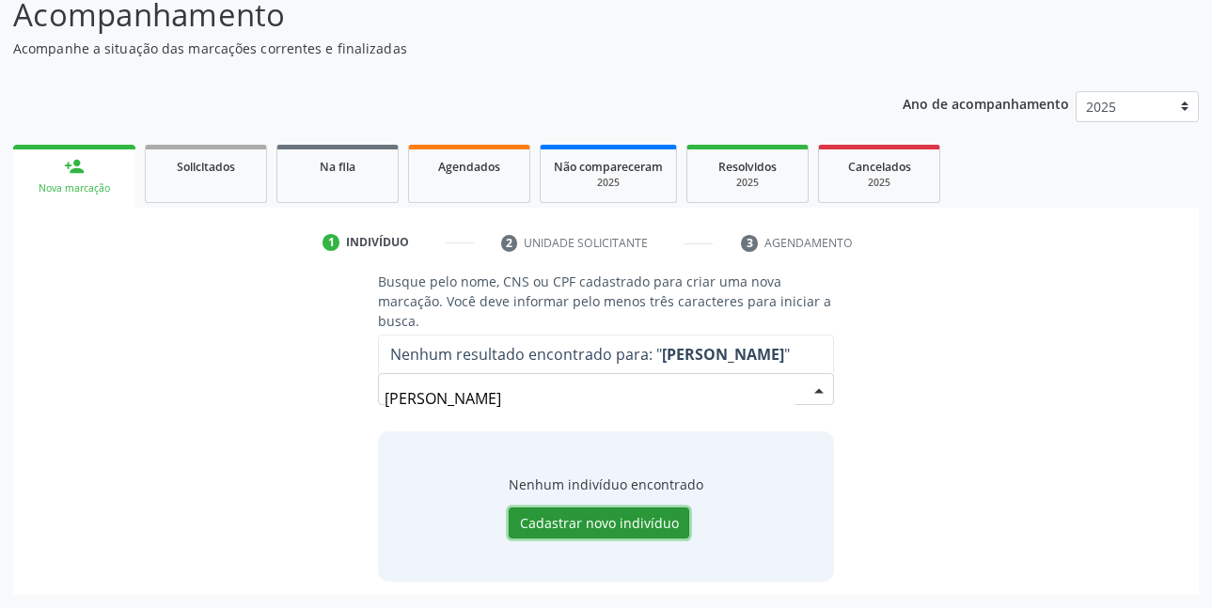
click at [645, 527] on button "Cadastrar novo indivíduo" at bounding box center [599, 524] width 181 height 32
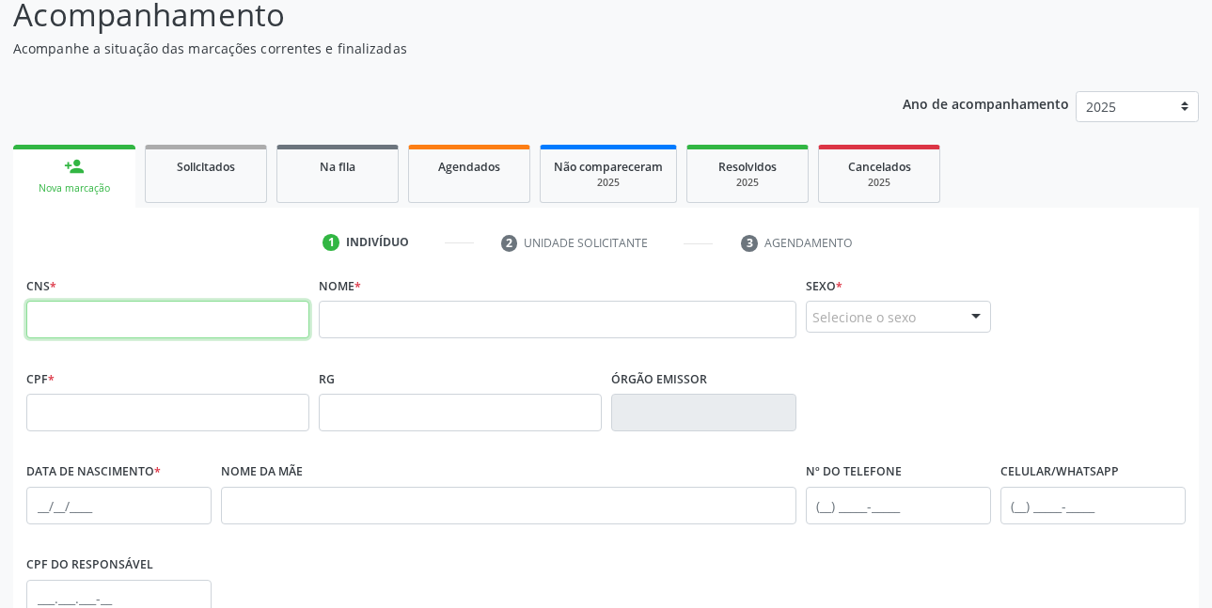
click at [179, 319] on input "text" at bounding box center [167, 320] width 283 height 38
type input "702 5023 5194 7939"
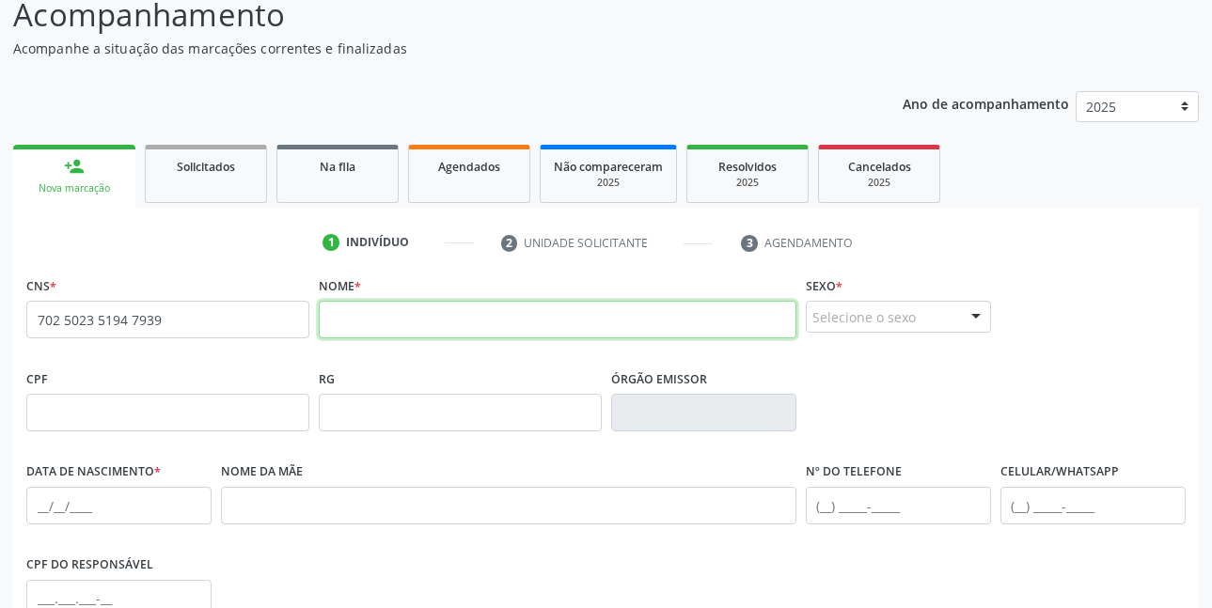
click at [436, 325] on input "text" at bounding box center [558, 320] width 478 height 38
type input "VITORIA PORFIRIO DE SOUZA"
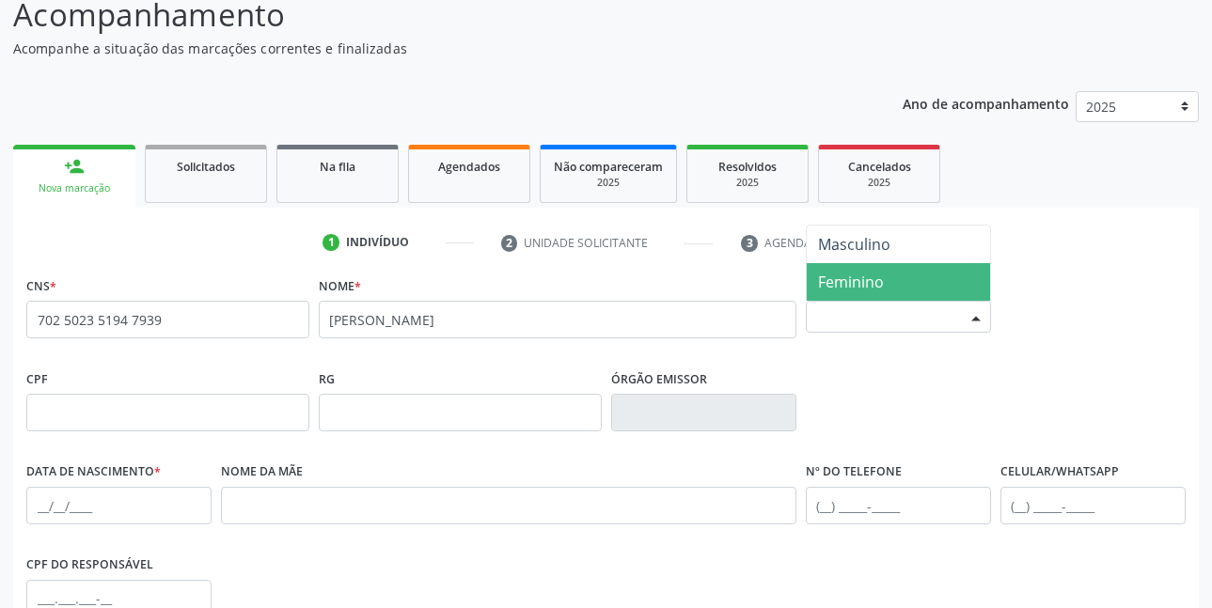
click at [869, 279] on span "Feminino" at bounding box center [851, 282] width 66 height 21
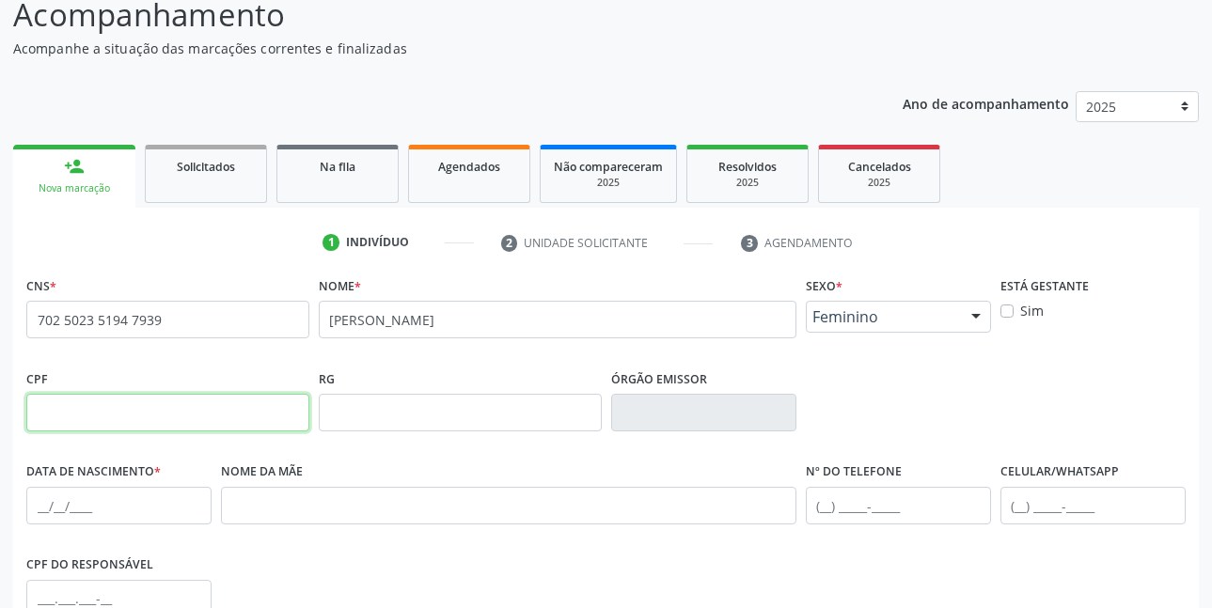
click at [118, 412] on input "text" at bounding box center [167, 413] width 283 height 38
type input "132.815.784-97"
click at [151, 502] on input "text" at bounding box center [118, 506] width 185 height 38
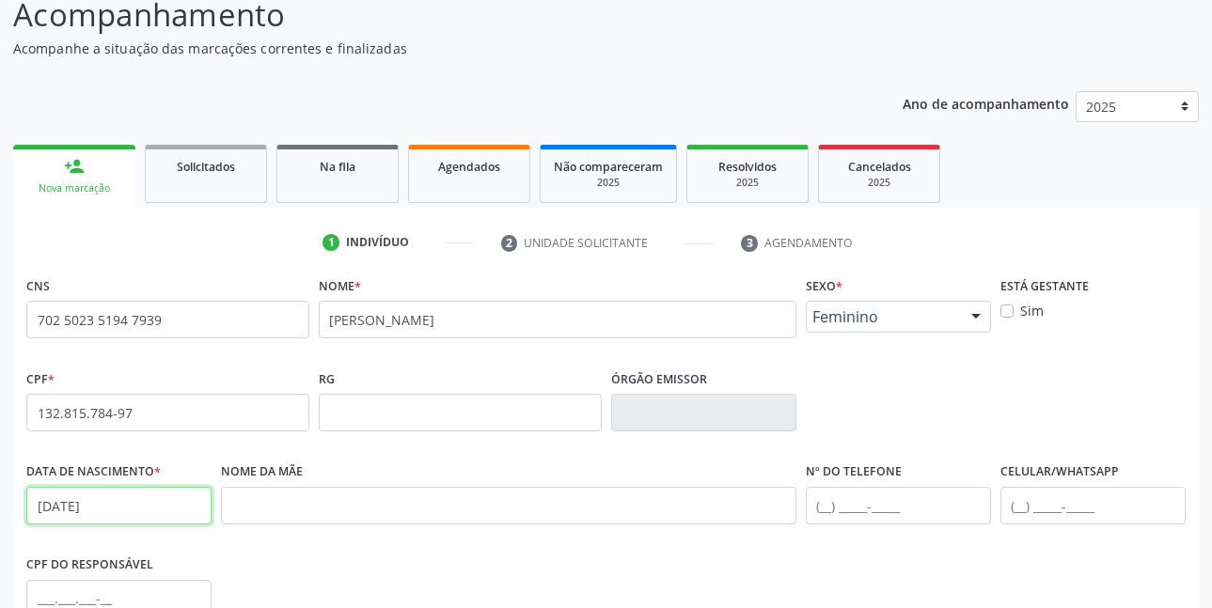
type input "27/06/2001"
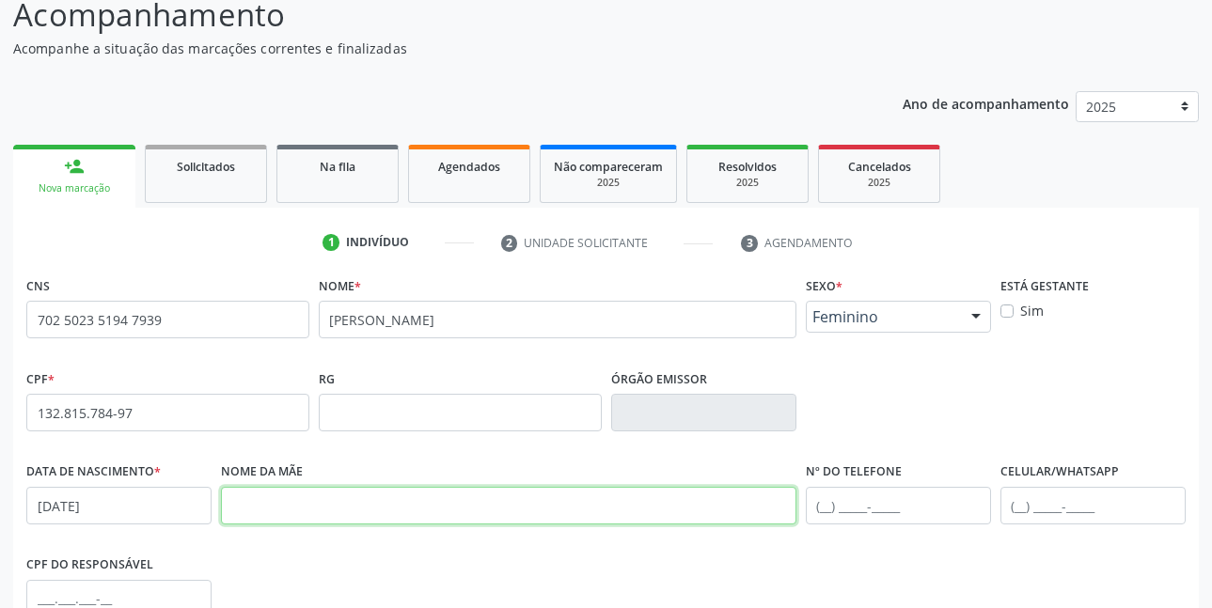
click at [296, 502] on input "text" at bounding box center [508, 506] width 575 height 38
type input "JOELMA DA SILVA PORFIRIO SOUSA"
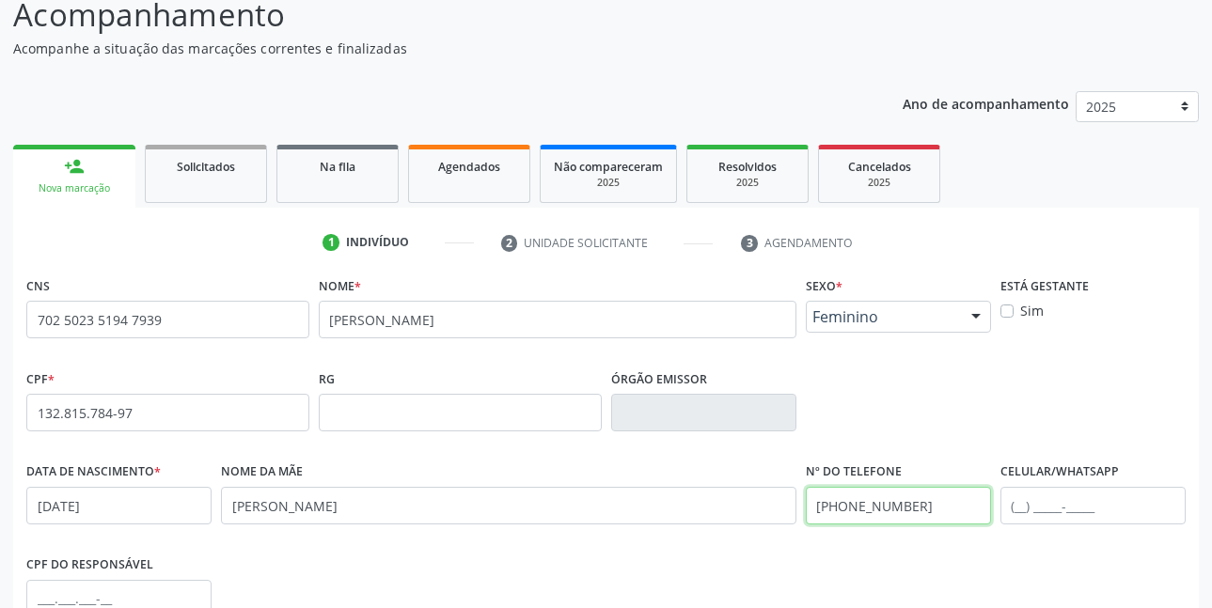
type input "(87) 99665-4764"
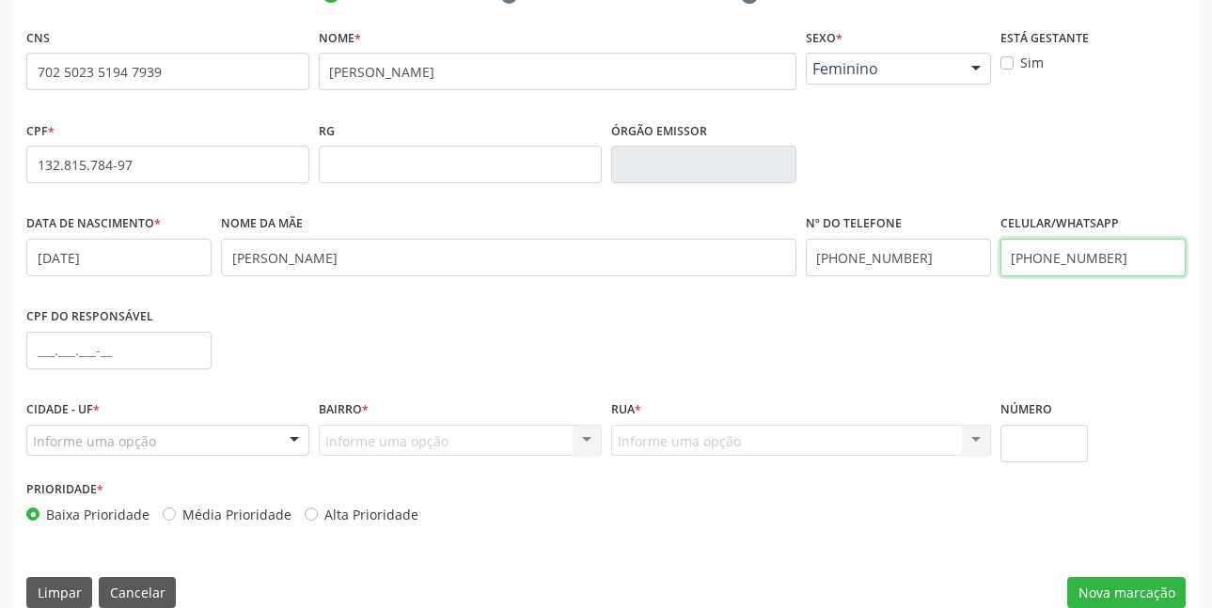
scroll to position [411, 0]
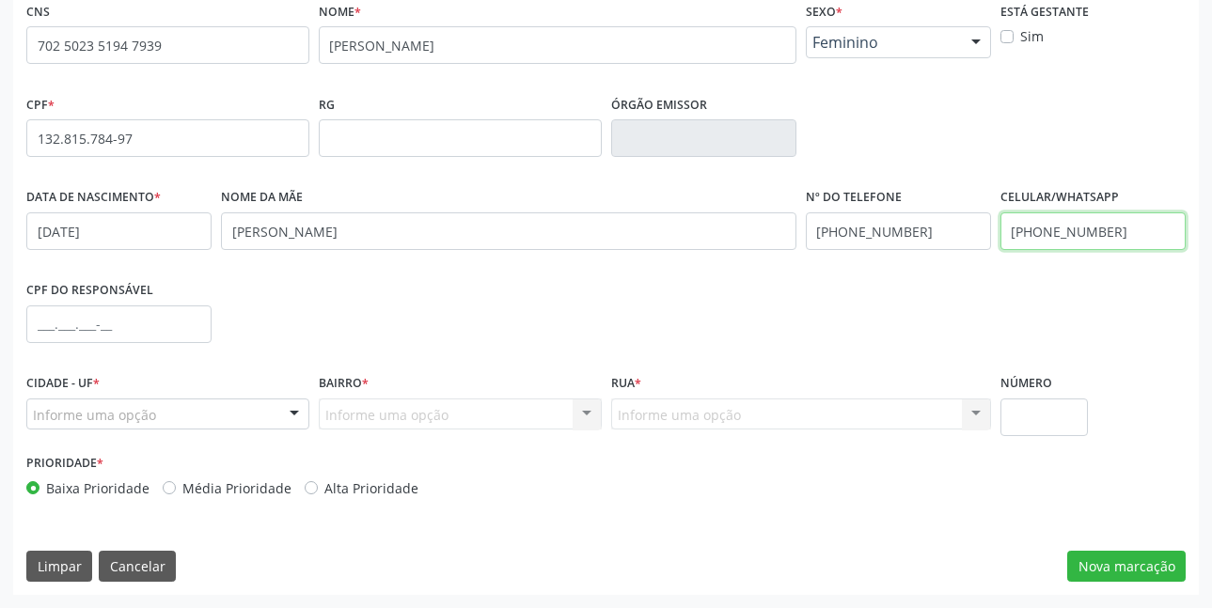
type input "(87) 99665-4764"
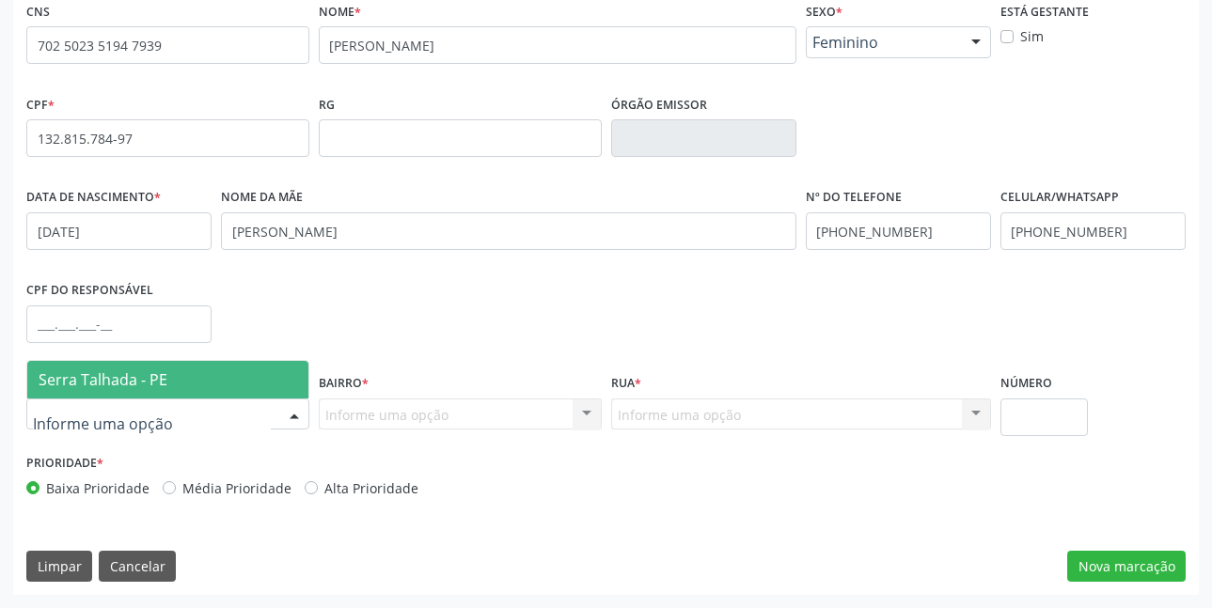
click at [91, 377] on span "Serra Talhada - PE" at bounding box center [103, 380] width 129 height 21
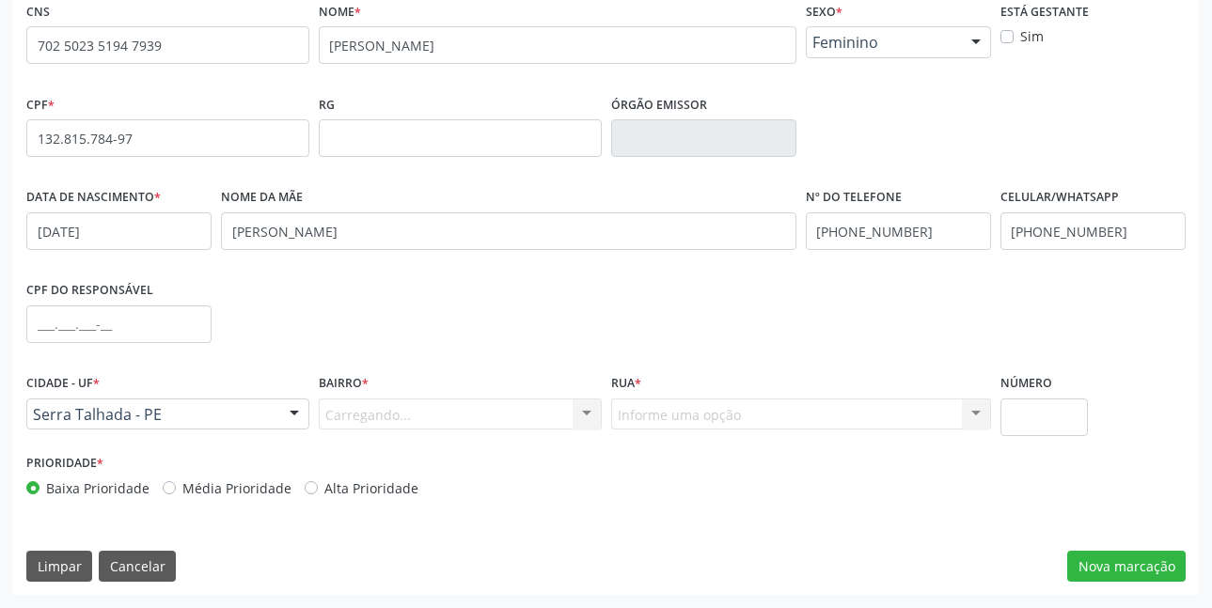
click at [404, 415] on div "Carregando... Nenhum resultado encontrado para: " " Nenhuma opção encontrada. D…" at bounding box center [460, 415] width 283 height 32
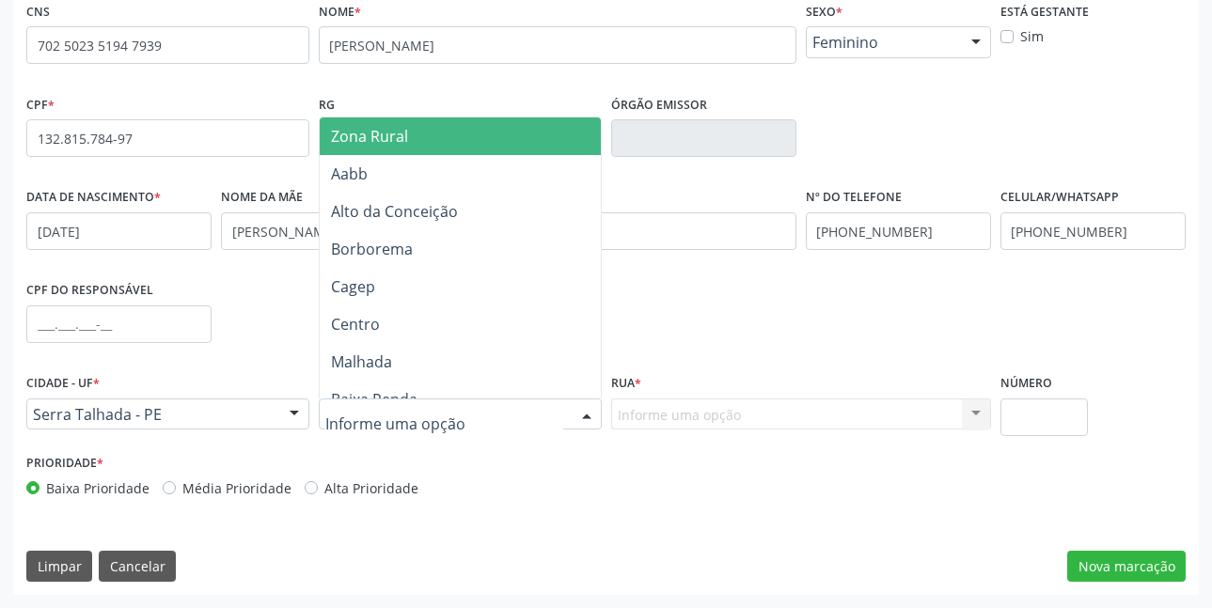
click at [480, 409] on div at bounding box center [460, 415] width 283 height 32
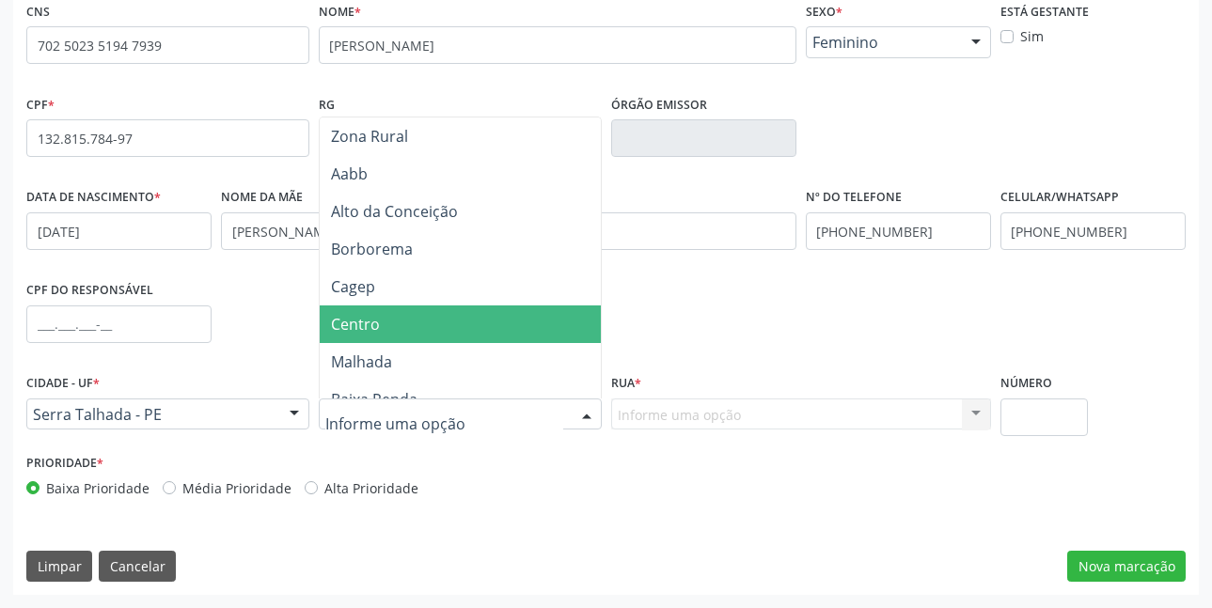
click at [387, 329] on span "Centro" at bounding box center [471, 325] width 302 height 38
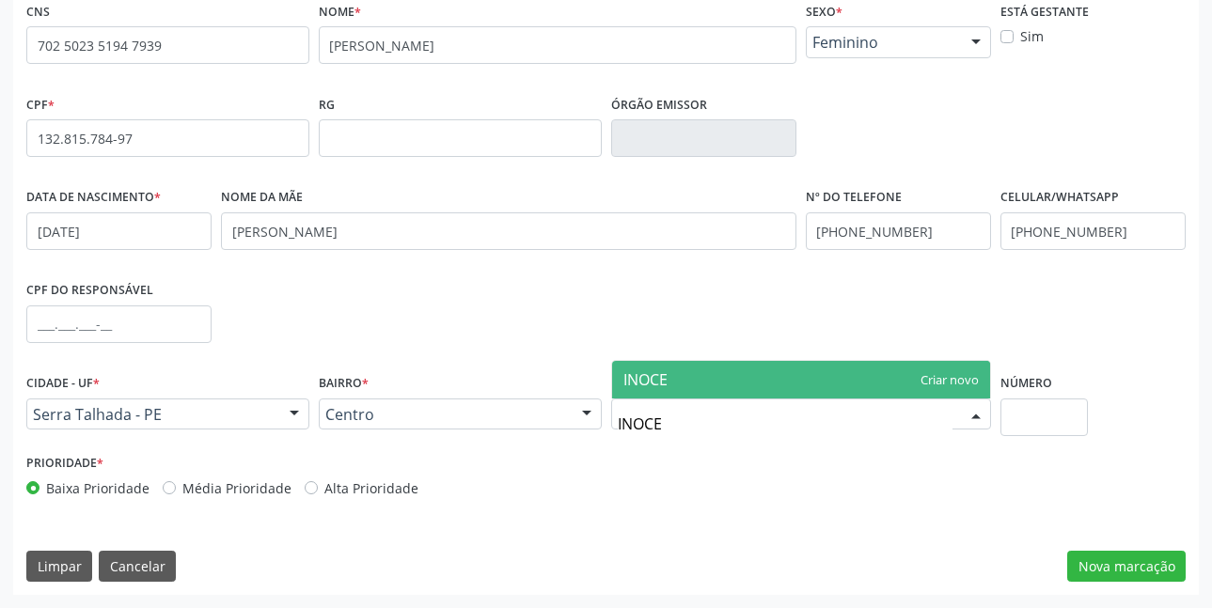
type input "INOC"
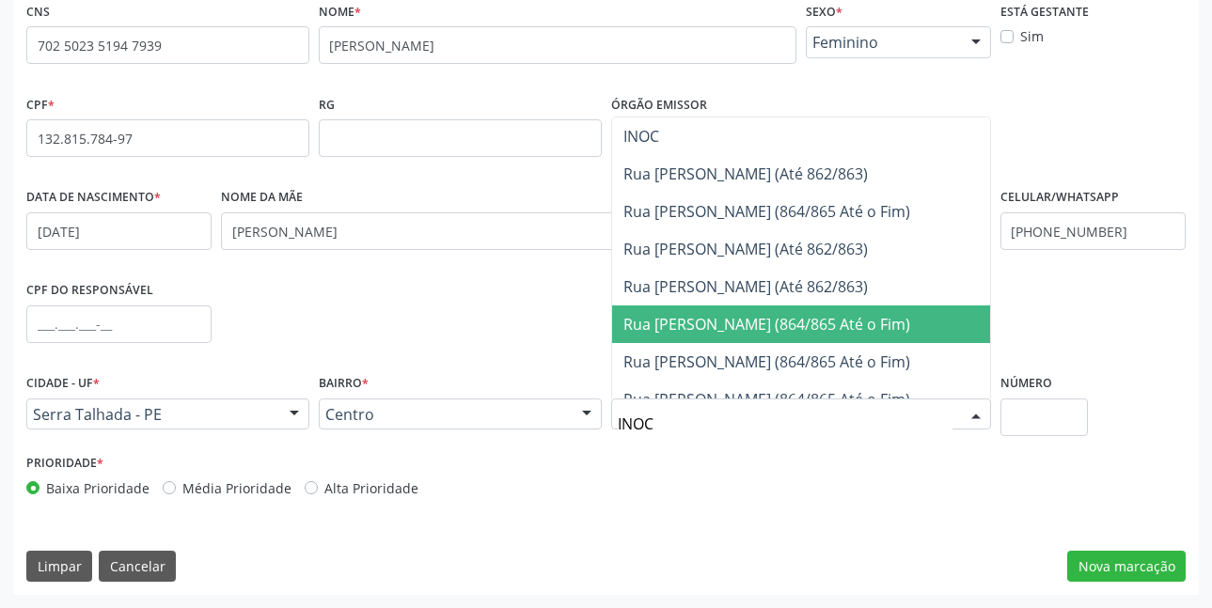
click at [843, 325] on span "Rua Inocêncio Gomes de Andrada (864/865 Até o Fim)" at bounding box center [766, 324] width 287 height 21
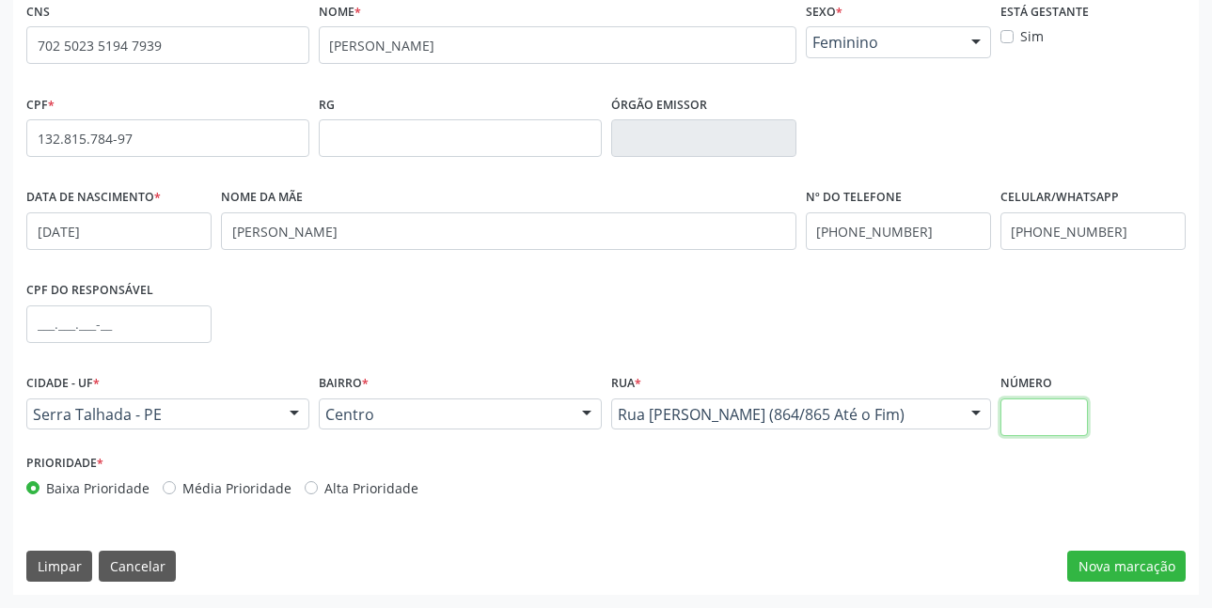
click at [1078, 427] on input "text" at bounding box center [1044, 418] width 88 height 38
type input "950"
click at [1124, 563] on button "Nova marcação" at bounding box center [1126, 567] width 118 height 32
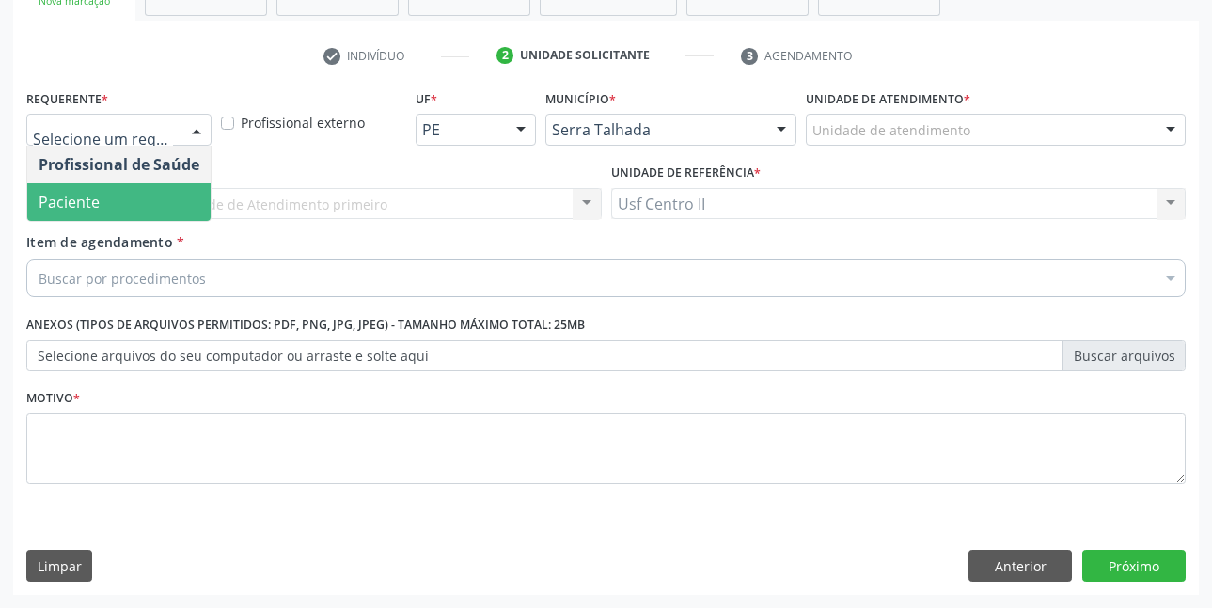
click at [91, 193] on span "Paciente" at bounding box center [69, 202] width 61 height 21
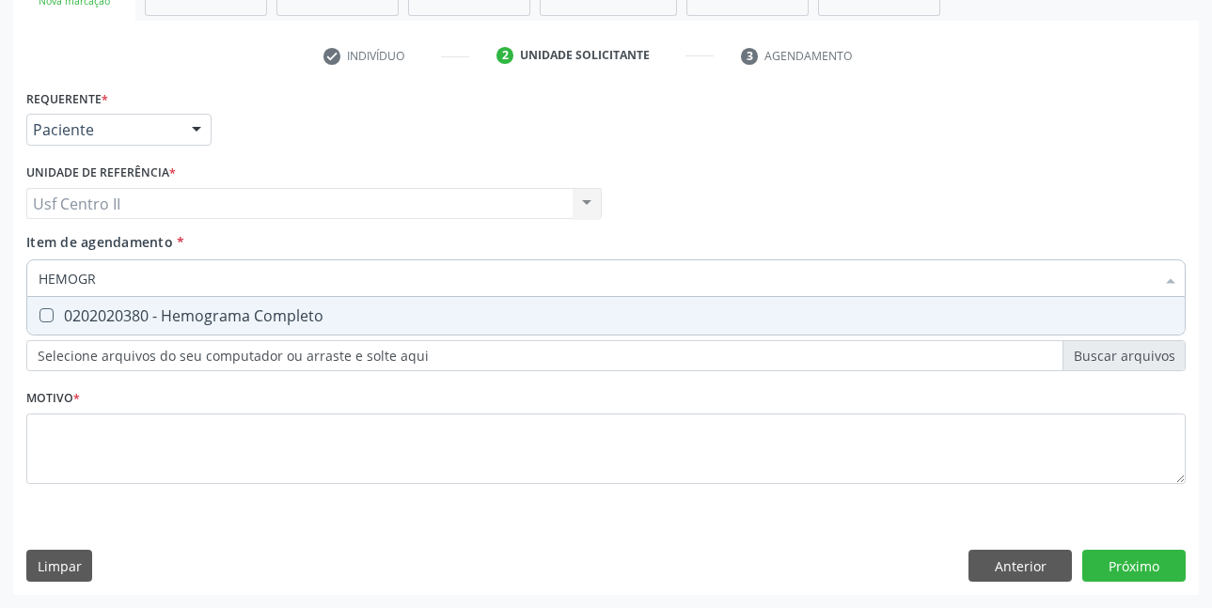
type input "HEMOGRA"
click at [144, 318] on div "0202020380 - Hemograma Completo" at bounding box center [606, 315] width 1135 height 15
checkbox Completo "true"
type input "HEMOG"
checkbox Completo "false"
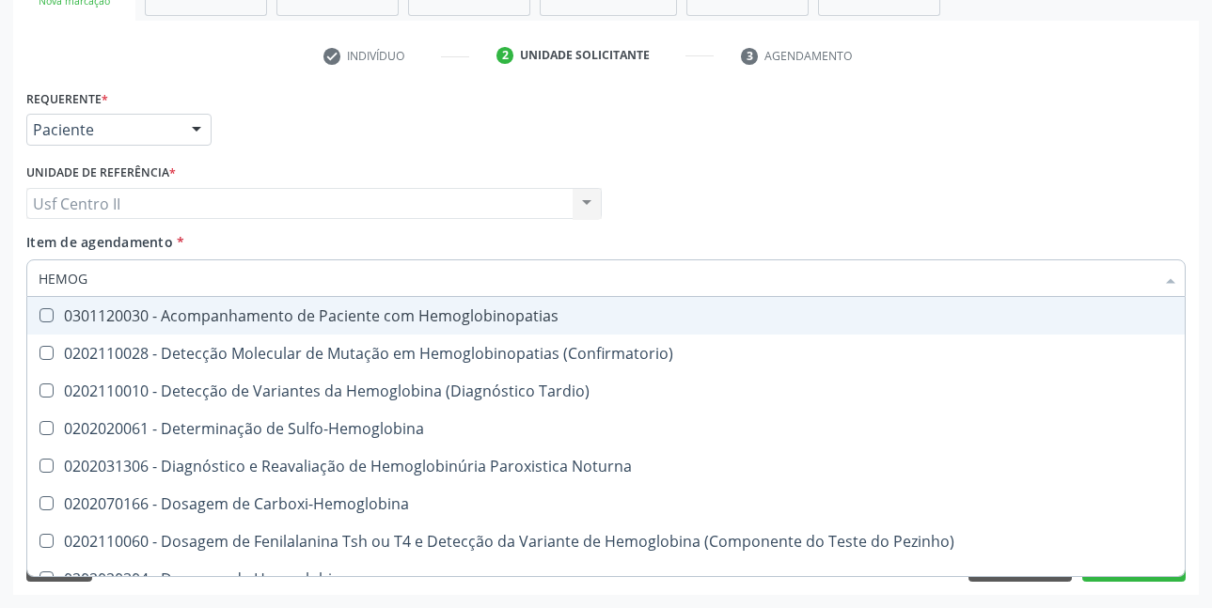
type input "HEMO"
checkbox Completo "false"
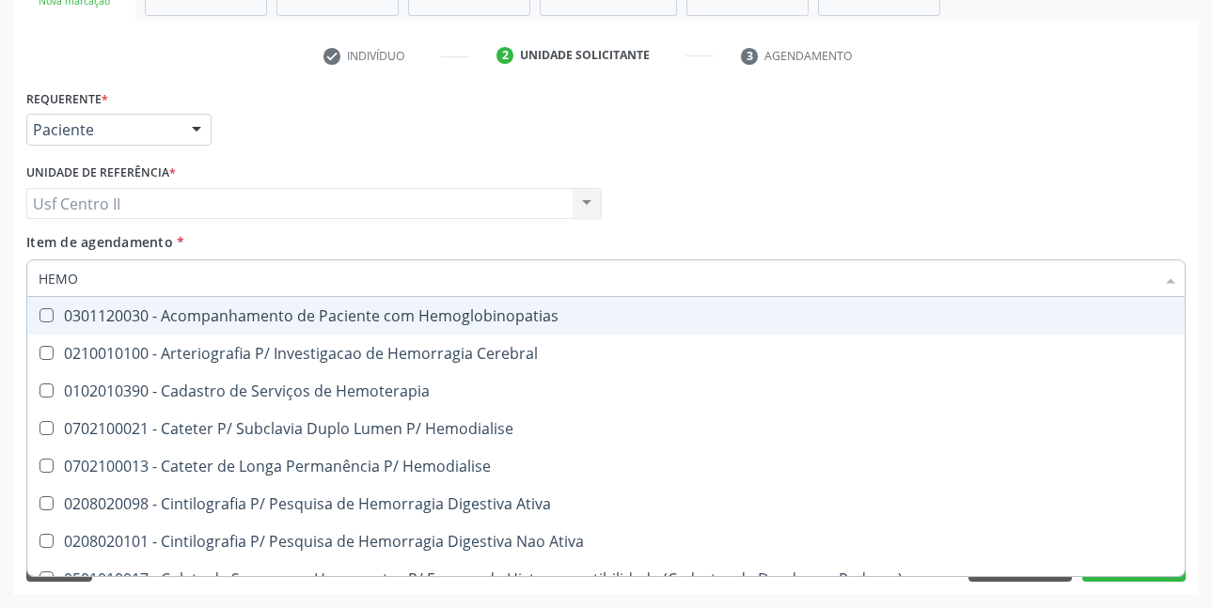
type input "HEM"
checkbox Completo "false"
checkbox Elástica "true"
type input "HE"
checkbox Elástica "false"
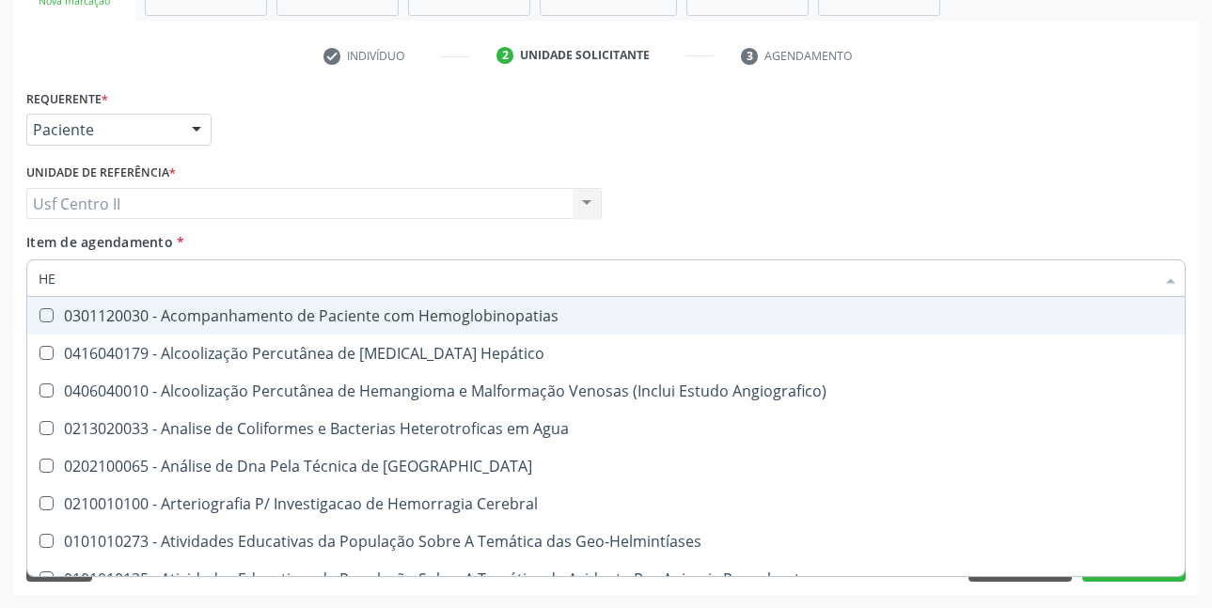
type input "H"
checkbox Completo "false"
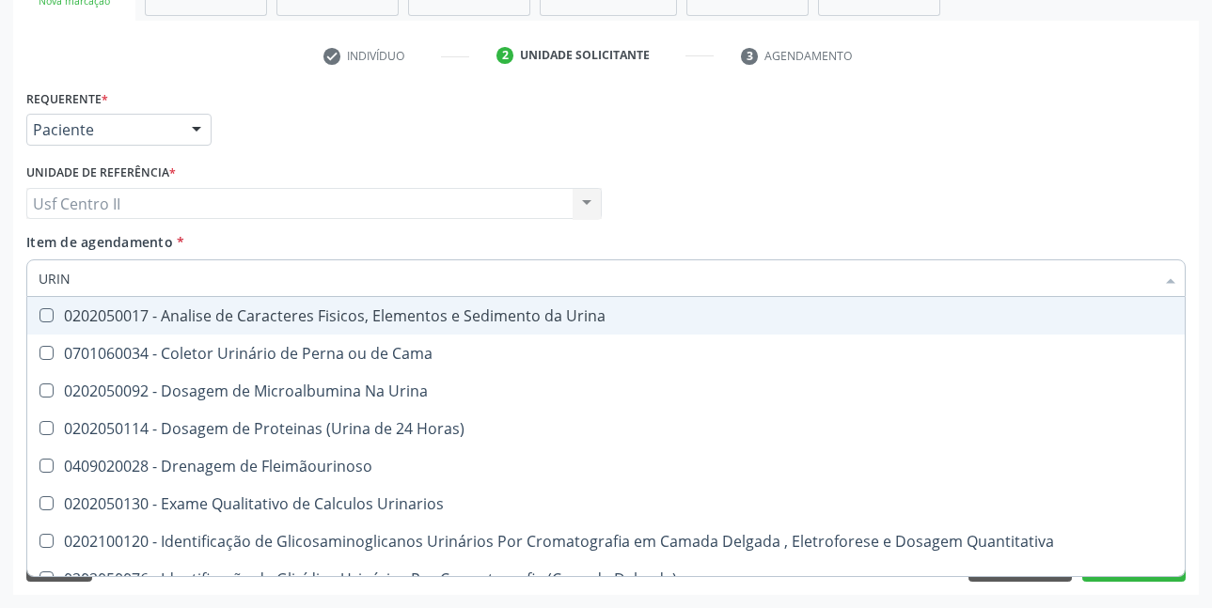
type input "URINA"
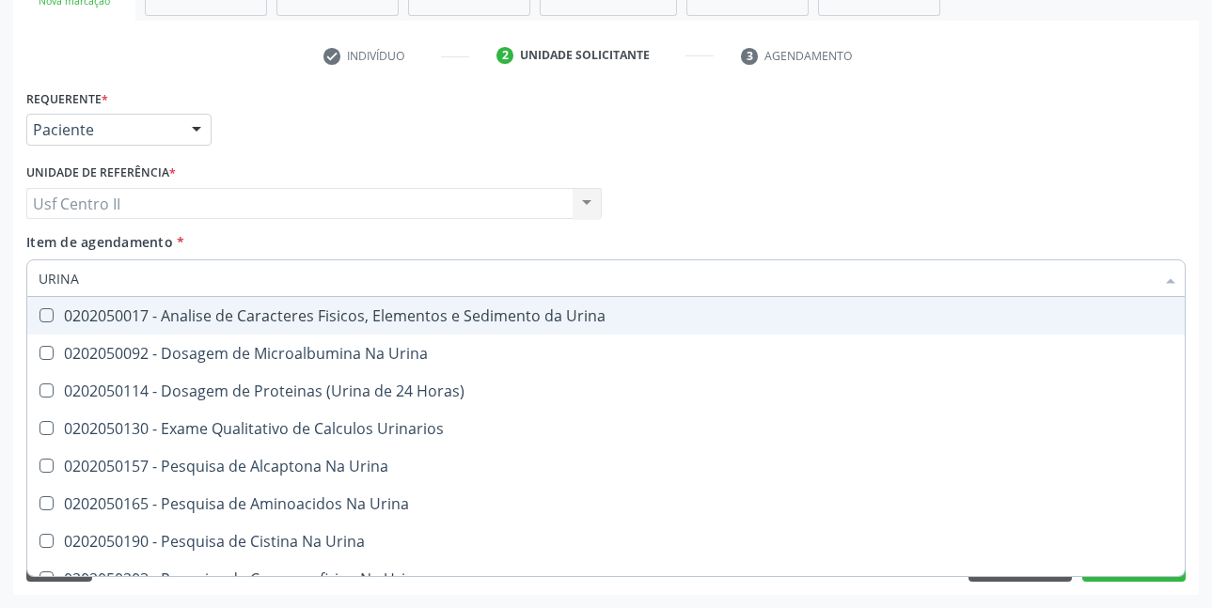
click at [144, 318] on div "0202050017 - Analise de Caracteres Fisicos, Elementos e Sedimento da Urina" at bounding box center [606, 315] width 1135 height 15
checkbox Urina "true"
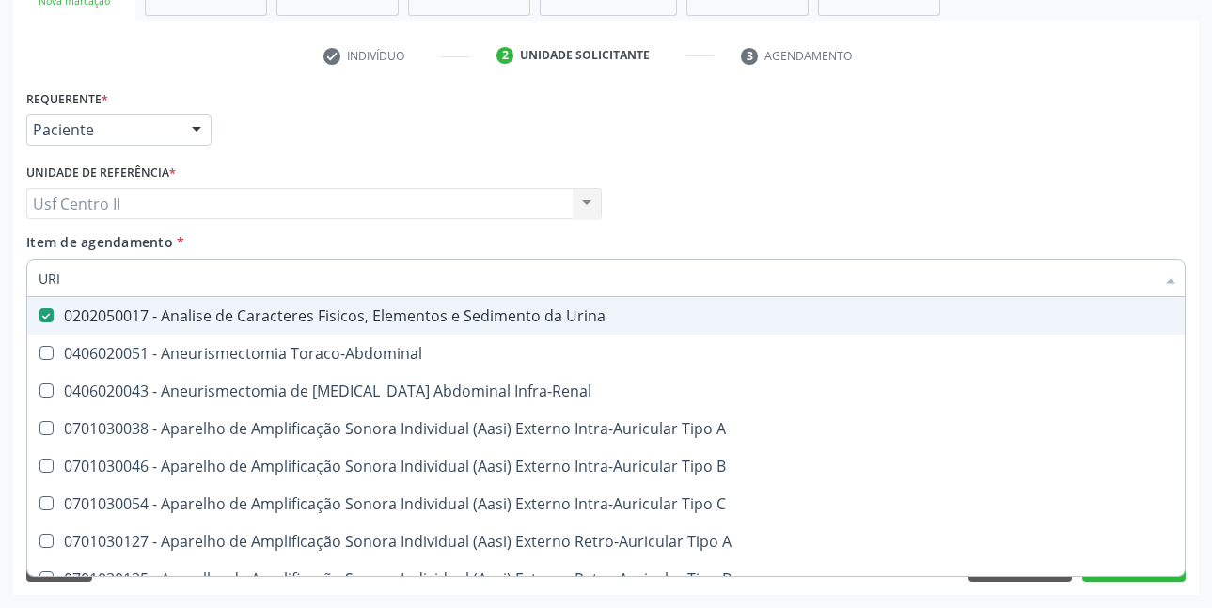
type input "UR"
checkbox Urina "false"
checkbox Cônica "true"
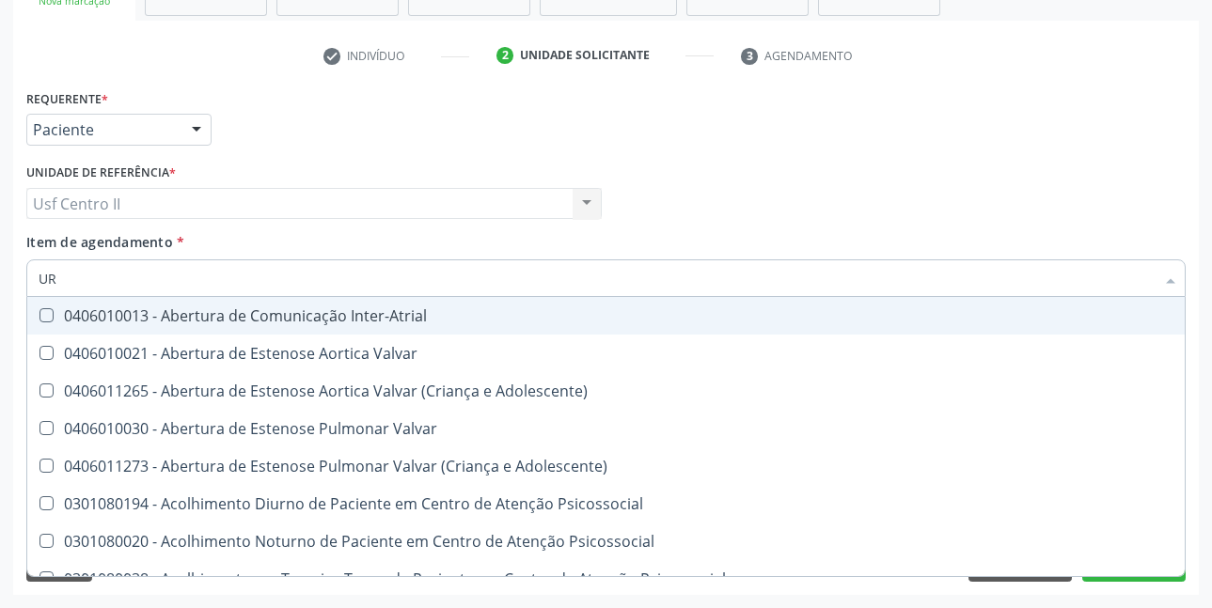
type input "URE"
checkbox Urina "false"
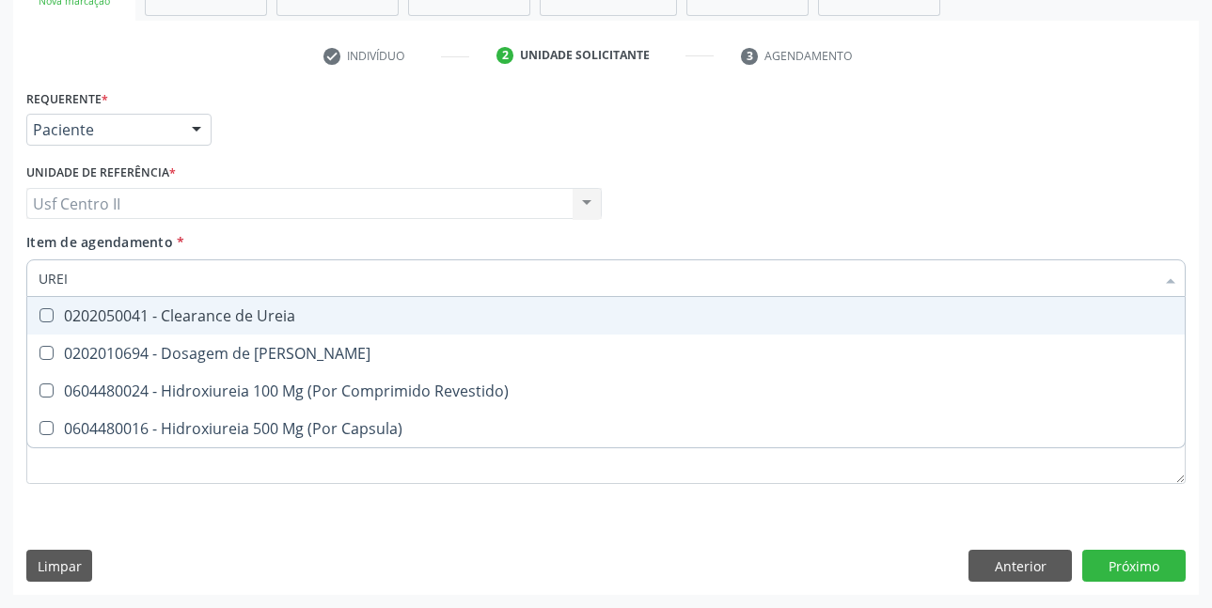
type input "UREIA"
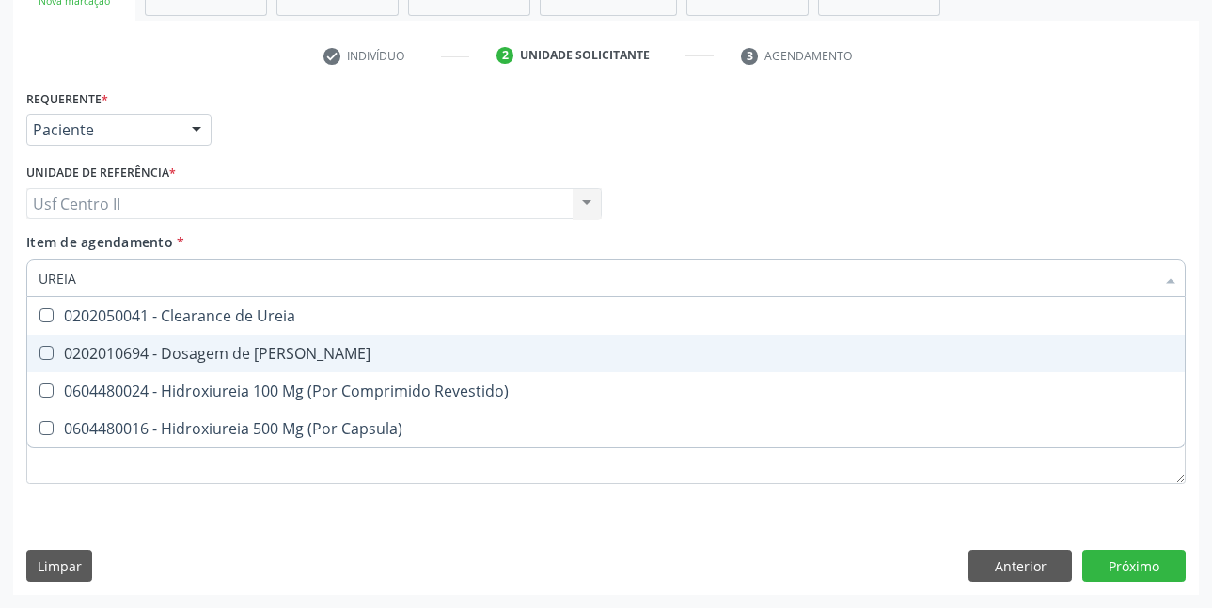
click at [156, 353] on div "0202010694 - Dosagem de [PERSON_NAME]" at bounding box center [606, 353] width 1135 height 15
checkbox Ureia "true"
type input "URE"
checkbox Ureia "false"
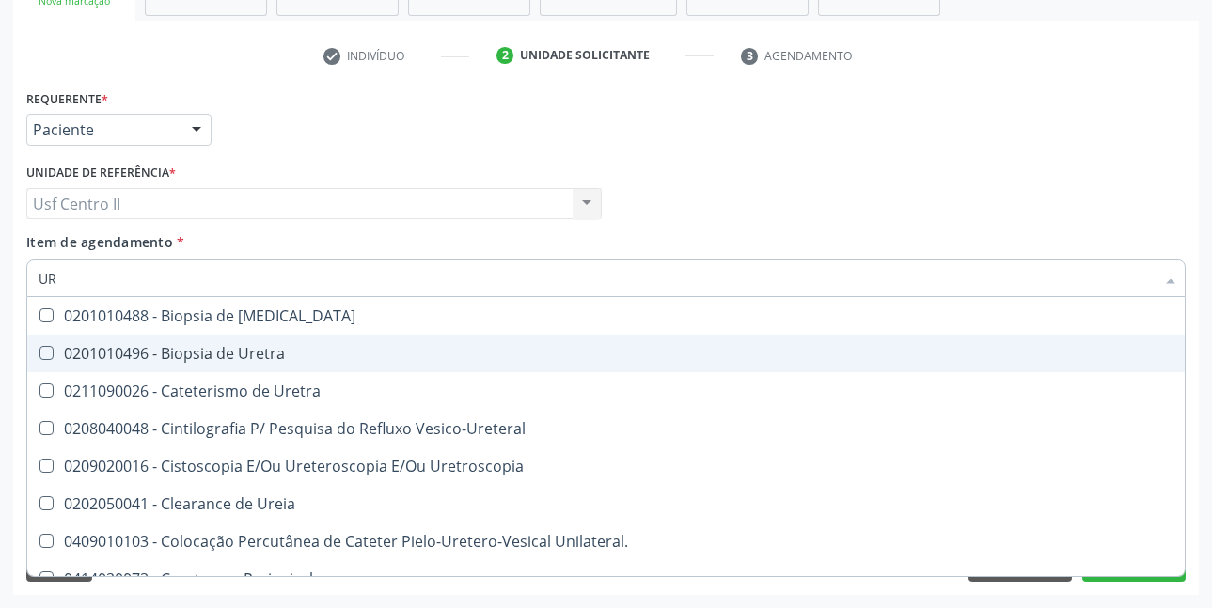
type input "U"
checkbox Ureia "false"
checkbox Peri-Uretral "false"
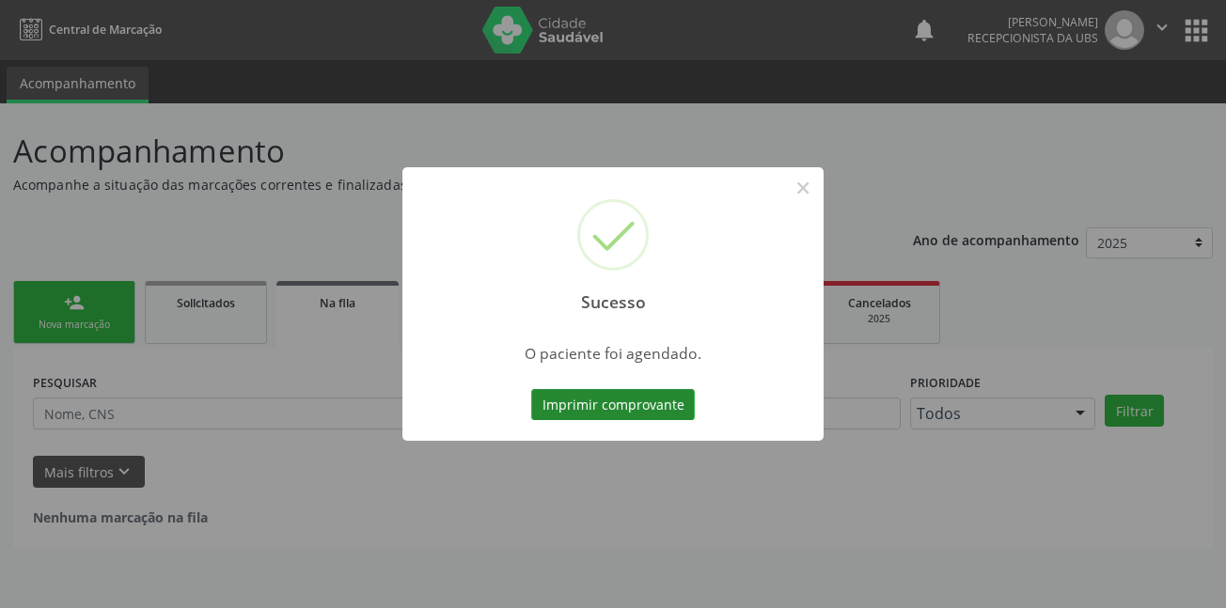
click at [637, 402] on button "Imprimir comprovante" at bounding box center [613, 405] width 164 height 32
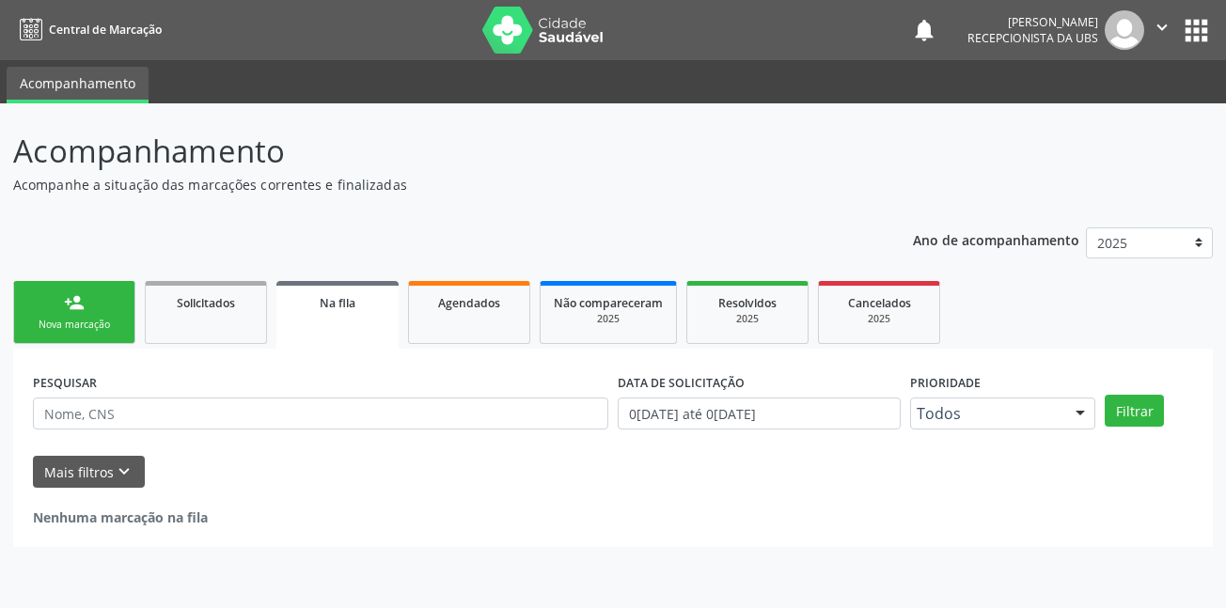
click at [116, 326] on div "Nova marcação" at bounding box center [74, 325] width 94 height 14
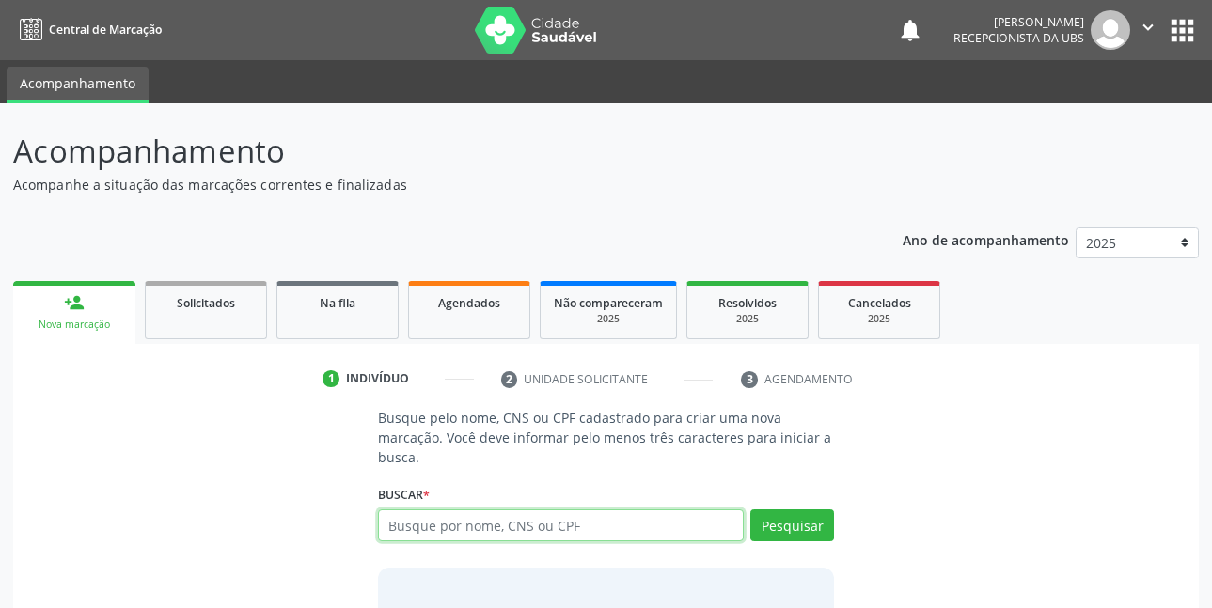
click at [574, 520] on input "text" at bounding box center [561, 526] width 367 height 32
type input "04575615480"
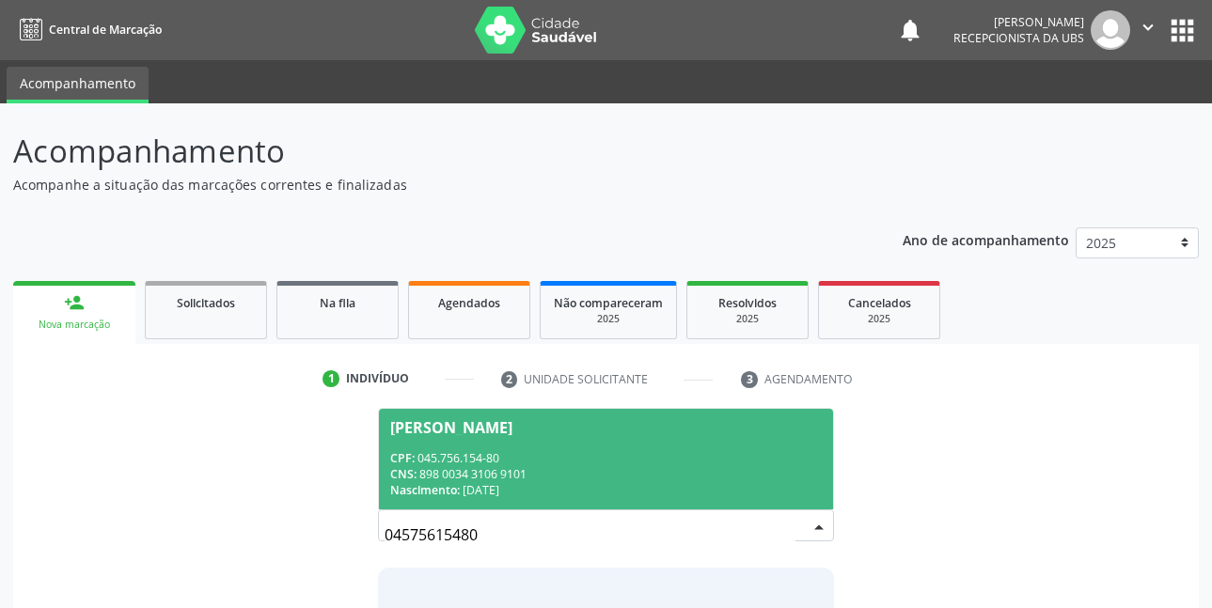
click at [499, 453] on div "CPF: 045.756.154-80" at bounding box center [606, 458] width 433 height 16
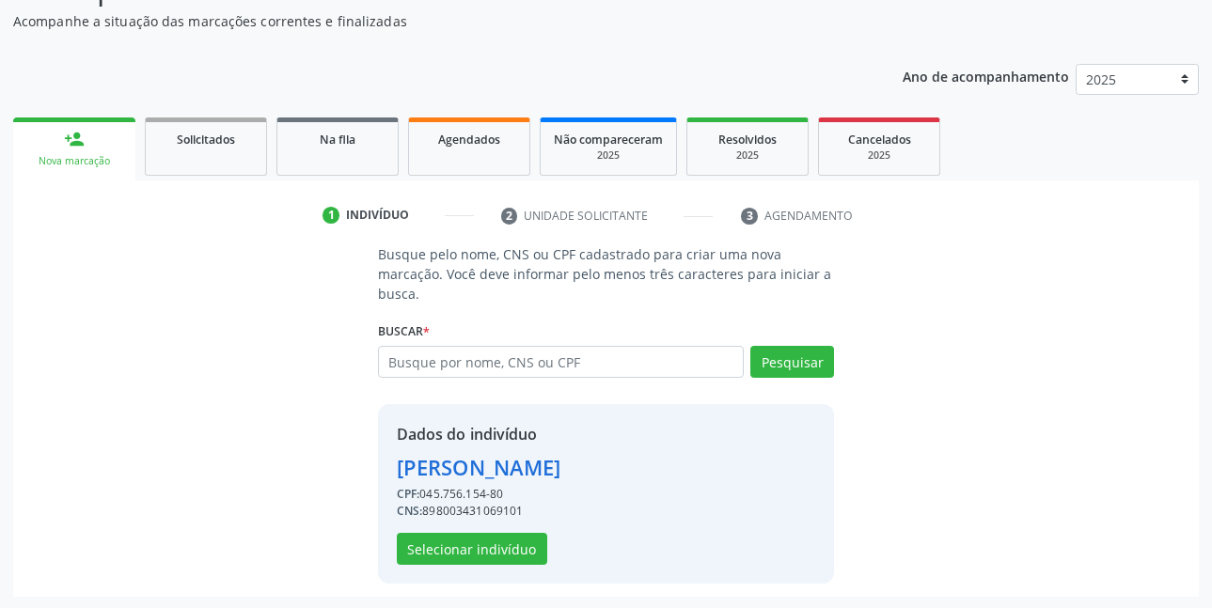
scroll to position [165, 0]
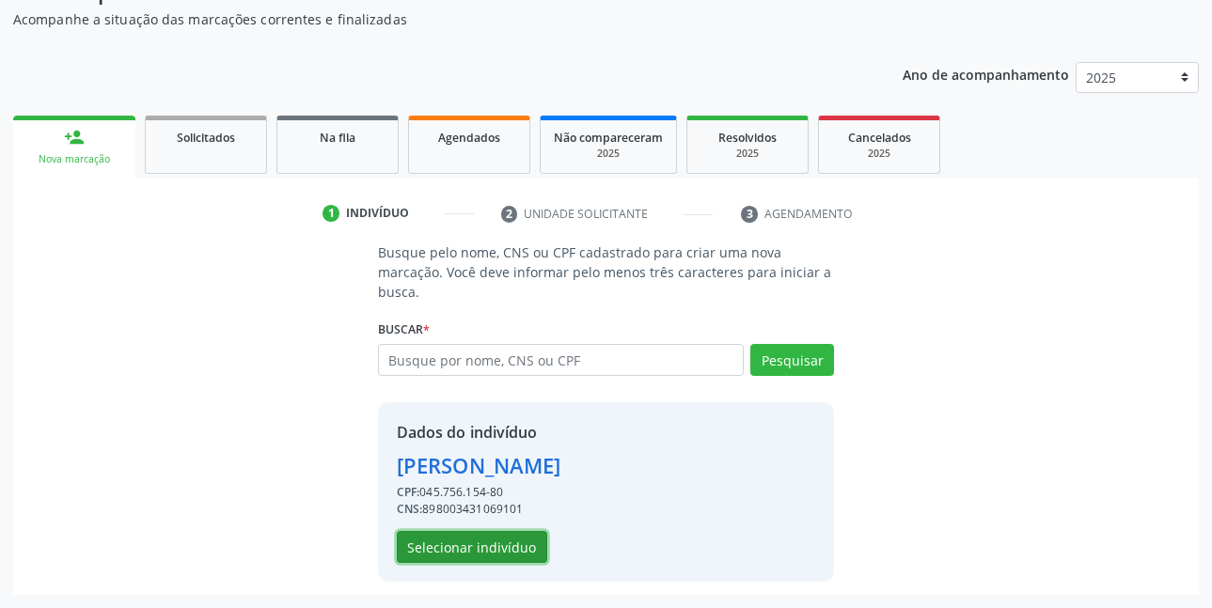
click at [489, 542] on button "Selecionar indivíduo" at bounding box center [472, 547] width 150 height 32
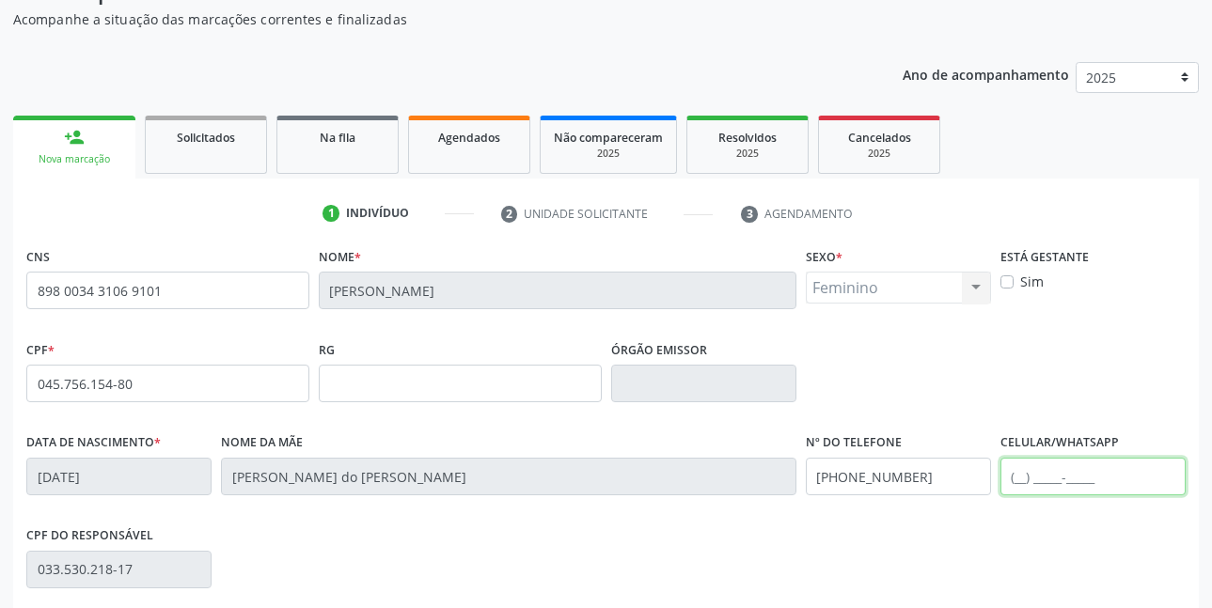
click at [1072, 485] on input "text" at bounding box center [1092, 477] width 185 height 38
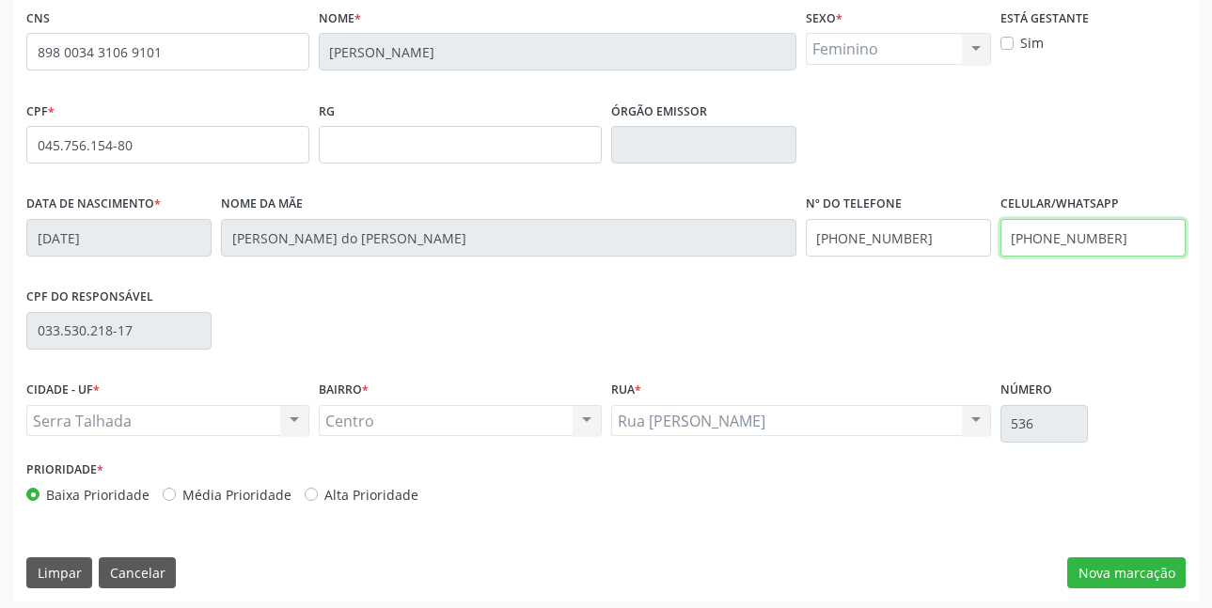
scroll to position [411, 0]
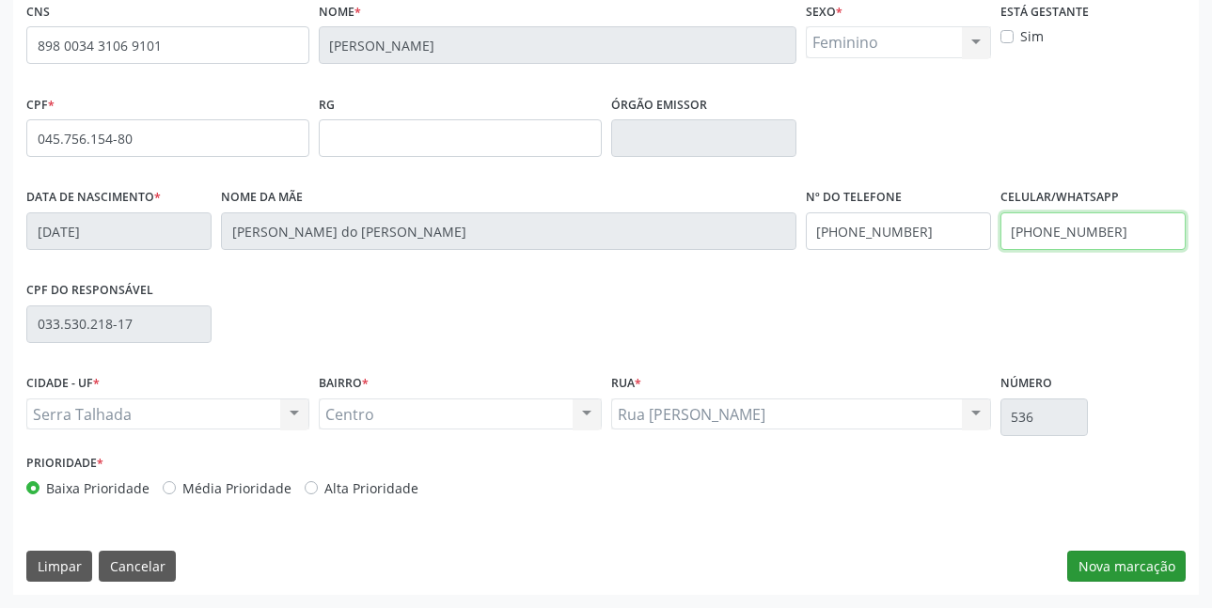
type input "[PHONE_NUMBER]"
click at [1108, 558] on button "Nova marcação" at bounding box center [1126, 567] width 118 height 32
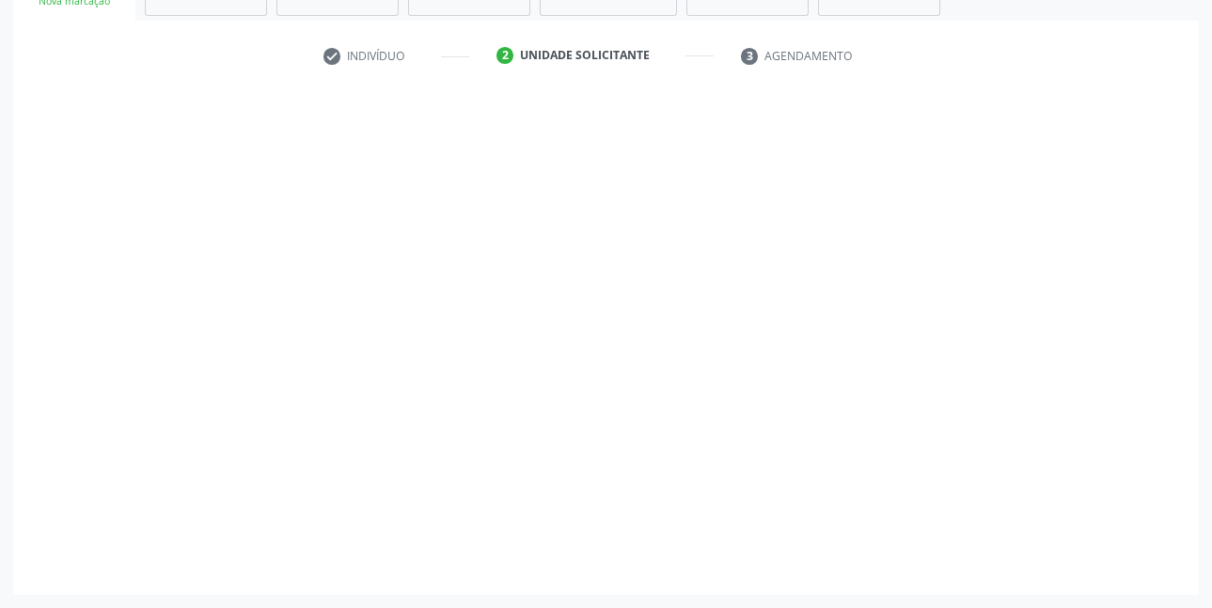
scroll to position [323, 0]
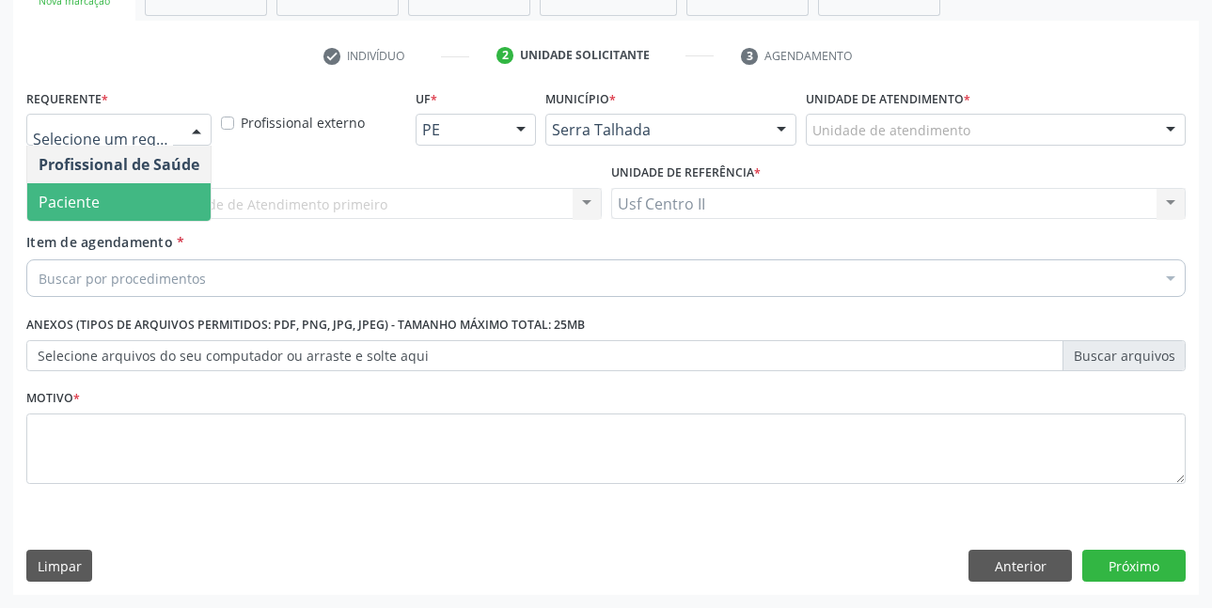
click at [118, 208] on span "Paciente" at bounding box center [118, 202] width 183 height 38
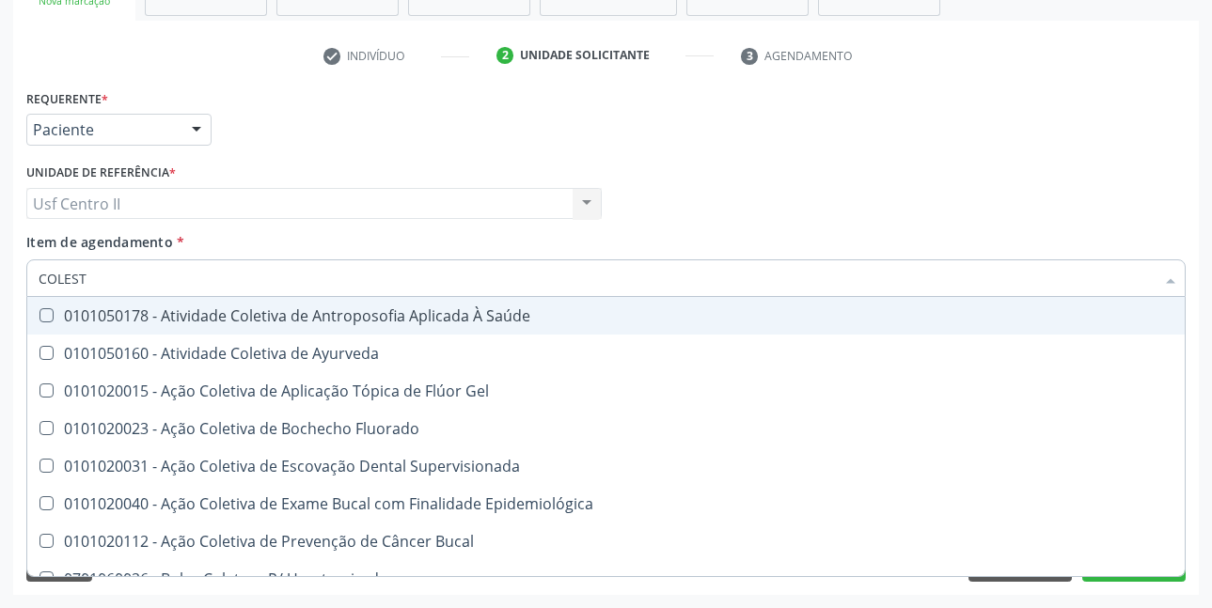
type input "COLESTE"
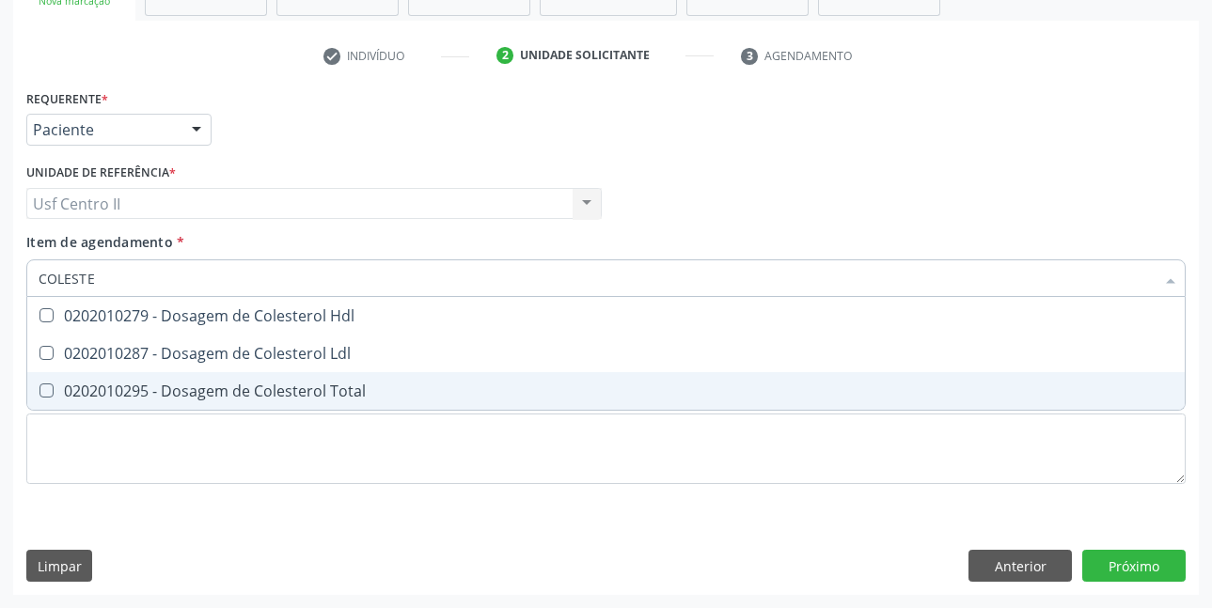
click at [212, 390] on div "0202010295 - Dosagem de Colesterol Total" at bounding box center [606, 391] width 1135 height 15
checkbox Total "true"
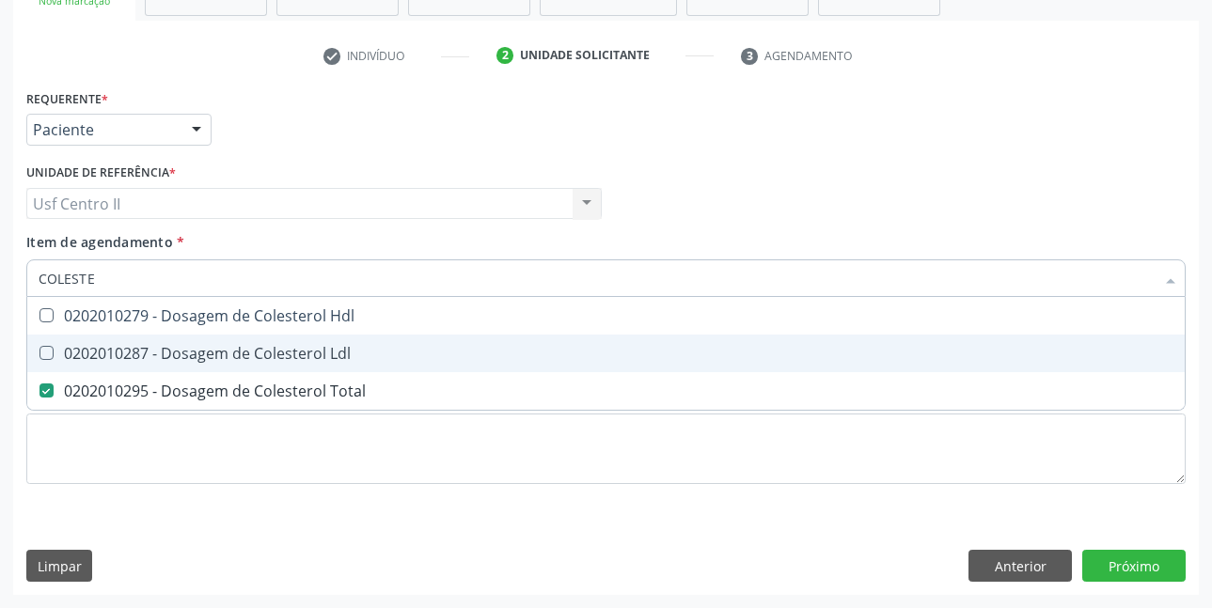
click at [244, 354] on div "0202010287 - Dosagem de Colesterol Ldl" at bounding box center [606, 353] width 1135 height 15
checkbox Ldl "true"
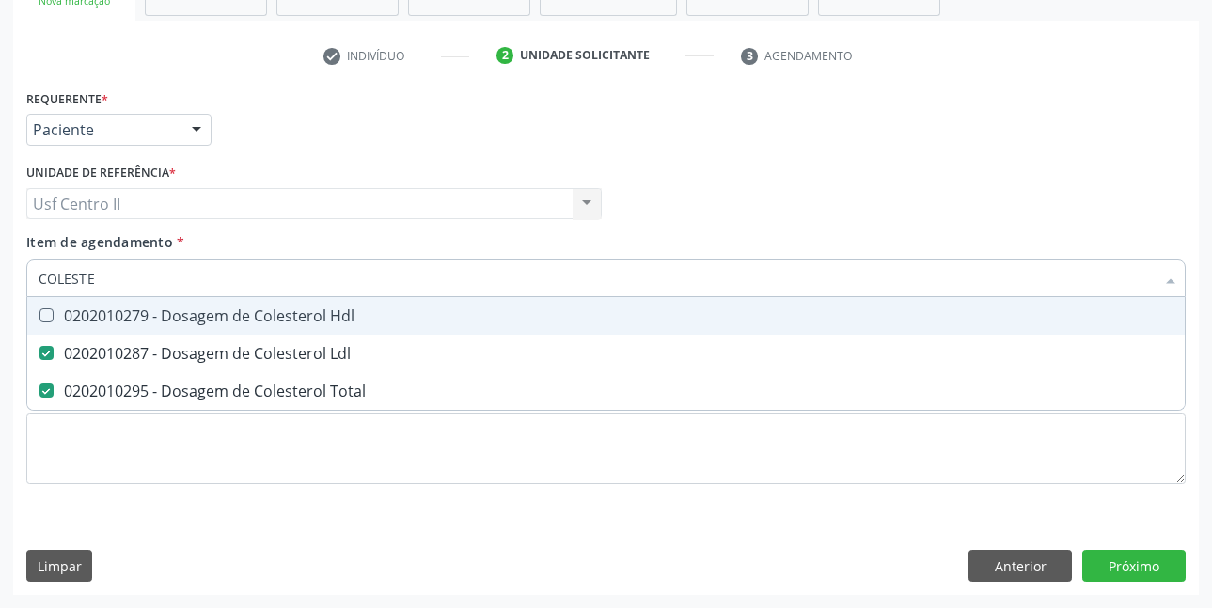
click at [288, 308] on div "0202010279 - Dosagem de Colesterol Hdl" at bounding box center [606, 315] width 1135 height 15
checkbox Hdl "true"
type input "COLE"
checkbox Hdl "false"
checkbox Ldl "false"
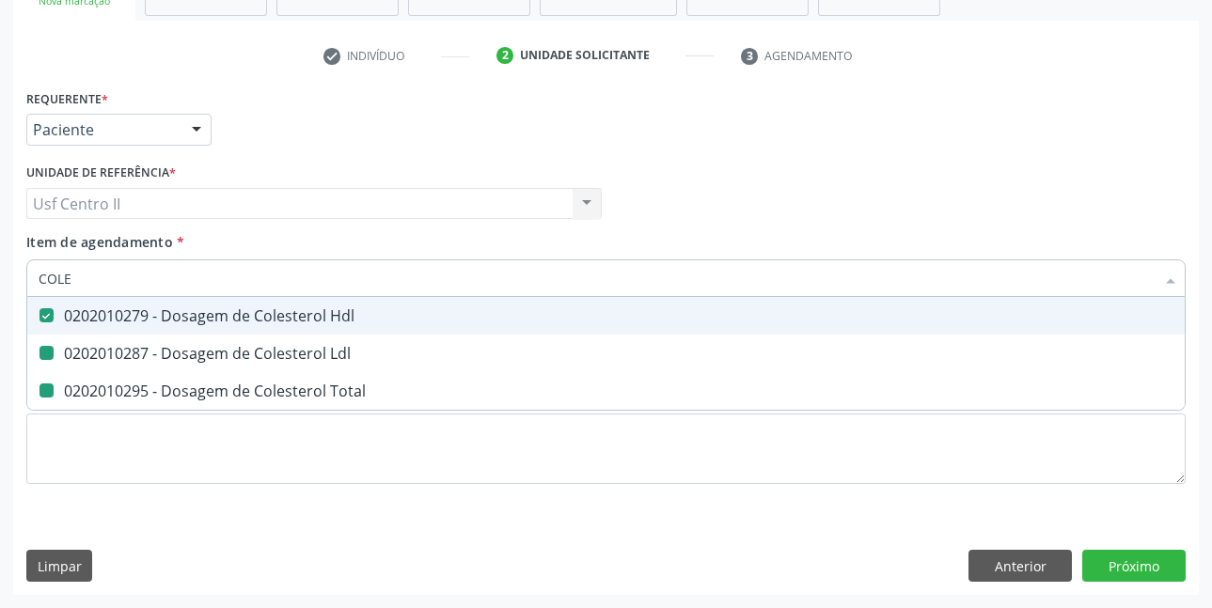
checkbox Total "false"
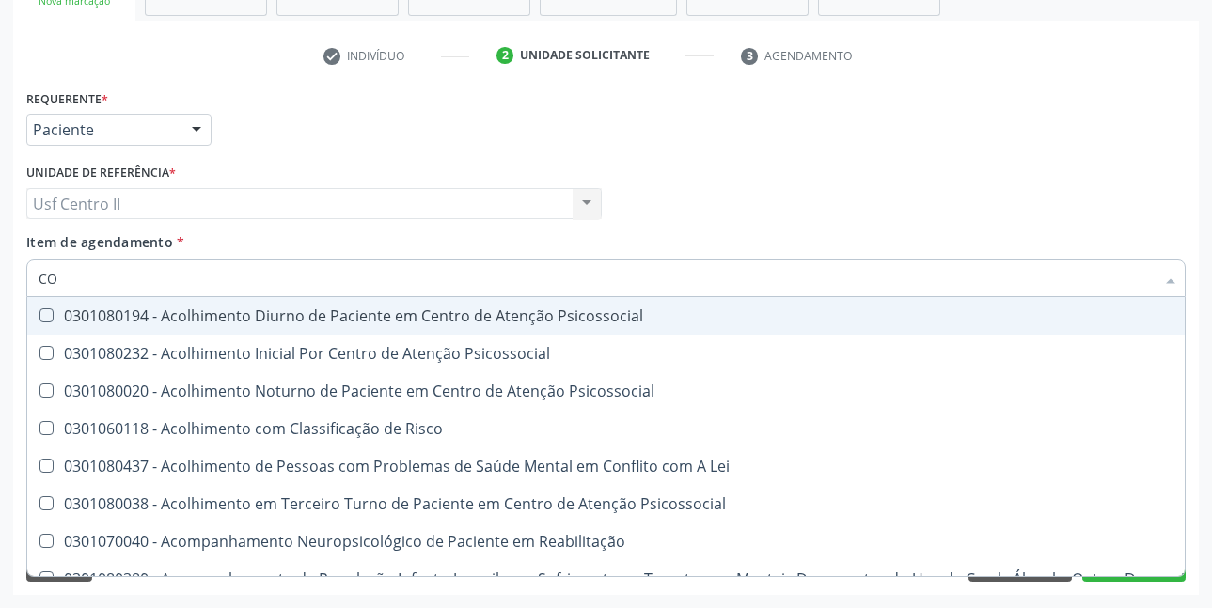
type input "C"
checkbox Hdl "false"
checkbox Ldl "false"
checkbox Total "false"
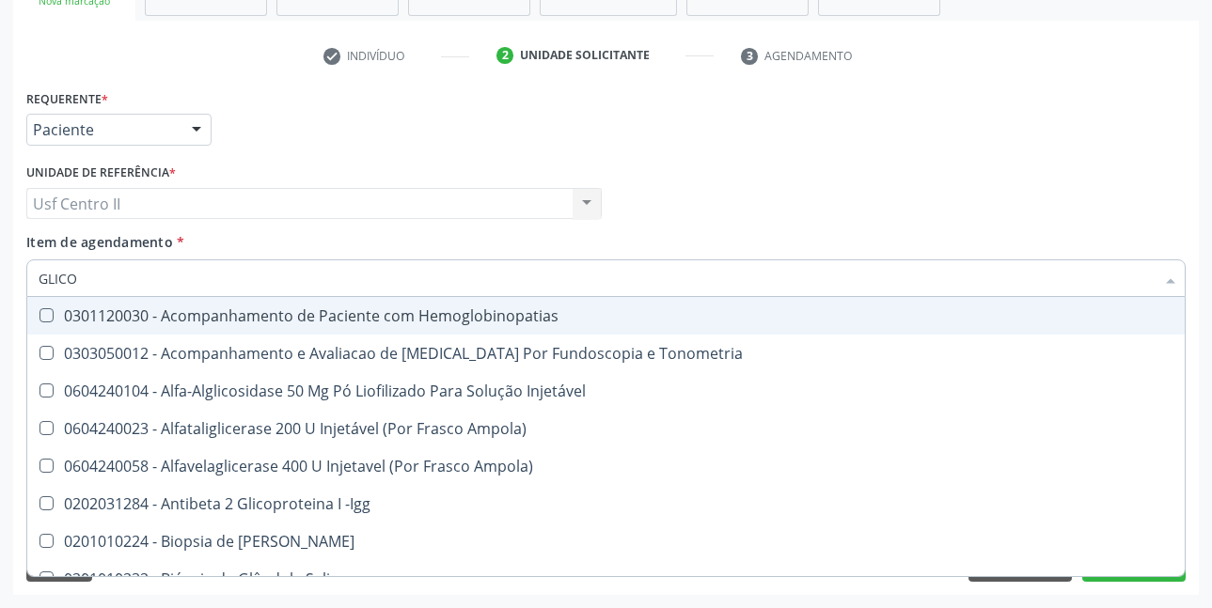
type input "GLICOS"
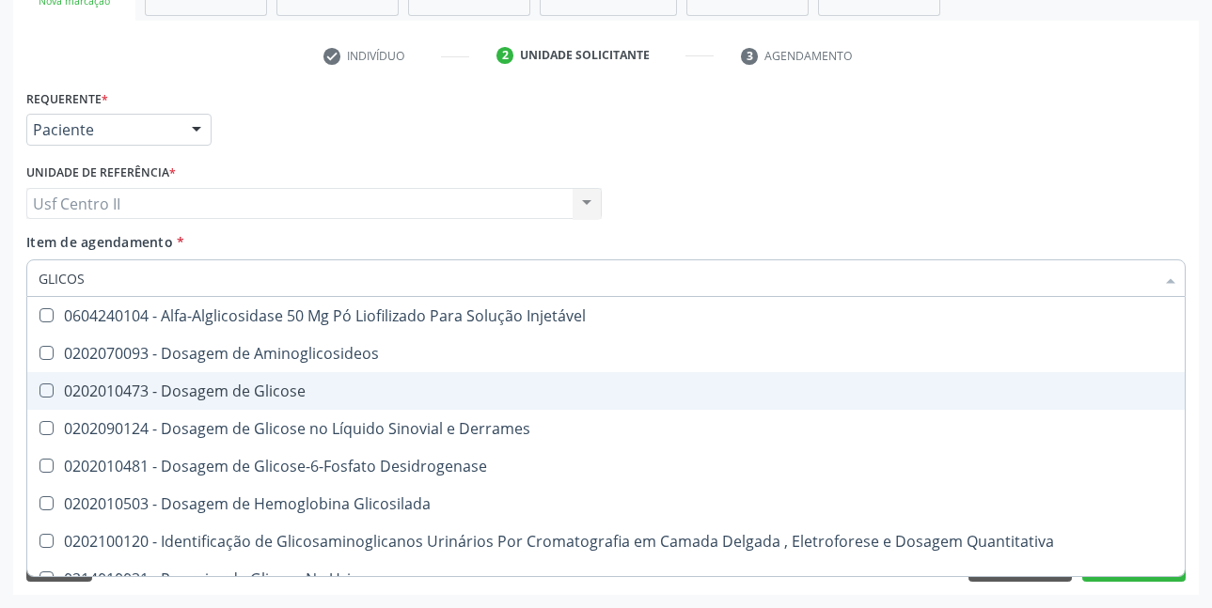
click at [265, 384] on div "0202010473 - Dosagem de Glicose" at bounding box center [606, 391] width 1135 height 15
checkbox Glicose "true"
type input "GLICO"
checkbox Glicose "false"
checkbox Glicosilada "true"
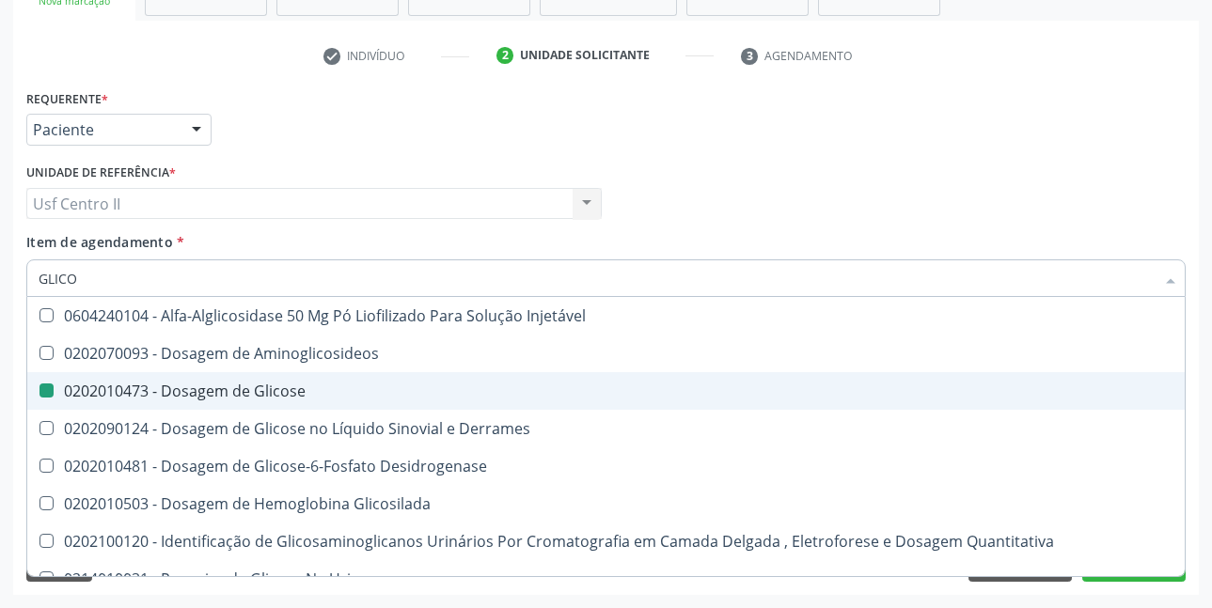
type input "GLIC"
checkbox Glicosilada "false"
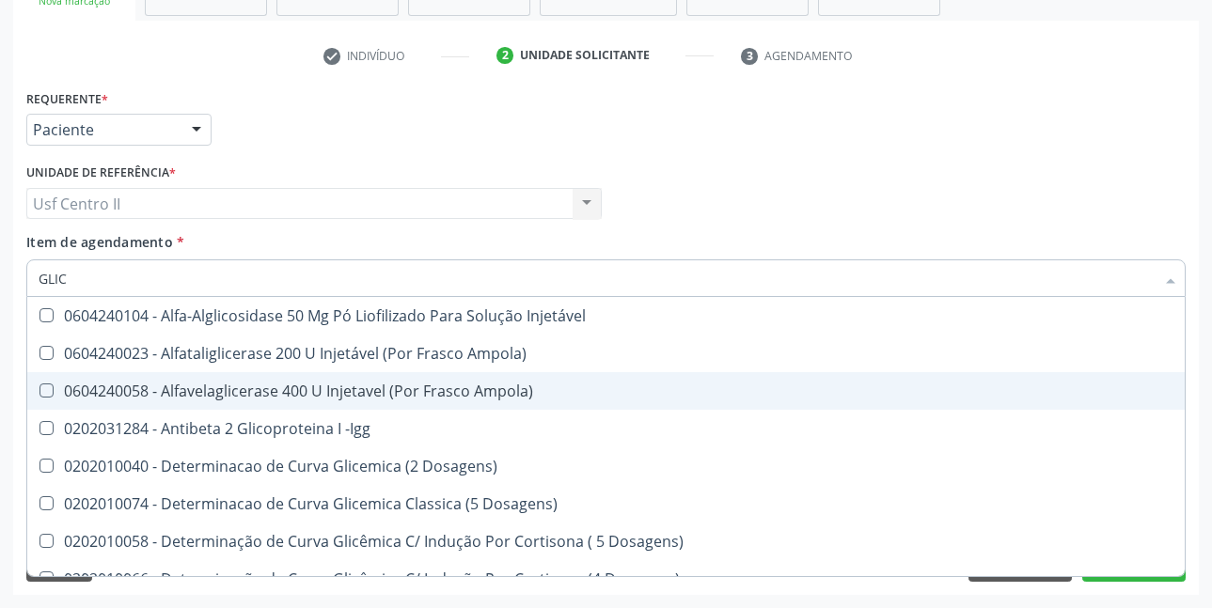
type input "GLI"
checkbox Glicose "false"
checkbox Glicosilada "true"
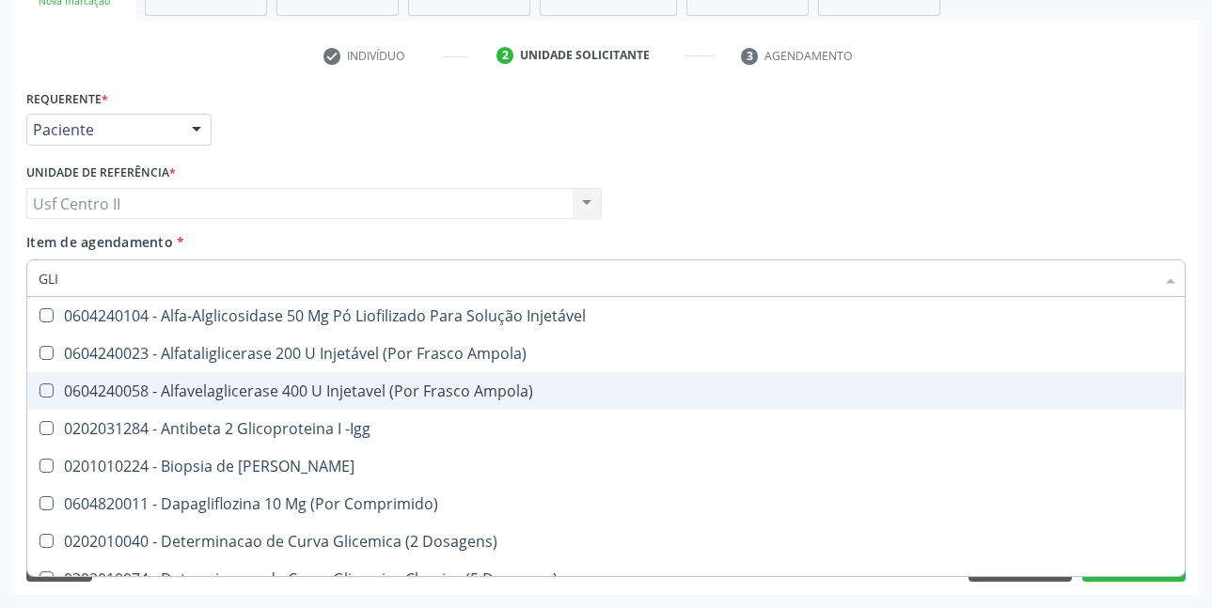
type input "GL"
checkbox Glicose "false"
type input "G"
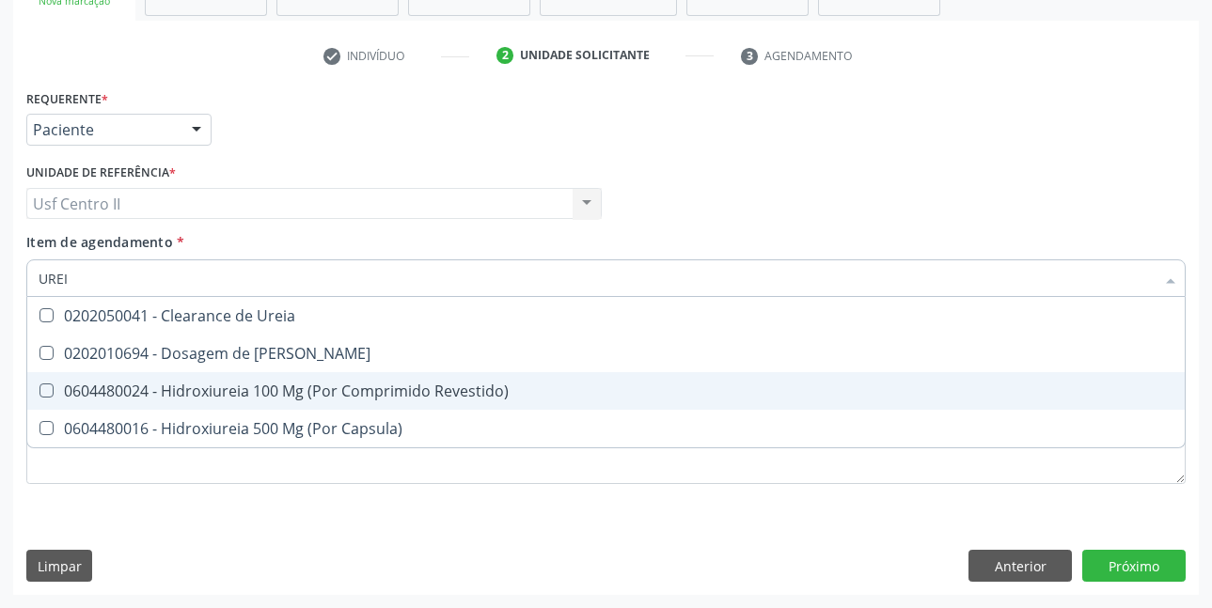
type input "UREIA"
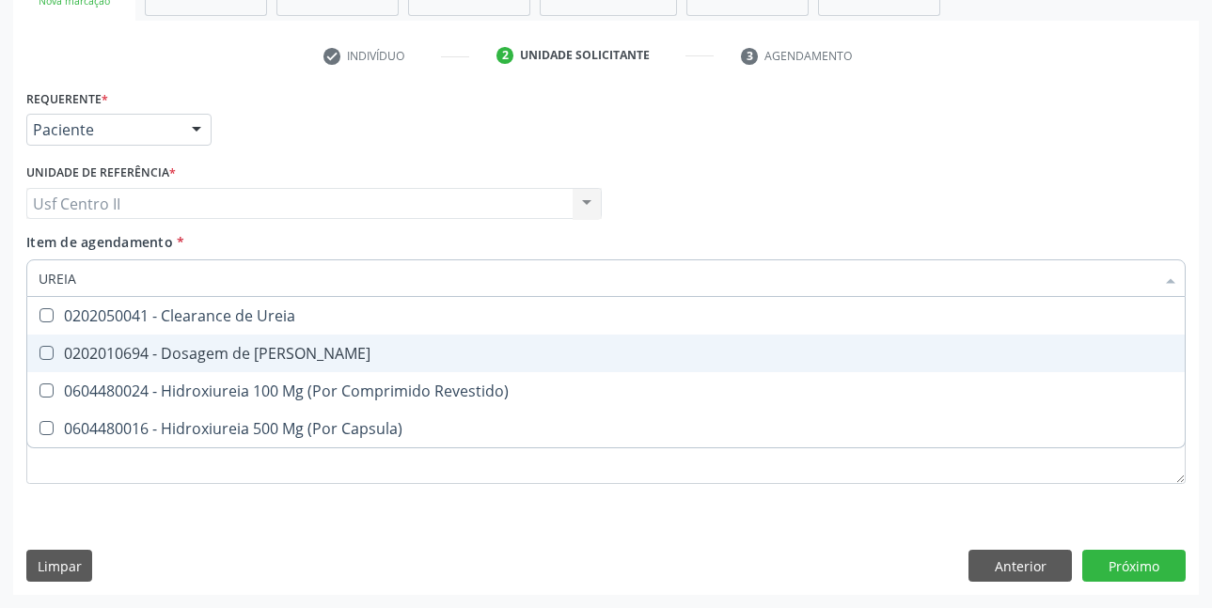
click at [273, 356] on div "0202010694 - Dosagem de [PERSON_NAME]" at bounding box center [606, 353] width 1135 height 15
checkbox Ureia "true"
type input "URE"
checkbox Ureia "false"
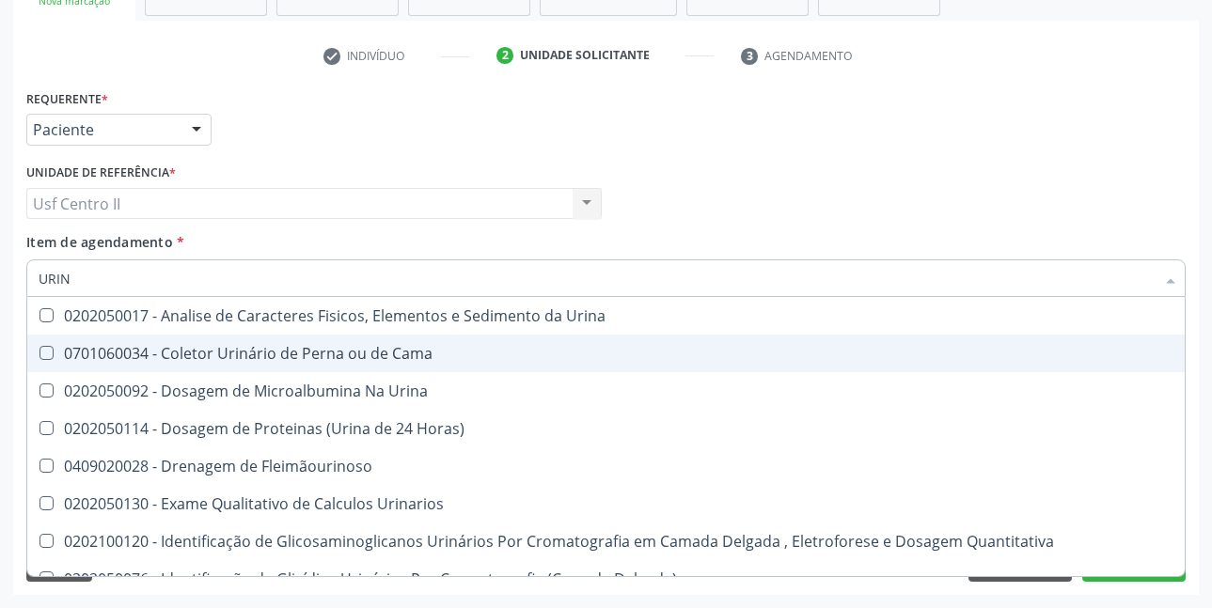
type input "URINA"
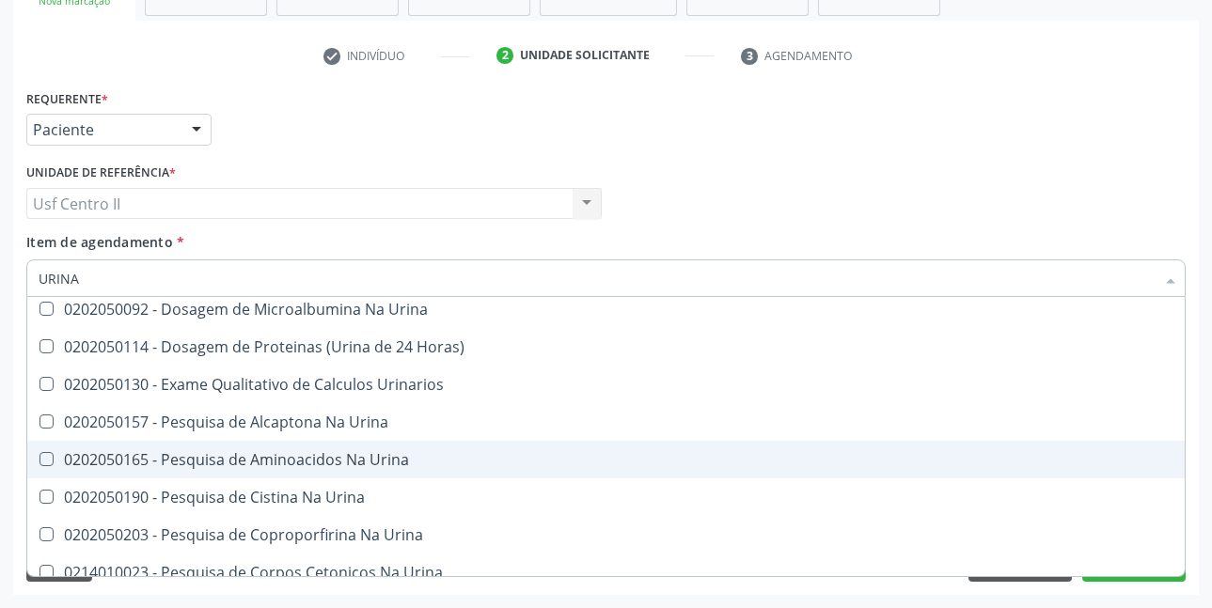
scroll to position [0, 0]
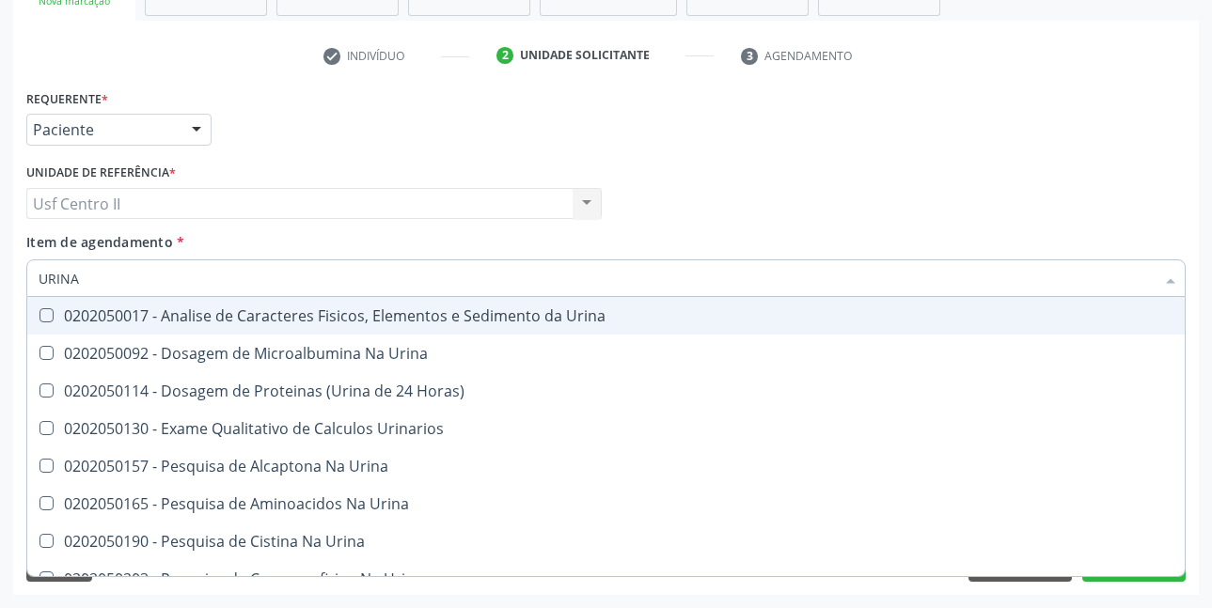
click at [345, 318] on div "0202050017 - Analise de Caracteres Fisicos, Elementos e Sedimento da Urina" at bounding box center [606, 315] width 1135 height 15
checkbox Urina "true"
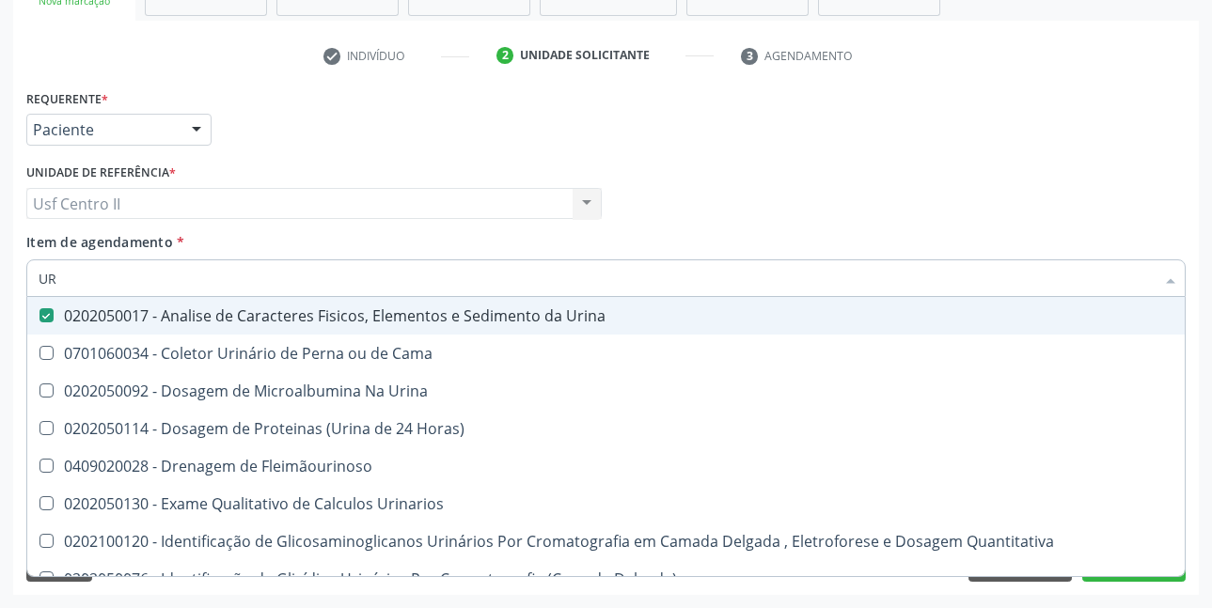
type input "U"
checkbox Urina "false"
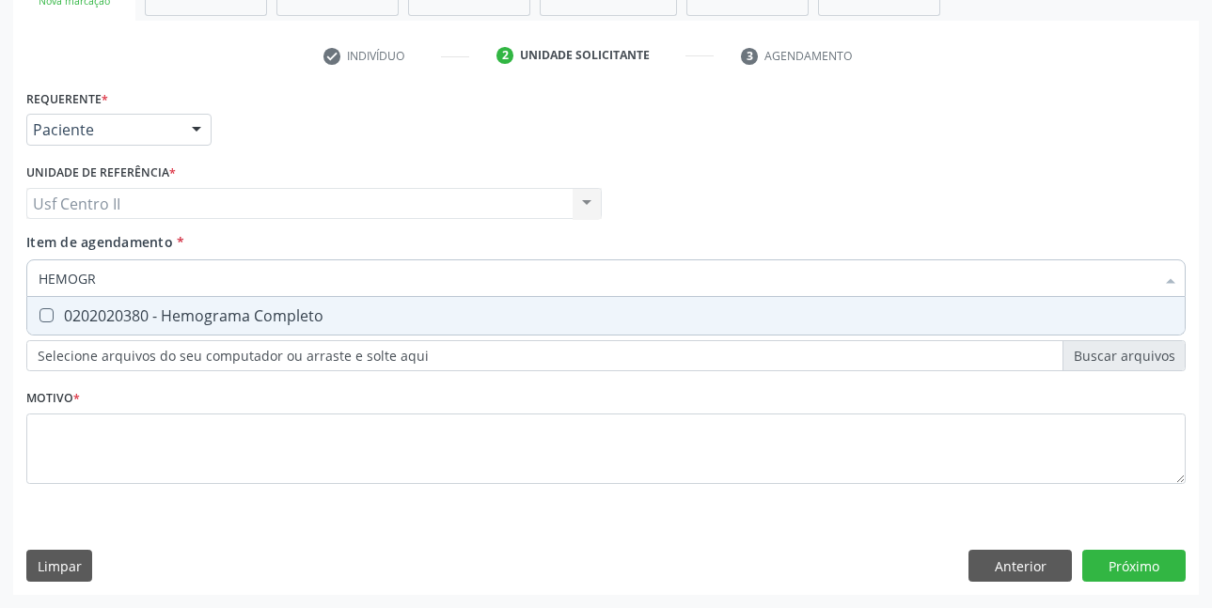
type input "HEMOGRA"
click at [347, 318] on div "0202020380 - Hemograma Completo" at bounding box center [606, 315] width 1135 height 15
checkbox Completo "true"
type input "HEMOG"
checkbox Completo "false"
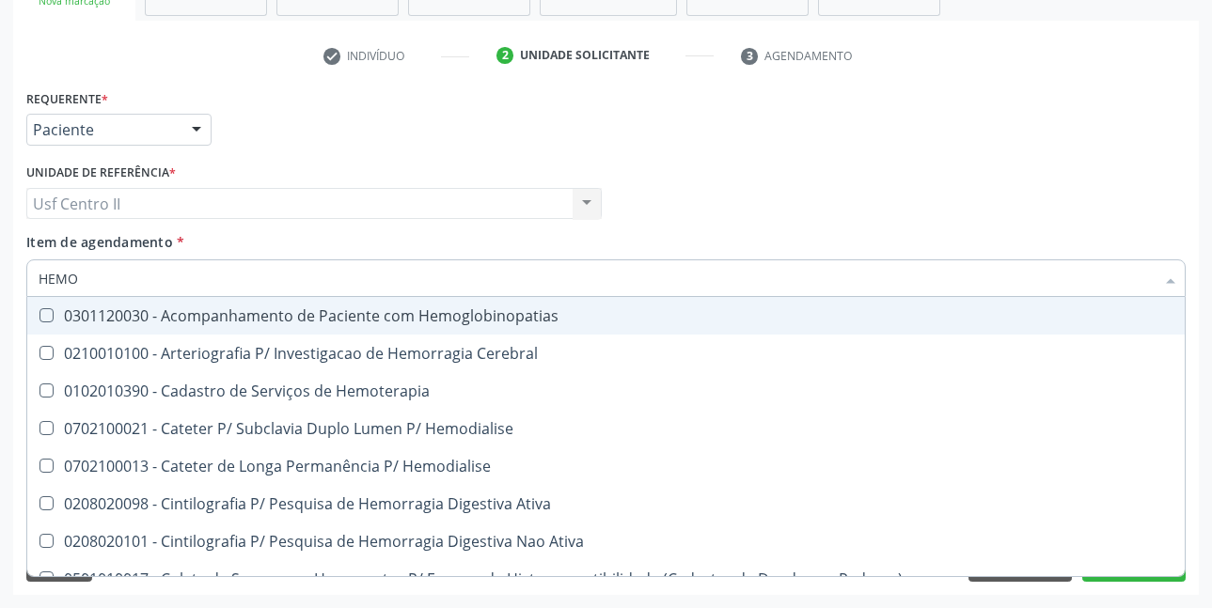
type input "HEM"
checkbox Completo "false"
checkbox Elástica "true"
type input "HE"
checkbox Elástica "false"
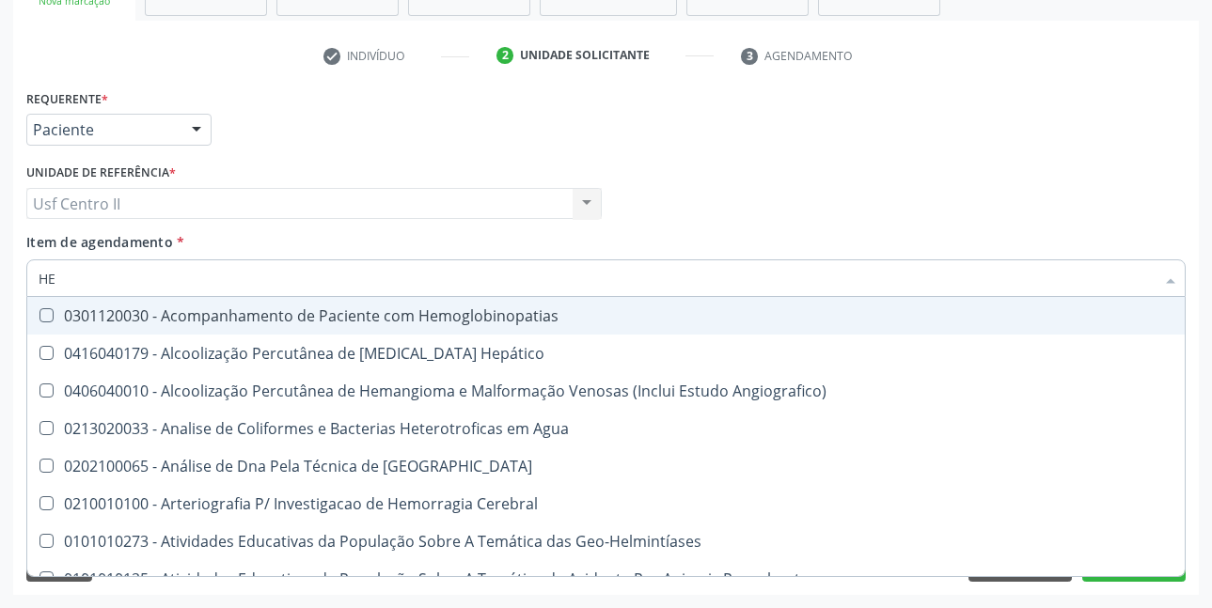
type input "H"
checkbox Completo "false"
checkbox Folheto "true"
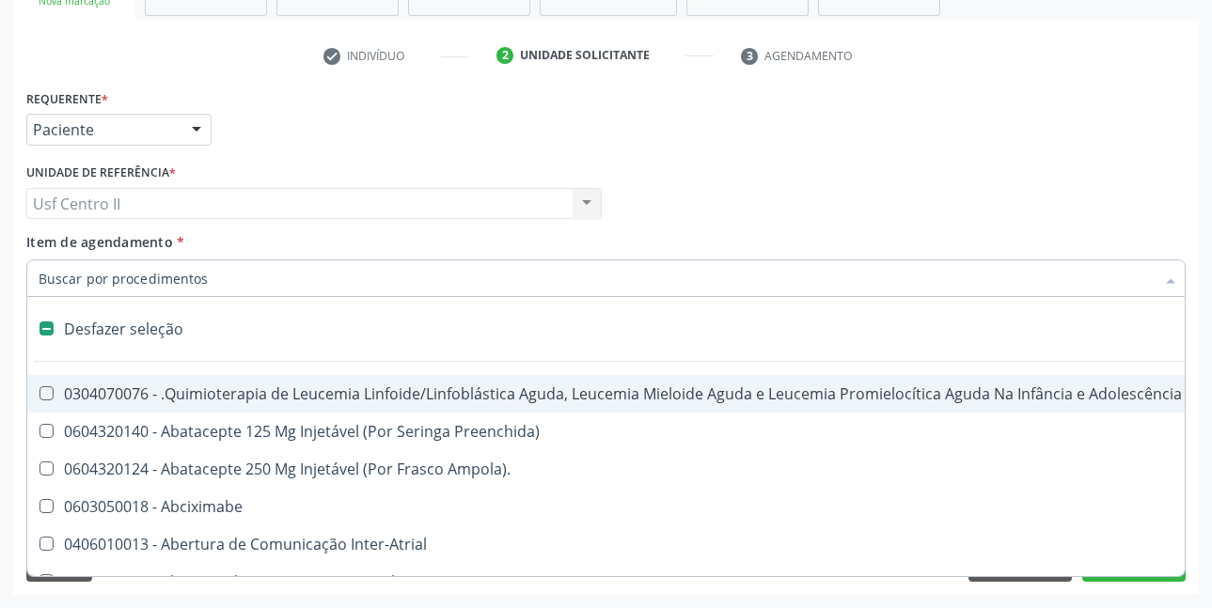
type input "T"
checkbox Reto "true"
checkbox Urina "false"
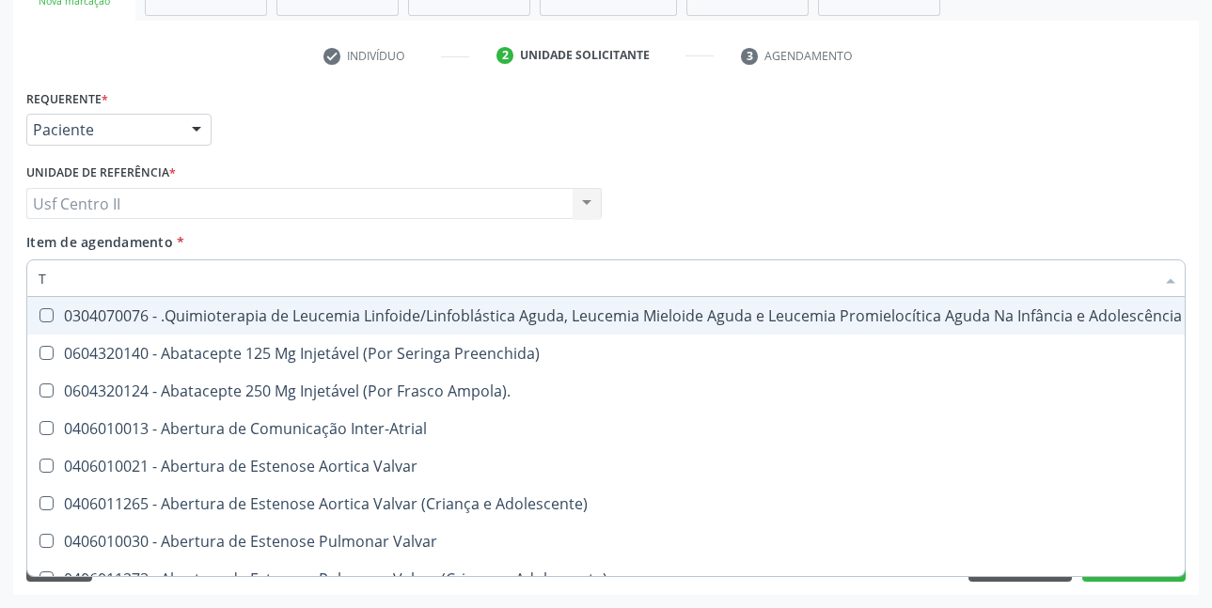
type input "TR"
checkbox Urina "false"
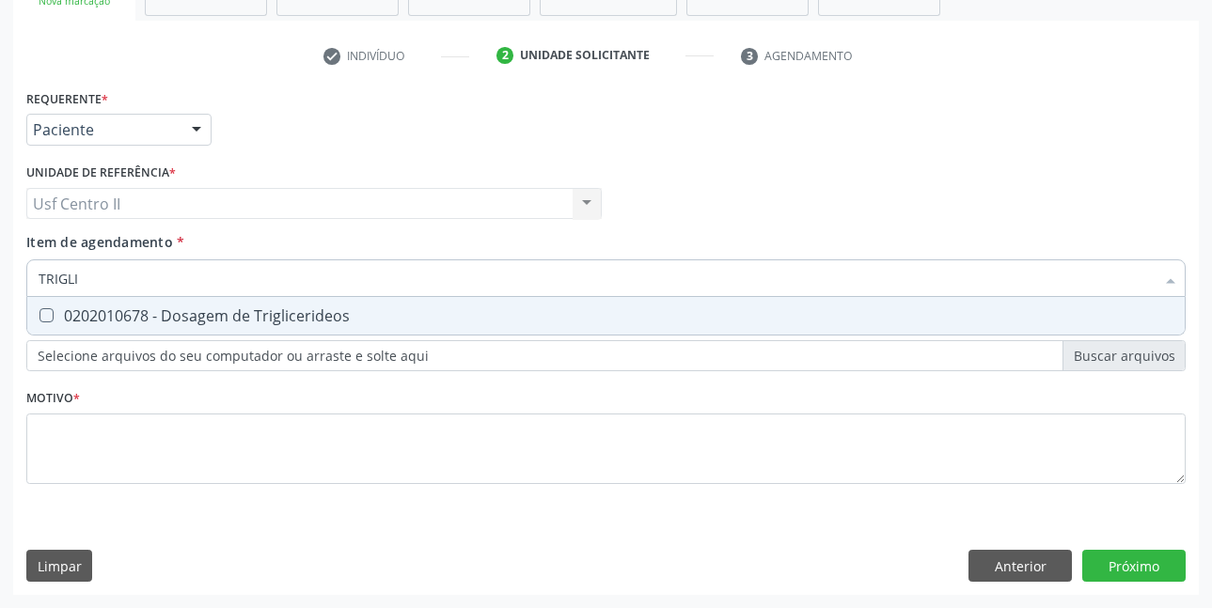
type input "TRIGLIC"
click at [347, 318] on div "0202010678 - Dosagem de Triglicerideos" at bounding box center [606, 315] width 1135 height 15
checkbox Triglicerideos "true"
type input "TRI"
checkbox Triglicerideos "false"
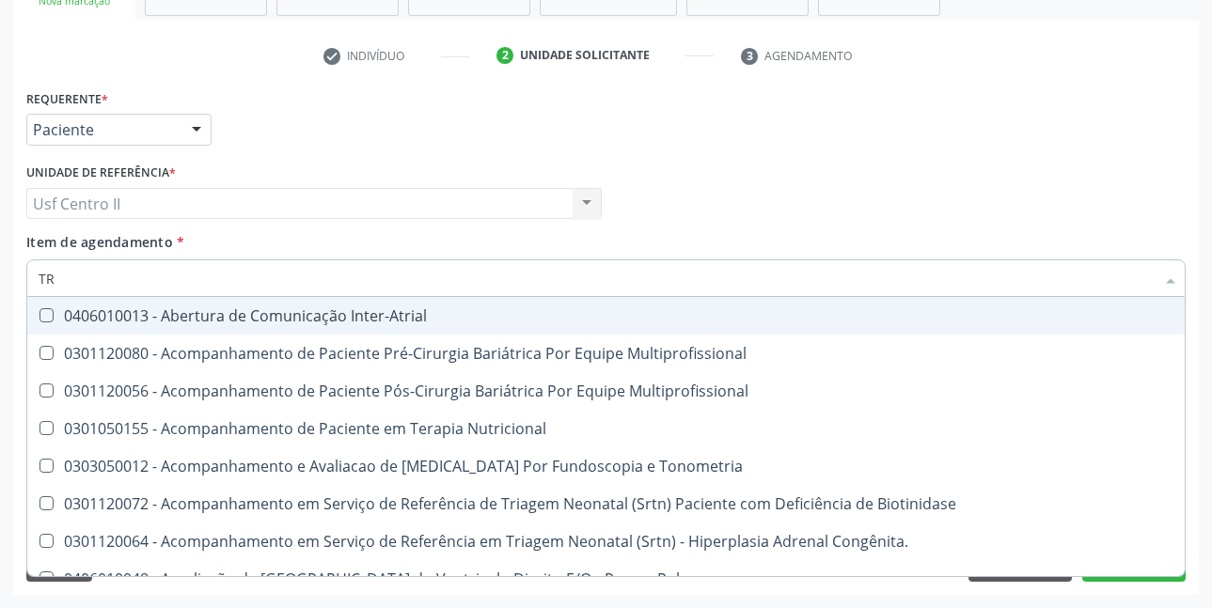
type input "T"
checkbox Triglicerideos "false"
checkbox Estriado "false"
checkbox Recem-Nascido "true"
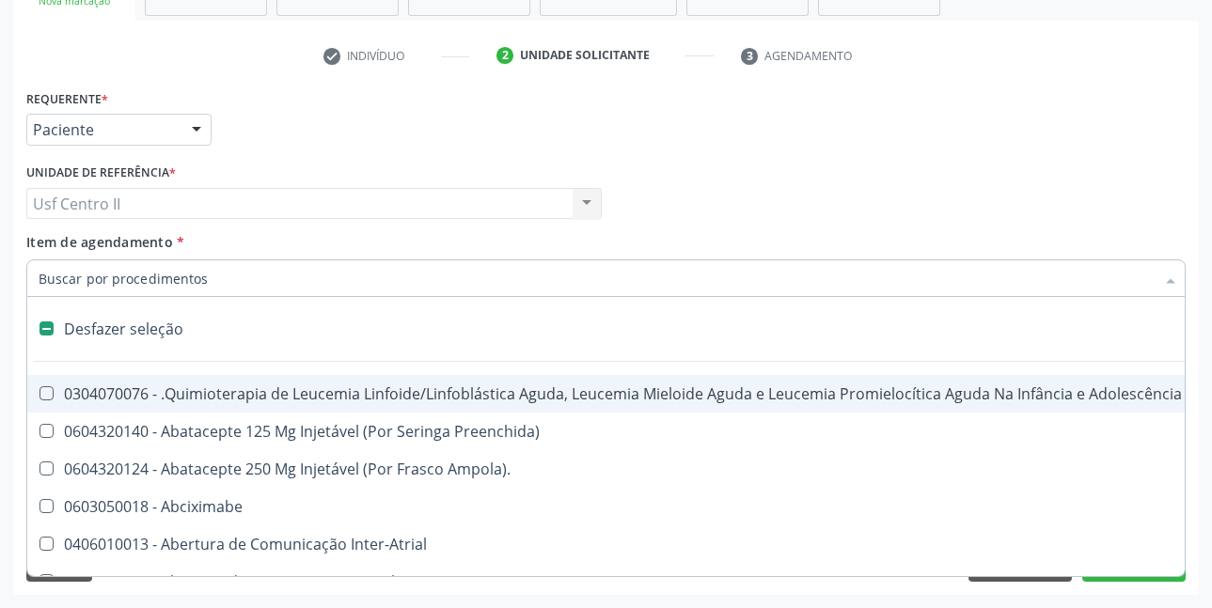
type input "C"
checkbox Punho "true"
checkbox Urina "false"
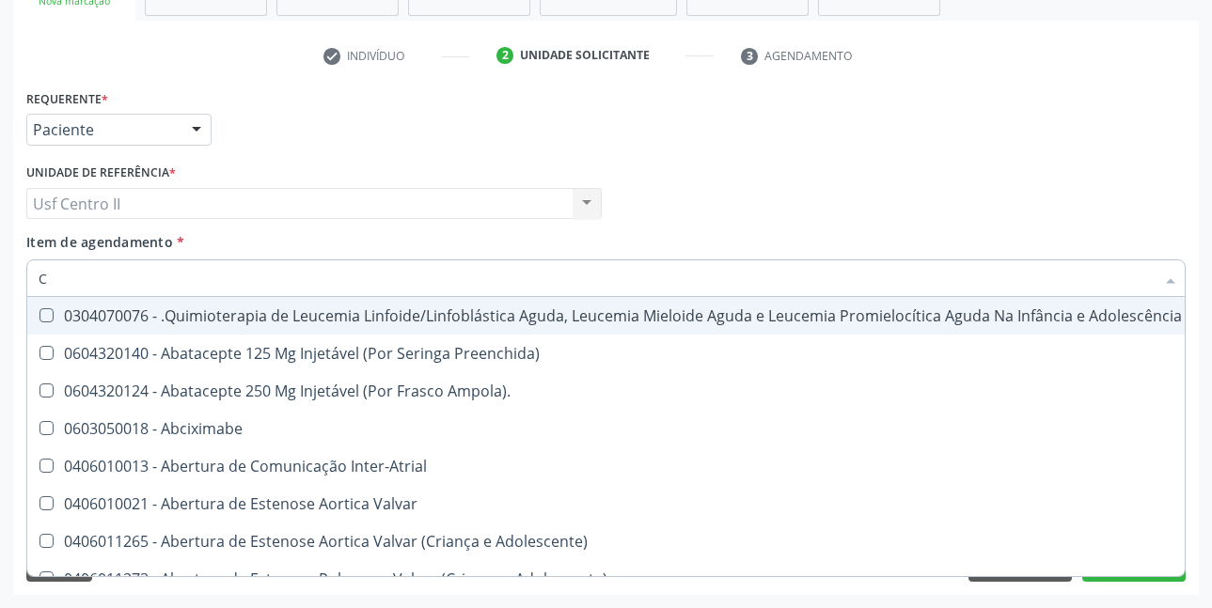
type input "CR"
checkbox Urina "false"
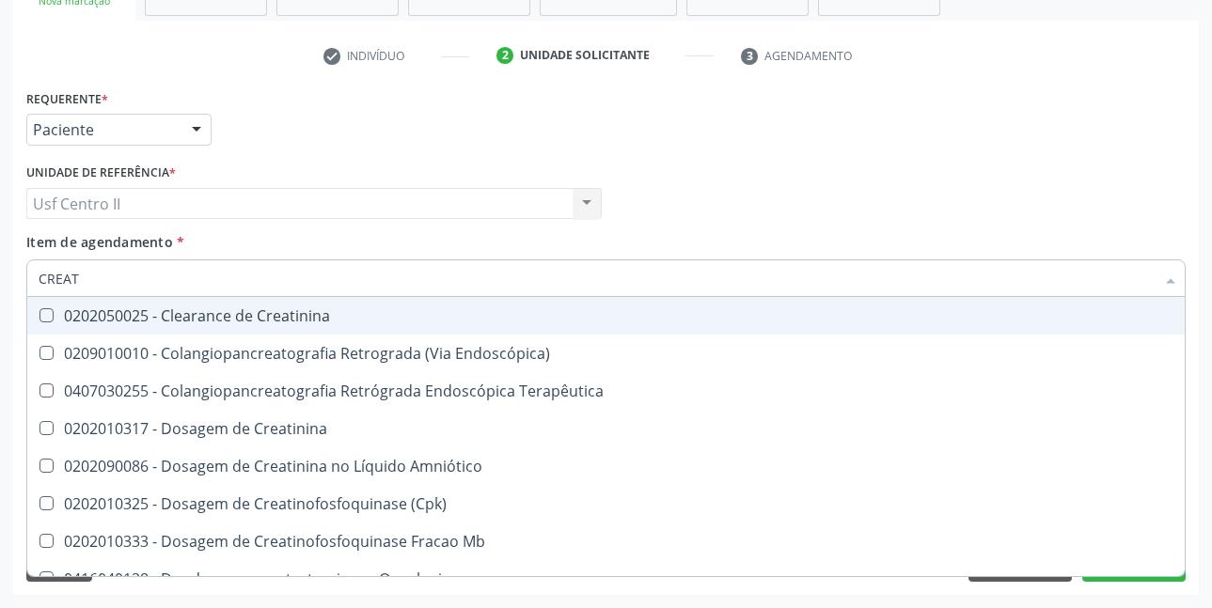
type input "CREATI"
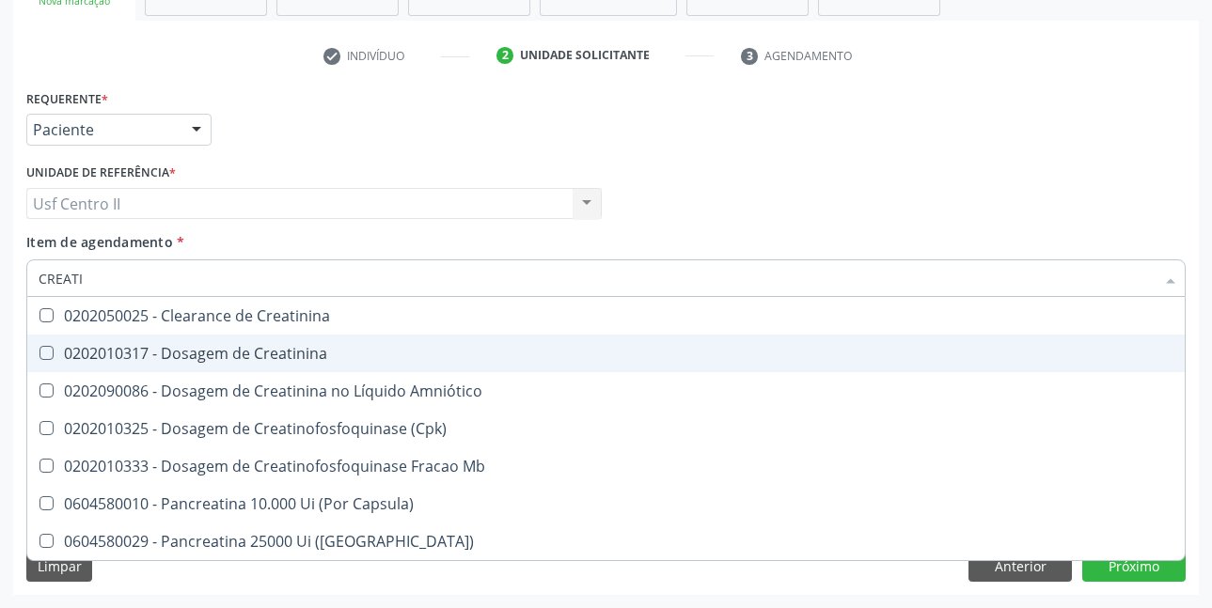
click at [314, 350] on div "0202010317 - Dosagem de Creatinina" at bounding box center [606, 353] width 1135 height 15
checkbox Creatinina "true"
type input "CREA"
checkbox Creatinina "false"
checkbox \(Cpk\) "false"
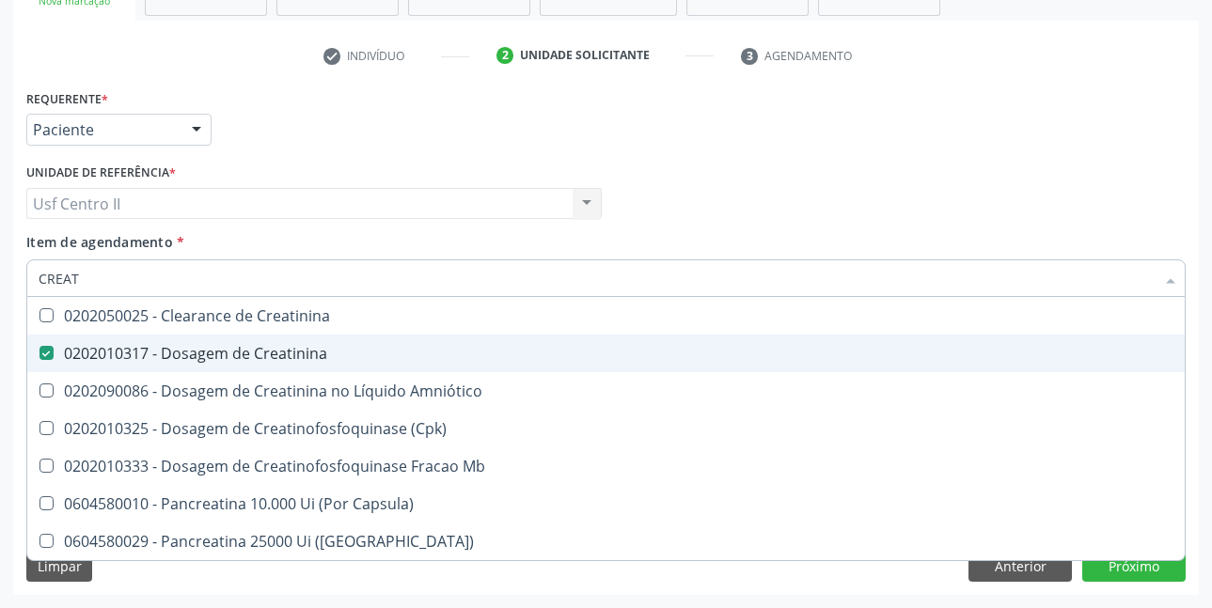
checkbox Capsula\) "true"
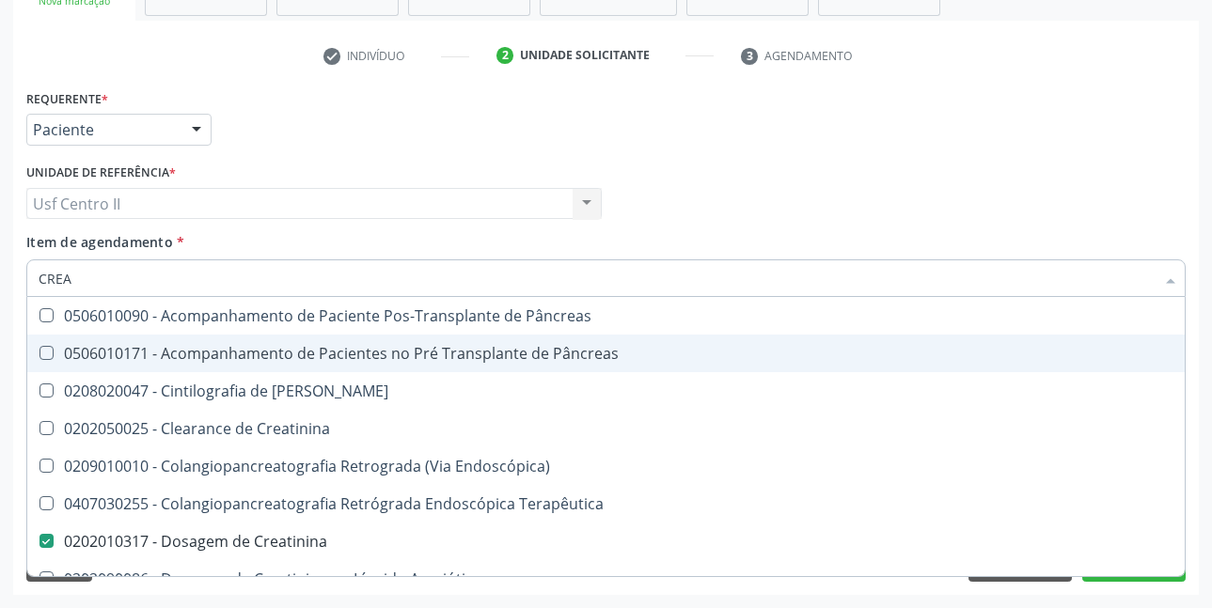
type input "CRE"
checkbox Creatinina "false"
checkbox Oncologia "true"
type input "C"
checkbox Oncologia "false"
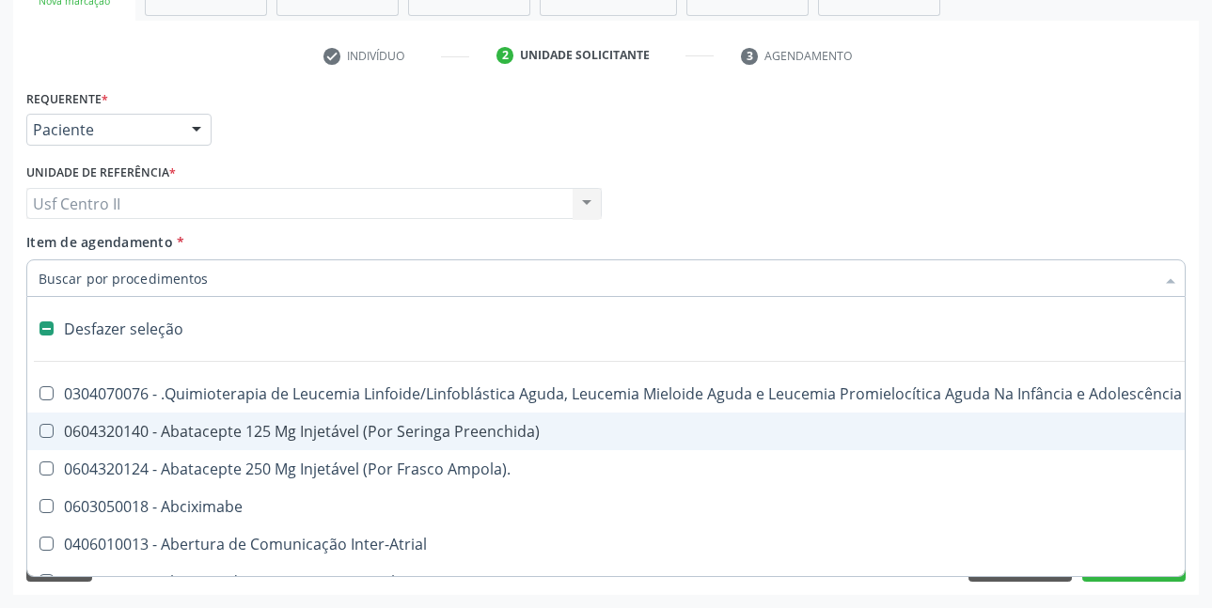
type input "T"
checkbox Reto "true"
checkbox Urina "false"
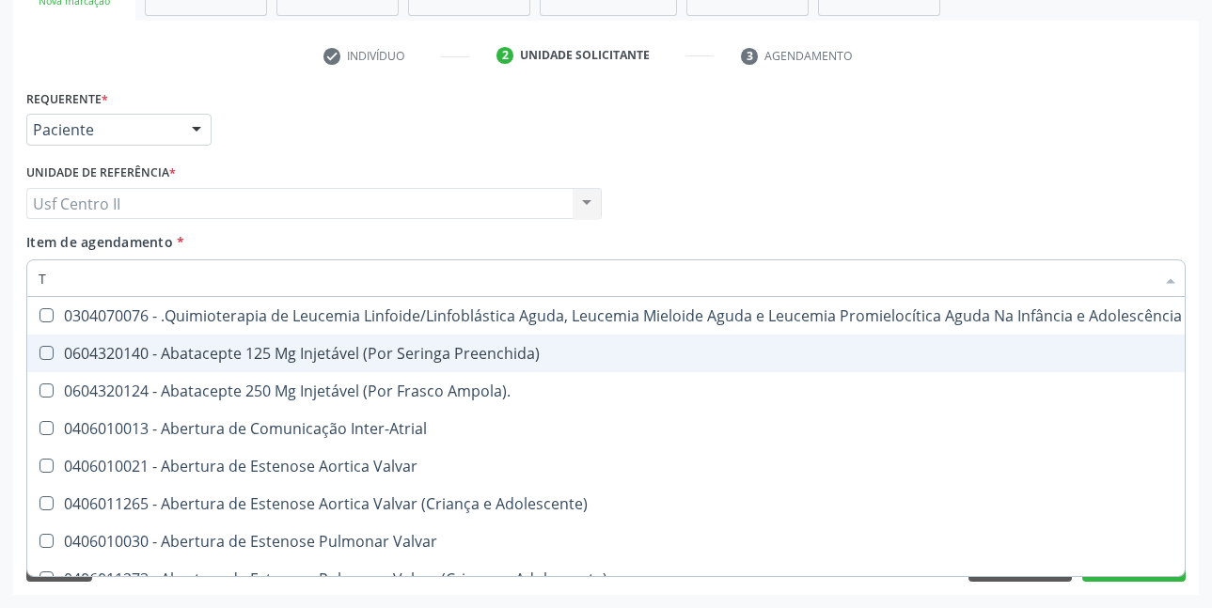
type input "T4"
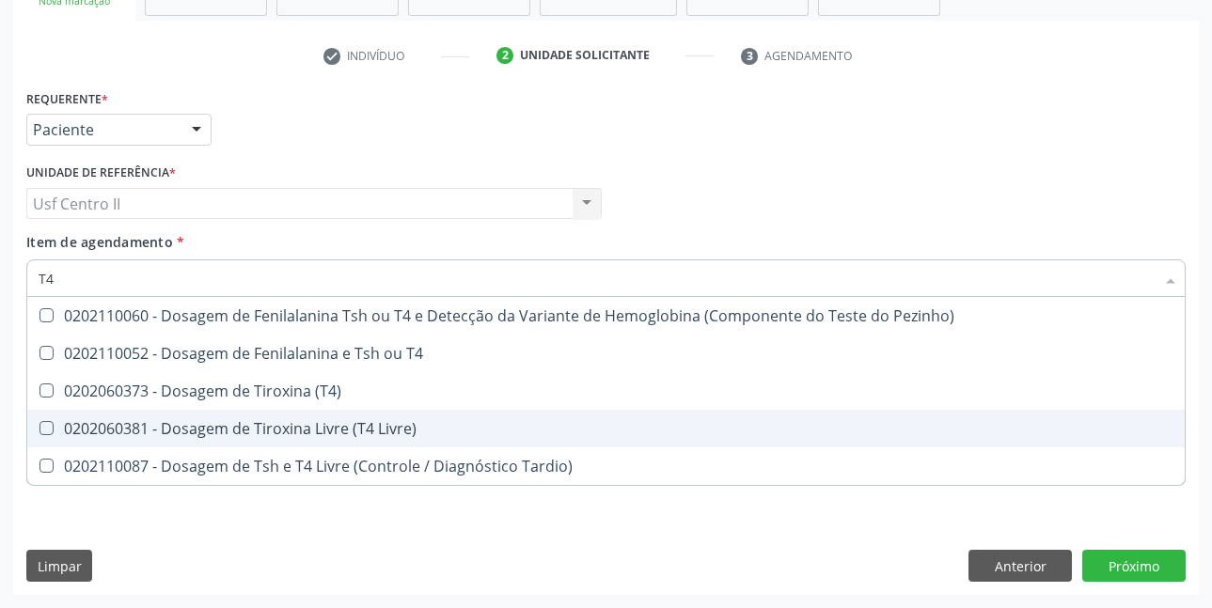
click at [337, 425] on div "0202060381 - Dosagem de Tiroxina Livre (T4 Livre)" at bounding box center [606, 428] width 1135 height 15
checkbox Livre\) "true"
type input "T"
checkbox Livre\) "false"
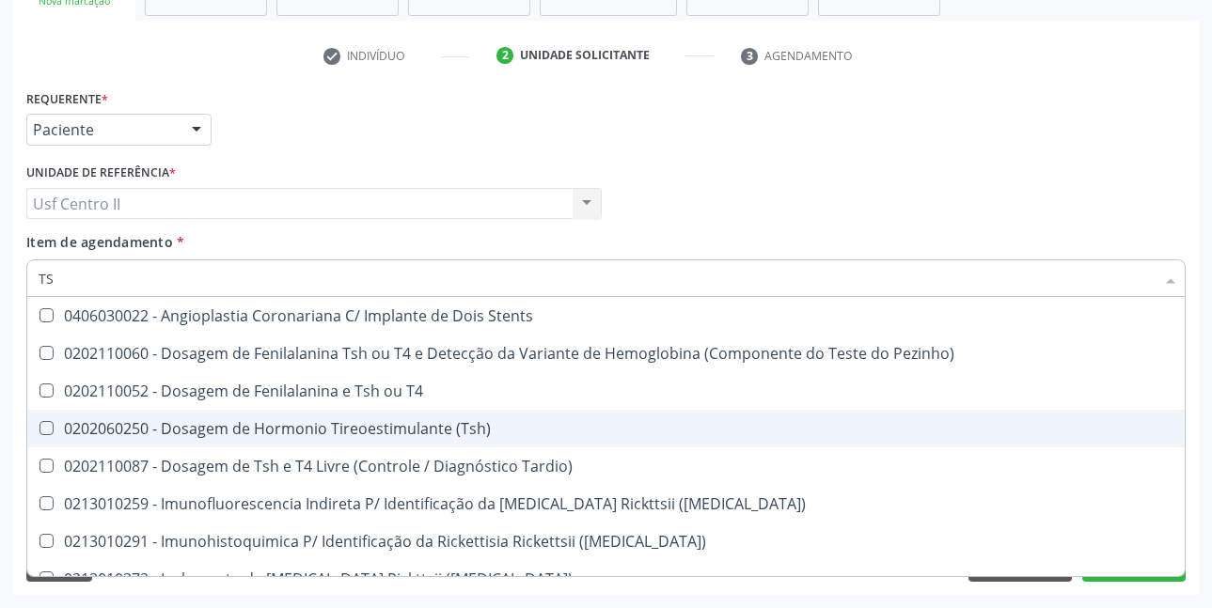
type input "TSH"
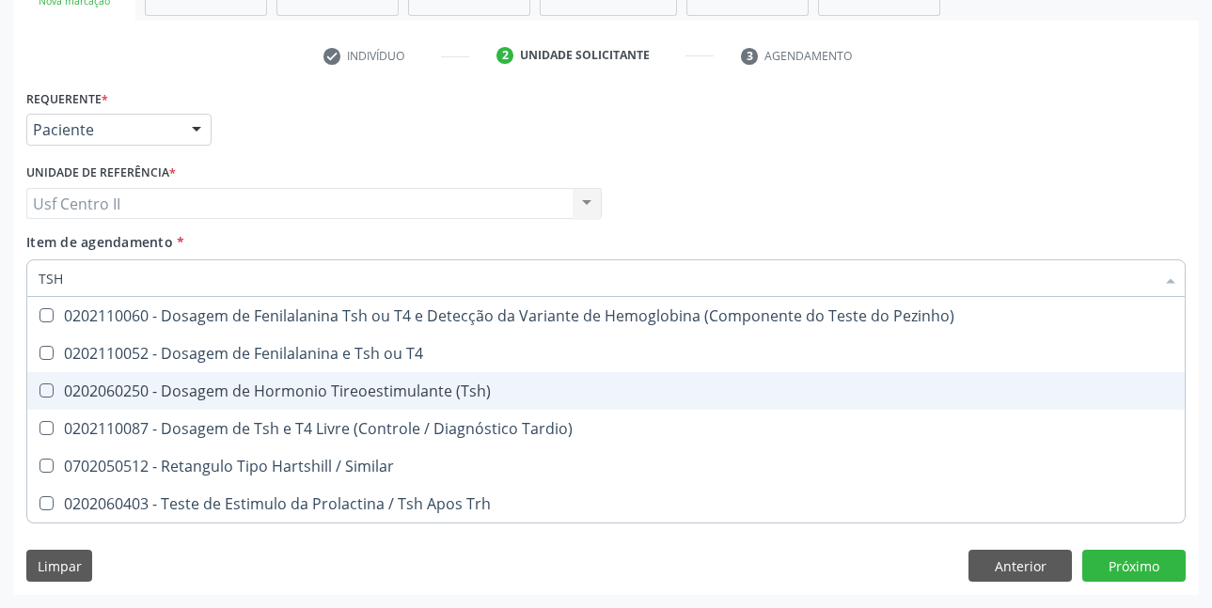
click at [397, 392] on div "0202060250 - Dosagem de Hormonio Tireoestimulante (Tsh)" at bounding box center [606, 391] width 1135 height 15
checkbox \(Tsh\) "true"
type input "TS"
checkbox \(Tsh\) "false"
checkbox Tardio\) "true"
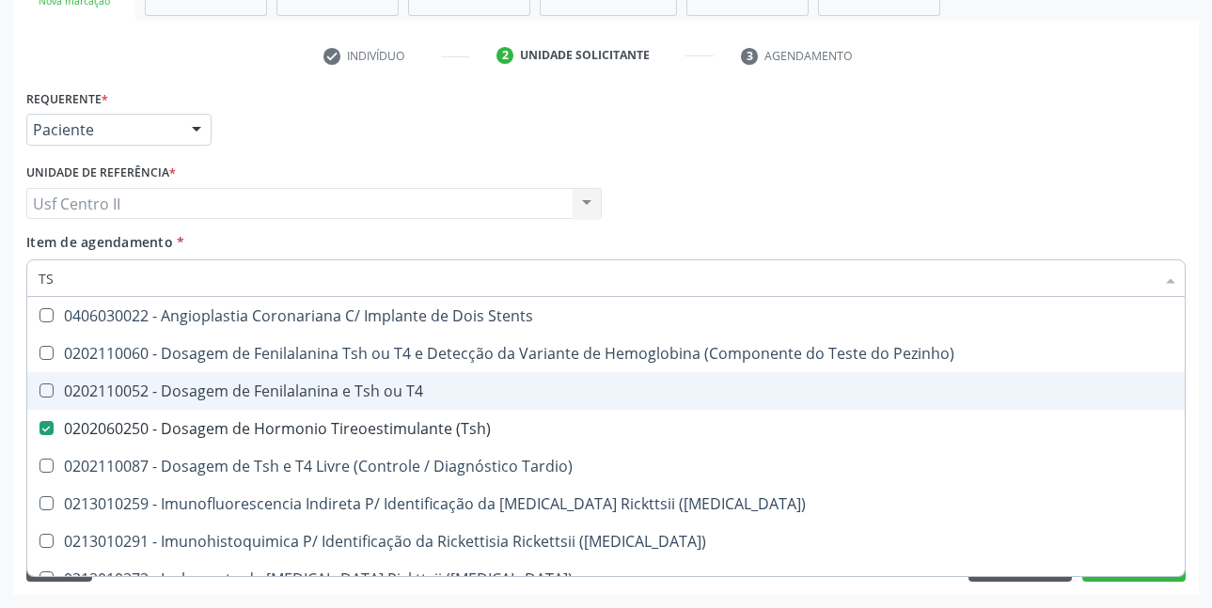
type input "T"
checkbox \(Tsh\) "false"
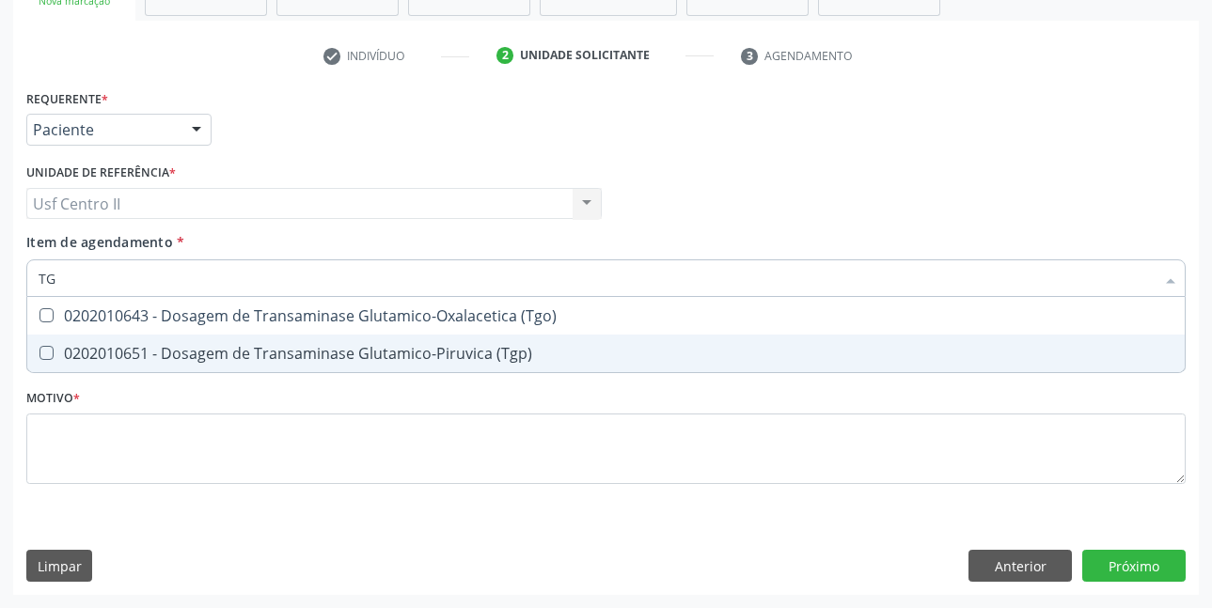
type input "TGO"
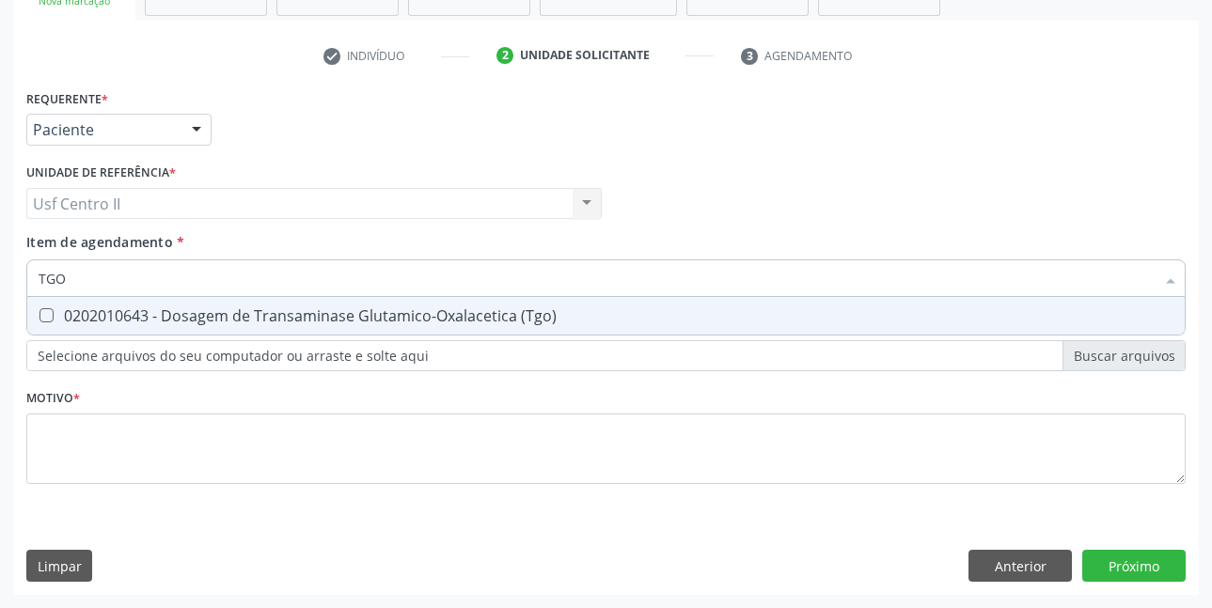
click at [450, 319] on div "0202010643 - Dosagem de Transaminase Glutamico-Oxalacetica (Tgo)" at bounding box center [606, 315] width 1135 height 15
checkbox \(Tgo\) "true"
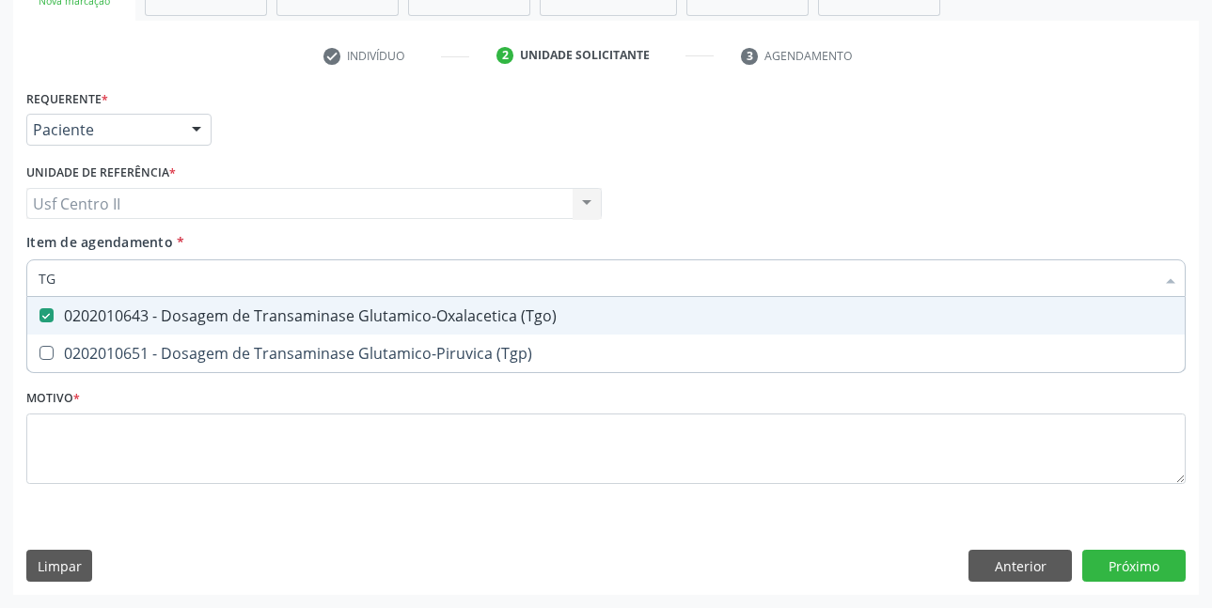
type input "TGP"
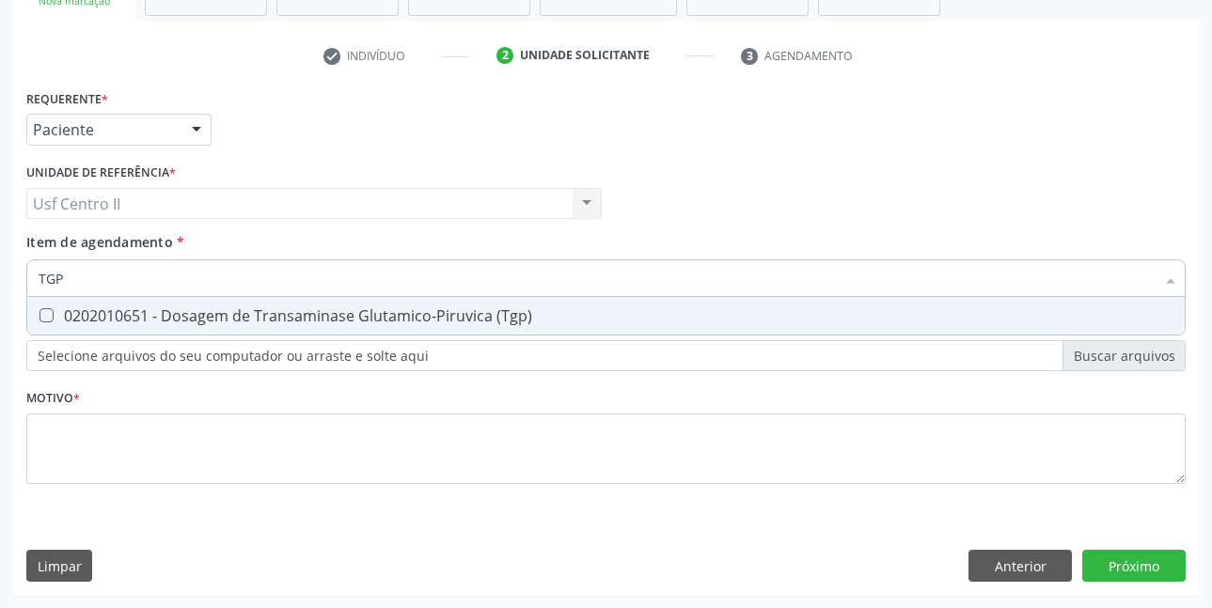
click at [450, 319] on div "0202010651 - Dosagem de Transaminase Glutamico-Piruvica (Tgp)" at bounding box center [606, 315] width 1135 height 15
checkbox \(Tgp\) "true"
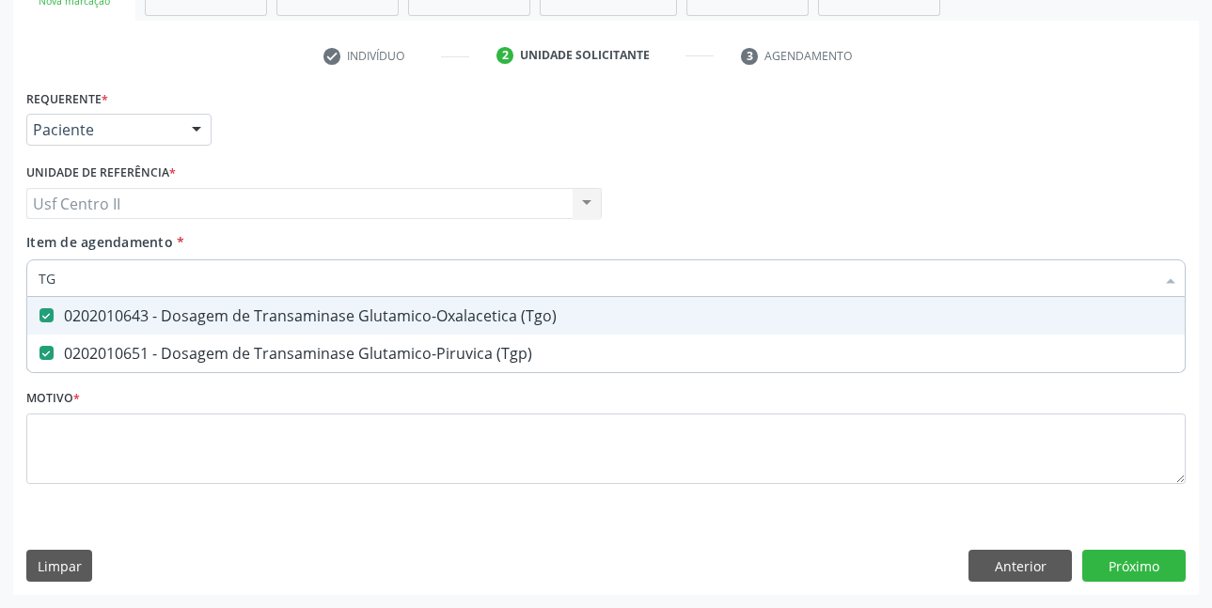
type input "T"
checkbox \(Tgo\) "false"
checkbox \(Tgp\) "false"
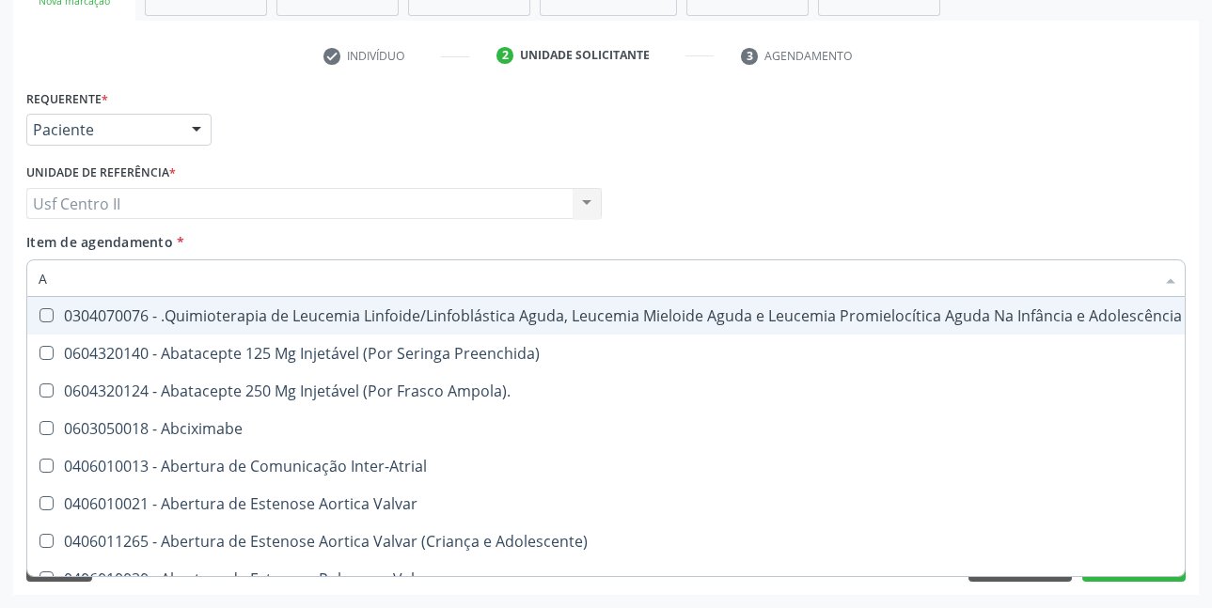
type input "AC"
checkbox Ortopédica "true"
checkbox Urina "false"
checkbox Joelho "true"
type input "ACI"
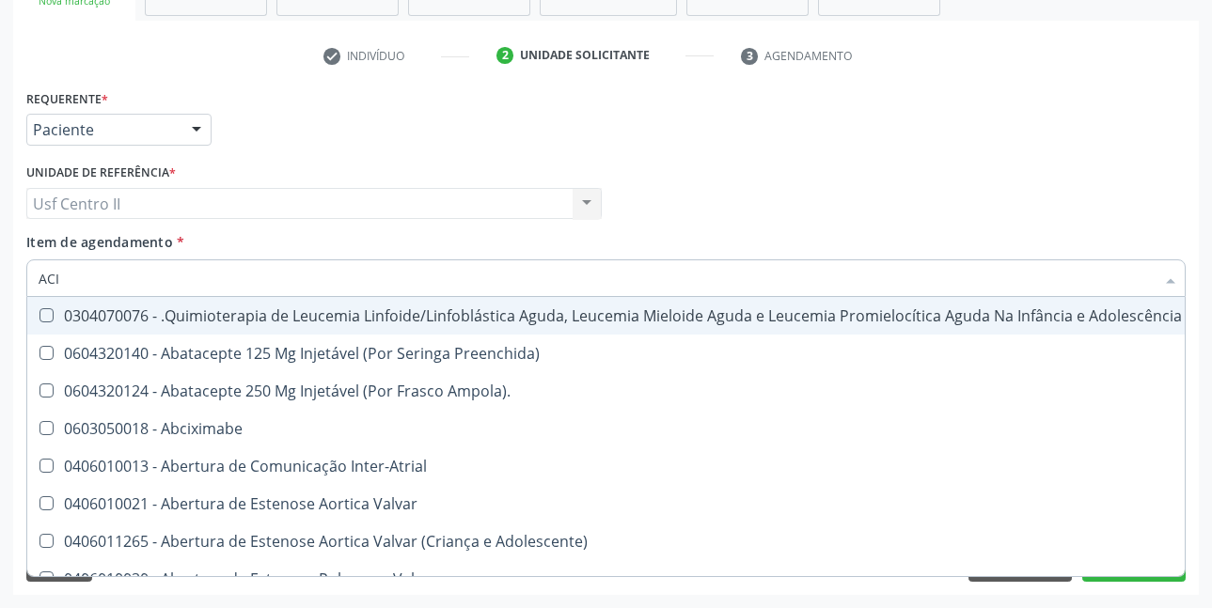
checkbox Ortopédica "false"
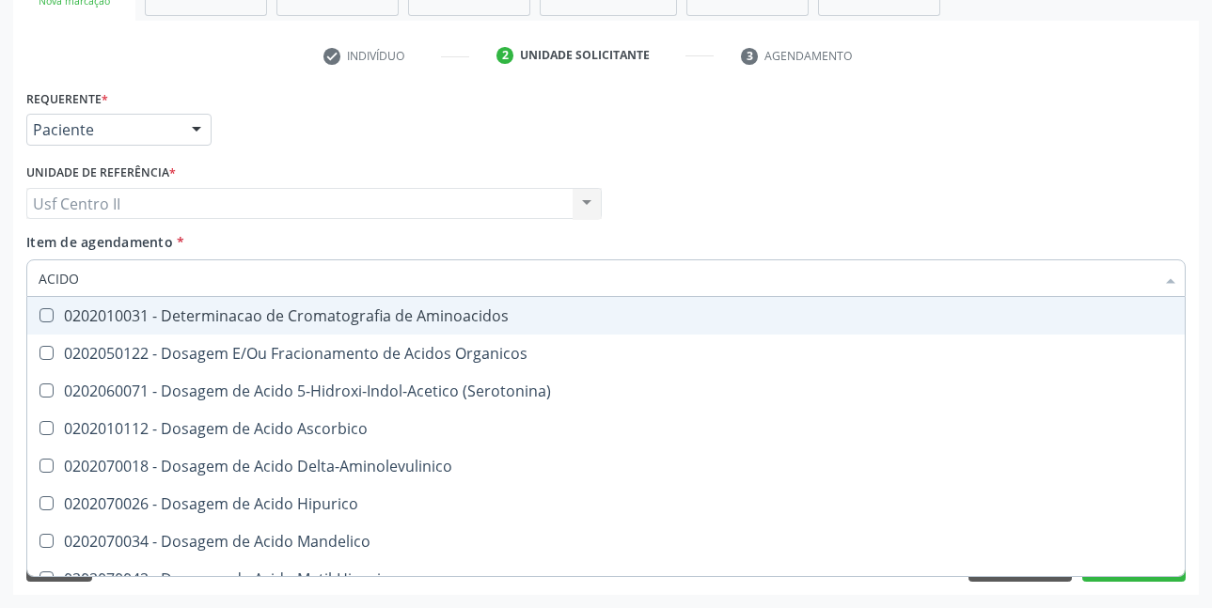
type input "ACIDO U"
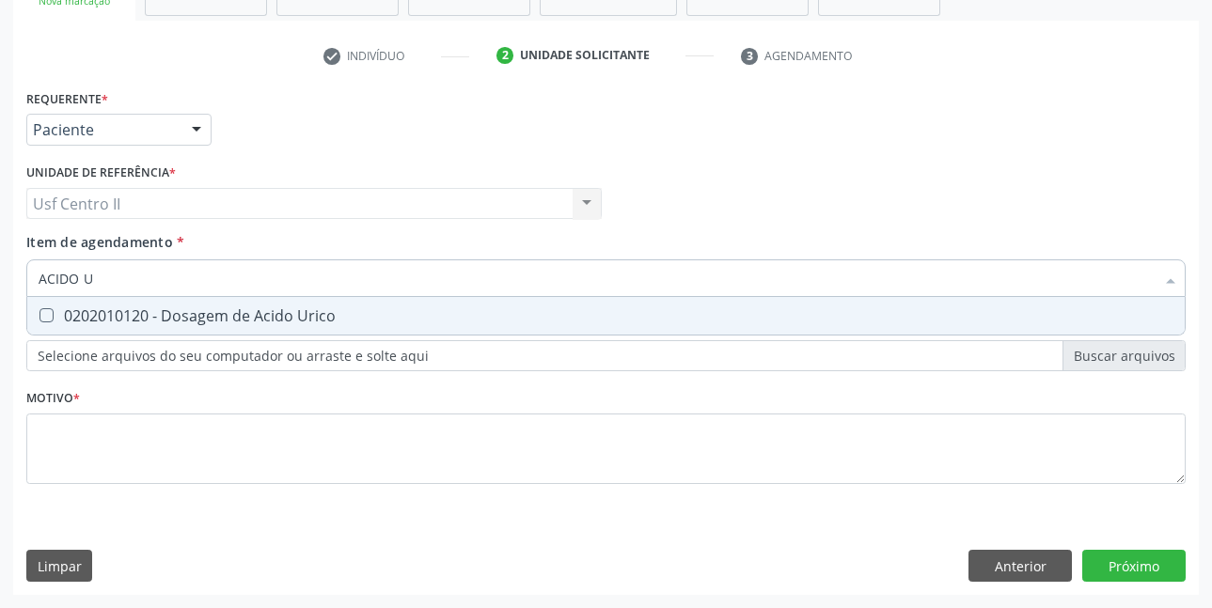
click at [450, 319] on div "0202010120 - Dosagem de Acido Urico" at bounding box center [606, 315] width 1135 height 15
checkbox Urico "true"
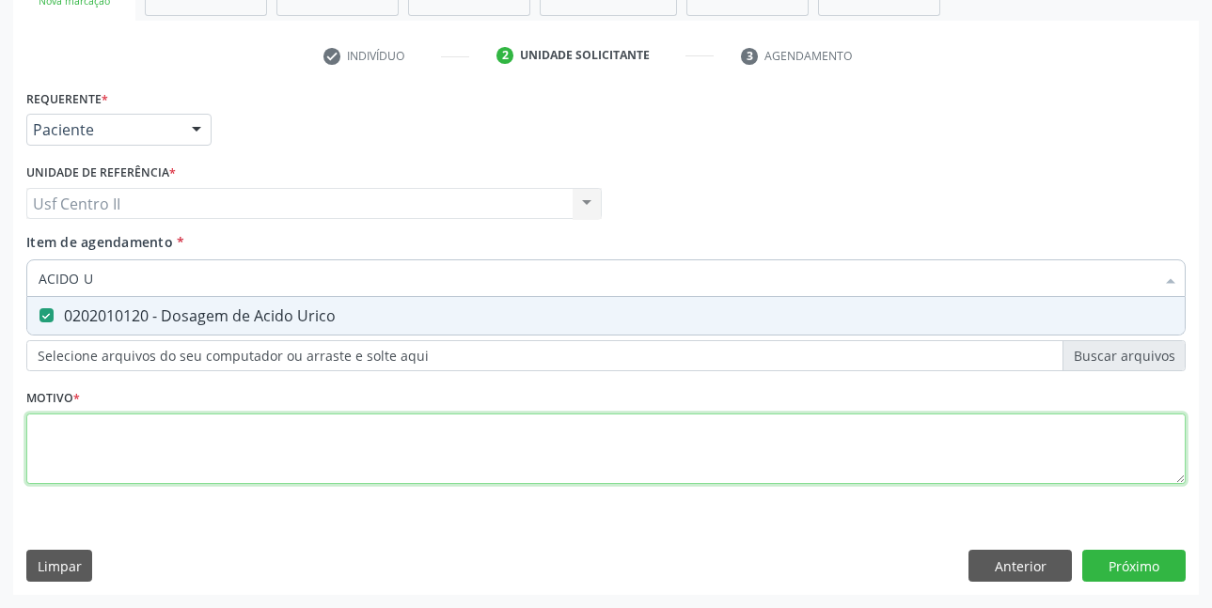
click at [397, 434] on div "Requerente * Paciente Profissional de Saúde Paciente Nenhum resultado encontrad…" at bounding box center [605, 298] width 1159 height 426
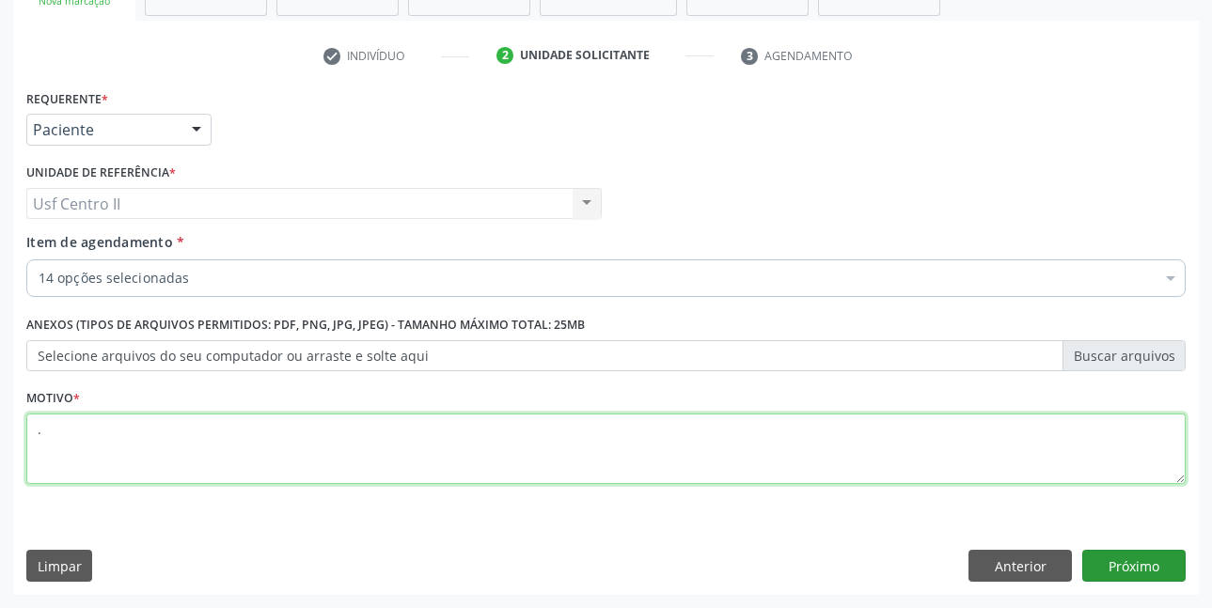
type textarea "."
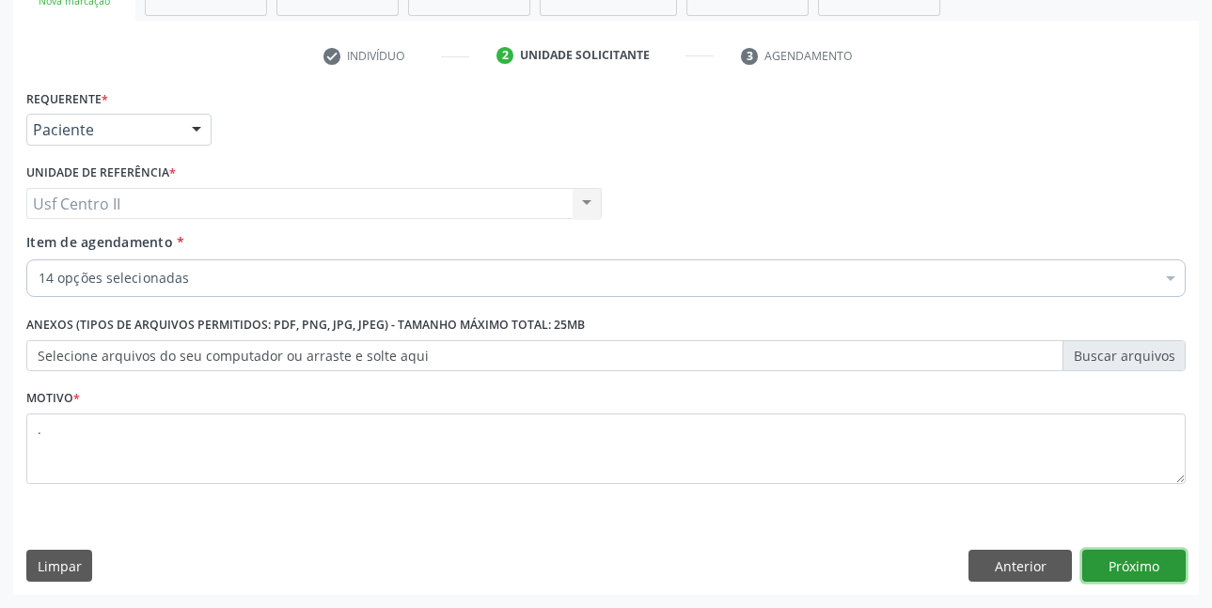
click at [1154, 558] on button "Próximo" at bounding box center [1133, 566] width 103 height 32
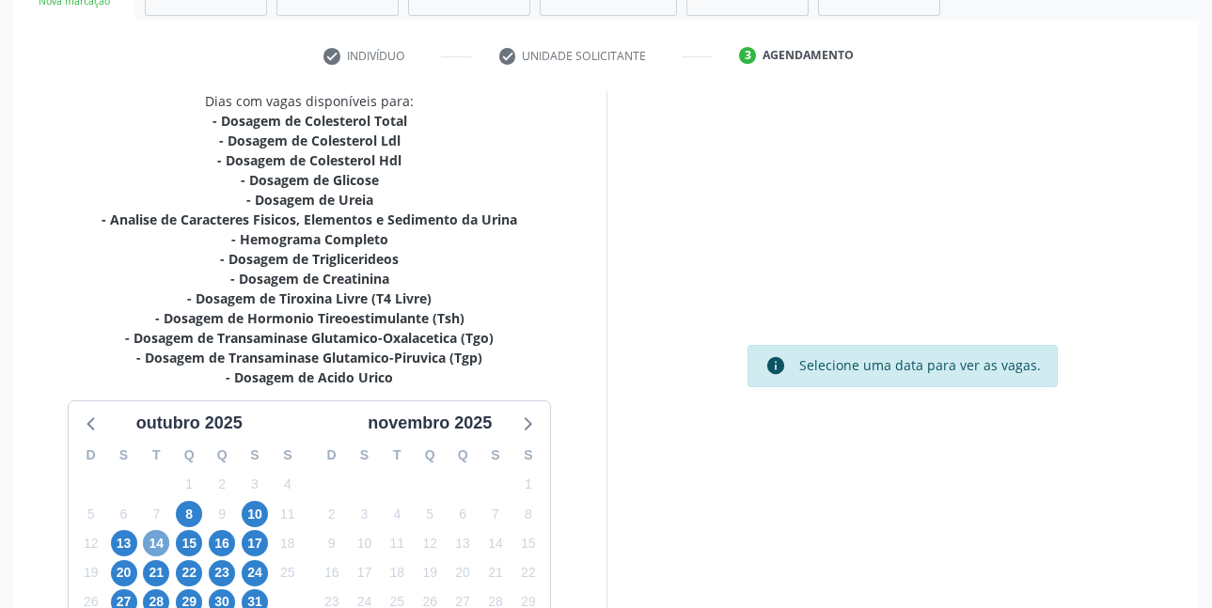
click at [160, 541] on span "14" at bounding box center [156, 543] width 26 height 26
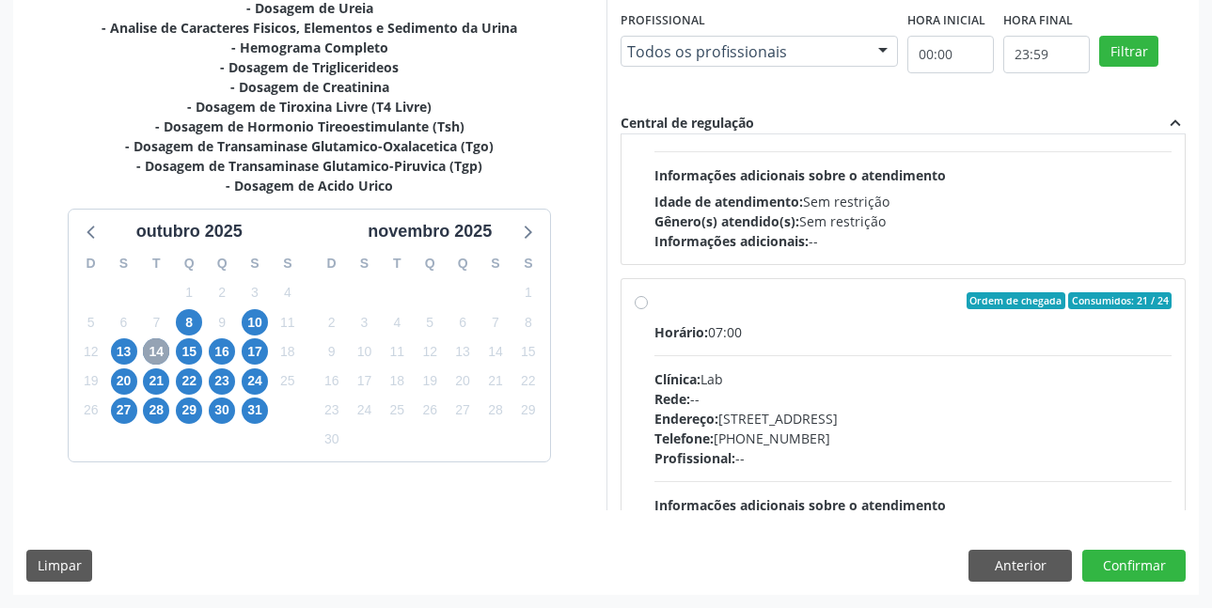
scroll to position [564, 0]
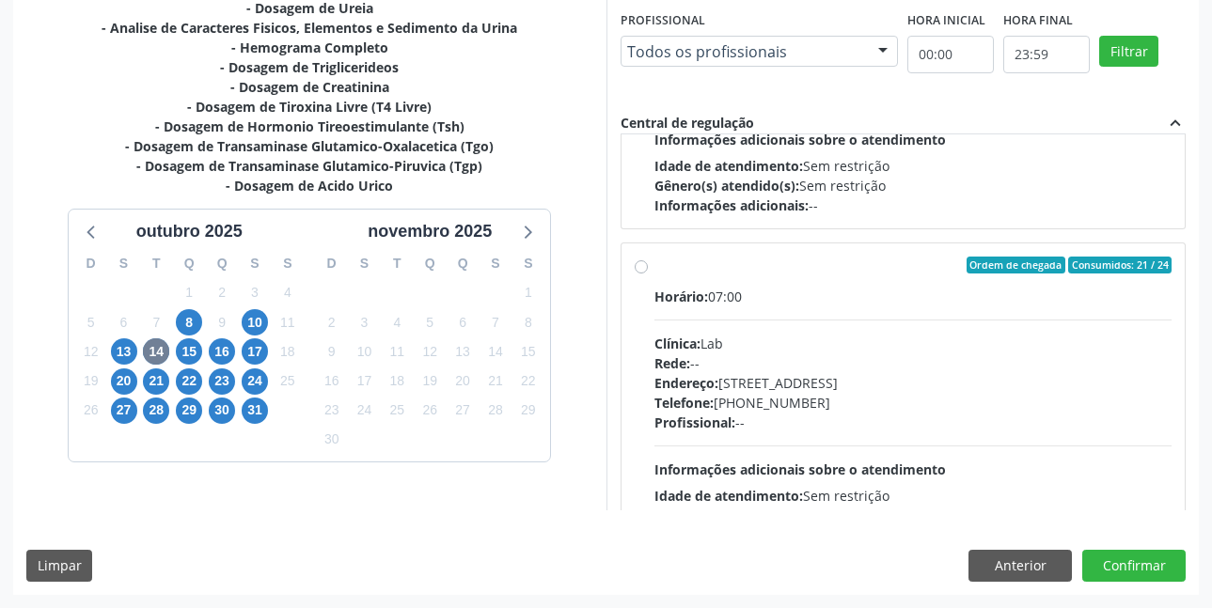
click at [654, 267] on label "Ordem de chegada Consumidos: 21 / 24 Horário: 07:00 Clínica: Lab Rede: -- Ender…" at bounding box center [913, 401] width 518 height 289
click at [641, 267] on input "Ordem de chegada Consumidos: 21 / 24 Horário: 07:00 Clínica: Lab Rede: -- Ender…" at bounding box center [641, 265] width 13 height 17
radio input "true"
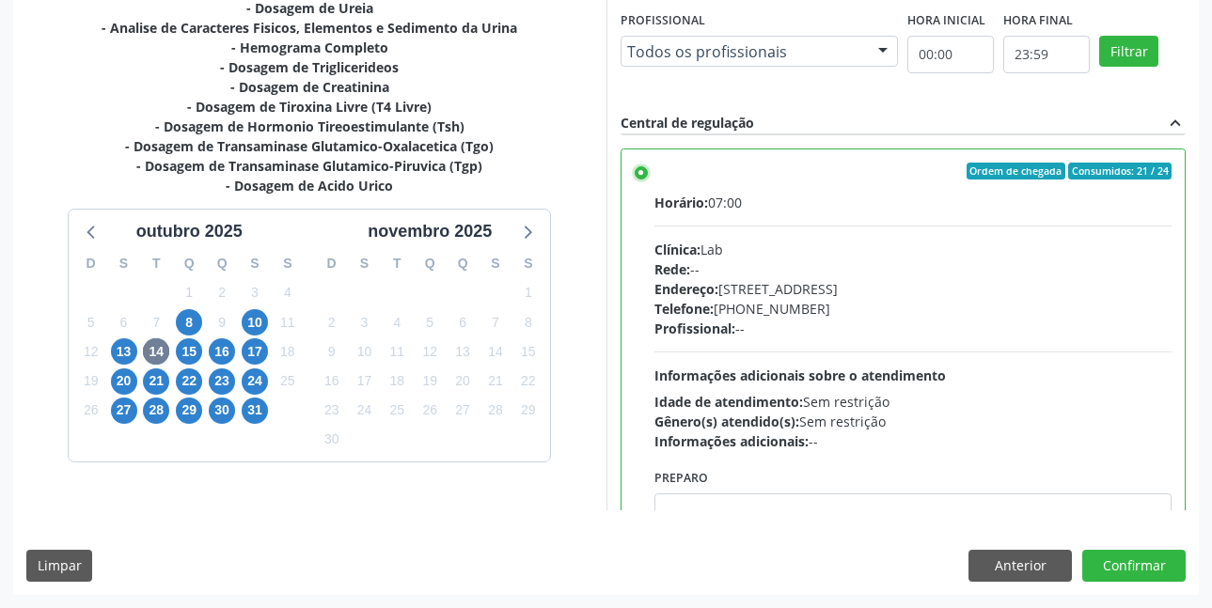
scroll to position [752, 0]
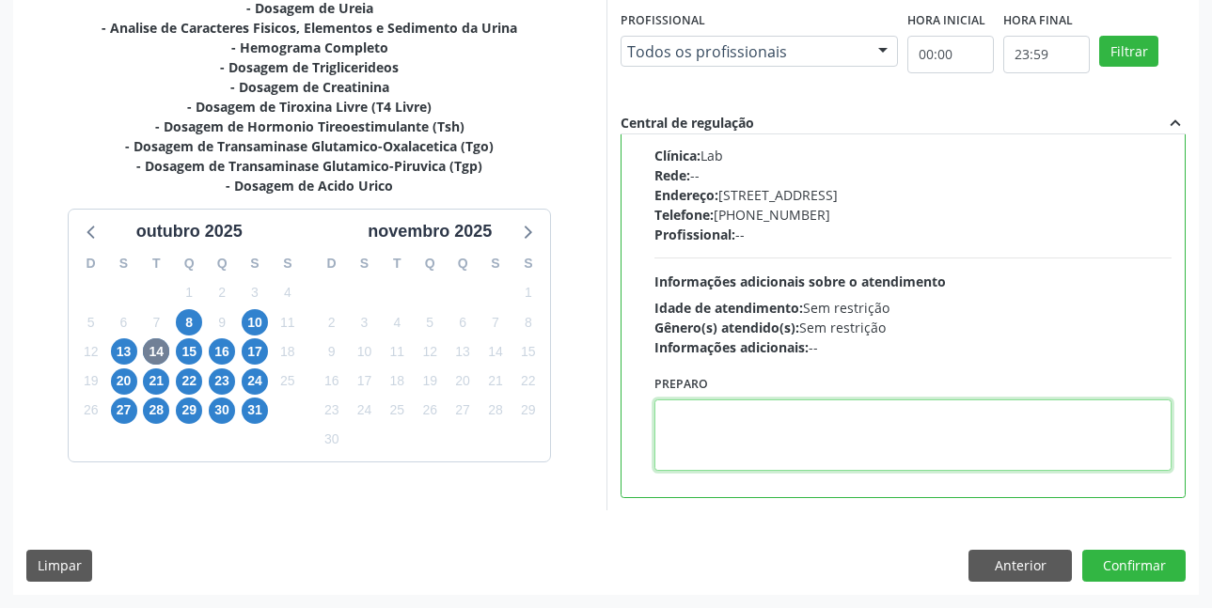
click at [711, 417] on textarea at bounding box center [913, 435] width 518 height 71
paste textarea "O EXAME SERÁ REALIZADO NA UNIDADE DE SAÚDE CENTRO 2 (POSTINHO DO [GEOGRAPHIC_DA…"
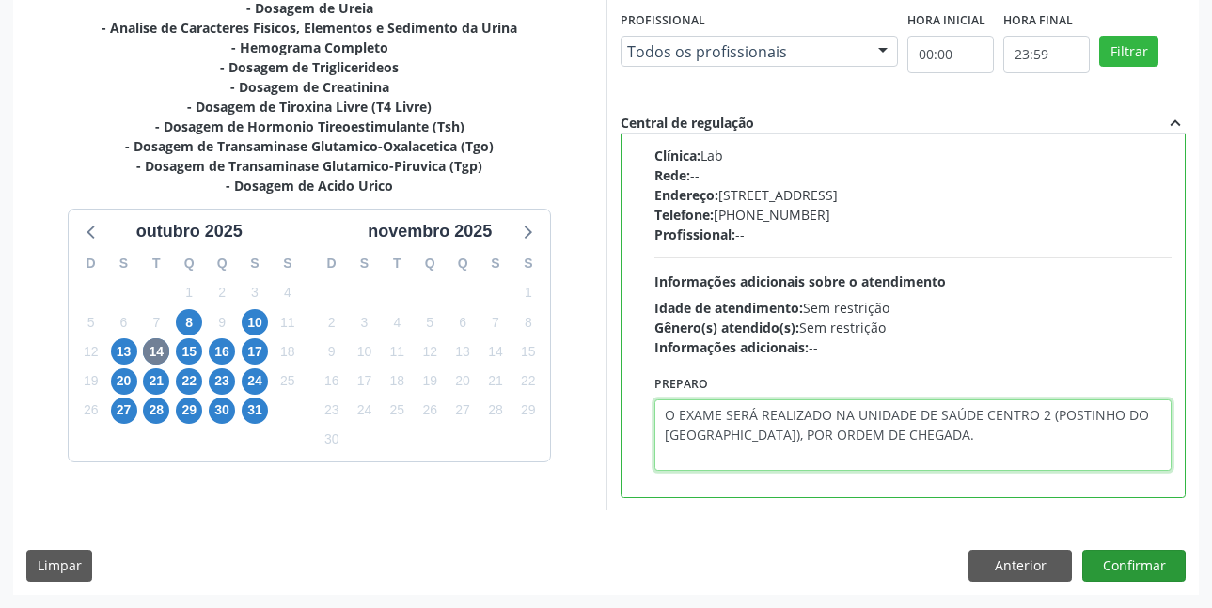
type textarea "O EXAME SERÁ REALIZADO NA UNIDADE DE SAÚDE CENTRO 2 (POSTINHO DO [GEOGRAPHIC_DA…"
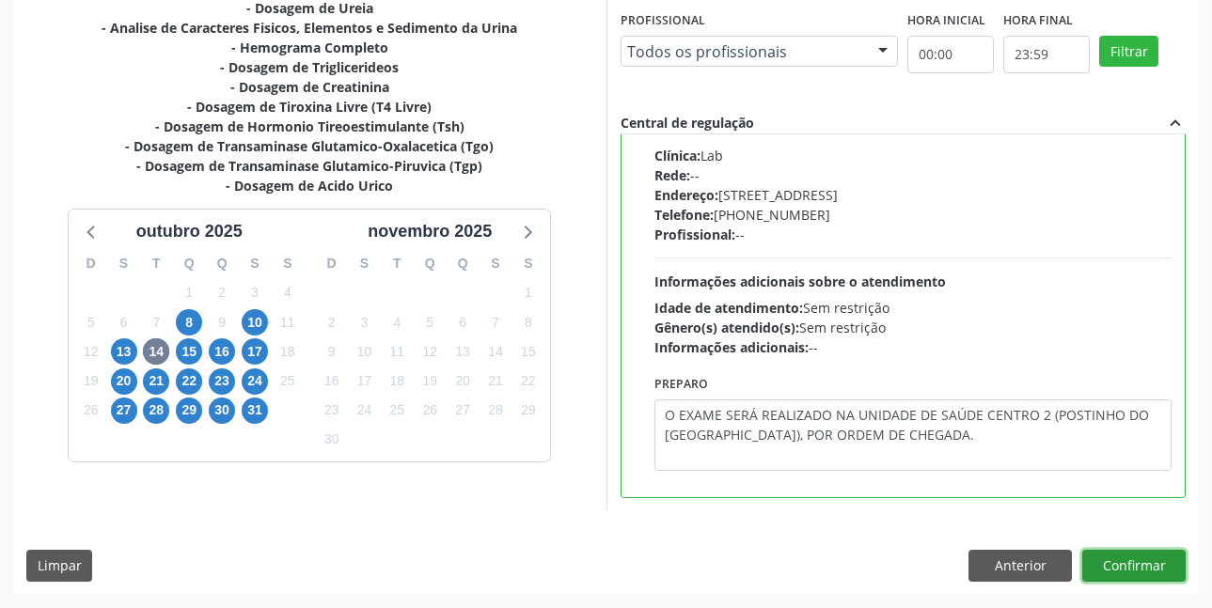
click at [1131, 565] on button "Confirmar" at bounding box center [1133, 566] width 103 height 32
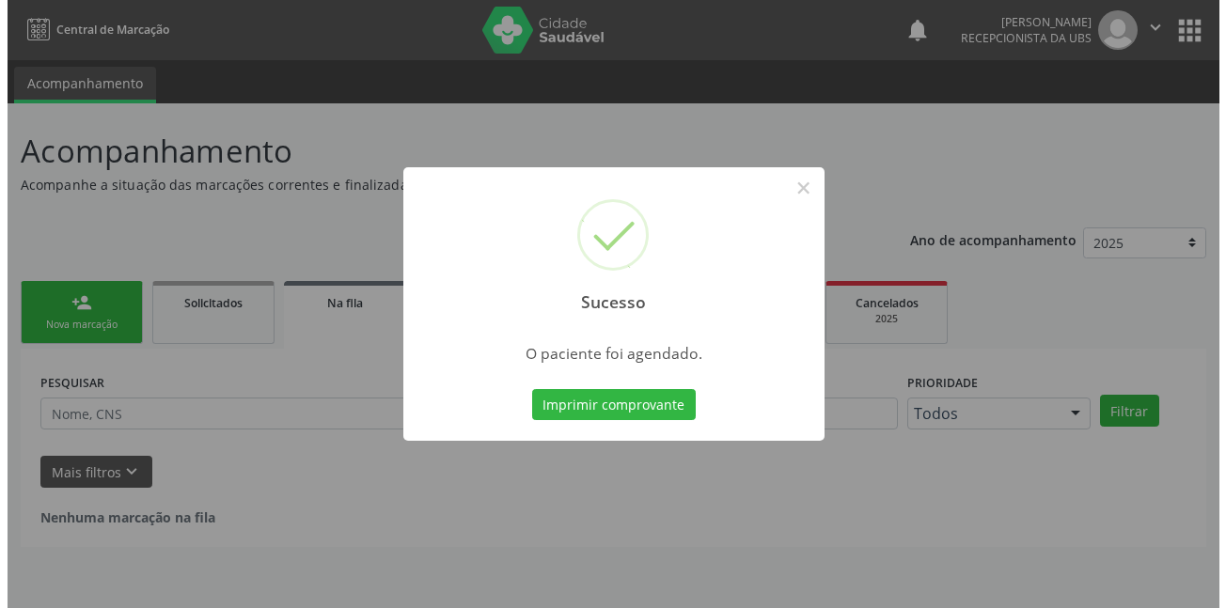
scroll to position [0, 0]
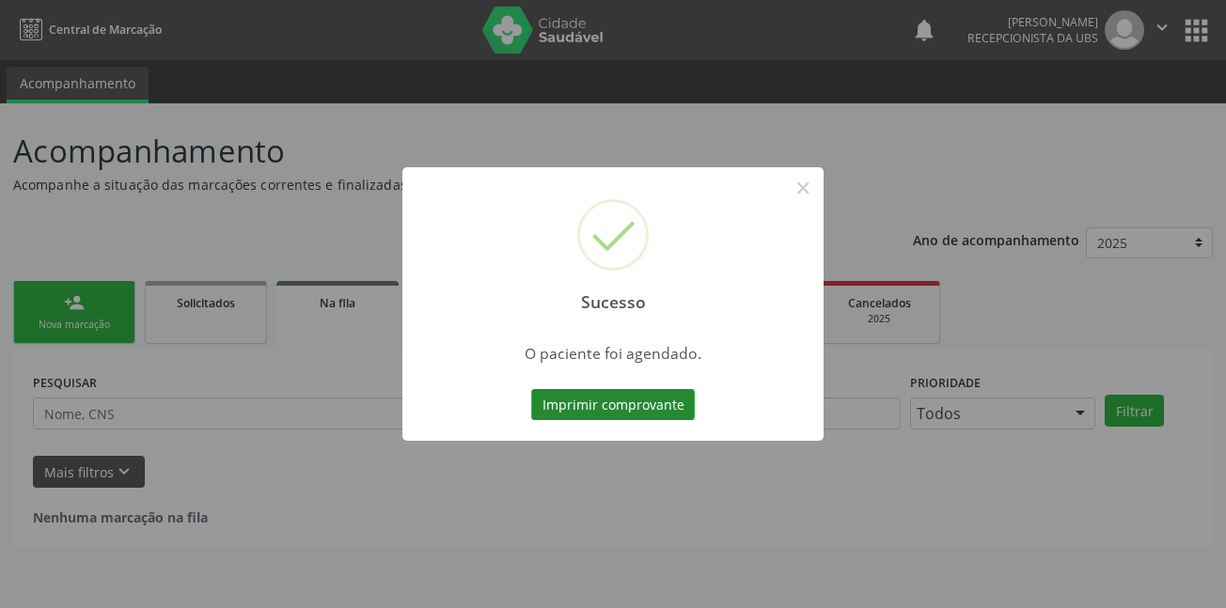
click at [644, 409] on button "Imprimir comprovante" at bounding box center [613, 405] width 164 height 32
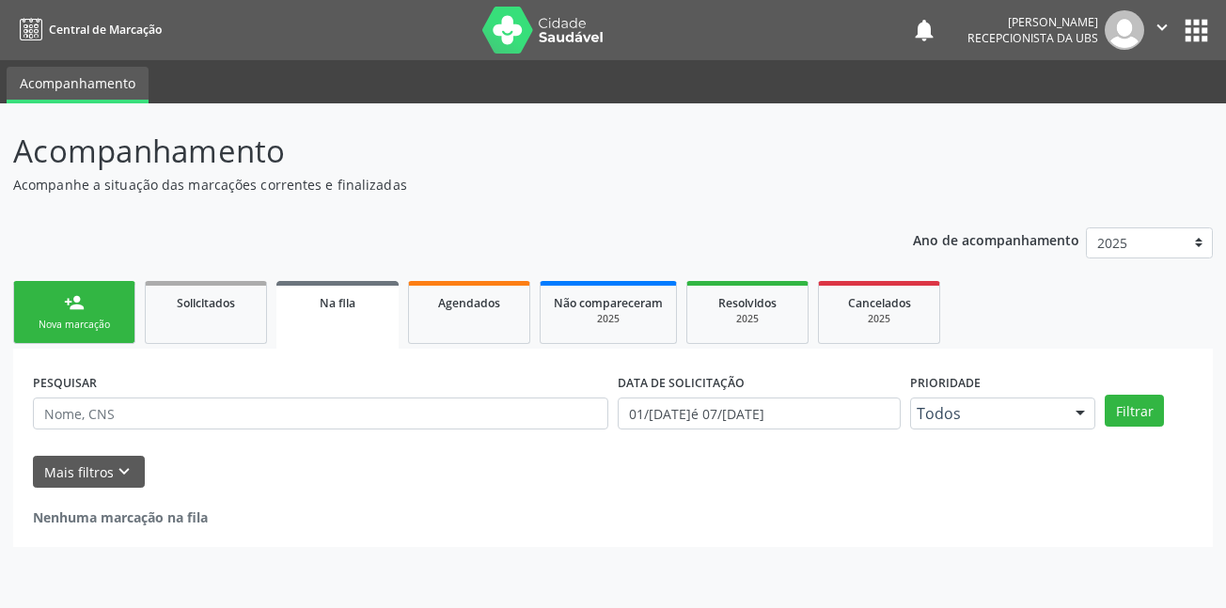
click at [85, 320] on div "Nova marcação" at bounding box center [74, 325] width 94 height 14
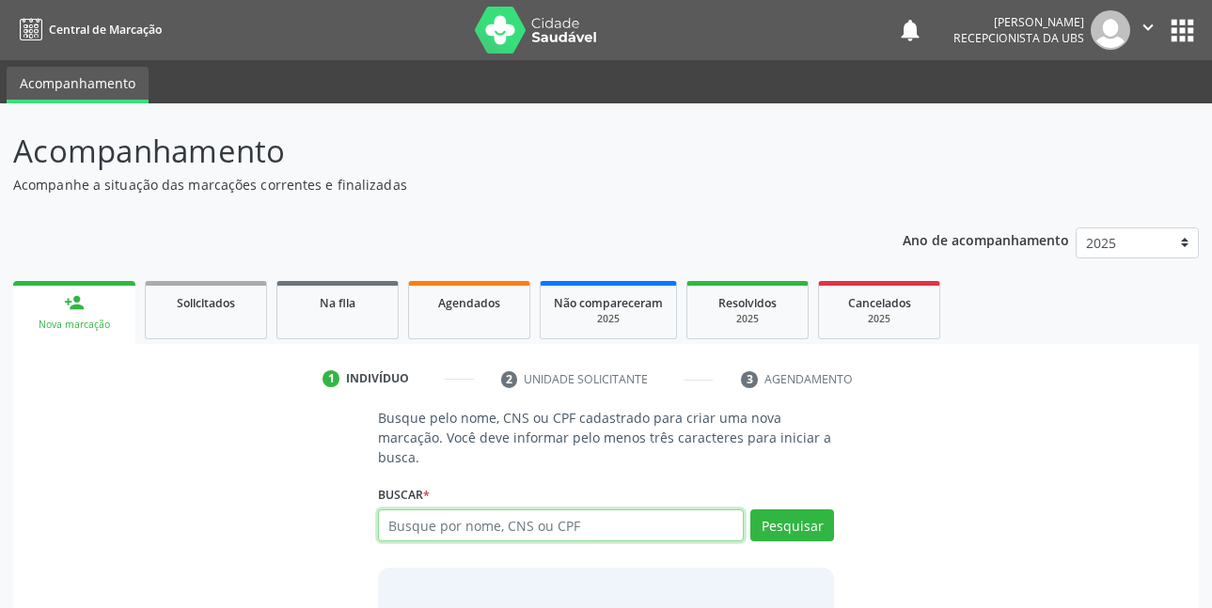
click at [590, 528] on input "text" at bounding box center [561, 526] width 367 height 32
type input "12993111485"
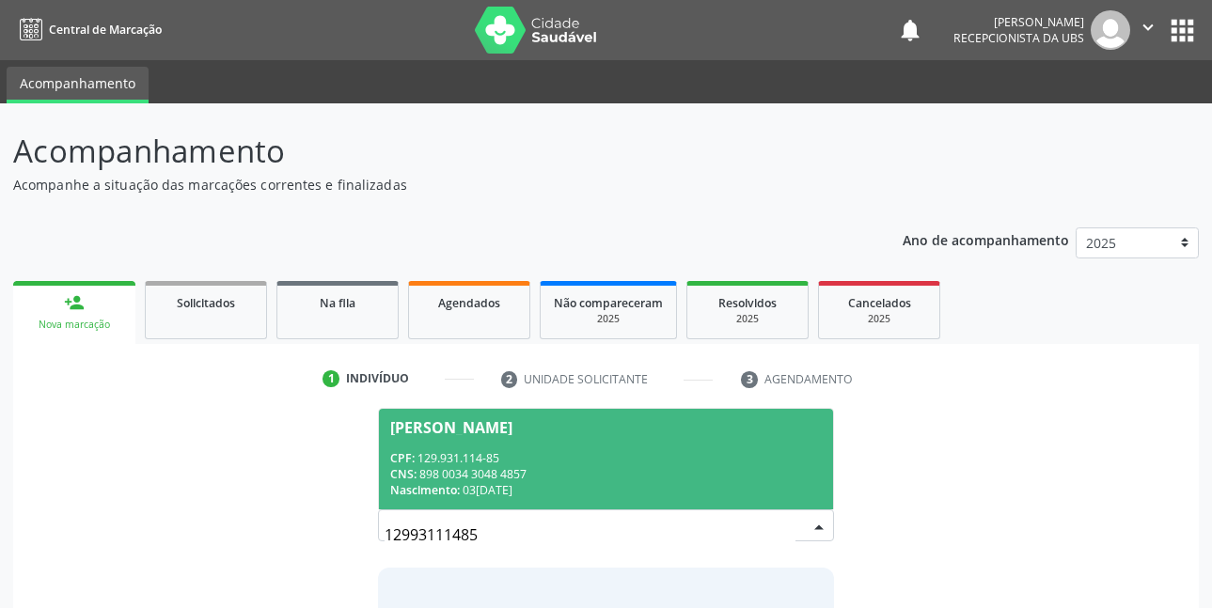
click at [494, 450] on div "CPF: 129.931.114-85" at bounding box center [606, 458] width 433 height 16
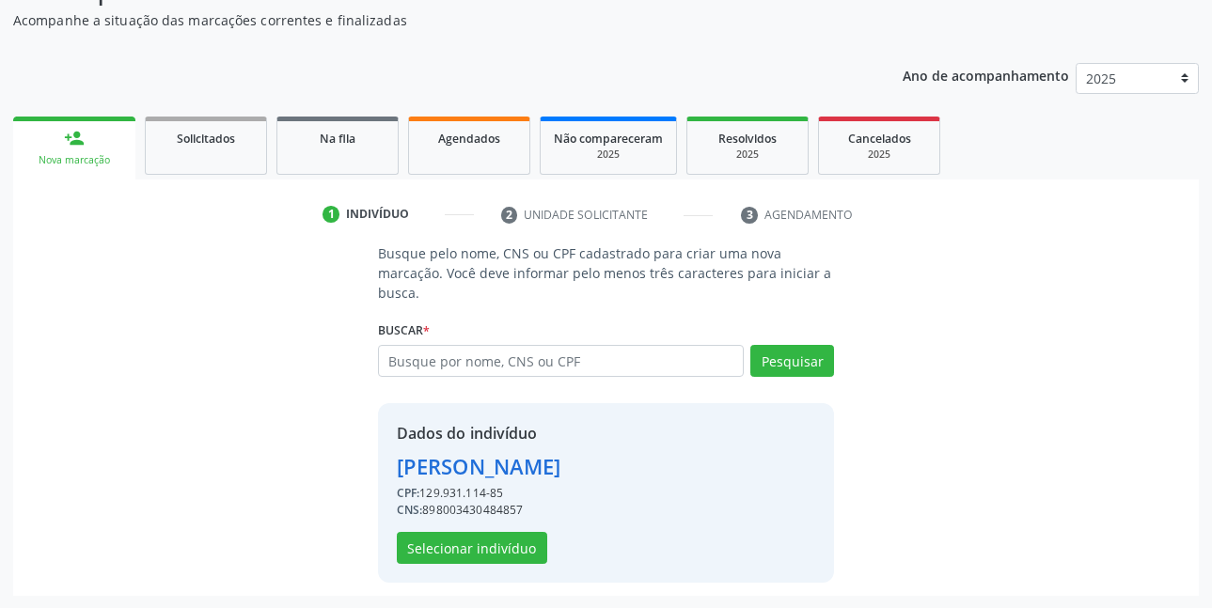
scroll to position [165, 0]
click at [493, 543] on button "Selecionar indivíduo" at bounding box center [472, 547] width 150 height 32
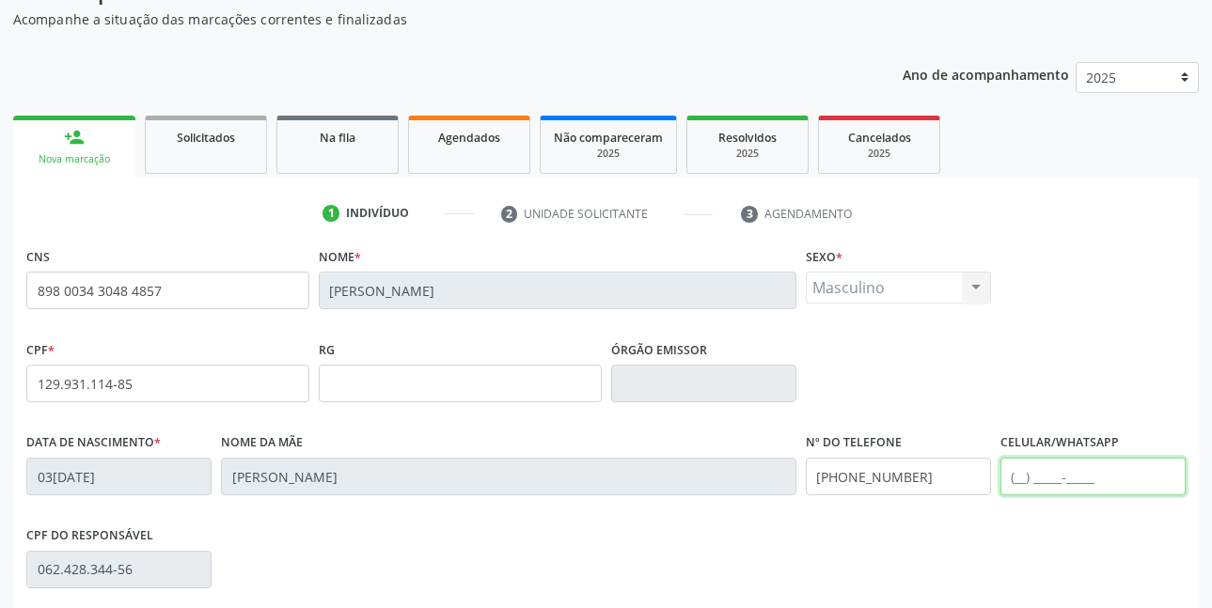
click at [1071, 476] on input "text" at bounding box center [1092, 477] width 185 height 38
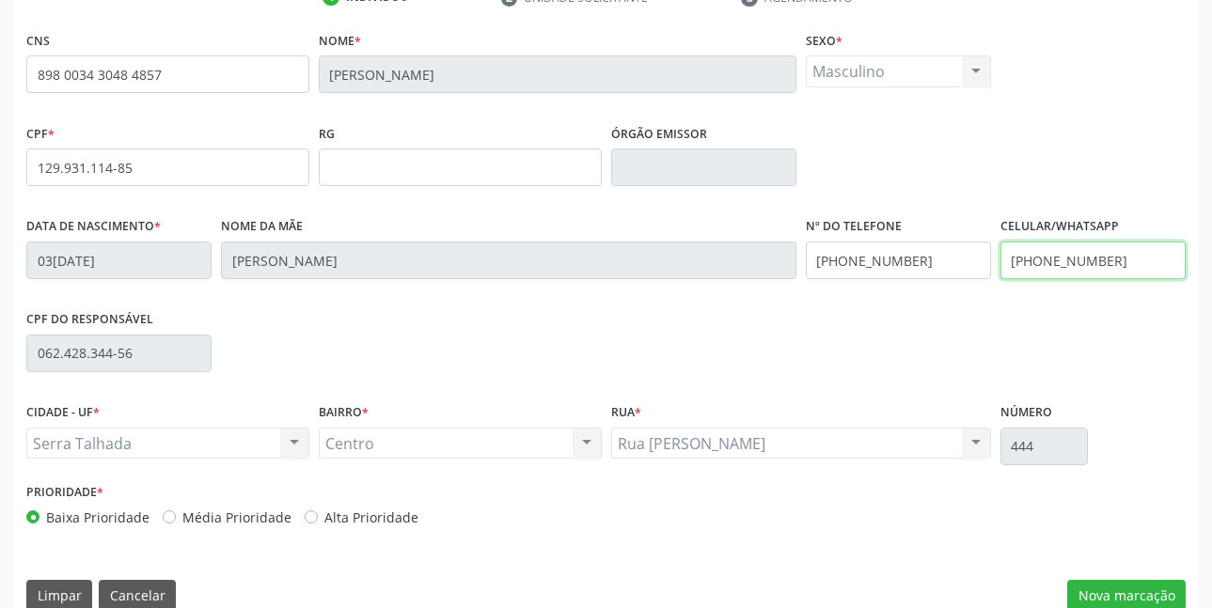
scroll to position [411, 0]
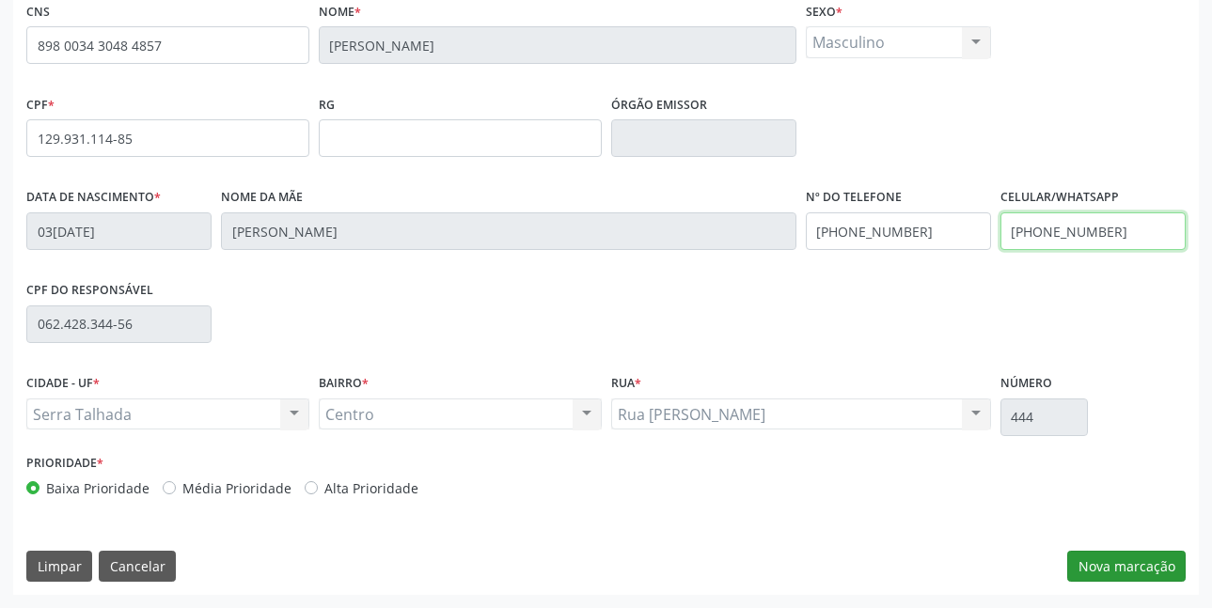
type input "(87) 99920-0203"
click at [1105, 562] on button "Nova marcação" at bounding box center [1126, 567] width 118 height 32
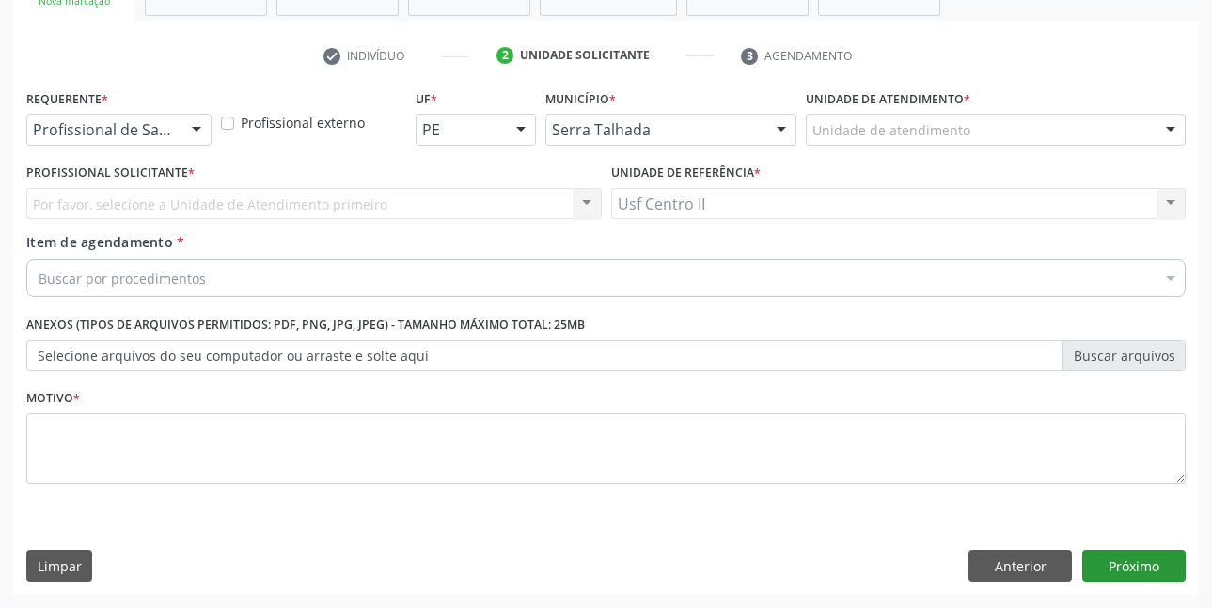
scroll to position [323, 0]
click at [159, 140] on div "Profissional de Saúde" at bounding box center [118, 130] width 185 height 32
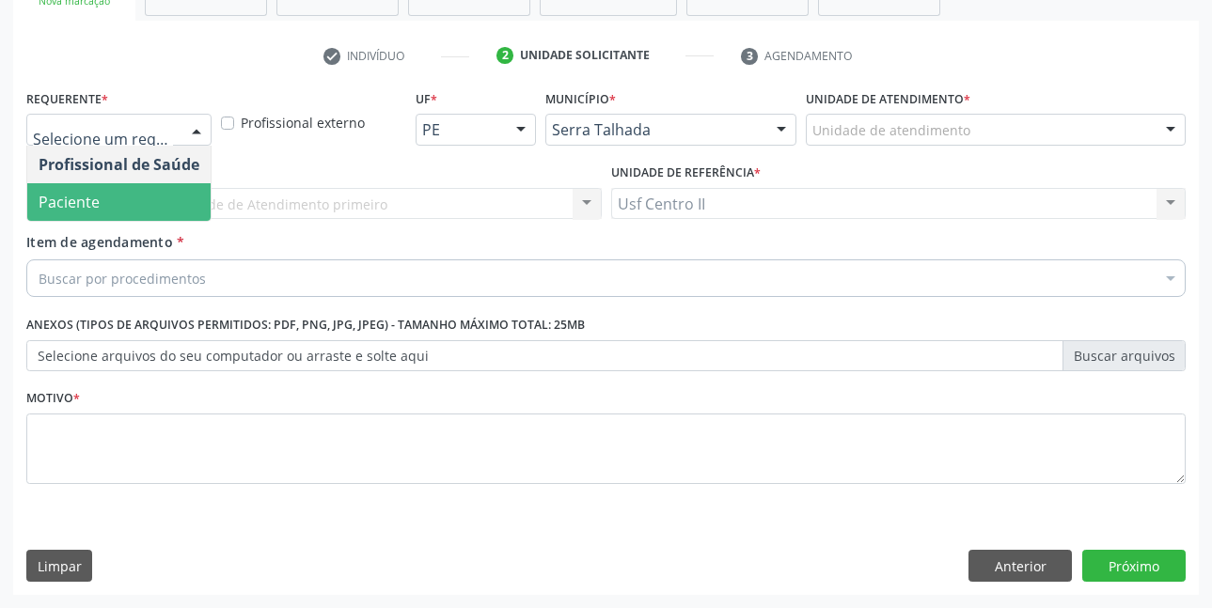
click at [124, 183] on span "Paciente" at bounding box center [118, 202] width 183 height 38
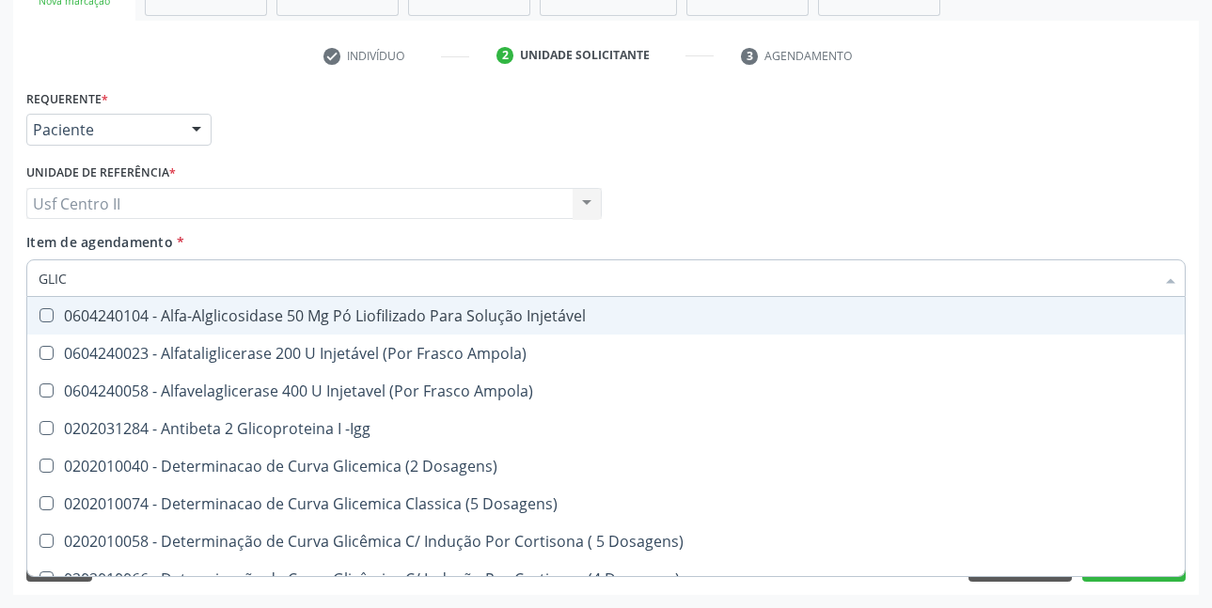
type input "GLICO"
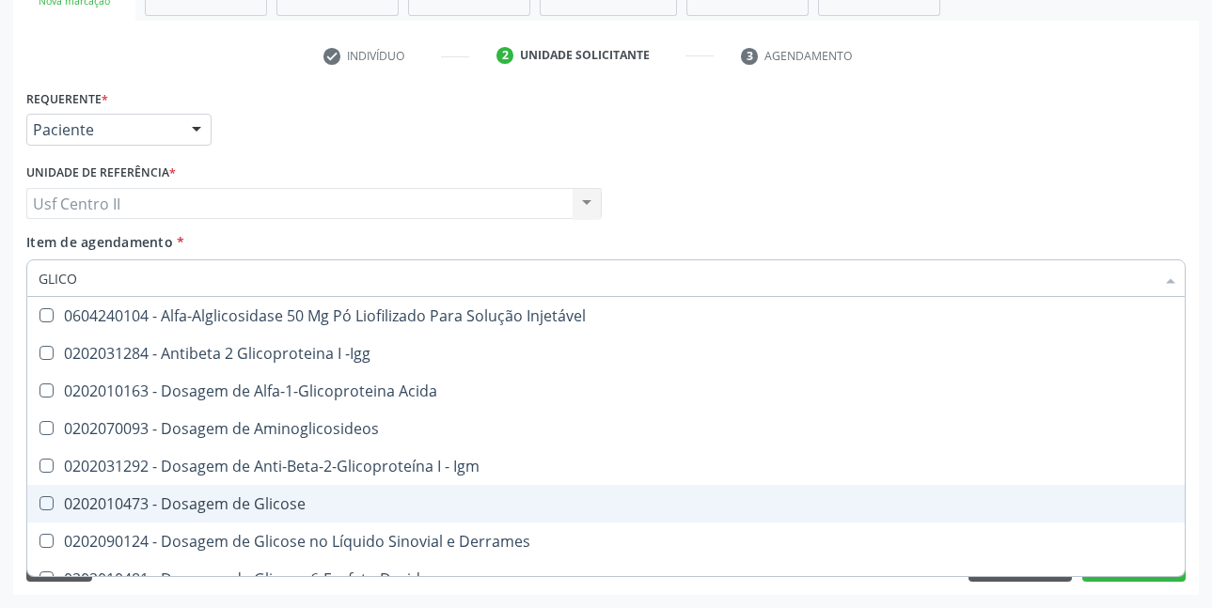
click at [162, 500] on div "0202010473 - Dosagem de Glicose" at bounding box center [606, 503] width 1135 height 15
checkbox Glicose "true"
type input "GLIC"
checkbox Glicose "false"
checkbox Glicose "true"
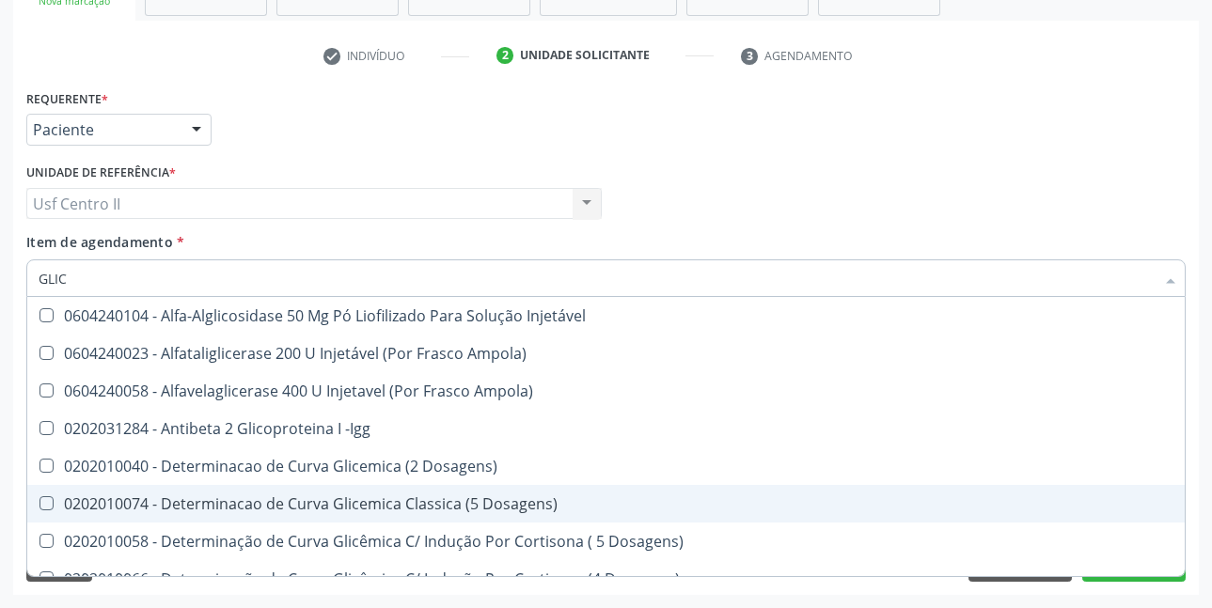
type input "GLI"
checkbox Glicose "false"
checkbox Glicosilada "true"
type input "G"
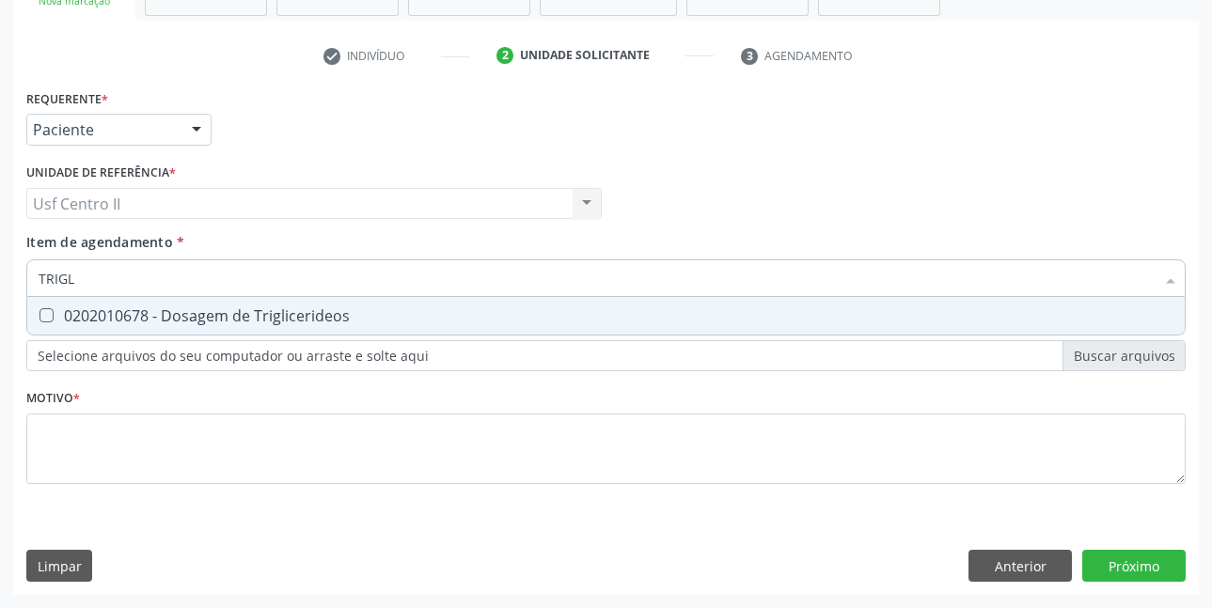
type input "TRIGLI"
click at [212, 323] on div "0202010678 - Dosagem de Triglicerideos" at bounding box center [606, 315] width 1135 height 15
checkbox Triglicerideos "true"
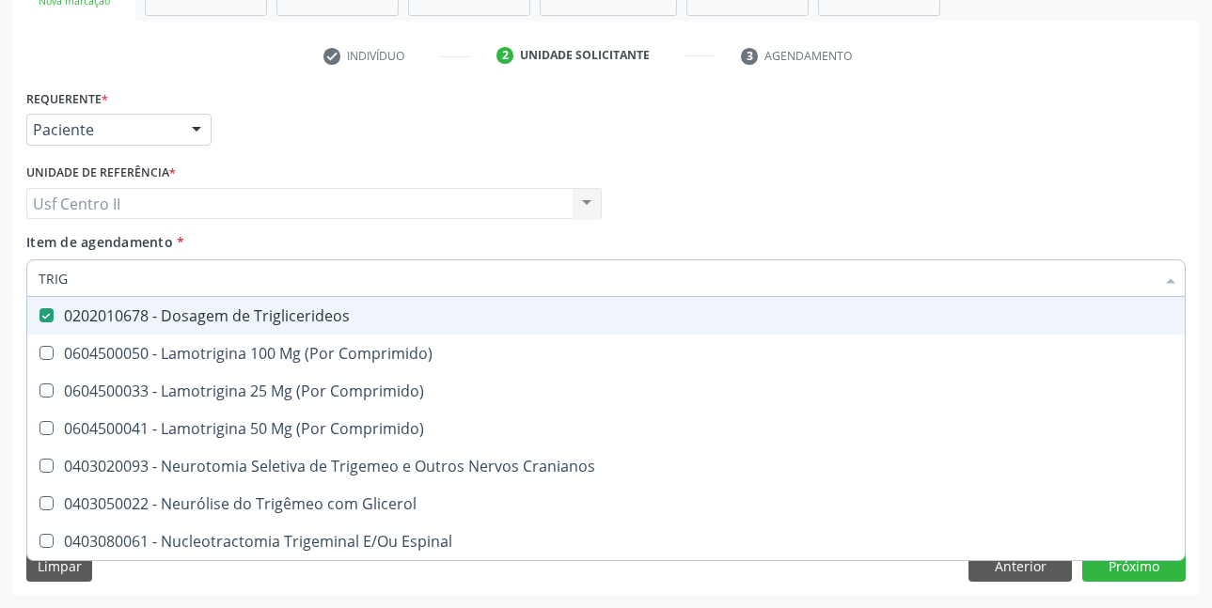
type input "TRI"
checkbox Triglicerideos "false"
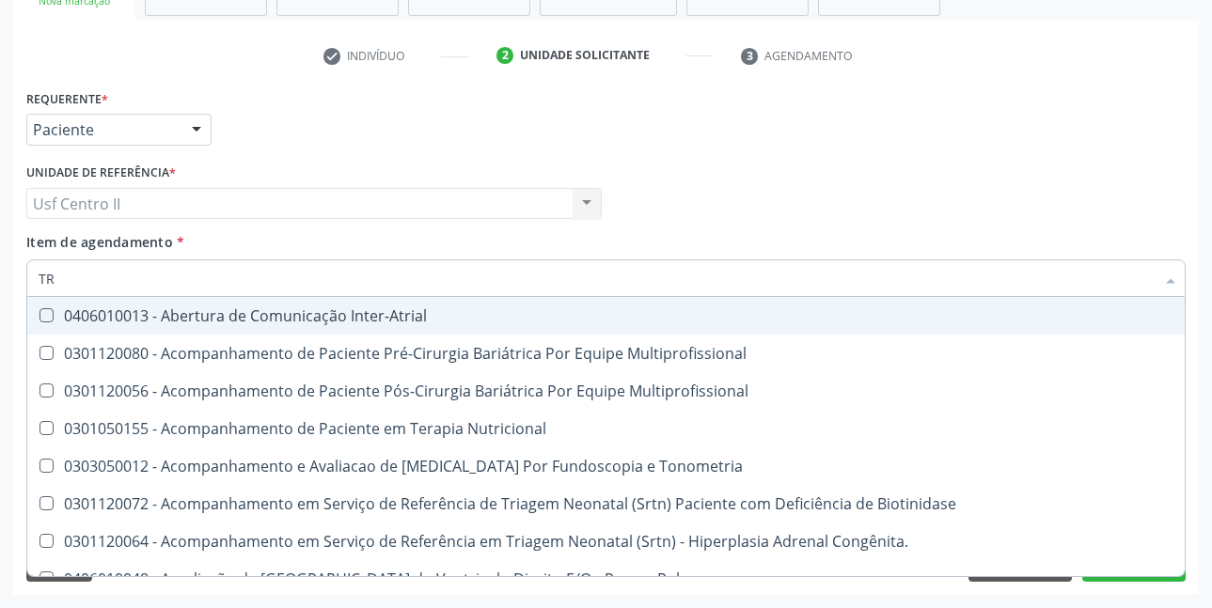
type input "T"
checkbox Triglicerideos "false"
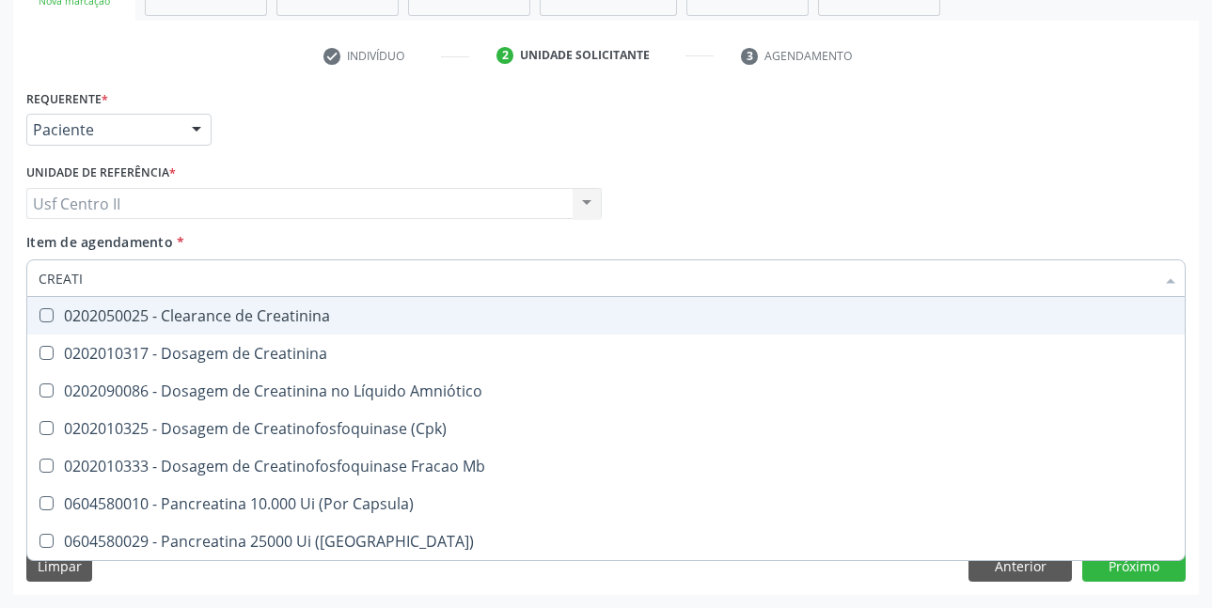
type input "CREATIN"
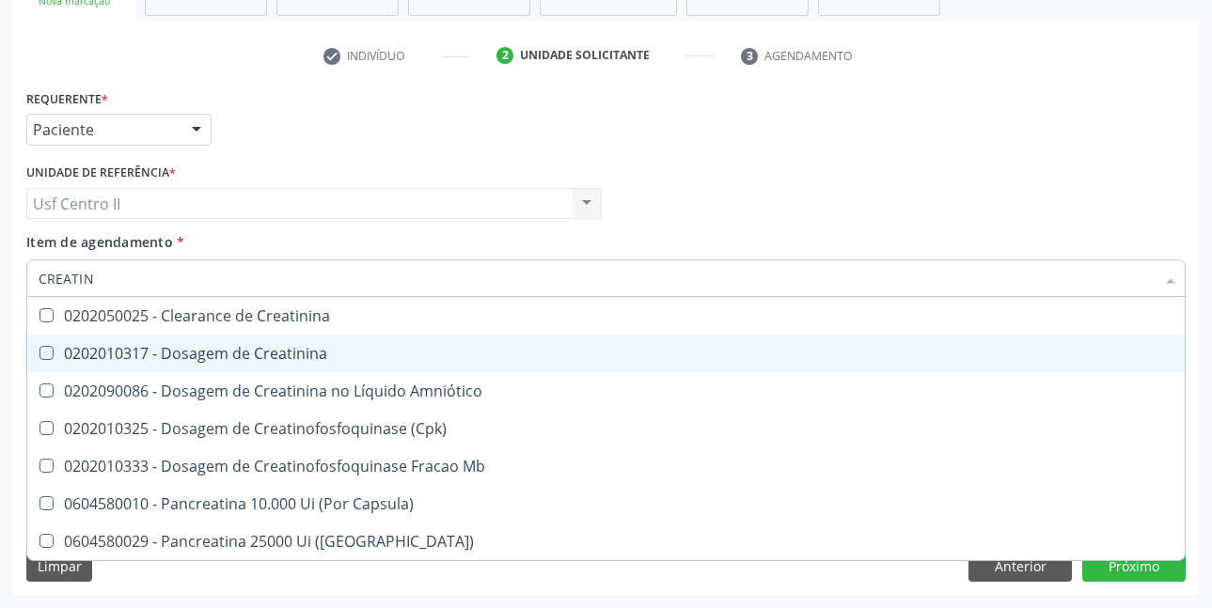
click at [225, 352] on div "0202010317 - Dosagem de Creatinina" at bounding box center [606, 353] width 1135 height 15
checkbox Creatinina "true"
type input "CREAT"
checkbox Creatinina "false"
checkbox \(Cpk\) "true"
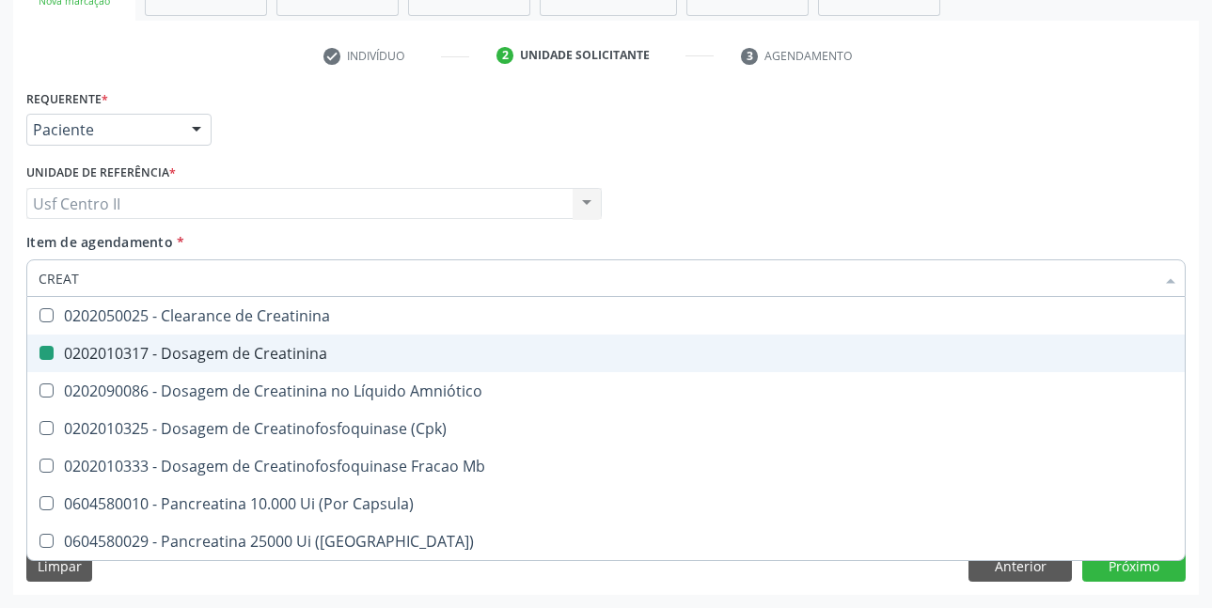
type input "CREA"
checkbox \(Cpk\) "false"
checkbox Capsula\) "true"
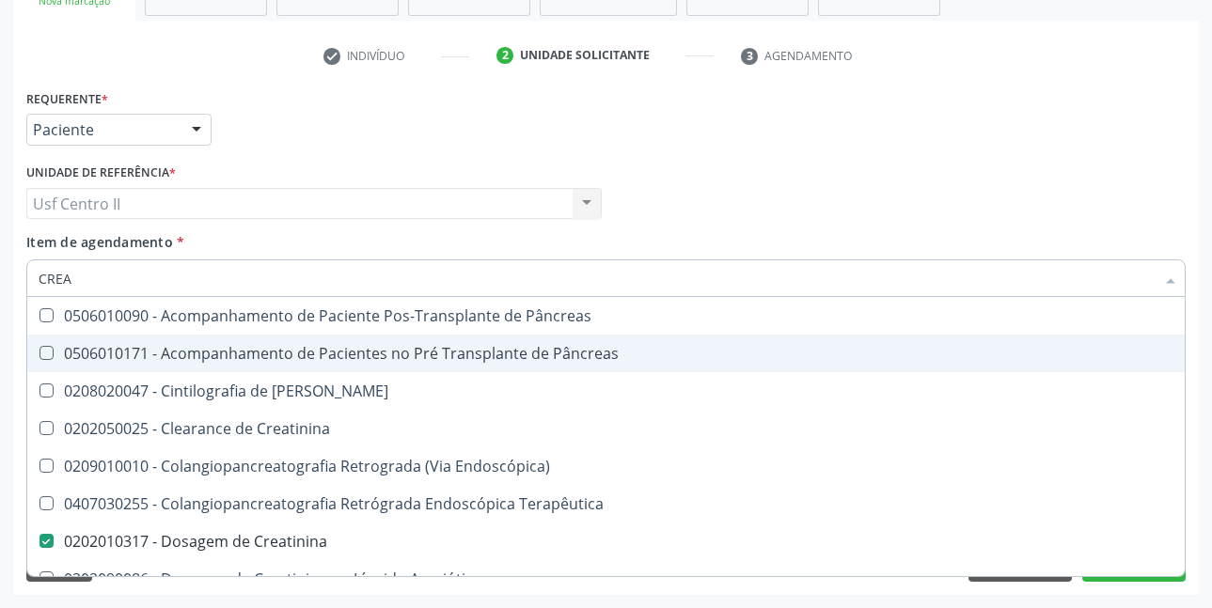
type input "CRE"
checkbox Creatinina "false"
checkbox Oncologia "true"
type input "CR"
checkbox Oncologia "false"
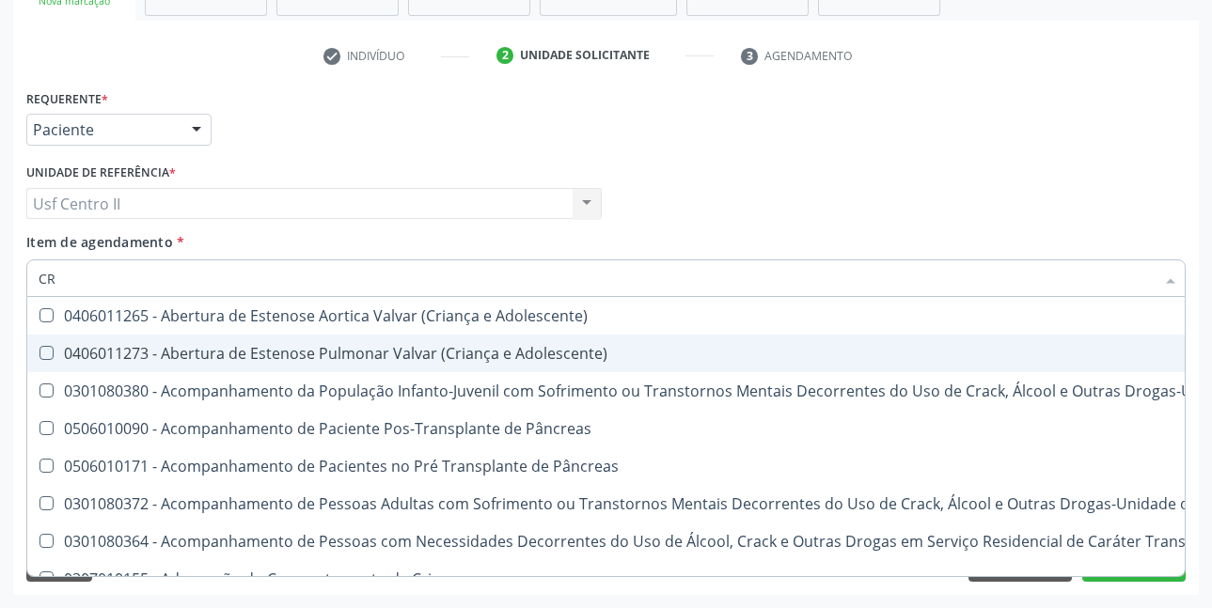
type input "C"
checkbox Creatinina "false"
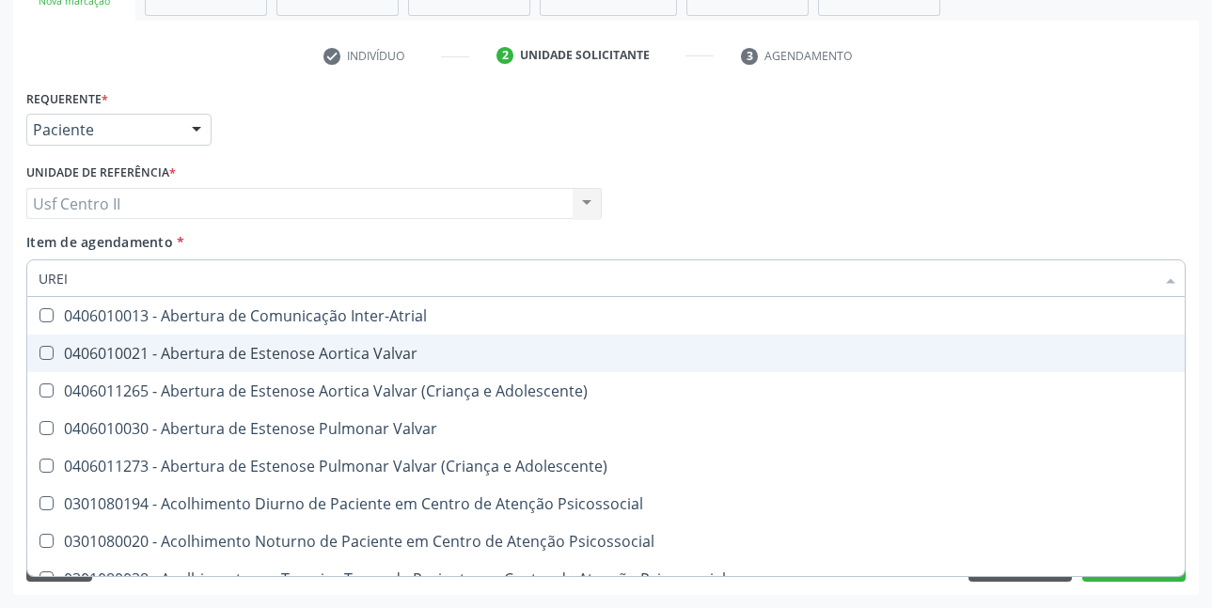
type input "UREIA"
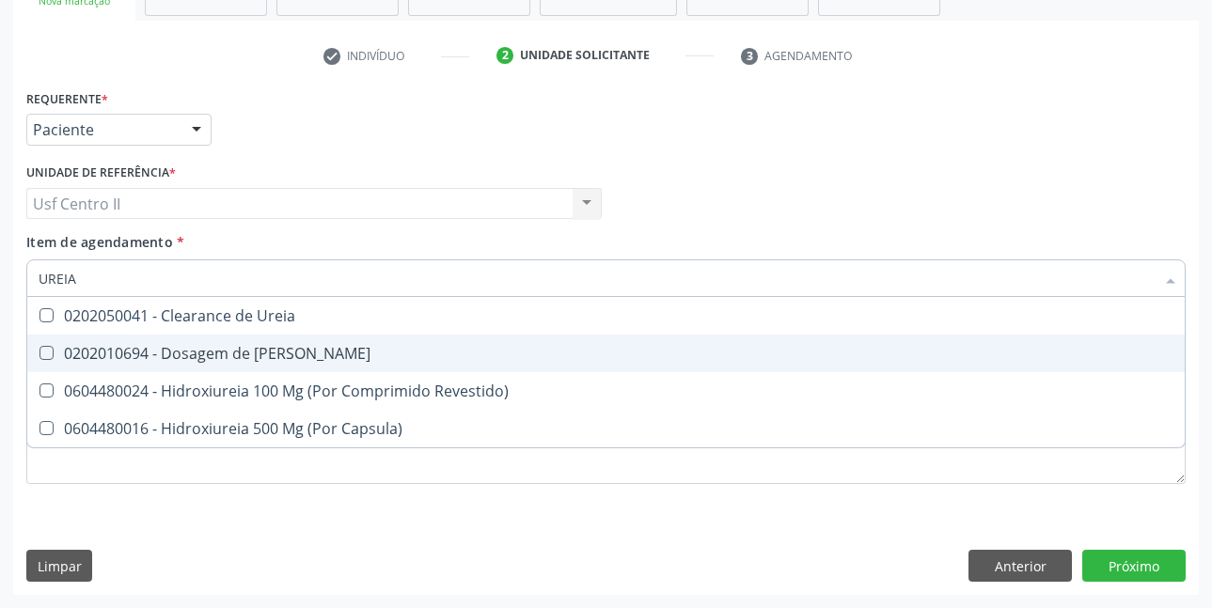
click at [225, 352] on div "0202010694 - Dosagem de [PERSON_NAME]" at bounding box center [606, 353] width 1135 height 15
checkbox Ureia "true"
type input "URE"
checkbox Ureia "false"
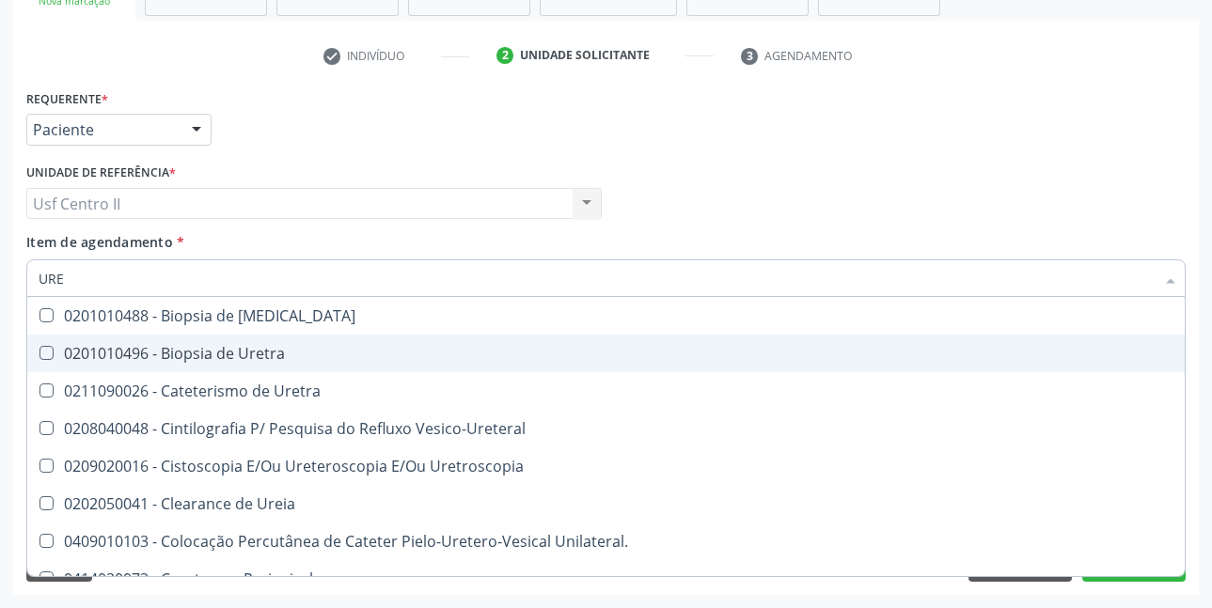
type input "UR"
checkbox Ureia "false"
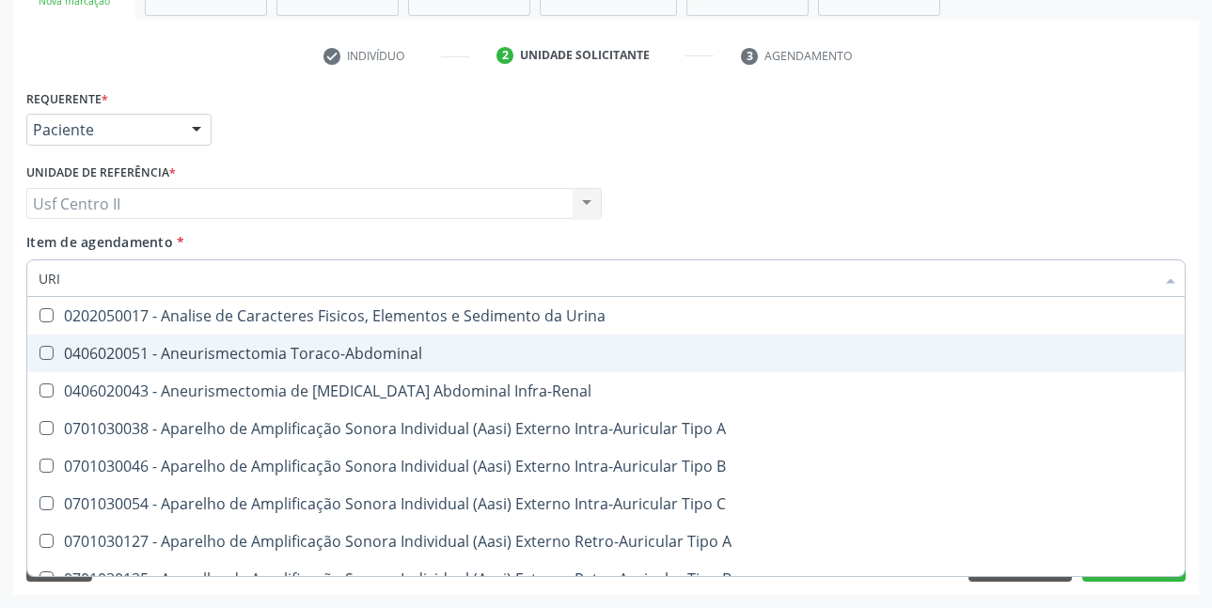
type input "URIN"
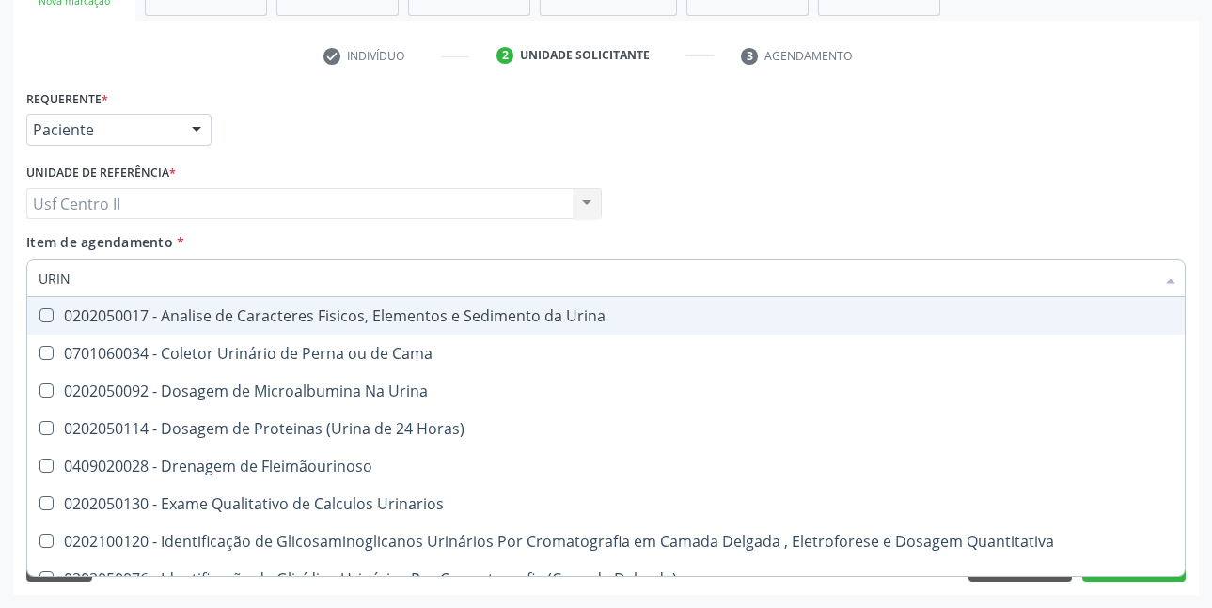
click at [322, 308] on div "0202050017 - Analise de Caracteres Fisicos, Elementos e Sedimento da Urina" at bounding box center [606, 315] width 1135 height 15
checkbox Urina "true"
type input "U"
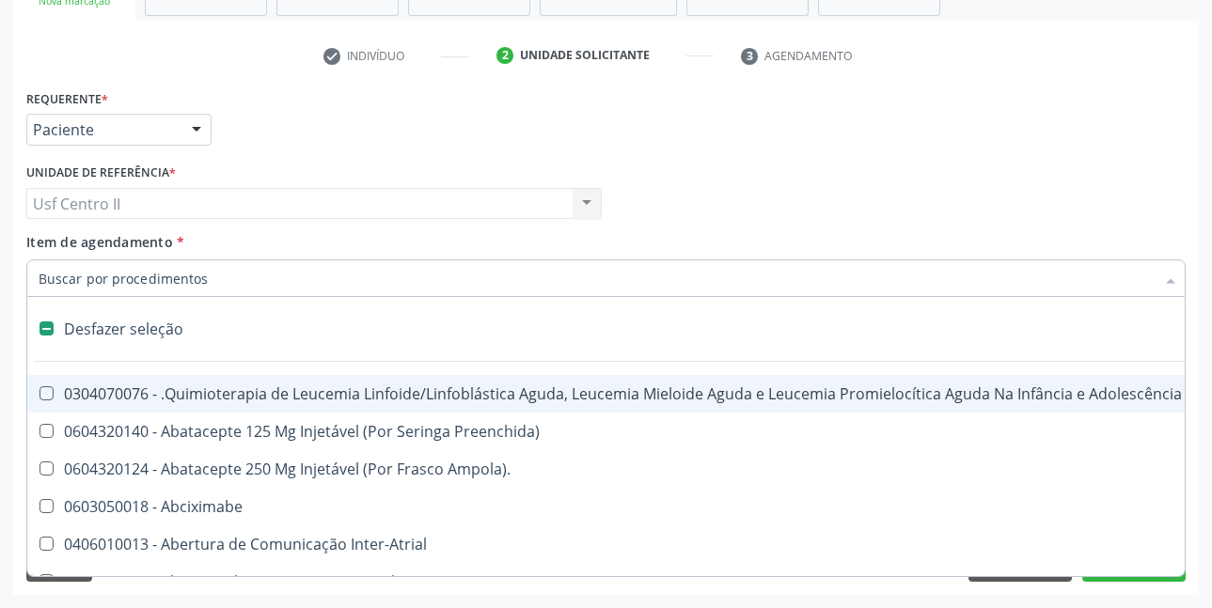
checkbox Manutenção "false"
checkbox Capsula\) "false"
type input "C"
checkbox Punho "true"
checkbox Urina "false"
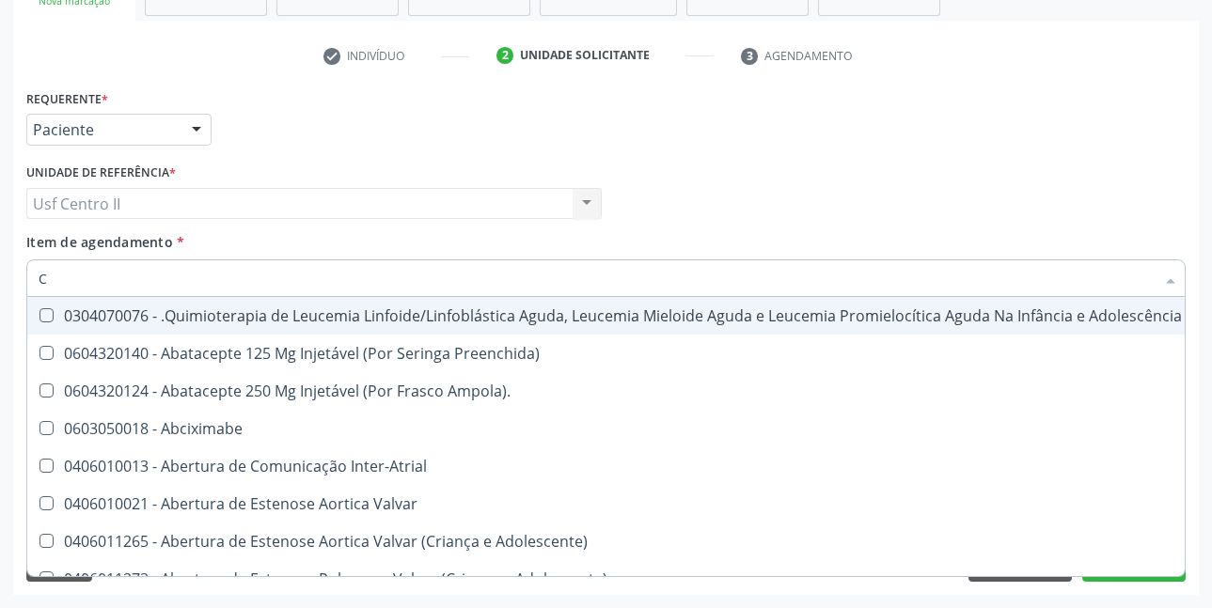
type input "CO"
checkbox Injetável "true"
checkbox Urina "false"
checkbox Tempo "true"
type input "COL"
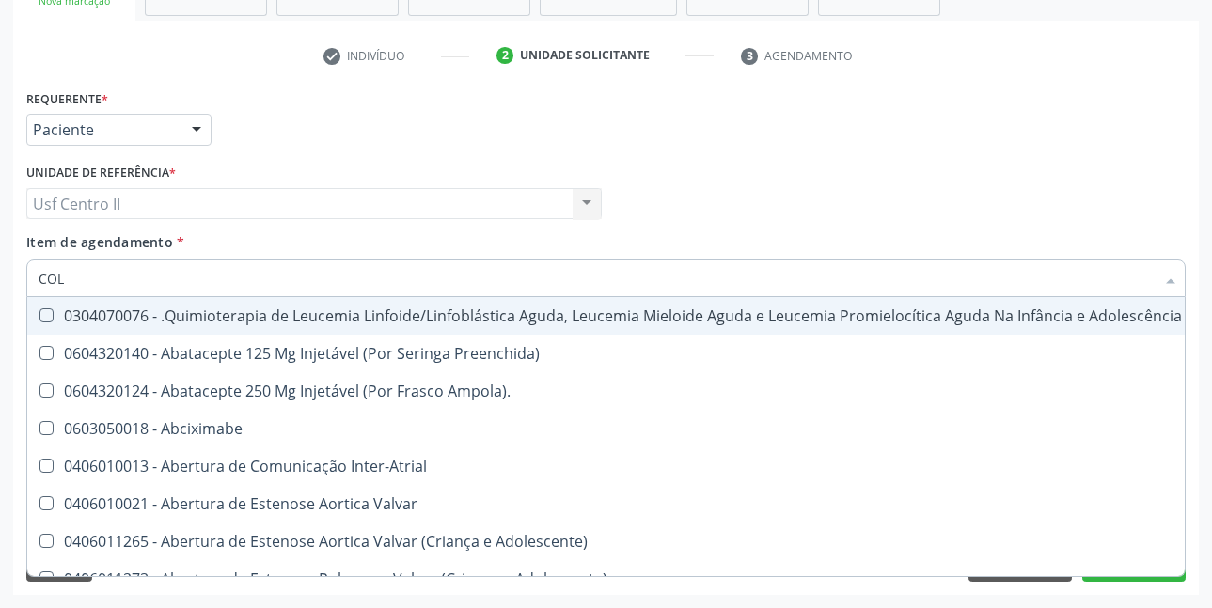
checkbox Injetável "false"
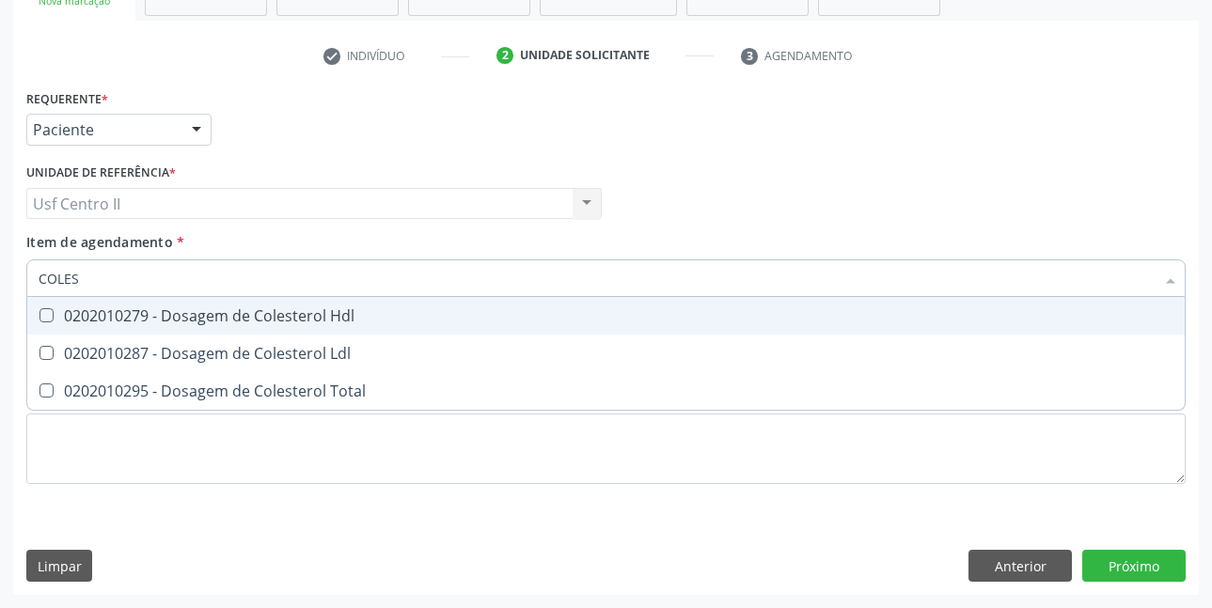
type input "COLEST"
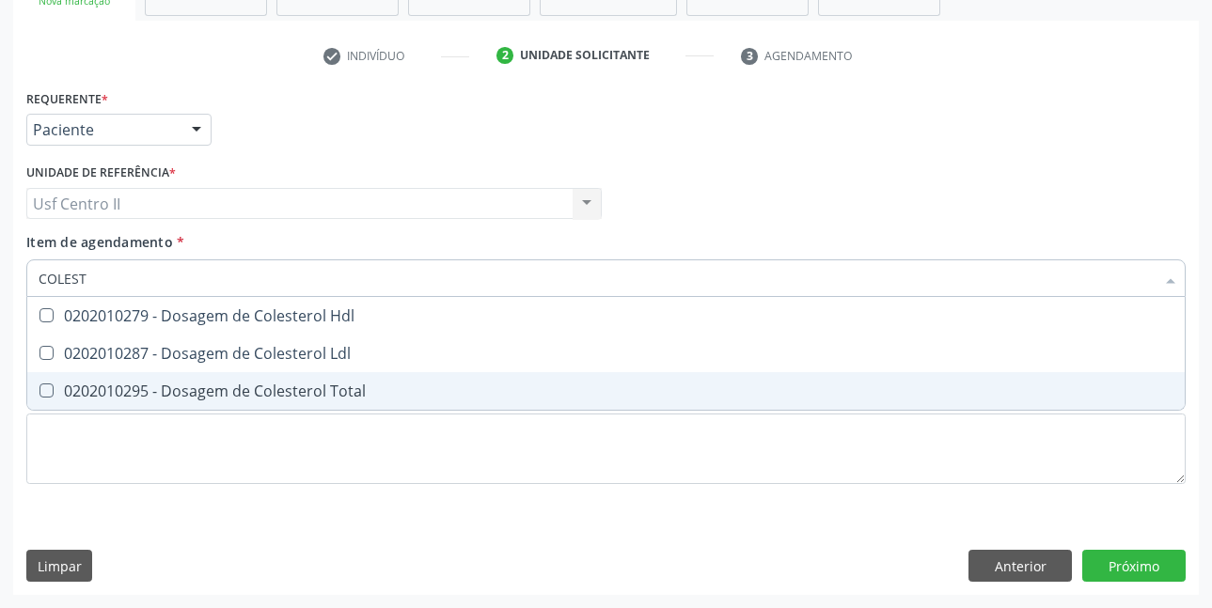
click at [335, 389] on div "0202010295 - Dosagem de Colesterol Total" at bounding box center [606, 391] width 1135 height 15
checkbox Total "true"
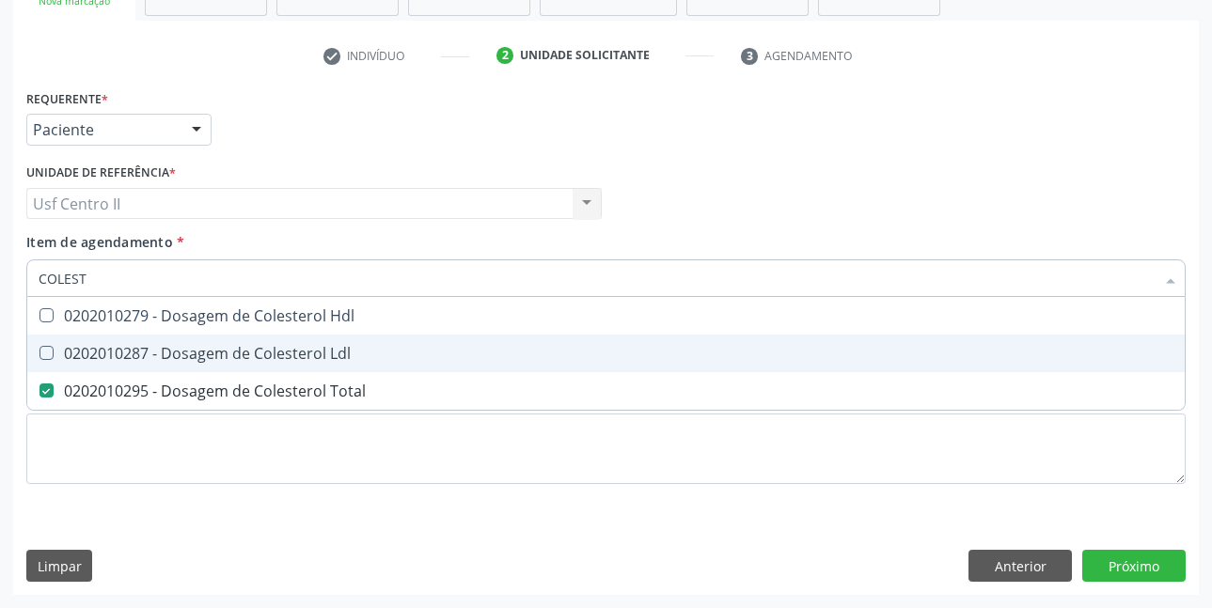
click at [338, 355] on div "0202010287 - Dosagem de Colesterol Ldl" at bounding box center [606, 353] width 1135 height 15
checkbox Ldl "true"
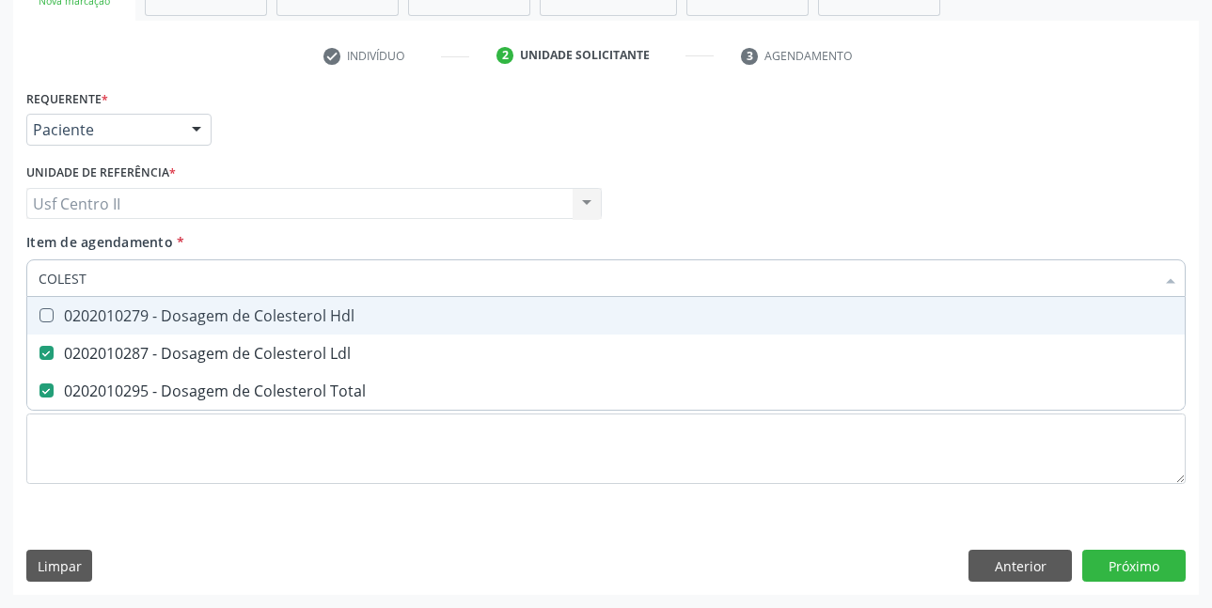
click at [351, 318] on div "0202010279 - Dosagem de Colesterol Hdl" at bounding box center [606, 315] width 1135 height 15
checkbox Hdl "true"
type input "COLE"
checkbox Hdl "false"
checkbox Ldl "false"
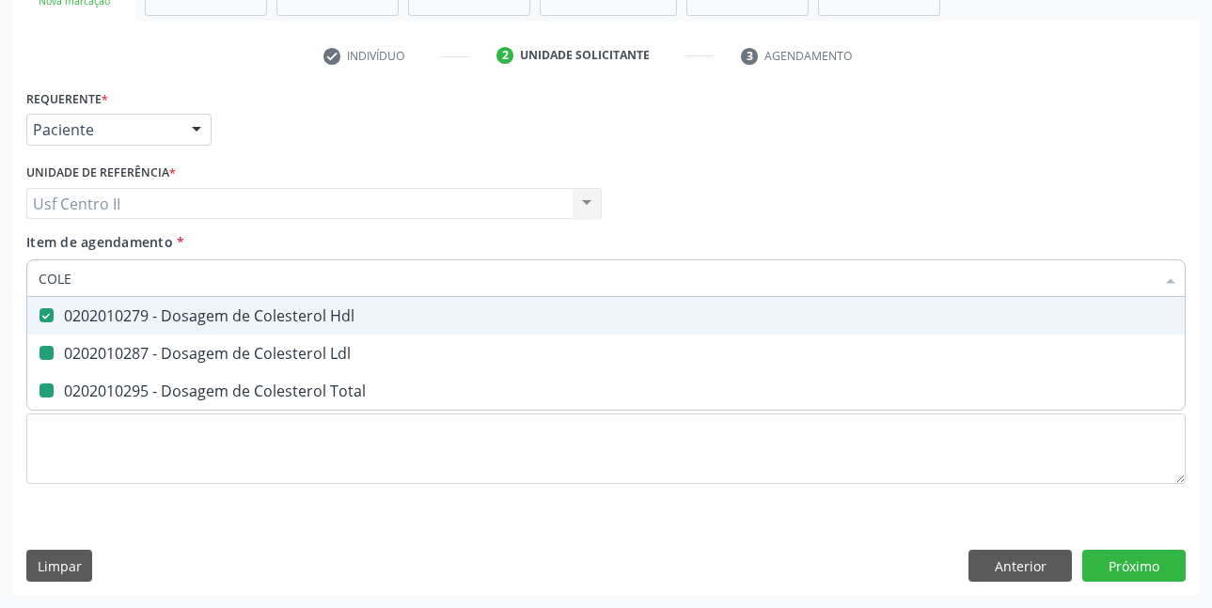
checkbox Total "false"
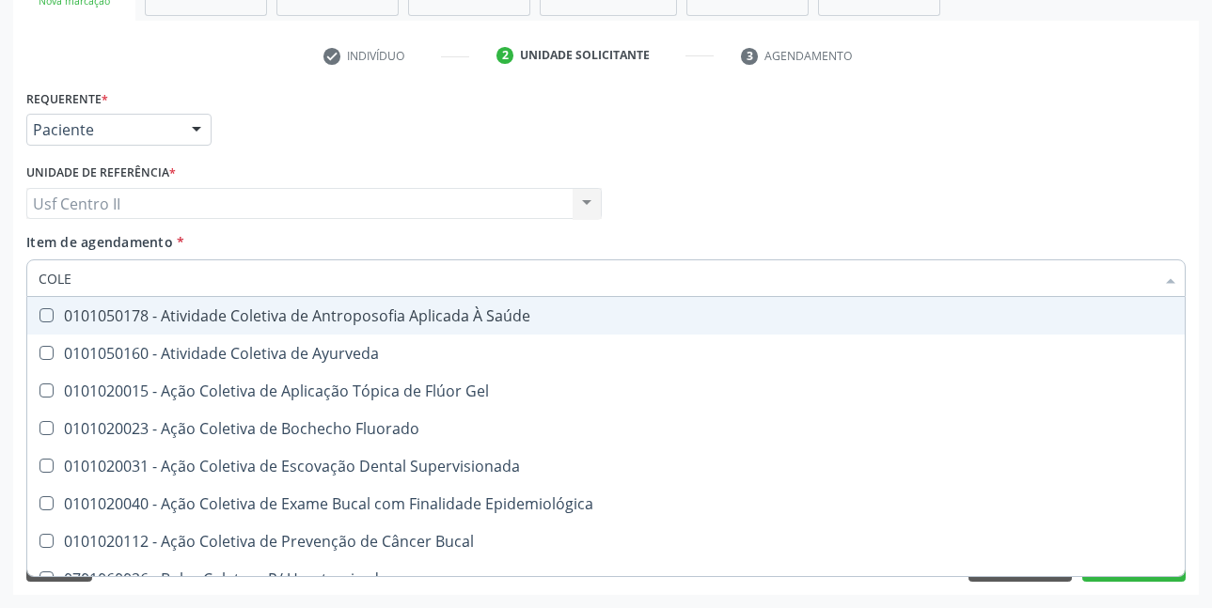
type input "COL"
checkbox Hdl "false"
checkbox Ldl "false"
checkbox Total "false"
type input "C"
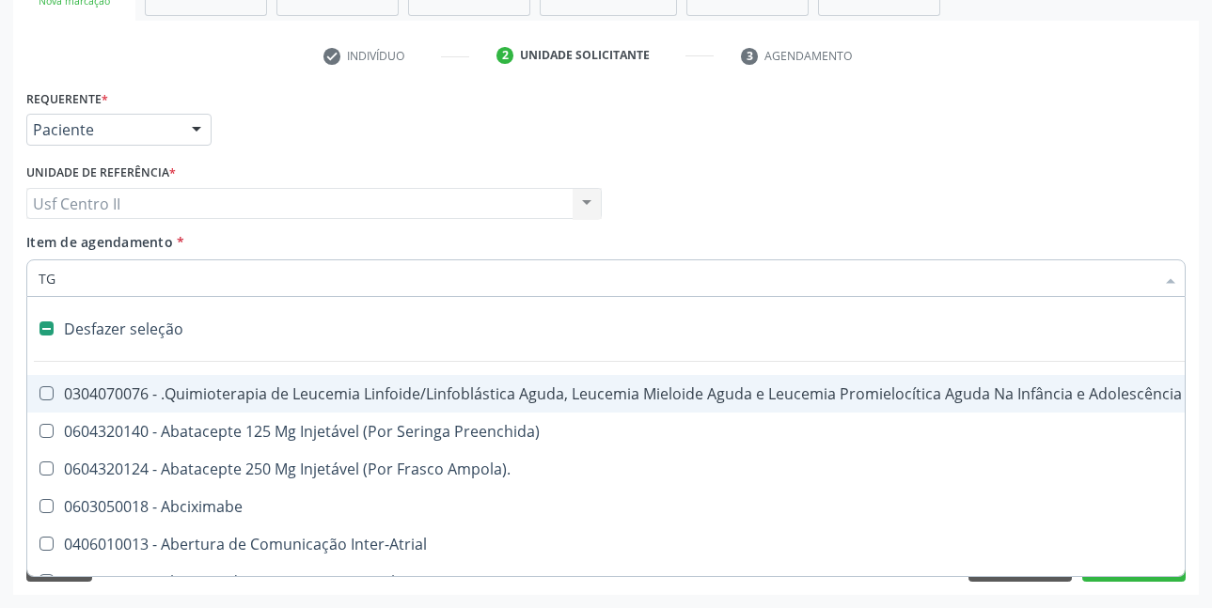
type input "TGO"
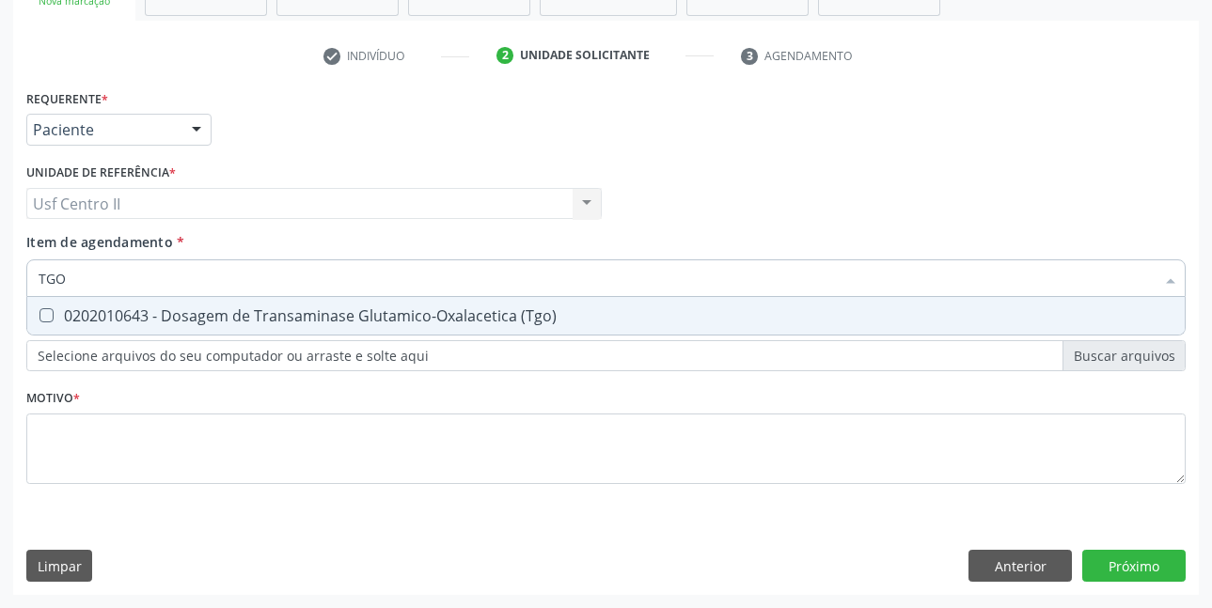
click at [351, 318] on div "0202010643 - Dosagem de Transaminase Glutamico-Oxalacetica (Tgo)" at bounding box center [606, 315] width 1135 height 15
checkbox \(Tgo\) "true"
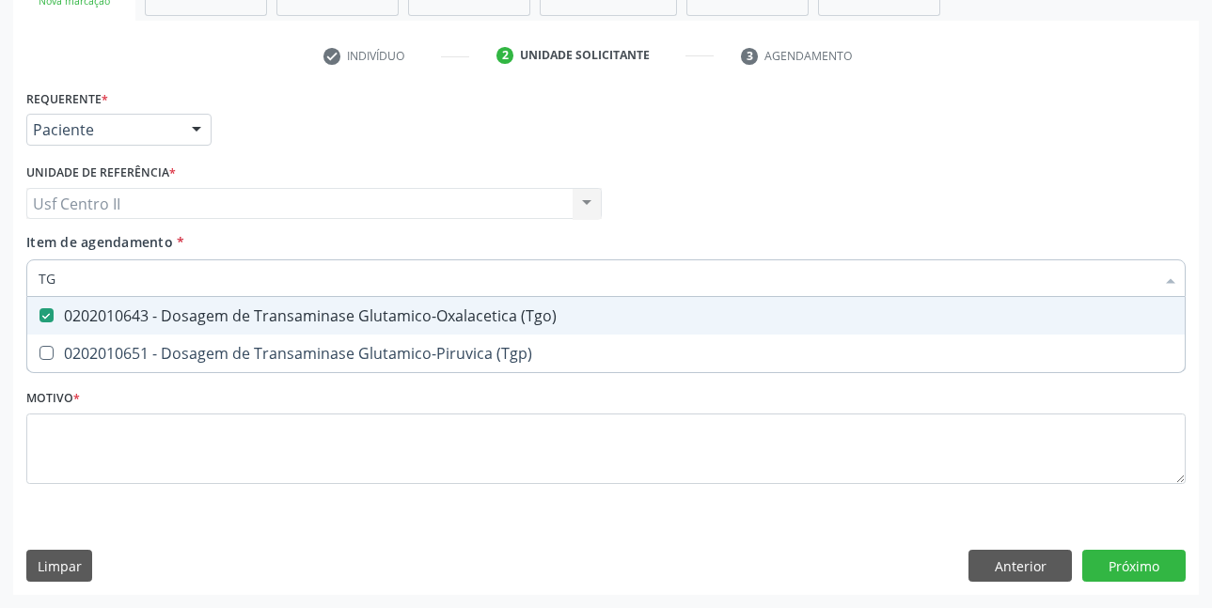
type input "TGP"
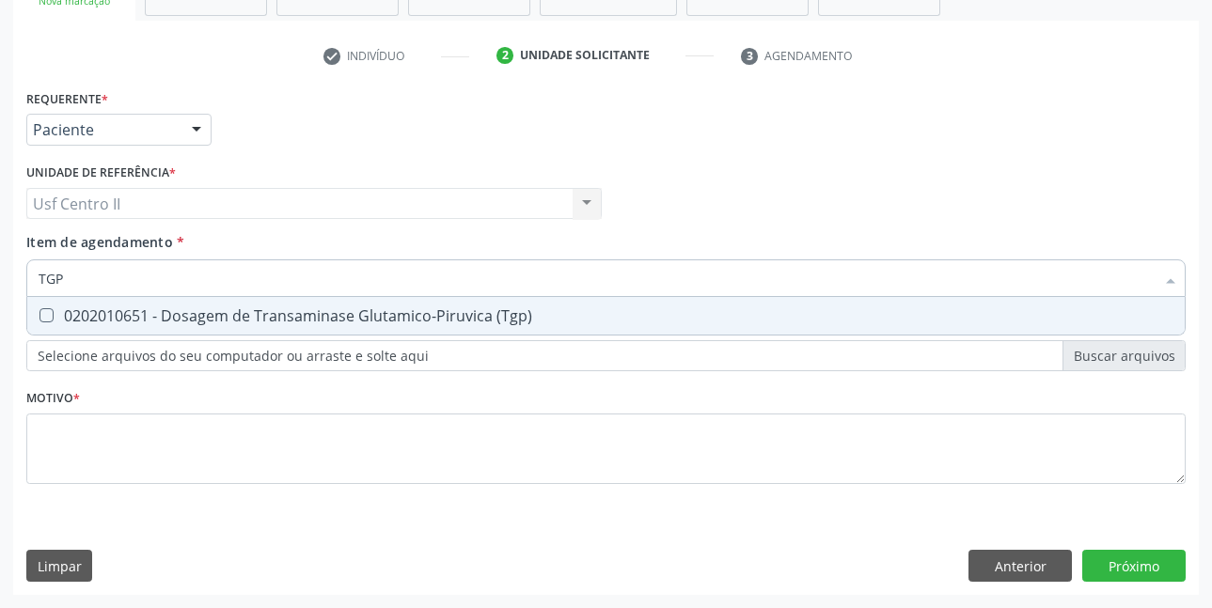
click at [351, 318] on div "0202010651 - Dosagem de Transaminase Glutamico-Piruvica (Tgp)" at bounding box center [606, 315] width 1135 height 15
checkbox \(Tgp\) "true"
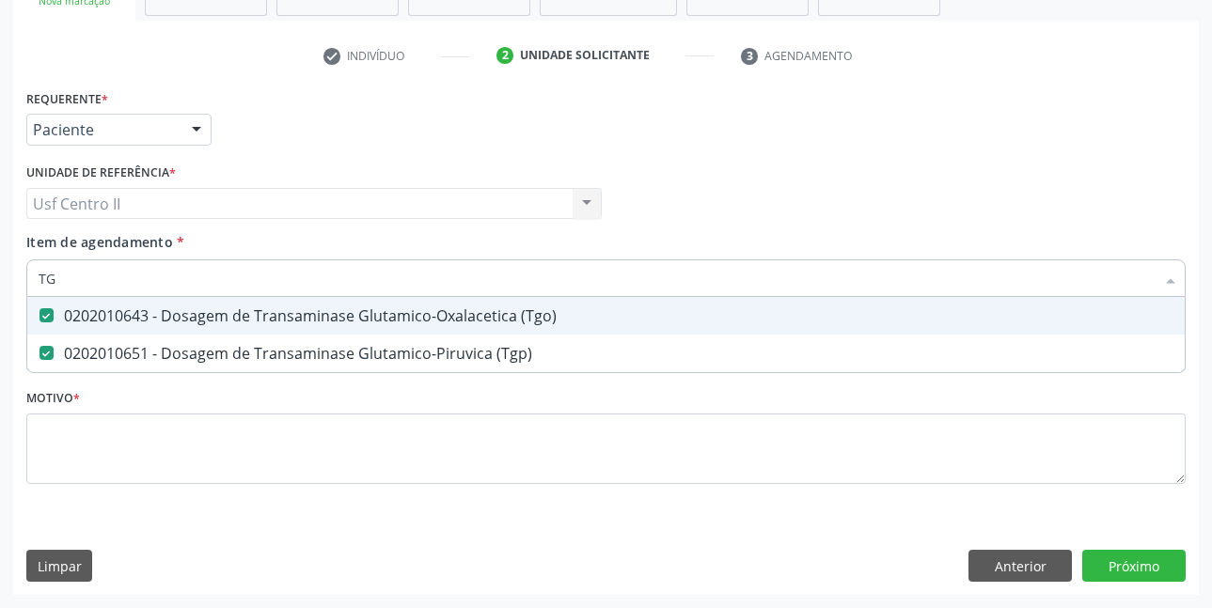
type input "T"
checkbox \(Tgo\) "false"
checkbox \(Tgp\) "false"
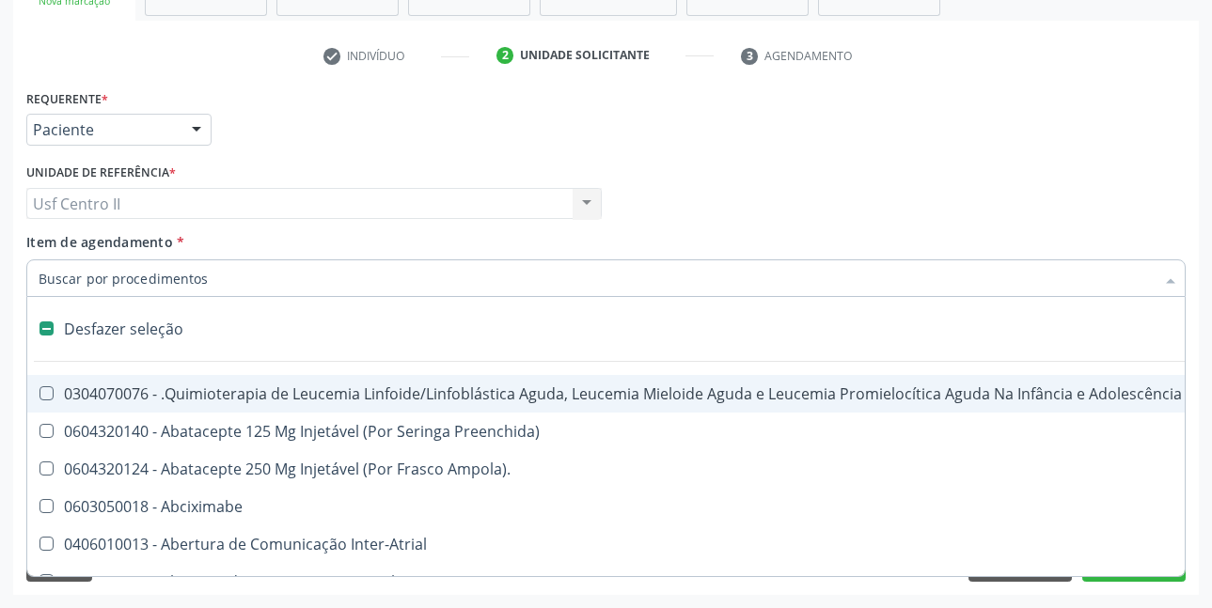
type input "H"
checkbox Urina "false"
checkbox A "true"
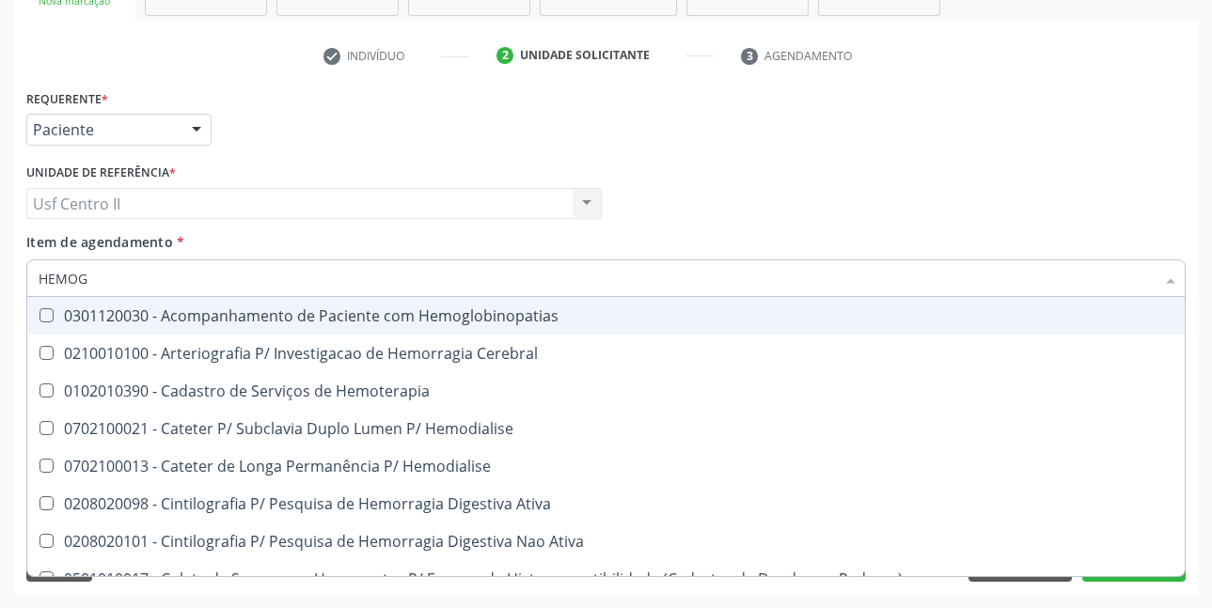
type input "HEMOGR"
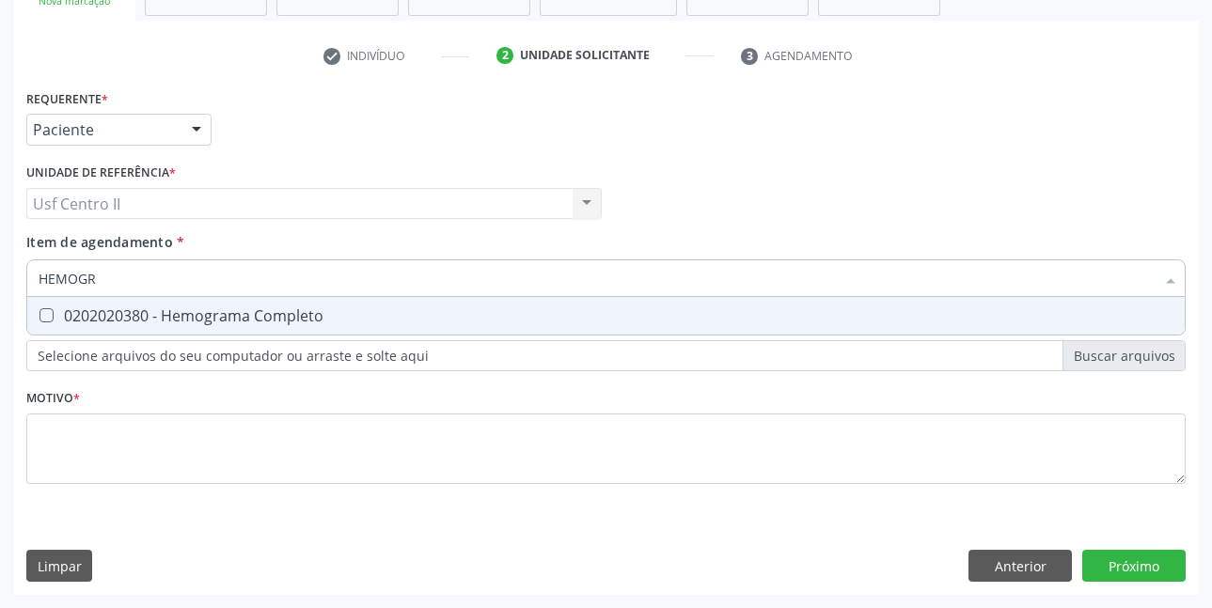
click at [351, 318] on div "0202020380 - Hemograma Completo" at bounding box center [606, 315] width 1135 height 15
checkbox Completo "true"
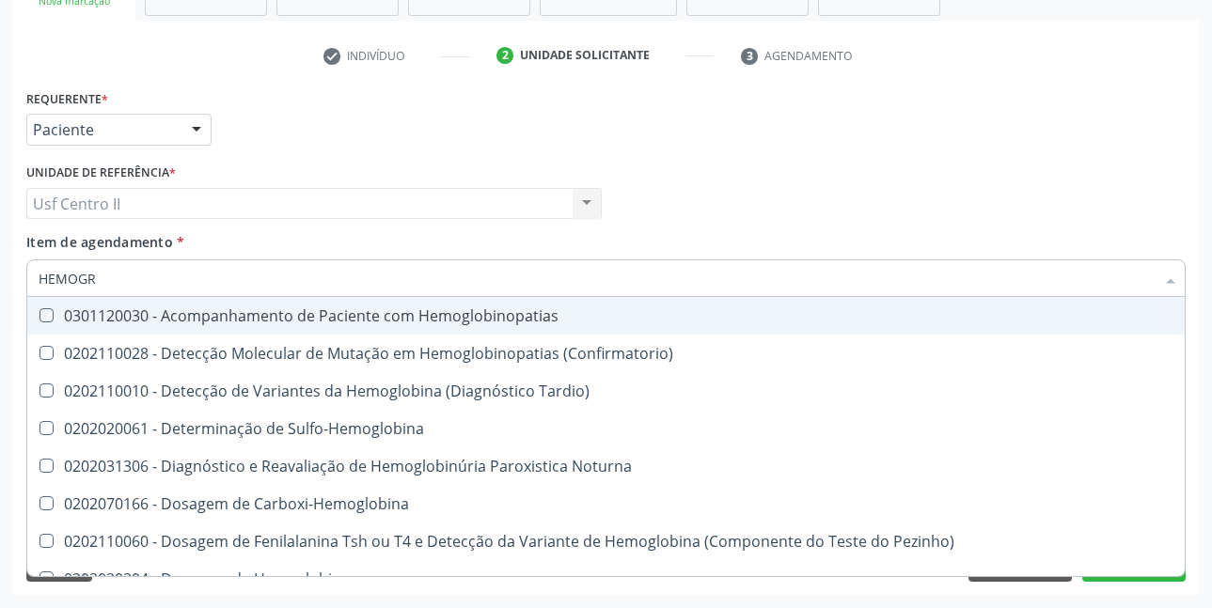
type input "HEMOG"
checkbox Hemoglobinopatias "false"
type input "HEMO"
checkbox Completo "false"
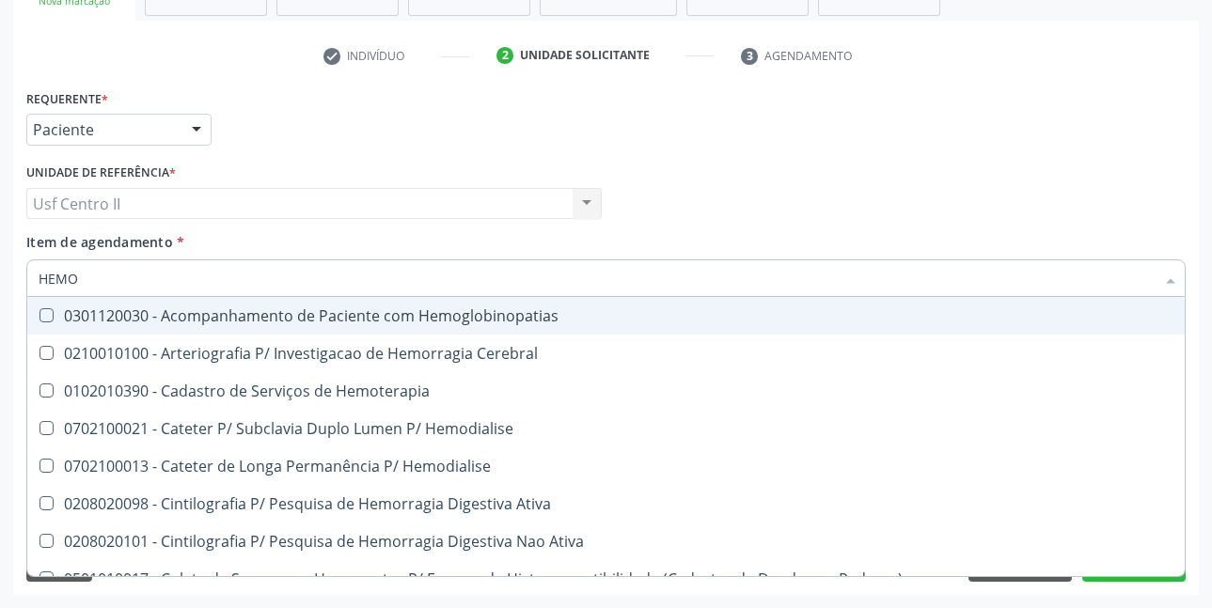
type input "HEM"
checkbox Completo "false"
checkbox Elástica "true"
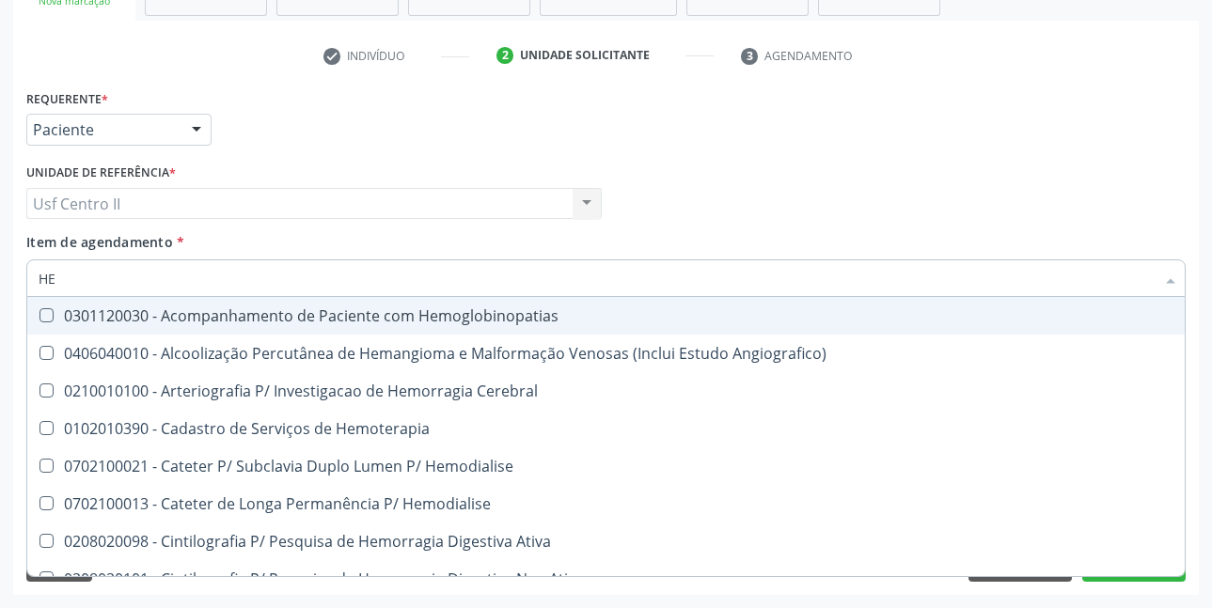
type input "H"
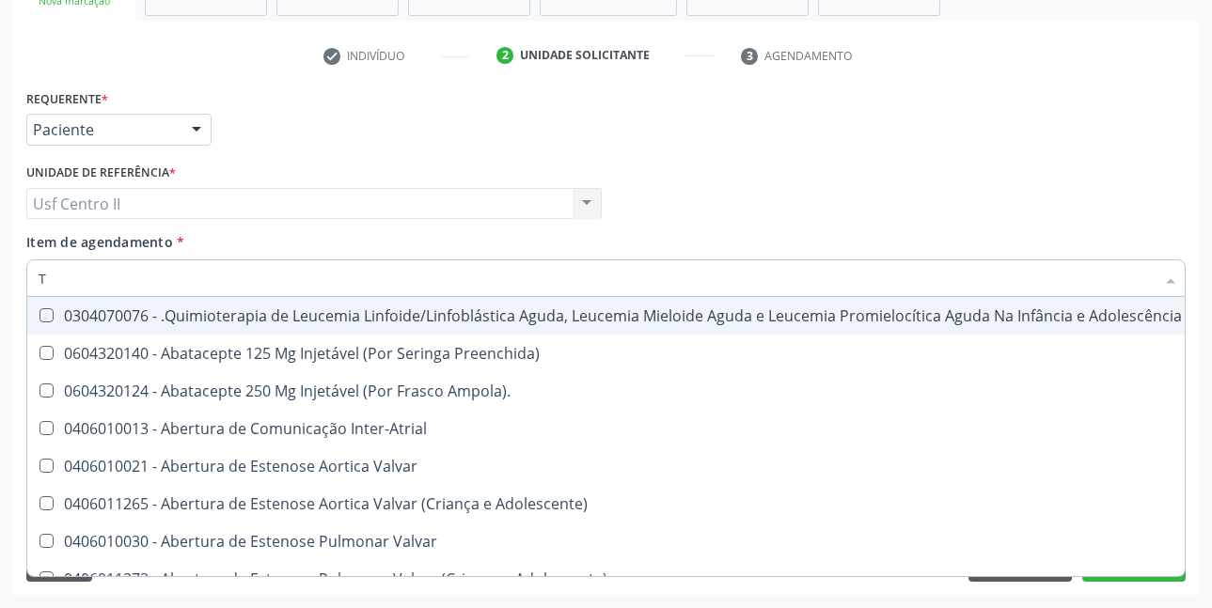
type input "T4"
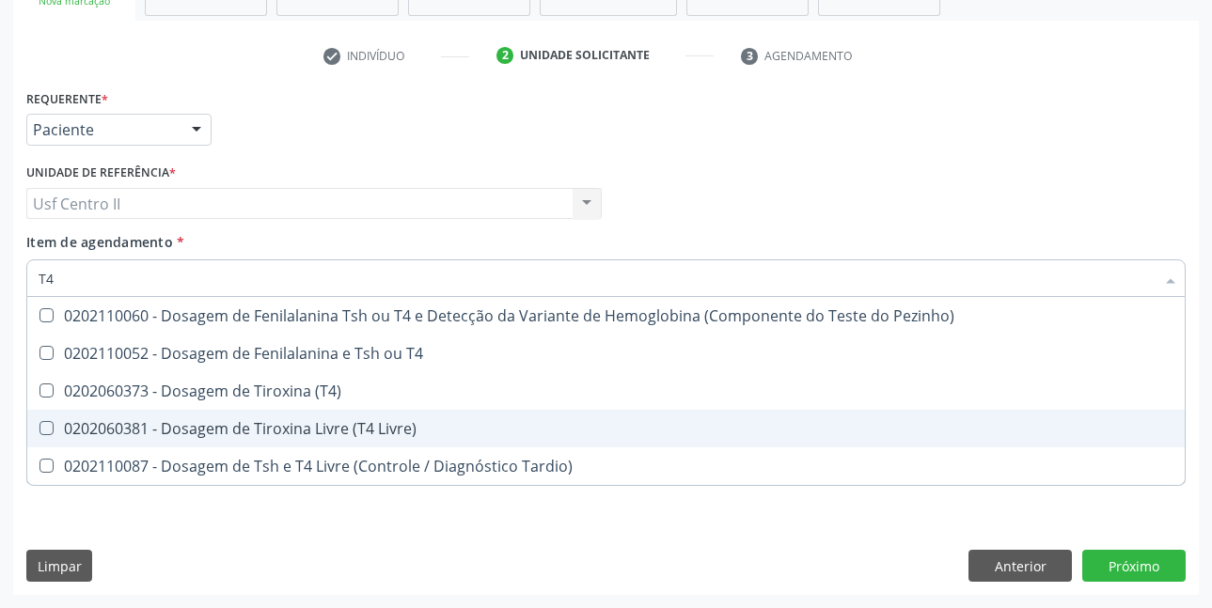
click at [350, 427] on div "0202060381 - Dosagem de Tiroxina Livre (T4 Livre)" at bounding box center [606, 428] width 1135 height 15
checkbox Livre\) "true"
type input "T"
checkbox Livre\) "false"
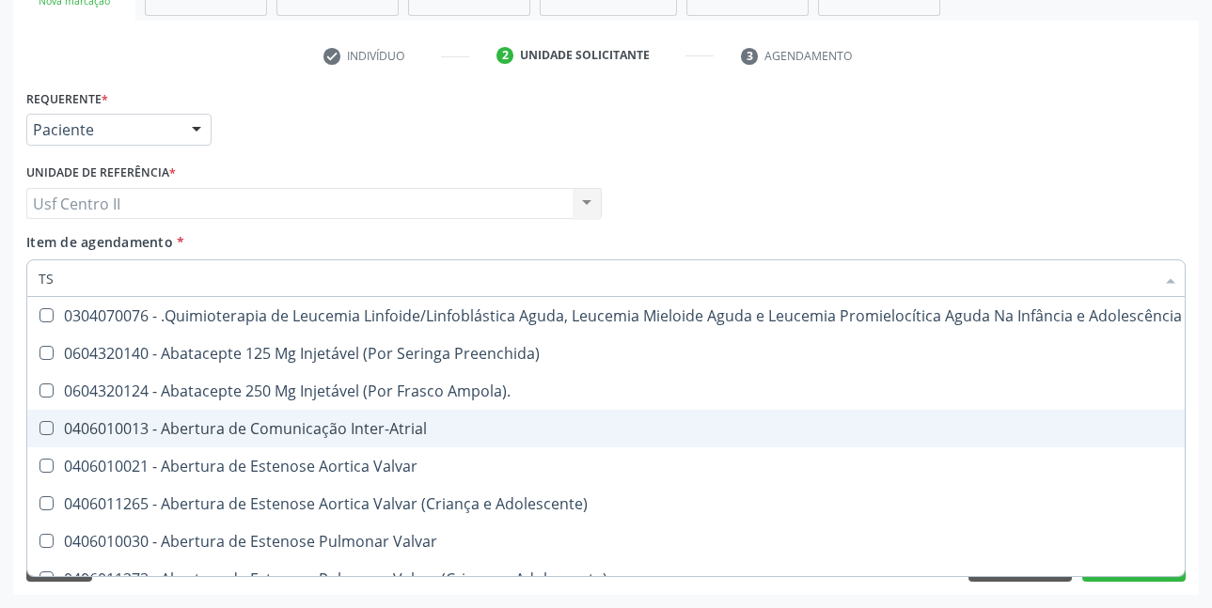
type input "TSH"
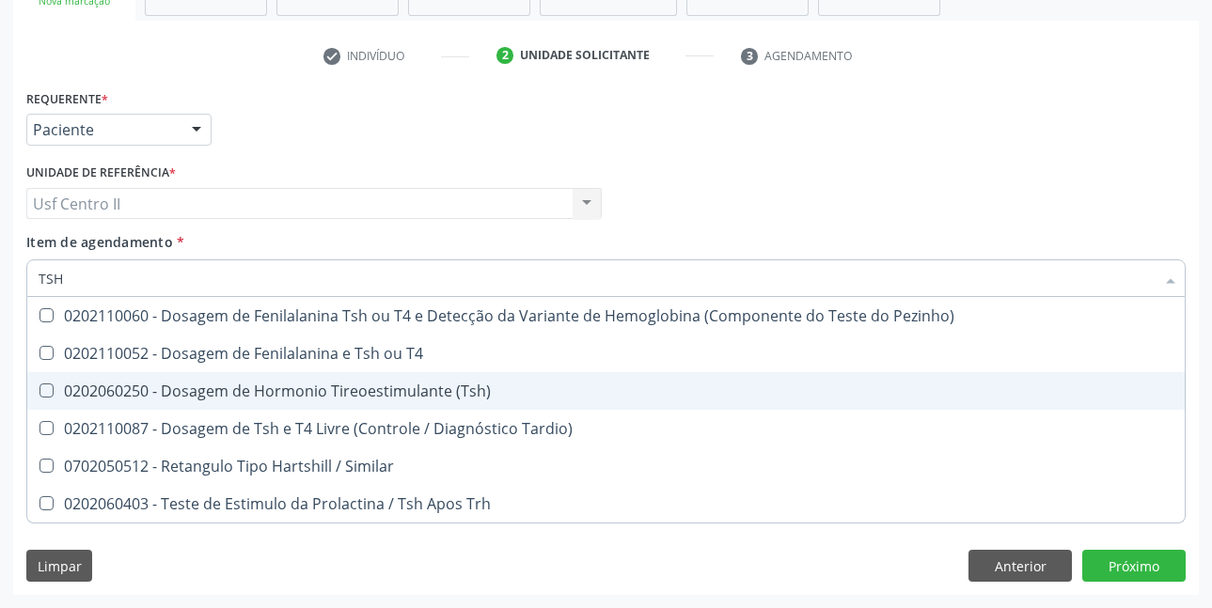
click at [379, 394] on div "0202060250 - Dosagem de Hormonio Tireoestimulante (Tsh)" at bounding box center [606, 391] width 1135 height 15
checkbox \(Tsh\) "true"
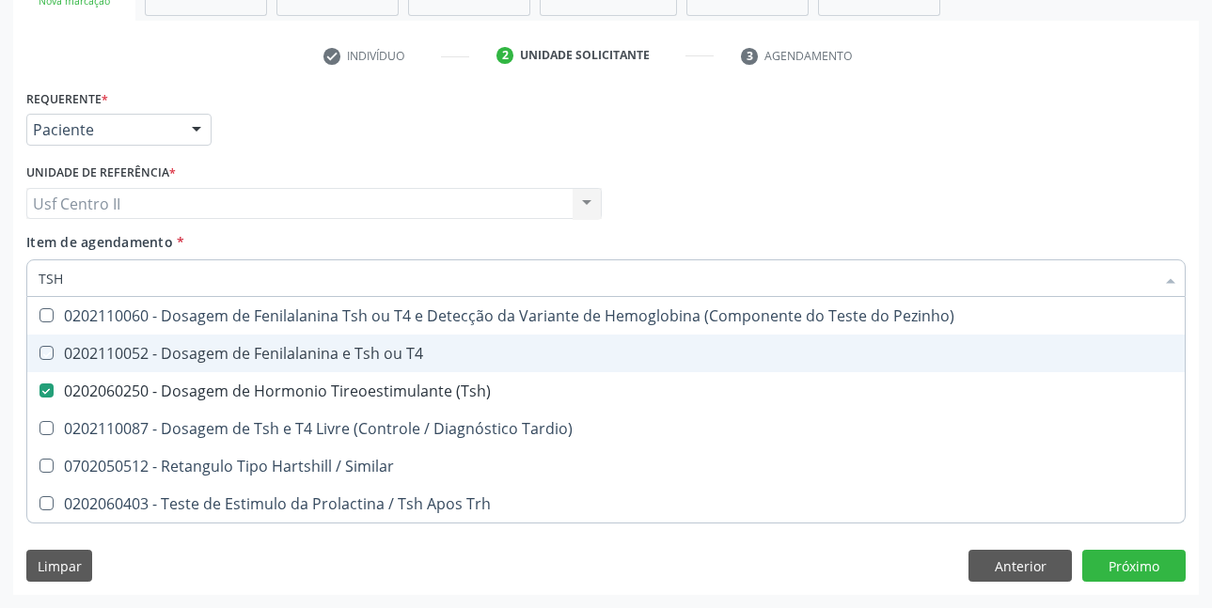
click at [900, 188] on div "Profissional Solicitante Por favor, selecione a Unidade de Atendimento primeiro…" at bounding box center [606, 195] width 1169 height 73
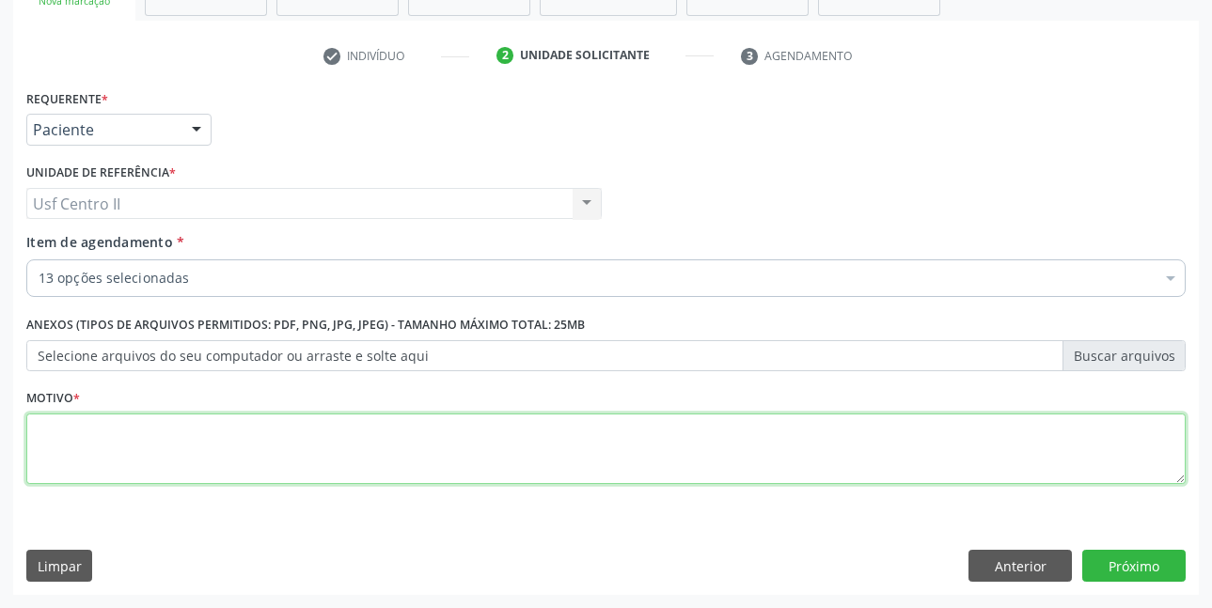
click at [341, 434] on textarea at bounding box center [605, 449] width 1159 height 71
type textarea "."
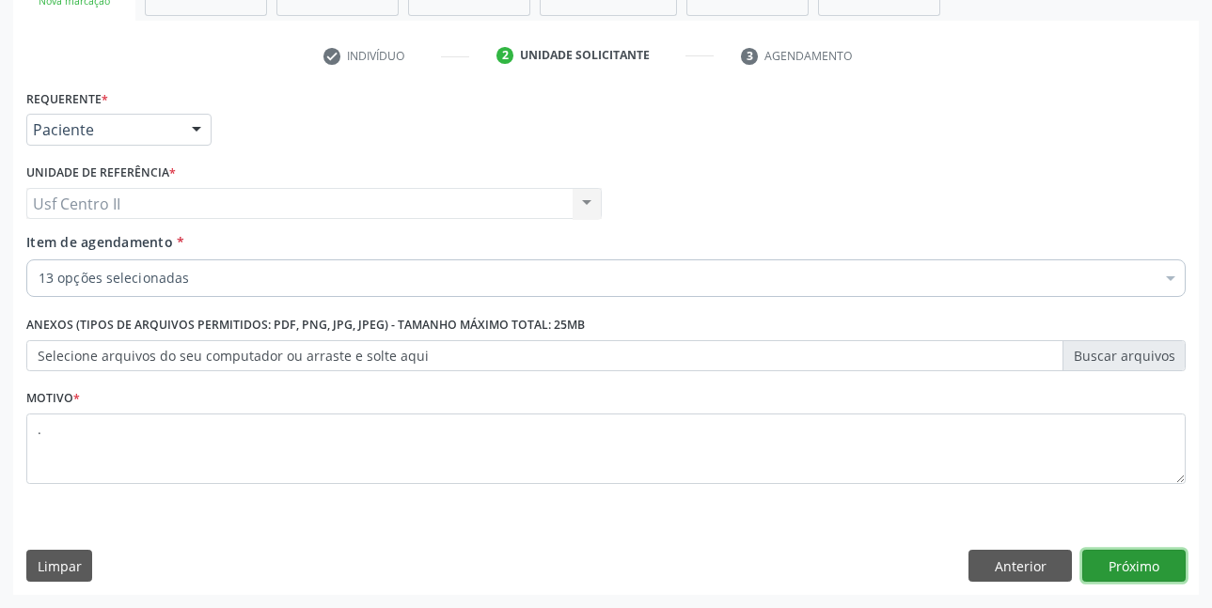
click at [1117, 556] on button "Próximo" at bounding box center [1133, 566] width 103 height 32
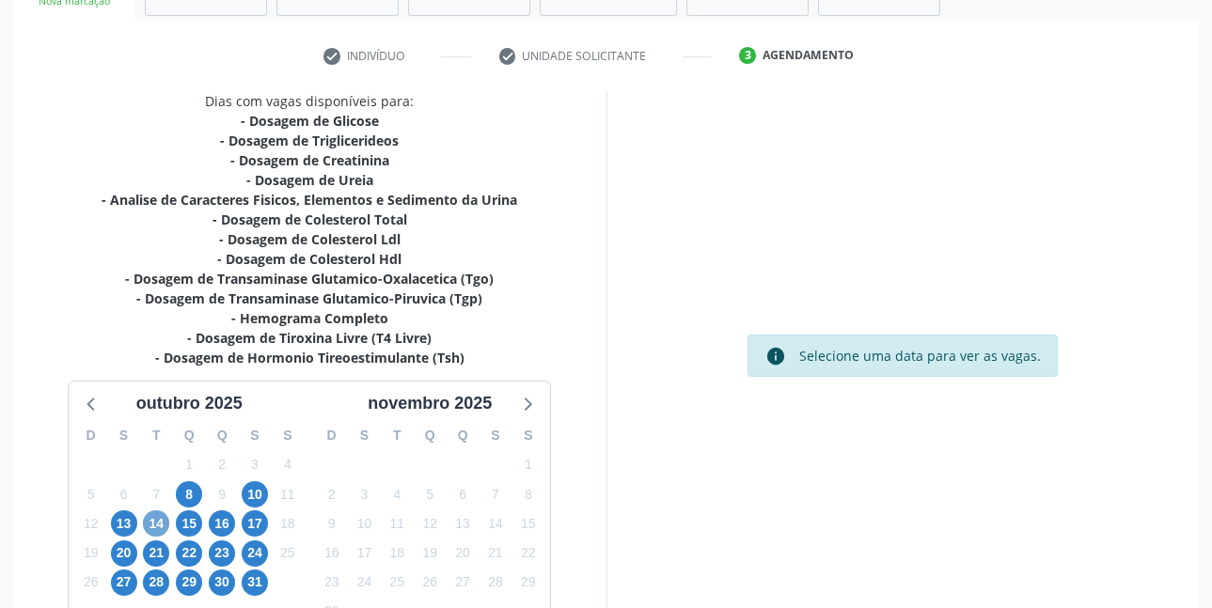
click at [159, 519] on span "14" at bounding box center [156, 524] width 26 height 26
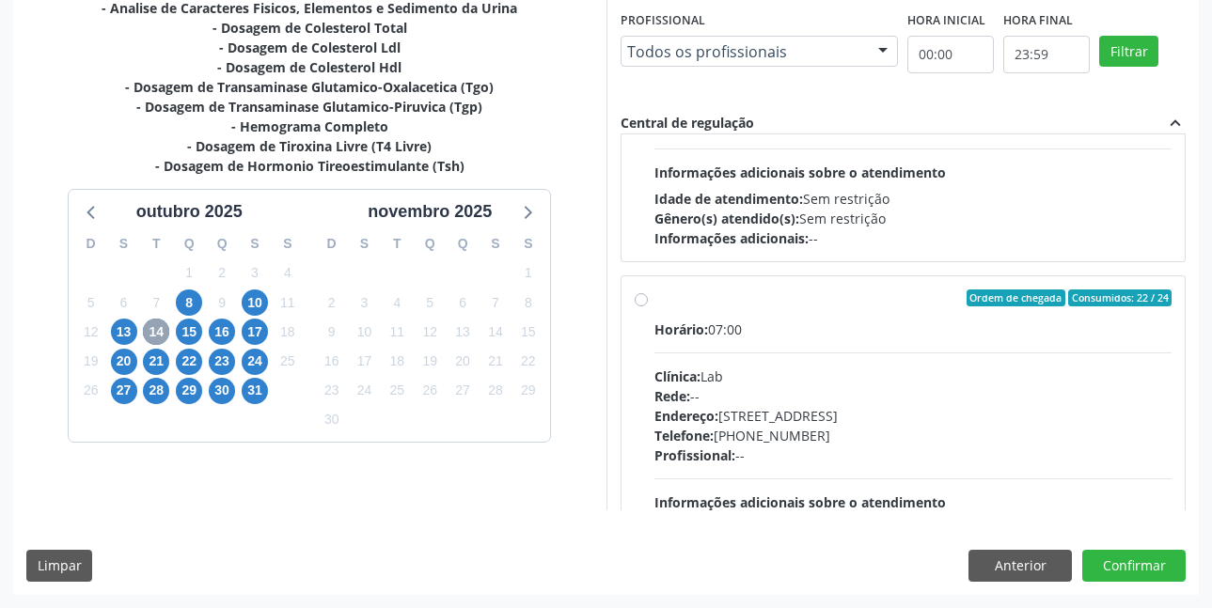
scroll to position [564, 0]
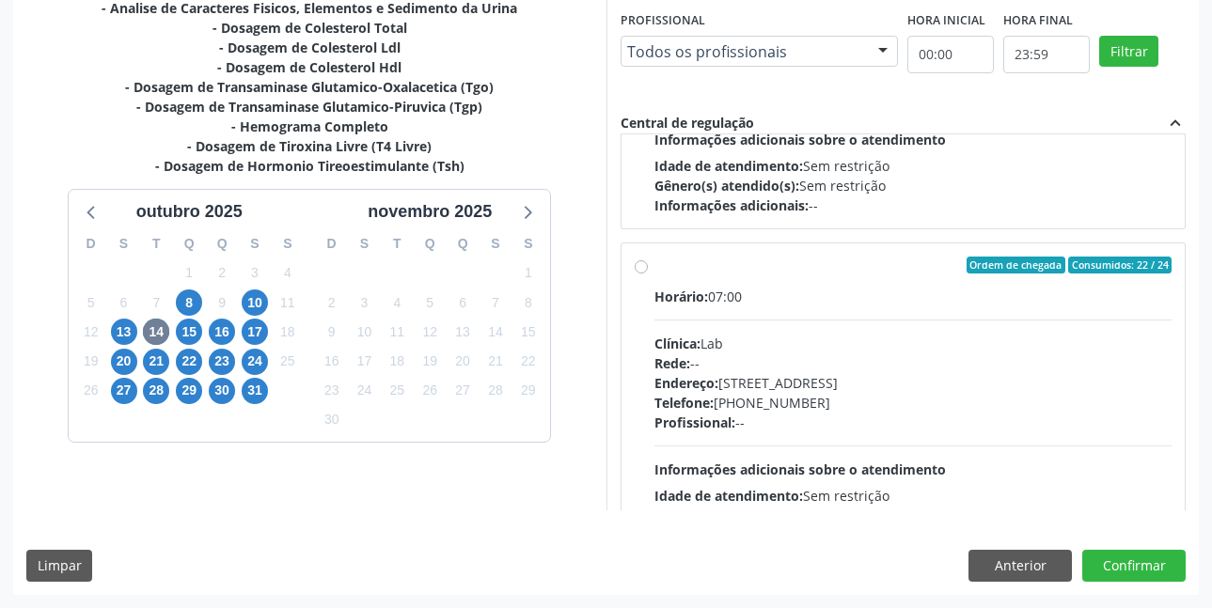
click at [654, 267] on label "Ordem de chegada Consumidos: 22 / 24 Horário: 07:00 Clínica: Lab Rede: -- Ender…" at bounding box center [913, 401] width 518 height 289
click at [642, 267] on input "Ordem de chegada Consumidos: 22 / 24 Horário: 07:00 Clínica: Lab Rede: -- Ender…" at bounding box center [641, 265] width 13 height 17
radio input "true"
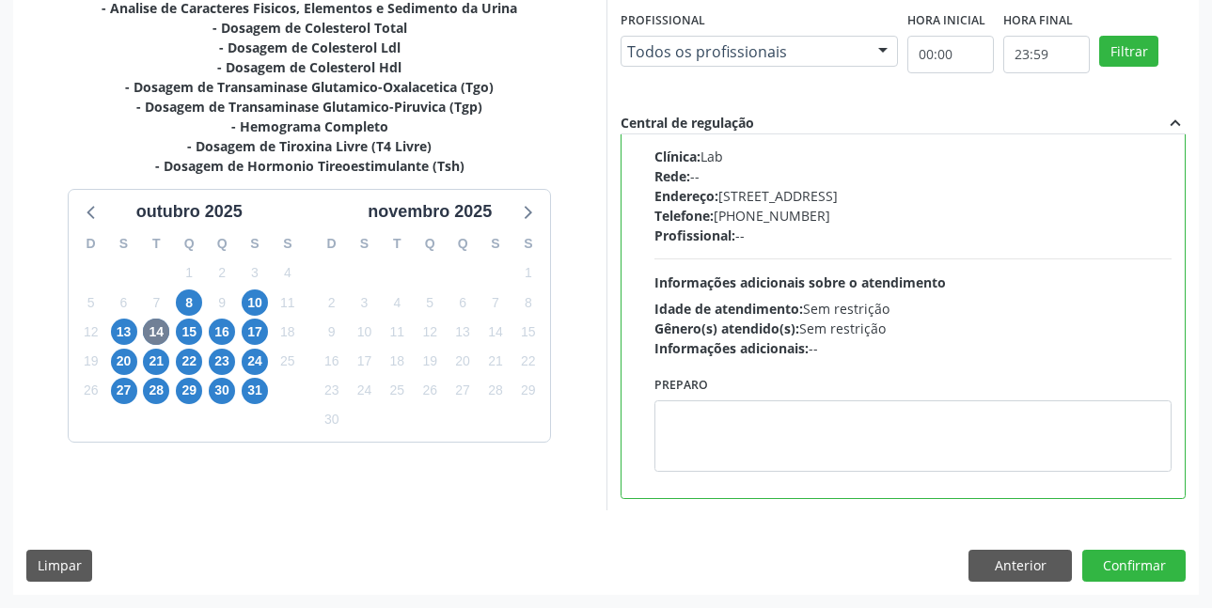
scroll to position [752, 0]
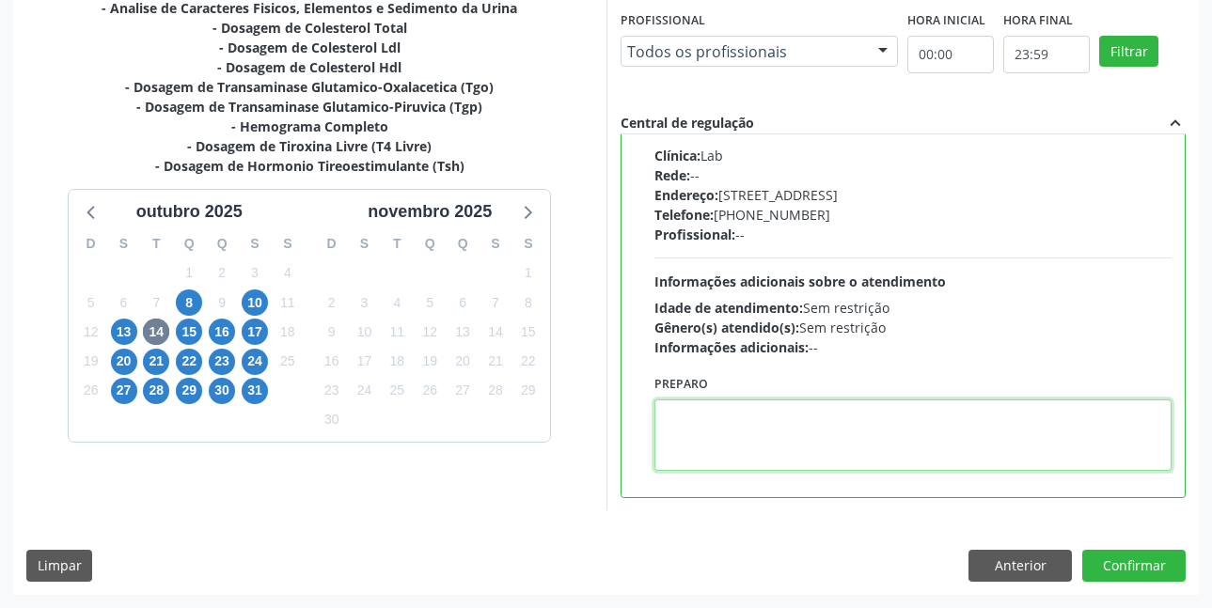
click at [729, 416] on textarea at bounding box center [913, 435] width 518 height 71
paste textarea "O EXAME SERÁ REALIZADO NA UNIDADE DE SAÚDE CENTRO 2 (POSTINHO DO RODEIO), POR O…"
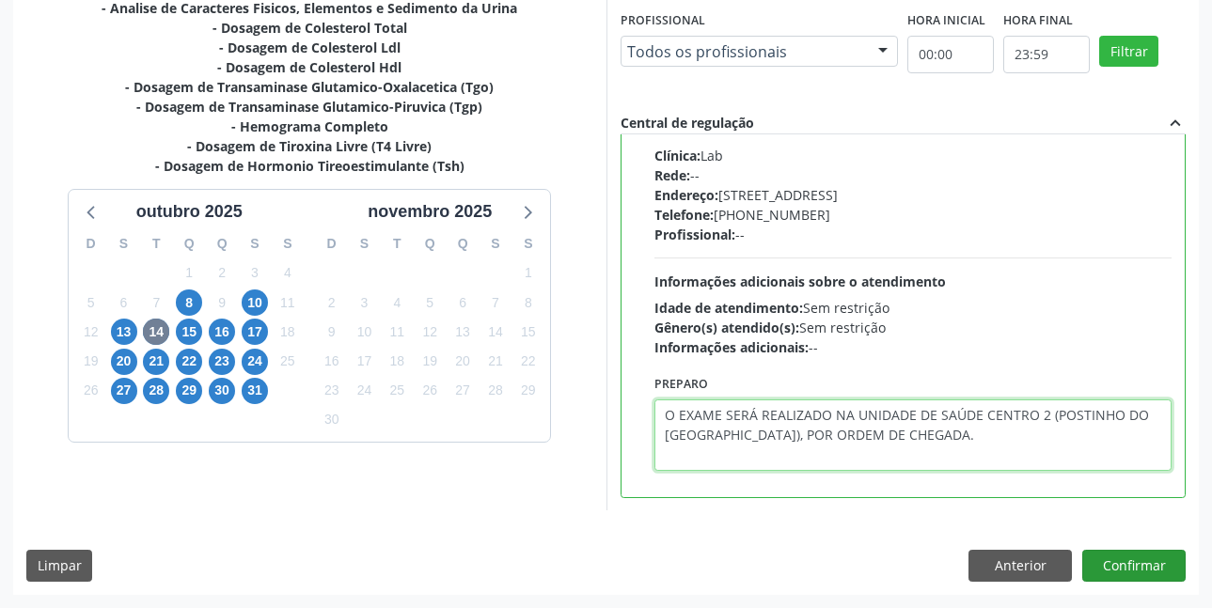
type textarea "O EXAME SERÁ REALIZADO NA UNIDADE DE SAÚDE CENTRO 2 (POSTINHO DO RODEIO), POR O…"
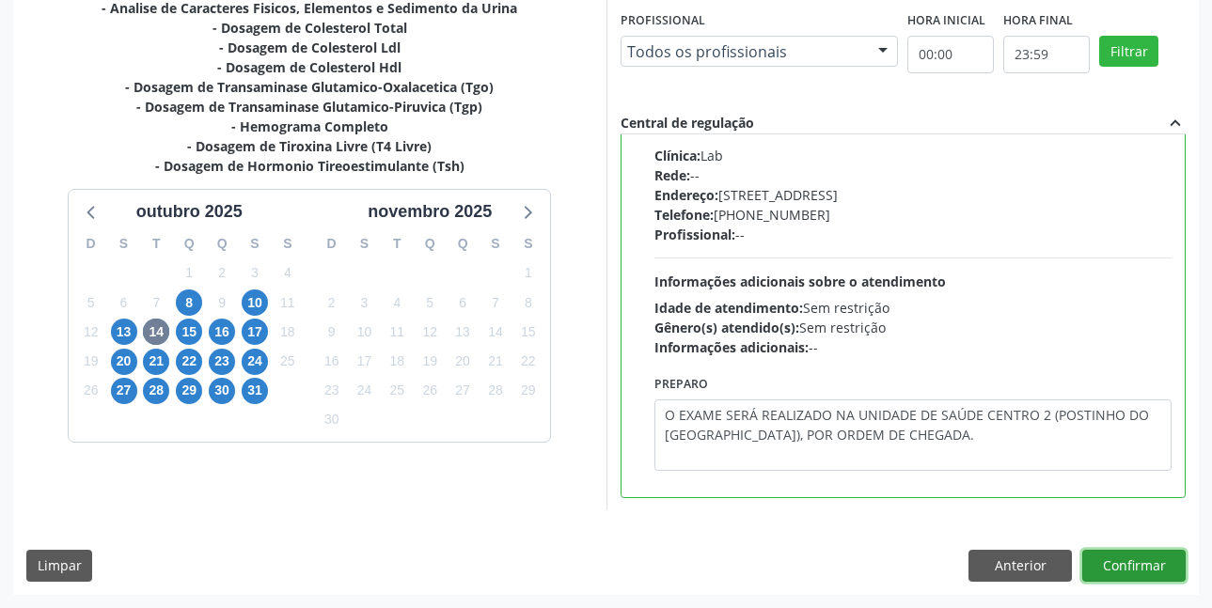
click at [1141, 561] on button "Confirmar" at bounding box center [1133, 566] width 103 height 32
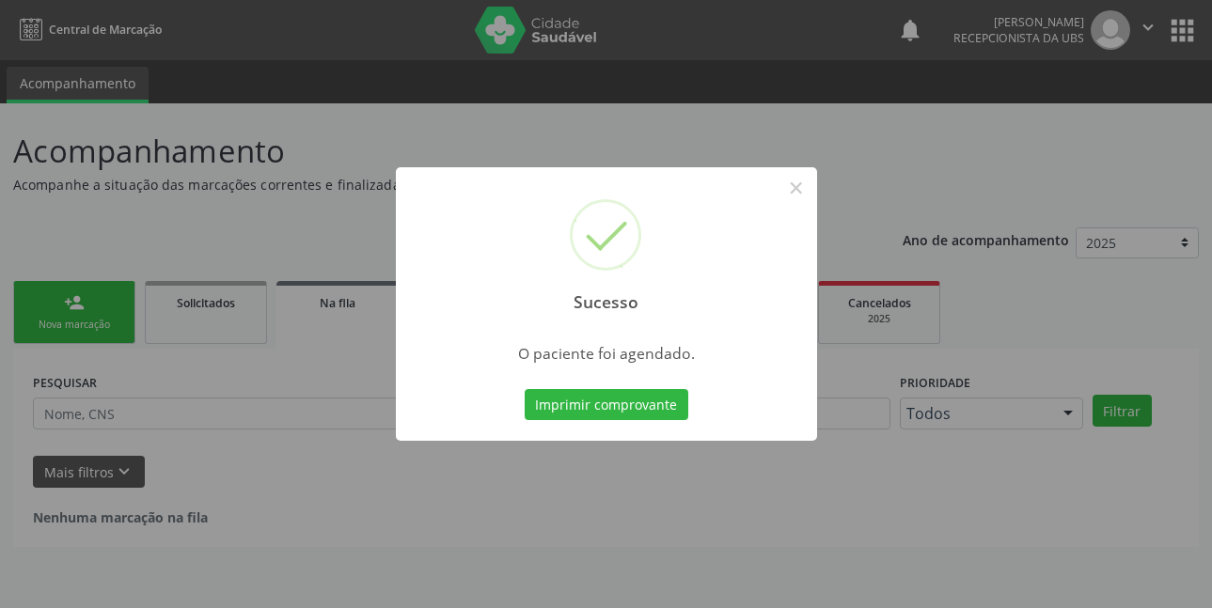
scroll to position [0, 0]
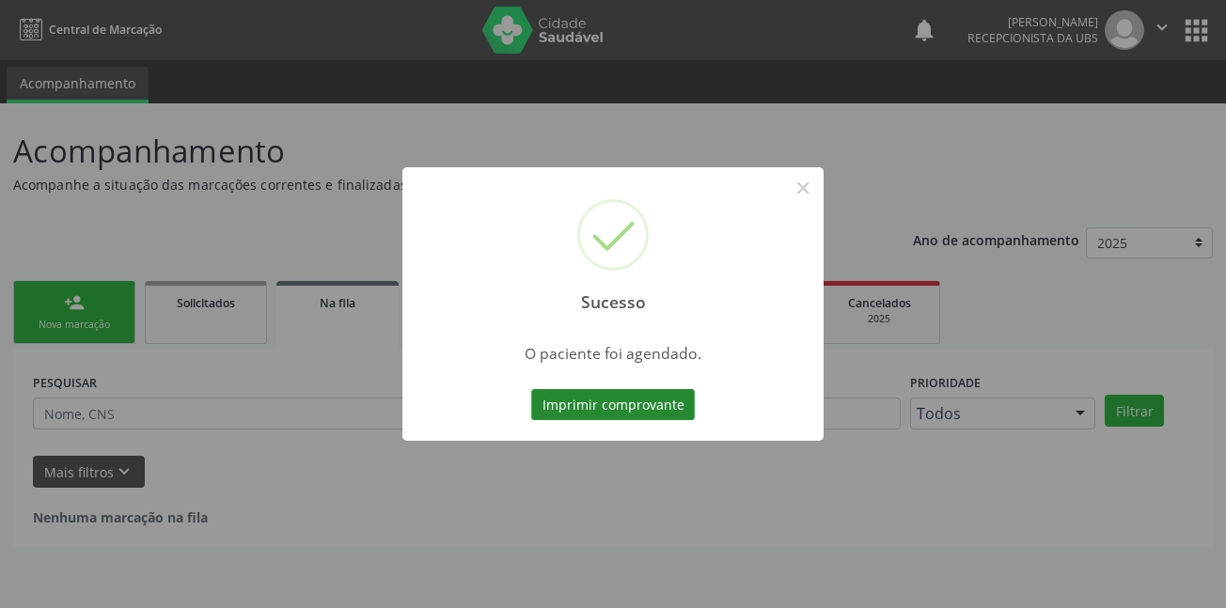
click at [588, 410] on button "Imprimir comprovante" at bounding box center [613, 405] width 164 height 32
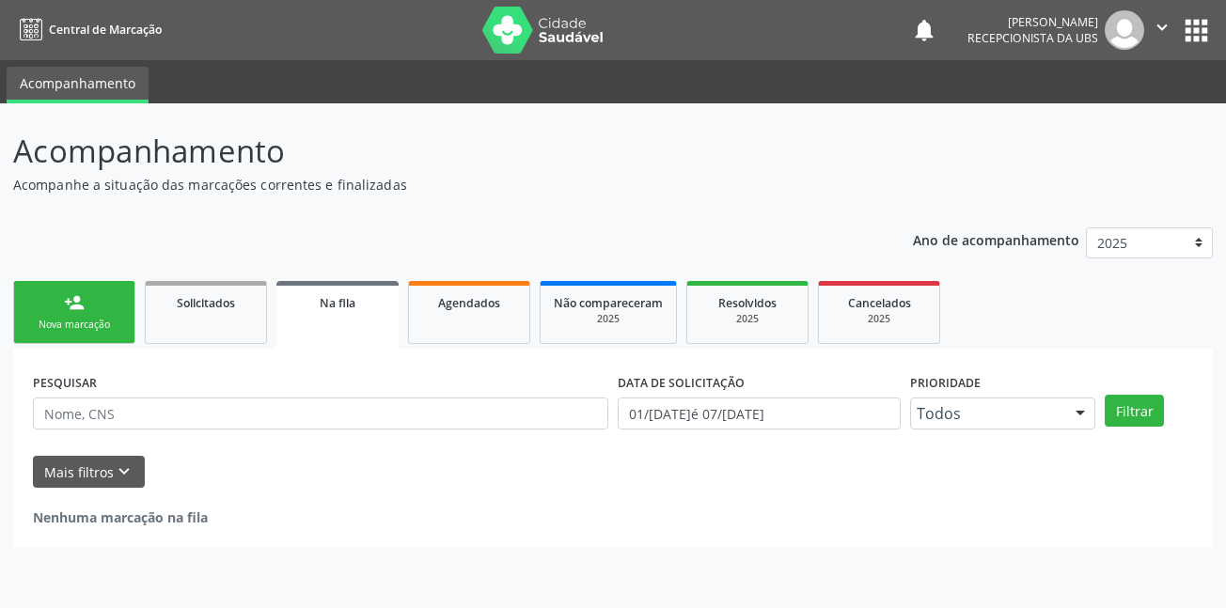
click at [71, 330] on div "Nova marcação" at bounding box center [74, 325] width 94 height 14
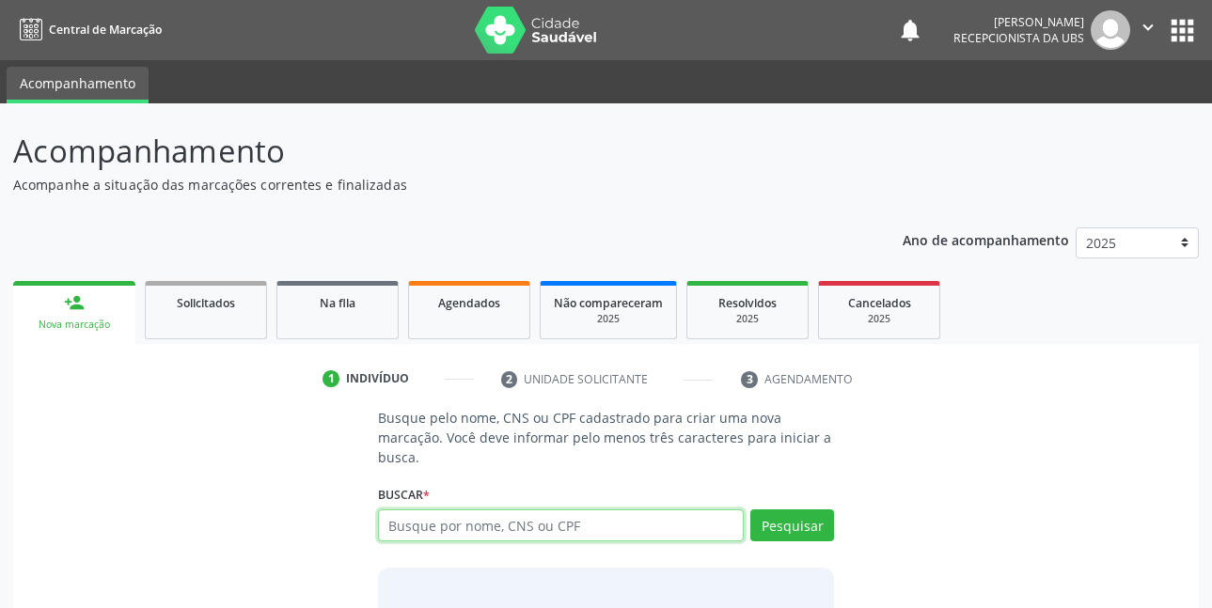
click at [560, 526] on input "text" at bounding box center [561, 526] width 367 height 32
type input "10904985431"
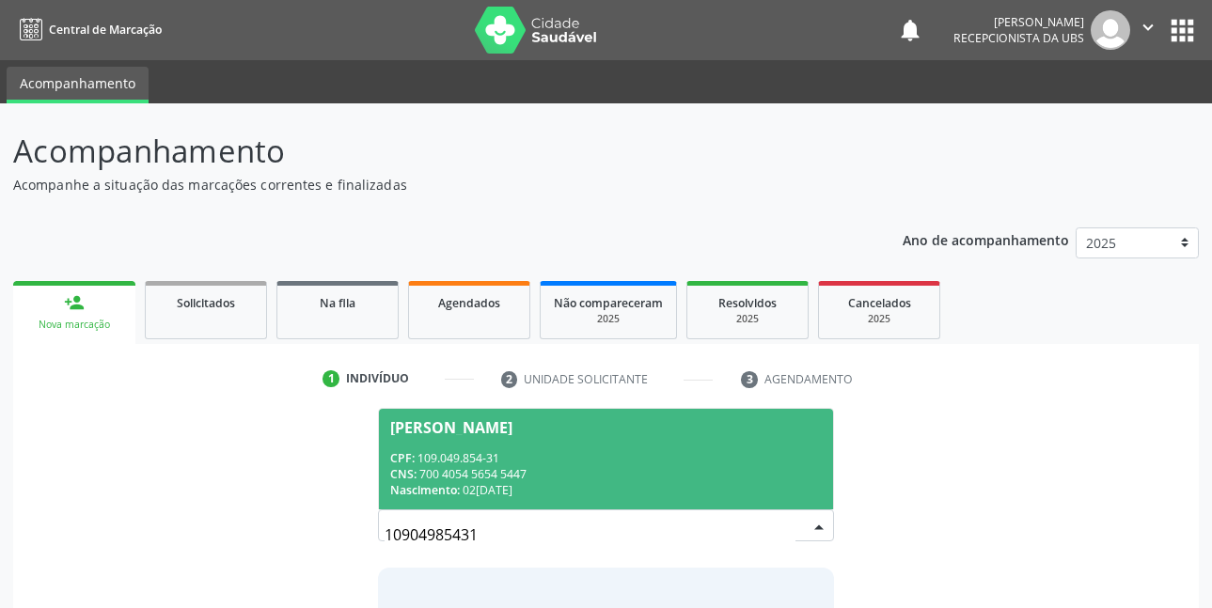
click at [544, 451] on div "CPF: 109.049.854-31" at bounding box center [606, 458] width 433 height 16
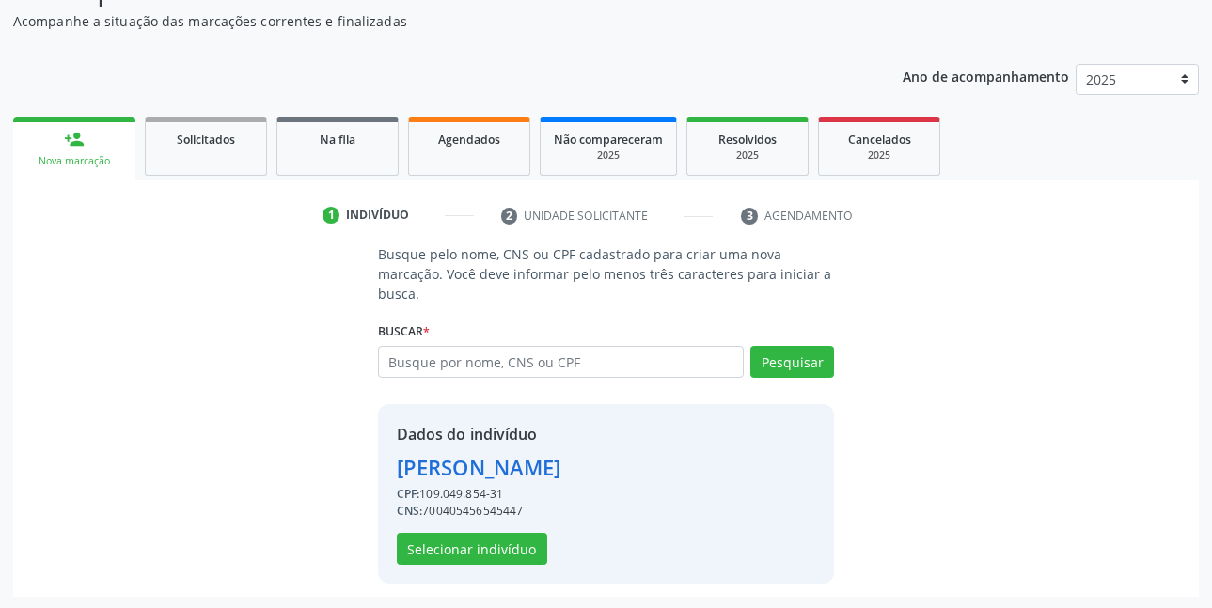
scroll to position [165, 0]
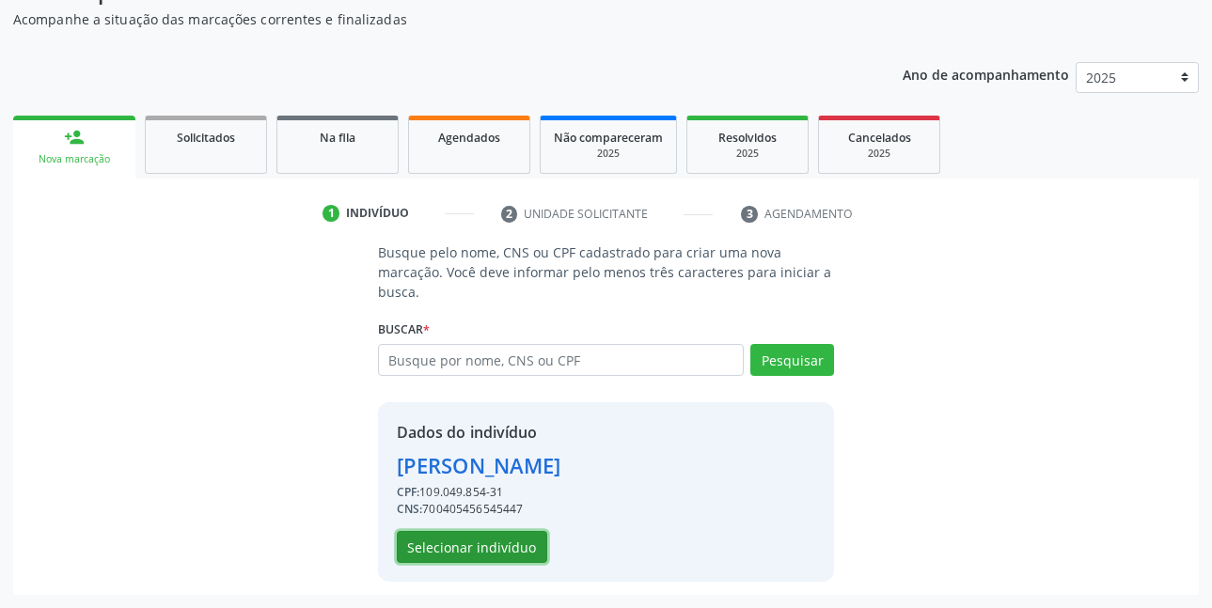
click at [502, 551] on button "Selecionar indivíduo" at bounding box center [472, 547] width 150 height 32
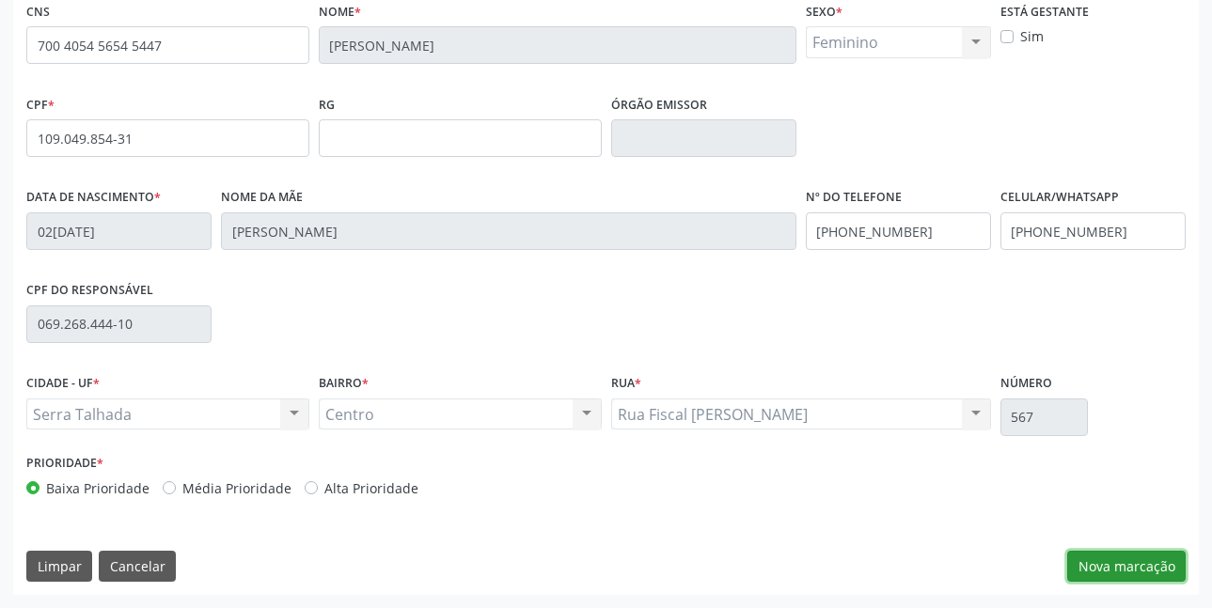
click at [1107, 559] on button "Nova marcação" at bounding box center [1126, 567] width 118 height 32
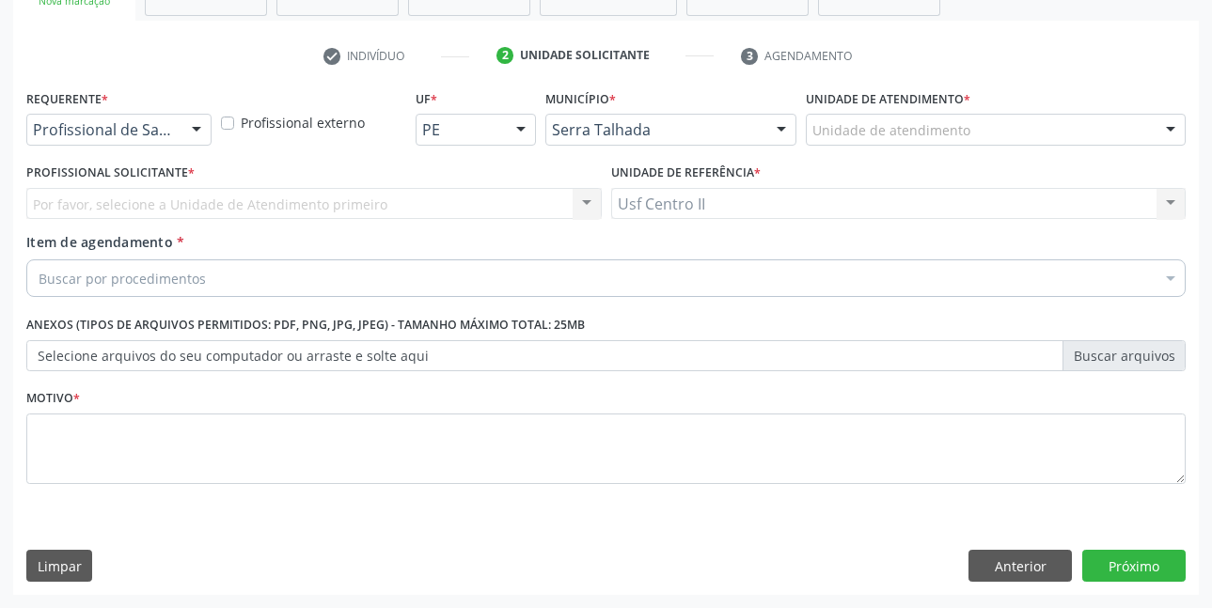
scroll to position [323, 0]
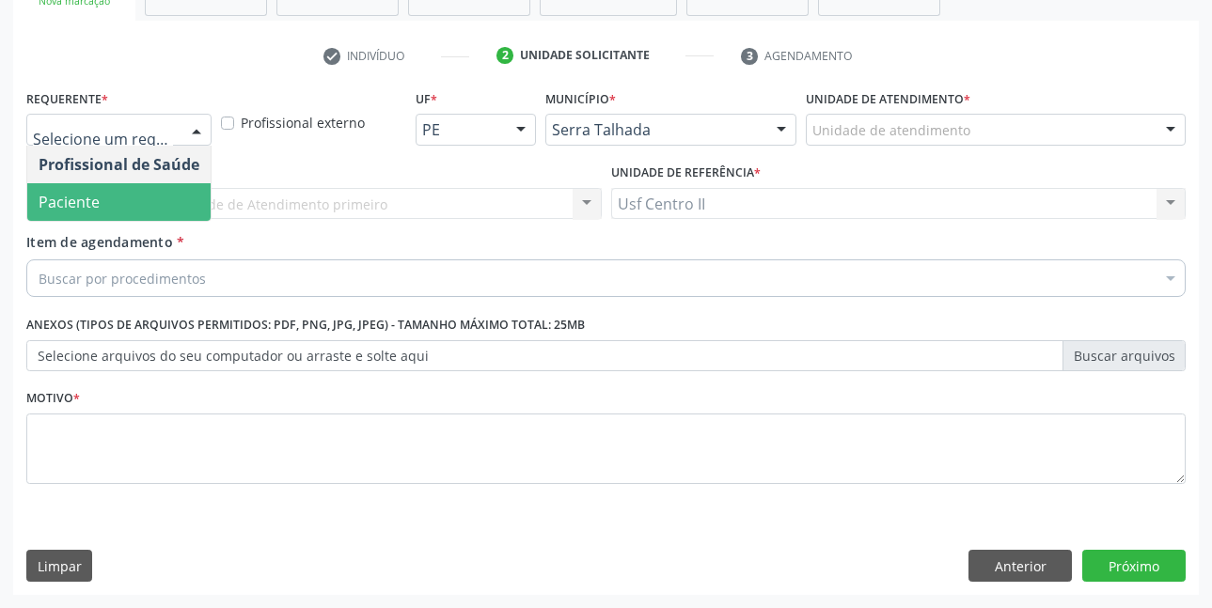
click at [112, 195] on span "Paciente" at bounding box center [118, 202] width 183 height 38
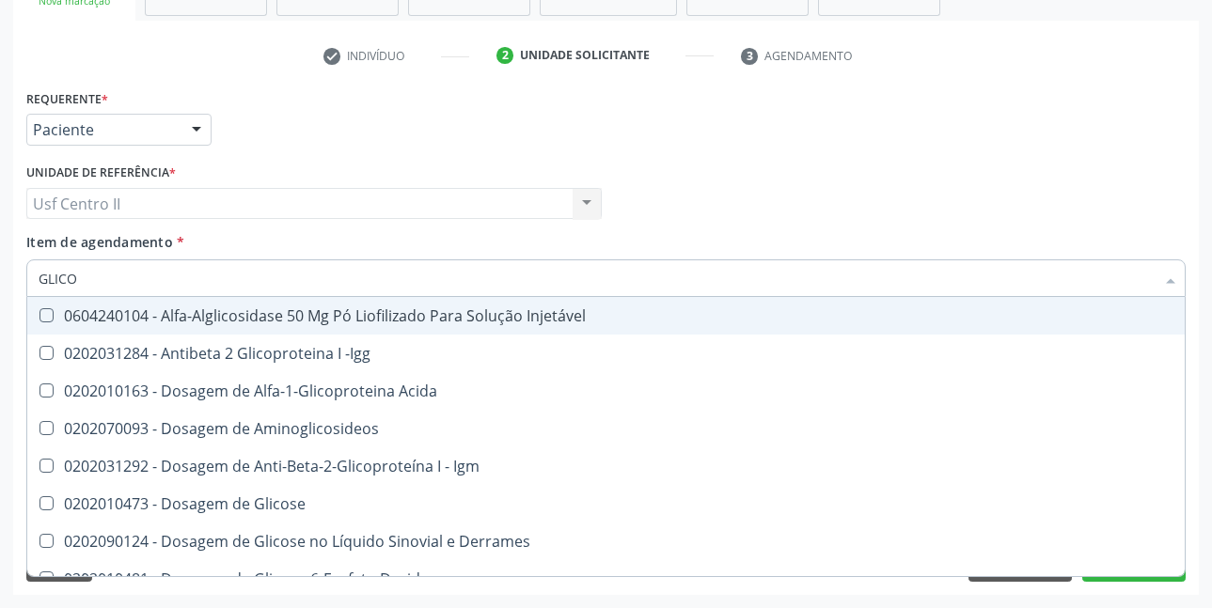
type input "GLICOS"
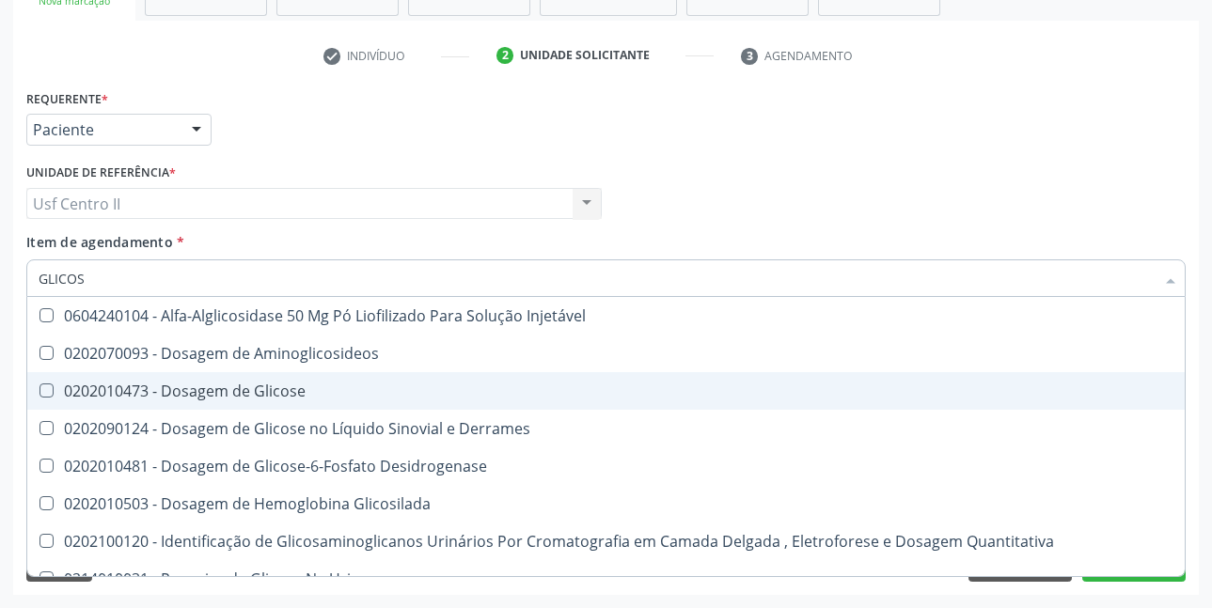
click at [168, 395] on div "0202010473 - Dosagem de Glicose" at bounding box center [606, 391] width 1135 height 15
checkbox Glicose "true"
type input "GLICO"
checkbox Glicose "false"
checkbox Glicosilada "true"
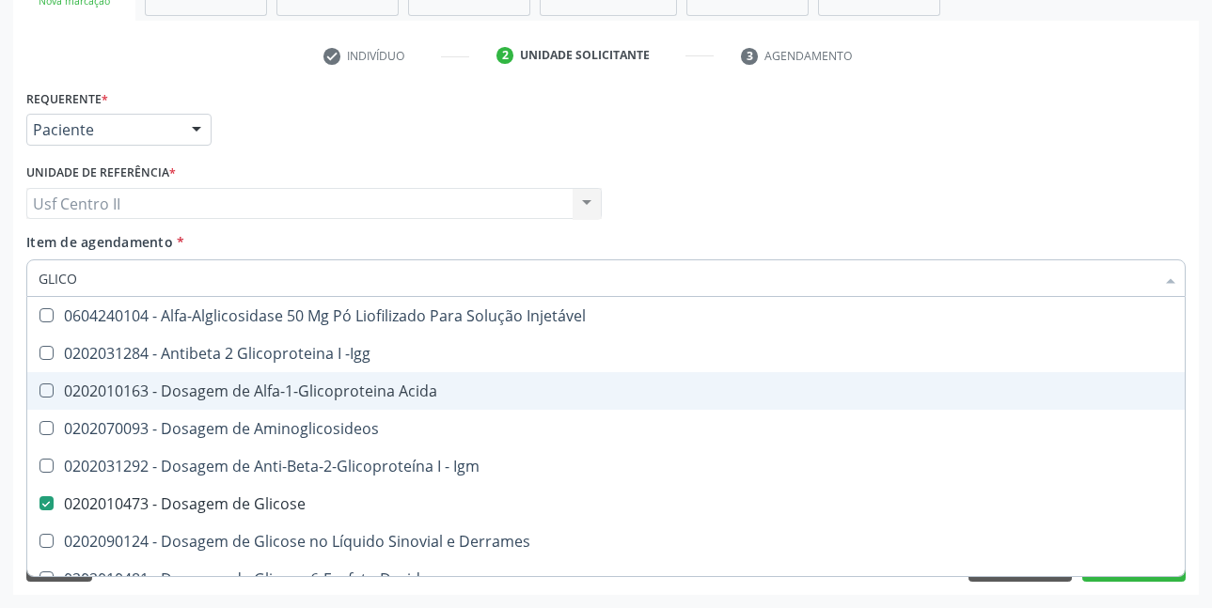
type input "GLIC"
checkbox Glicose "false"
checkbox Glicose "true"
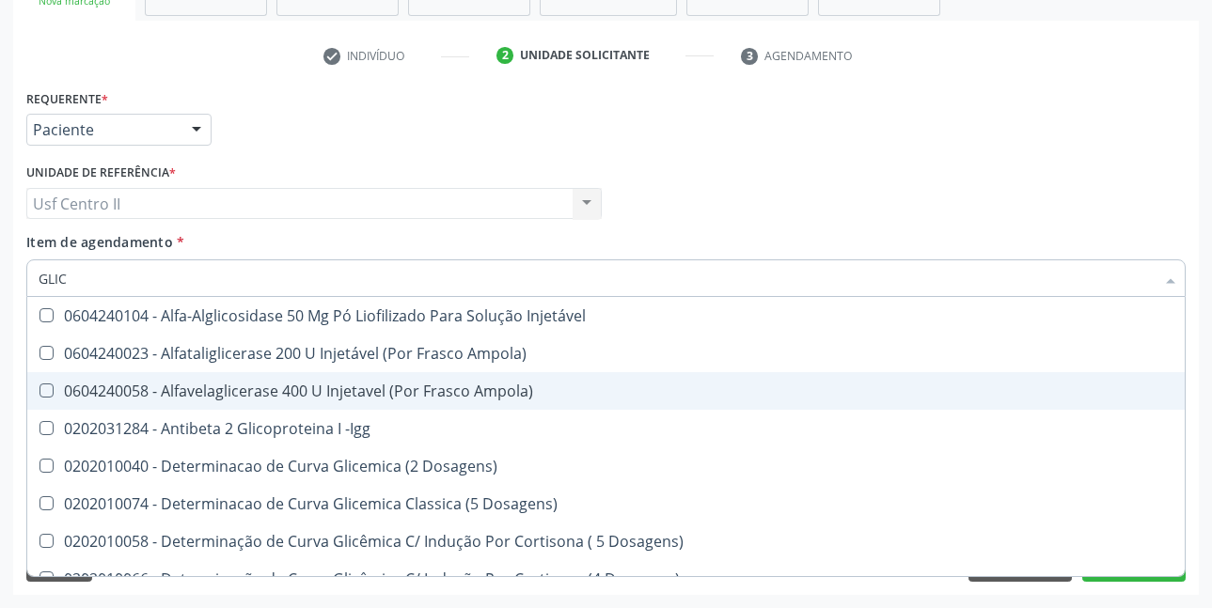
type input "GLI"
checkbox Glicose "false"
checkbox Glicosilada "true"
type input "GL"
checkbox Glicosilada "false"
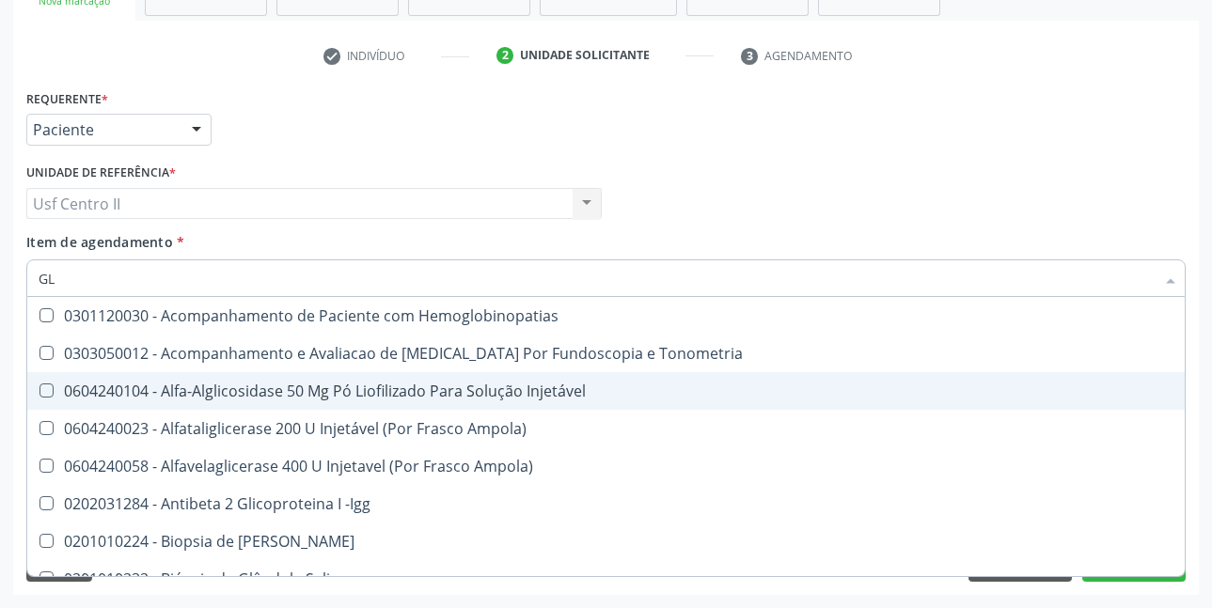
type input "G"
checkbox Glicose "false"
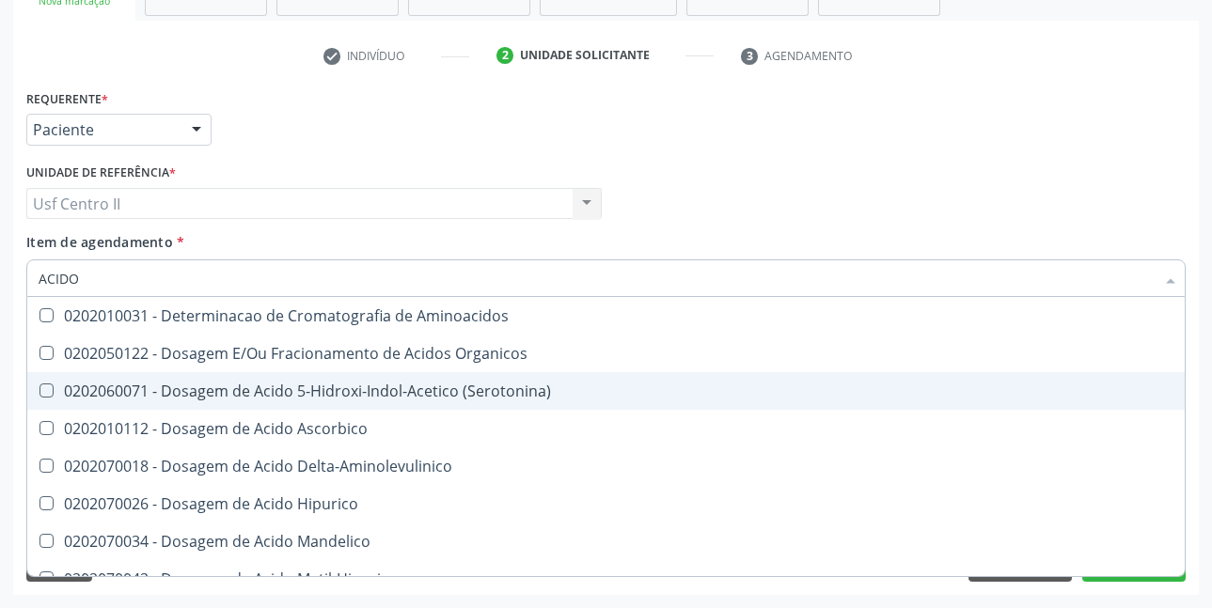
type input "ACIDO U"
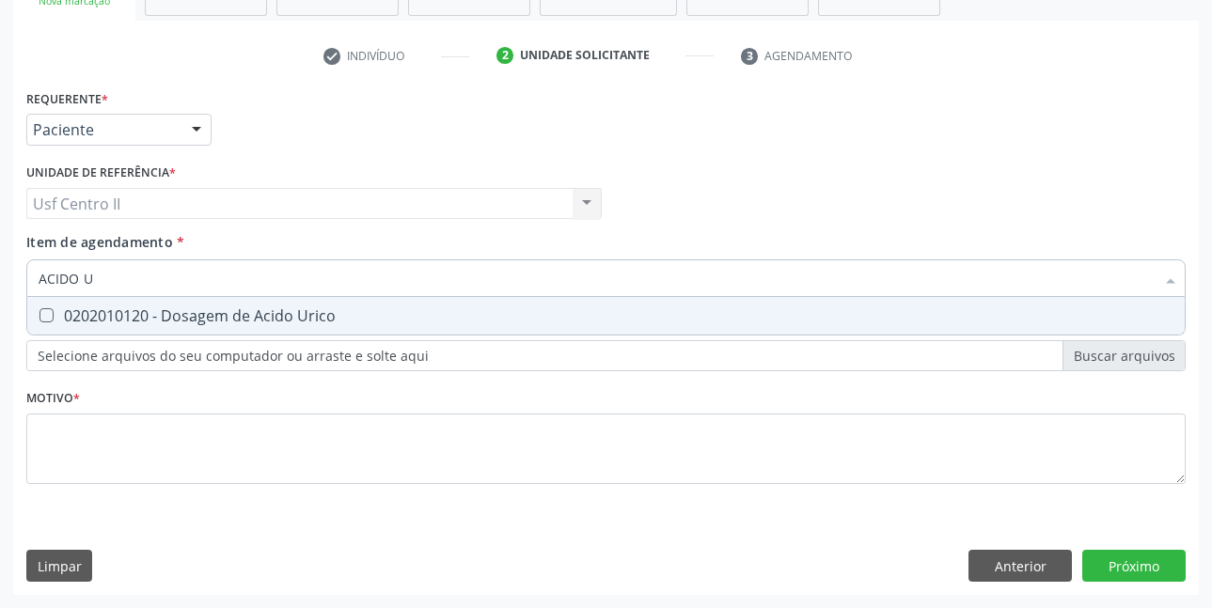
click at [217, 313] on div "0202010120 - Dosagem de Acido Urico" at bounding box center [606, 315] width 1135 height 15
checkbox Urico "true"
type input "ACIDO"
checkbox Urico "false"
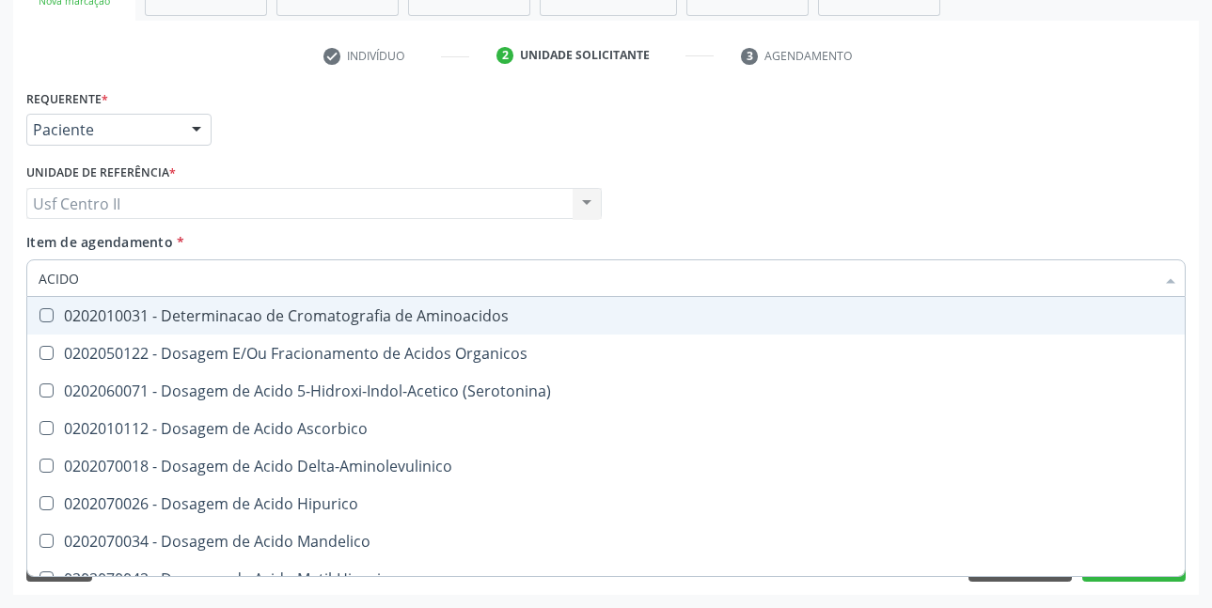
type input "ACID"
checkbox Urico "false"
checkbox Cromatografia\) "true"
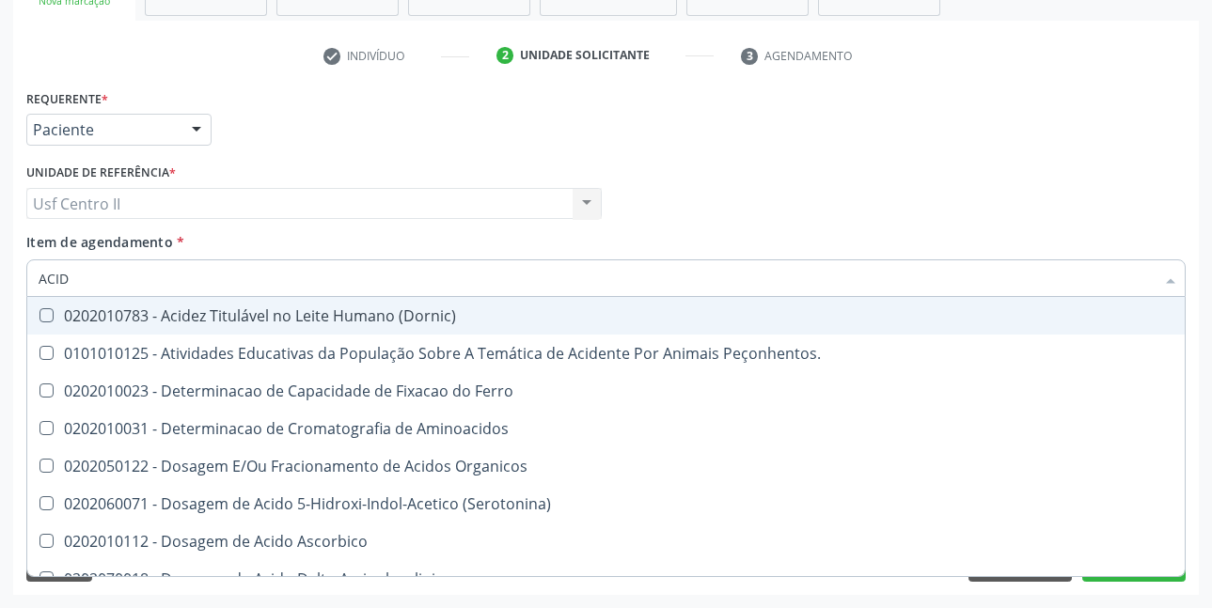
type input "ACI"
checkbox Urico "false"
type input "A"
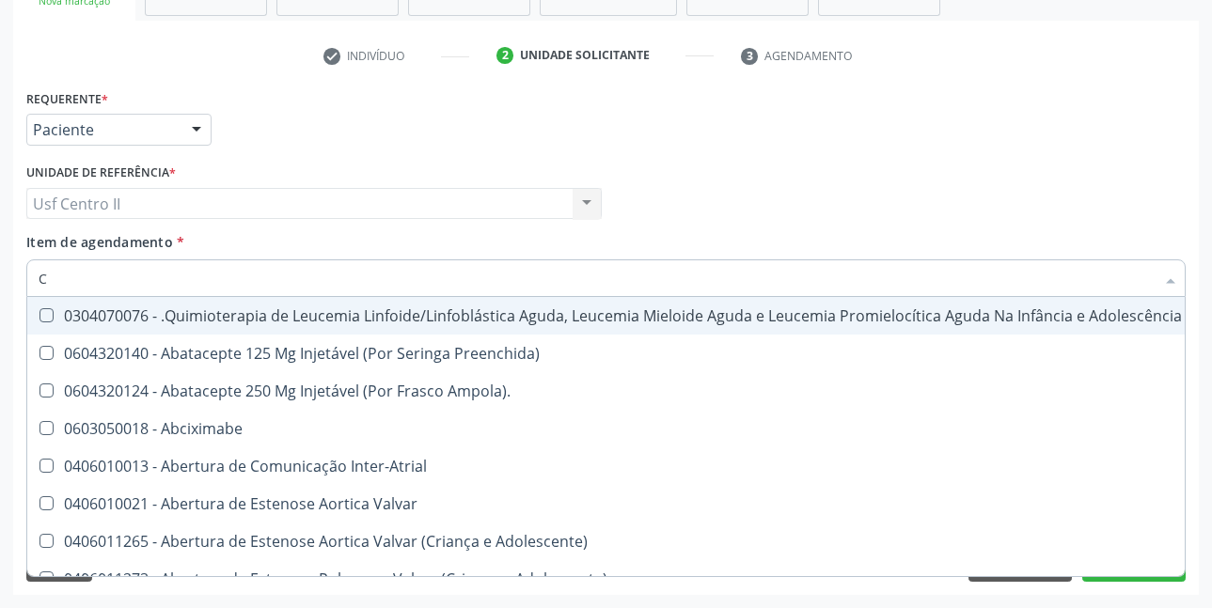
type input "CR"
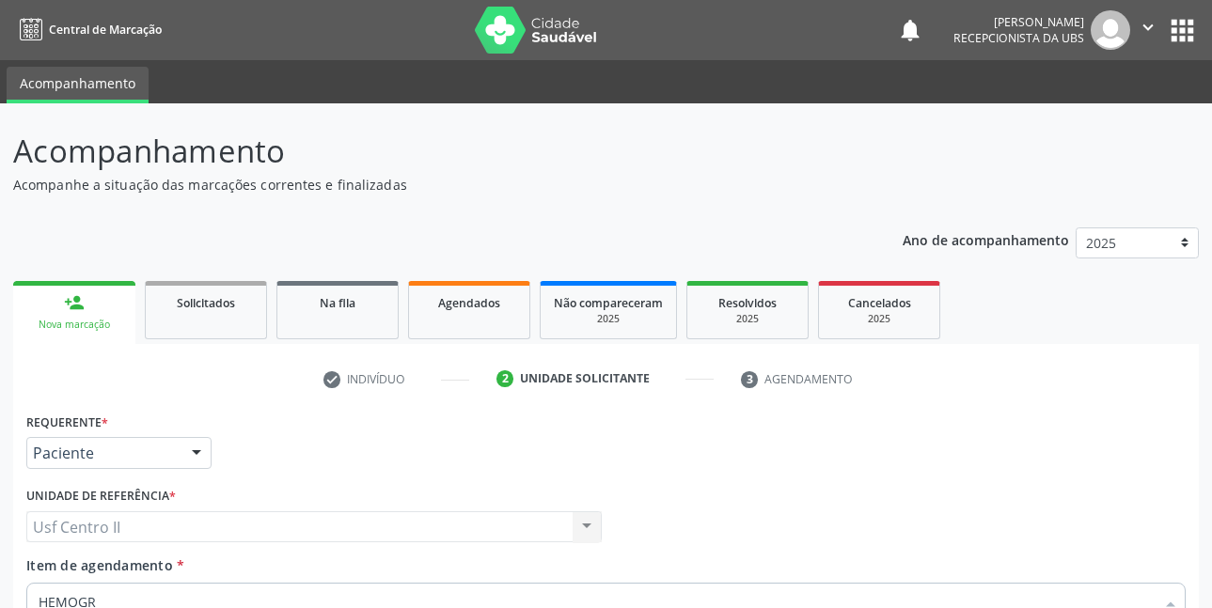
scroll to position [323, 0]
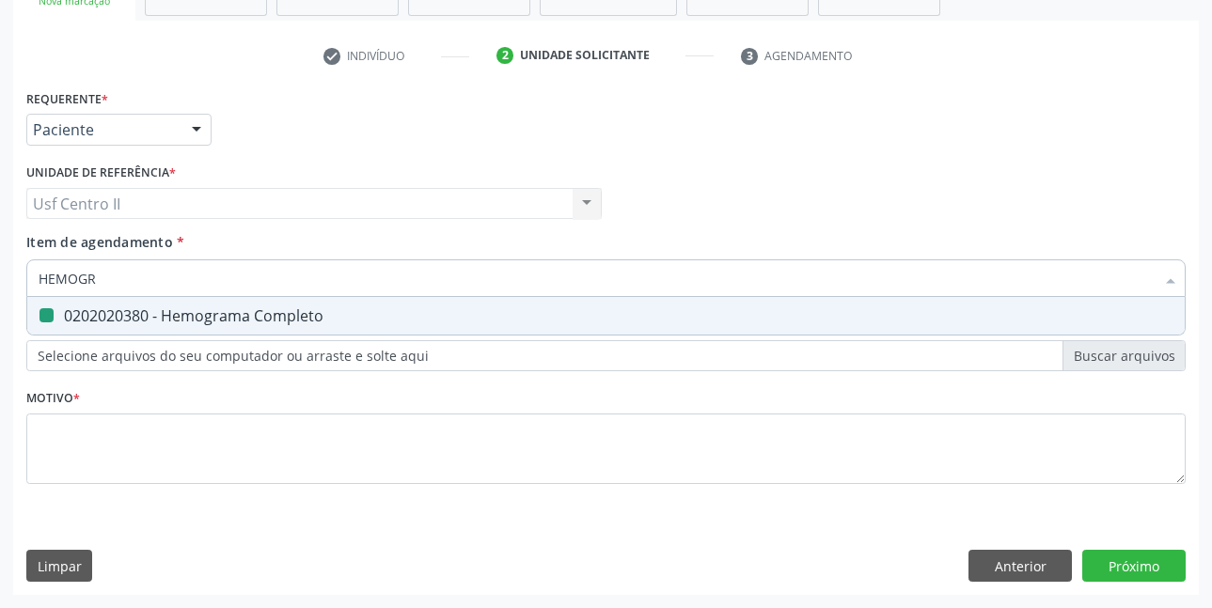
type input "HEMOG"
checkbox Completo "false"
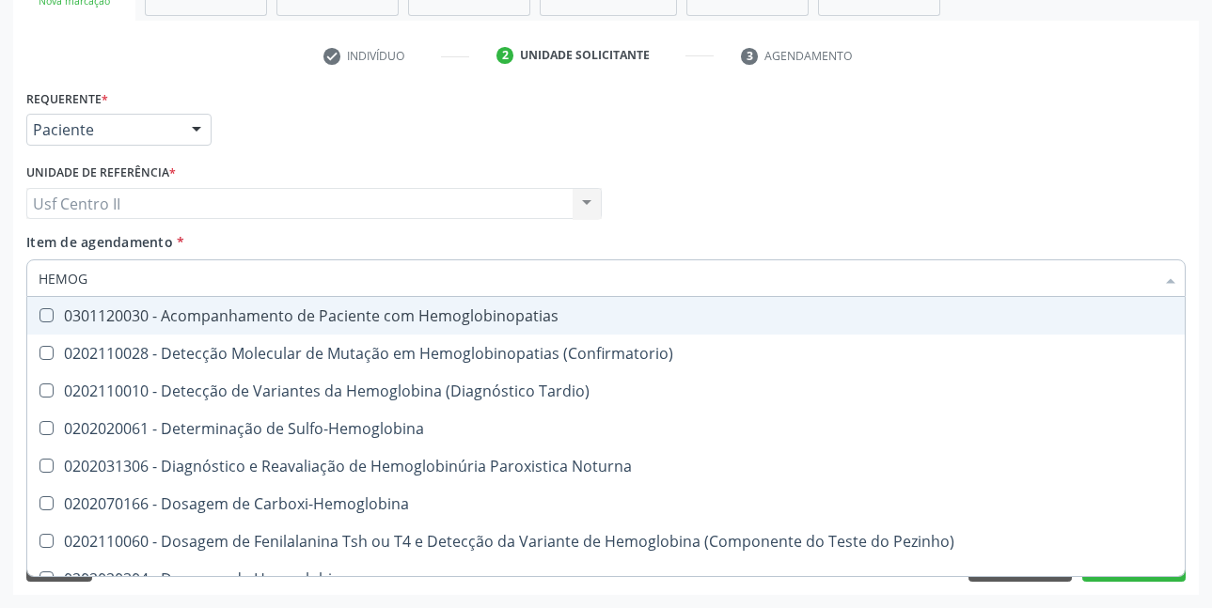
type input "HEMO"
checkbox Completo "false"
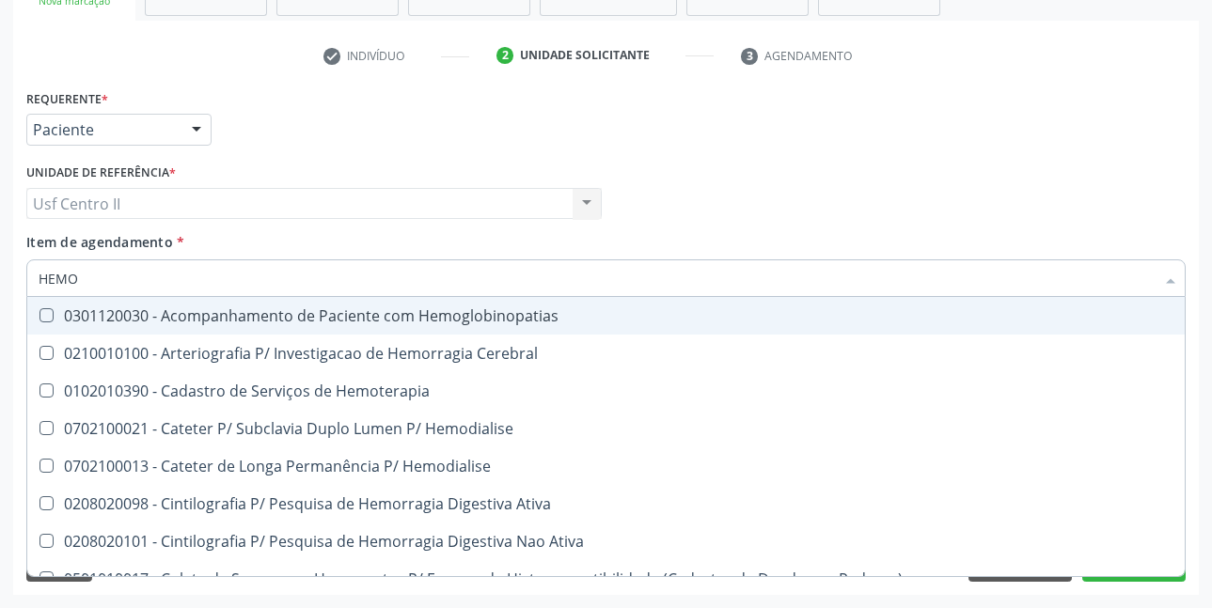
type input "HEM"
checkbox Completo "false"
checkbox Elástica "true"
type input "HE"
checkbox Elástica "false"
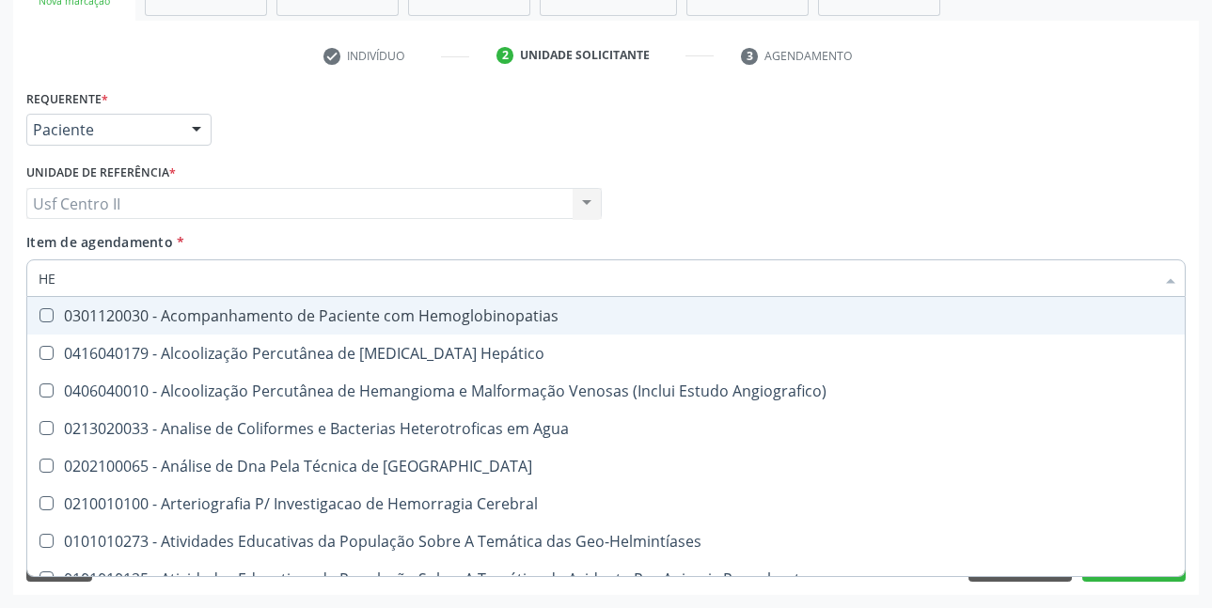
type input "H"
checkbox Completo "false"
checkbox Folheto "true"
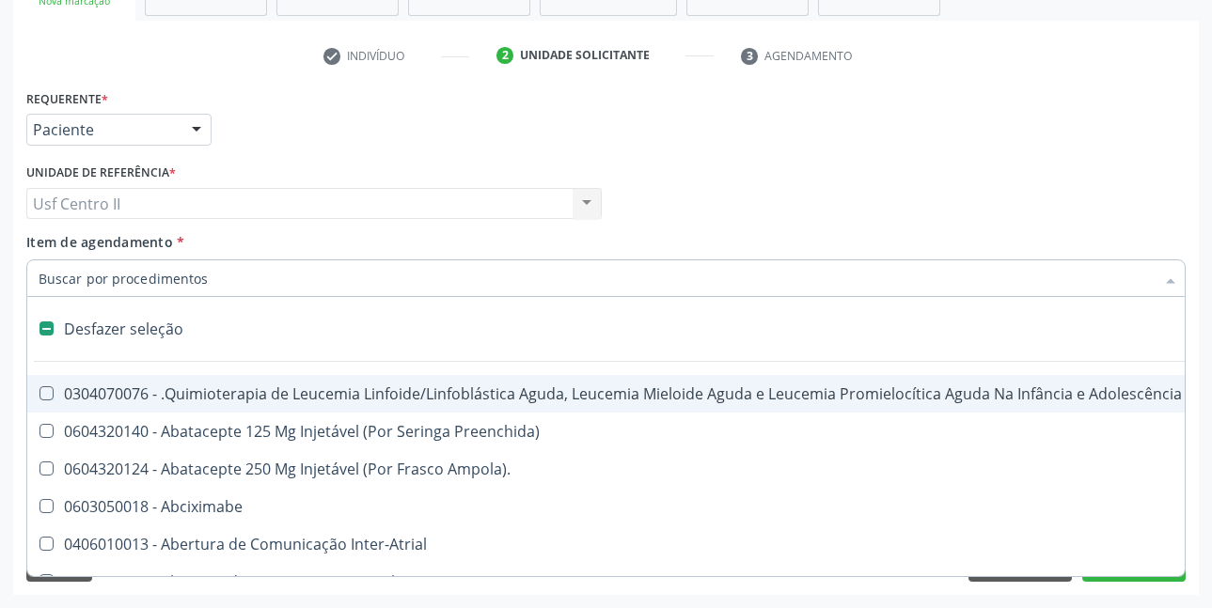
type input "T"
checkbox Reto "true"
checkbox Urina "false"
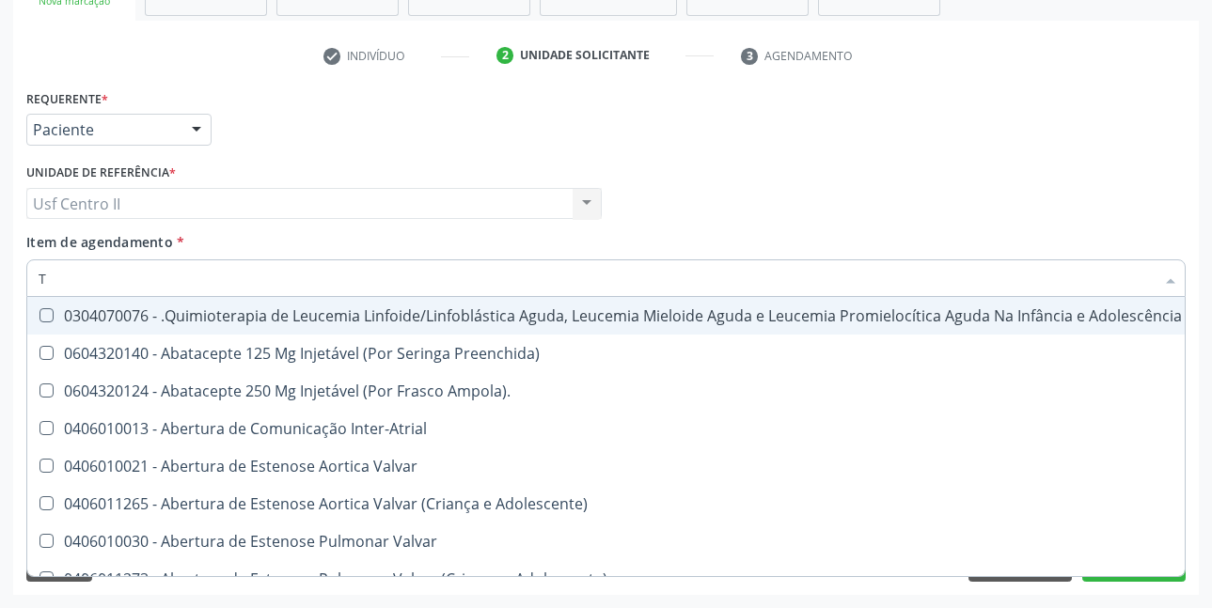
type input "T4"
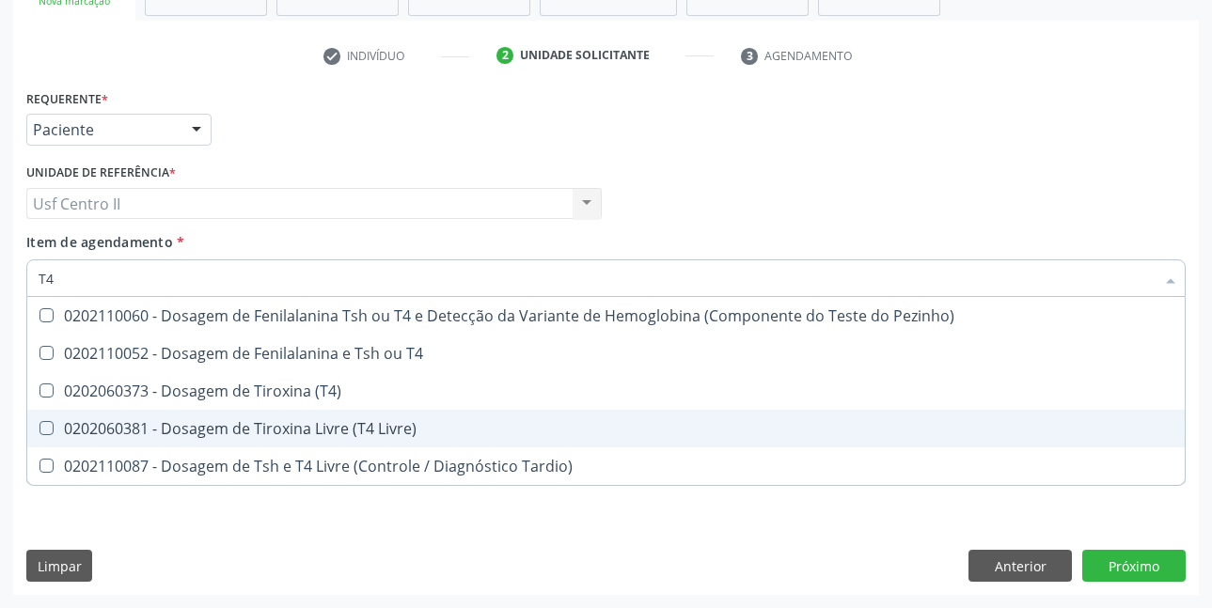
click at [368, 433] on div "0202060381 - Dosagem de Tiroxina Livre (T4 Livre)" at bounding box center [606, 428] width 1135 height 15
checkbox Livre\) "true"
type input "T"
checkbox Livre\) "false"
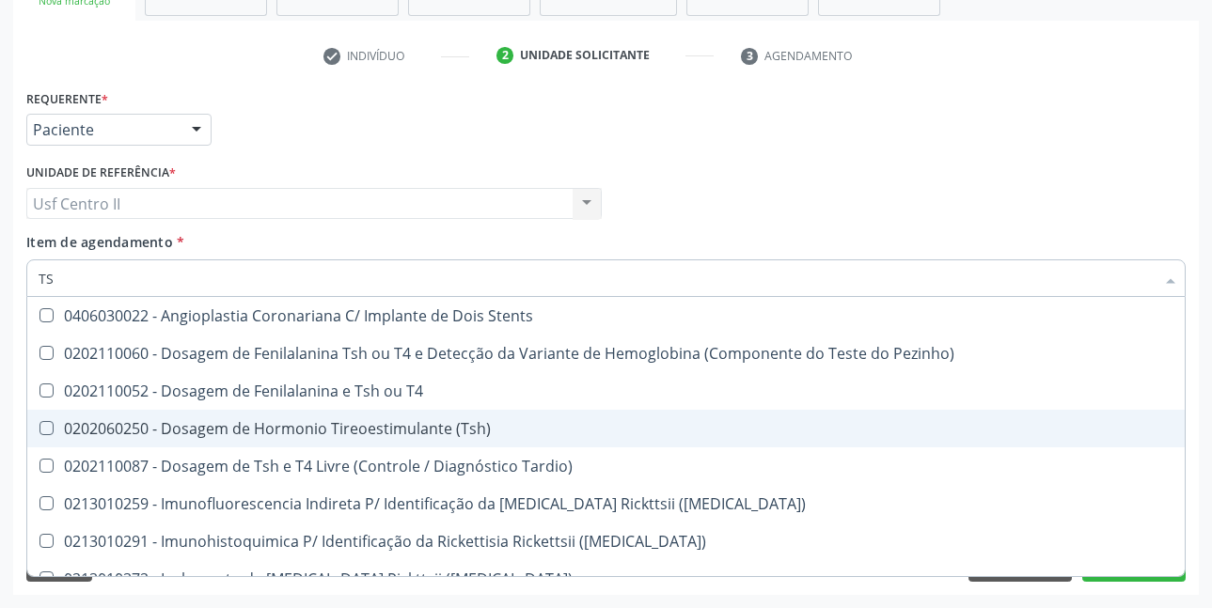
type input "TSH"
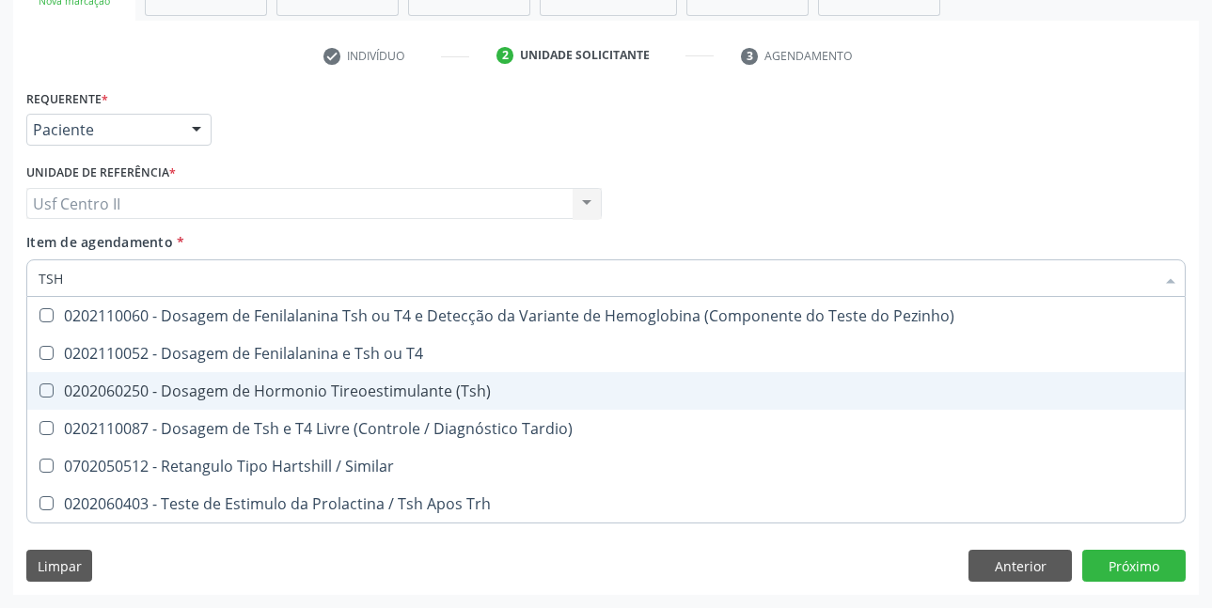
click at [378, 392] on div "0202060250 - Dosagem de Hormonio Tireoestimulante (Tsh)" at bounding box center [606, 391] width 1135 height 15
checkbox \(Tsh\) "true"
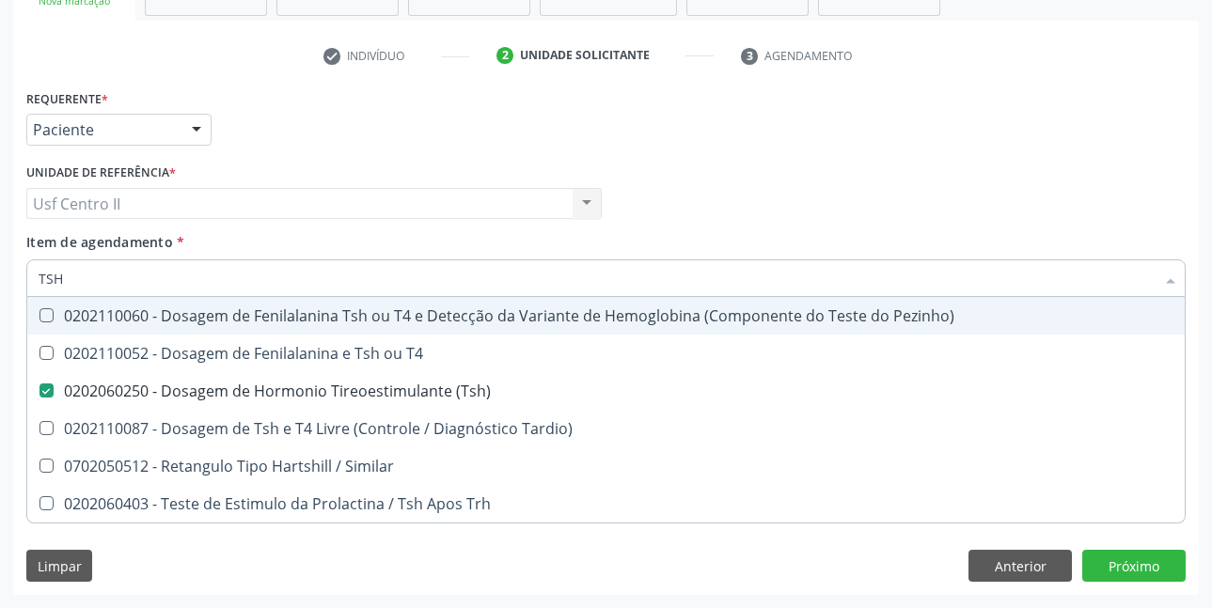
click at [781, 197] on div "Profissional Solicitante Por favor, selecione a Unidade de Atendimento primeiro…" at bounding box center [606, 195] width 1169 height 73
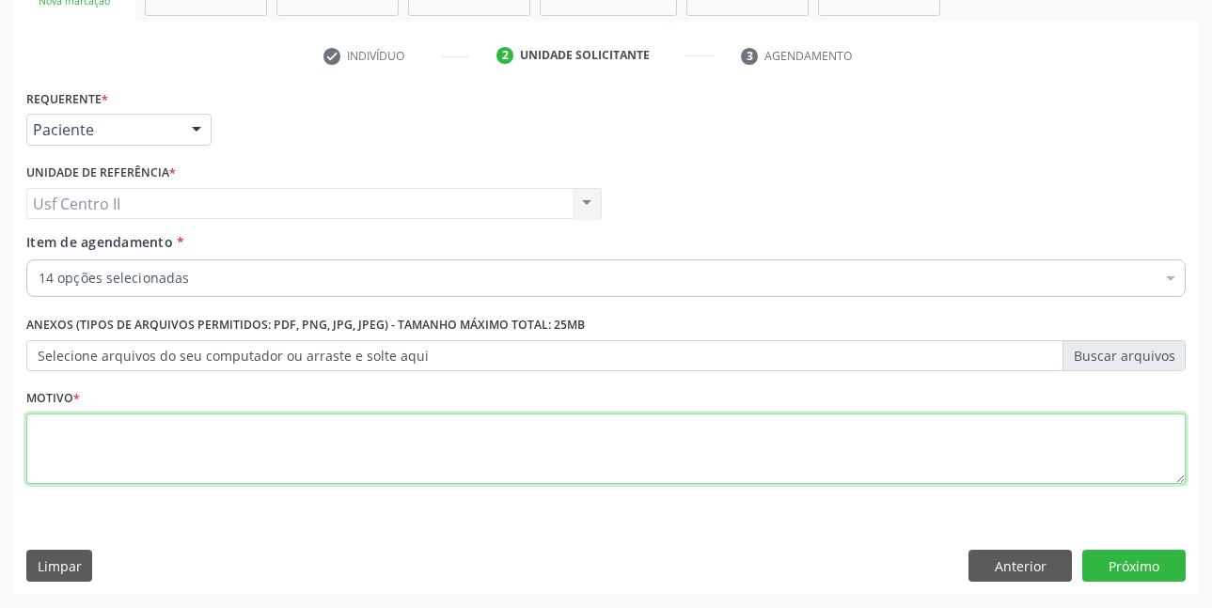
click at [323, 457] on textarea at bounding box center [605, 449] width 1159 height 71
type textarea "."
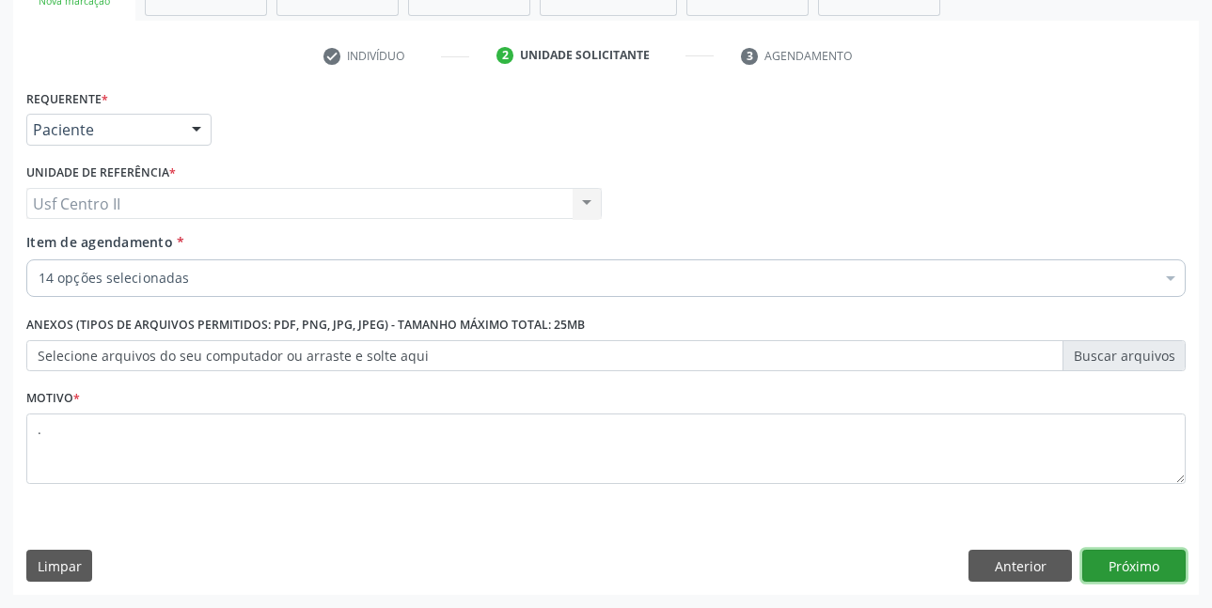
click at [1155, 572] on button "Próximo" at bounding box center [1133, 566] width 103 height 32
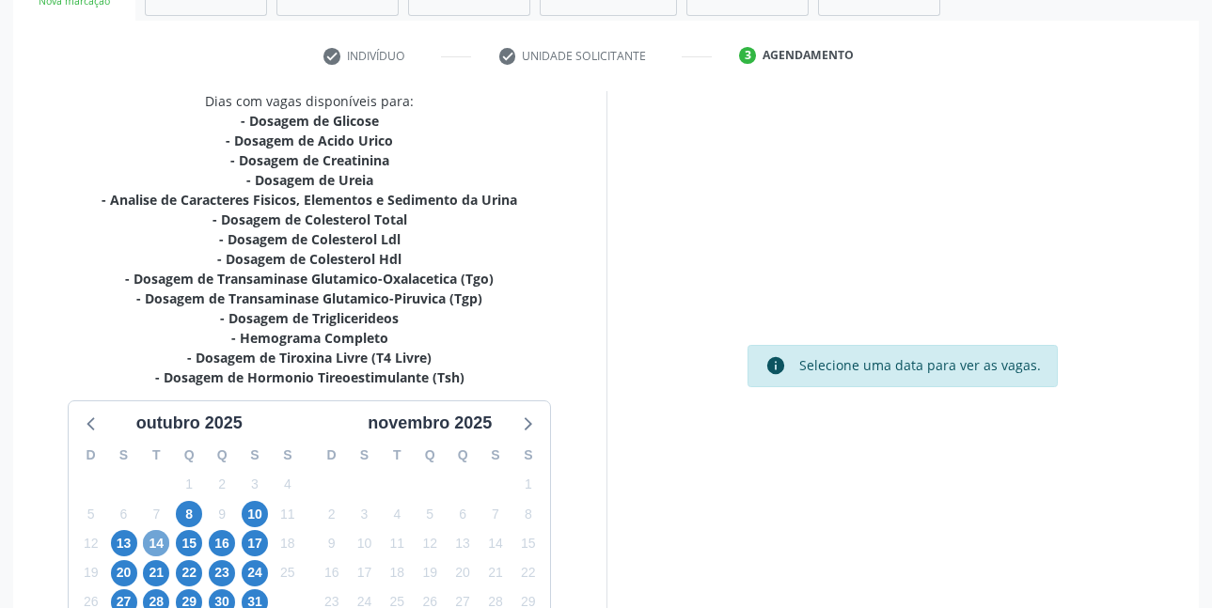
click at [156, 546] on span "14" at bounding box center [156, 543] width 26 height 26
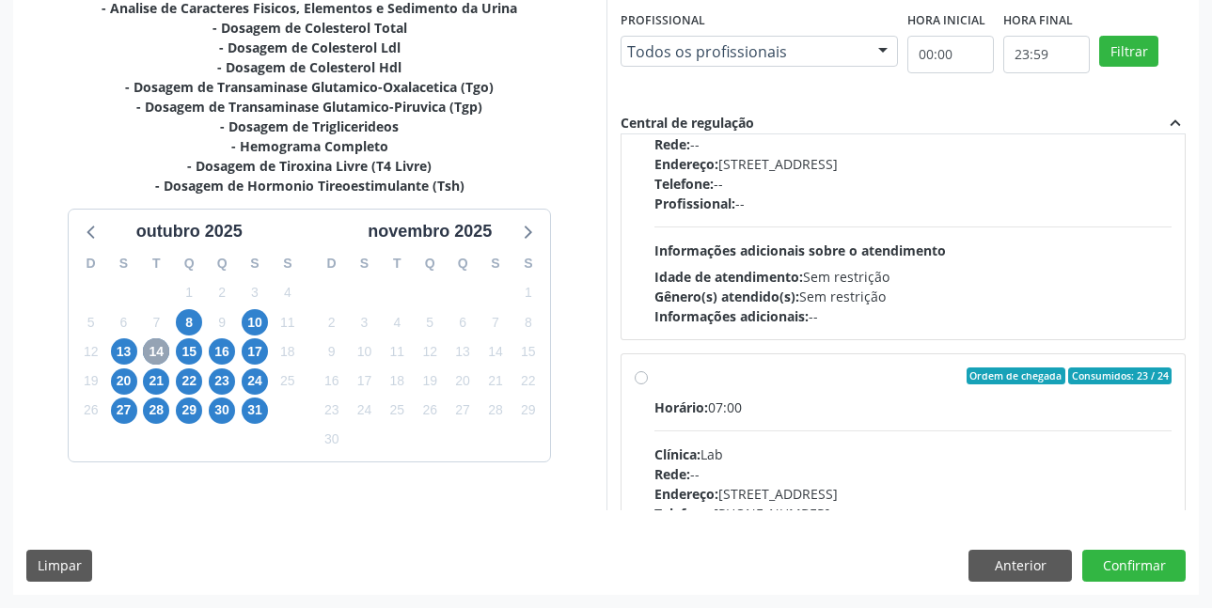
scroll to position [564, 0]
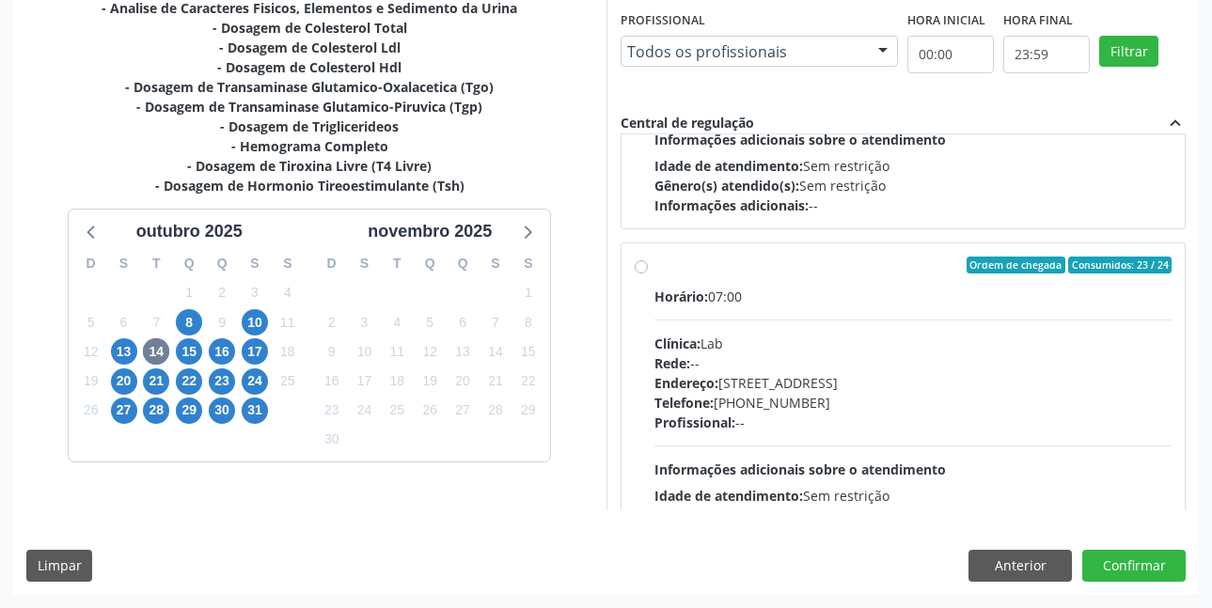
drag, startPoint x: 641, startPoint y: 264, endPoint x: 646, endPoint y: 285, distance: 21.2
click at [654, 265] on label "Ordem de chegada Consumidos: 23 / 24 Horário: 07:00 Clínica: Lab Rede: -- Ender…" at bounding box center [913, 401] width 518 height 289
click at [641, 265] on input "Ordem de chegada Consumidos: 23 / 24 Horário: 07:00 Clínica: Lab Rede: -- Ender…" at bounding box center [641, 265] width 13 height 17
radio input "true"
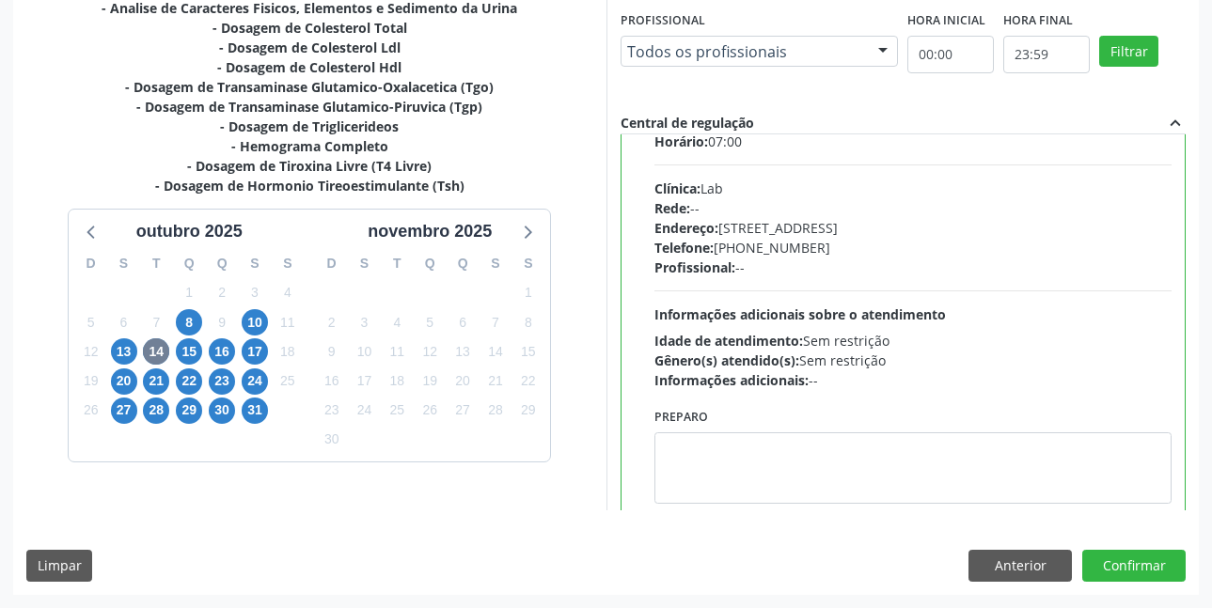
scroll to position [752, 0]
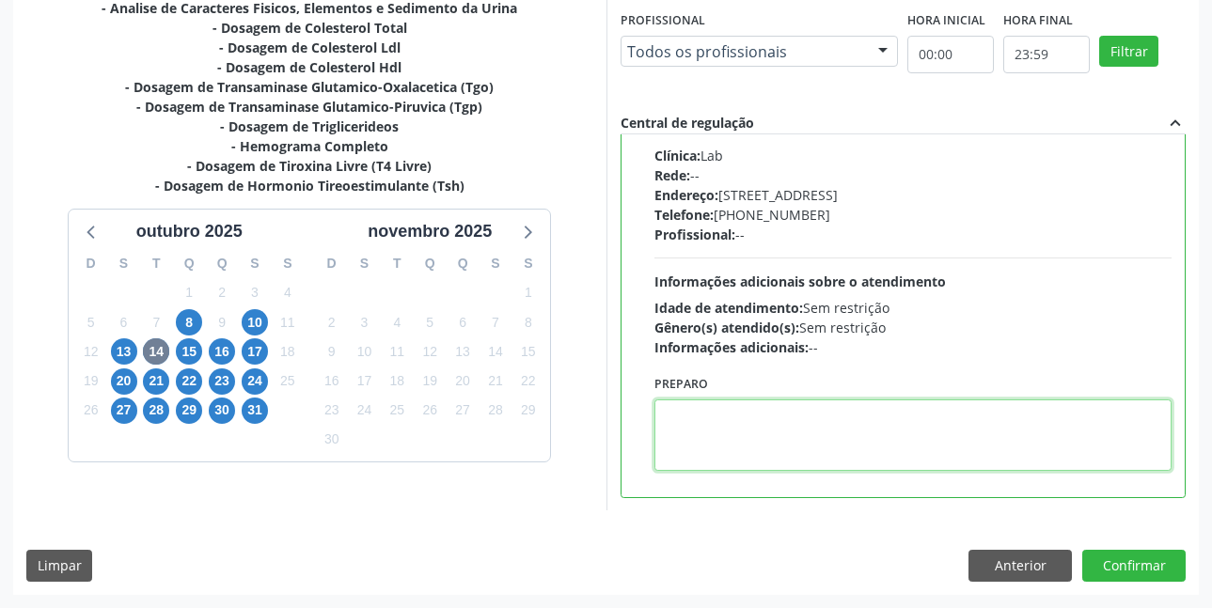
click at [702, 417] on textarea at bounding box center [913, 435] width 518 height 71
paste textarea "O EXAME SERÁ REALIZADO NA UNIDADE DE SAÚDE CENTRO 2 (POSTINHO DO [GEOGRAPHIC_DA…"
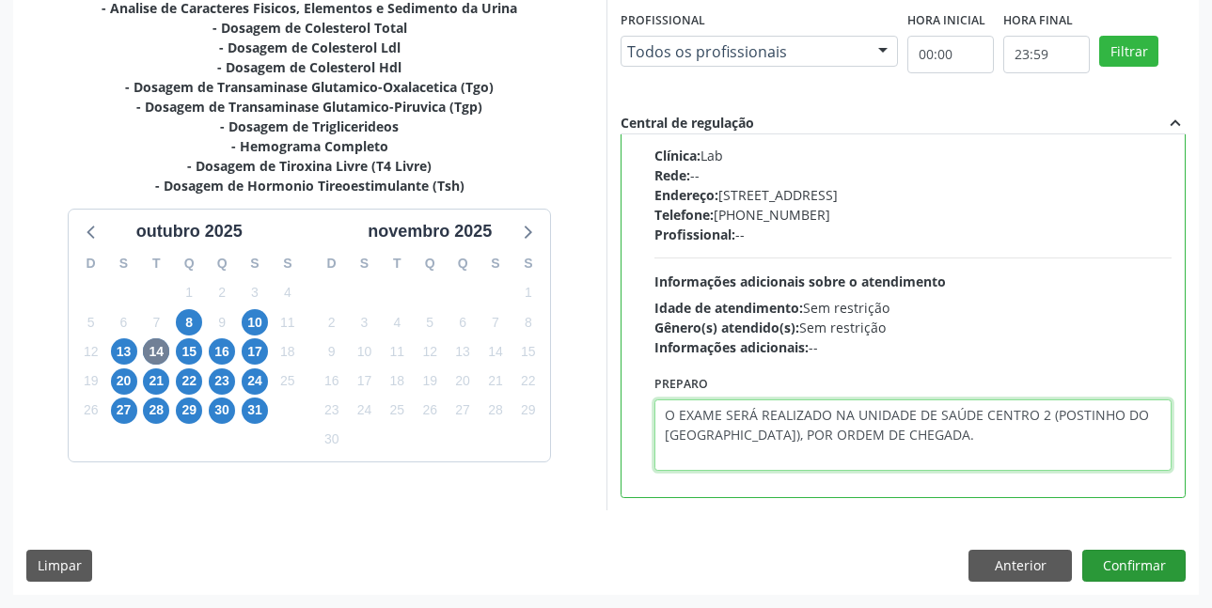
type textarea "O EXAME SERÁ REALIZADO NA UNIDADE DE SAÚDE CENTRO 2 (POSTINHO DO [GEOGRAPHIC_DA…"
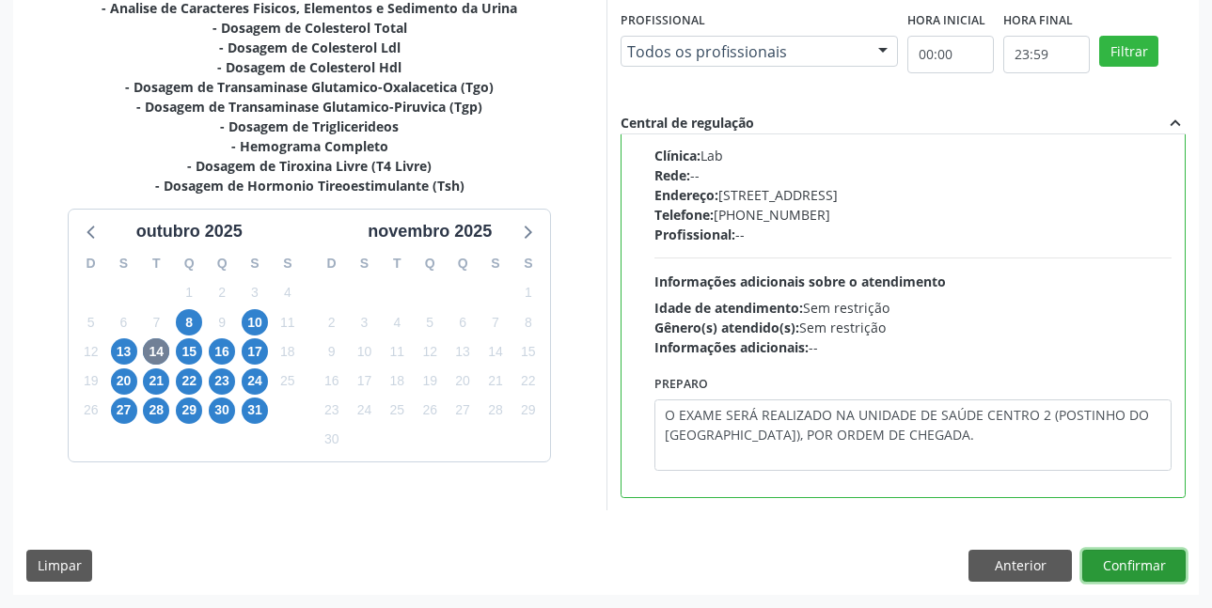
click at [1127, 558] on button "Confirmar" at bounding box center [1133, 566] width 103 height 32
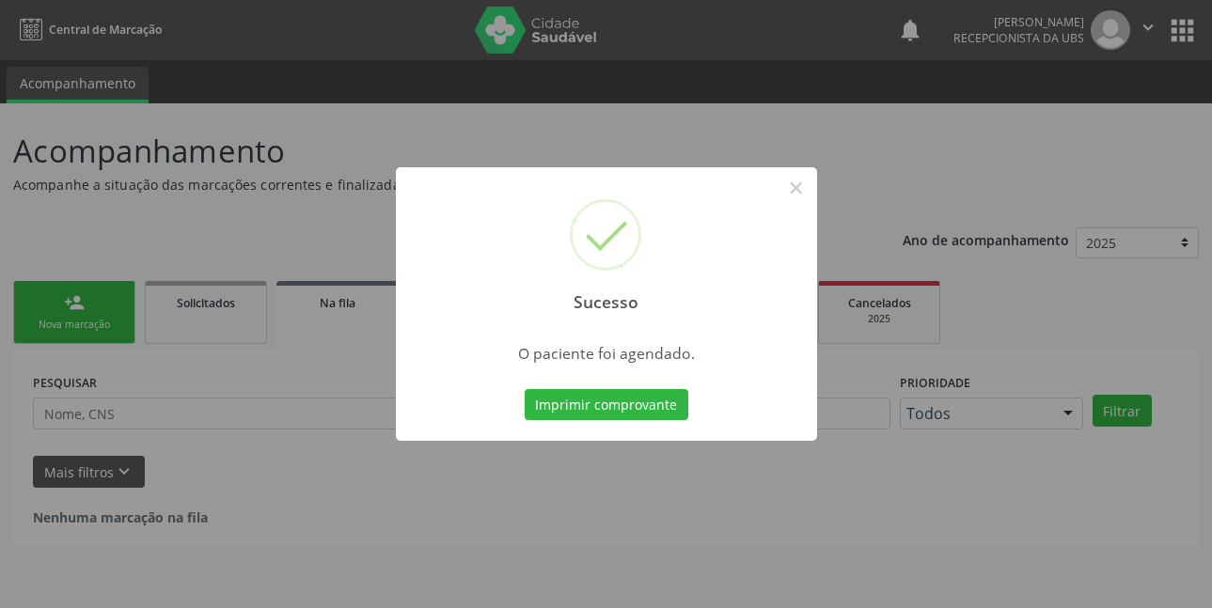
scroll to position [0, 0]
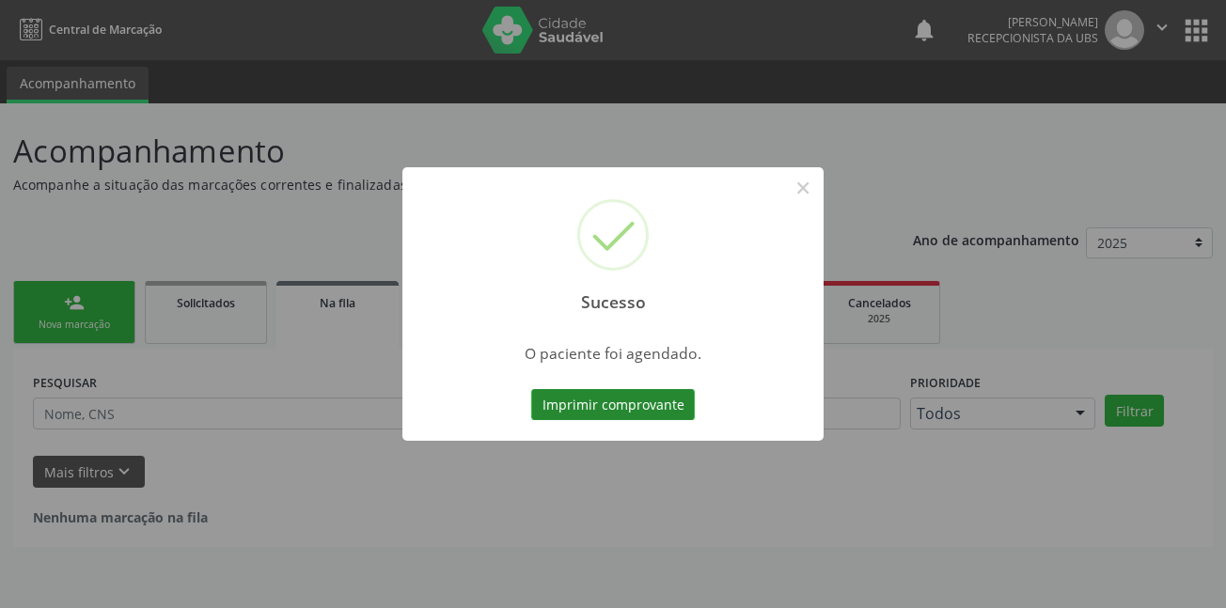
click at [636, 400] on button "Imprimir comprovante" at bounding box center [613, 405] width 164 height 32
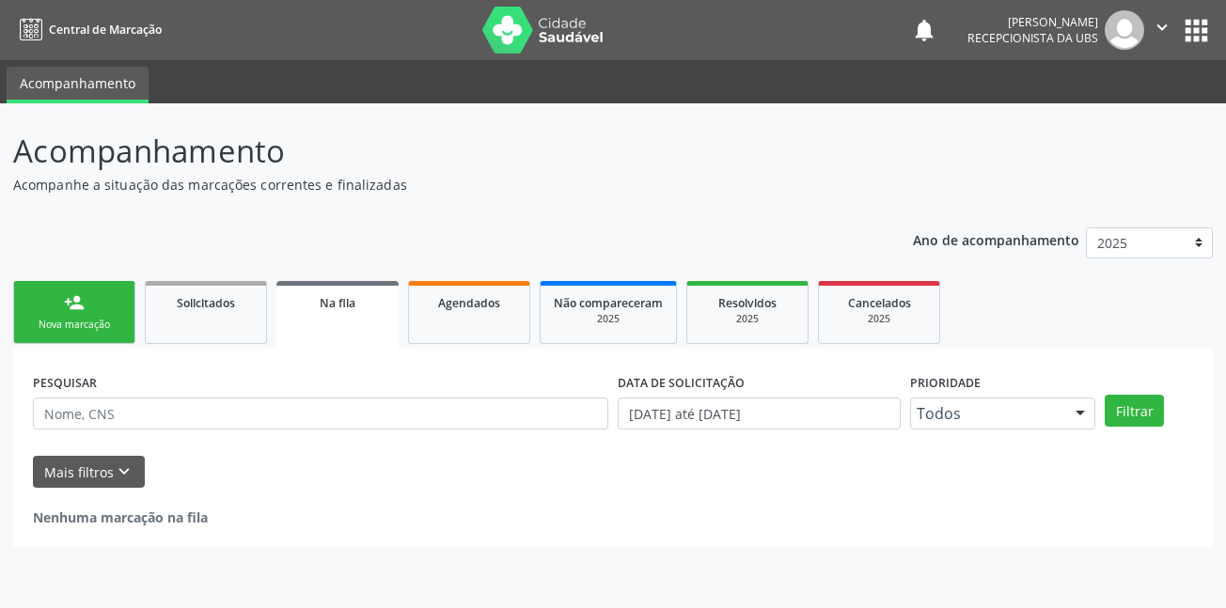
click at [79, 313] on link "person_add Nova marcação" at bounding box center [74, 312] width 122 height 63
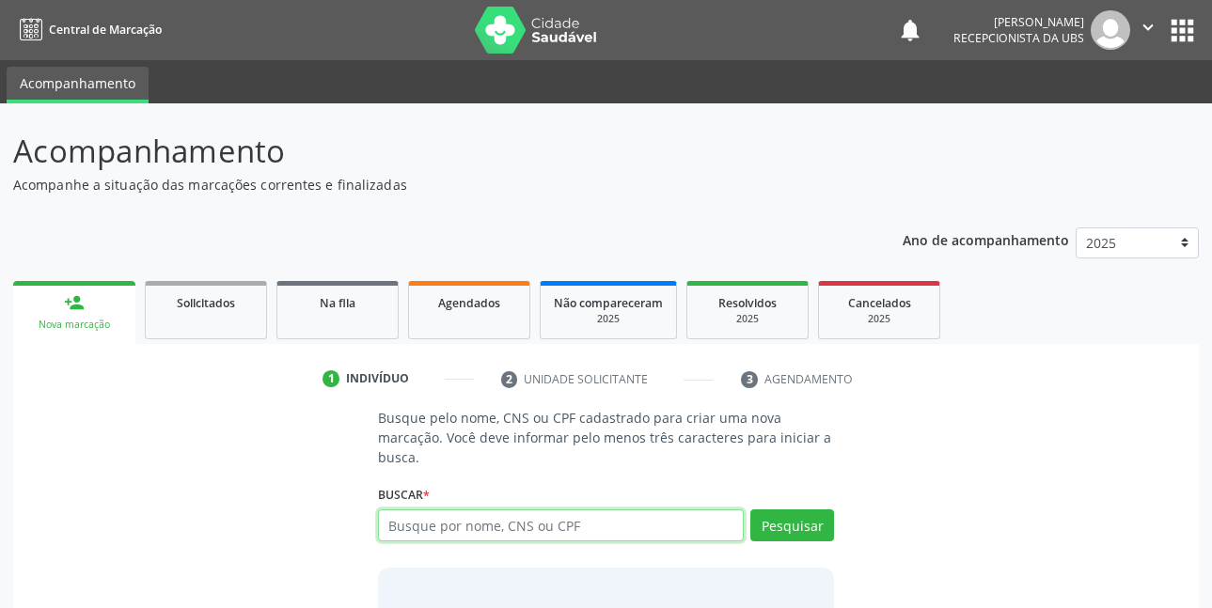
click at [488, 531] on input "text" at bounding box center [561, 526] width 367 height 32
type input "00746852444"
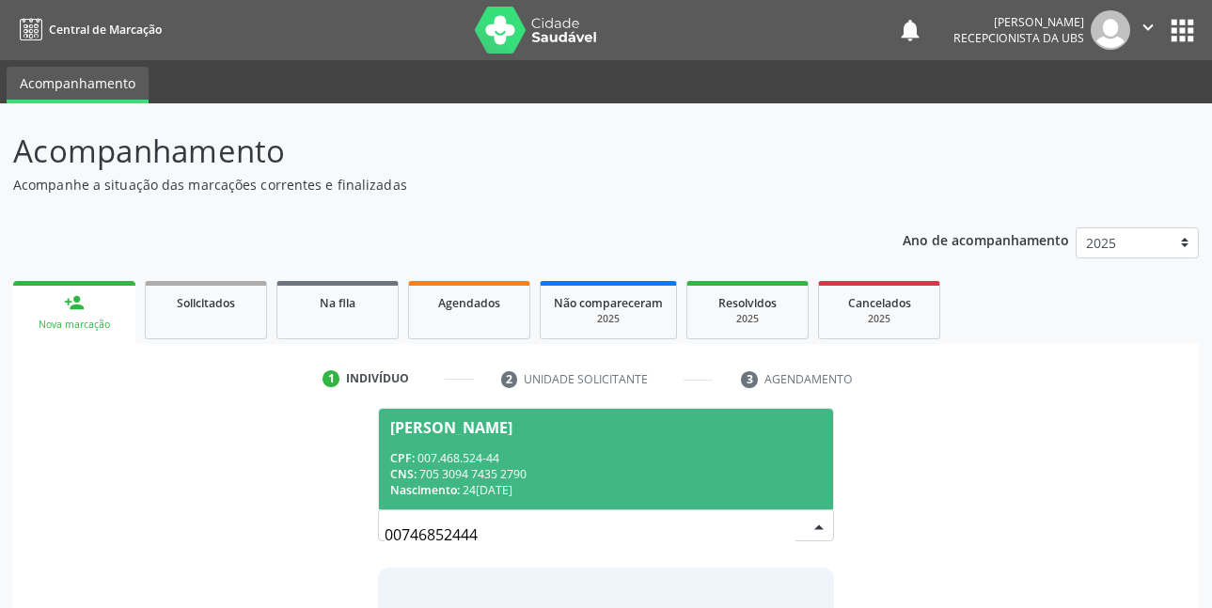
click at [554, 450] on div "CPF: 007.468.524-44" at bounding box center [606, 458] width 433 height 16
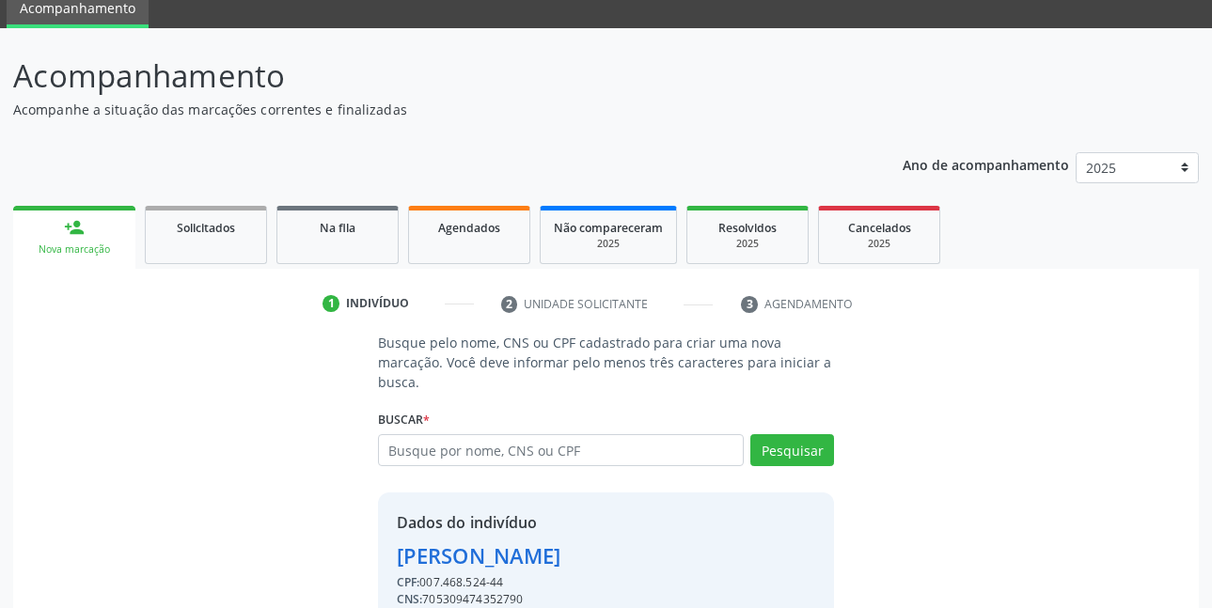
scroll to position [165, 0]
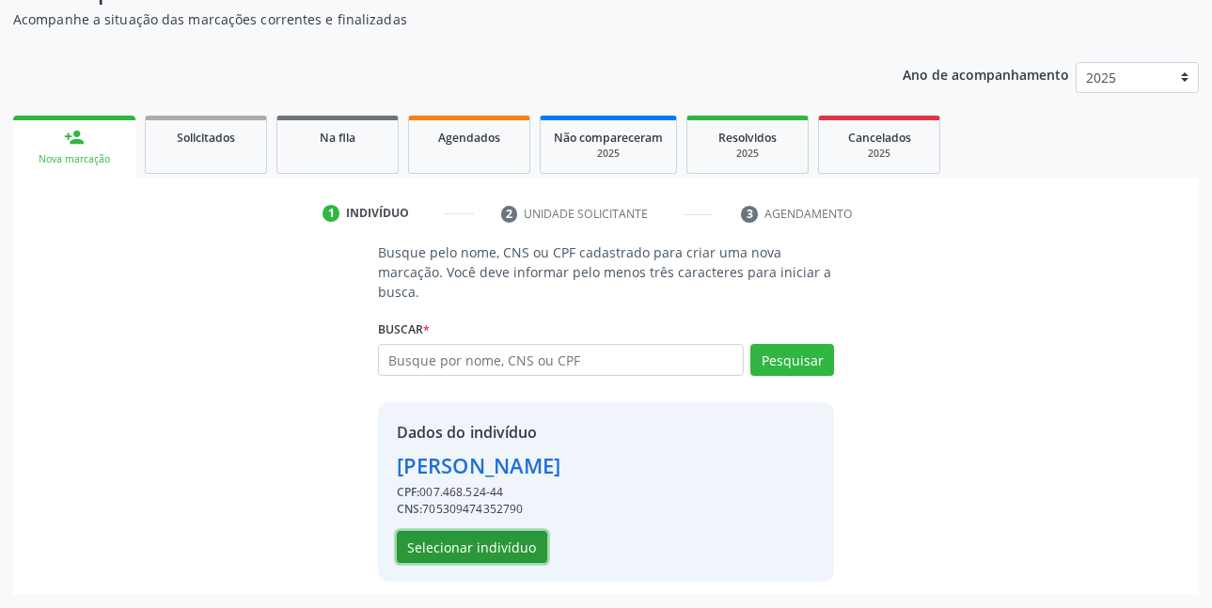
click at [489, 544] on button "Selecionar indivíduo" at bounding box center [472, 547] width 150 height 32
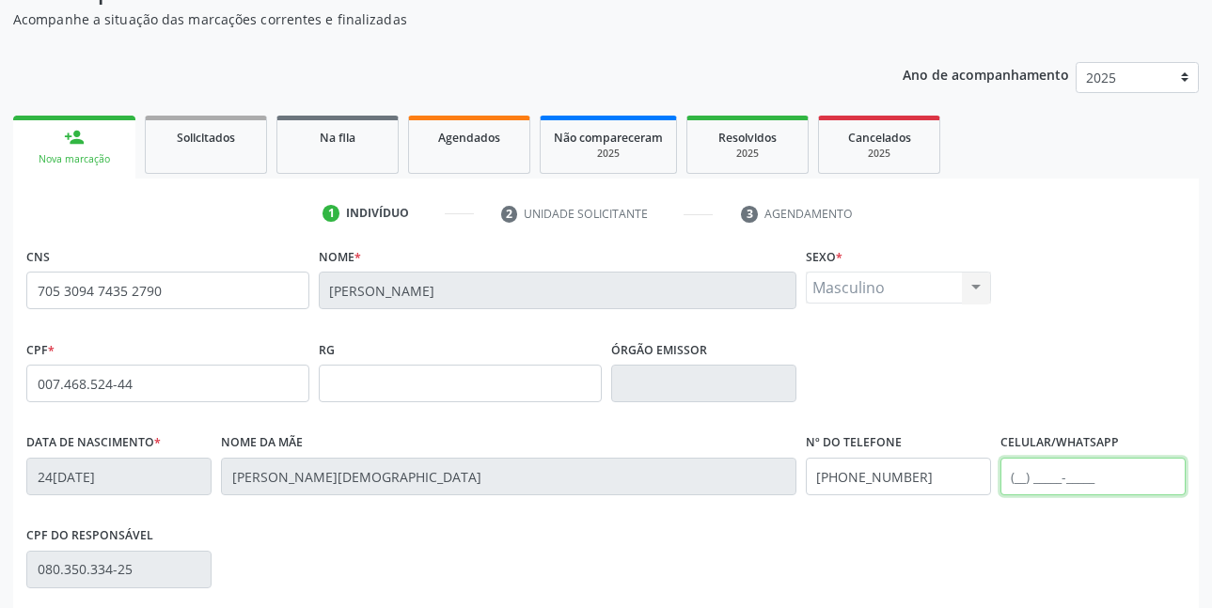
click at [1063, 475] on input "text" at bounding box center [1092, 477] width 185 height 38
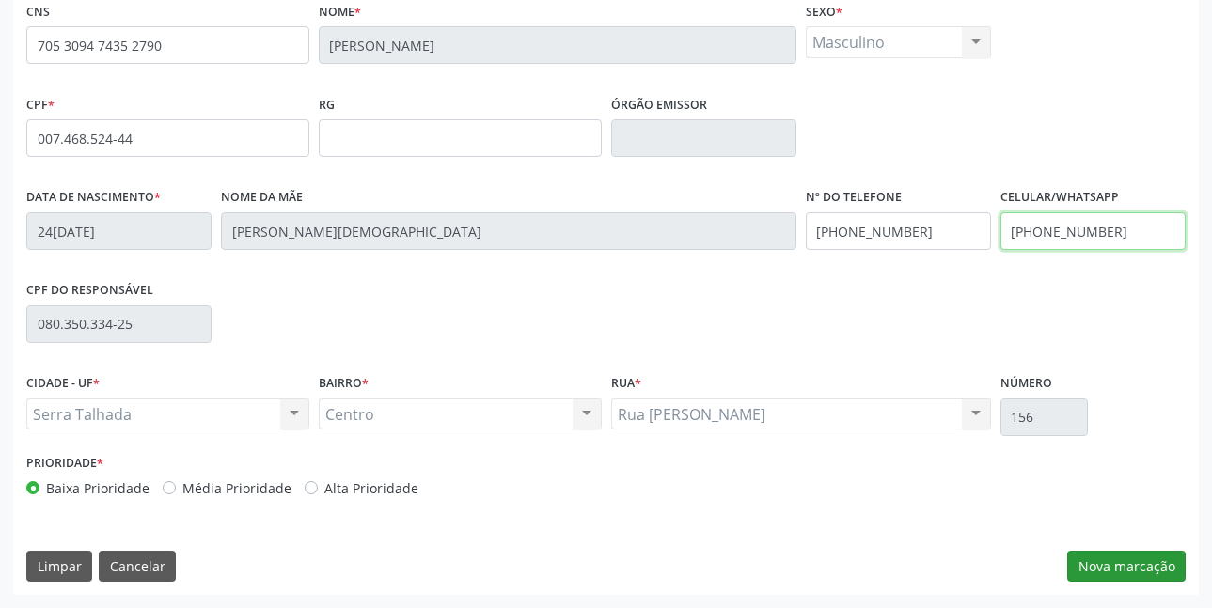
type input "[PHONE_NUMBER]"
click at [1094, 577] on button "Nova marcação" at bounding box center [1126, 567] width 118 height 32
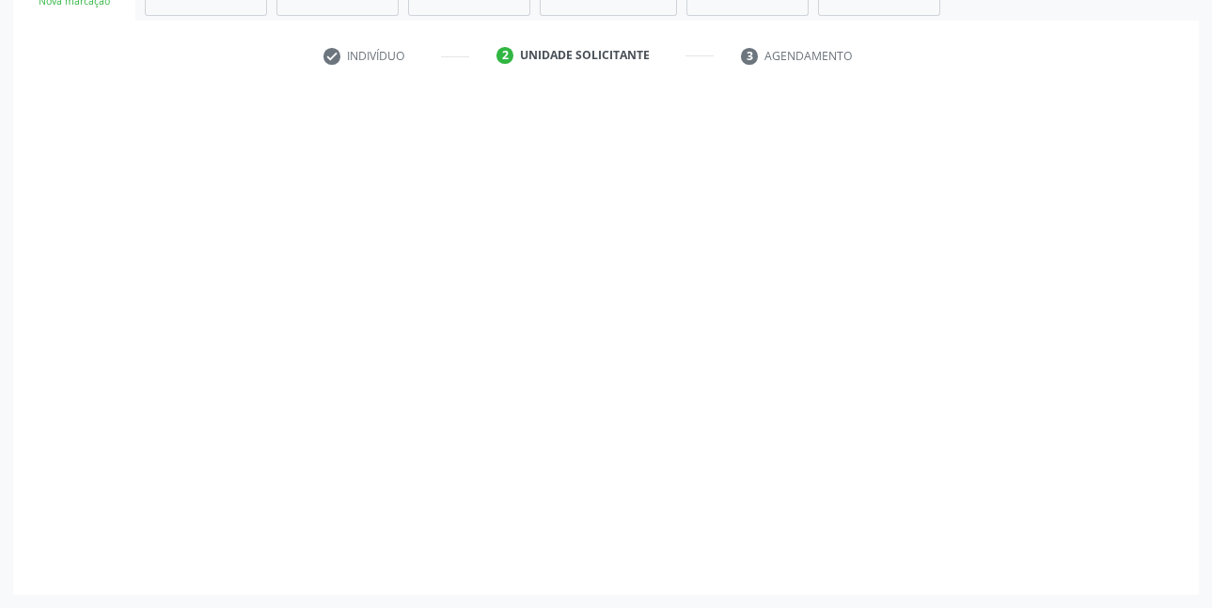
scroll to position [323, 0]
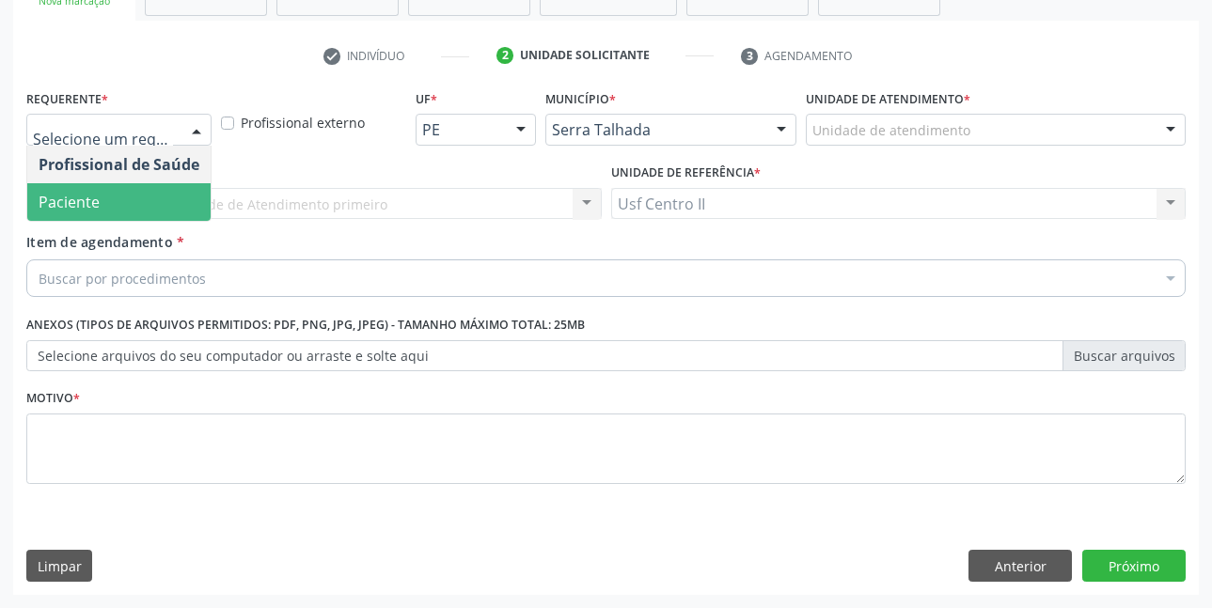
click at [84, 192] on span "Paciente" at bounding box center [69, 202] width 61 height 21
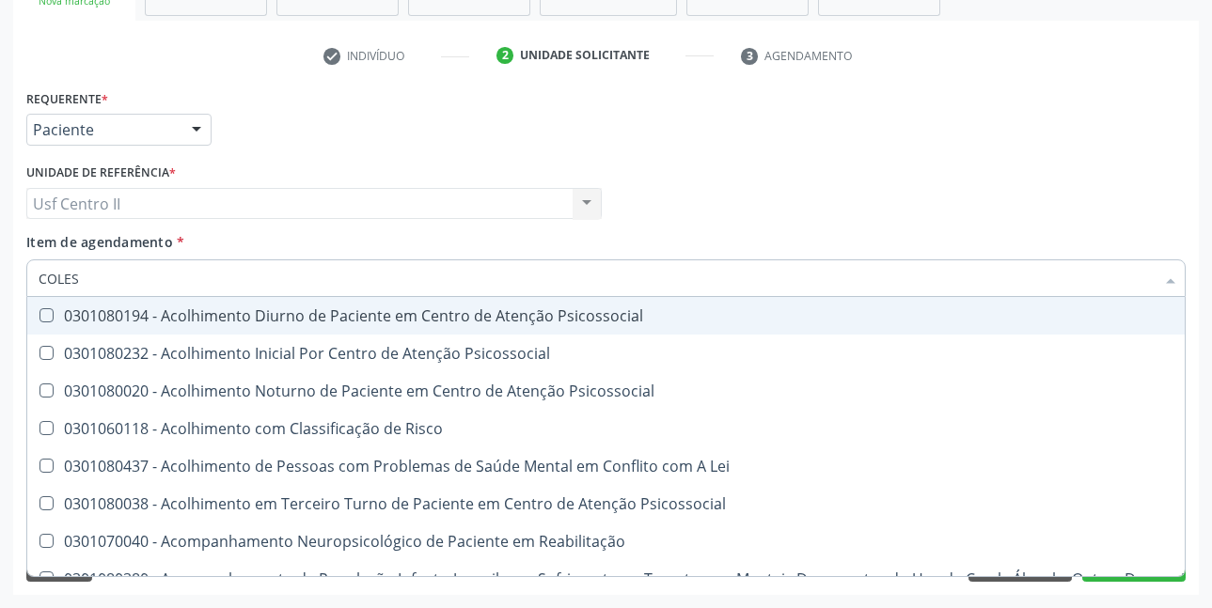
type input "COLEST"
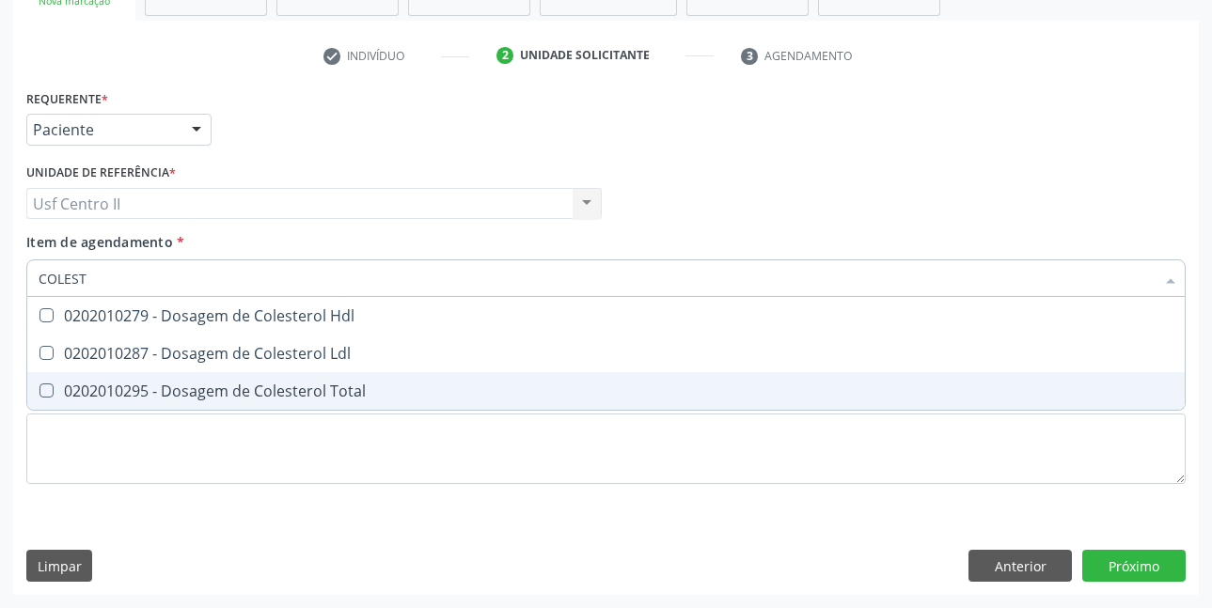
click at [193, 388] on div "0202010295 - Dosagem de Colesterol Total" at bounding box center [606, 391] width 1135 height 15
checkbox Total "true"
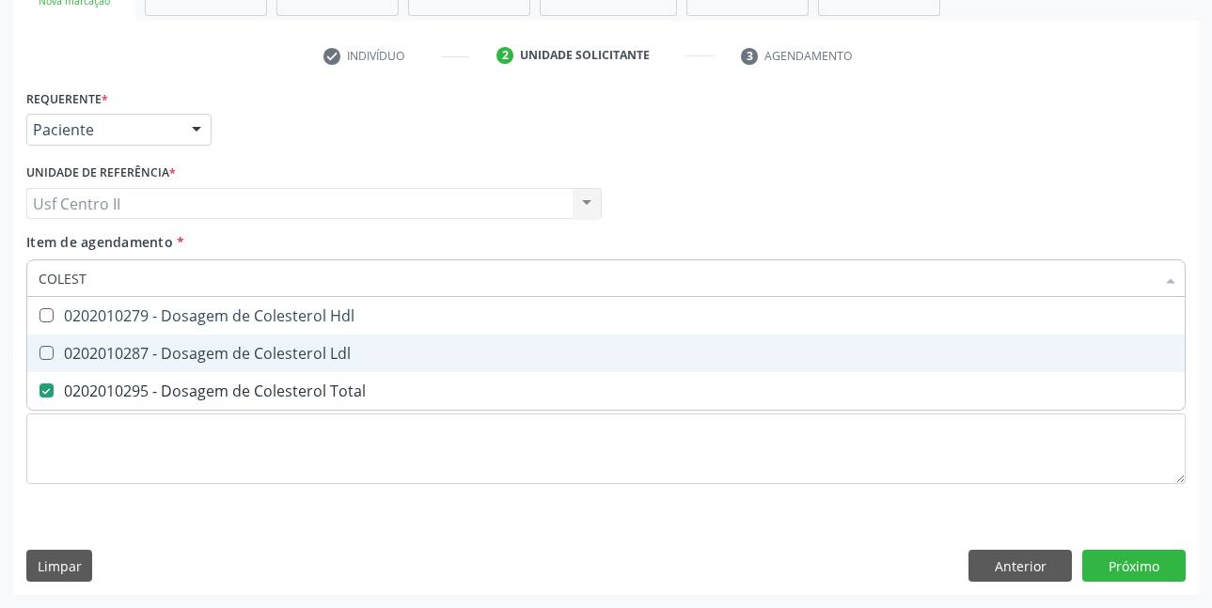
click at [222, 347] on div "0202010287 - Dosagem de Colesterol Ldl" at bounding box center [606, 353] width 1135 height 15
checkbox Ldl "true"
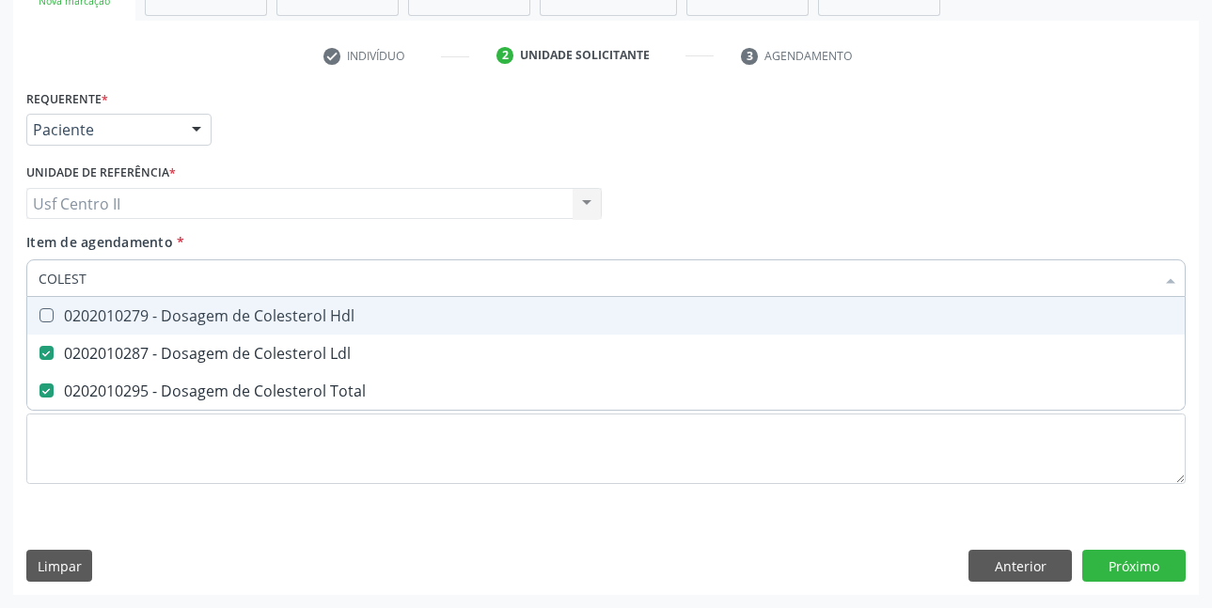
click at [228, 322] on div "0202010279 - Dosagem de Colesterol Hdl" at bounding box center [606, 315] width 1135 height 15
checkbox Hdl "true"
type input "COLE"
checkbox Hdl "false"
checkbox Ldl "false"
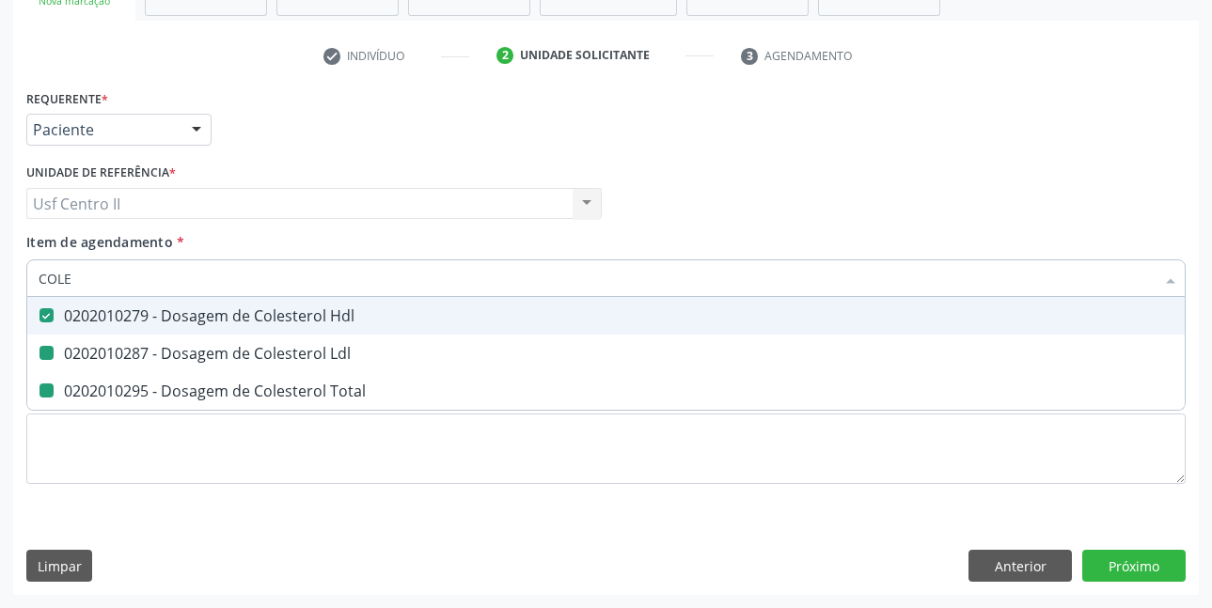
checkbox Total "false"
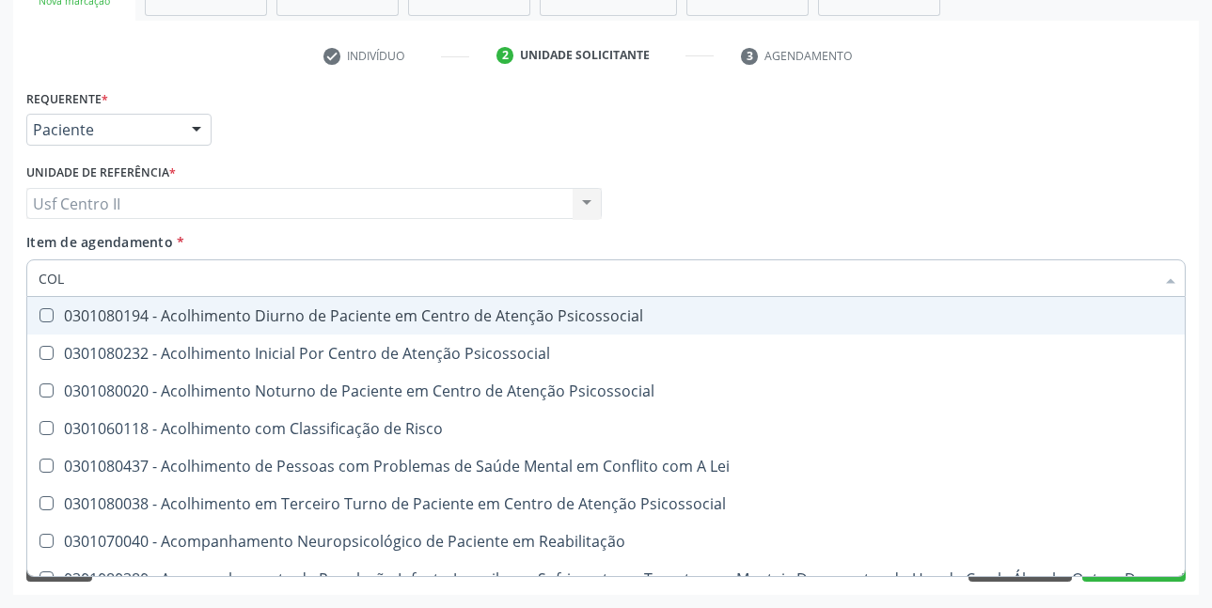
type input "CO"
checkbox Hdl "false"
checkbox Ldl "false"
checkbox Total "false"
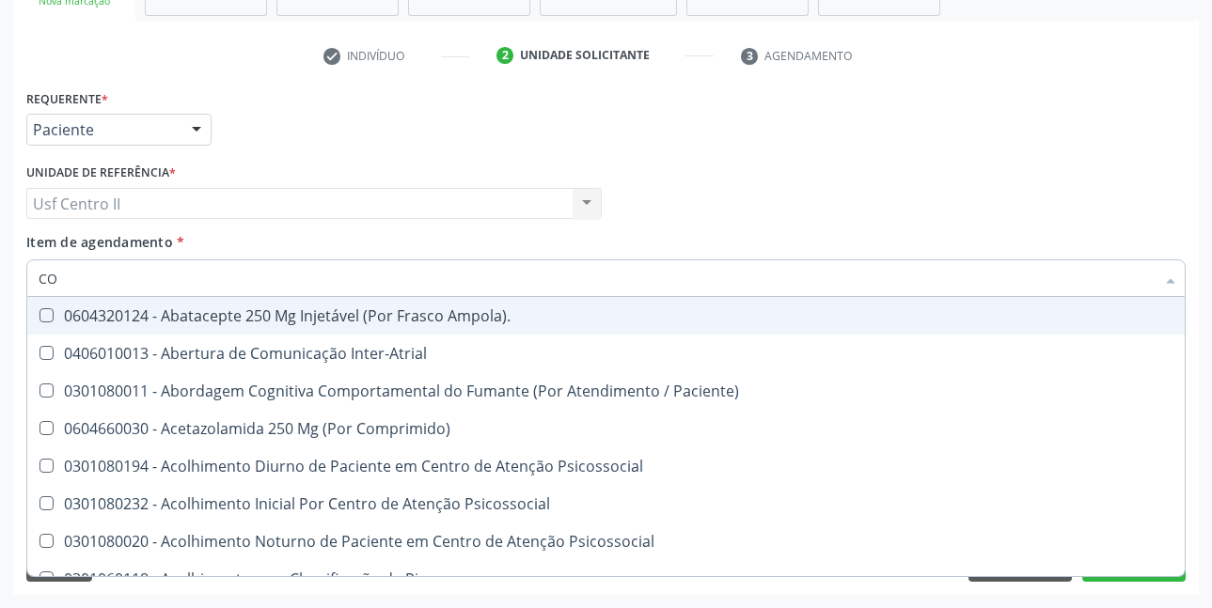
type input "C"
checkbox Hdl "false"
checkbox Ldl "false"
checkbox Total "false"
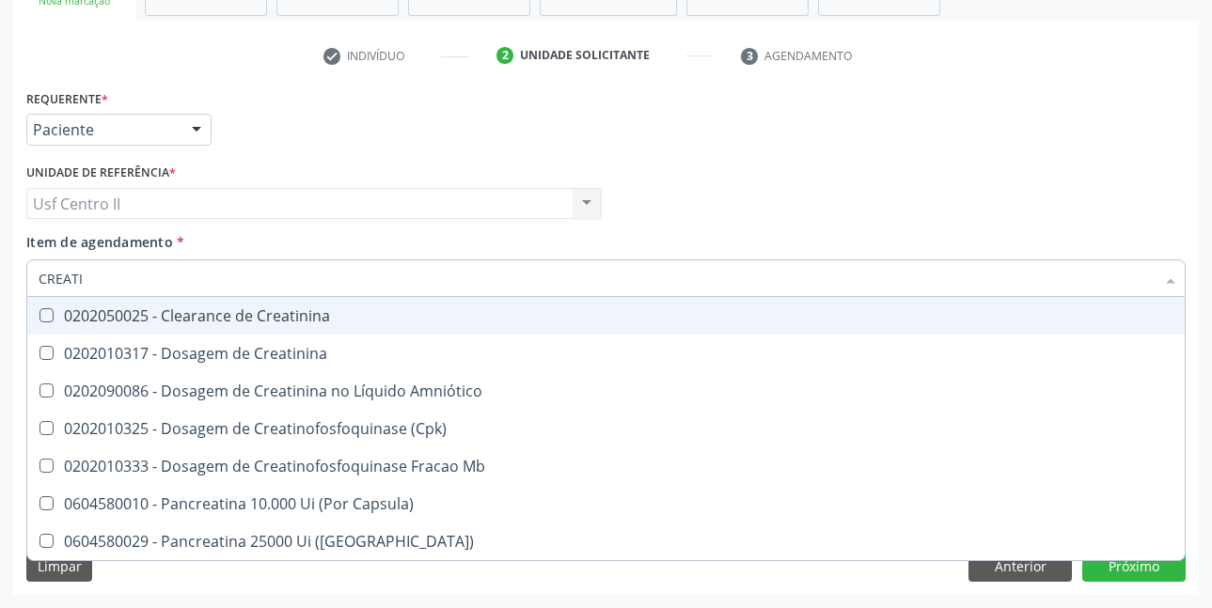
type input "CREATIN"
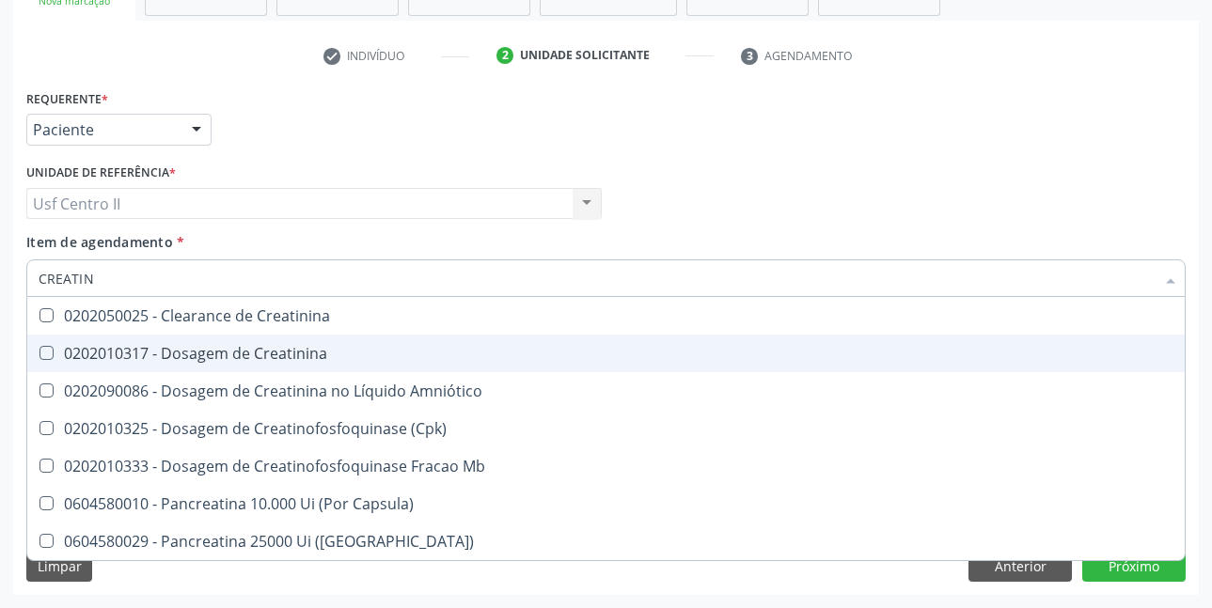
click at [236, 348] on div "0202010317 - Dosagem de Creatinina" at bounding box center [606, 353] width 1135 height 15
checkbox Creatinina "true"
type input "CREAT"
checkbox Creatinina "false"
checkbox \(Cpk\) "true"
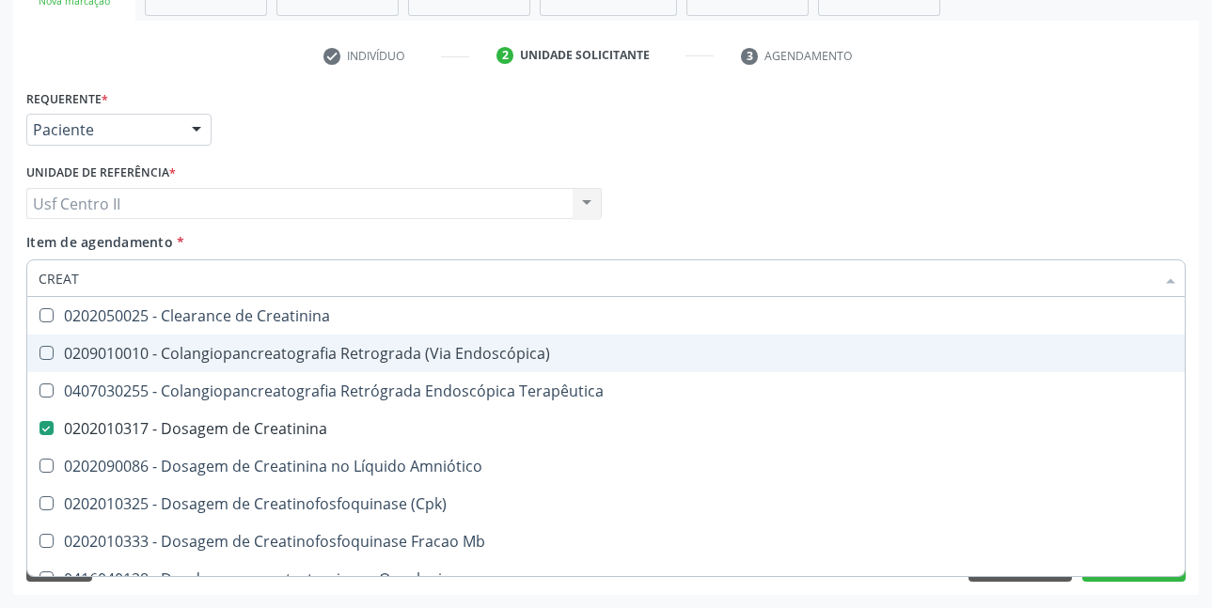
type input "CREA"
checkbox Creatinina "false"
checkbox Mb "true"
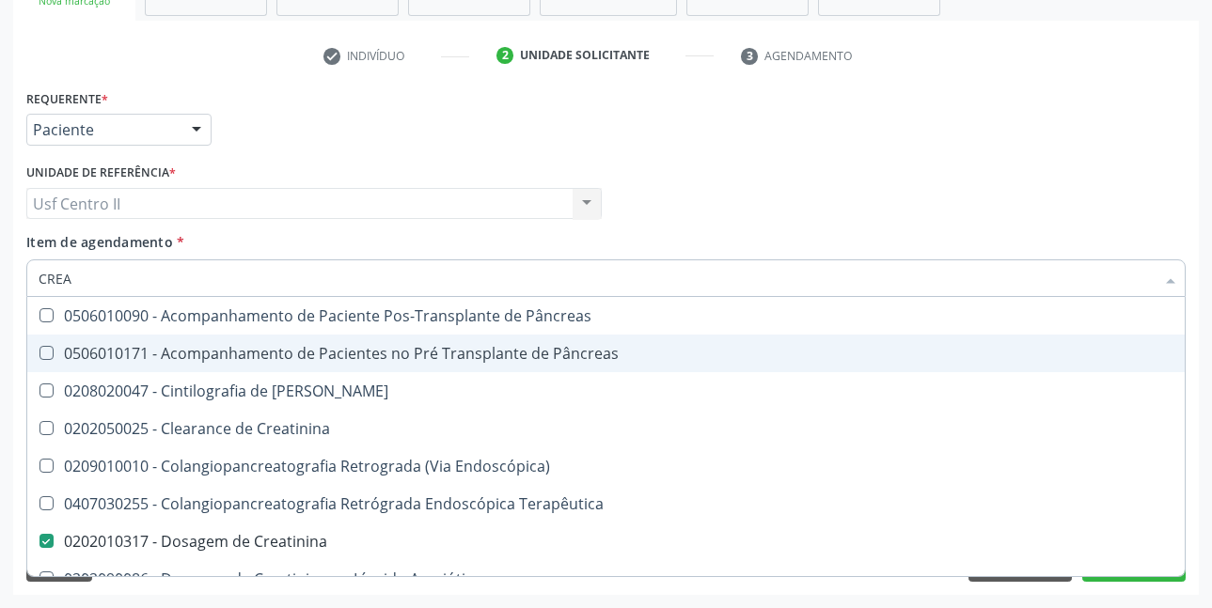
type input "CRE"
checkbox Creatinina "false"
checkbox Oncologia "true"
type input "C"
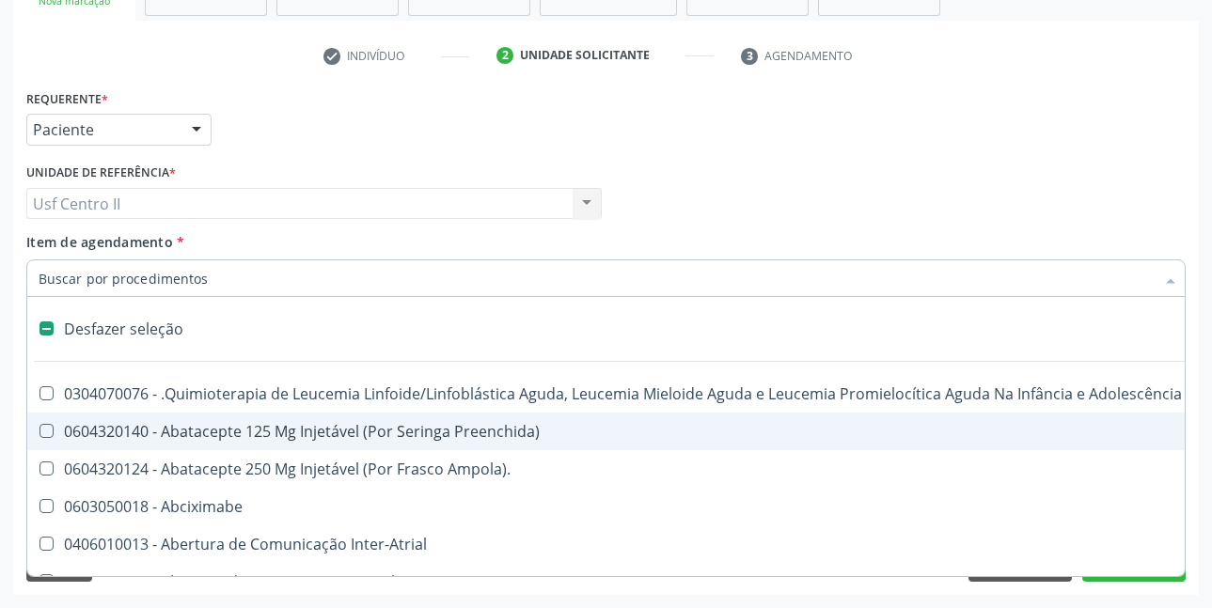
checkbox Dente\) "false"
type input "TGO"
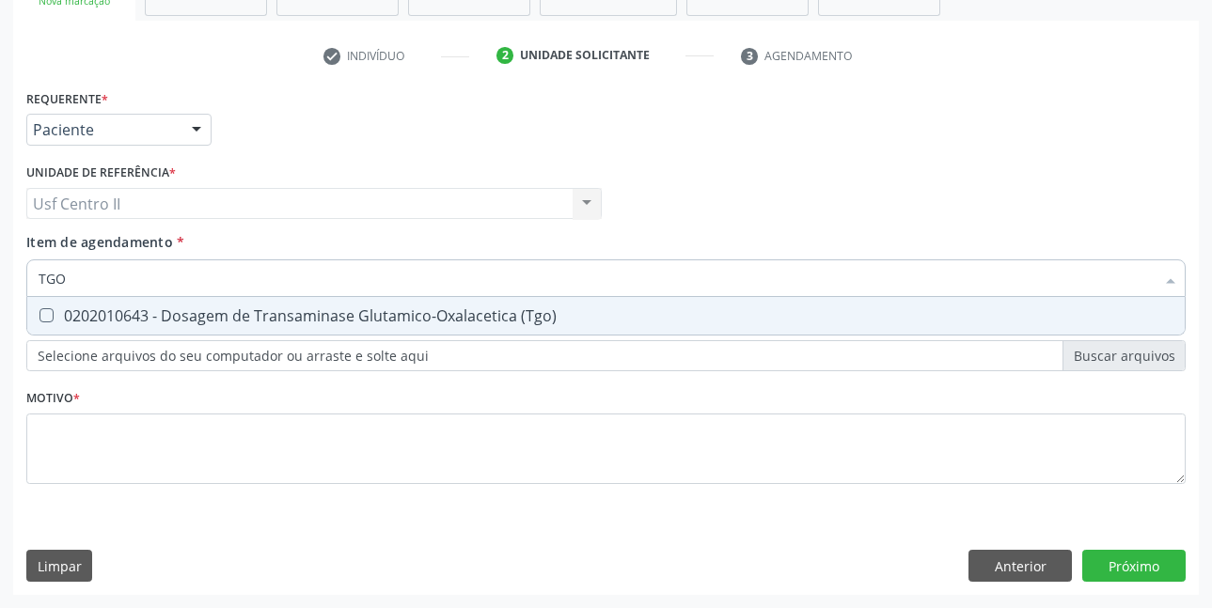
click at [295, 312] on div "0202010643 - Dosagem de Transaminase Glutamico-Oxalacetica (Tgo)" at bounding box center [606, 315] width 1135 height 15
checkbox \(Tgo\) "true"
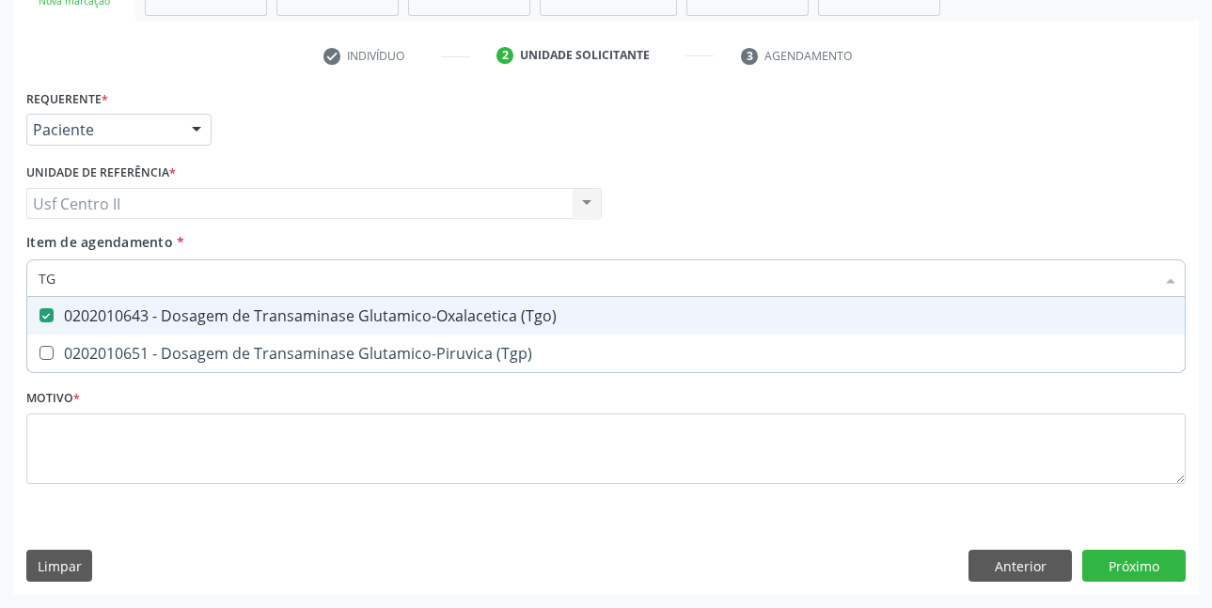
type input "TGP"
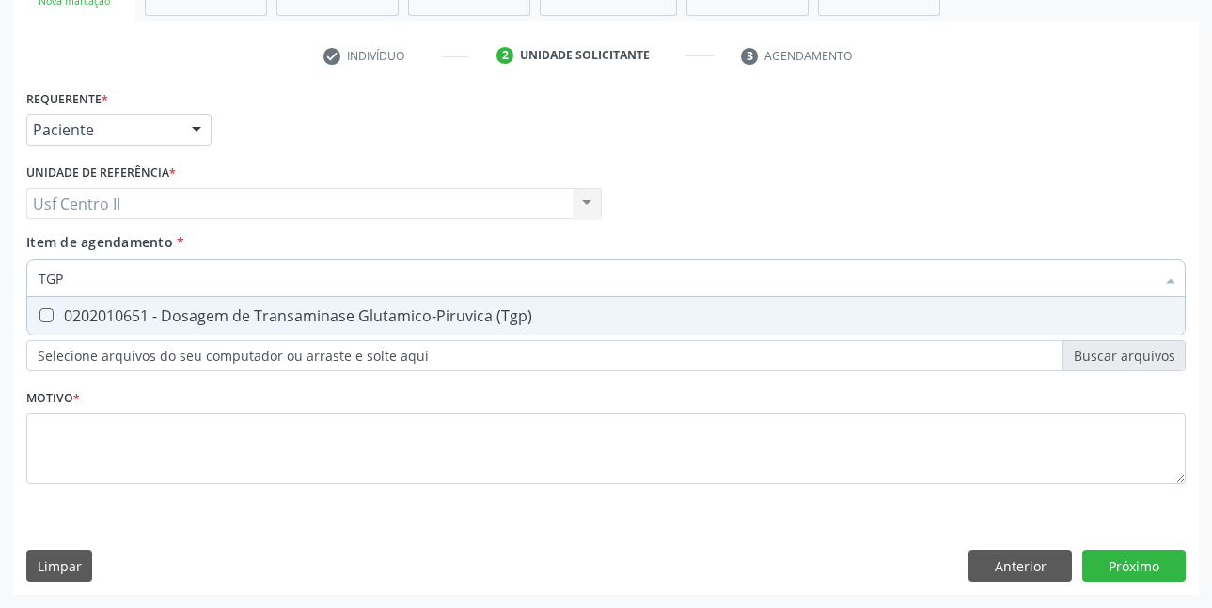
click at [295, 312] on div "0202010651 - Dosagem de Transaminase Glutamico-Piruvica (Tgp)" at bounding box center [606, 315] width 1135 height 15
checkbox \(Tgp\) "true"
type input "T"
checkbox \(Tgp\) "false"
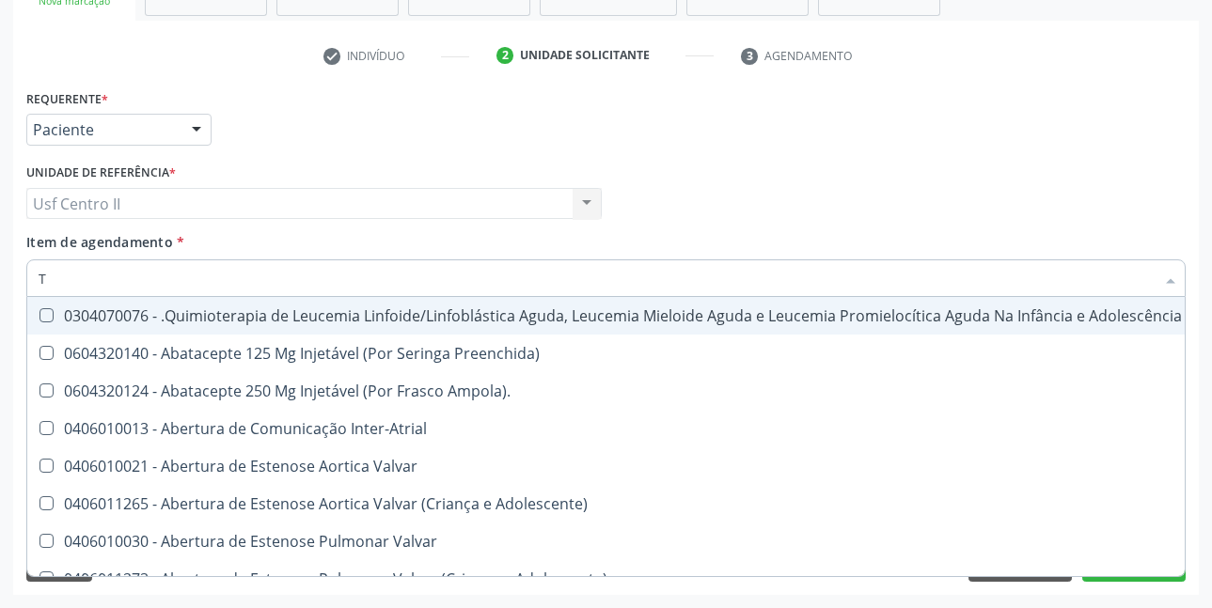
type input "TR"
checkbox Visual "true"
checkbox Primária "true"
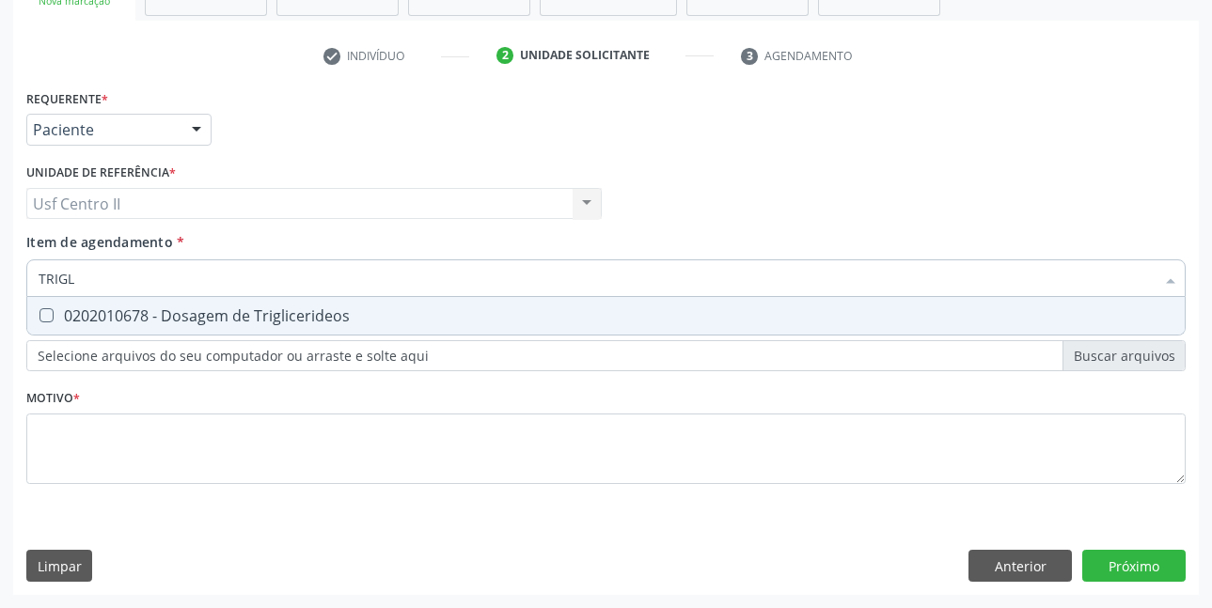
type input "TRIGLI"
click at [295, 312] on div "0202010678 - Dosagem de Triglicerideos" at bounding box center [606, 315] width 1135 height 15
checkbox Triglicerideos "true"
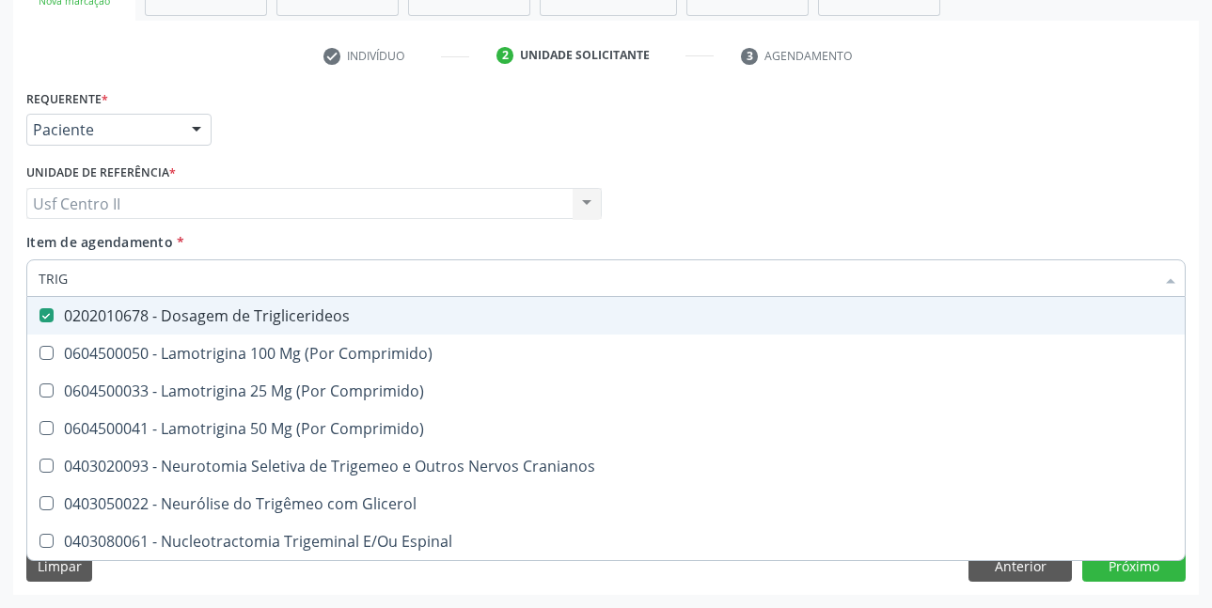
type input "TRI"
checkbox Triglicerideos "false"
type input "T"
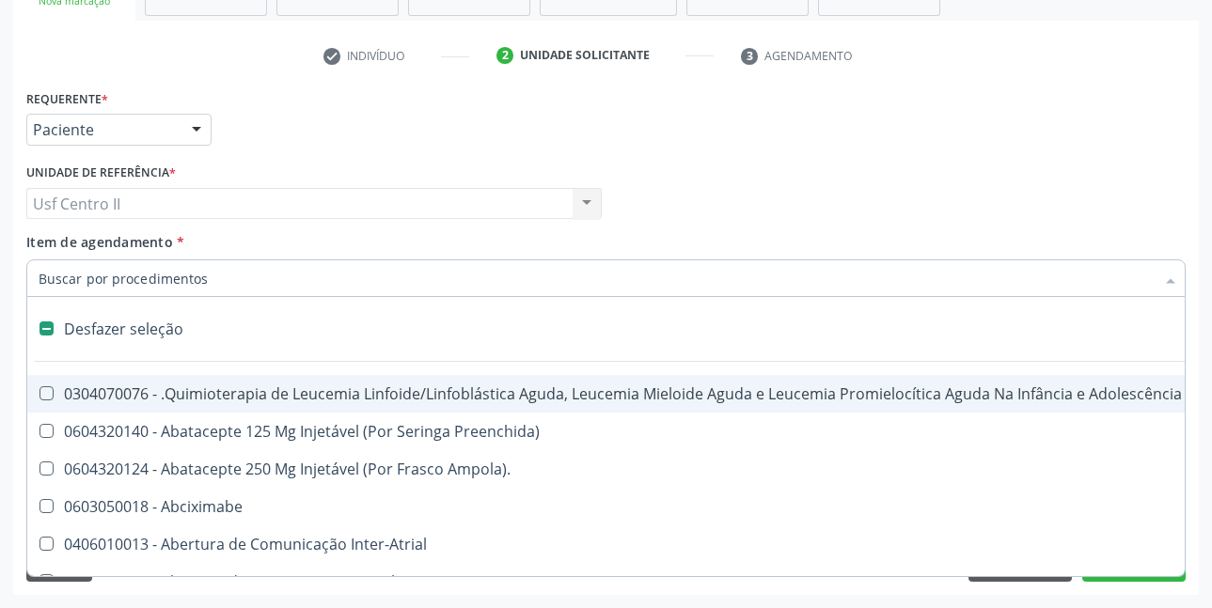
type input "U"
checkbox Colecistectomia "true"
checkbox Doadora\) "true"
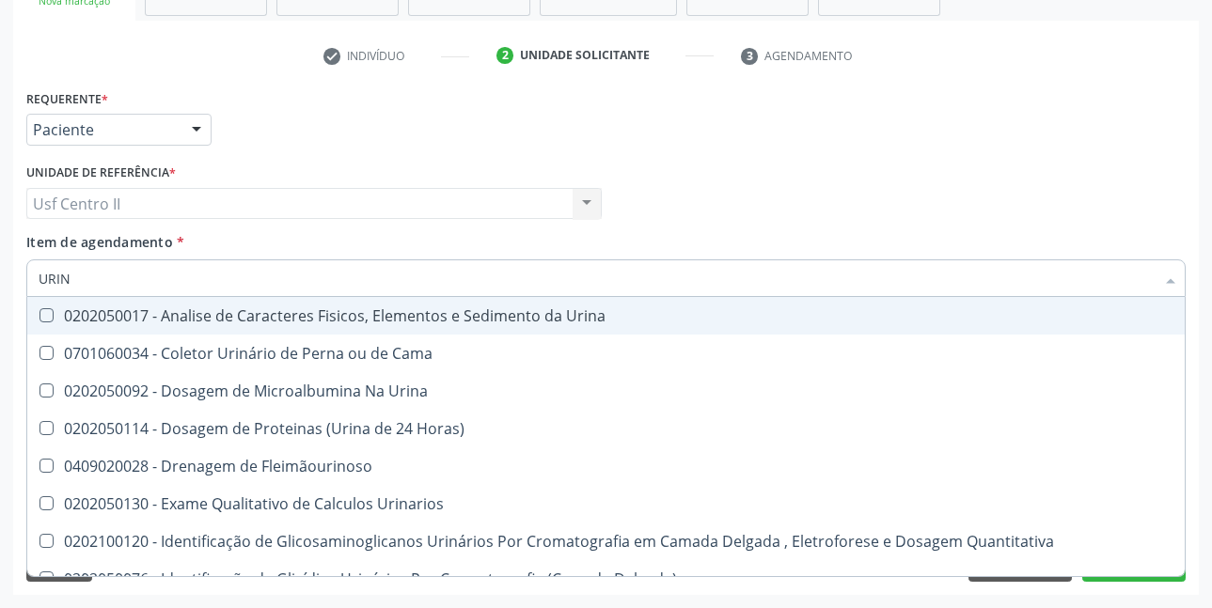
type input "URINA"
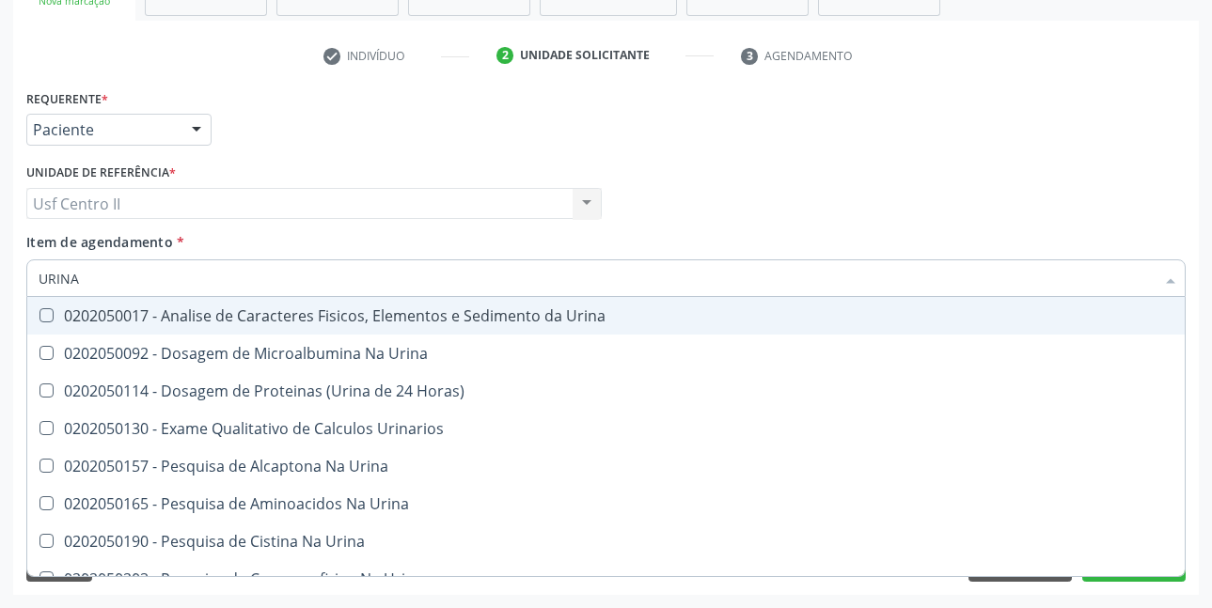
click at [295, 312] on div "0202050017 - Analise de Caracteres Fisicos, Elementos e Sedimento da Urina" at bounding box center [606, 315] width 1135 height 15
checkbox Urina "true"
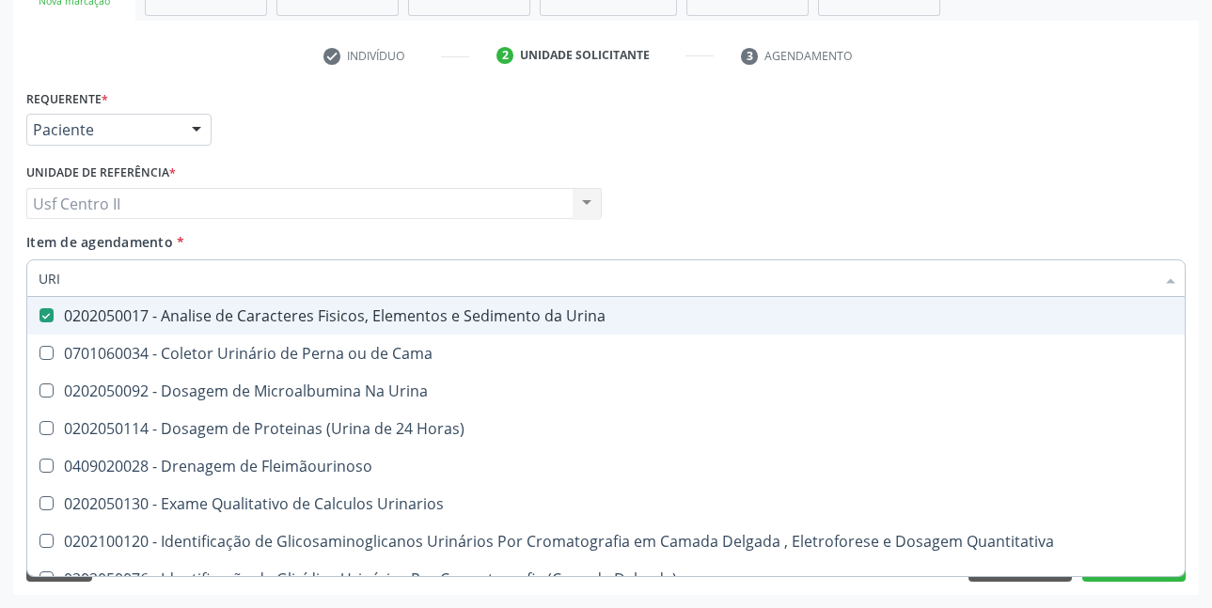
type input "UR"
checkbox Urina "false"
checkbox Urina "true"
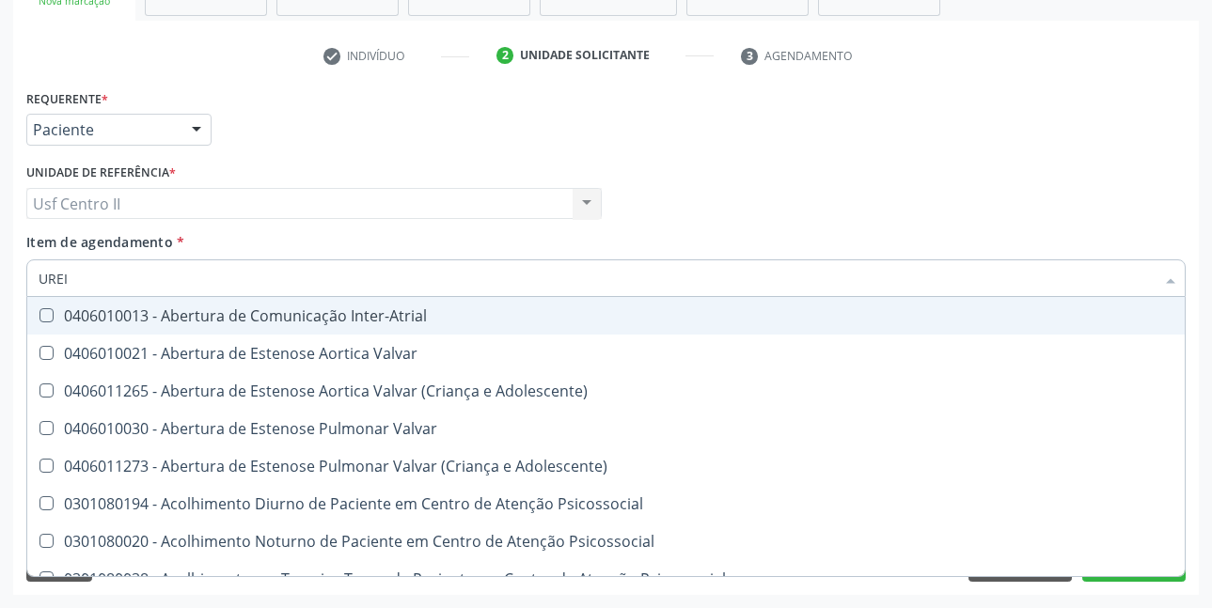
type input "UREIA"
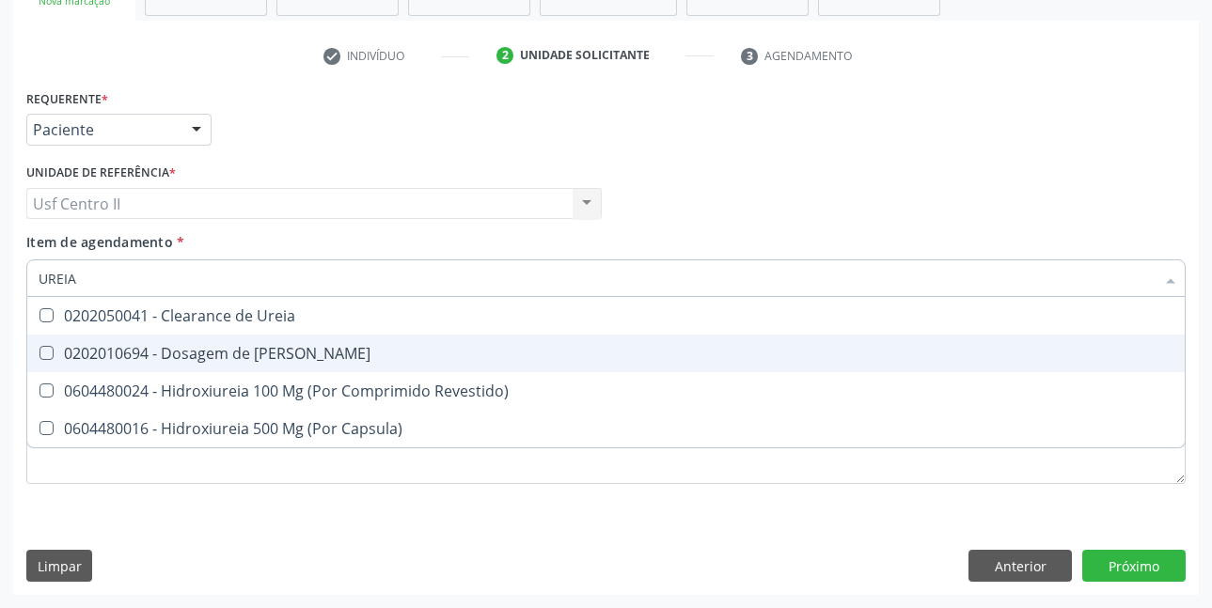
click at [285, 353] on div "0202010694 - Dosagem de [PERSON_NAME]" at bounding box center [606, 353] width 1135 height 15
checkbox Ureia "true"
type input "URE"
checkbox Ureia "false"
type input "U"
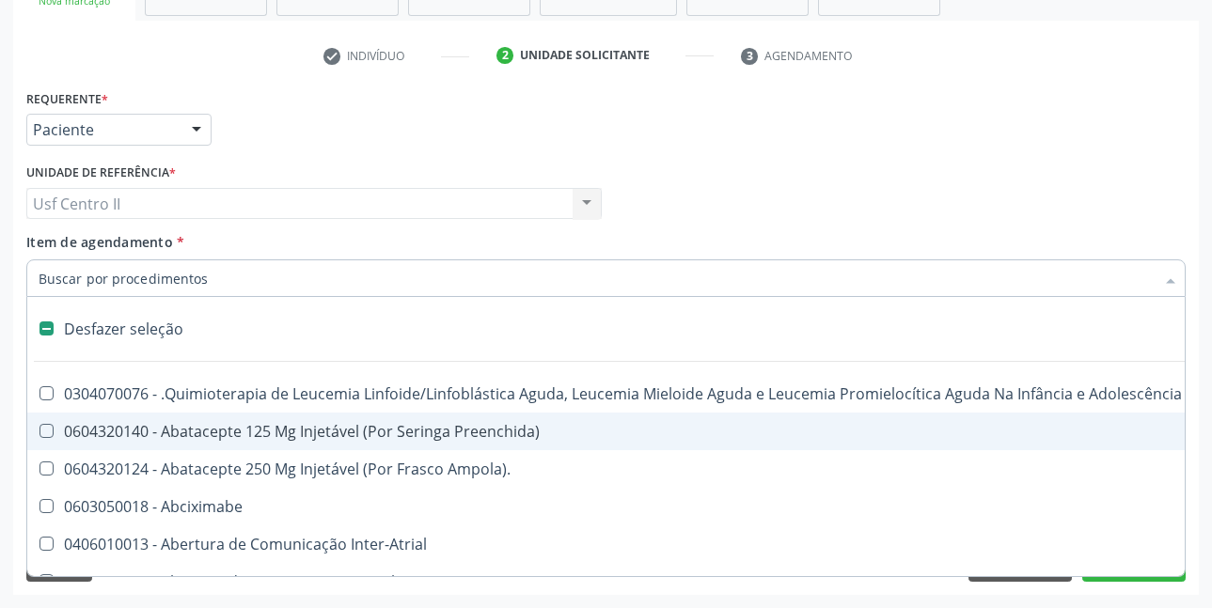
type input "H"
checkbox Urina "false"
checkbox A "true"
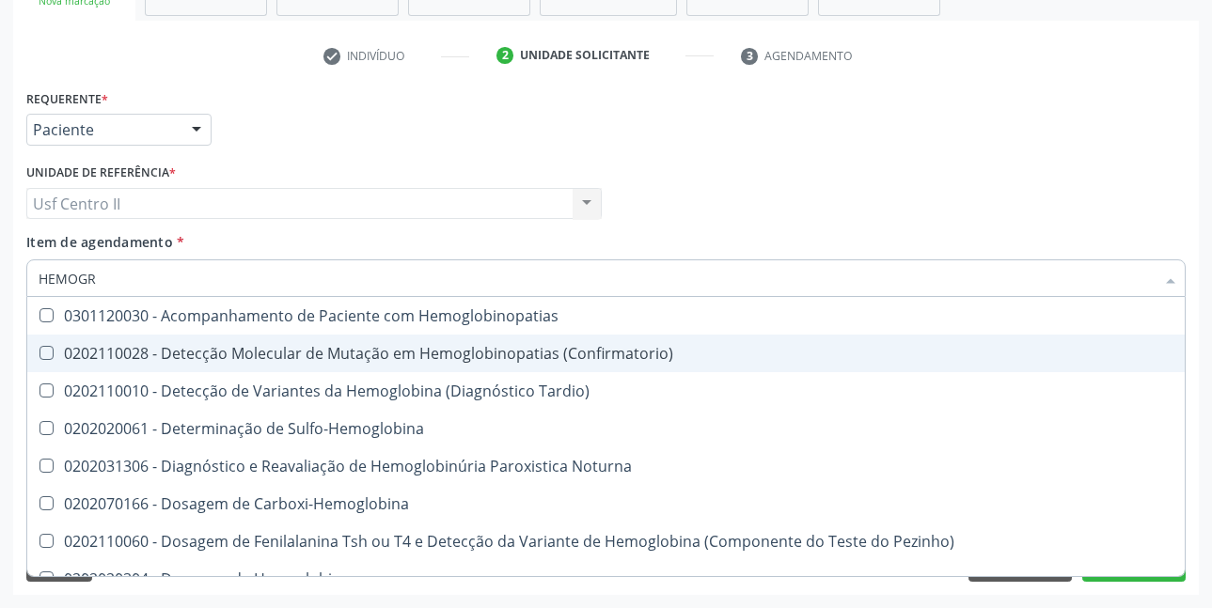
type input "HEMOGRA"
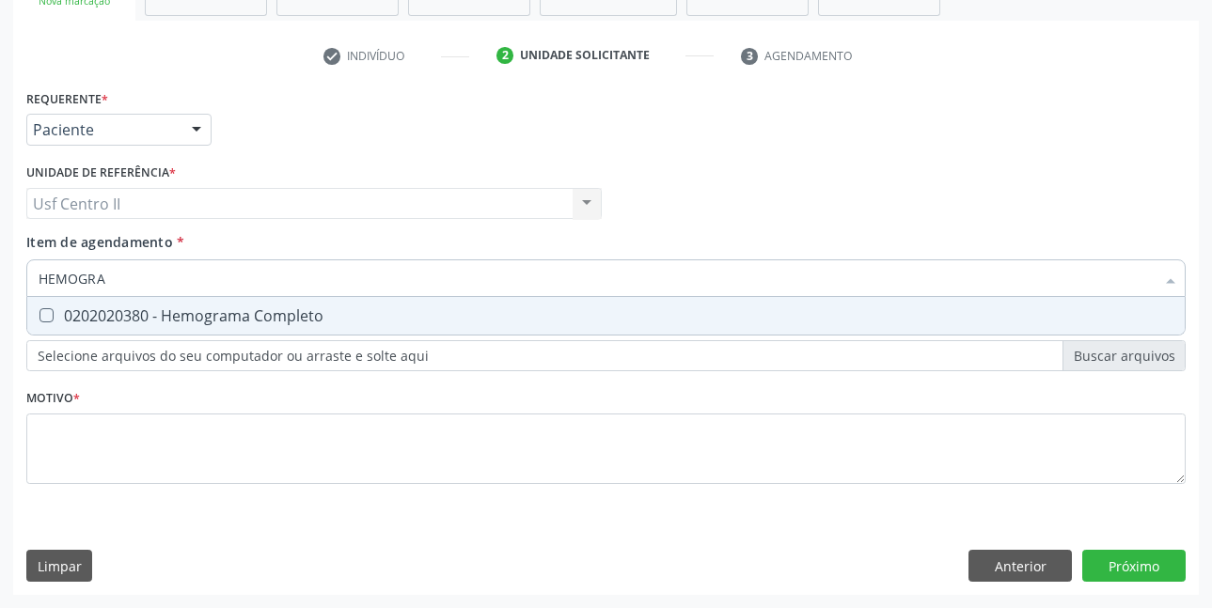
click at [297, 310] on div "0202020380 - Hemograma Completo" at bounding box center [606, 315] width 1135 height 15
checkbox Completo "true"
type input "HEMOG"
checkbox Completo "false"
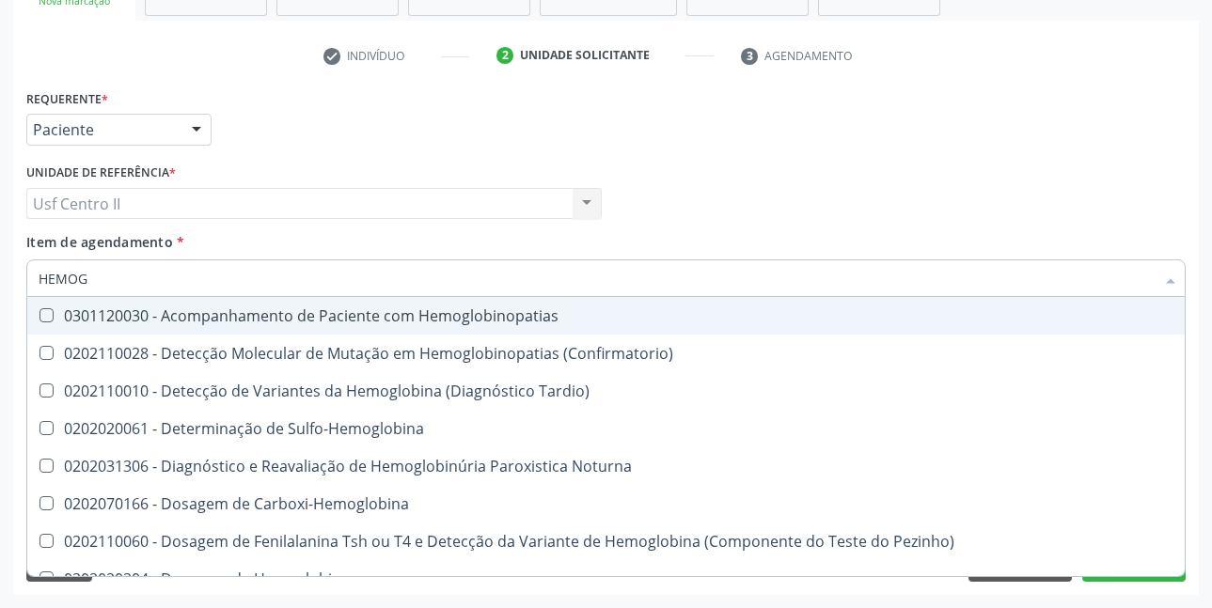
type input "HEMO"
checkbox Completo "false"
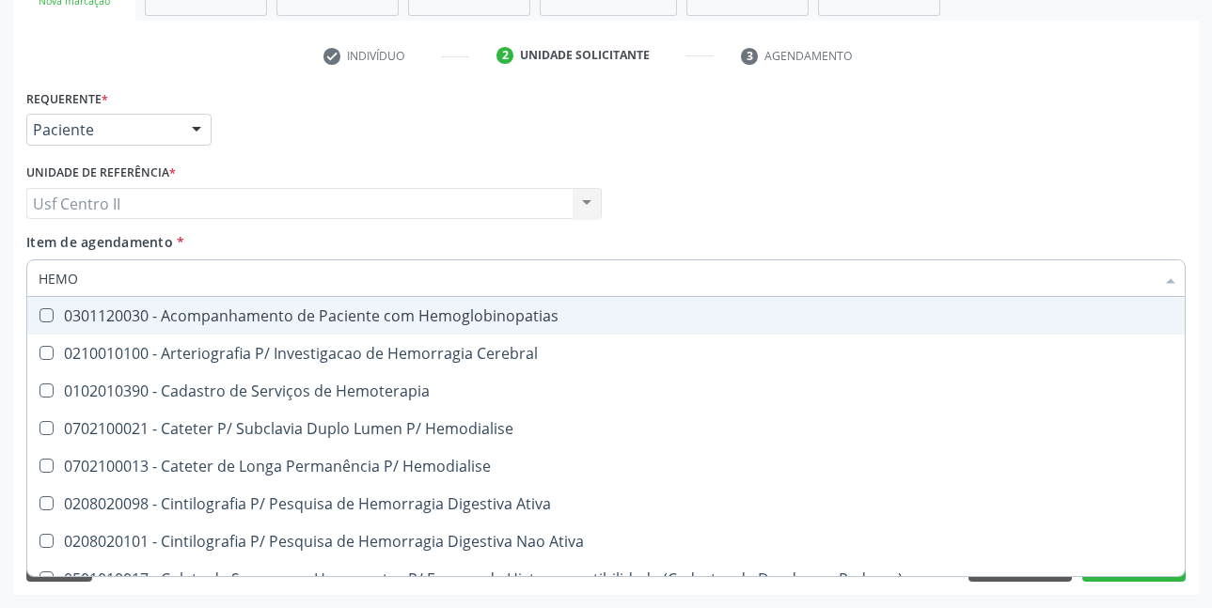
type input "HEM"
checkbox Completo "false"
checkbox Elástica "true"
type input "HE"
checkbox Elástica "false"
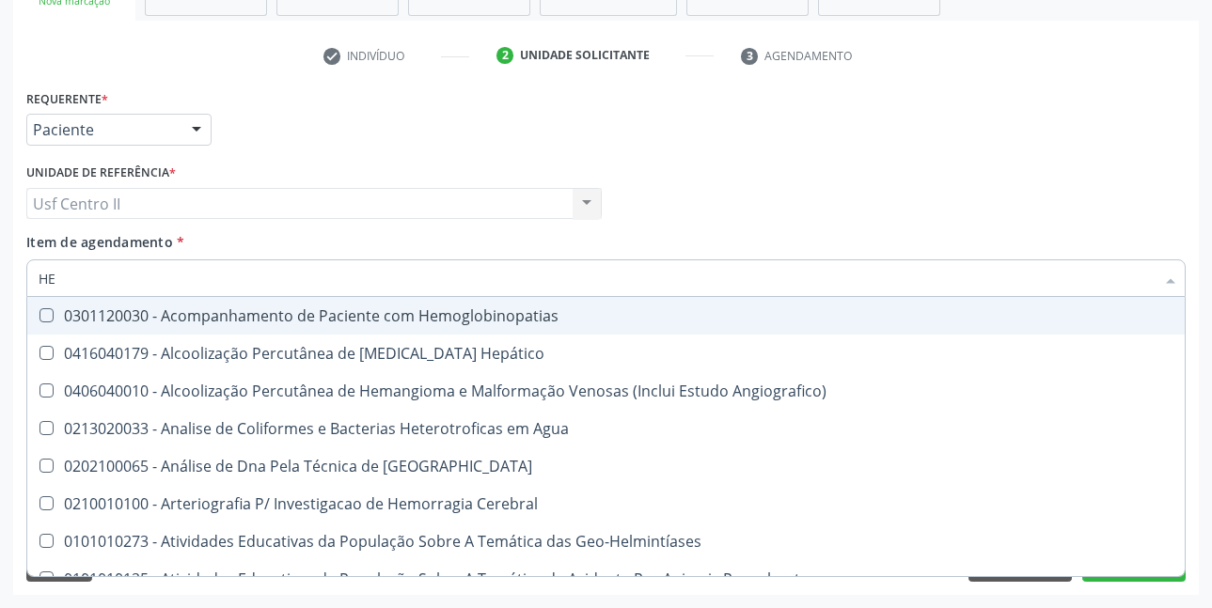
type input "H"
checkbox Completo "false"
checkbox Folheto "true"
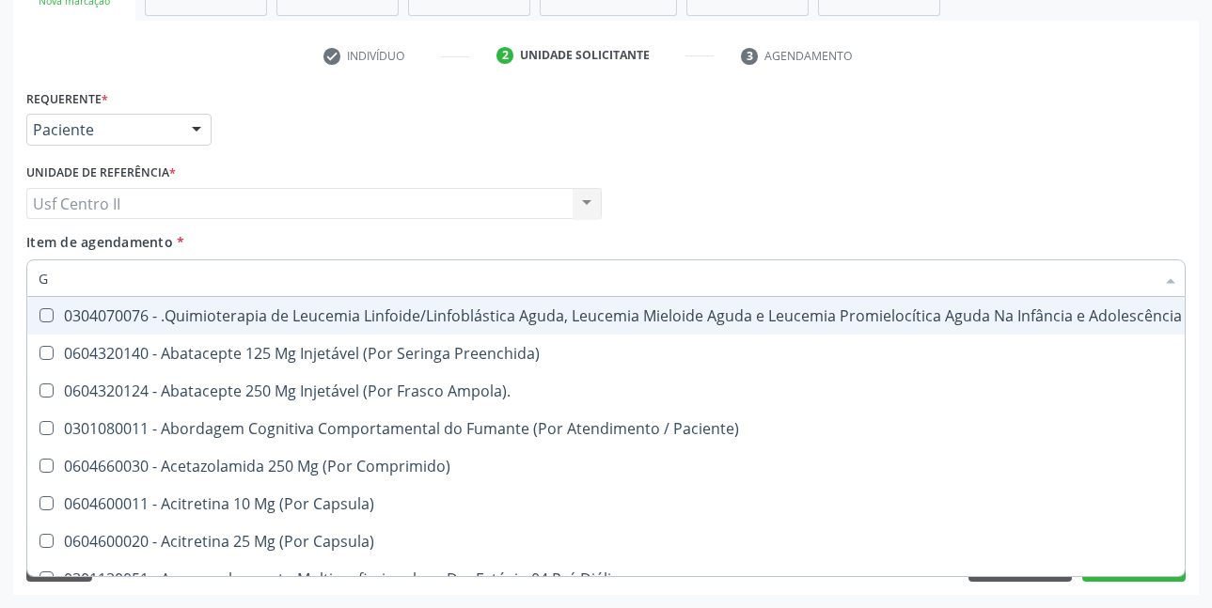
type input "GL"
checkbox 5Ml\) "true"
checkbox Miotendinoso "true"
checkbox Pé "true"
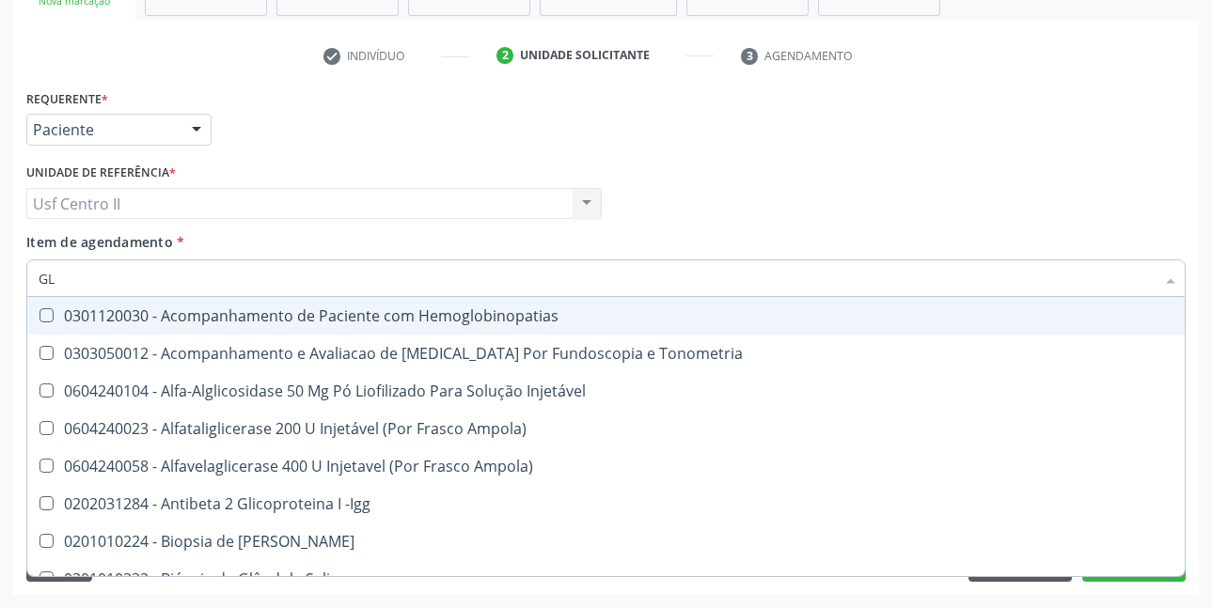
type input "GLI"
checkbox Glomerular "true"
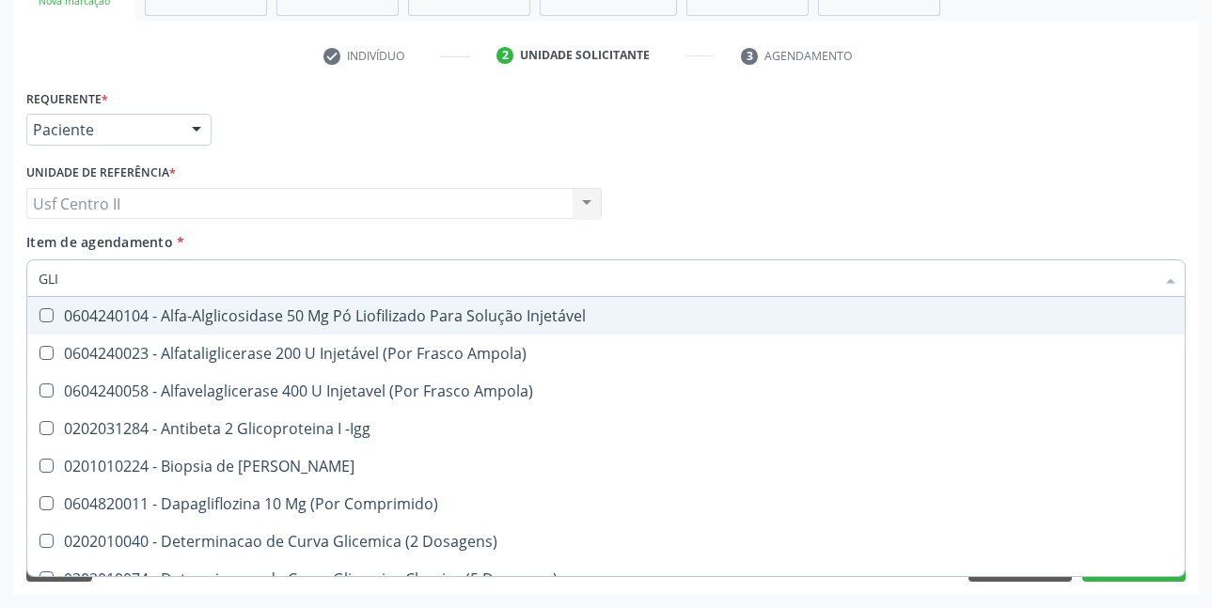
type input "GLIC"
checkbox Derrames "true"
checkbox Triglicerideos "false"
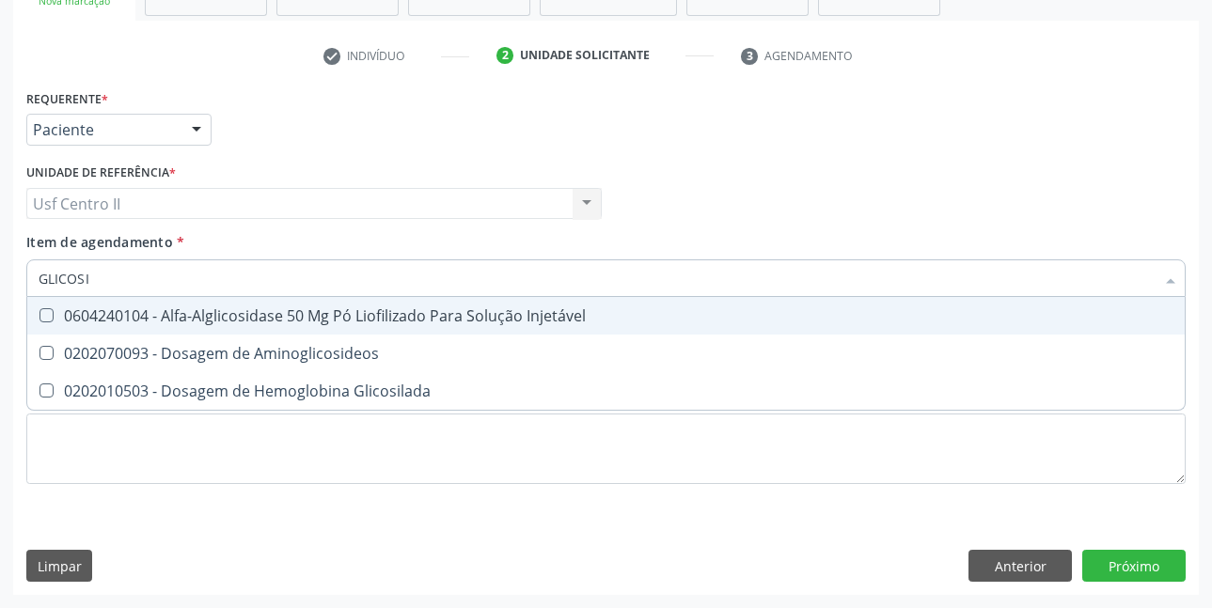
type input "GLICOSIL"
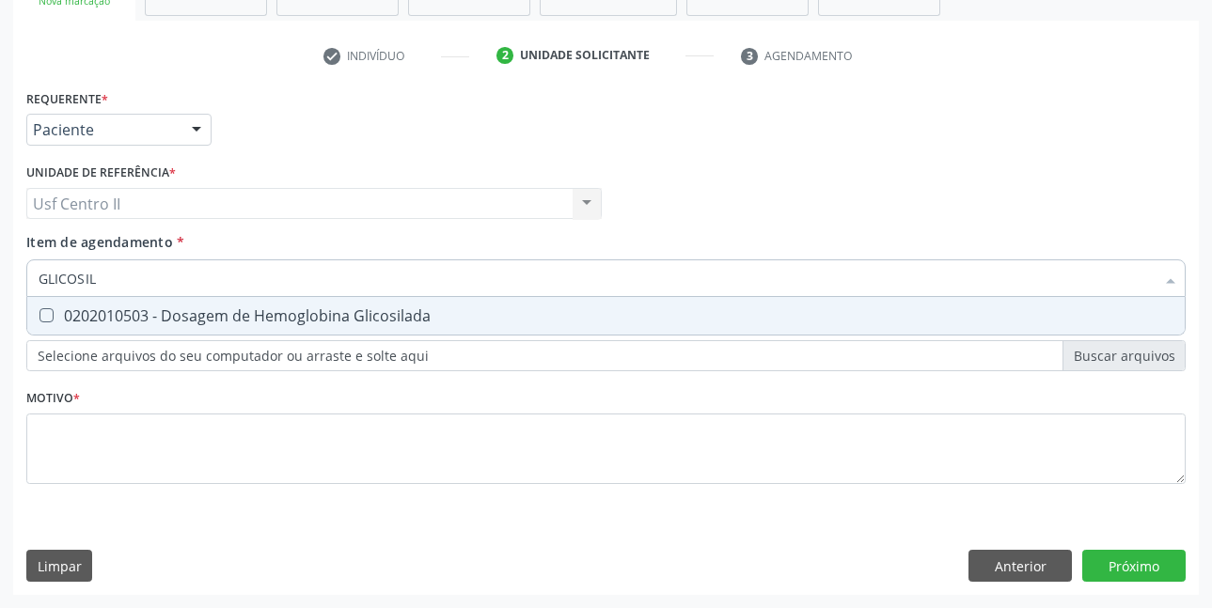
click at [297, 310] on div "0202010503 - Dosagem de Hemoglobina Glicosilada" at bounding box center [606, 315] width 1135 height 15
checkbox Glicosilada "true"
type input "GLICOSI"
checkbox Glicosilada "false"
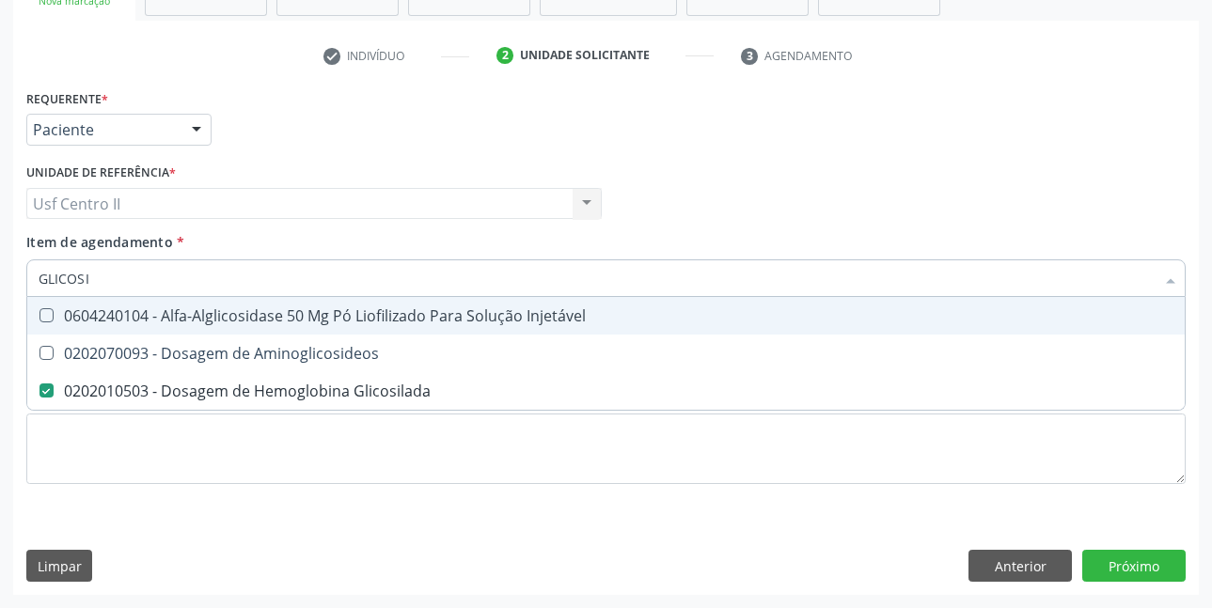
type input "GLICOS"
checkbox Glicosilada "false"
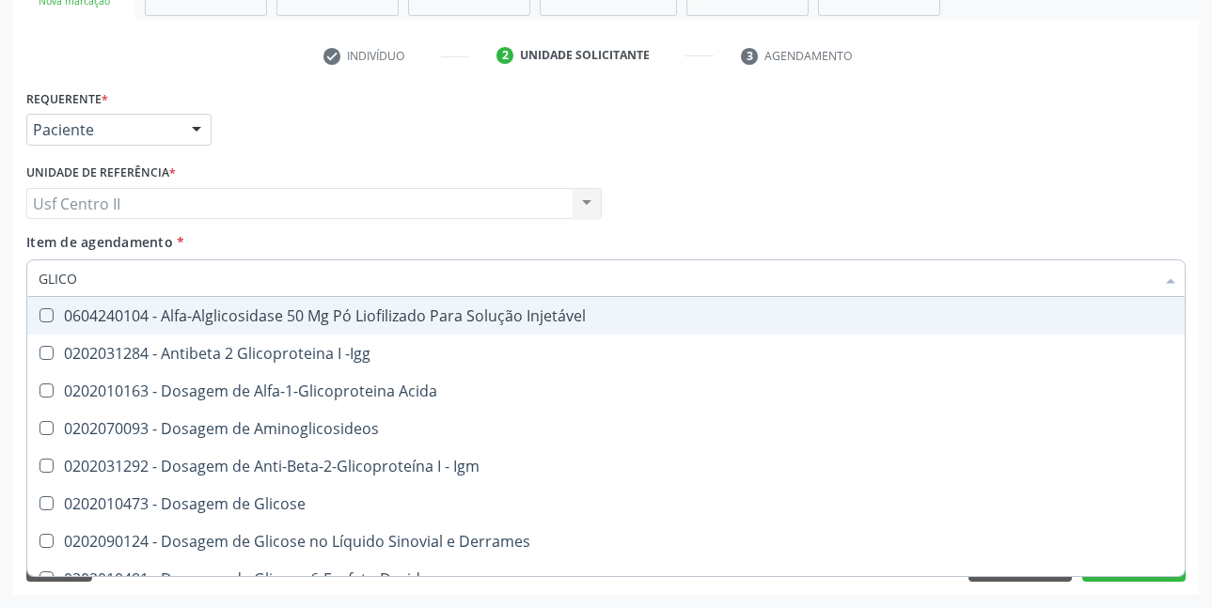
type input "GLIC"
checkbox Glicosilada "false"
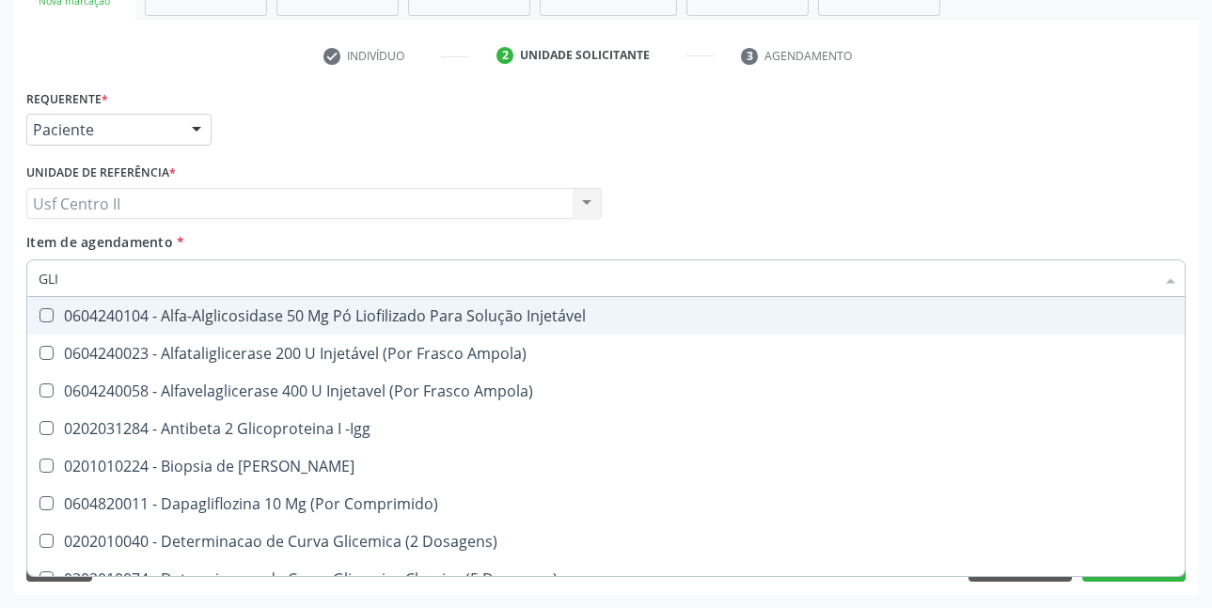
type input "GL"
checkbox Glicosilada "false"
checkbox Triglicerideos "false"
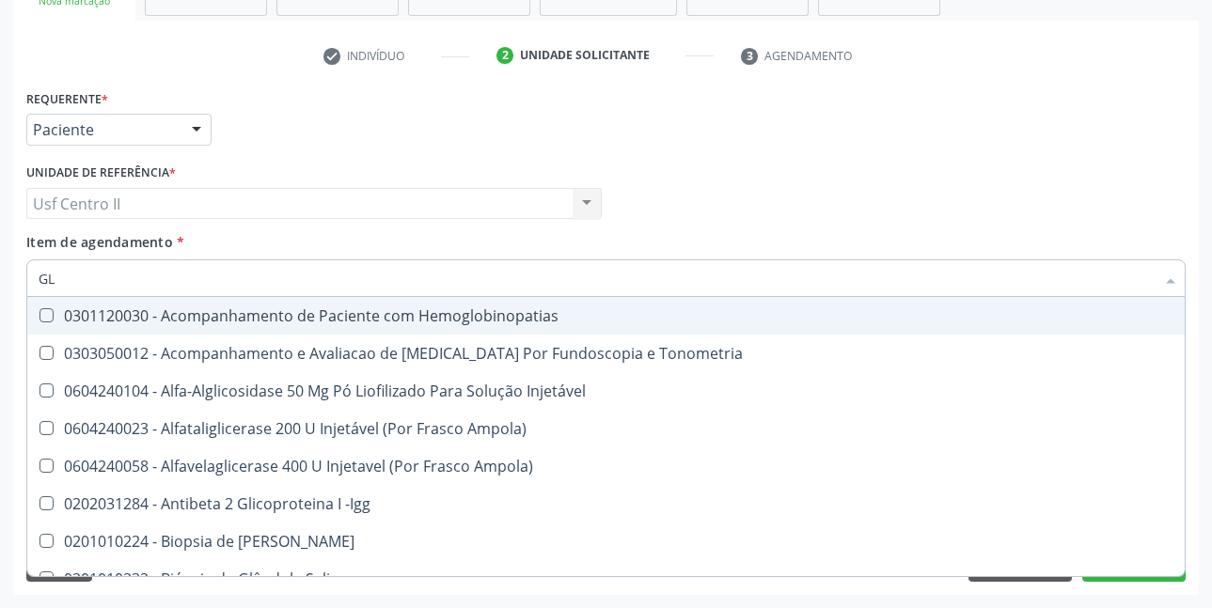
type input "G"
checkbox Glicosilada "false"
checkbox \(Tgo\) "false"
checkbox \(Tgp\) "false"
checkbox Triglicerideos "false"
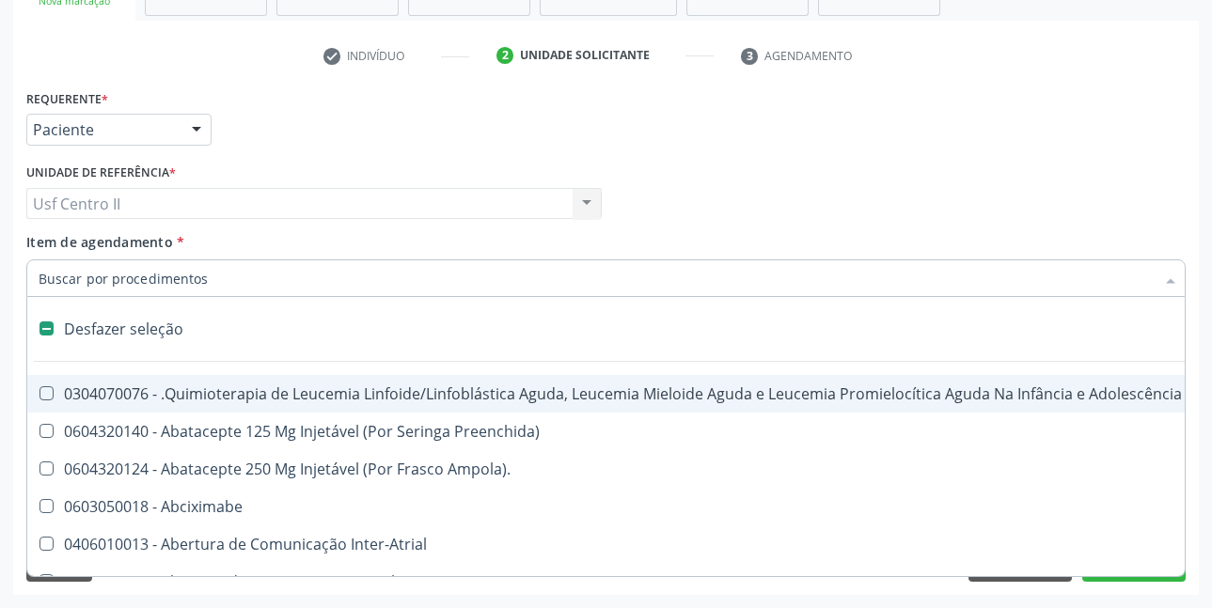
type input "P"
checkbox Urina "false"
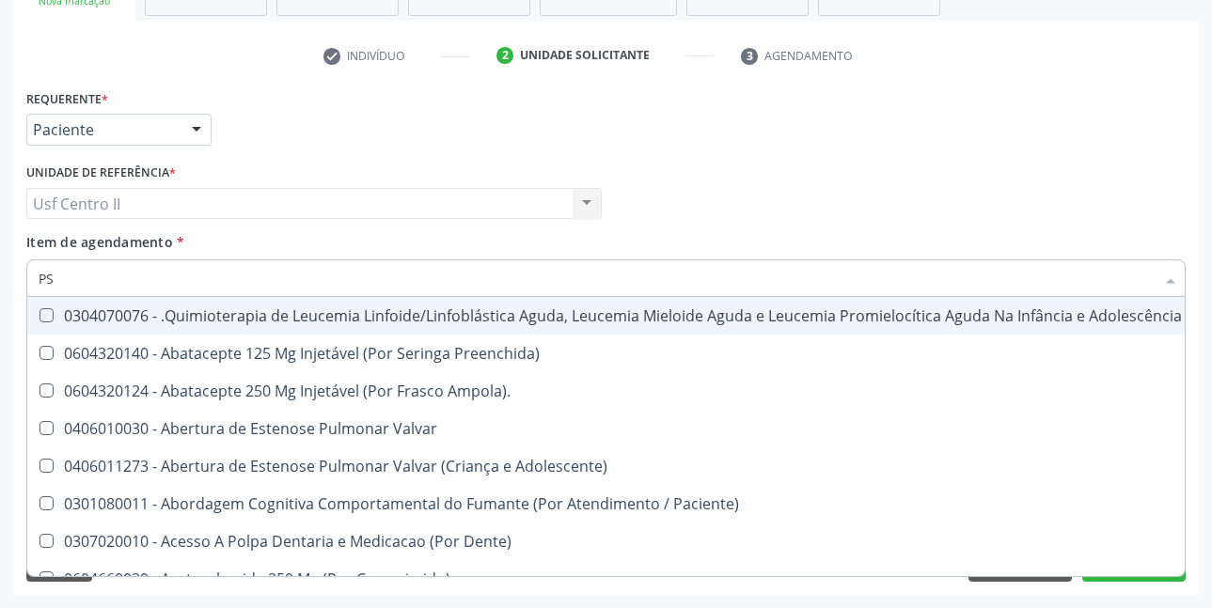
type input "PSA"
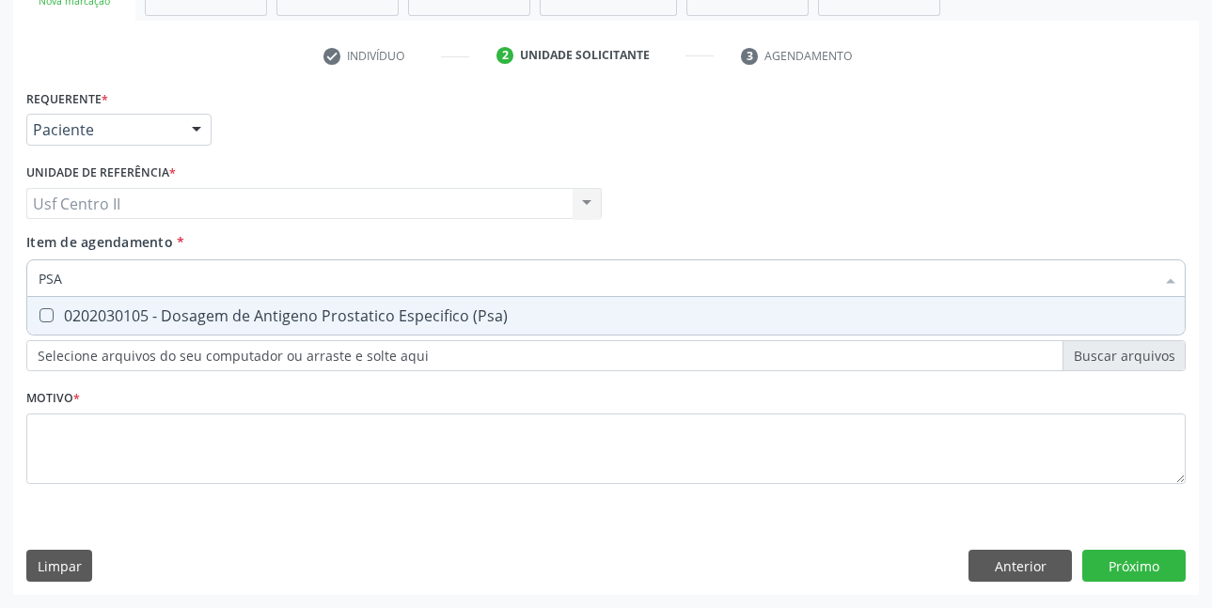
click at [297, 310] on div "0202030105 - Dosagem de Antigeno Prostatico Especifico (Psa)" at bounding box center [606, 315] width 1135 height 15
checkbox \(Psa\) "true"
type input "PS"
checkbox \(Psa\) "false"
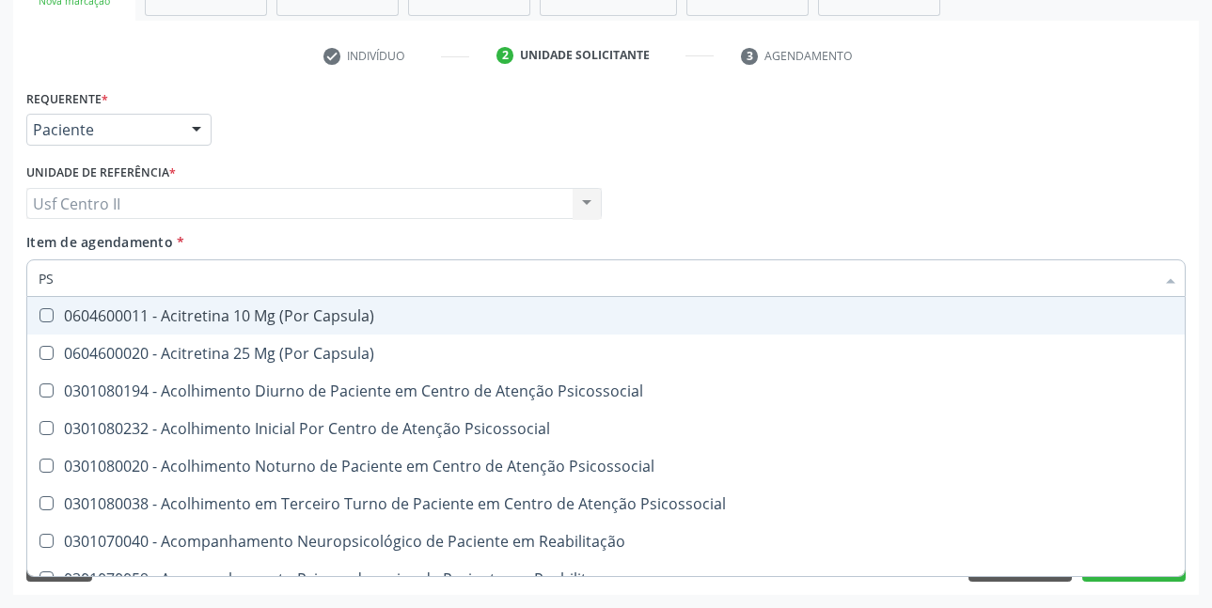
type input "P"
checkbox \(Psa\) "false"
checkbox Capsula\) "true"
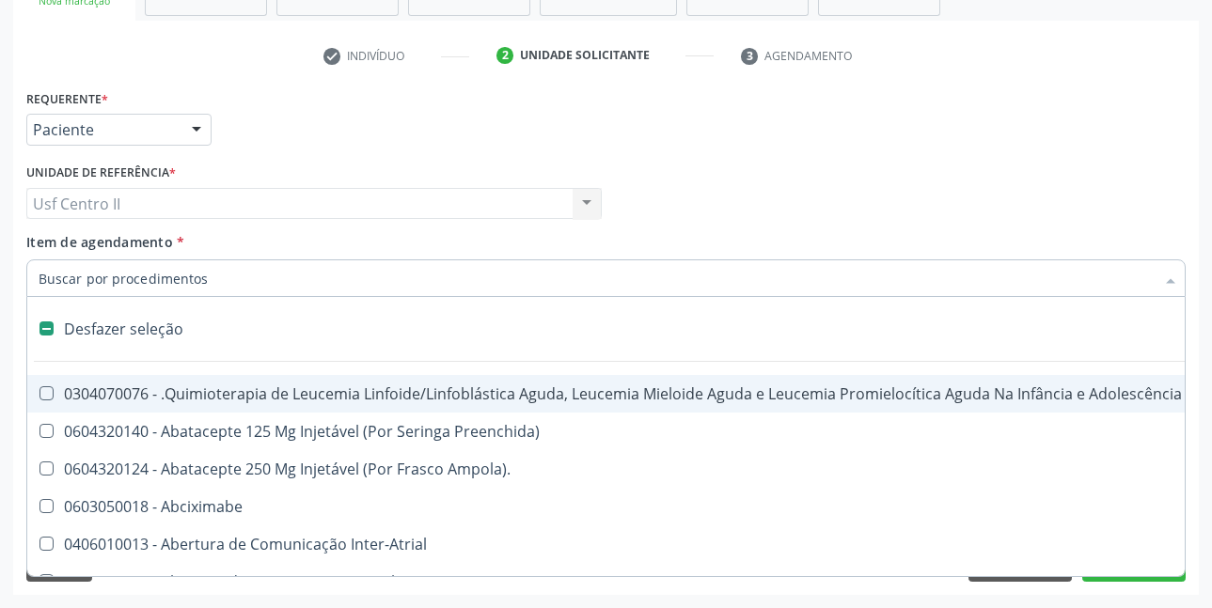
type input "C"
checkbox Punho "true"
checkbox Urina "false"
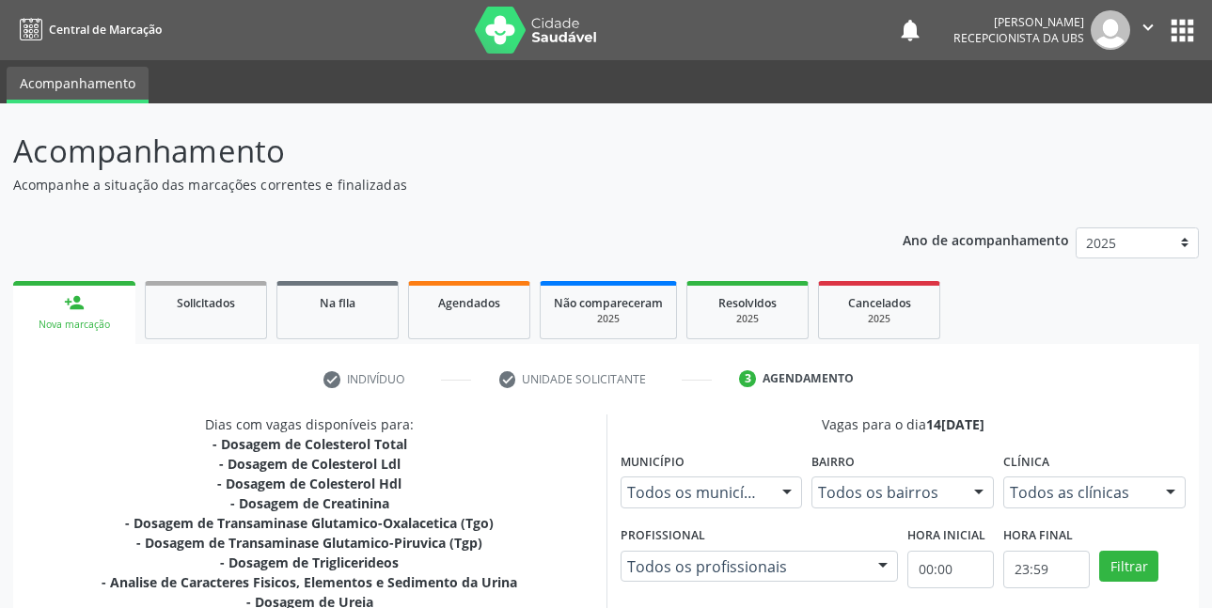
scroll to position [515, 0]
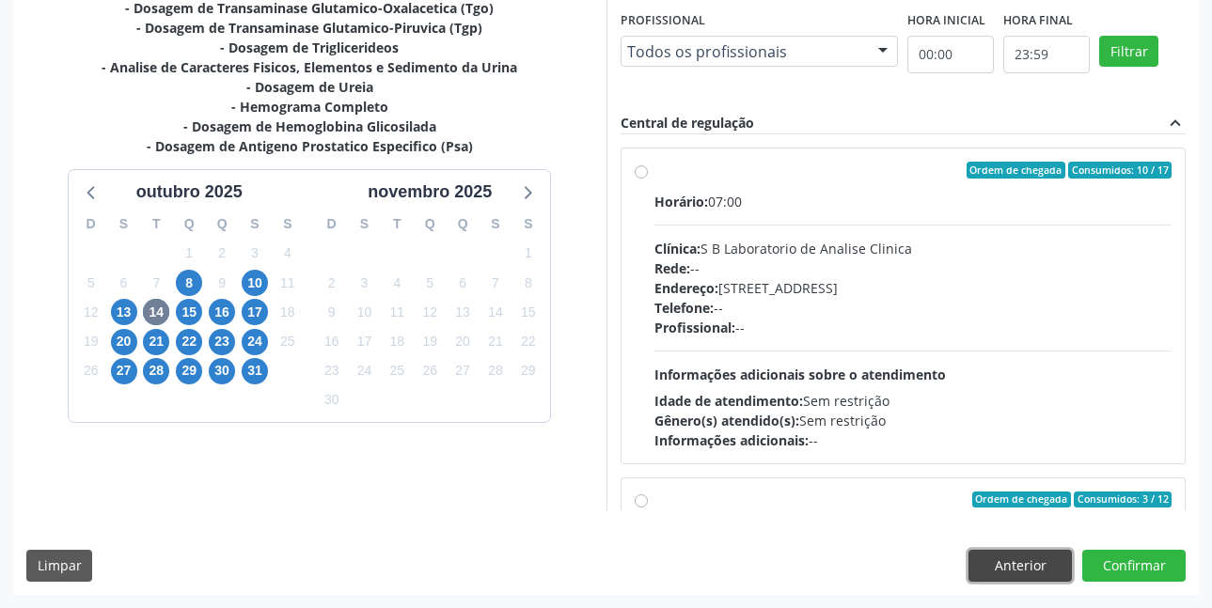
click at [1023, 561] on button "Anterior" at bounding box center [1019, 566] width 103 height 32
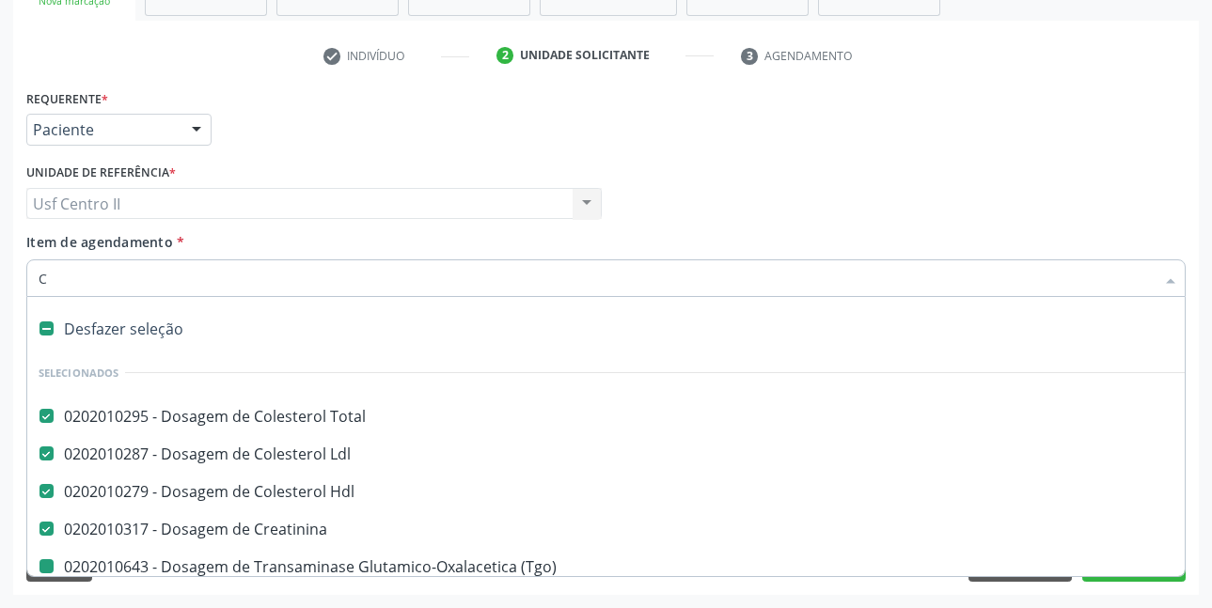
type input "CA"
checkbox \(Tgo\) "false"
checkbox \(Tgp\) "false"
checkbox Triglicerideos "false"
checkbox Urina "false"
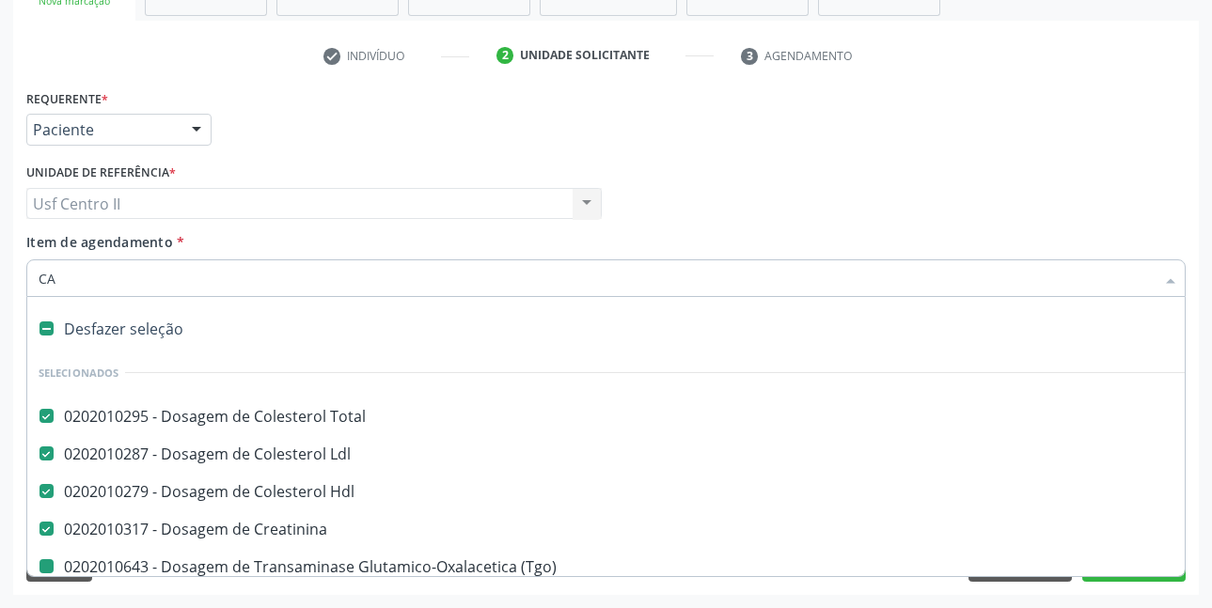
checkbox Ureia "false"
checkbox Completo "false"
checkbox Glicosilada "false"
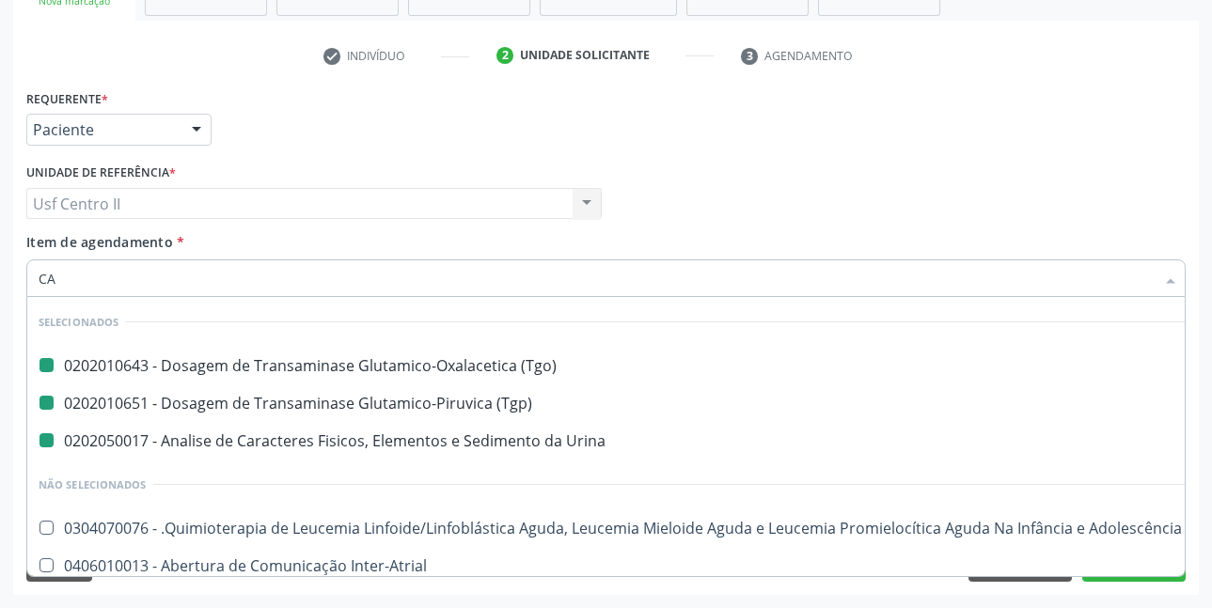
type input "CAL"
checkbox \(Tgo\) "false"
checkbox \(Tgp\) "false"
checkbox Urina "false"
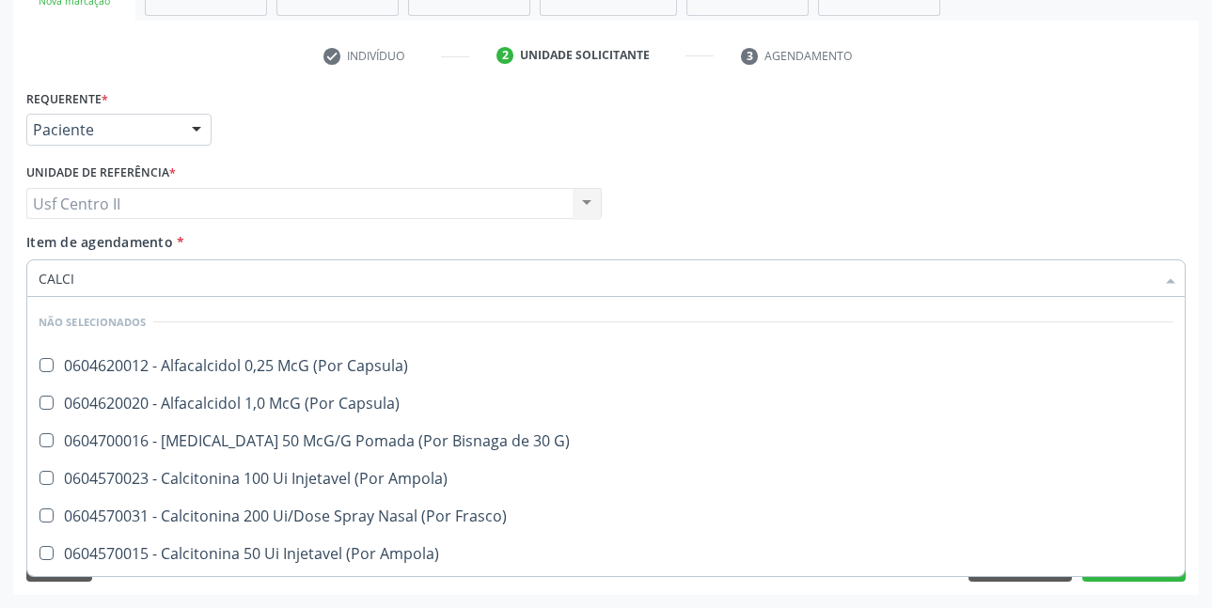
type input "CALCIO"
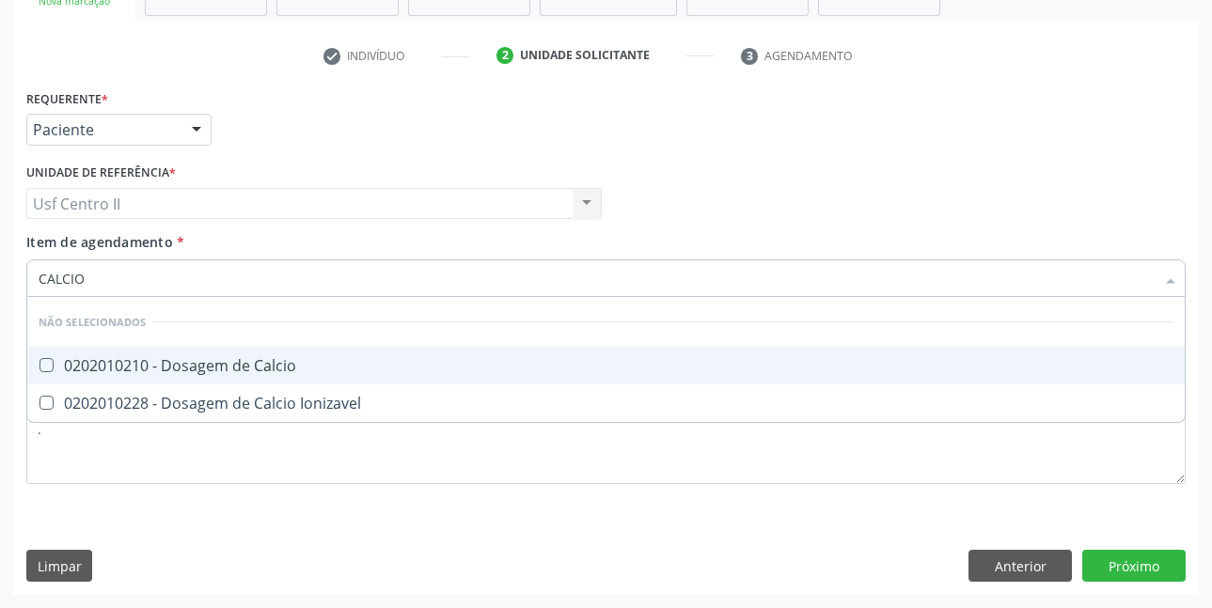
click at [223, 358] on div "0202010210 - Dosagem de Calcio" at bounding box center [606, 365] width 1135 height 15
checkbox Calcio "true"
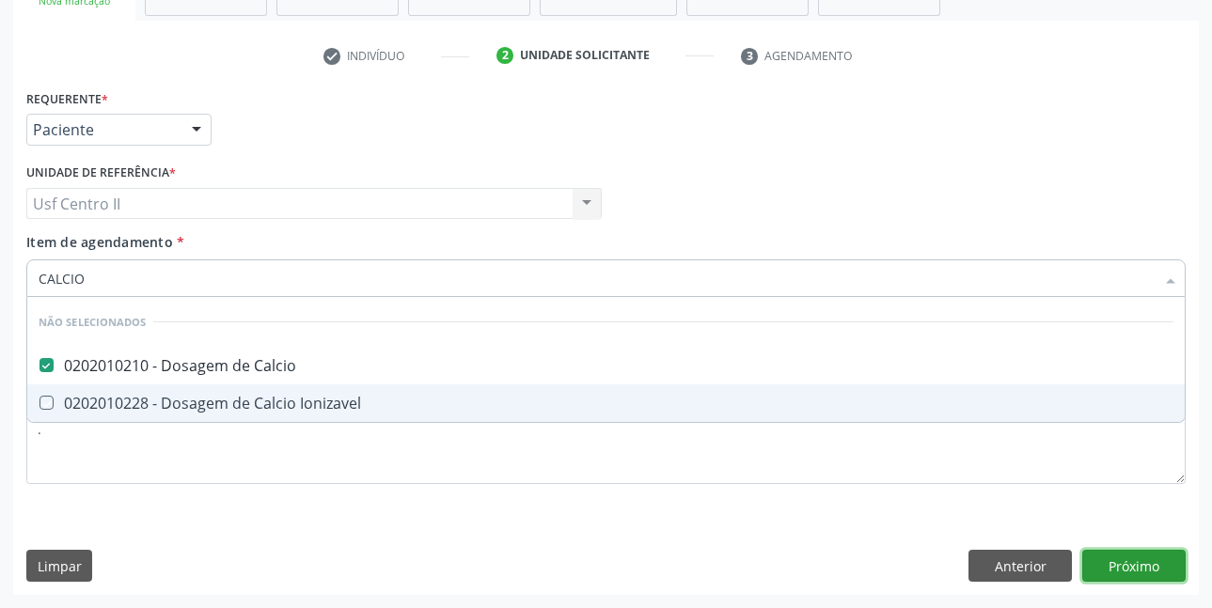
click at [1141, 561] on div "Requerente * Paciente Profissional de Saúde Paciente Nenhum resultado encontrad…" at bounding box center [606, 340] width 1186 height 511
checkbox Ionizavel "true"
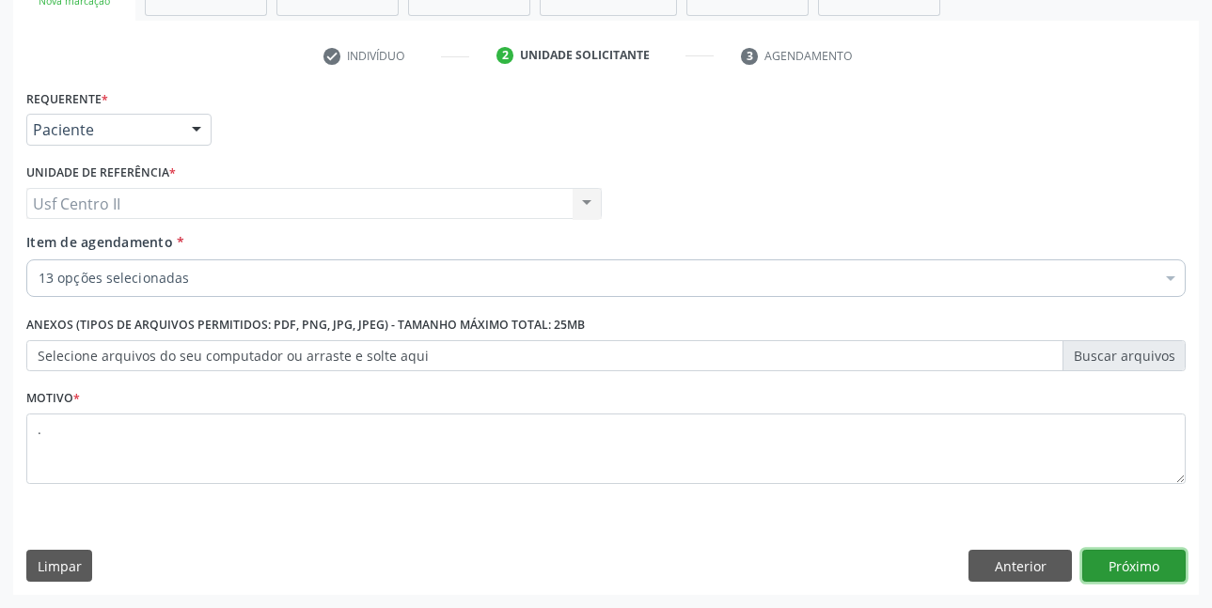
click at [1133, 565] on button "Próximo" at bounding box center [1133, 566] width 103 height 32
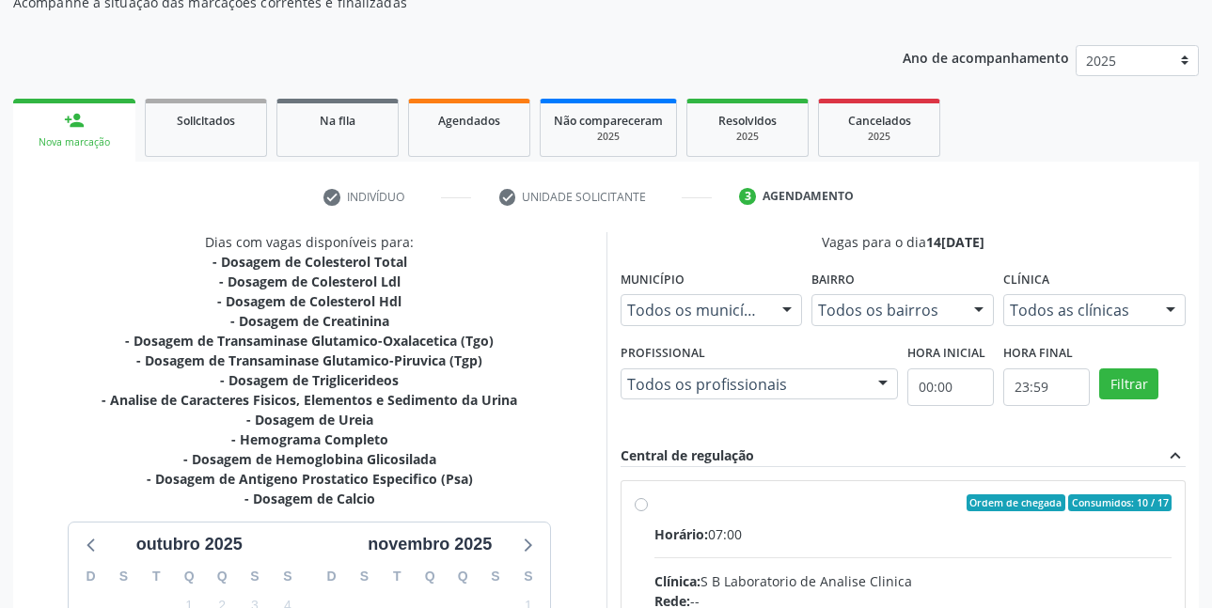
scroll to position [0, 0]
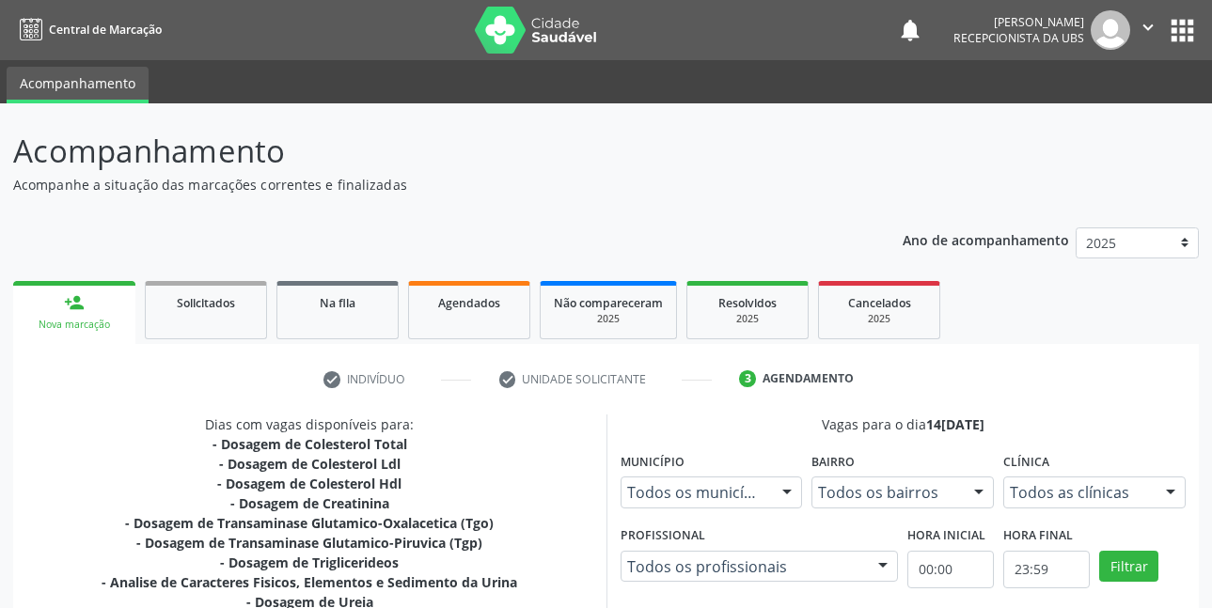
click at [1145, 30] on icon "" at bounding box center [1148, 27] width 21 height 21
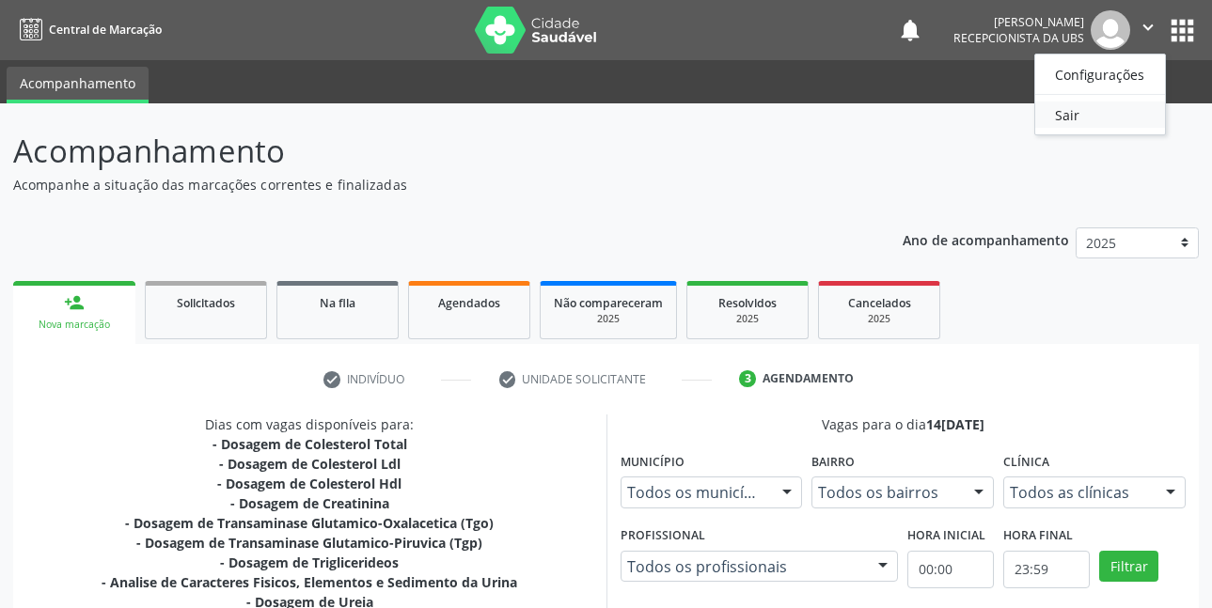
click at [1068, 116] on link "Sair" at bounding box center [1100, 115] width 130 height 26
